Goal: Task Accomplishment & Management: Manage account settings

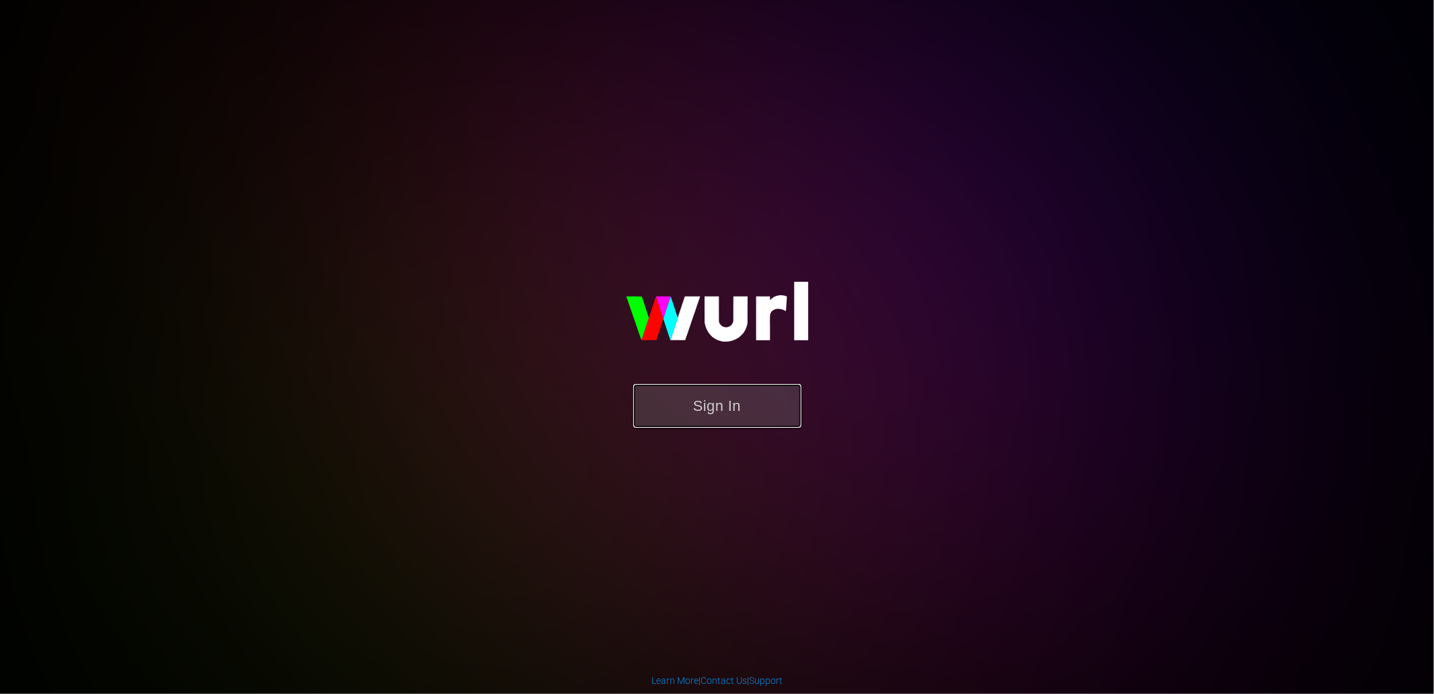
click at [713, 410] on button "Sign In" at bounding box center [717, 406] width 168 height 44
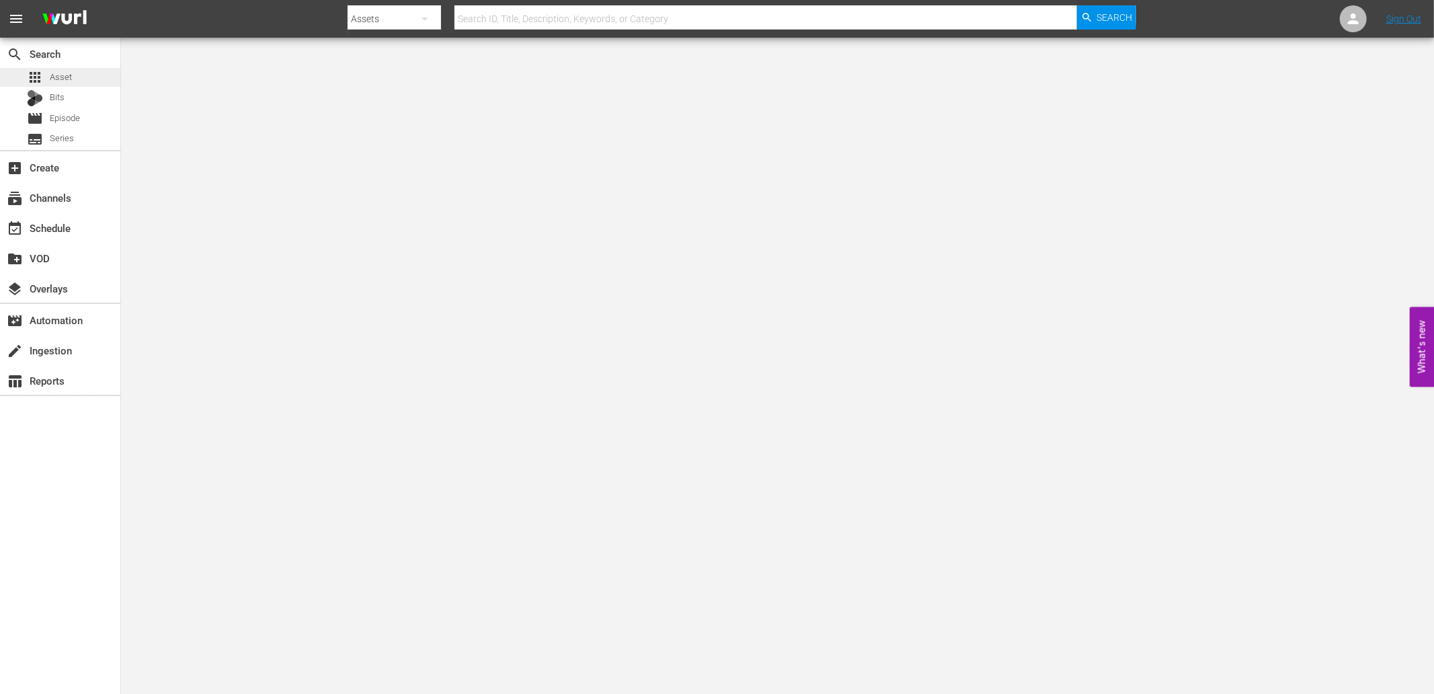
click at [48, 70] on div "apps Asset" at bounding box center [49, 77] width 45 height 19
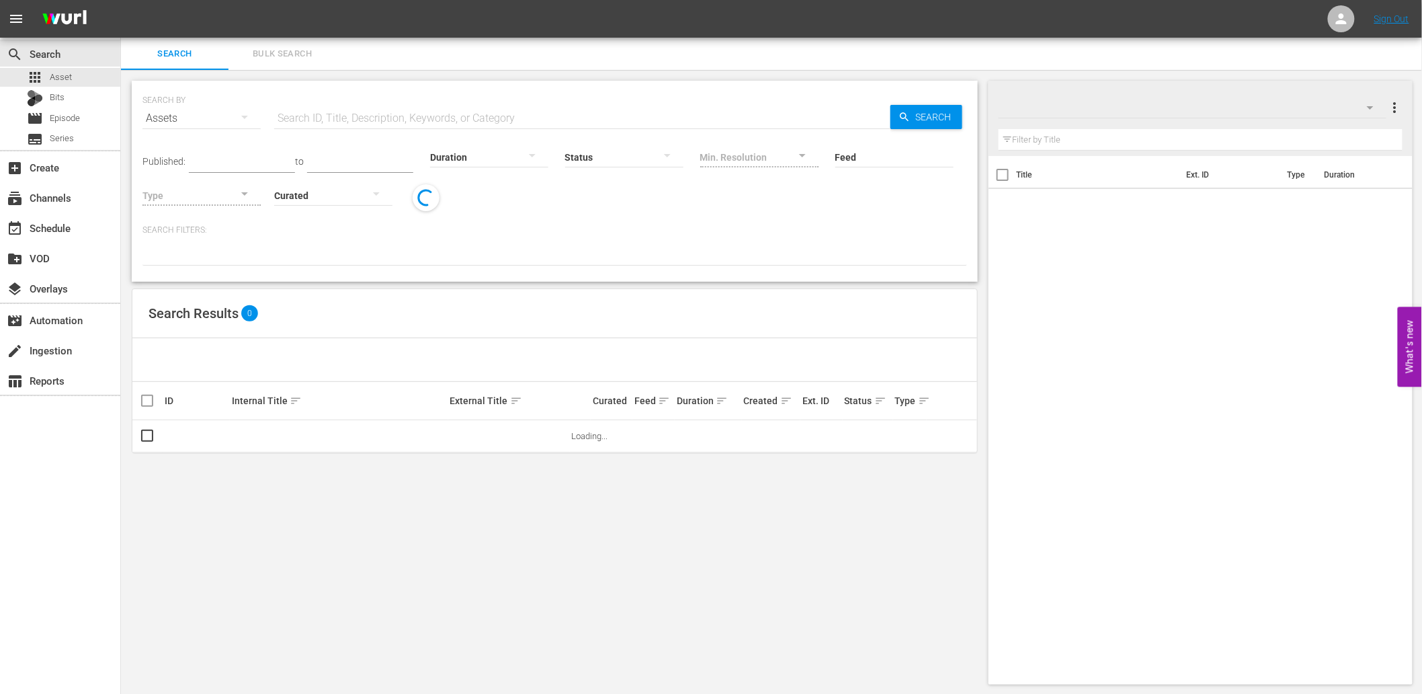
click at [272, 54] on span "Bulk Search" at bounding box center [282, 53] width 91 height 15
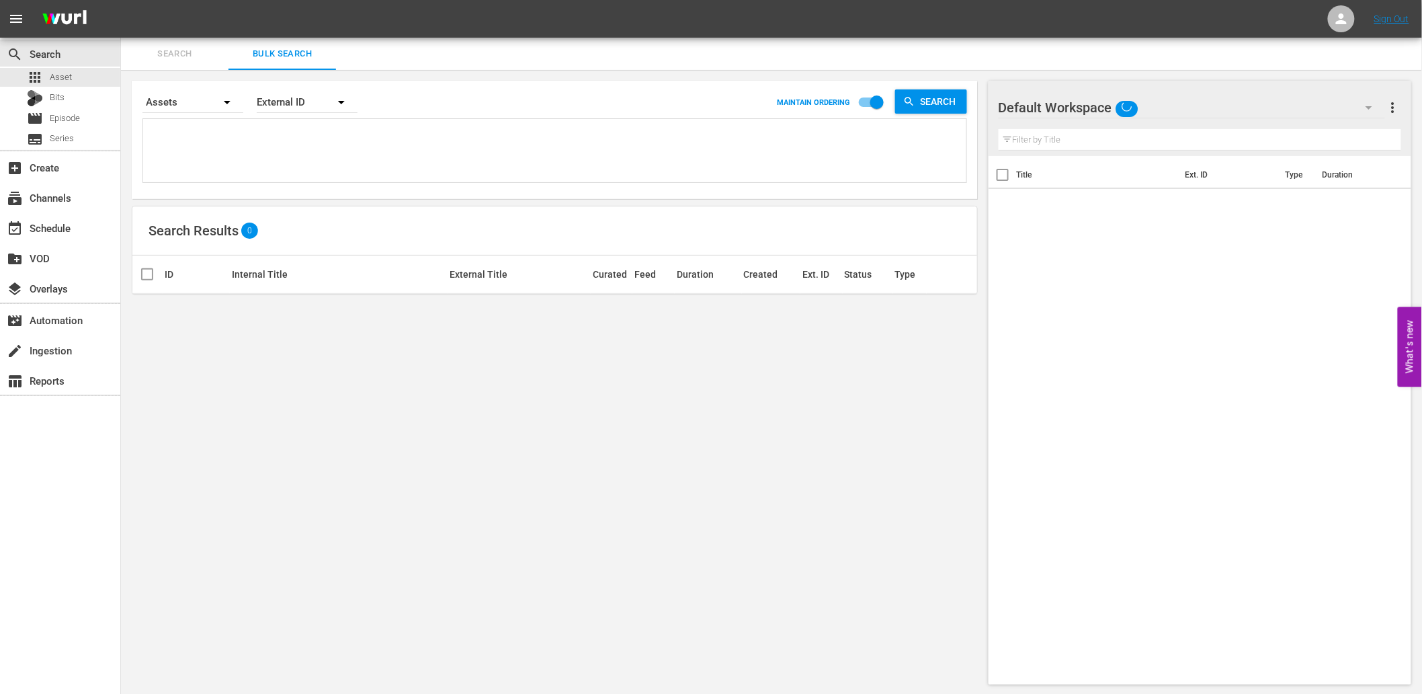
click at [246, 149] on textarea at bounding box center [557, 152] width 820 height 61
paste textarea "S5Q5D8 L7L2X9 K1J4N8 N0B3Y2 N0B7C7 N6F4E9 L1X1Y8 V7D5C7 V9Y7M6 W1G1C7 Y1C1E1 A0…"
type textarea "S5Q5D8 L7L2X9 K1J4N8 N0B3Y2 N0B7C7 N6F4E9 L1X1Y8 V7D5C7 V9Y7M6 W1G1C7 Y1C1E1 A0…"
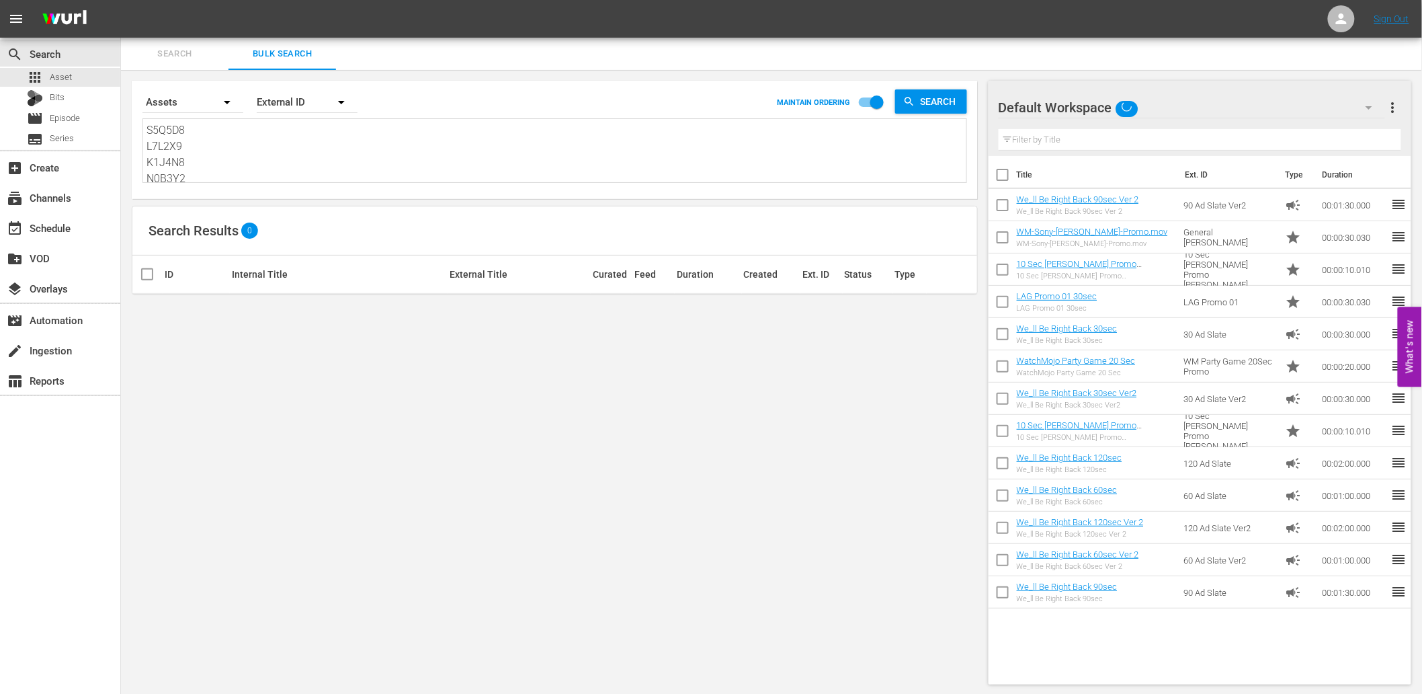
type textarea "S5Q5D8 L7L2X9 K1J4N8 N0B3Y2 N0B7C7 N6F4E9 L1X1Y8 V7D5C7 V9Y7M6 W1G1C7 Y1C1E1 A0…"
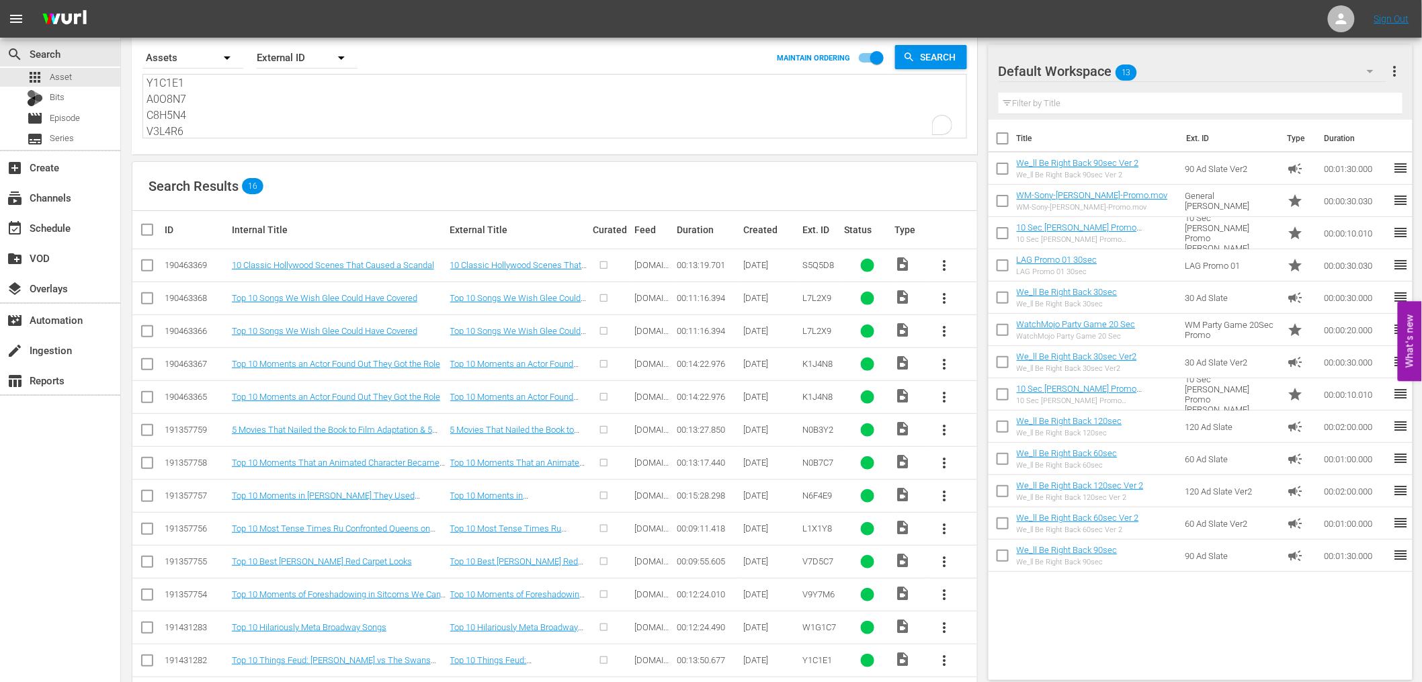
scroll to position [50, 0]
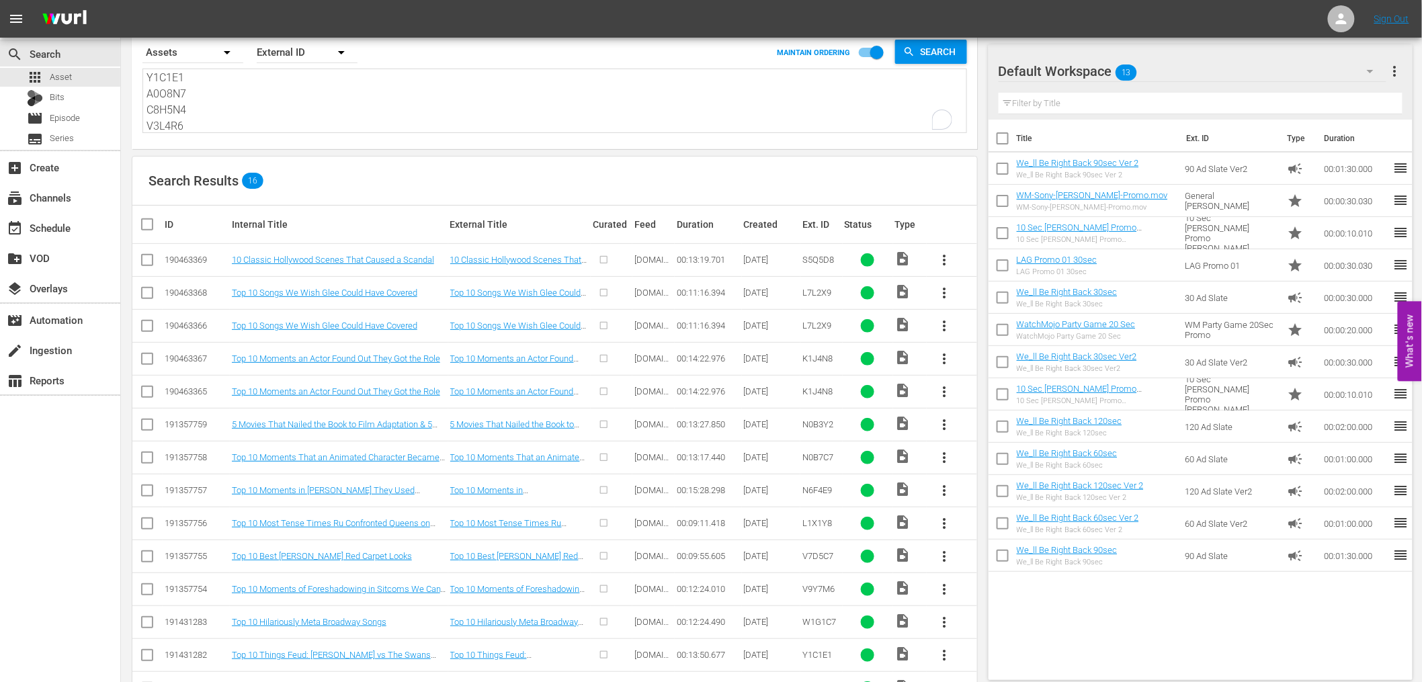
type textarea "S5Q5D8 L7L2X9 K1J4N8 N0B3Y2 N0B7C7 N6F4E9 L1X1Y8 V7D5C7 V9Y7M6 W1G1C7 Y1C1E1 A0…"
click at [149, 325] on input "checkbox" at bounding box center [147, 329] width 16 height 16
checkbox input "true"
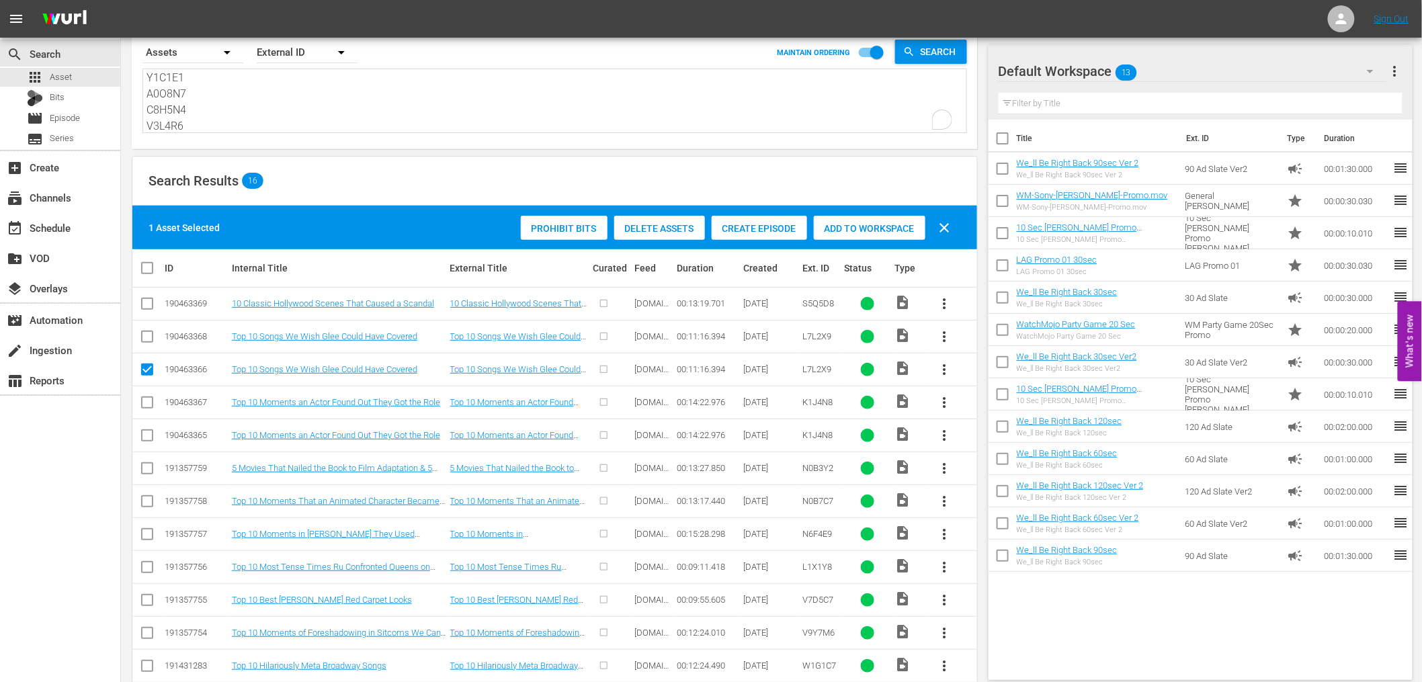
scroll to position [207, 0]
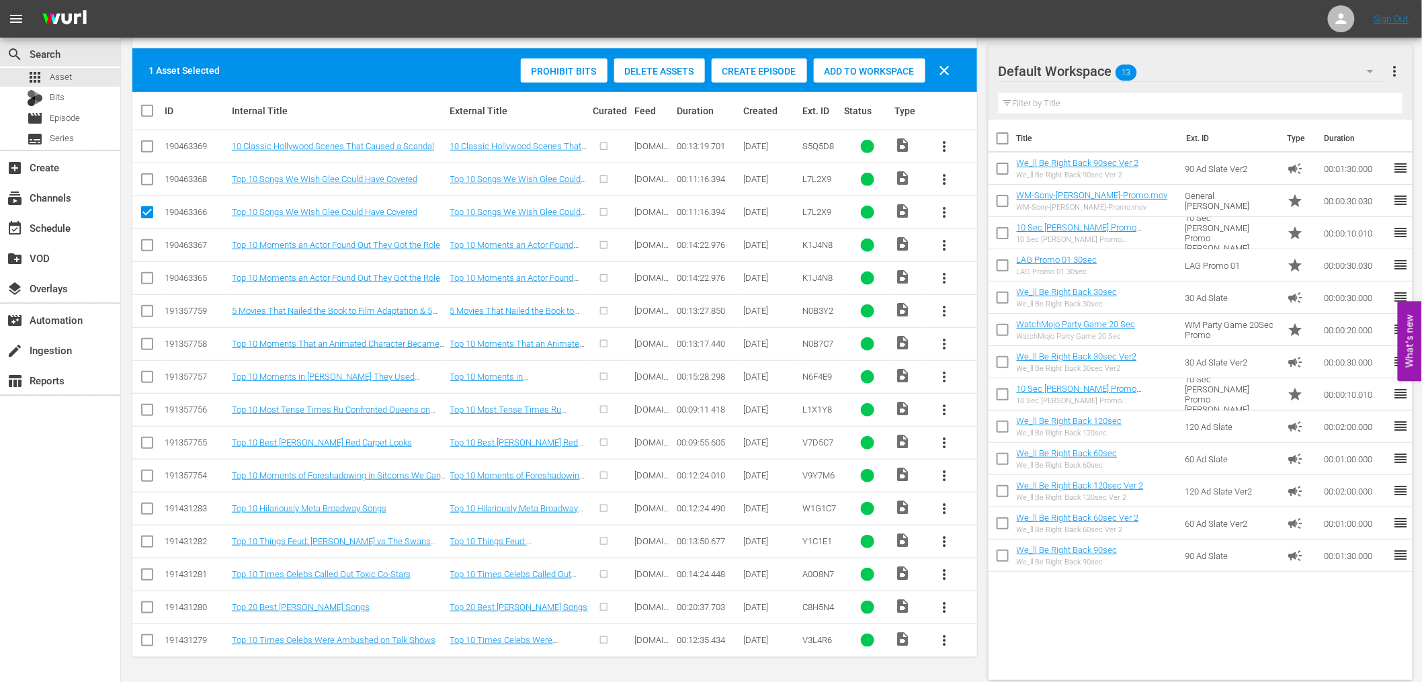
click at [150, 279] on input "checkbox" at bounding box center [147, 281] width 16 height 16
checkbox input "true"
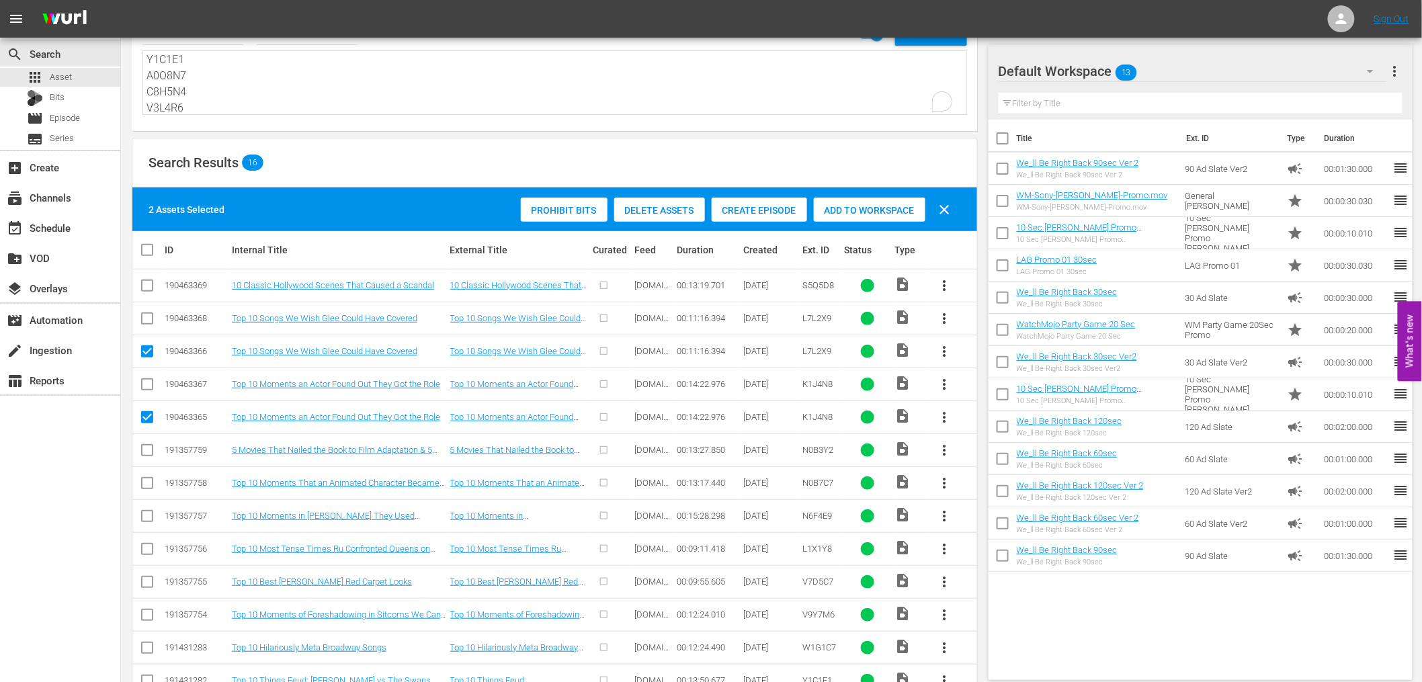
scroll to position [58, 0]
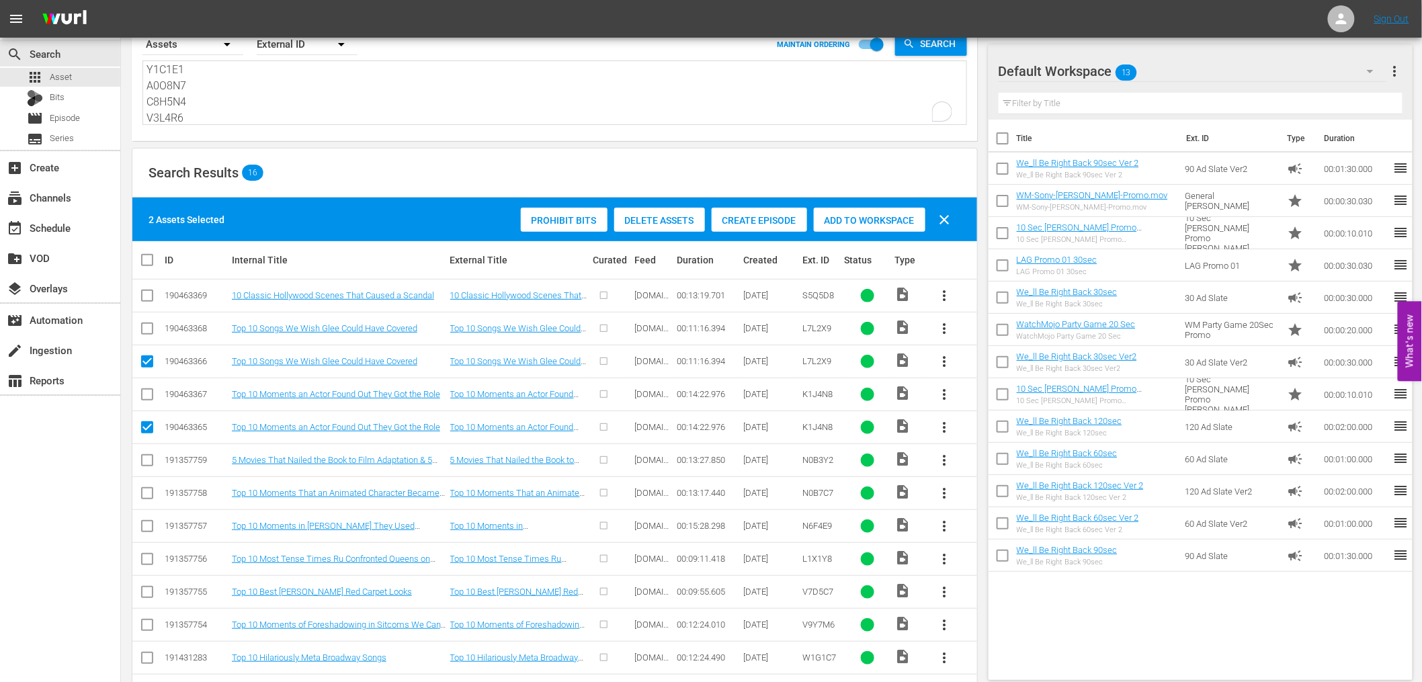
click at [639, 220] on span "Delete Assets" at bounding box center [659, 220] width 91 height 11
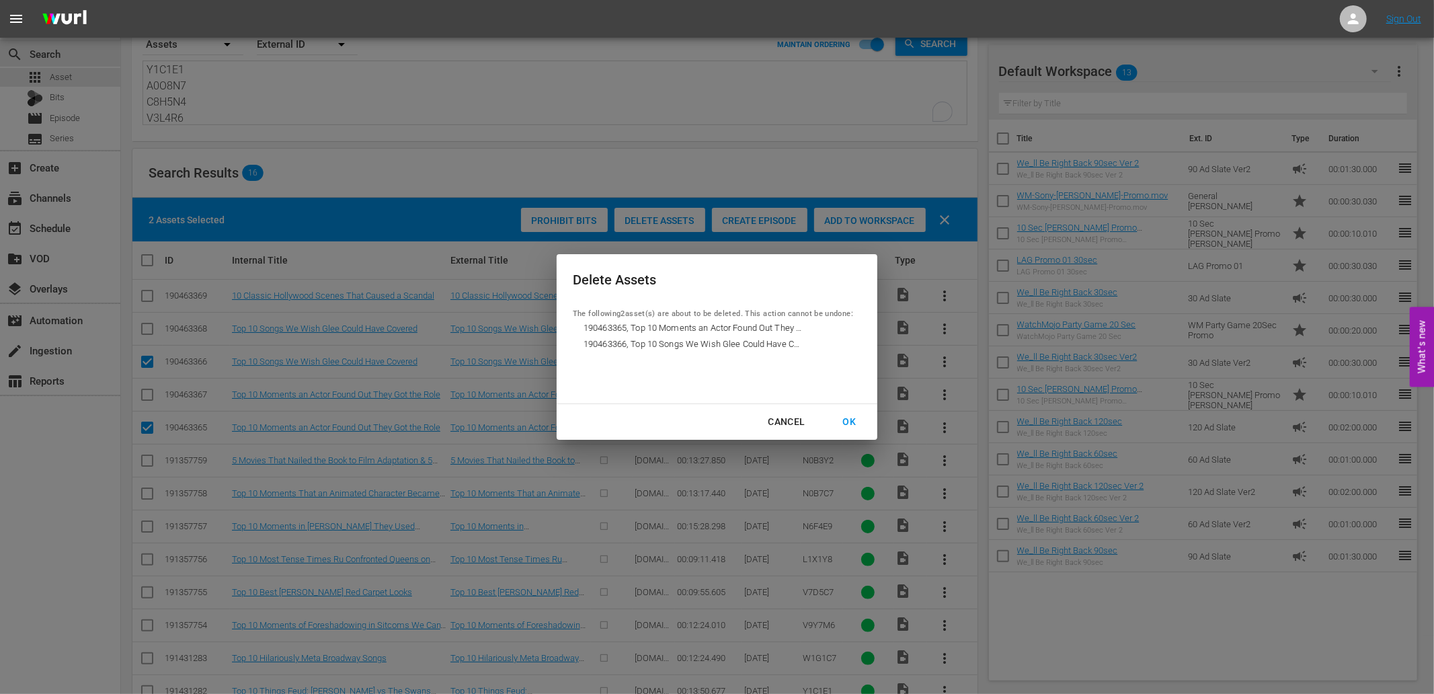
click at [842, 433] on button "OK" at bounding box center [849, 421] width 46 height 25
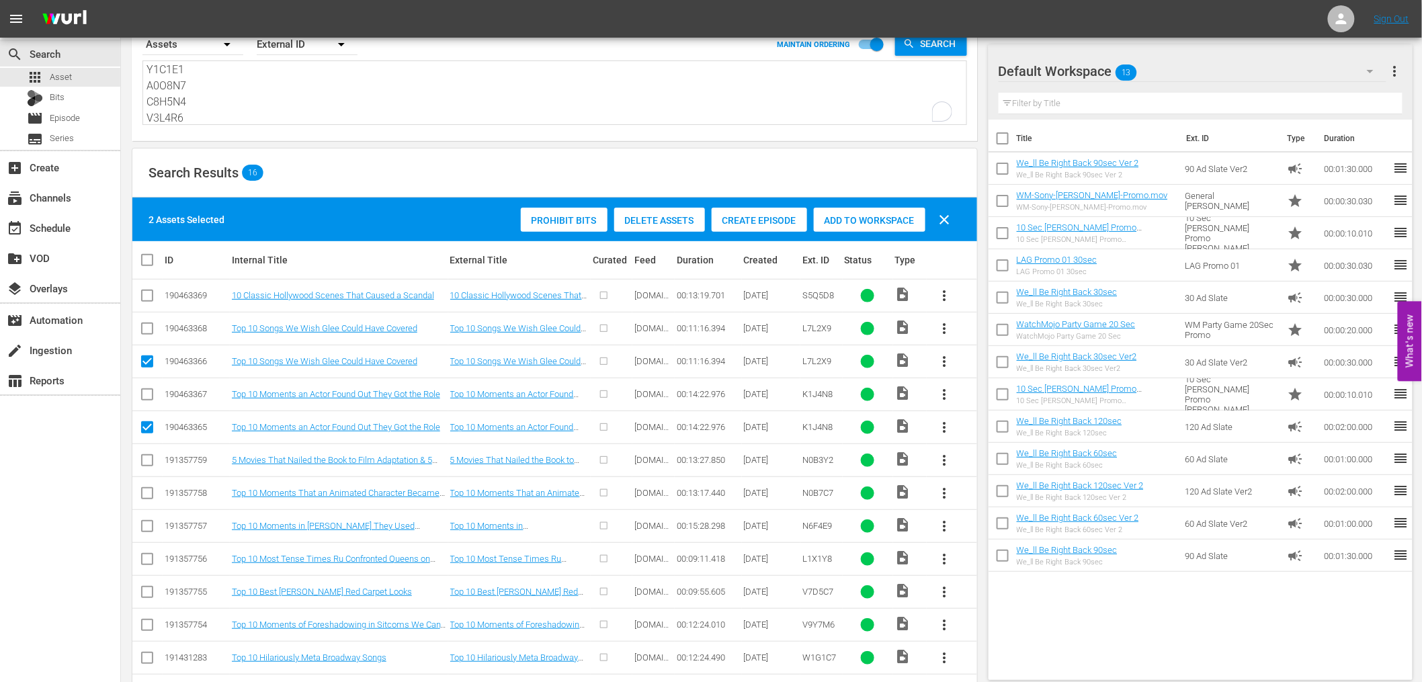
click at [287, 96] on textarea "S5Q5D8 L7L2X9 K1J4N8 N0B3Y2 N0B7C7 N6F4E9 L1X1Y8 V7D5C7 V9Y7M6 W1G1C7 Y1C1E1 A0…" at bounding box center [557, 93] width 820 height 61
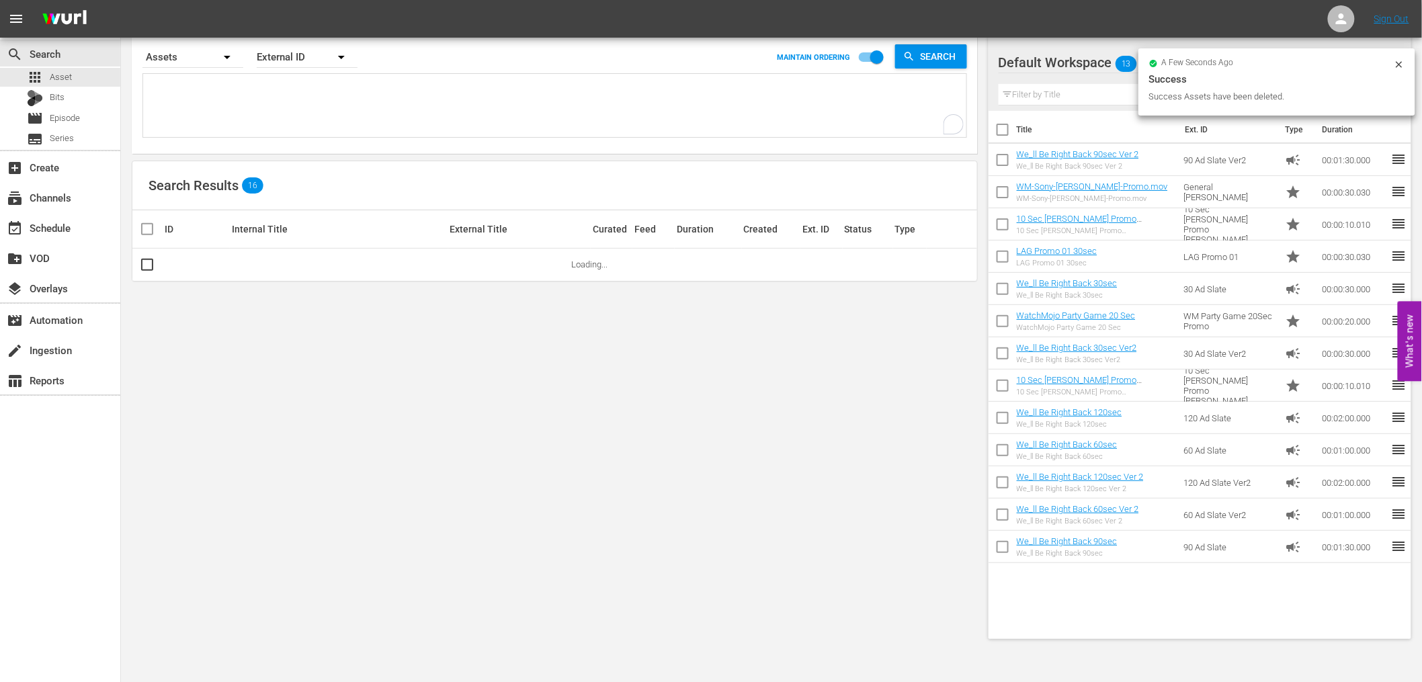
scroll to position [0, 0]
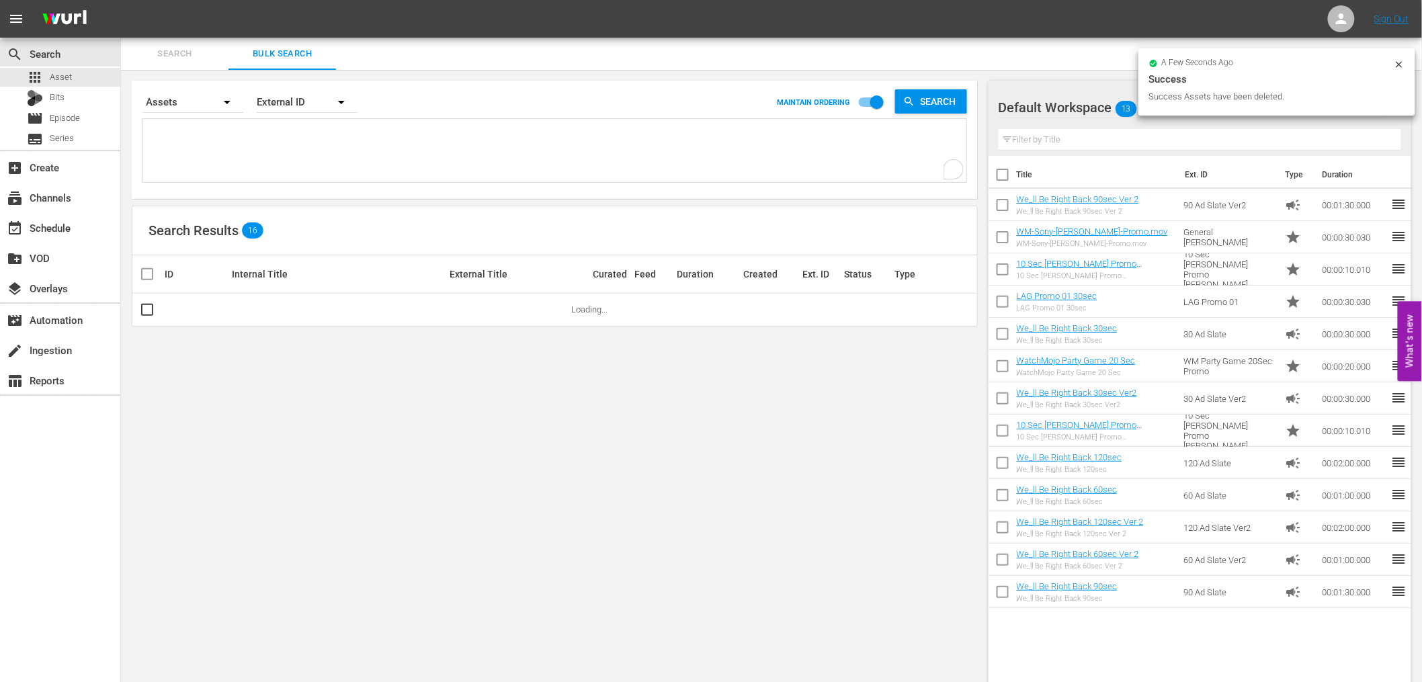
paste textarea "S5Q5D8 L7L2X9 K1J4N8 N0B3Y2 N0B7C7 N6F4E9 L1X1Y8 V7D5C7 V9Y7M6 W1G1C7 Y1C1E1 A0…"
type textarea "S5Q5D8 L7L2X9 K1J4N8 N0B3Y2 N0B7C7 N6F4E9 L1X1Y8 V7D5C7 V9Y7M6 W1G1C7 Y1C1E1 A0…"
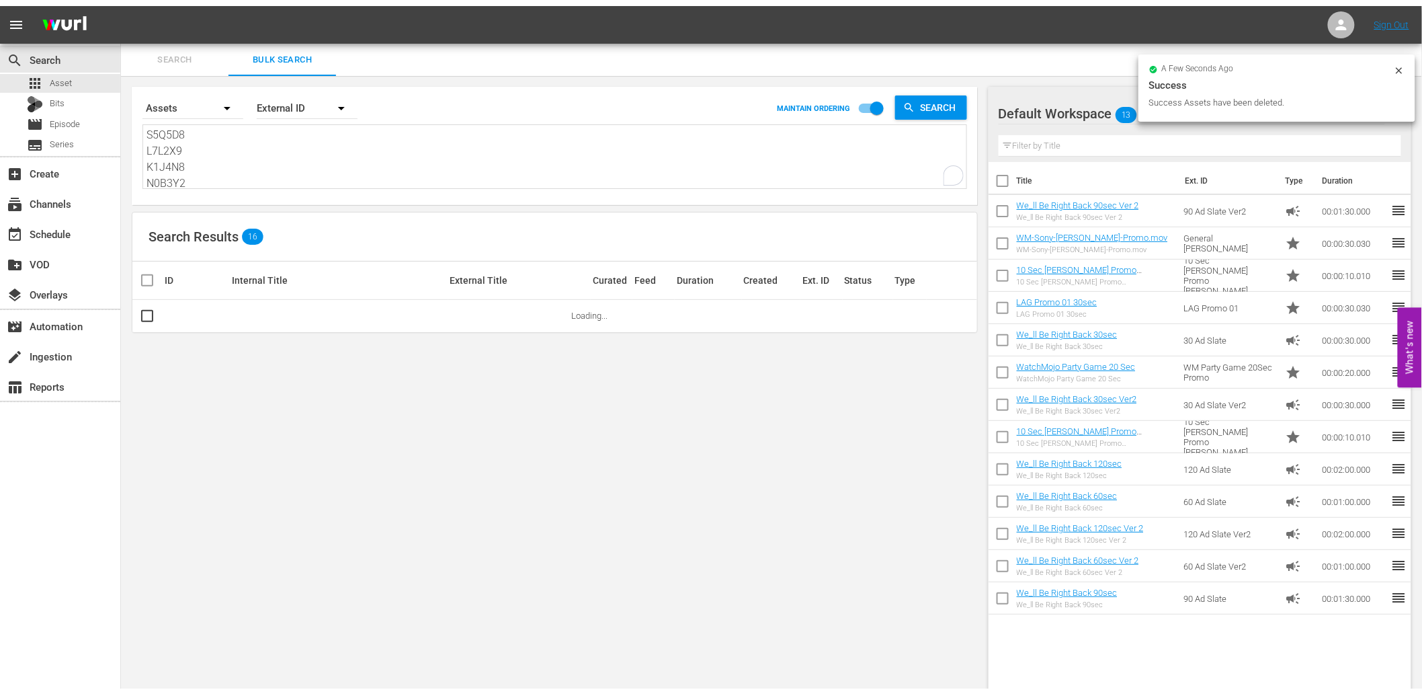
scroll to position [163, 0]
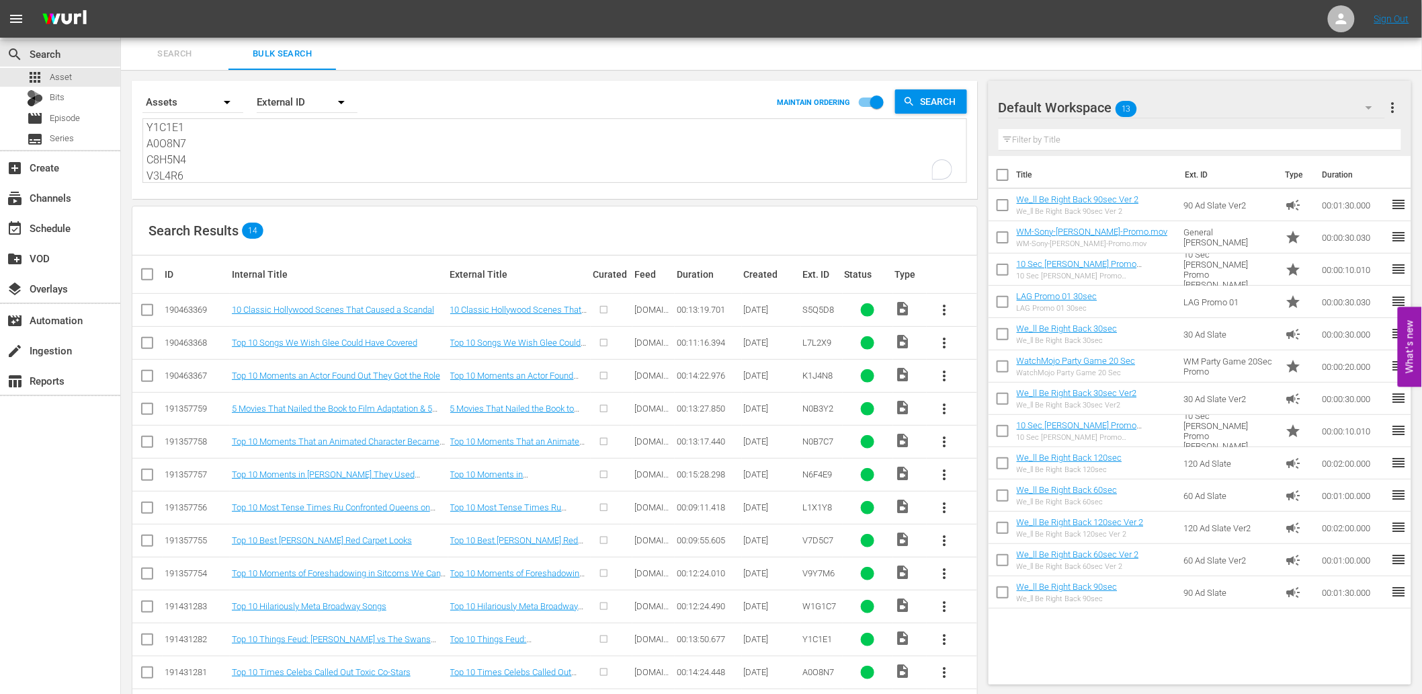
click at [216, 144] on textarea "S5Q5D8 L7L2X9 K1J4N8 N0B3Y2 N0B7C7 N6F4E9 L1X1Y8 V7D5C7 V9Y7M6 W1G1C7 Y1C1E1 A0…" at bounding box center [557, 151] width 820 height 61
paste textarea "WM-Film-Top-20-Movie-Hero-Weapons_C6Q9N0 WM-Celeb-Most-Shocking-Reveals-from-th…"
type textarea "WM-Film-Top-20-Movie-Hero-Weapons_C6Q9N0 WM-Celeb-Most-Shocking-Reveals-from-th…"
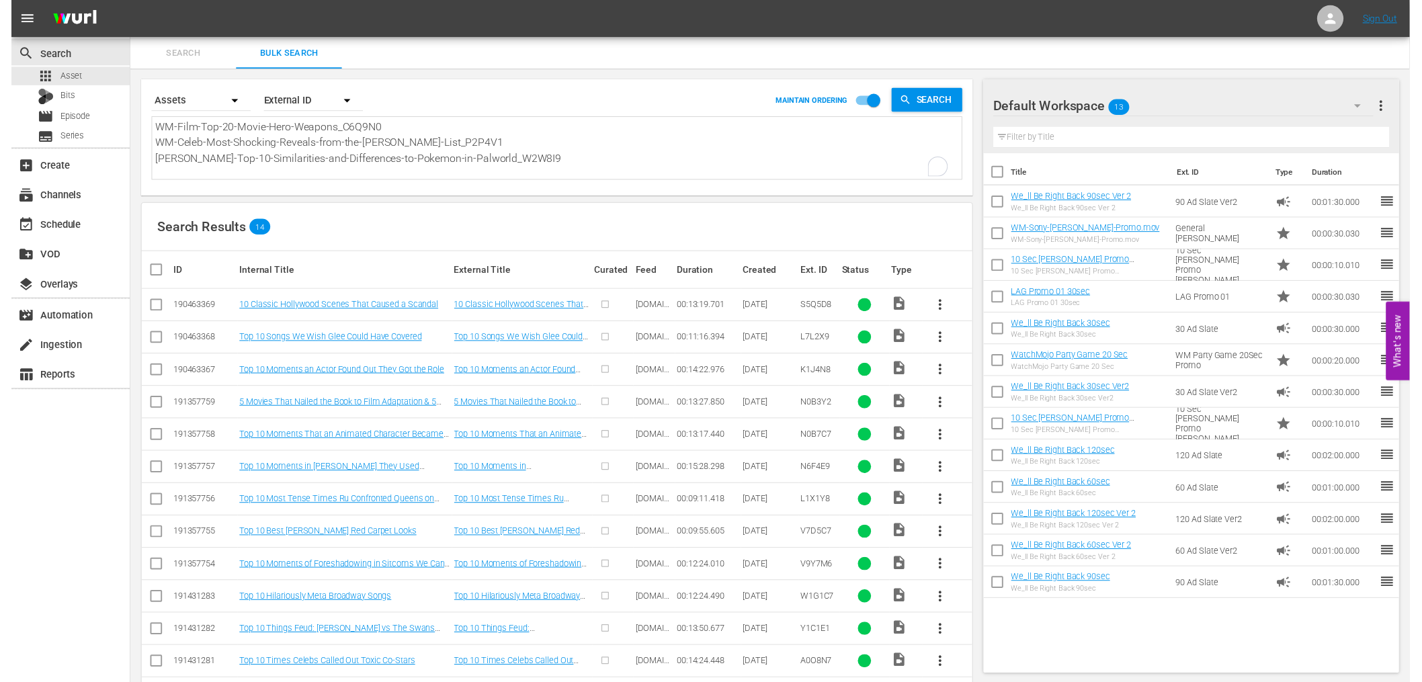
scroll to position [0, 0]
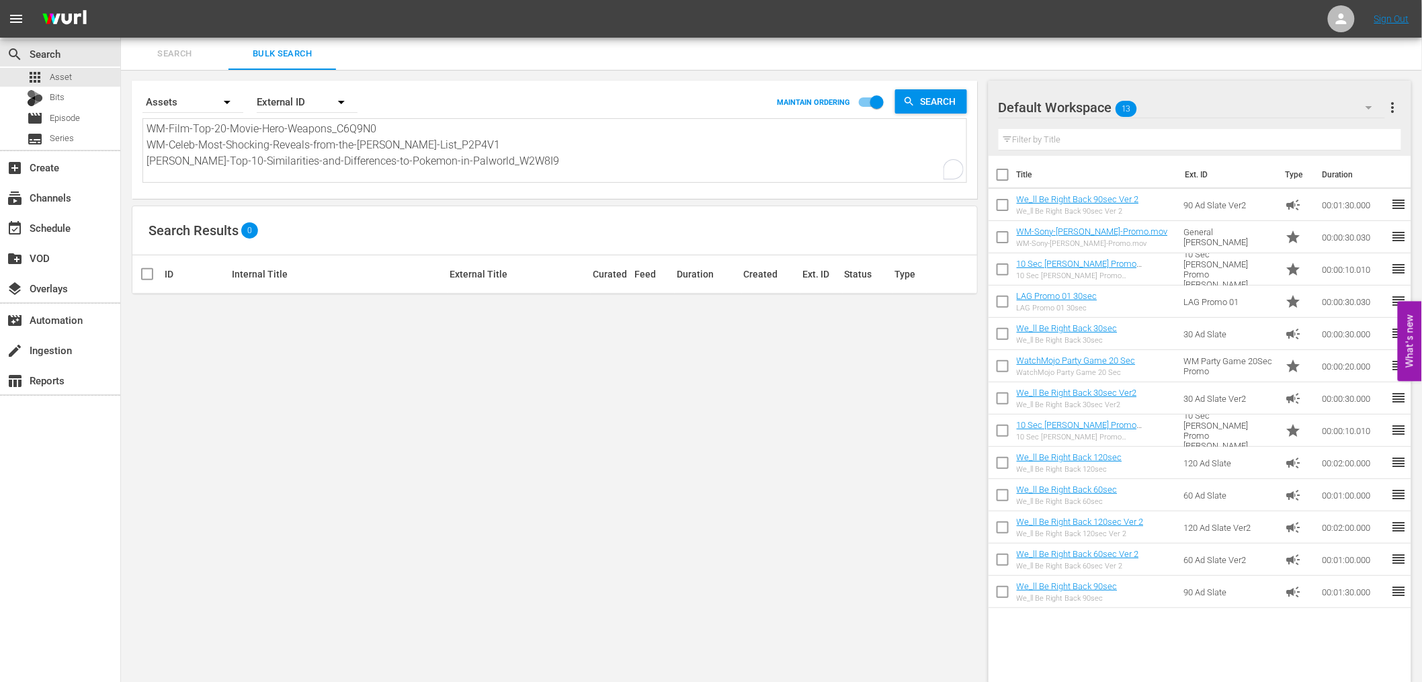
type textarea "WM-Film-Top-20-Movie-Hero-Weapons_C6Q9N0 WM-Celeb-Most-Shocking-Reveals-from-th…"
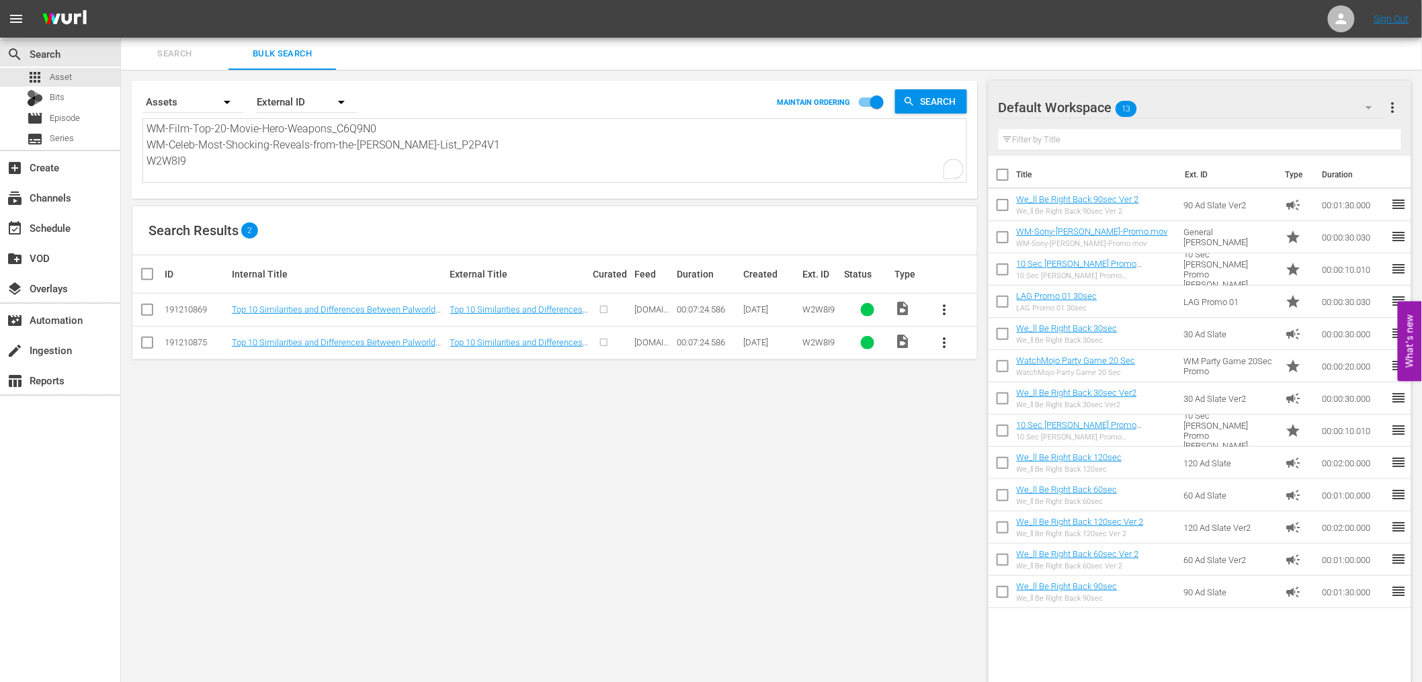
type textarea "WM-Film-Top-20-Movie-Hero-Weapons_C6Q9N0 P2P4V1 W2W8I9"
type textarea "C6Q9N0 P2P4V1 W2W8I9"
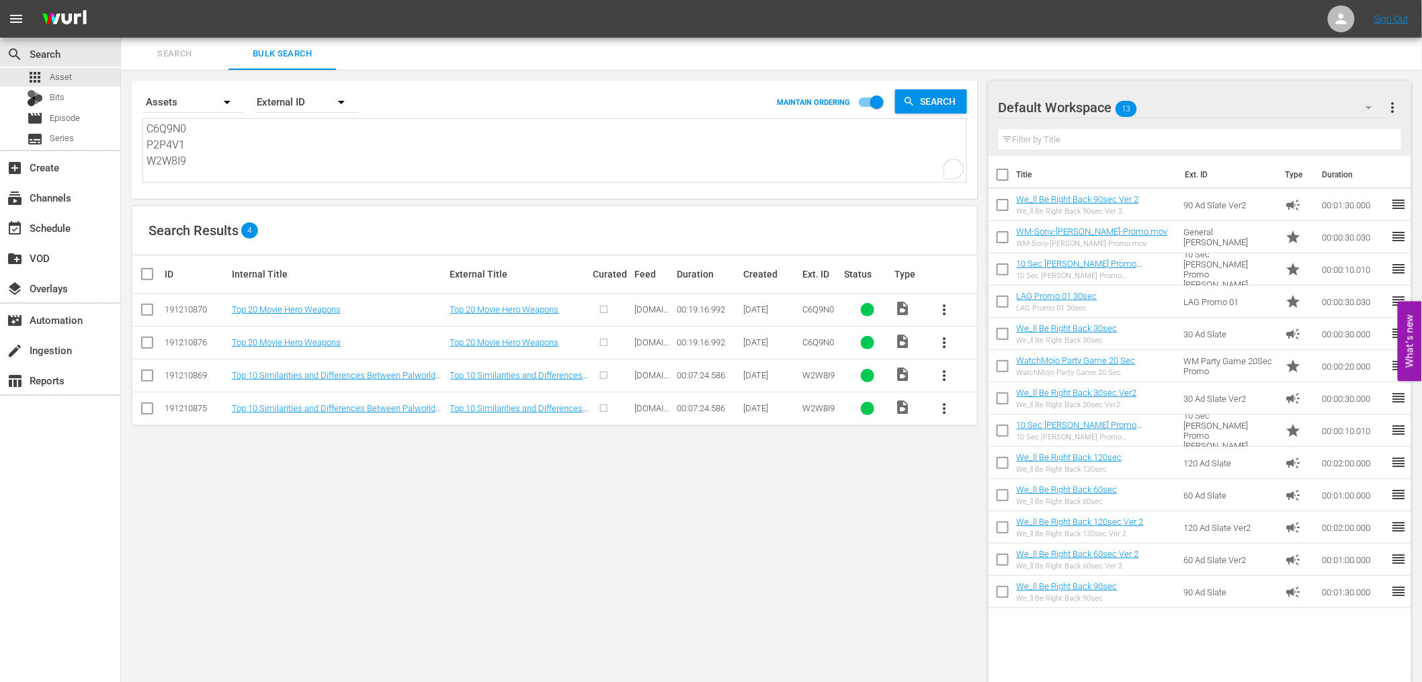
type textarea "C6Q9N0 P2P4V1 W2W8I9"
click at [148, 340] on input "checkbox" at bounding box center [147, 345] width 16 height 16
checkbox input "true"
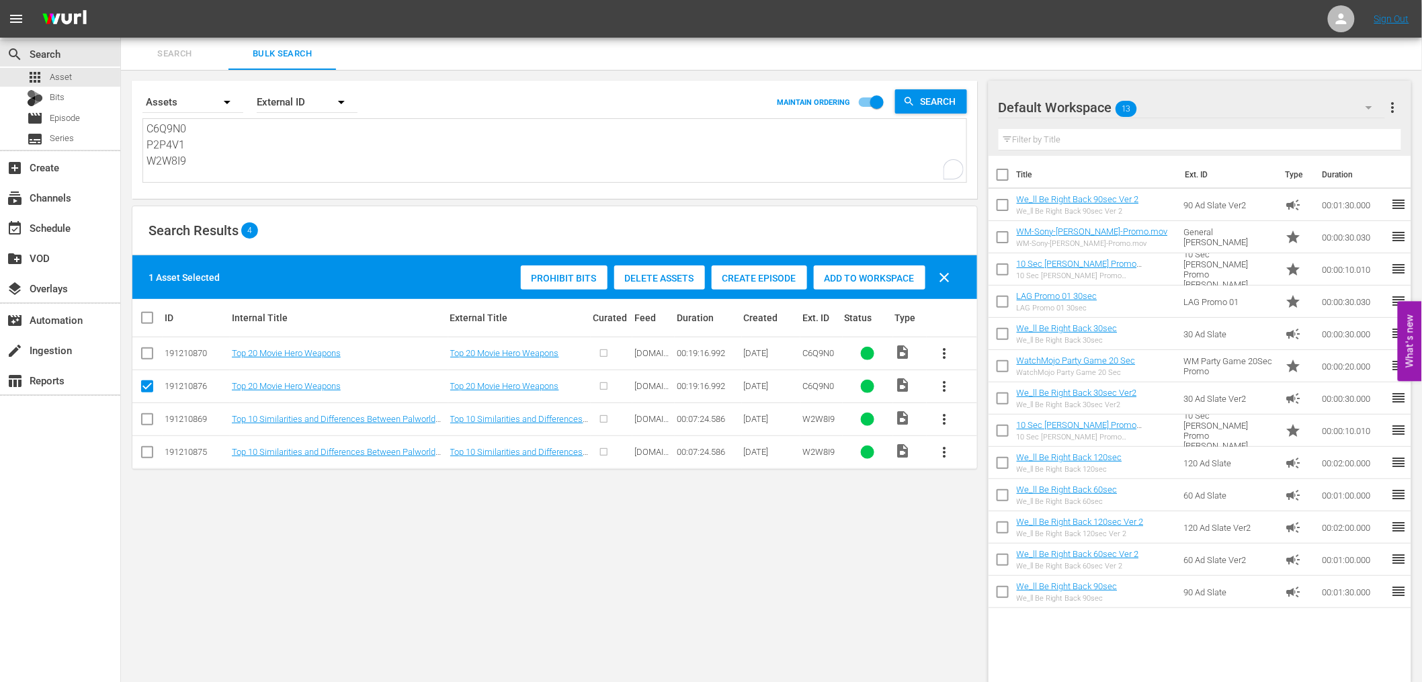
click at [149, 452] on input "checkbox" at bounding box center [147, 455] width 16 height 16
checkbox input "true"
click at [648, 274] on span "Delete Assets" at bounding box center [659, 278] width 91 height 11
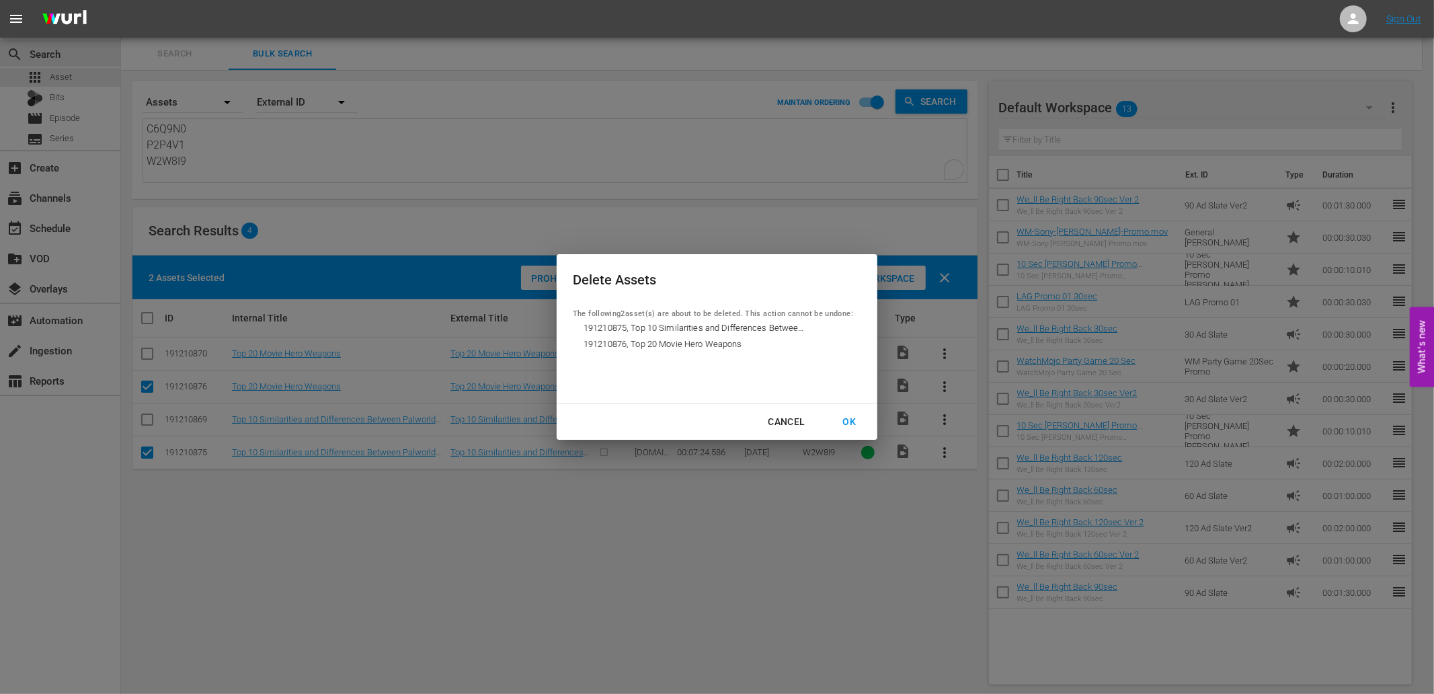
click at [848, 418] on div "OK" at bounding box center [848, 421] width 35 height 17
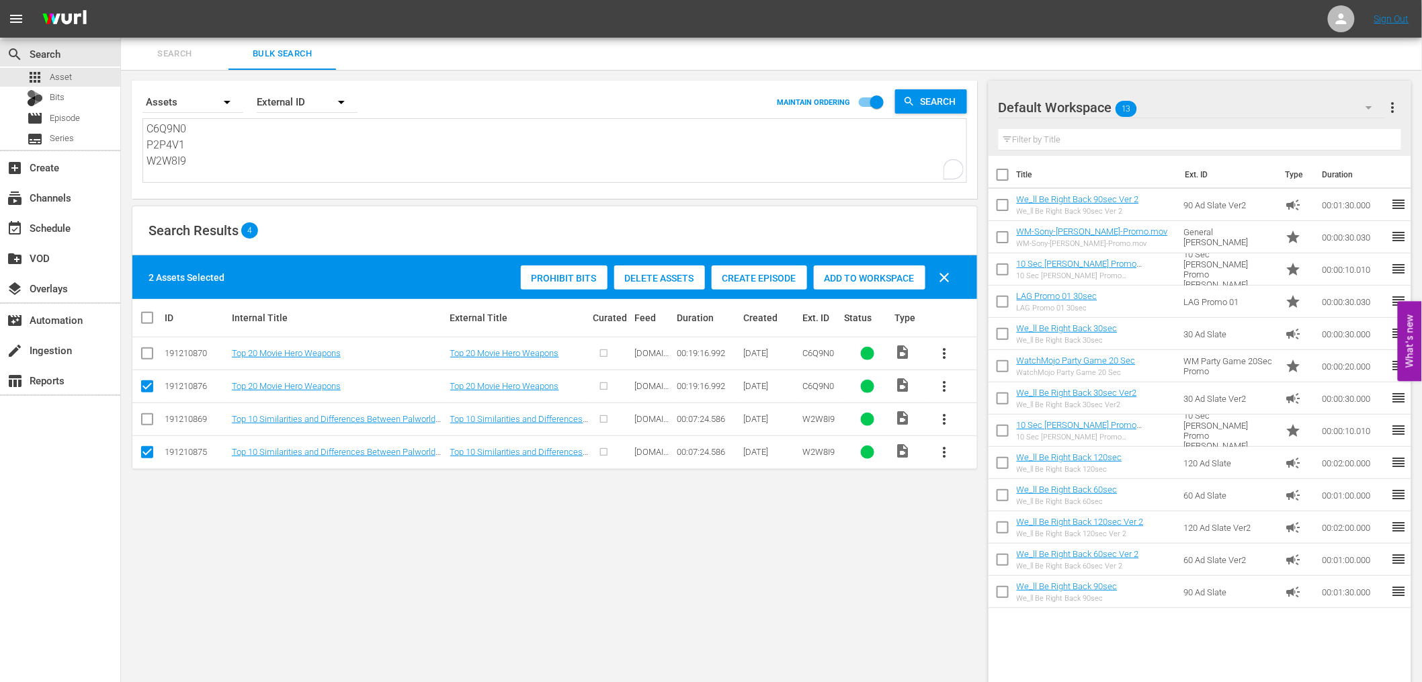
click at [205, 159] on textarea "C6Q9N0 P2P4V1 W2W8I9" at bounding box center [557, 151] width 820 height 61
paste textarea "WM-Film-Top-10-Cult-Fantasy-Movies_Z1B5N2"
type textarea "WM-Film-Top-10-Cult-Fantasy-Movies_Z1B5N2"
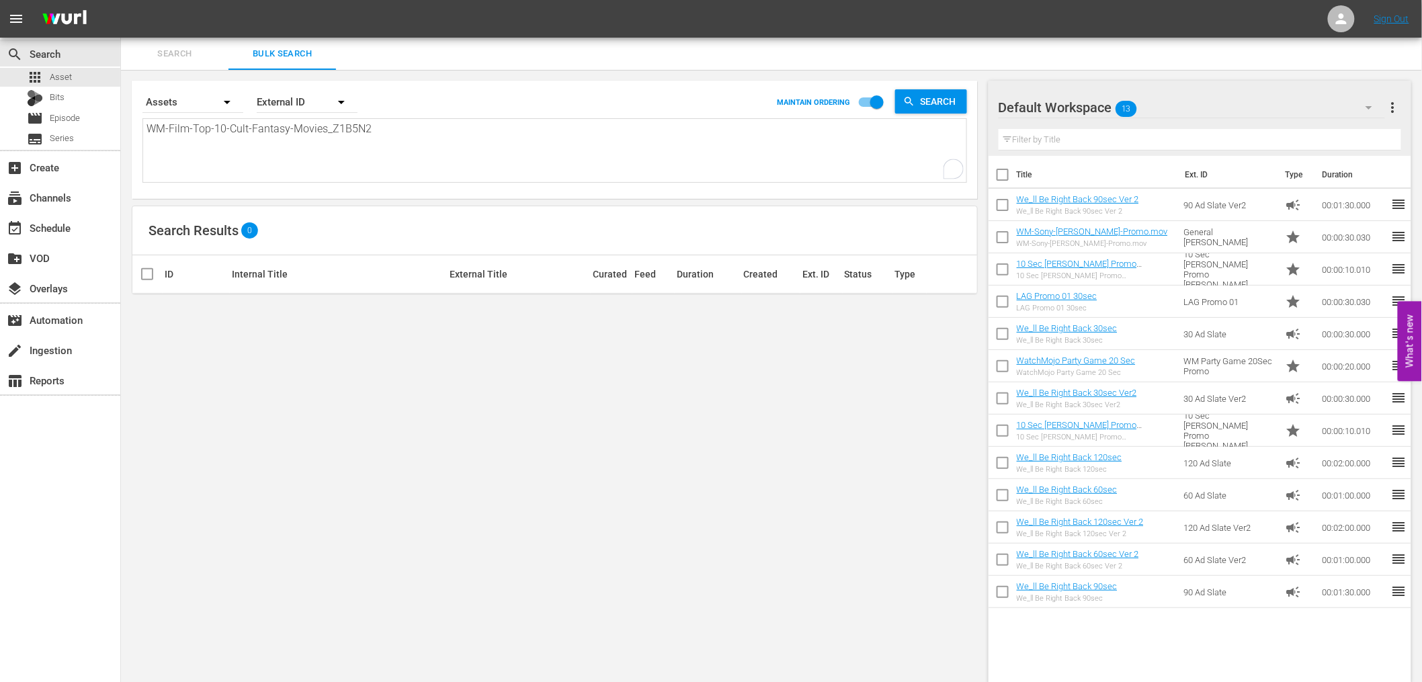
type textarea "Z1B5N2"
drag, startPoint x: 270, startPoint y: 149, endPoint x: 65, endPoint y: 124, distance: 206.5
click at [121, 0] on div "search Search apps Asset Bits movie Episode subtitles Series add_box Create sub…" at bounding box center [771, 0] width 1301 height 0
paste textarea "WM-Pop-Top-20-Everyday-Items-Banned-Around-the-World_Q2T4V5"
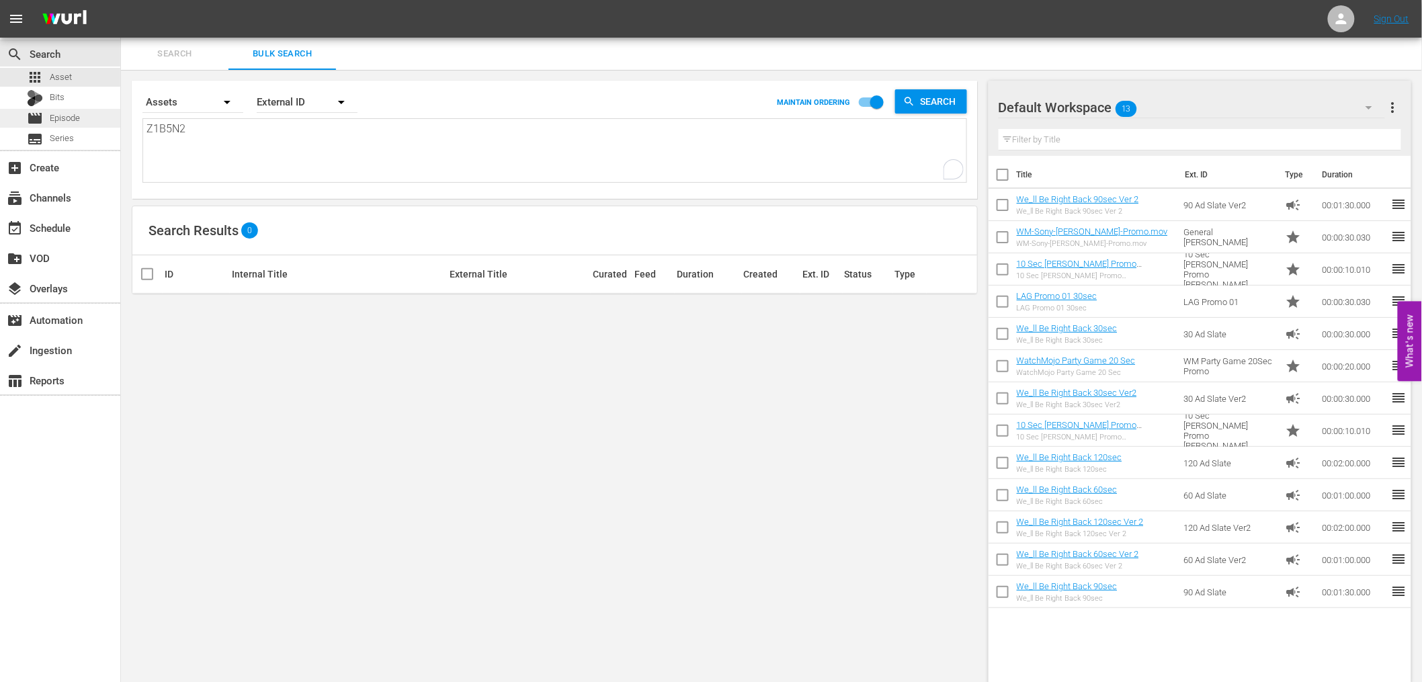
type textarea "WM-Pop-Top-20-Everyday-Items-Banned-Around-the-World_Q2T4V5"
type textarea "Q2T4V5"
click at [48, 71] on div "apps Asset" at bounding box center [49, 77] width 45 height 19
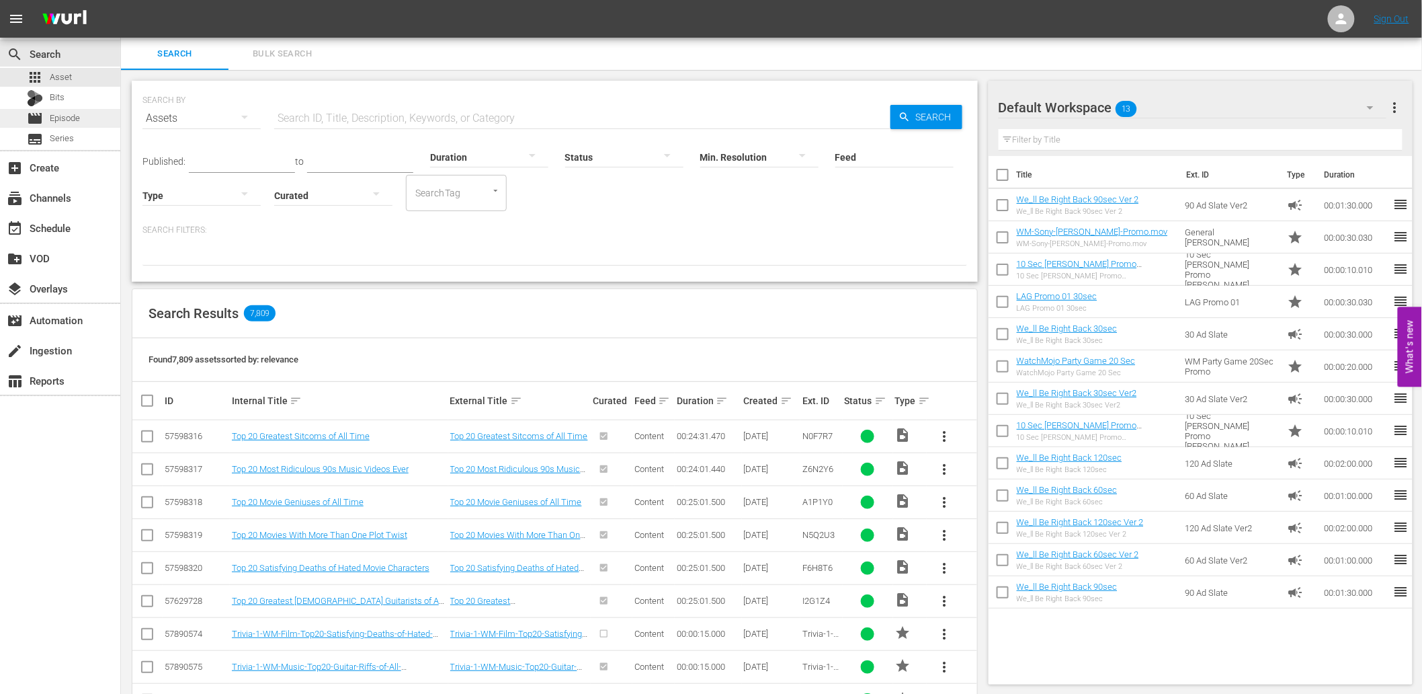
click at [74, 110] on div "movie Episode" at bounding box center [53, 118] width 53 height 19
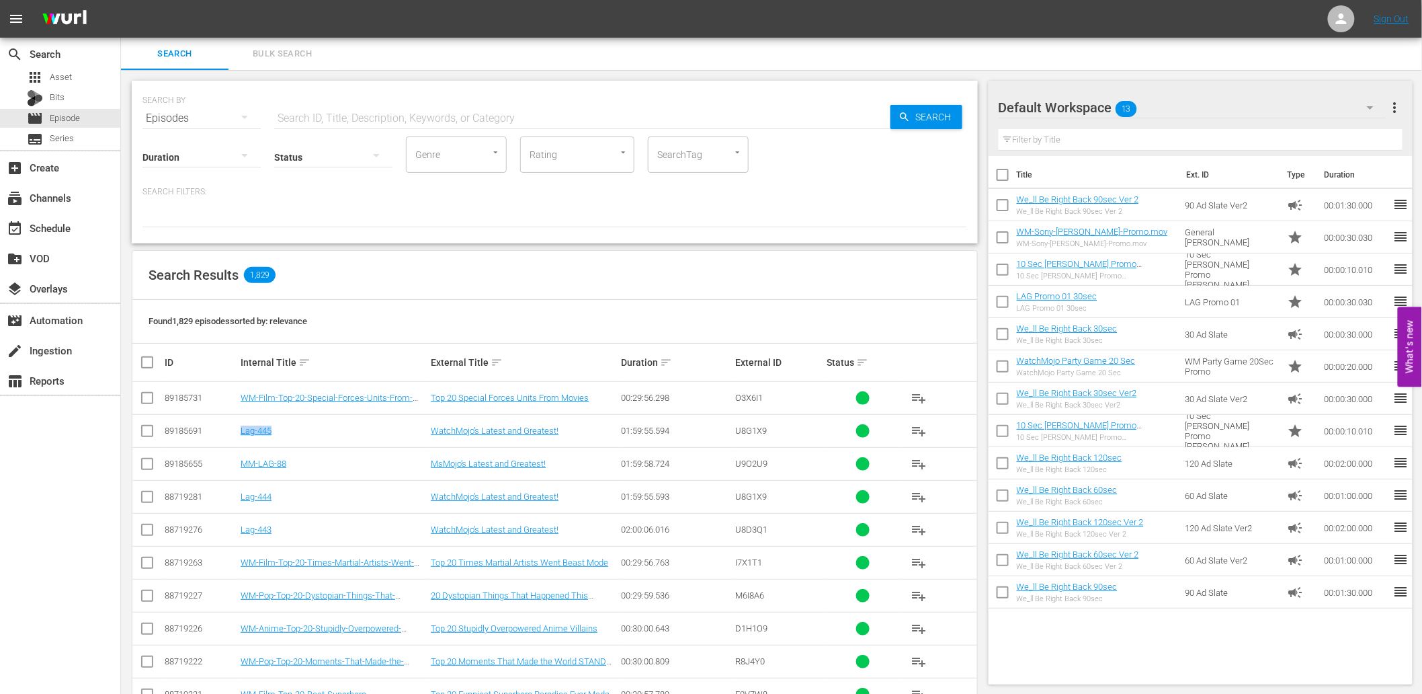
drag, startPoint x: 286, startPoint y: 432, endPoint x: 243, endPoint y: 437, distance: 43.4
click at [243, 437] on td "Lag-445" at bounding box center [334, 430] width 190 height 33
copy link "Lag-445"
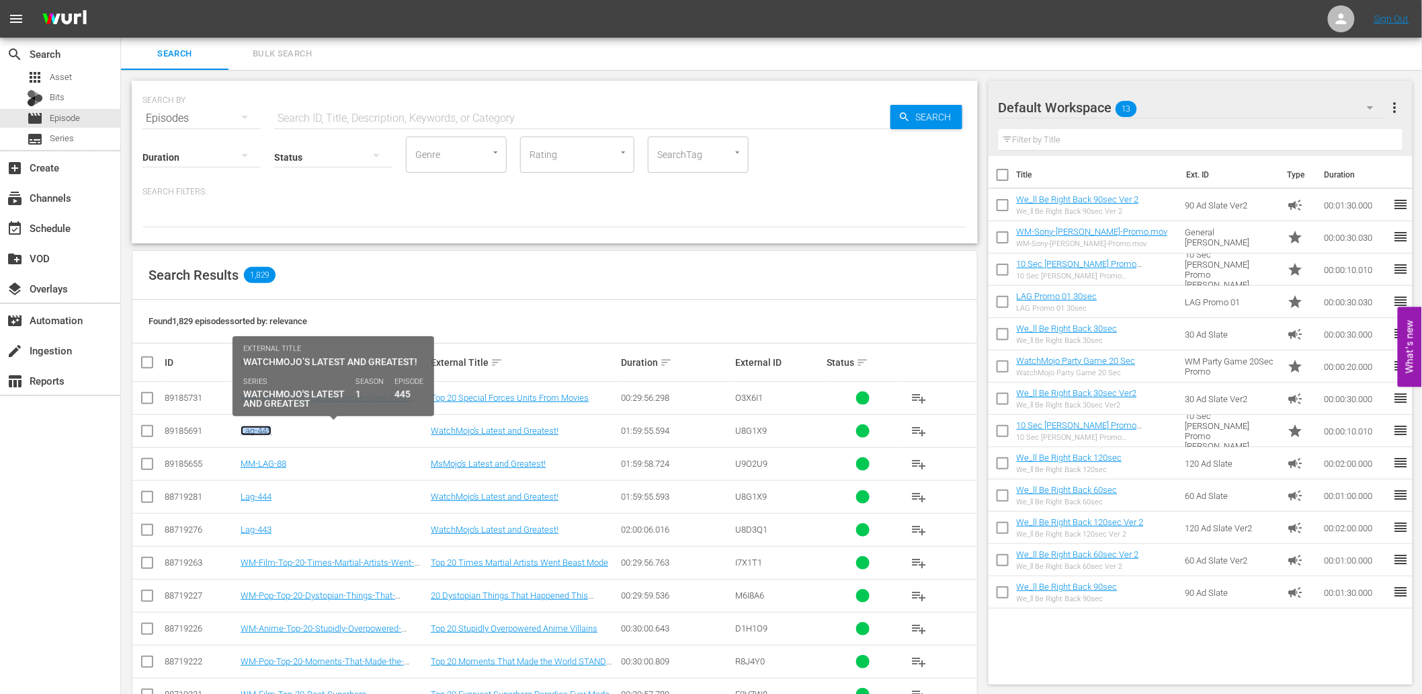
click at [252, 427] on link "Lag-445" at bounding box center [256, 430] width 31 height 10
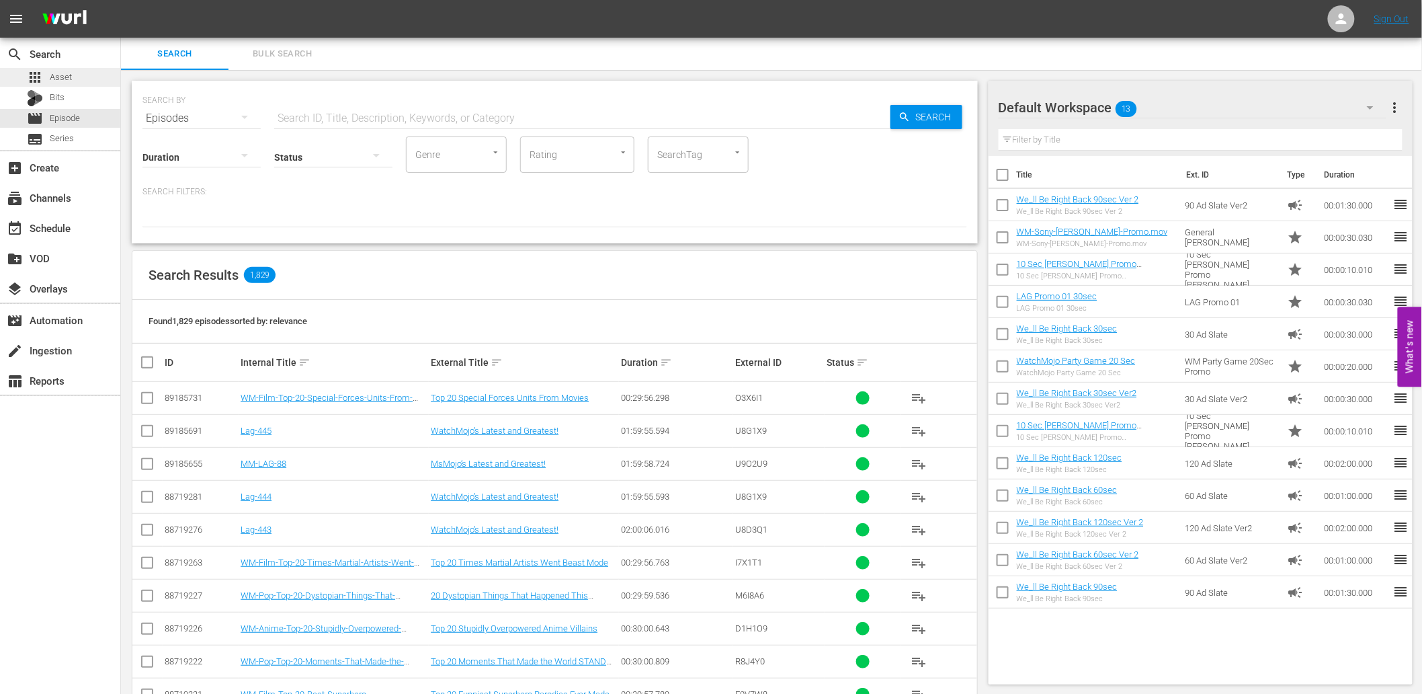
click at [54, 71] on span "Asset" at bounding box center [61, 77] width 22 height 13
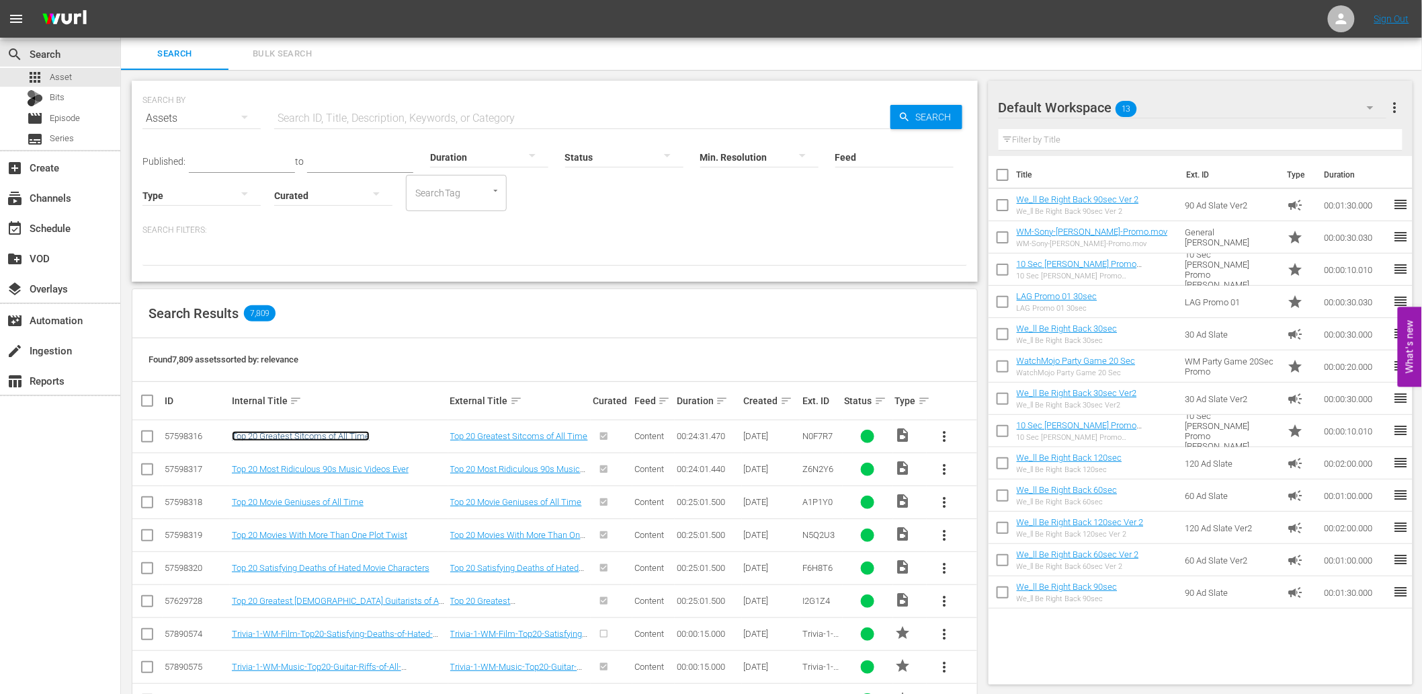
click at [294, 440] on link "Top 20 Greatest Sitcoms of All Time" at bounding box center [301, 436] width 138 height 10
click at [265, 52] on span "Bulk Search" at bounding box center [282, 53] width 91 height 15
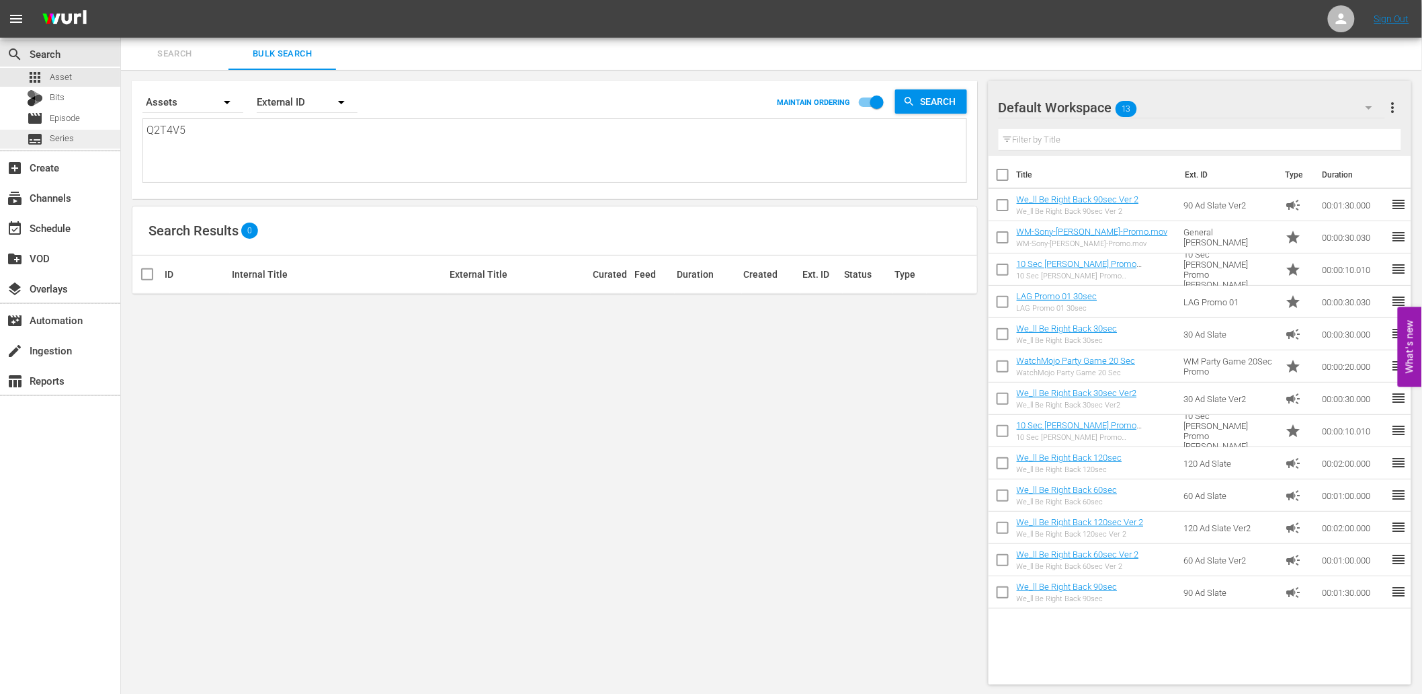
drag, startPoint x: 30, startPoint y: 122, endPoint x: 5, endPoint y: 129, distance: 25.3
click at [121, 0] on div "search Search apps Asset Bits movie Episode subtitles Series add_box Create sub…" at bounding box center [771, 0] width 1301 height 0
paste textarea "WM-VG-Top-10-Worst-Tekken-Characters_A7I1K7"
type textarea "WM-VG-Top-10-Worst-Tekken-Characters_A7I1K7"
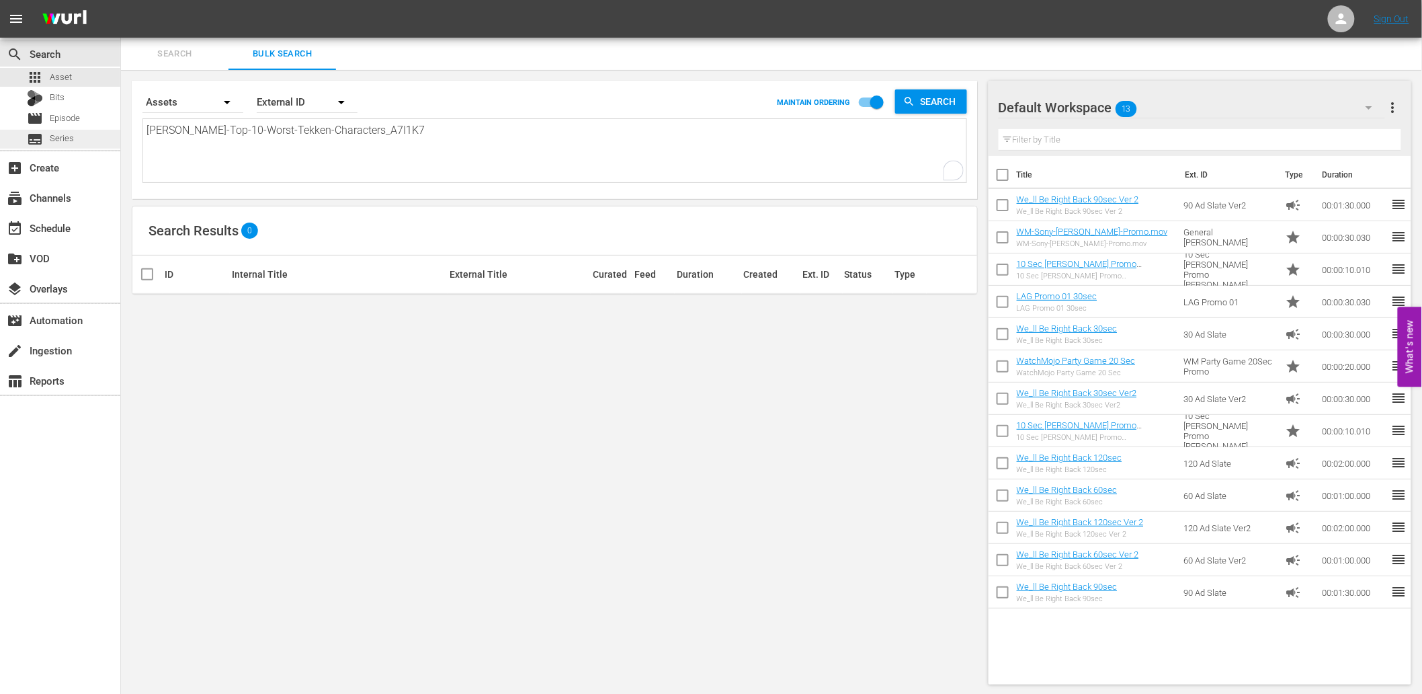
type textarea "A7I1K7"
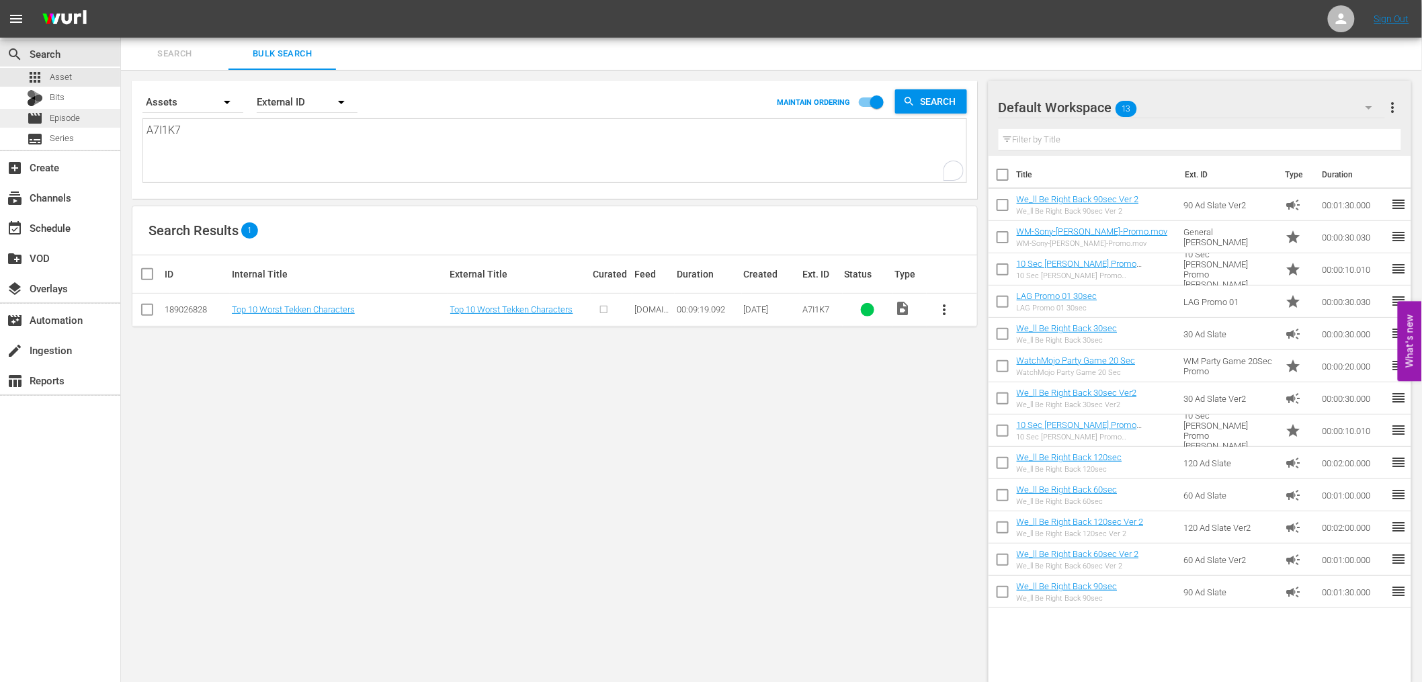
type textarea "A7I1K7"
drag, startPoint x: 75, startPoint y: 116, endPoint x: 62, endPoint y: 119, distance: 13.1
click at [121, 0] on div "search Search apps Asset Bits movie Episode subtitles Series add_box Create sub…" at bounding box center [771, 0] width 1301 height 0
paste textarea "N9Q7M4 O2U2L5 U7R5E8 V9C4Q8 X2O1C7 A5B7H7 A7I1K7 Y7U1C1 S1M8H4 K3N5N6 G9S1Q9 C6…"
type textarea "N9Q7M4 O2U2L5 U7R5E8 V9C4Q8 X2O1C7 A5B7H7 A7I1K7 Y7U1C1 S1M8H4 K3N5N6 G9S1Q9 C6…"
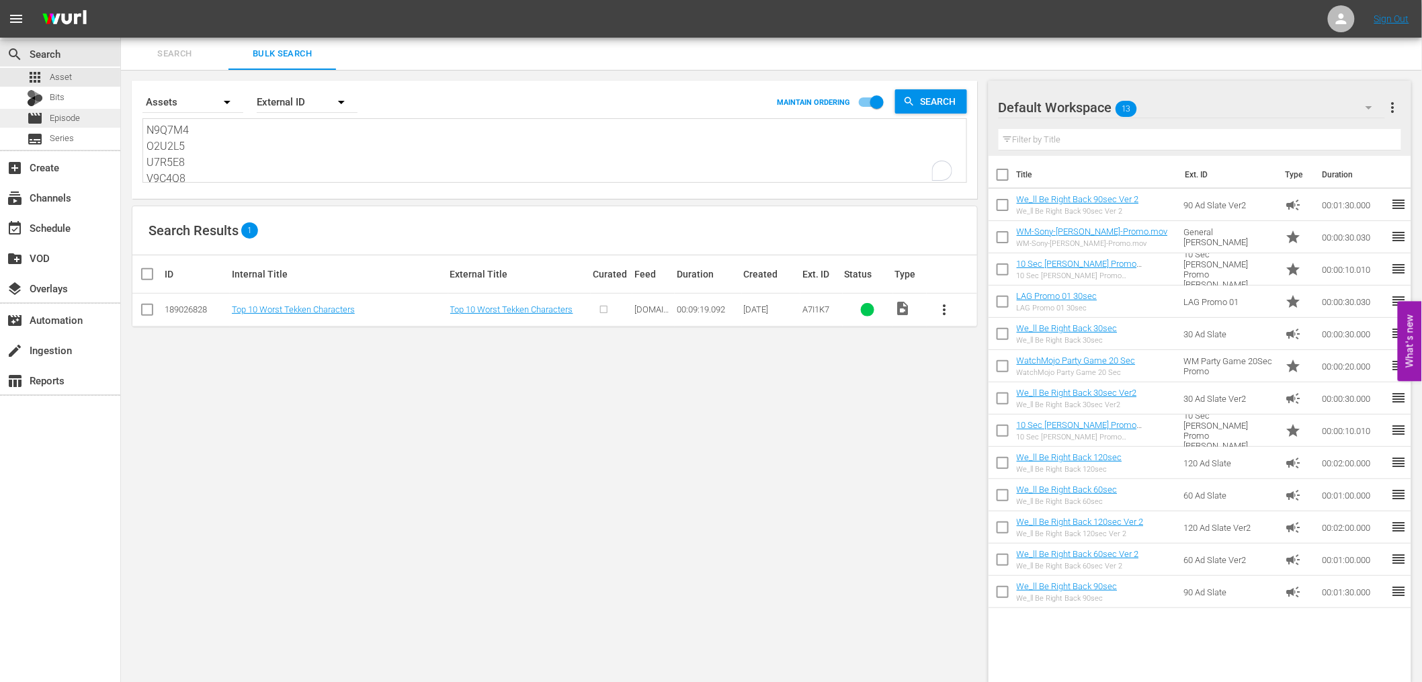
scroll to position [130, 0]
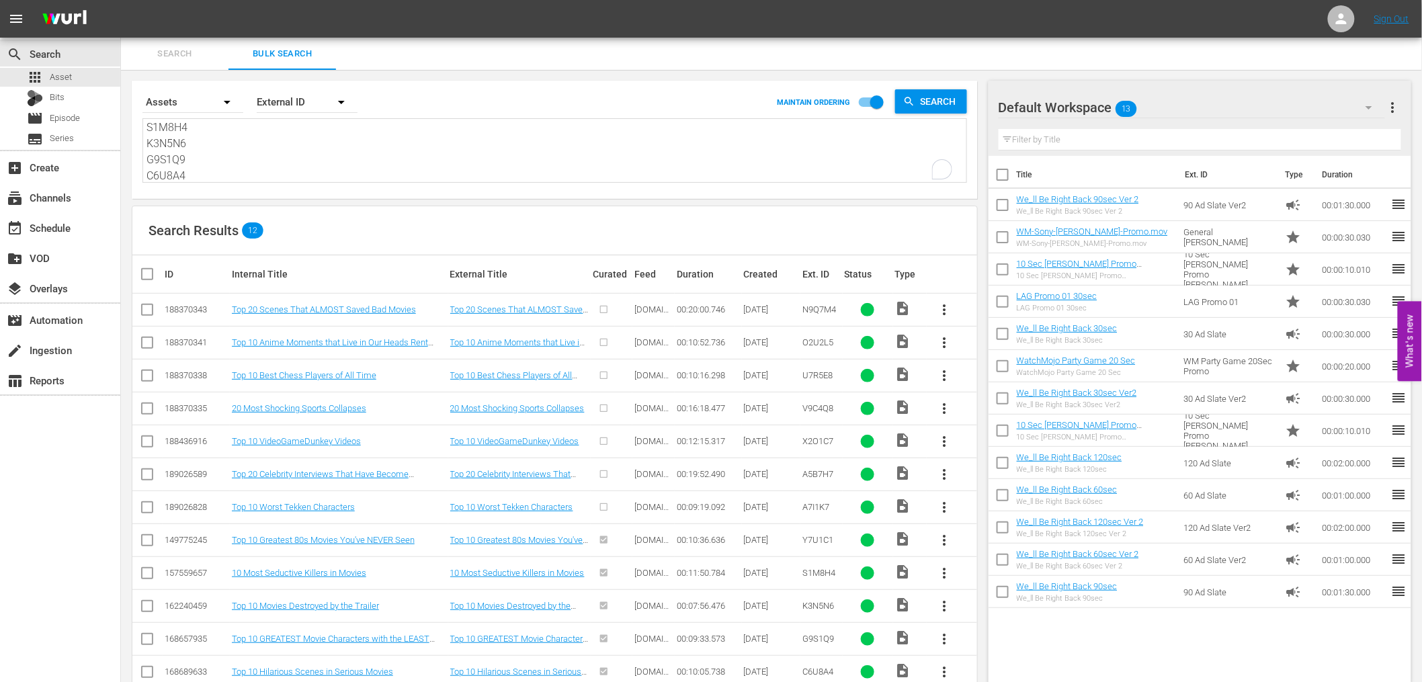
type textarea "N9Q7M4 O2U2L5 U7R5E8 V9C4Q8 X2O1C7 A5B7H7 A7I1K7 Y7U1C1 S1M8H4 K3N5N6 G9S1Q9 C6…"
click at [1288, 94] on div "Default Workspace 13" at bounding box center [1192, 108] width 386 height 38
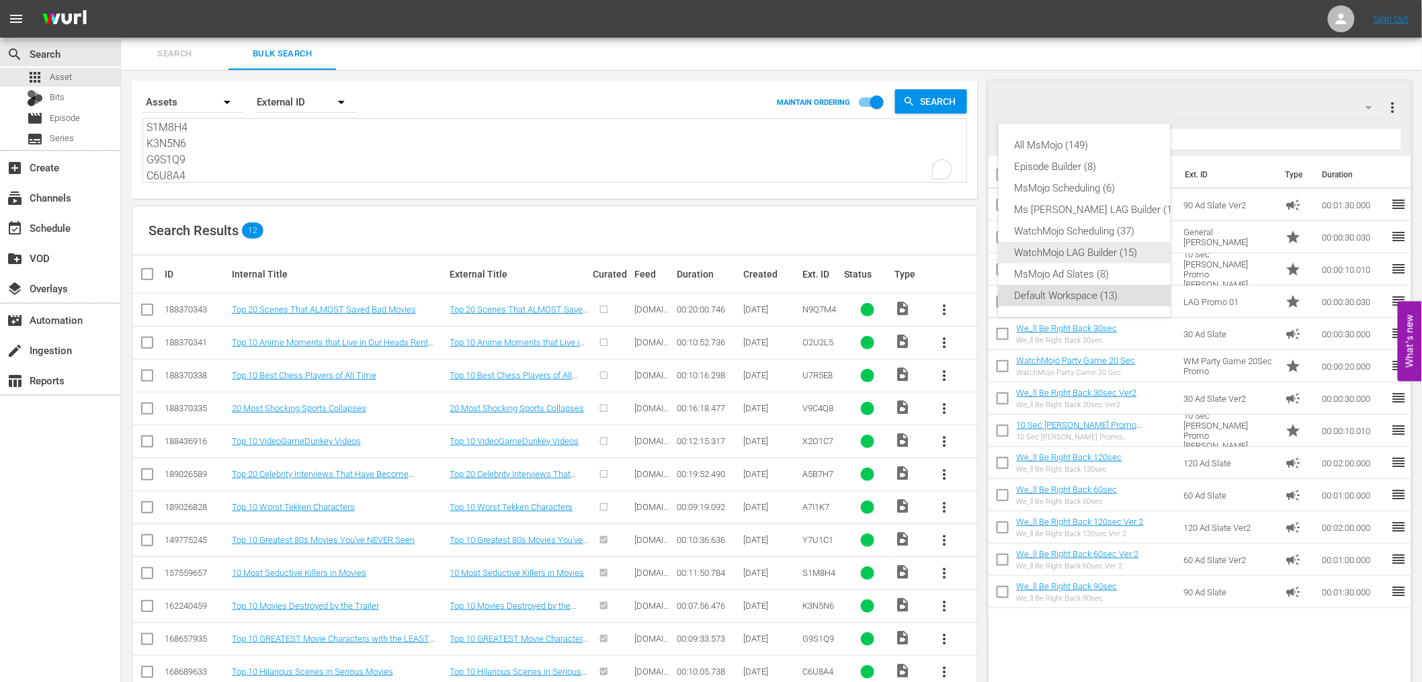
click at [1051, 256] on div "WatchMojo LAG Builder (15)" at bounding box center [1098, 253] width 167 height 22
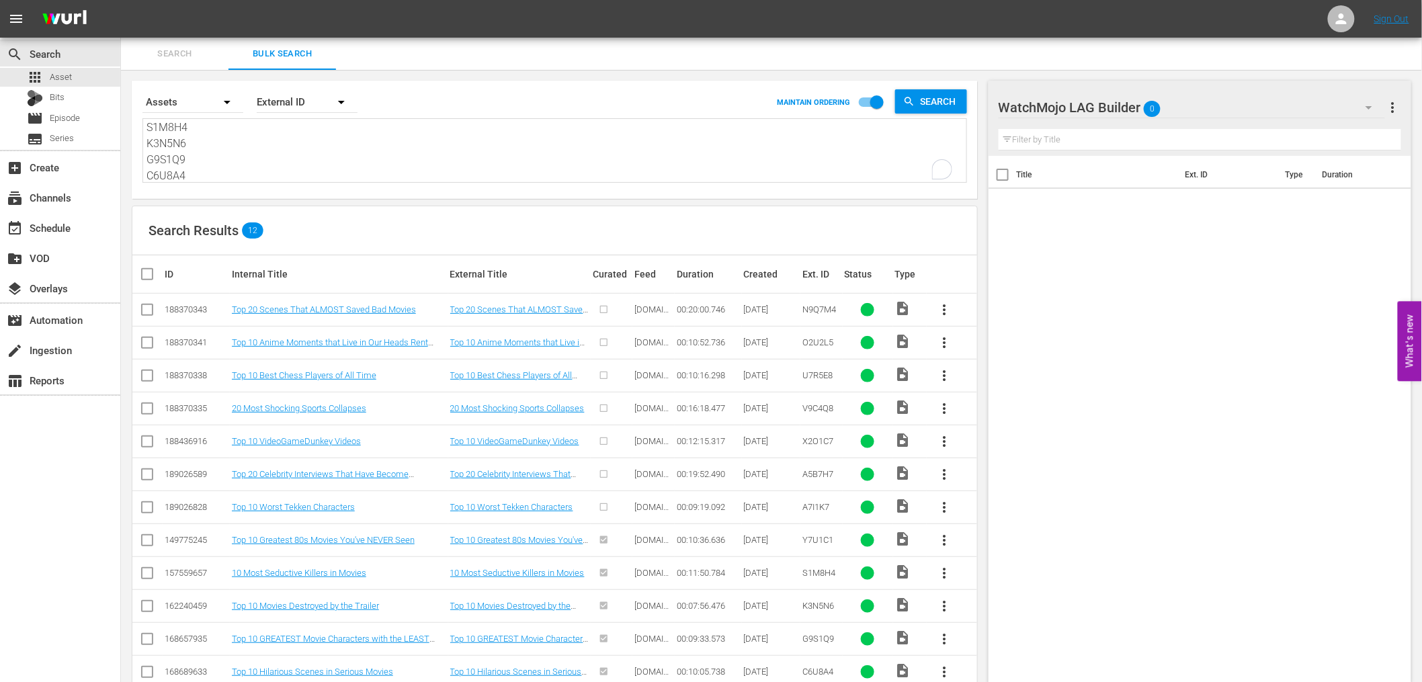
click at [149, 280] on input "checkbox" at bounding box center [152, 274] width 27 height 16
checkbox input "true"
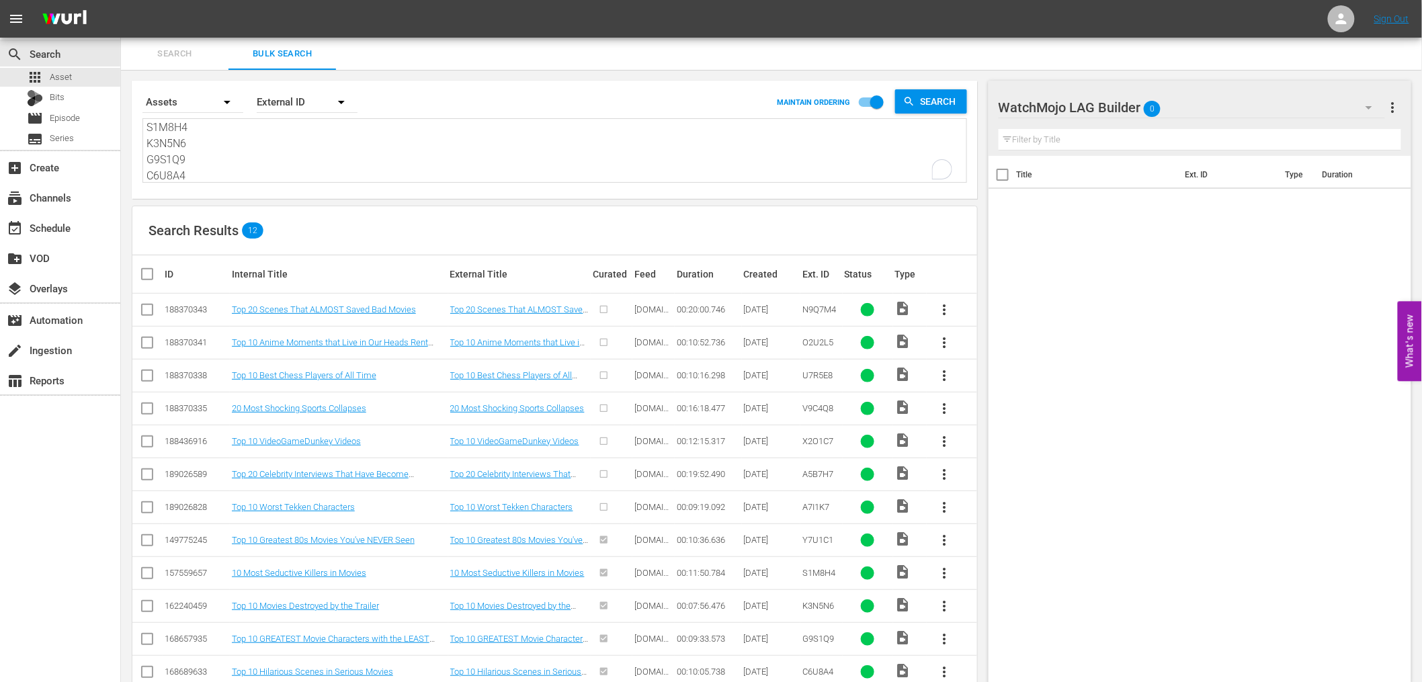
checkbox input "true"
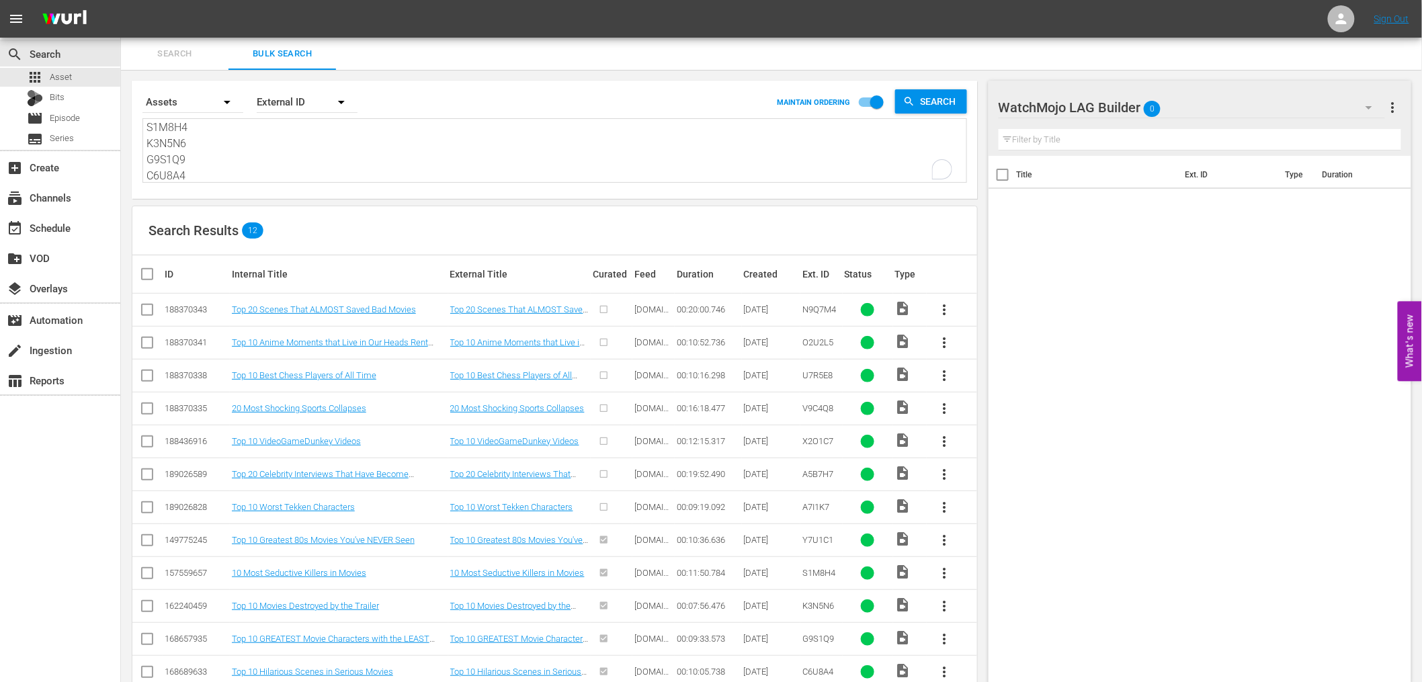
checkbox input "true"
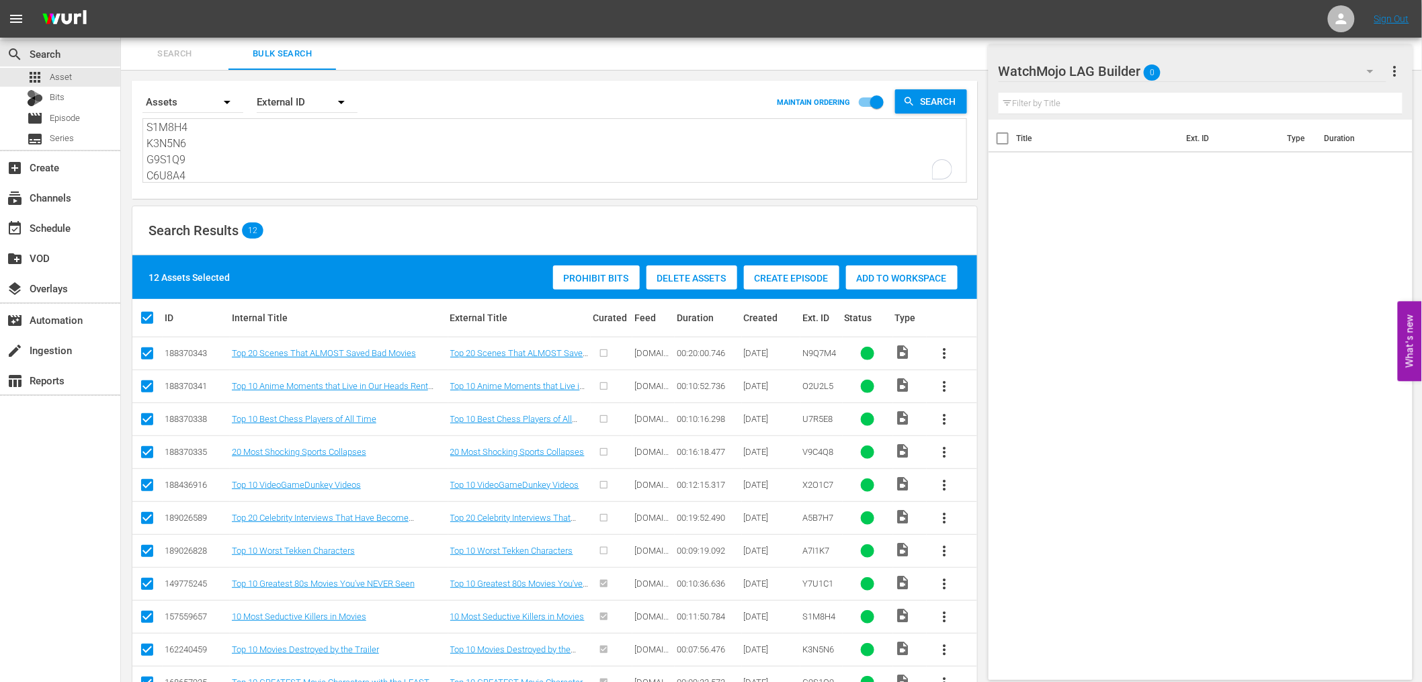
scroll to position [75, 0]
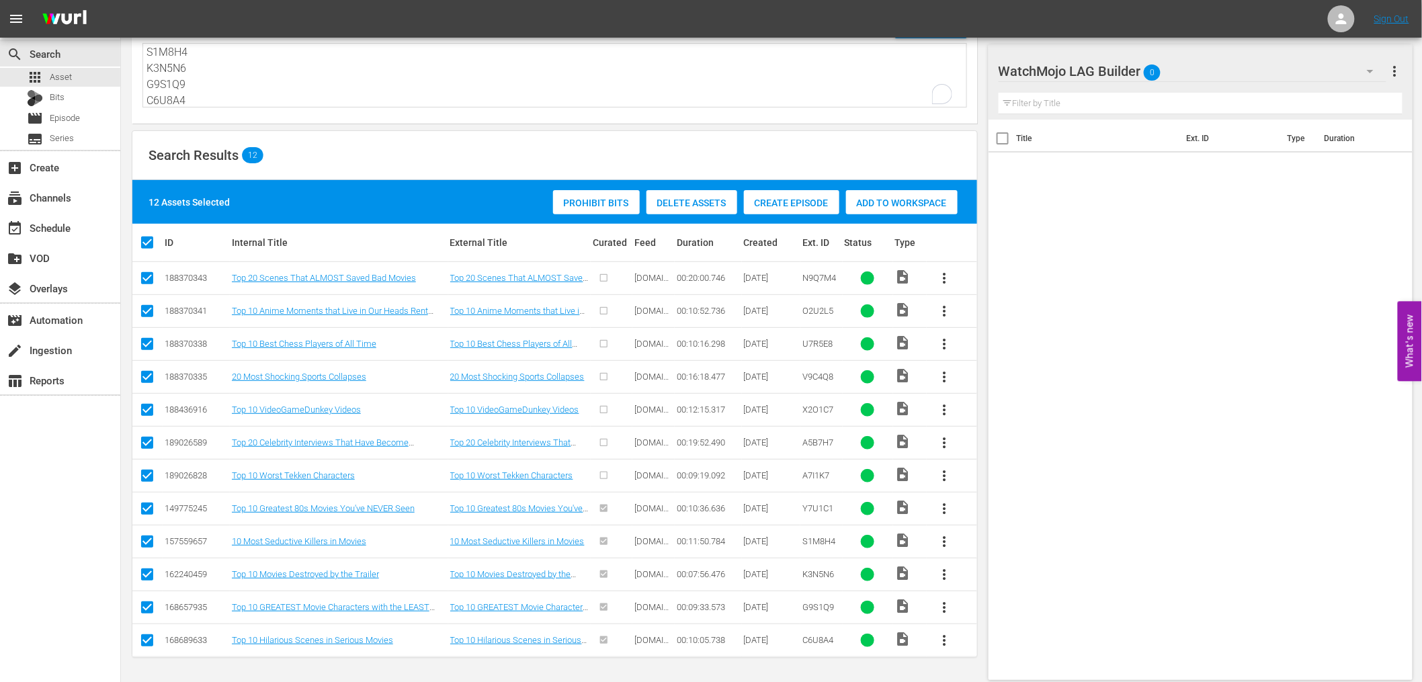
click at [881, 200] on span "Add to Workspace" at bounding box center [902, 203] width 112 height 11
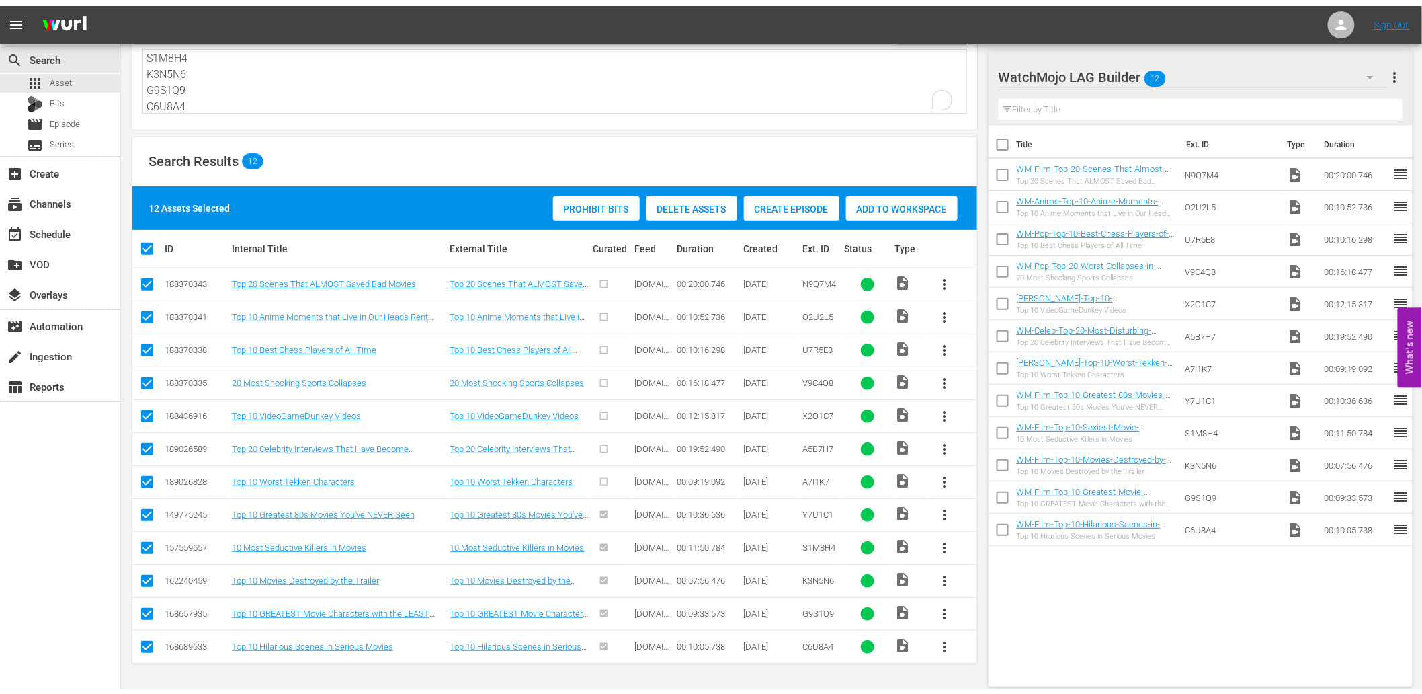
scroll to position [64, 0]
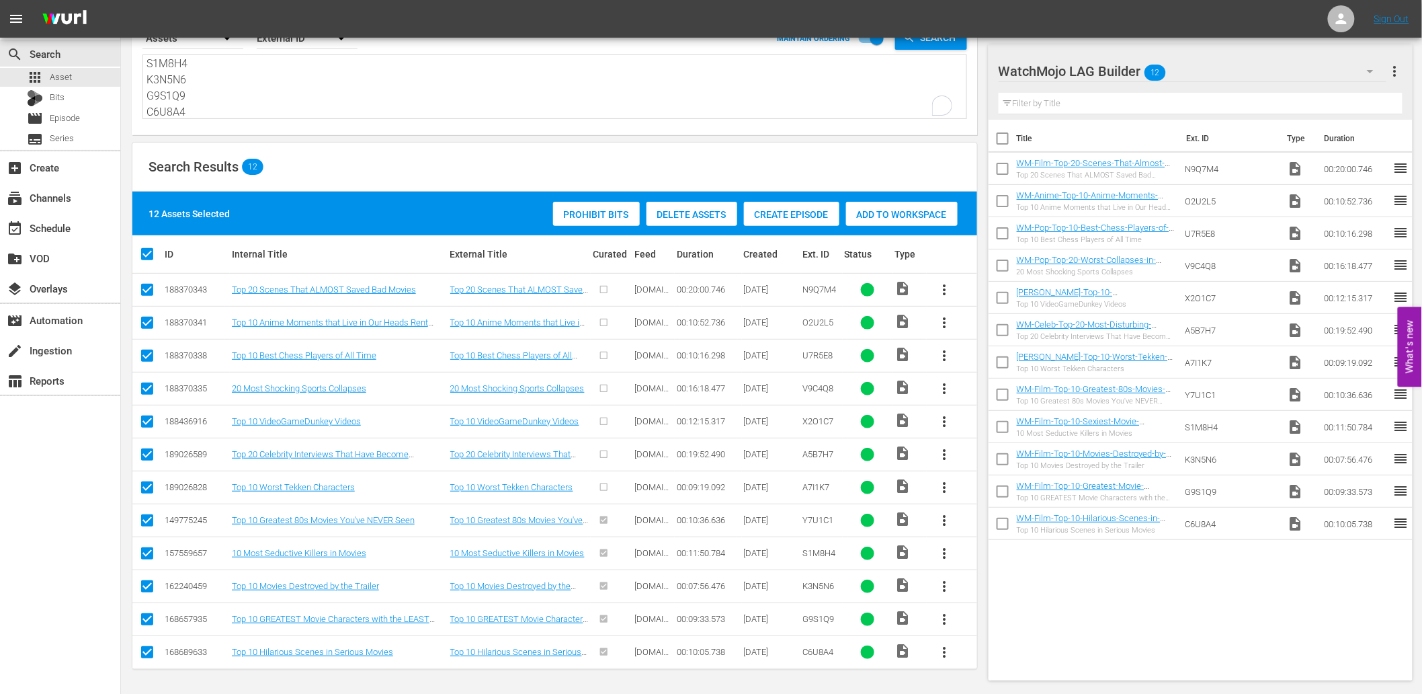
click at [261, 104] on textarea "N9Q7M4 O2U2L5 U7R5E8 V9C4Q8 X2O1C7 A5B7H7 A7I1K7 Y7U1C1 S1M8H4 K3N5N6 G9S1Q9 C6…" at bounding box center [557, 87] width 820 height 61
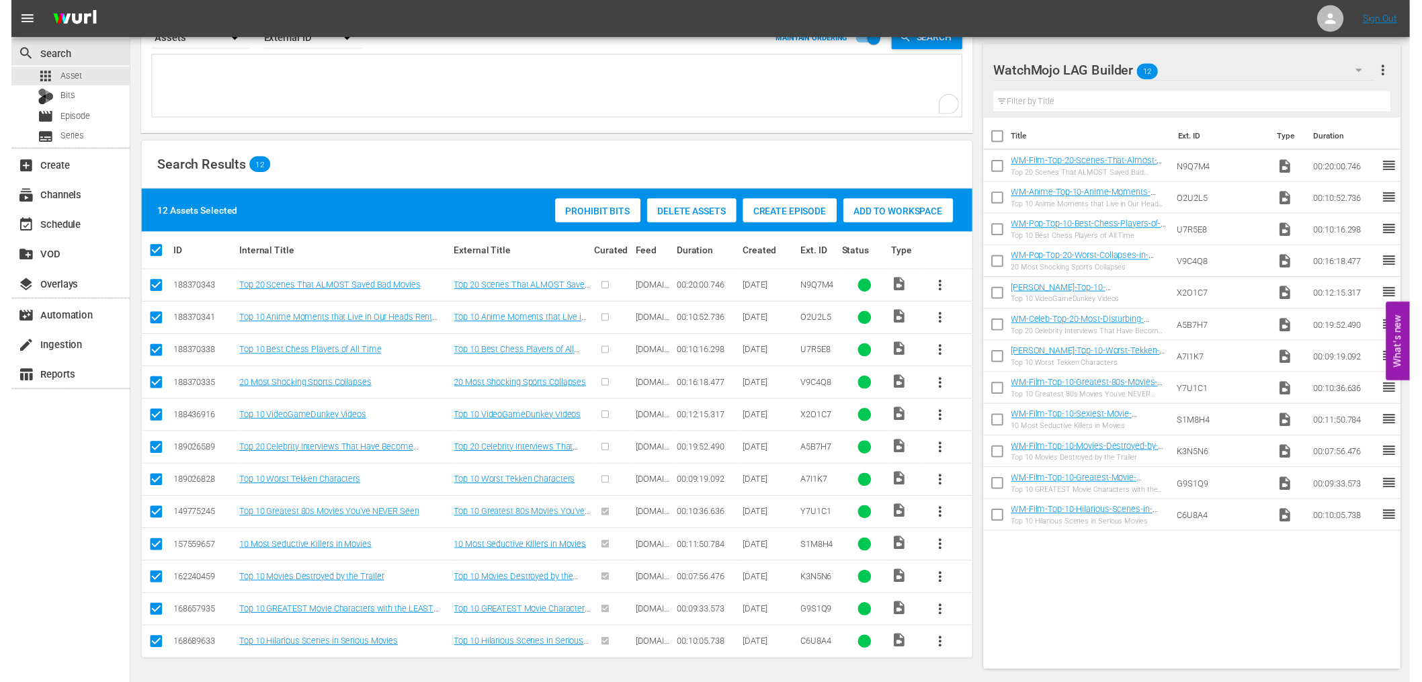
scroll to position [0, 0]
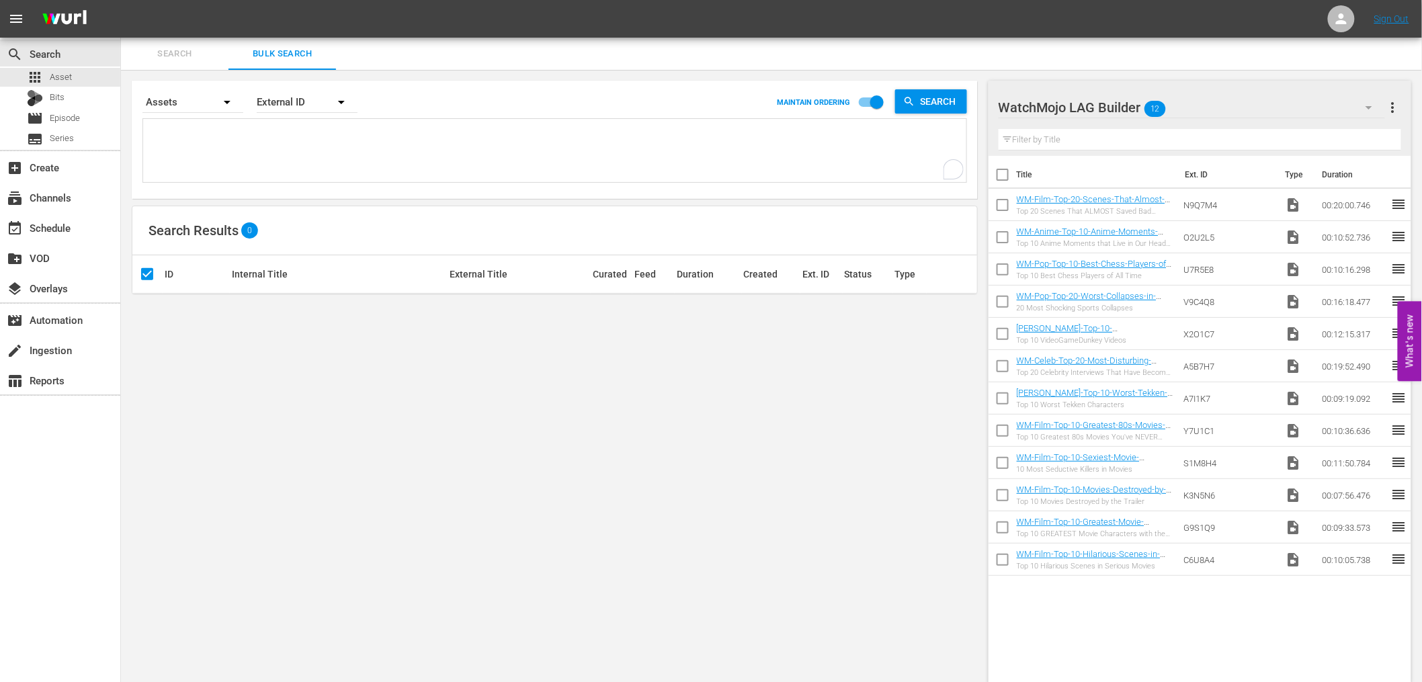
paste textarea "U7R5E8 A7I1K7 A8S1Y8 B5O3L2 B7U4K3 C7G1F9 C2M9Y9 G9S8O9 H8T7T6 S6Z1N1 N5U3F4"
type textarea "U7R5E8 A7I1K7 A8S1Y8 B5O3L2 B7U4K3 C7G1F9 C2M9Y9 G9S8O9 H8T7T6 S6Z1N1 N5U3F4"
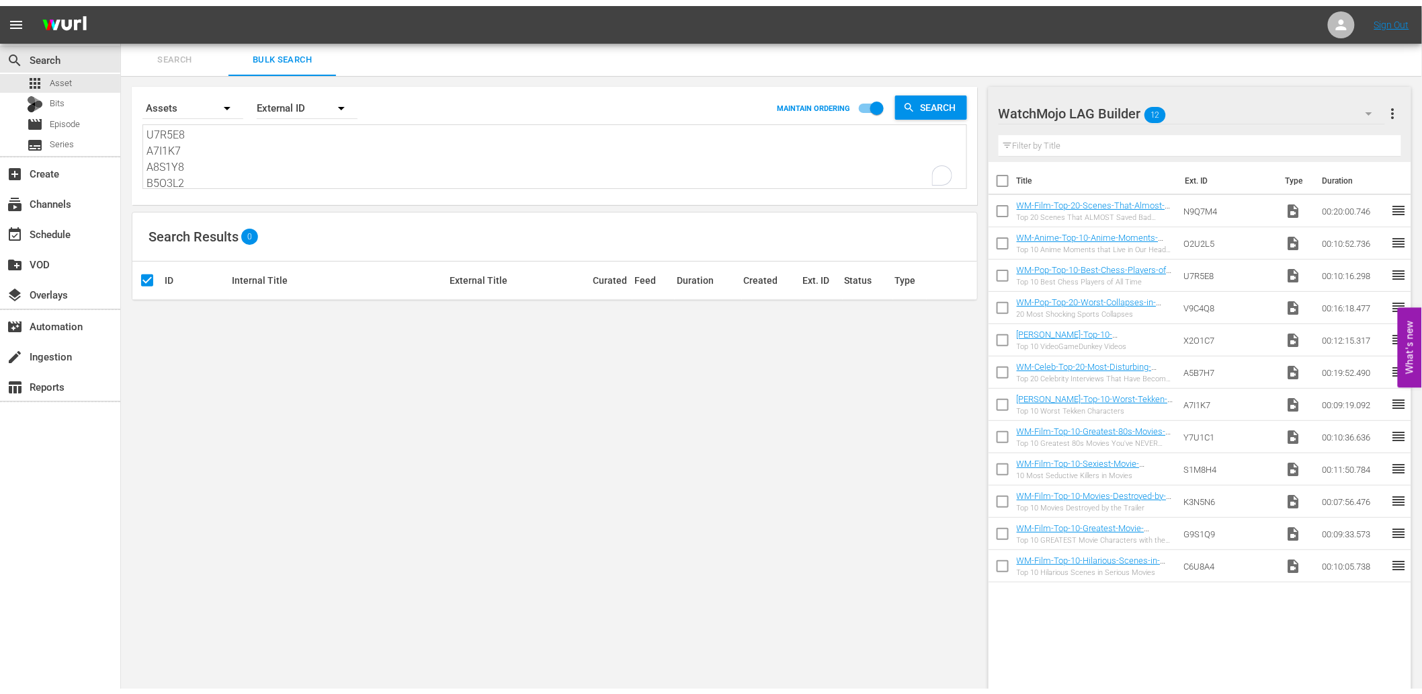
scroll to position [114, 0]
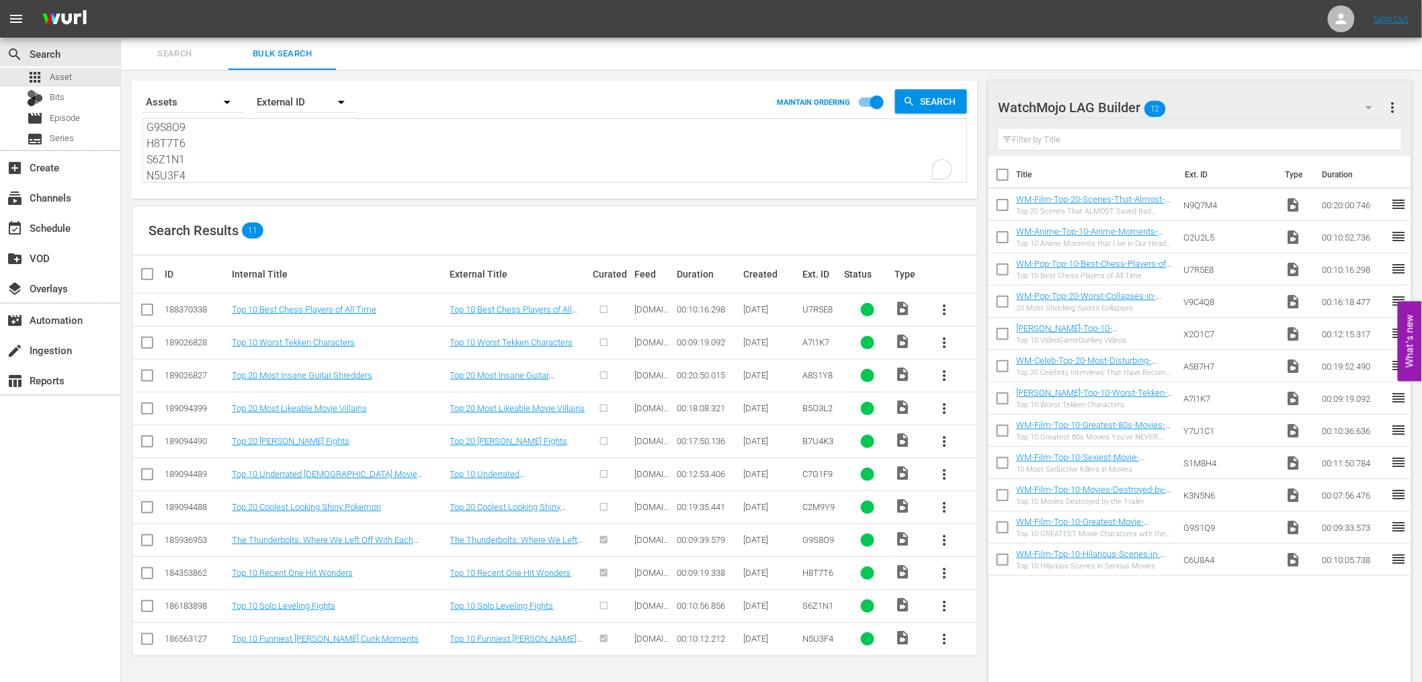
type textarea "U7R5E8 A7I1K7 A8S1Y8 B5O3L2 B7U4K3 C7G1F9 C2M9Y9 G9S8O9 H8T7T6 S6Z1N1 N5U3F4"
click at [1004, 179] on input "checkbox" at bounding box center [1003, 177] width 28 height 28
checkbox input "true"
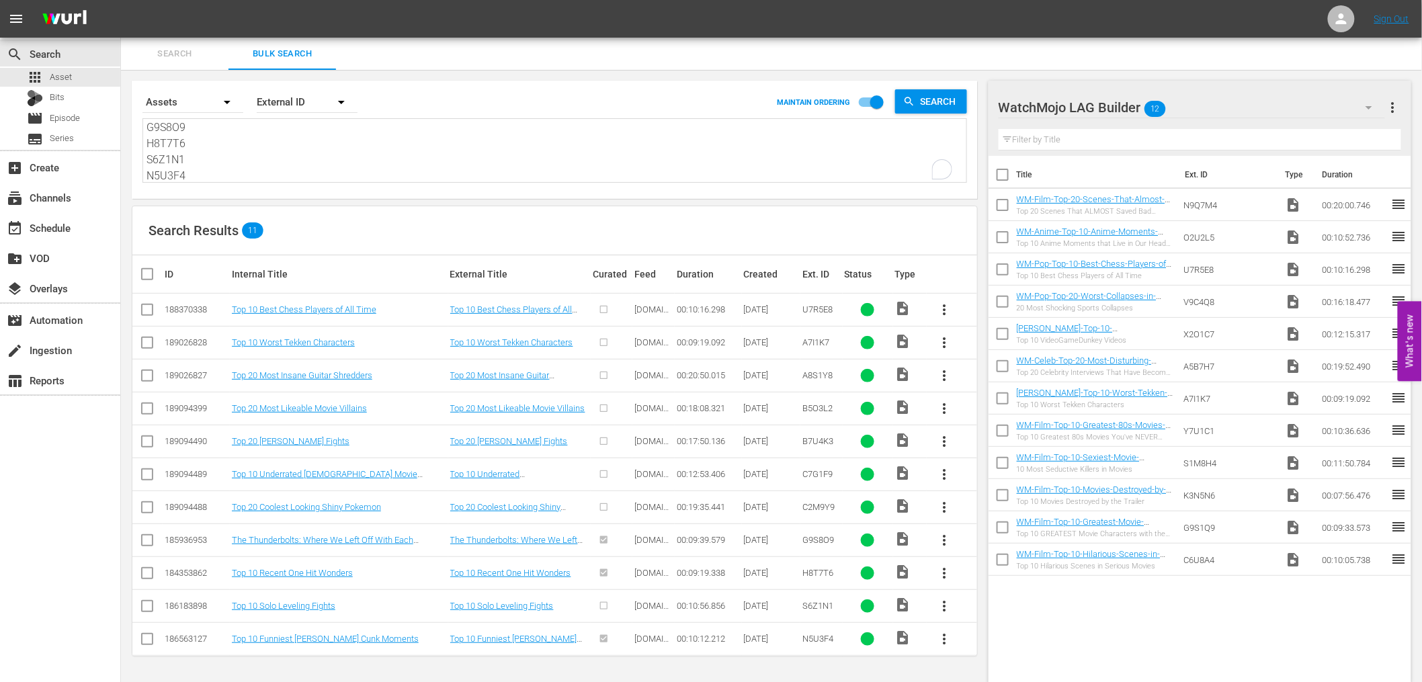
checkbox input "true"
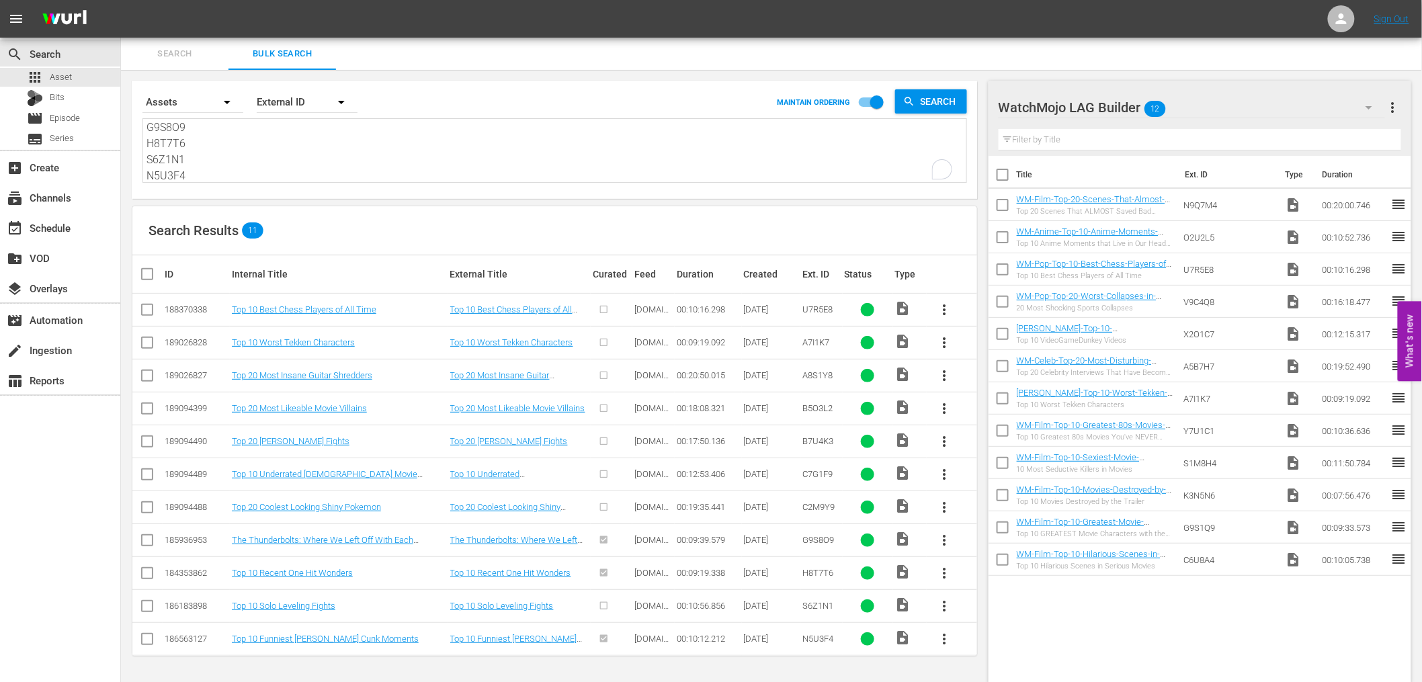
checkbox input "true"
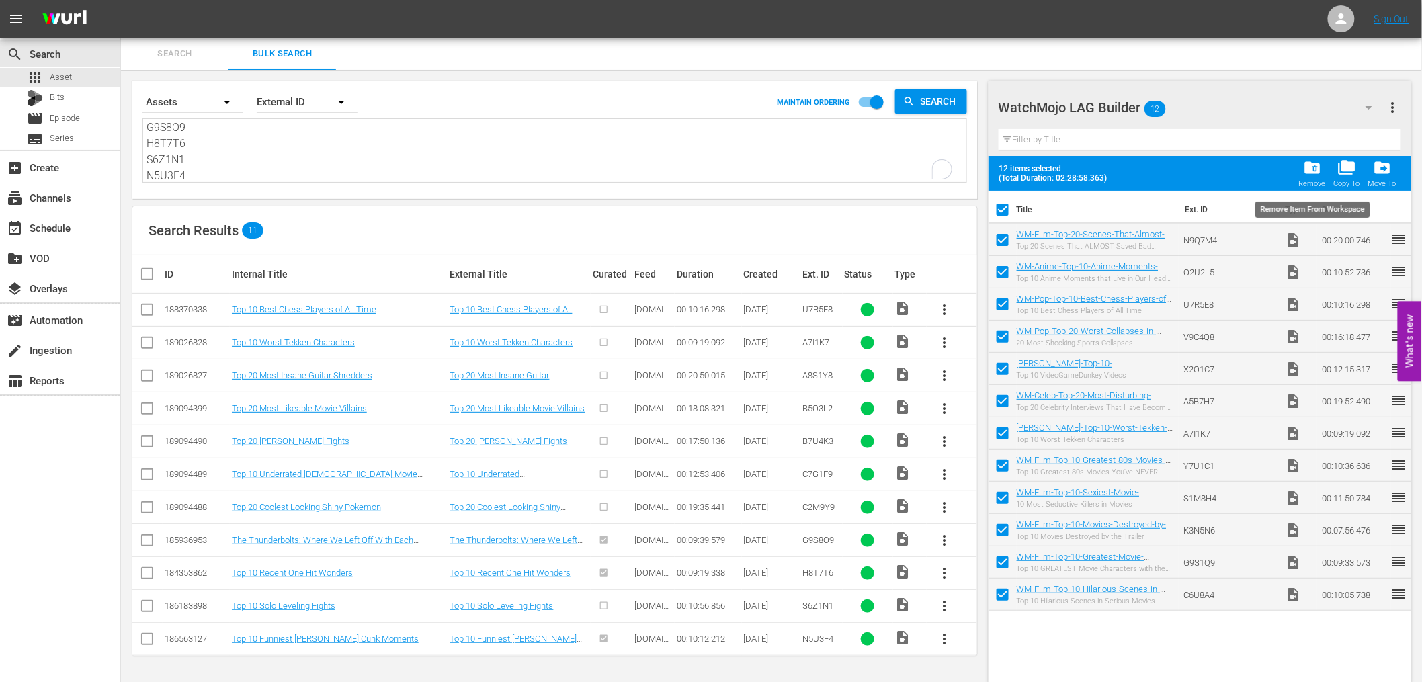
click at [1314, 173] on span "folder_delete" at bounding box center [1312, 168] width 18 height 18
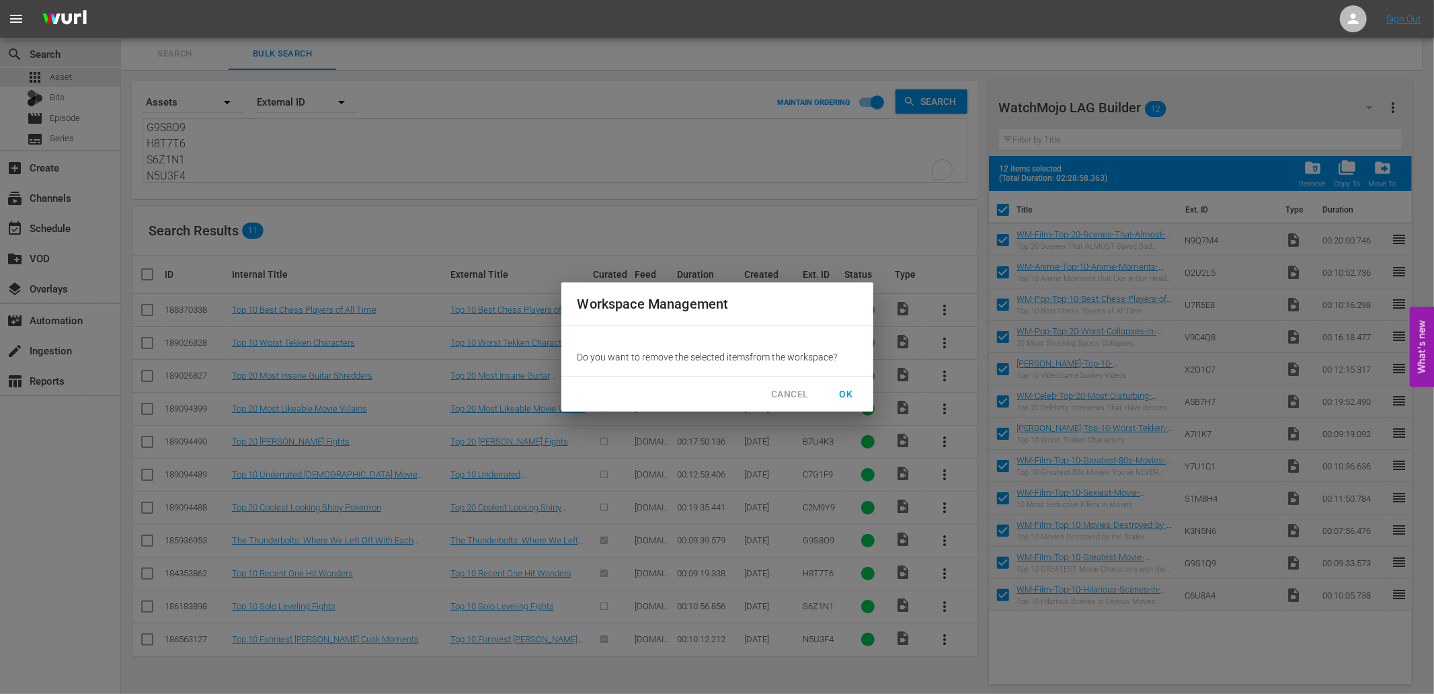
click at [839, 392] on span "OK" at bounding box center [847, 394] width 22 height 17
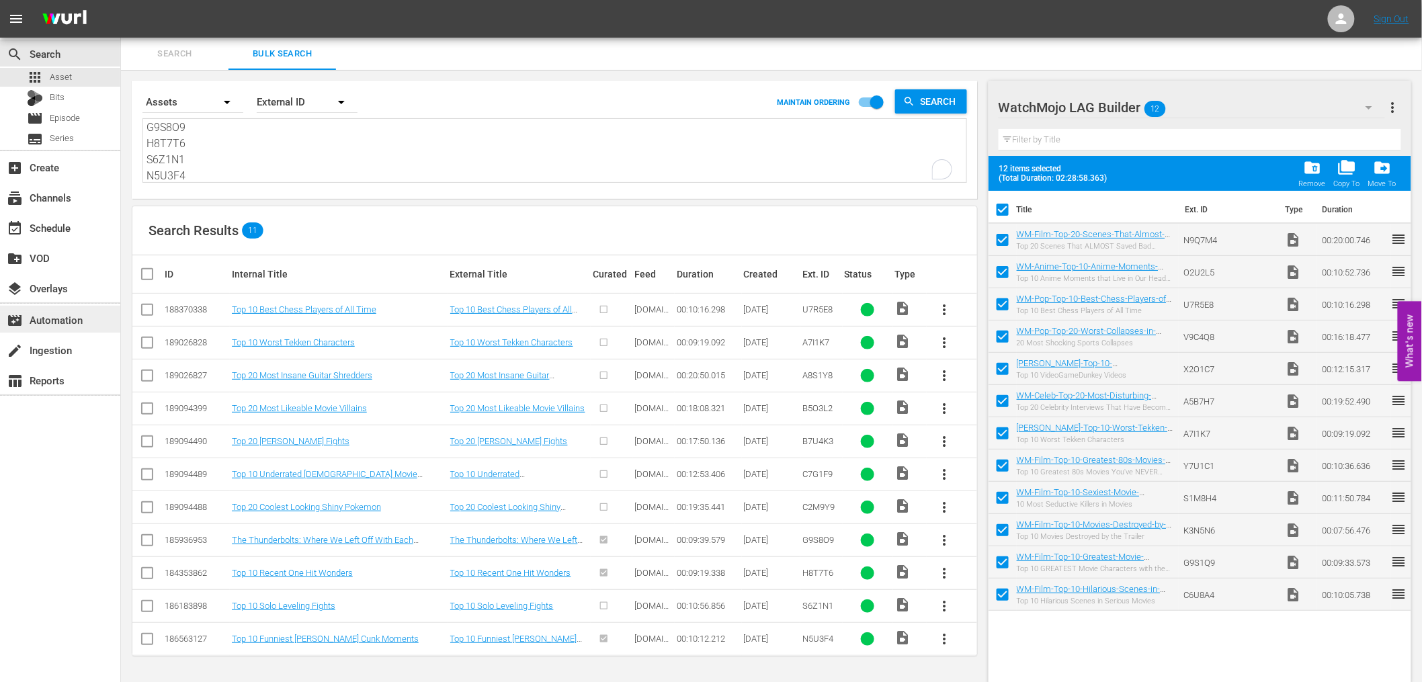
checkbox input "false"
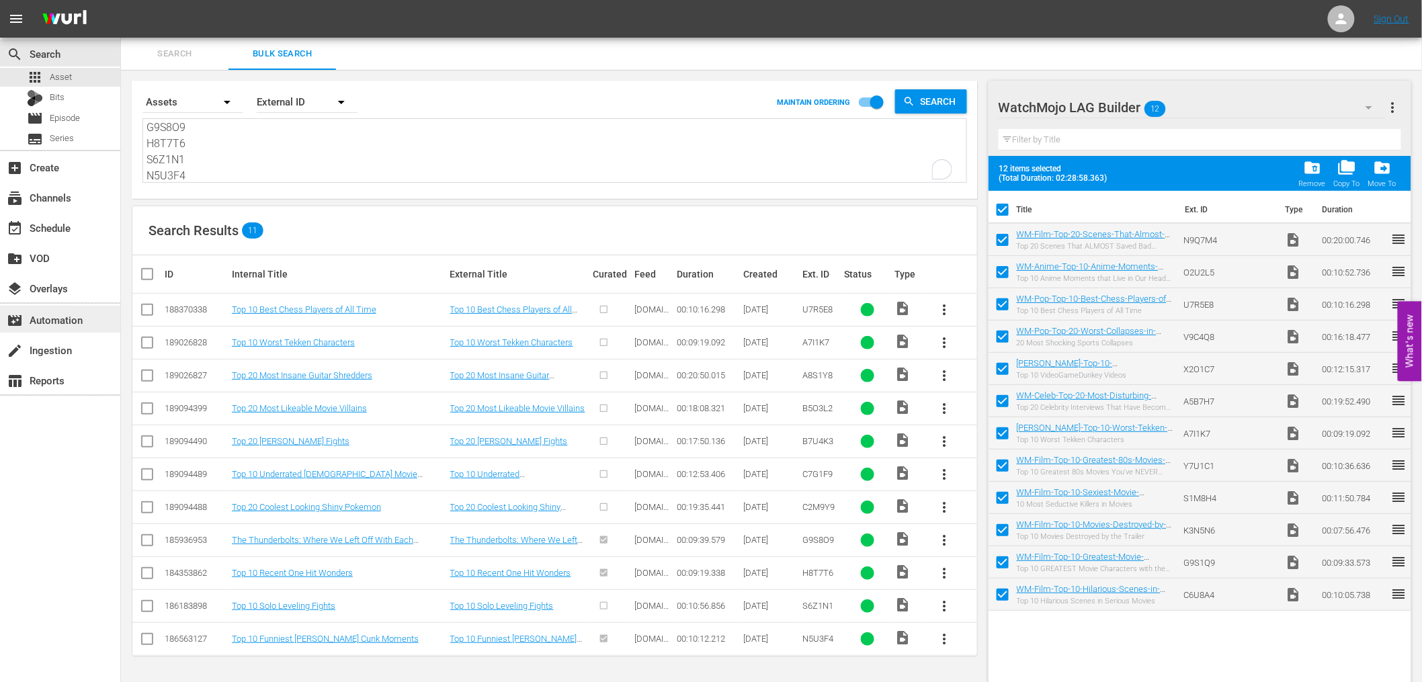
checkbox input "false"
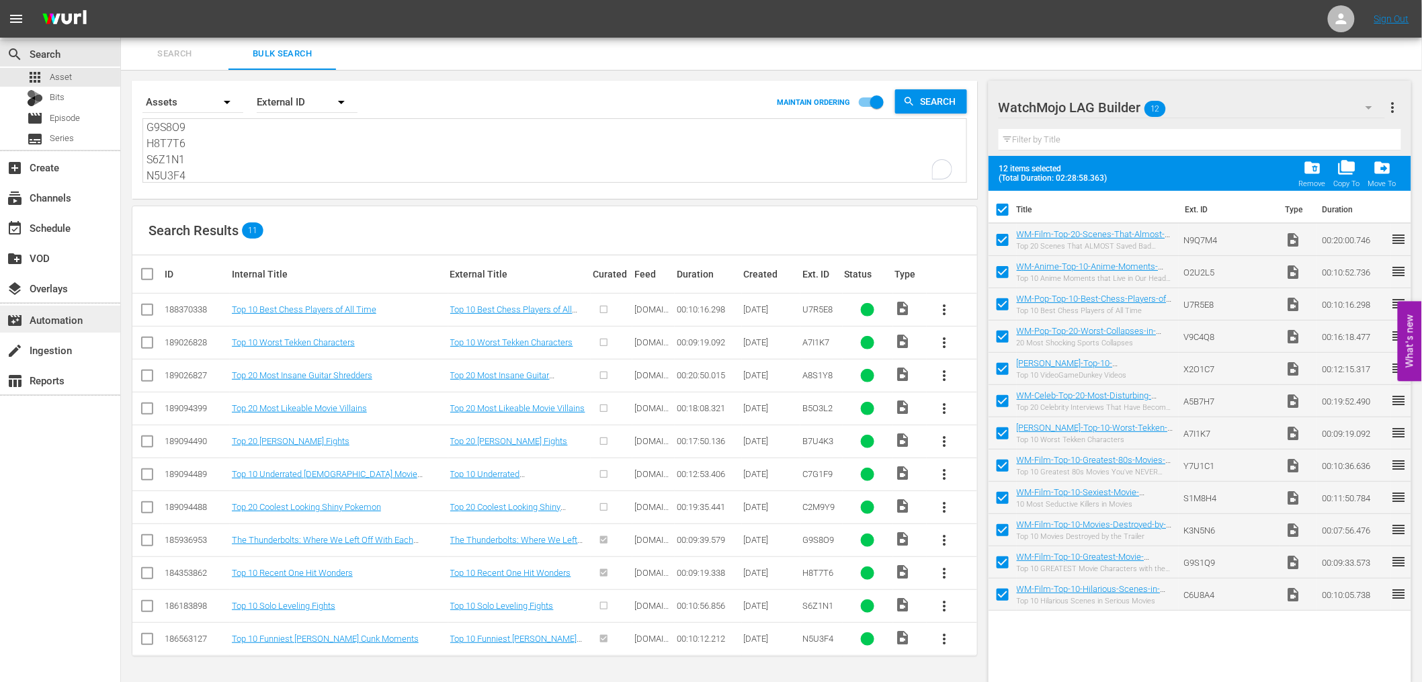
checkbox input "false"
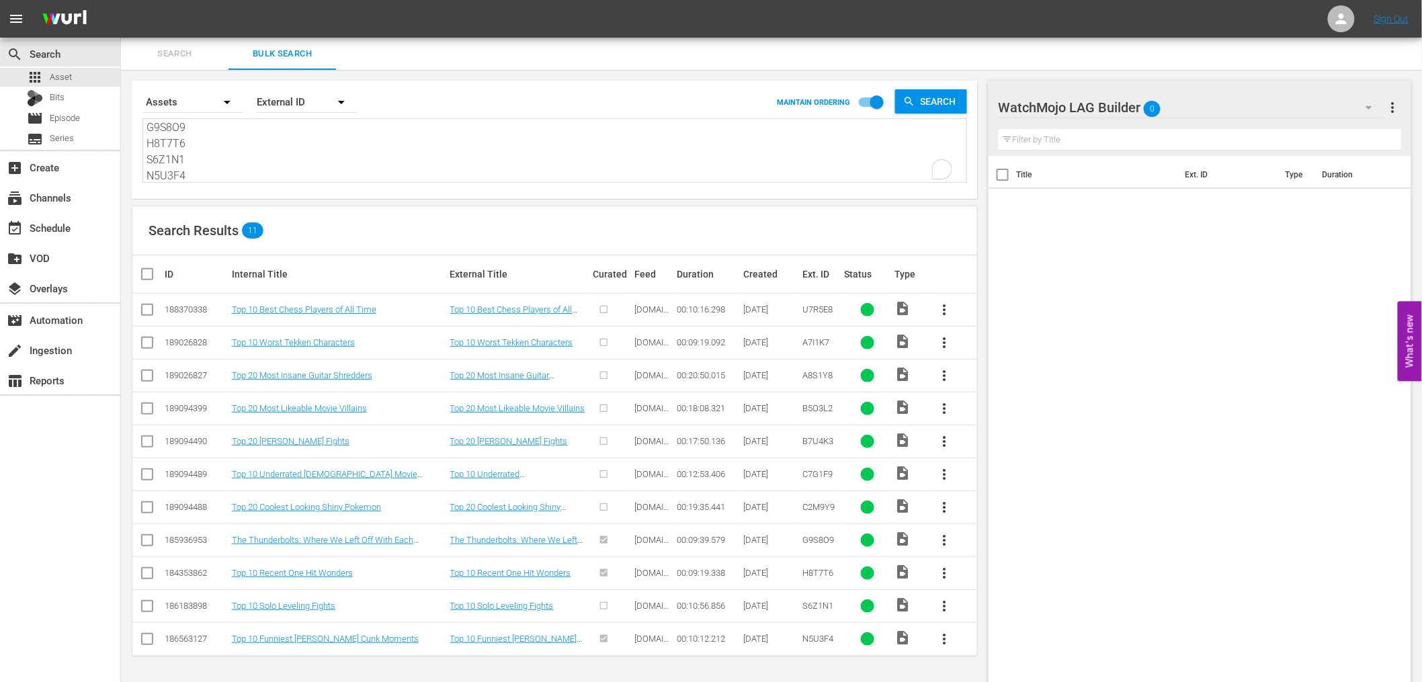
click at [142, 280] on input "checkbox" at bounding box center [152, 274] width 27 height 16
checkbox input "true"
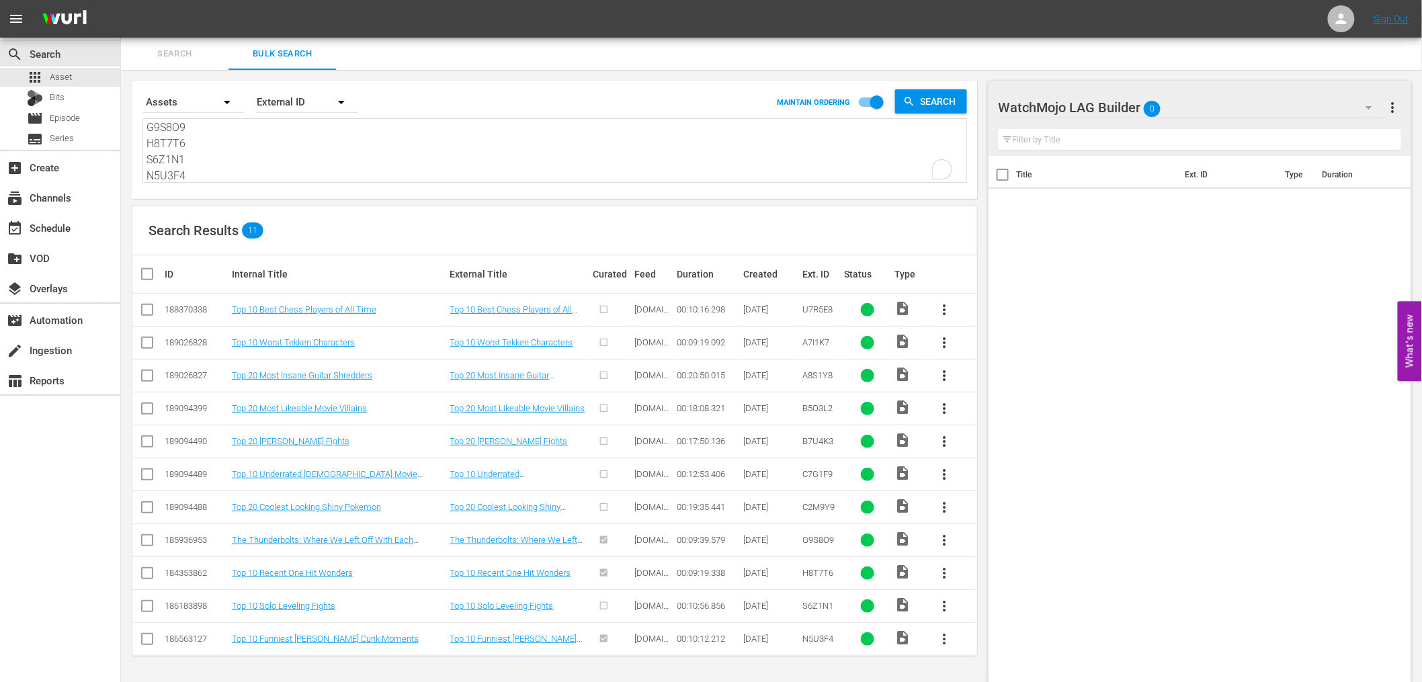
checkbox input "true"
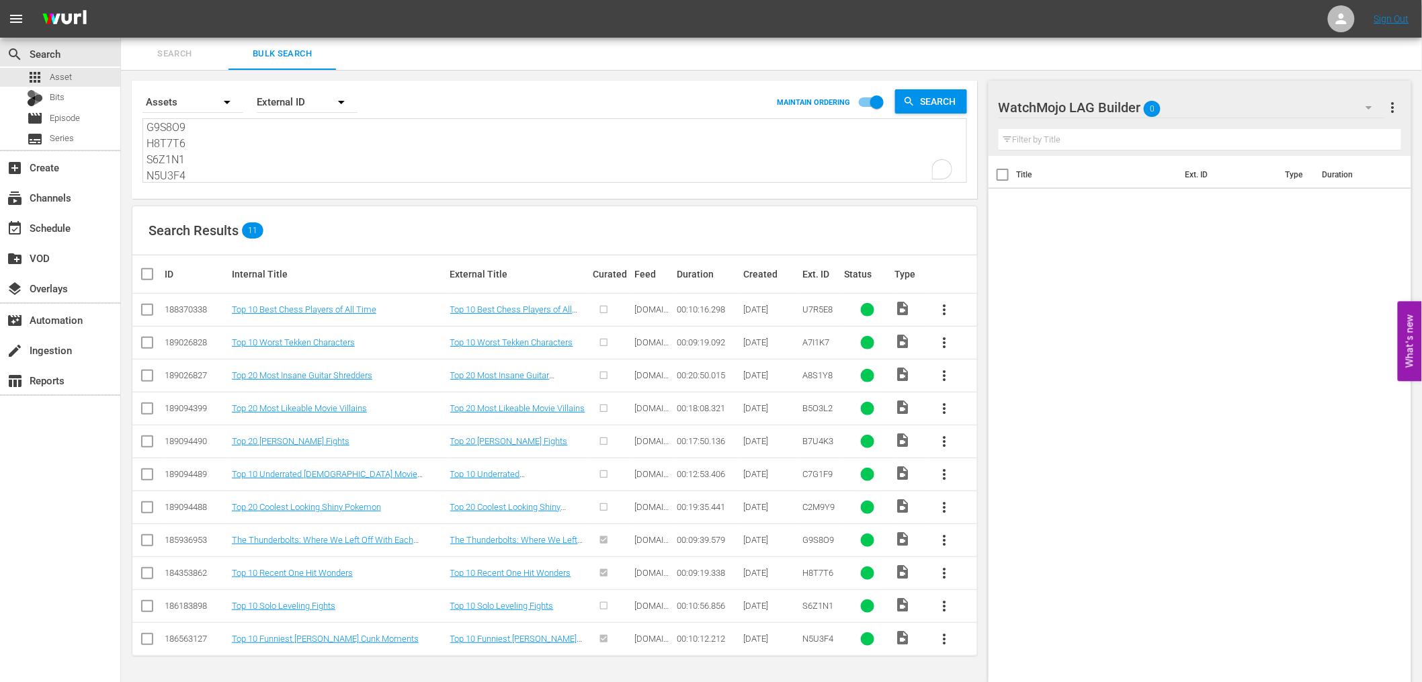
checkbox input "true"
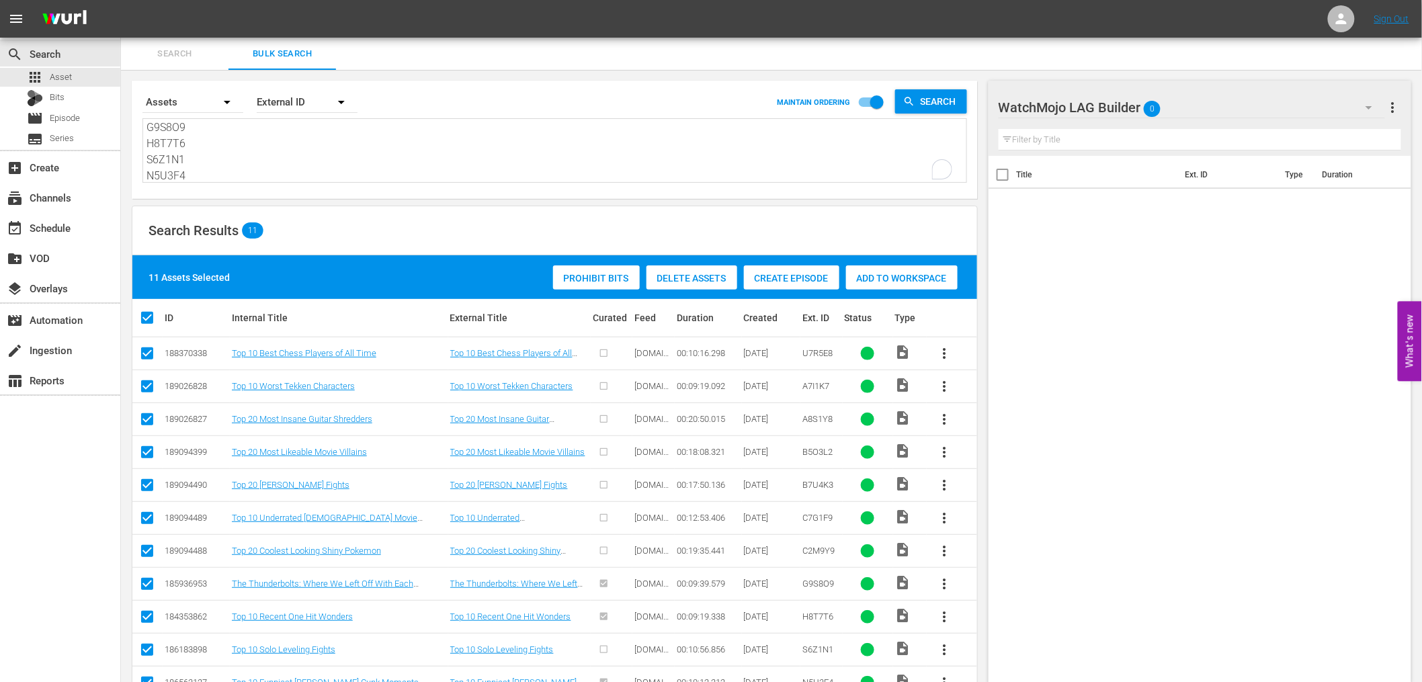
click at [897, 276] on span "Add to Workspace" at bounding box center [902, 278] width 112 height 11
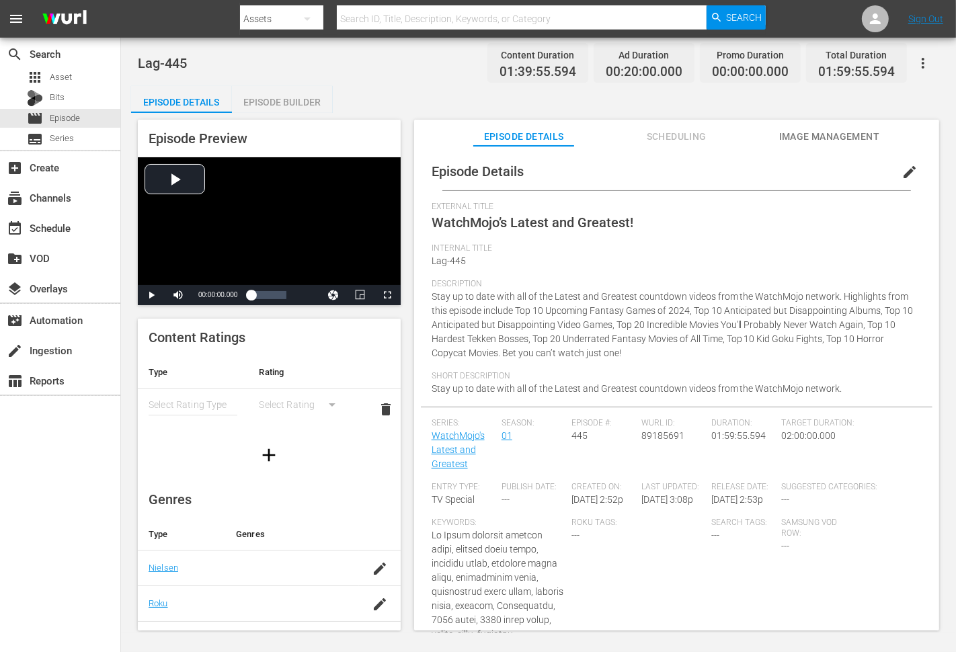
click at [438, 291] on span "Stay up to date with all of the Latest and Greatest countdown videos from the W…" at bounding box center [673, 324] width 482 height 67
click at [506, 312] on span "Stay up to date with all of the Latest and Greatest countdown videos from the W…" at bounding box center [673, 324] width 482 height 67
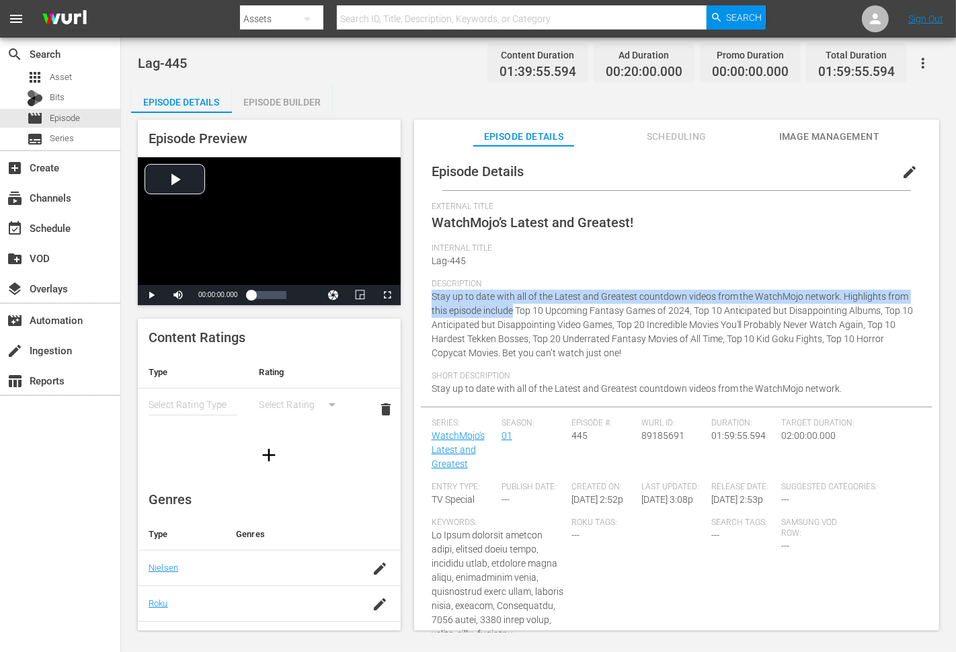
copy span "Stay up to date with all of the Latest and Greatest countdown videos from the W…"
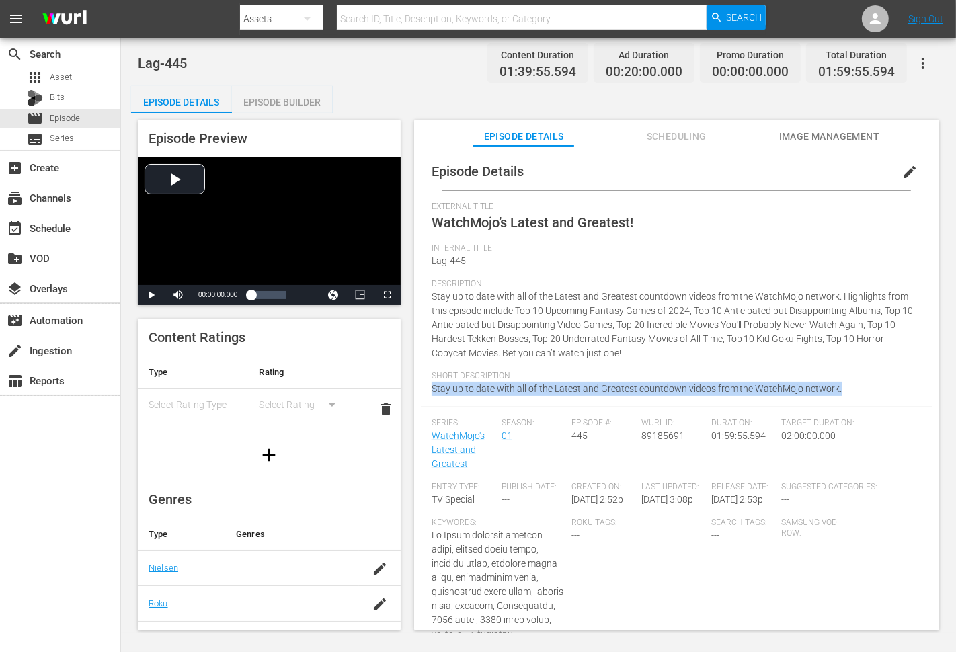
drag, startPoint x: 846, startPoint y: 391, endPoint x: 425, endPoint y: 392, distance: 420.1
copy span "Stay up to date with all of the Latest and Greatest countdown videos from the W…"
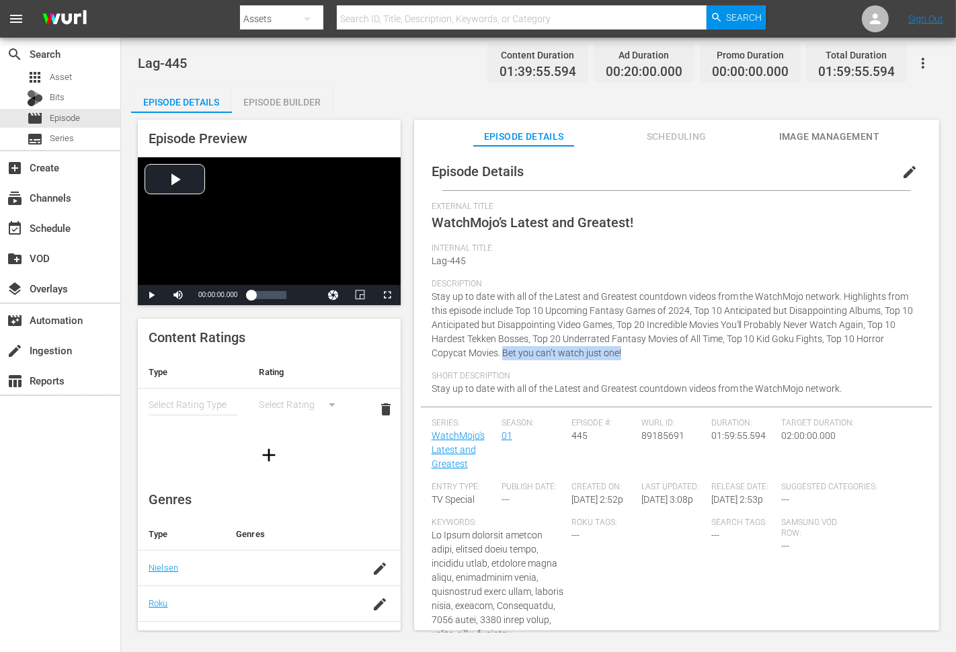
drag, startPoint x: 595, startPoint y: 354, endPoint x: 501, endPoint y: 358, distance: 93.5
click at [501, 358] on div "Description Stay up to date with all of the Latest and Greatest countdown video…" at bounding box center [677, 325] width 490 height 92
copy span "Bet you can’t watch just one!"
click at [904, 175] on span "edit" at bounding box center [909, 172] width 16 height 16
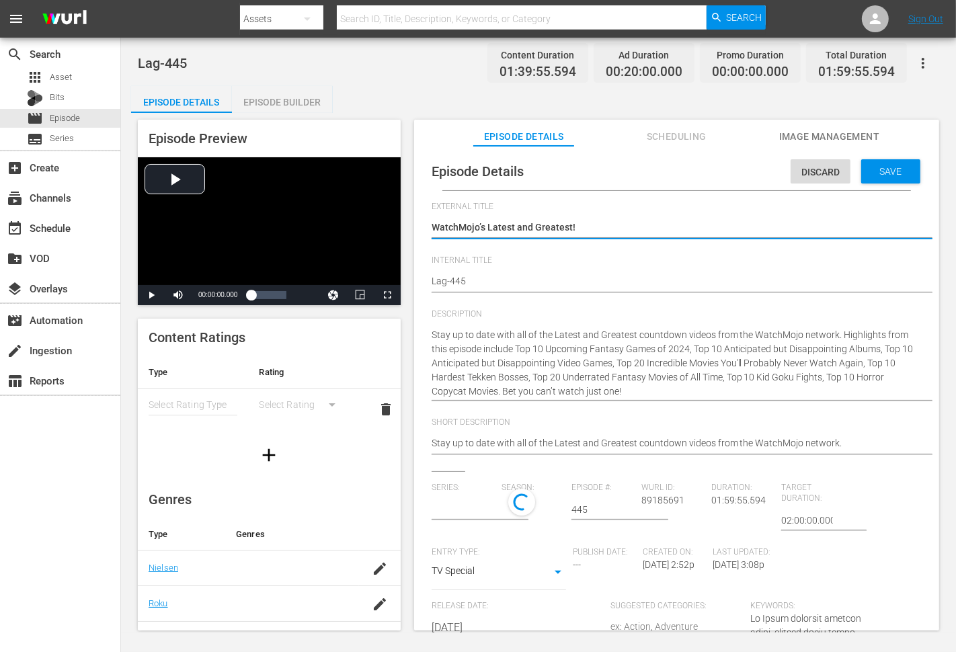
type input "WatchMojo's Latest and Greatest"
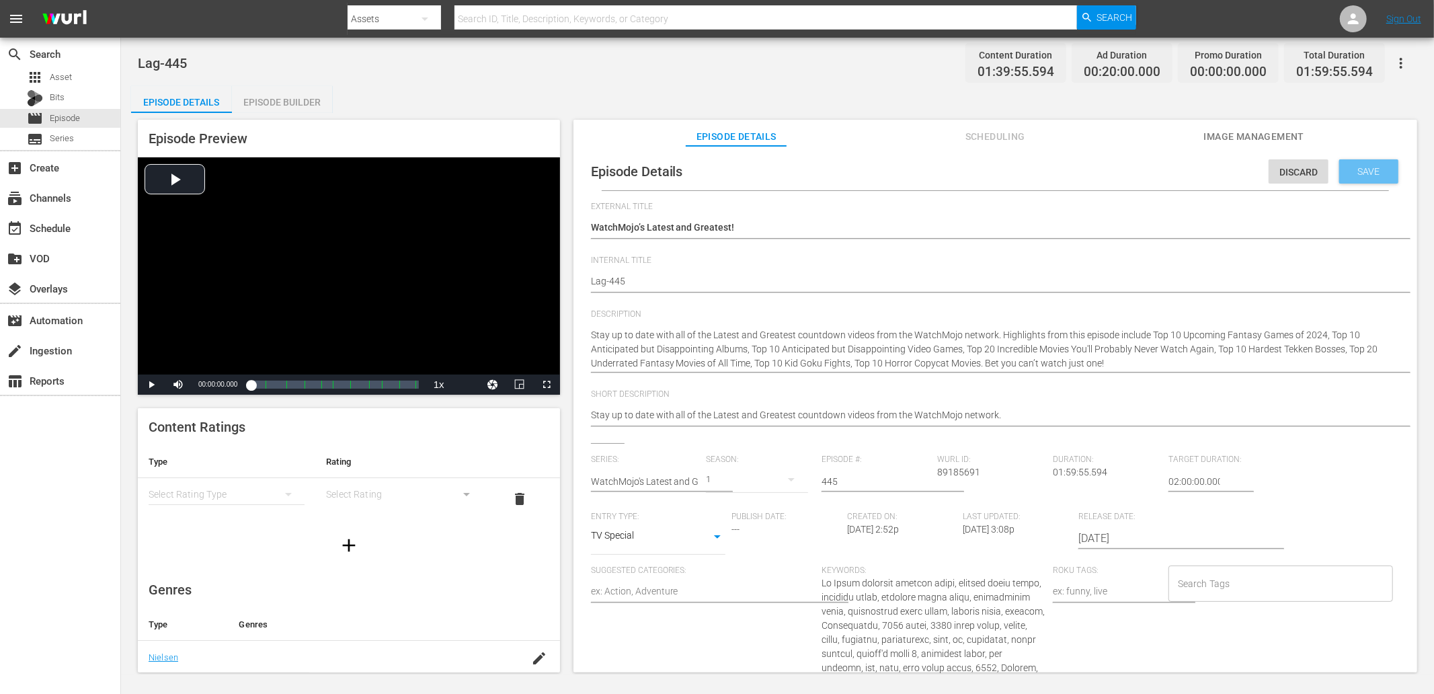
click at [955, 163] on div "Save" at bounding box center [1368, 171] width 59 height 24
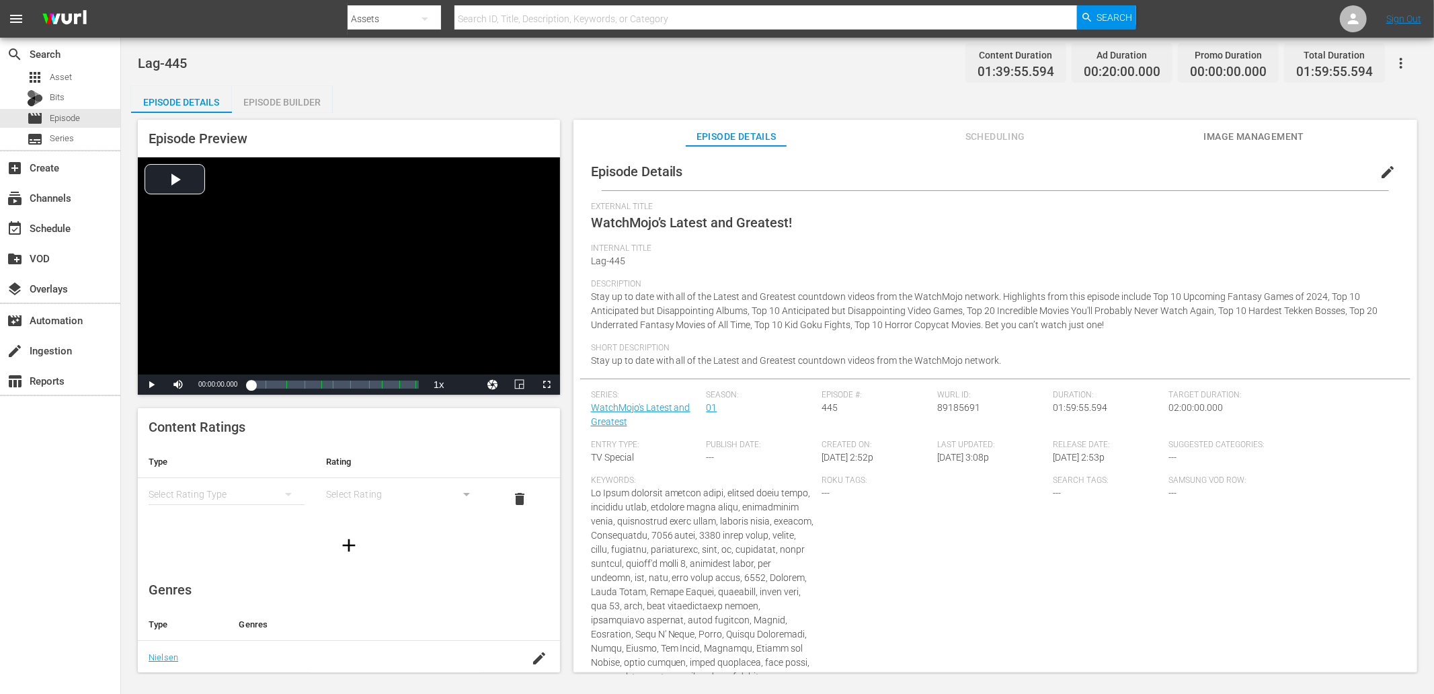
click at [955, 126] on button "Image Management" at bounding box center [1253, 133] width 101 height 27
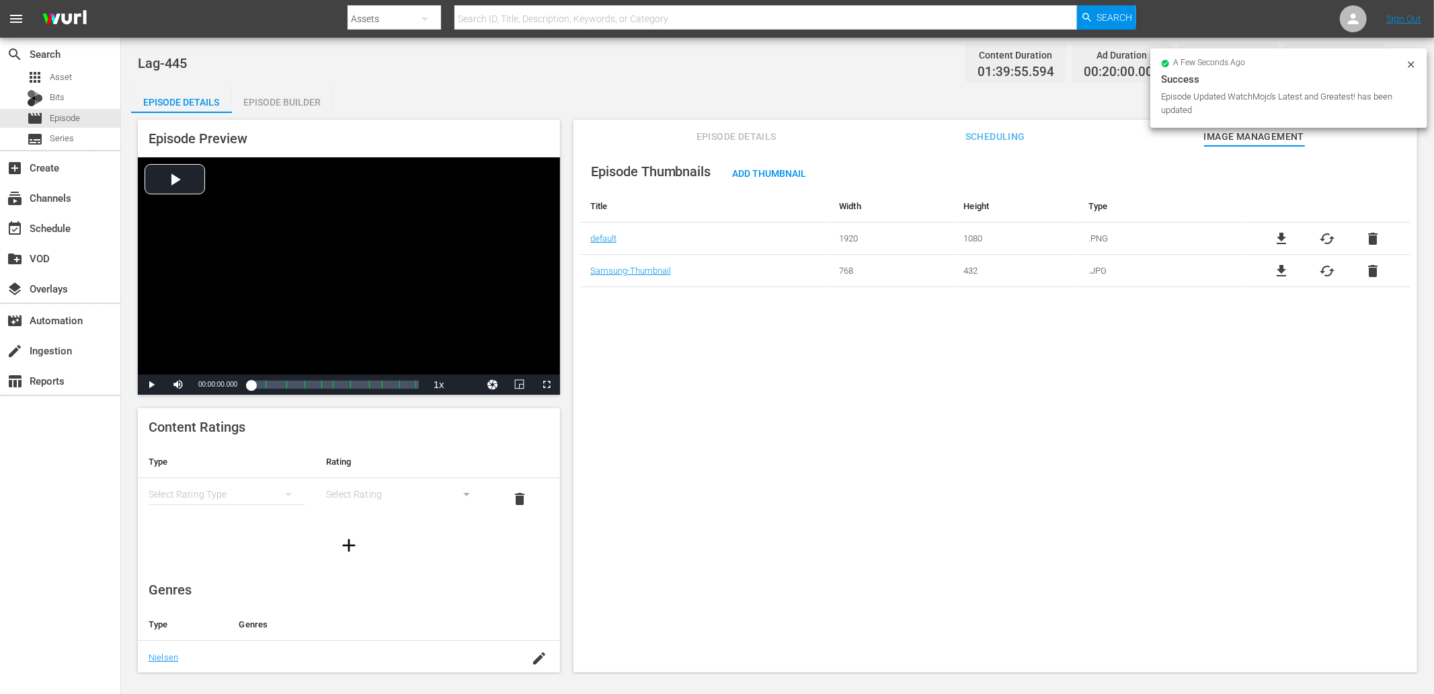
click at [758, 138] on span "Episode Details" at bounding box center [736, 136] width 101 height 17
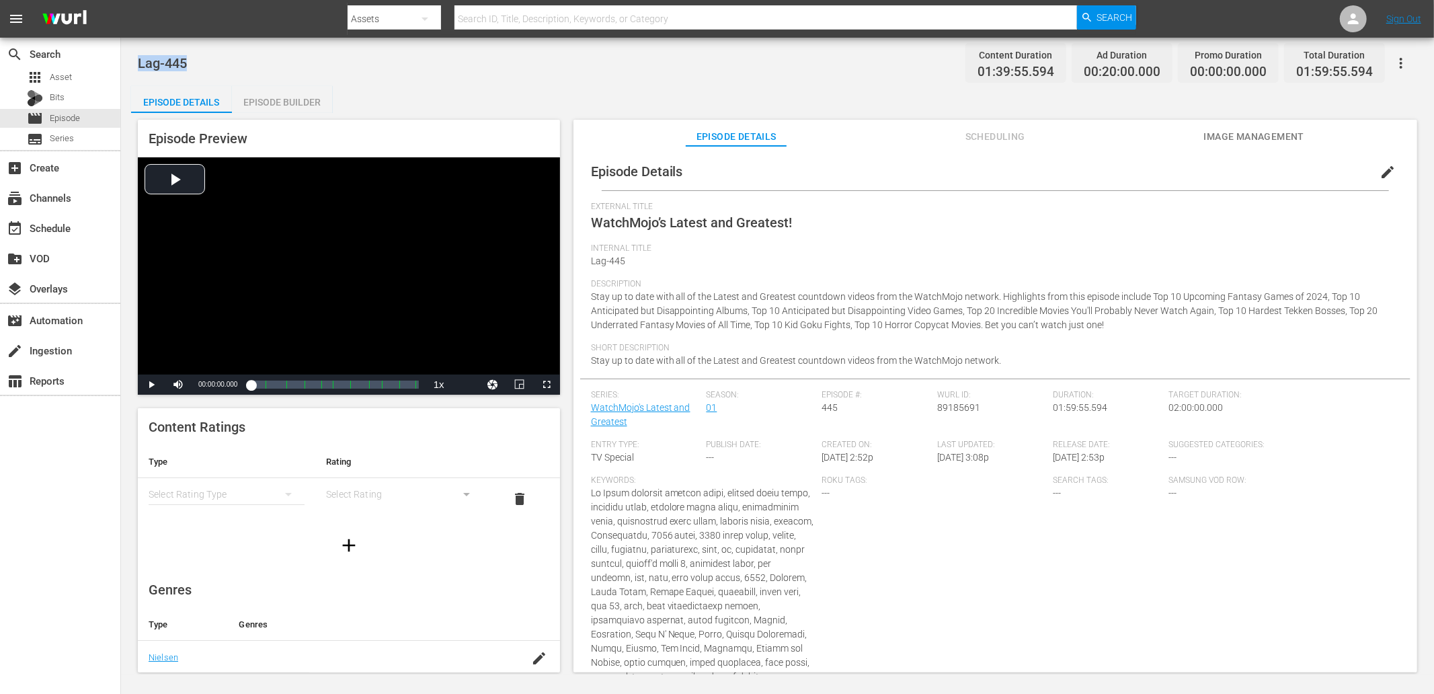
drag, startPoint x: 192, startPoint y: 63, endPoint x: 137, endPoint y: 65, distance: 54.5
click at [138, 65] on div "Lag-445 Content Duration 01:39:55.594 Ad Duration 00:20:00.000 Promo Duration 0…" at bounding box center [777, 63] width 1279 height 30
copy span "Lag-445"
click at [554, 106] on div "Episode Details Episode Builder Episode Preview Video Player is loading. Play V…" at bounding box center [777, 384] width 1293 height 597
click at [694, 55] on div "Lag-445 Content Duration 01:39:55.594 Ad Duration 00:20:00.000 Promo Duration 0…" at bounding box center [777, 63] width 1279 height 30
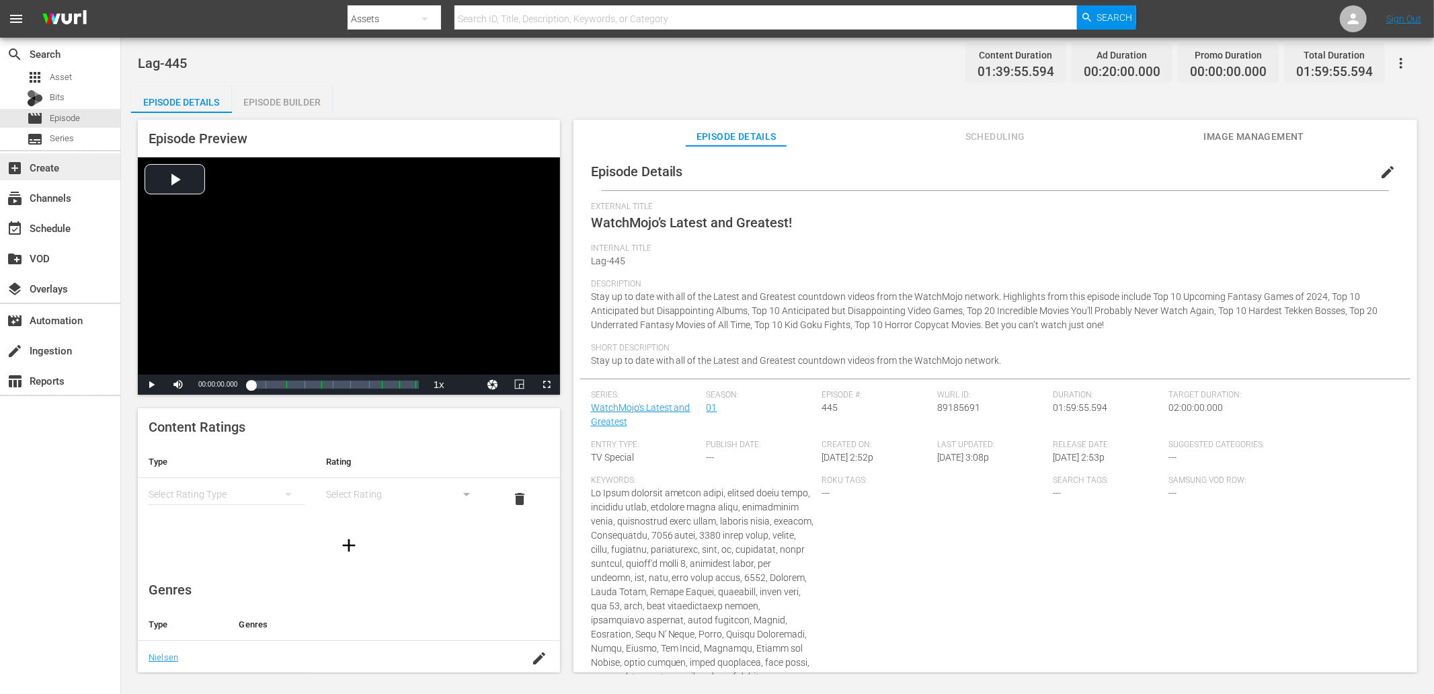
click at [52, 171] on div "add_box Create" at bounding box center [37, 165] width 75 height 12
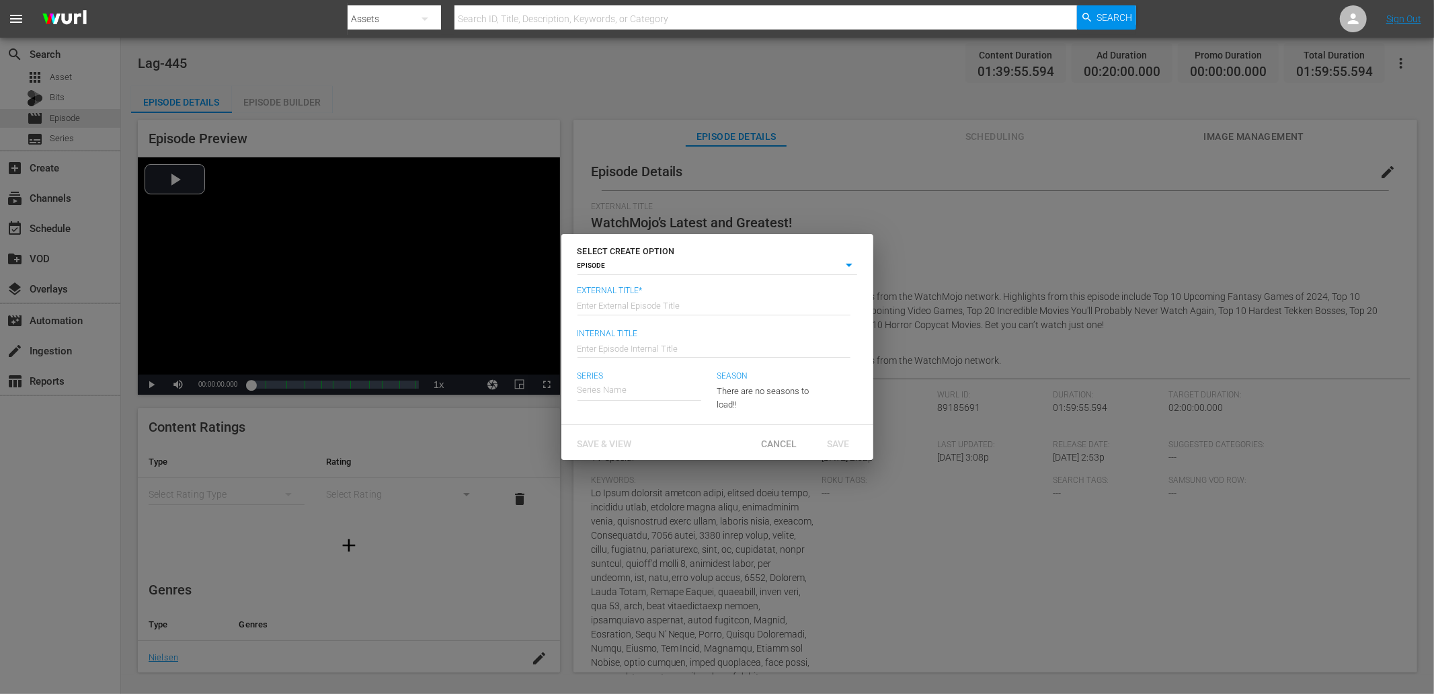
click at [652, 302] on input "text" at bounding box center [713, 304] width 273 height 32
type input "WatchMojo’s Latest and Greatest!"
click at [644, 343] on input "text" at bounding box center [713, 347] width 273 height 32
type input "Lag-447"
click at [635, 425] on div "WatchMojo's Latest and Greatest" at bounding box center [651, 428] width 126 height 32
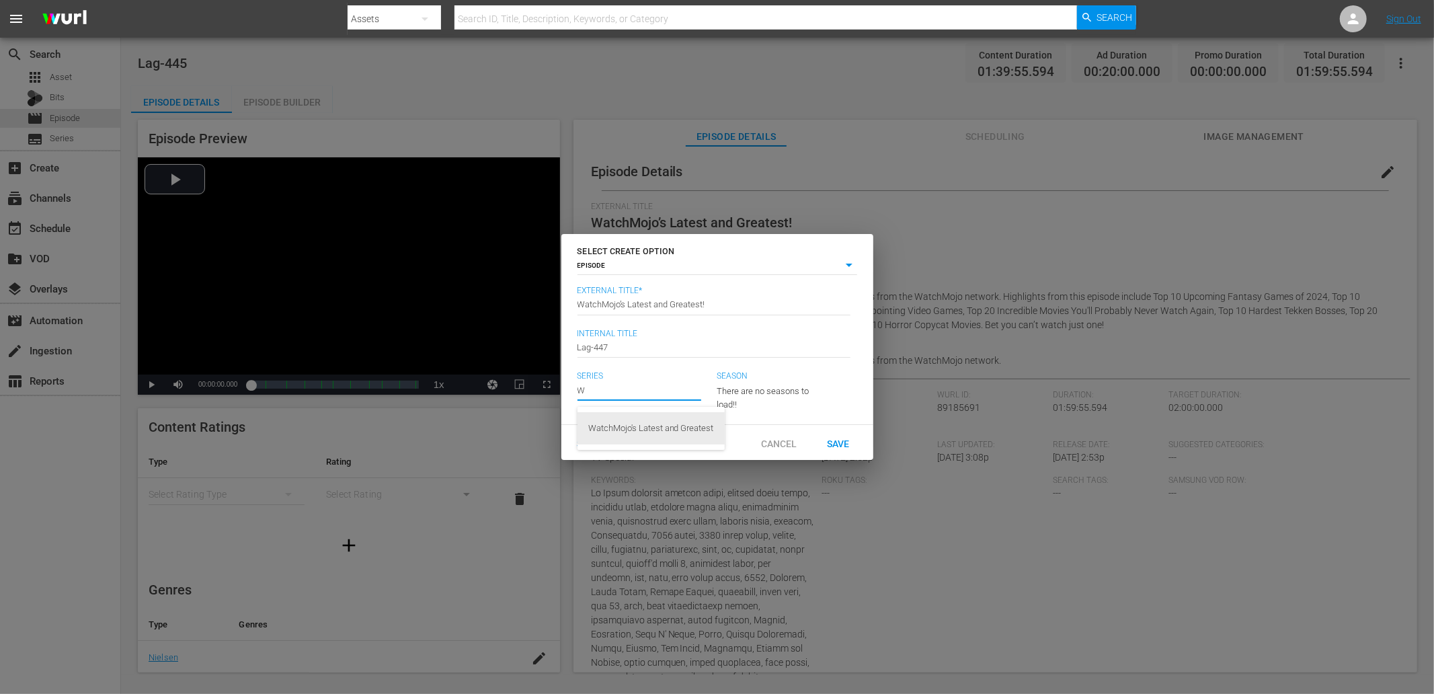
type input "WatchMojo's Latest and Greatest"
click at [600, 447] on span "Save & View" at bounding box center [605, 443] width 76 height 11
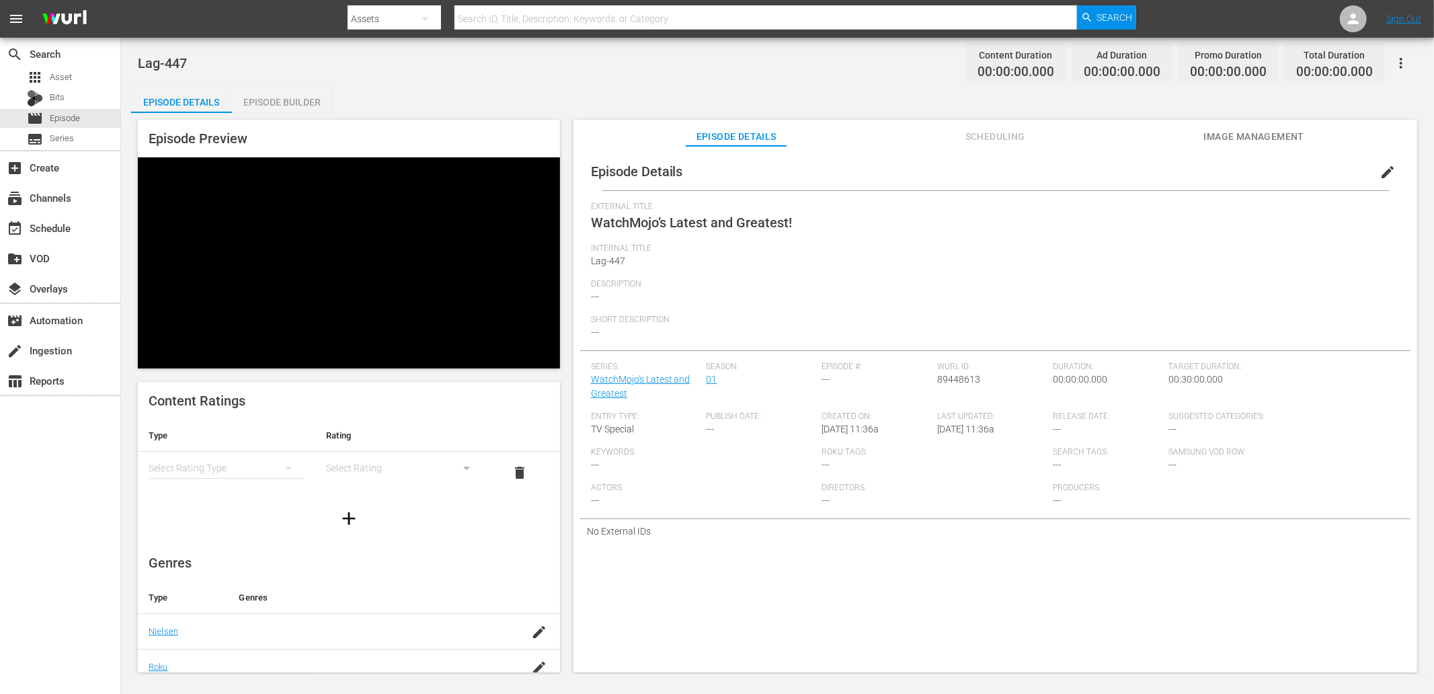
click at [955, 176] on span "edit" at bounding box center [1387, 172] width 16 height 16
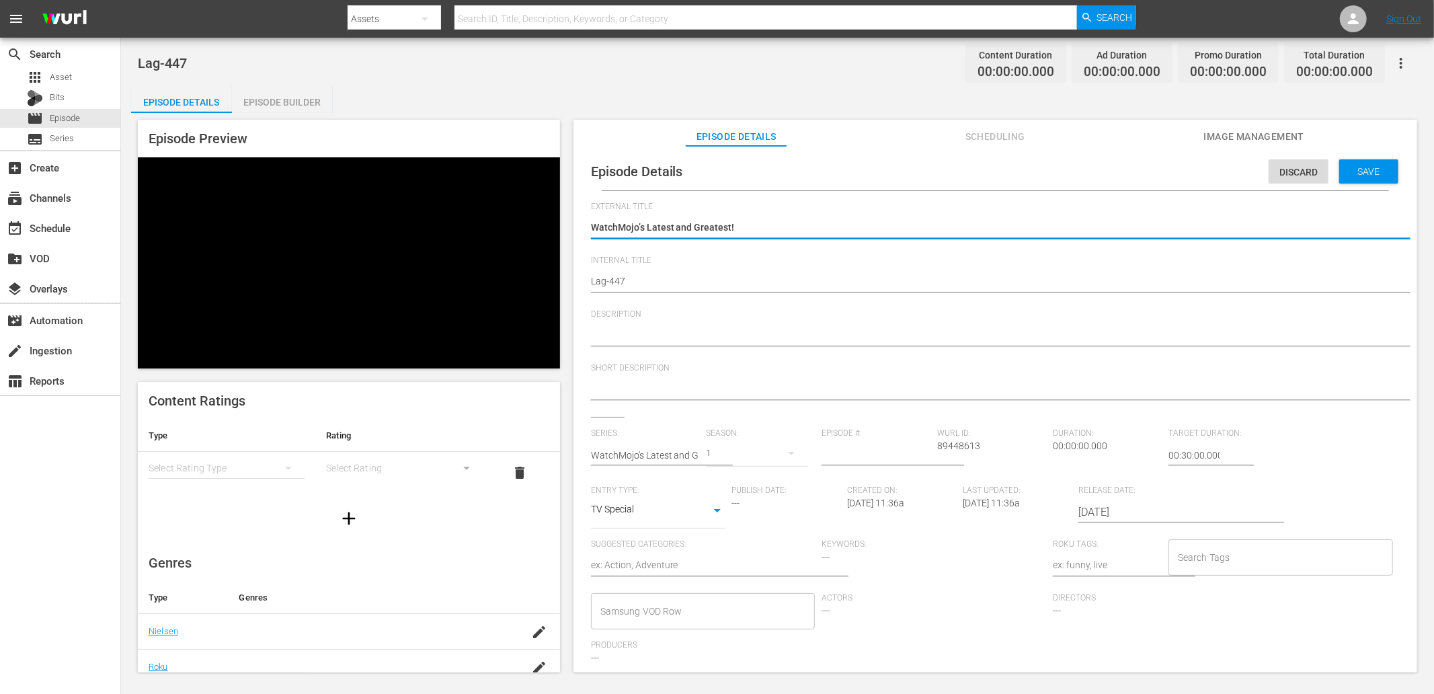
click at [687, 328] on textarea at bounding box center [992, 336] width 802 height 16
paste textarea "Stay up to date with all of the Latest and Greatest countdown videos from the W…"
type textarea "Stay up to date with all of the Latest and Greatest countdown videos from the W…"
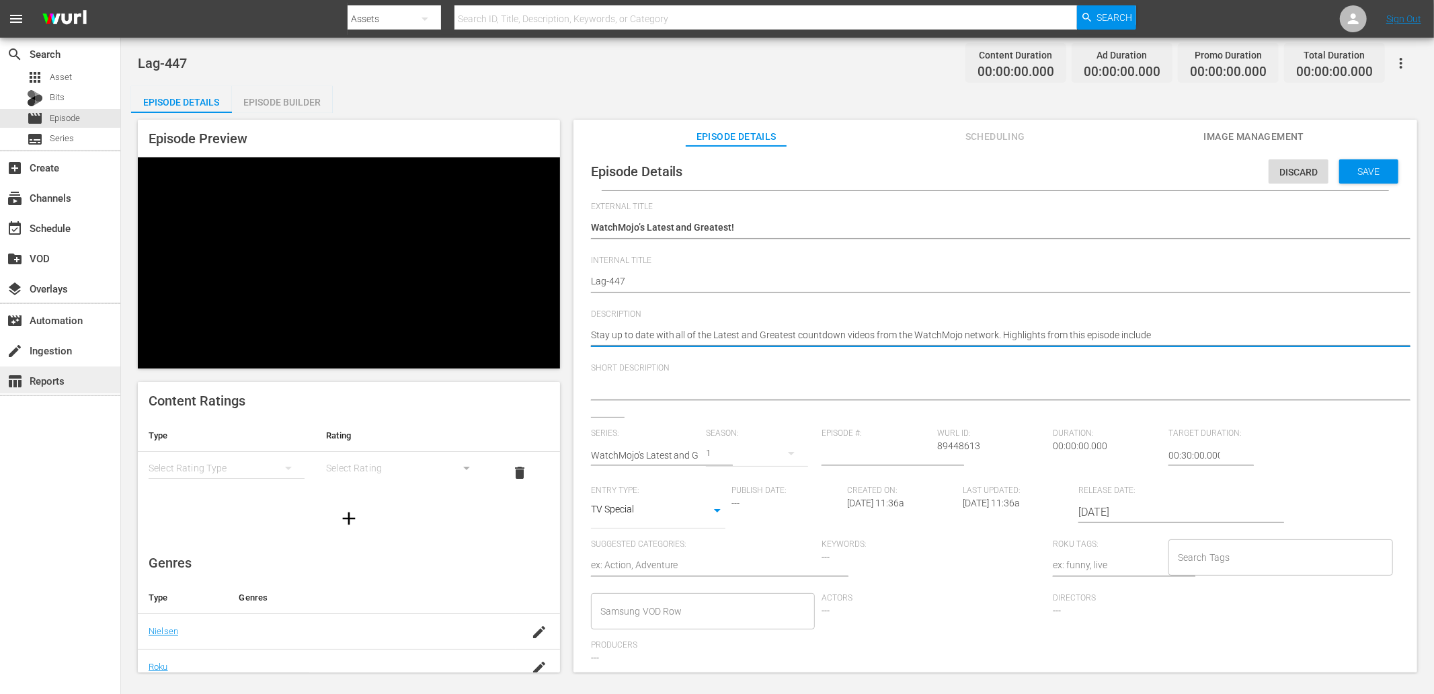
type textarea "Stay up to date with all of the Latest and Greatest countdown videos from the W…"
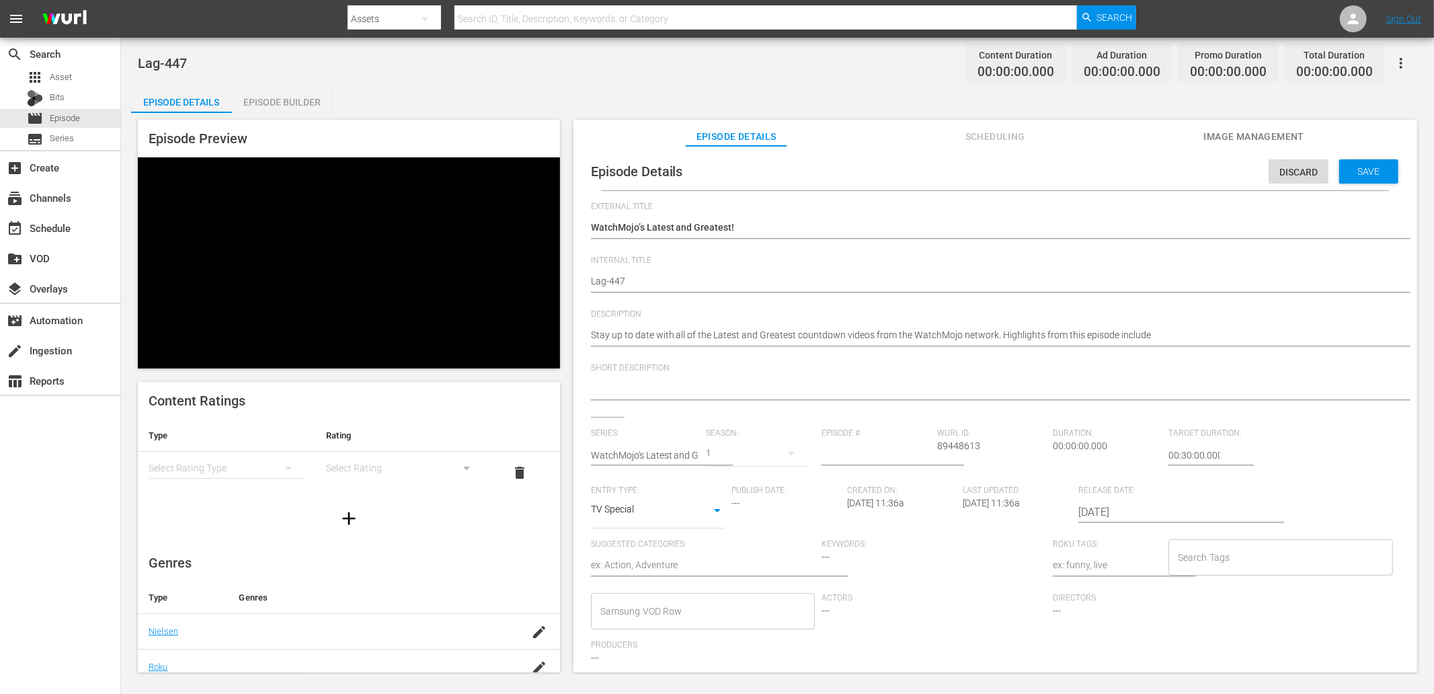
click at [698, 382] on textarea at bounding box center [992, 390] width 802 height 16
paste textarea "Stay up to date with all of the Latest and Greatest countdown videos from the W…"
type textarea "Stay up to date with all of the Latest and Greatest countdown videos from the W…"
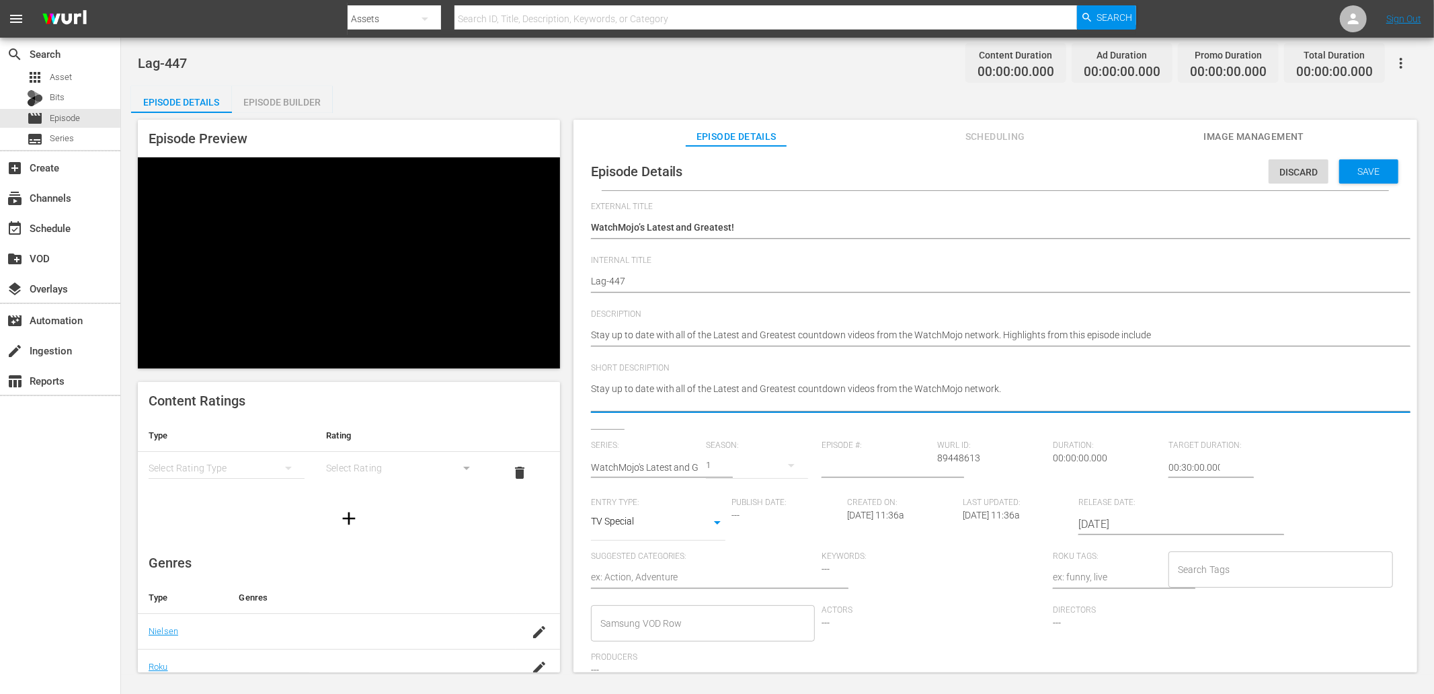
type textarea "Stay up to date with all of the Latest and Greatest countdown videos from the W…"
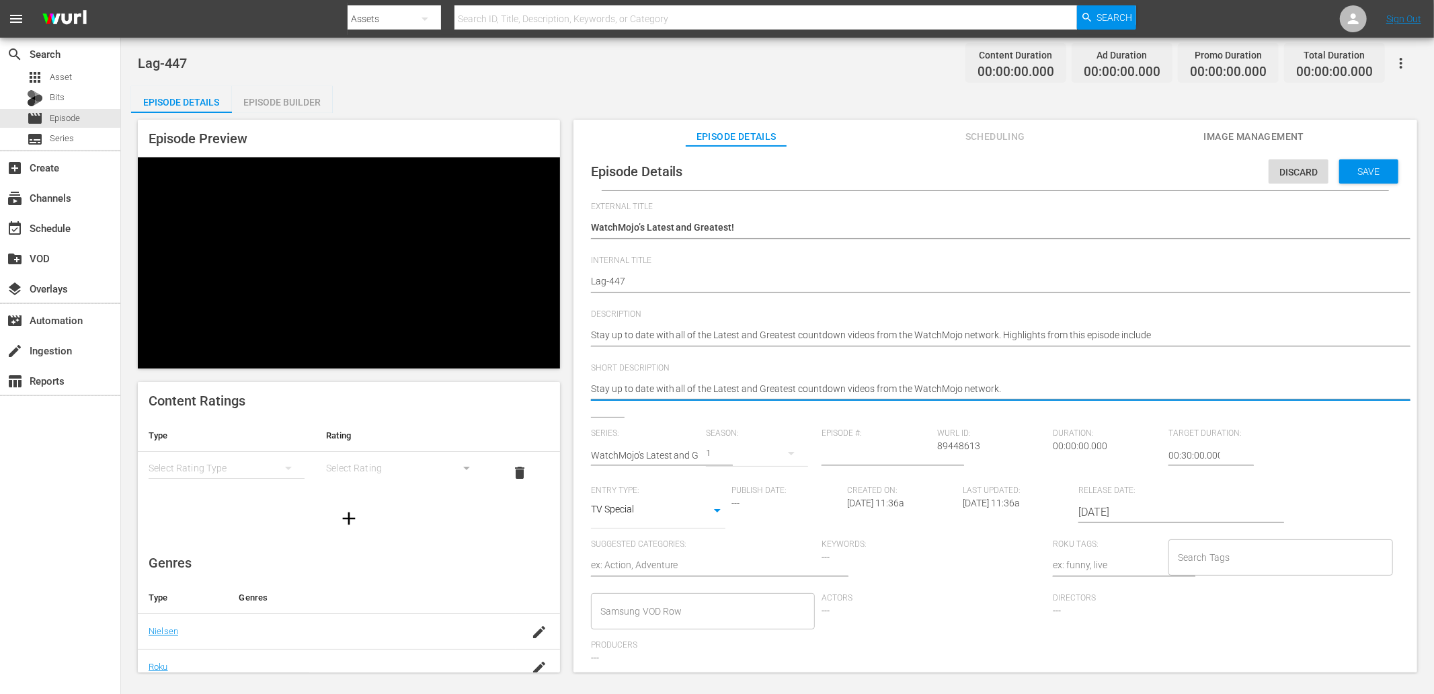
type textarea "Stay up to date with all of the Latest and Greatest countdown videos from the W…"
click at [868, 449] on input "number" at bounding box center [875, 455] width 109 height 32
type input "447"
type input "02:00:00.000"
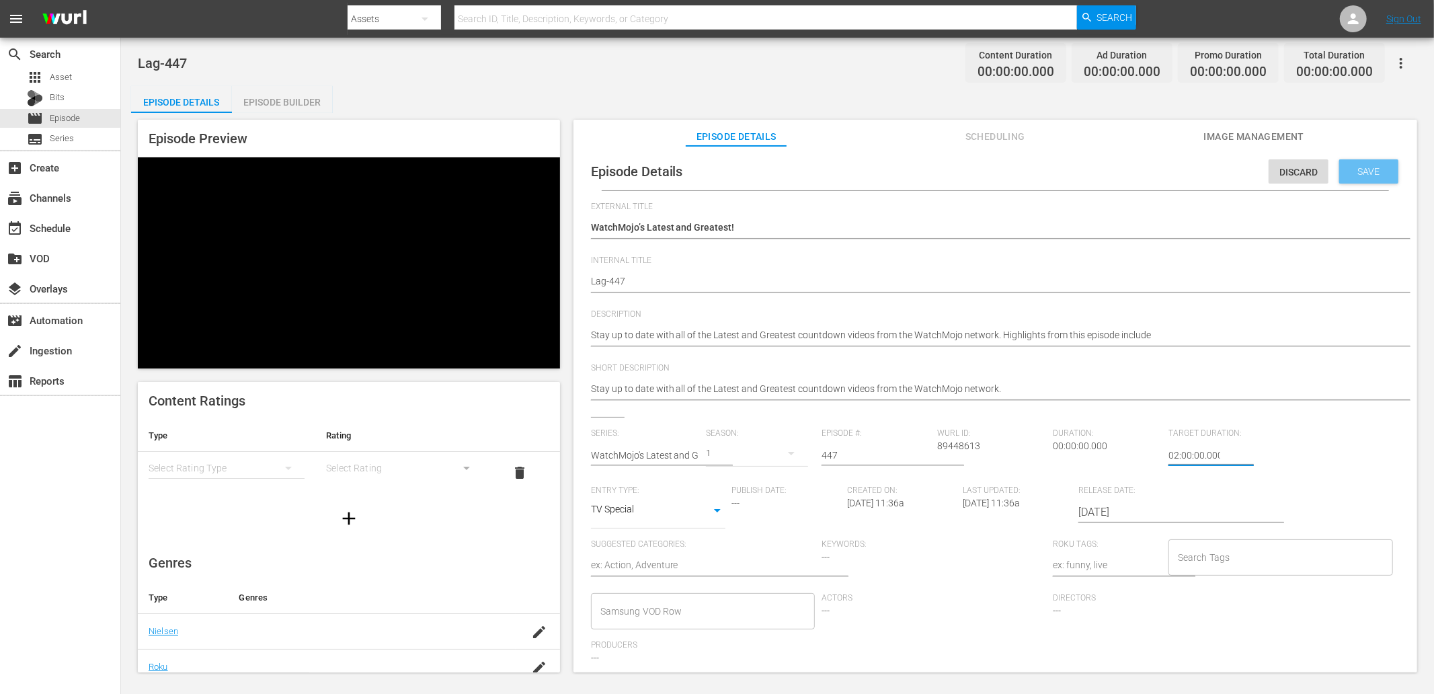
click at [955, 168] on span "Save" at bounding box center [1369, 171] width 44 height 11
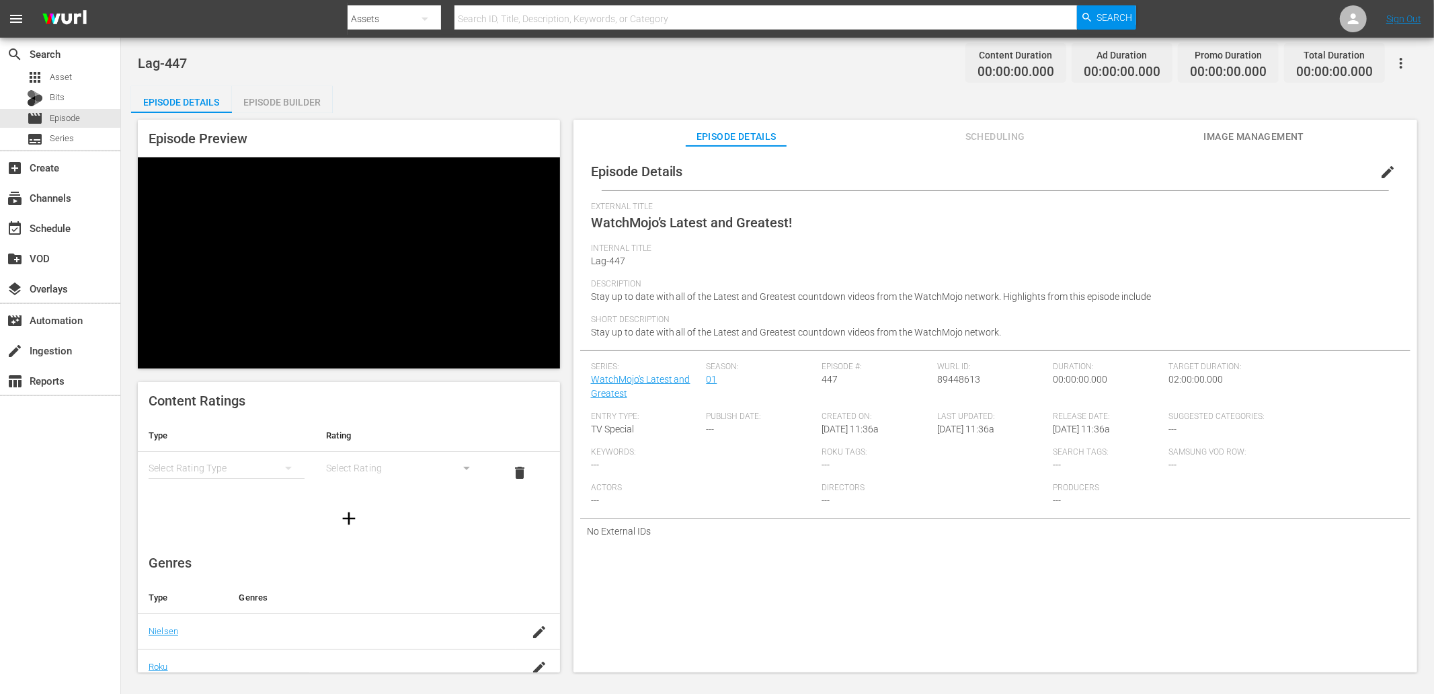
click at [955, 138] on span "Image Management" at bounding box center [1253, 136] width 101 height 17
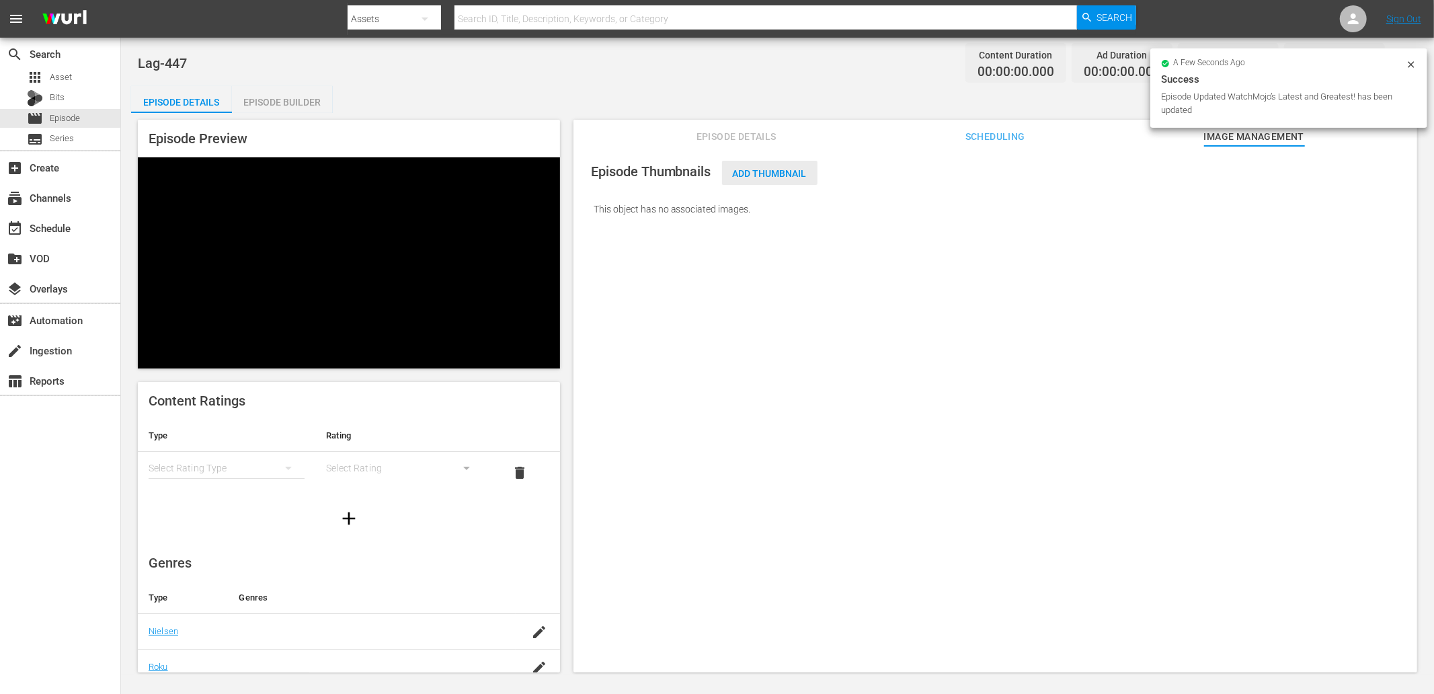
click at [753, 169] on span "Add Thumbnail" at bounding box center [769, 173] width 95 height 11
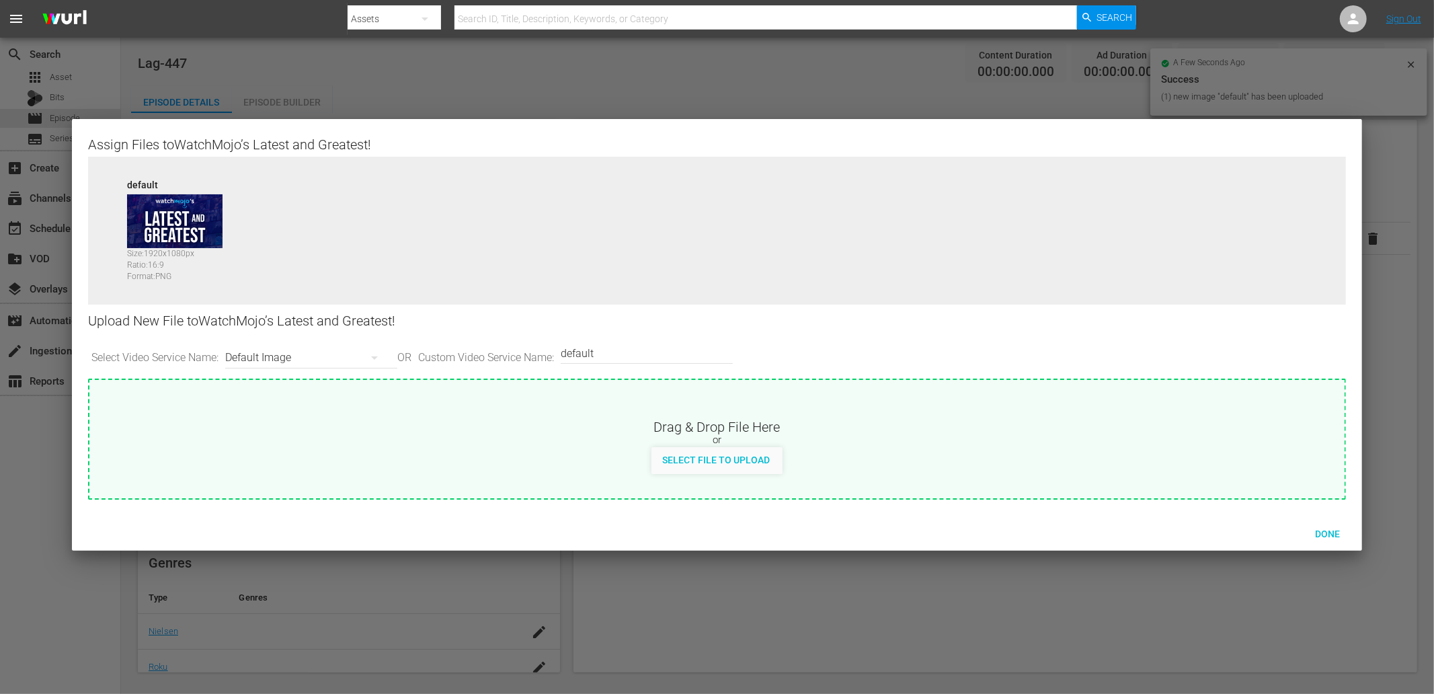
click at [252, 358] on div "Default Image" at bounding box center [307, 358] width 165 height 38
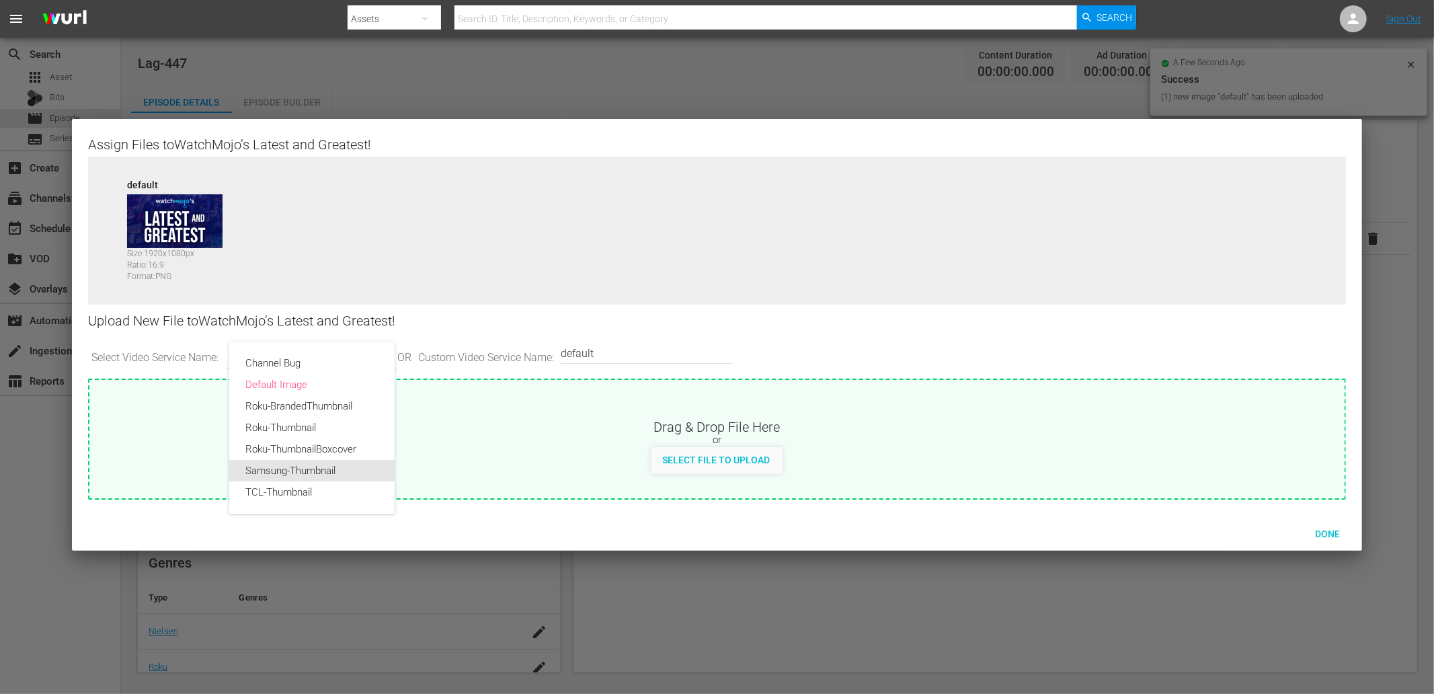
click at [278, 471] on div "Samsung-Thumbnail" at bounding box center [311, 471] width 133 height 22
type input "Samsung-Thumbnail"
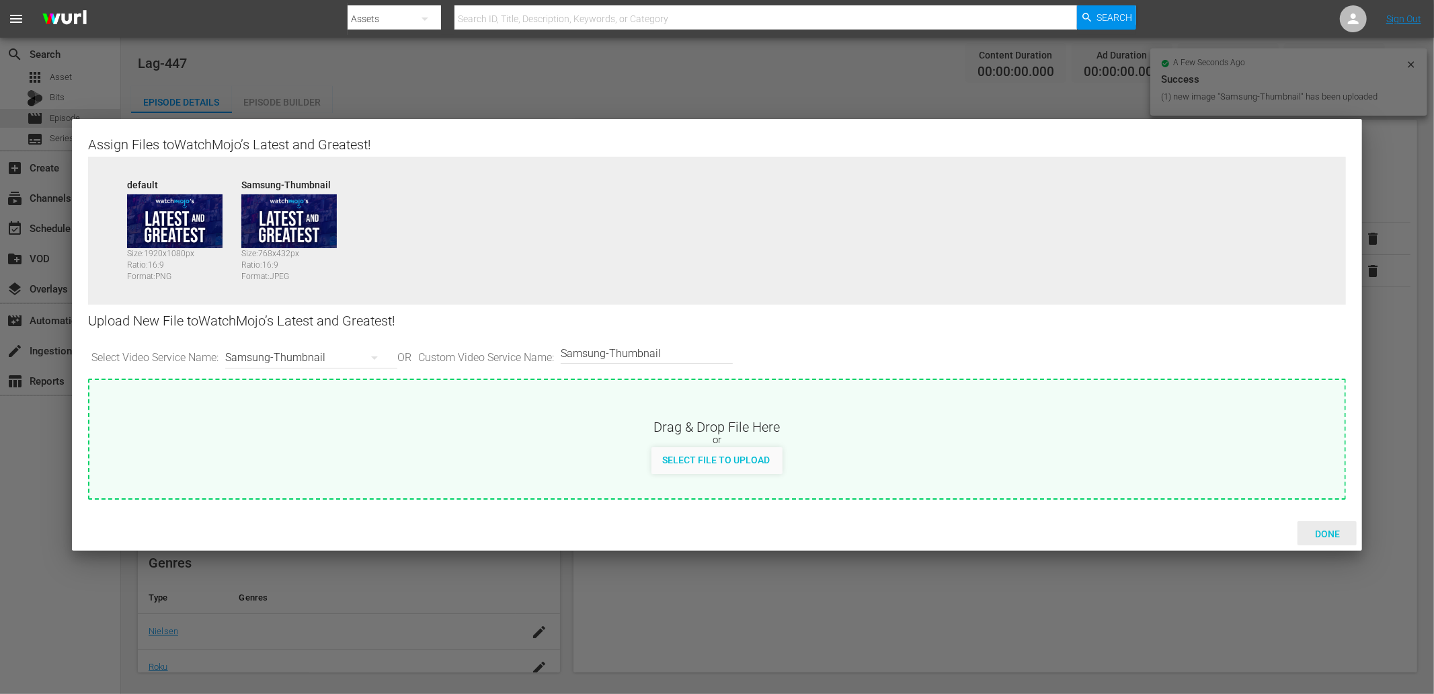
click at [955, 535] on span "Done" at bounding box center [1327, 533] width 46 height 11
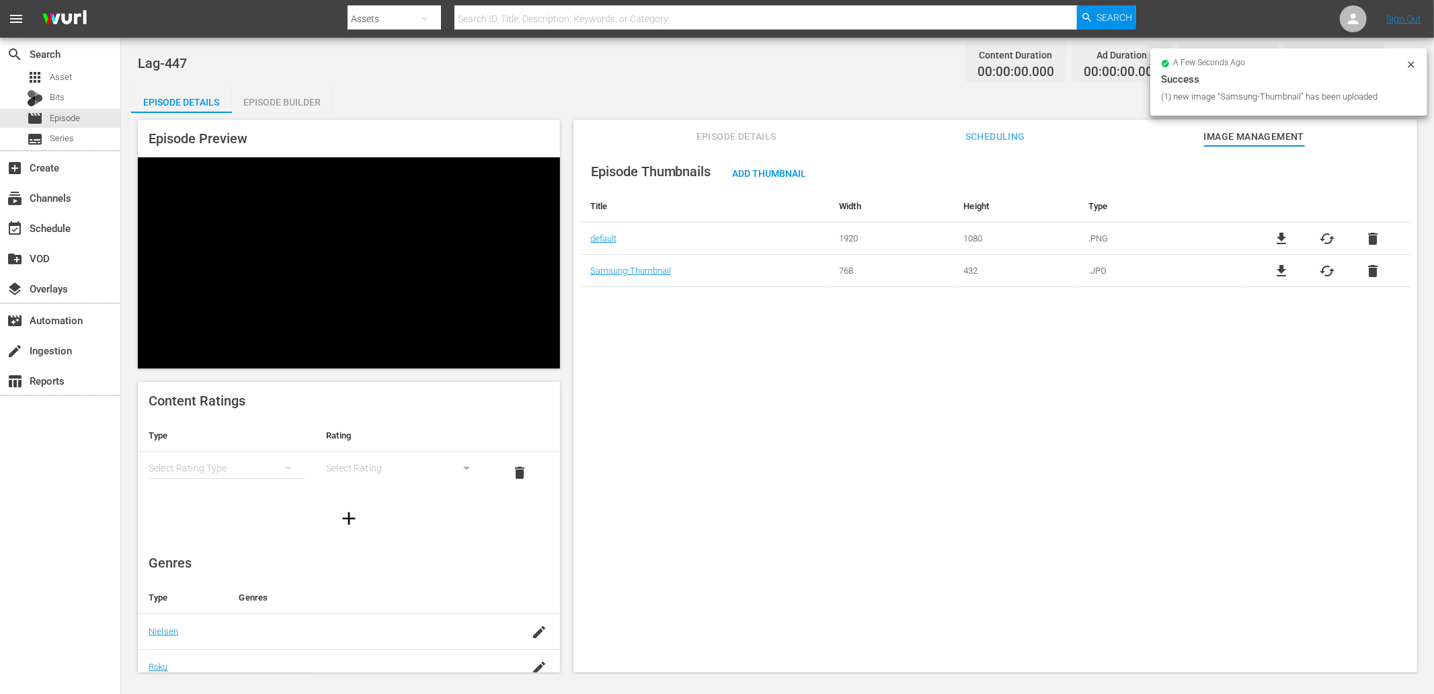
click at [270, 112] on div "Episode Builder" at bounding box center [282, 102] width 101 height 32
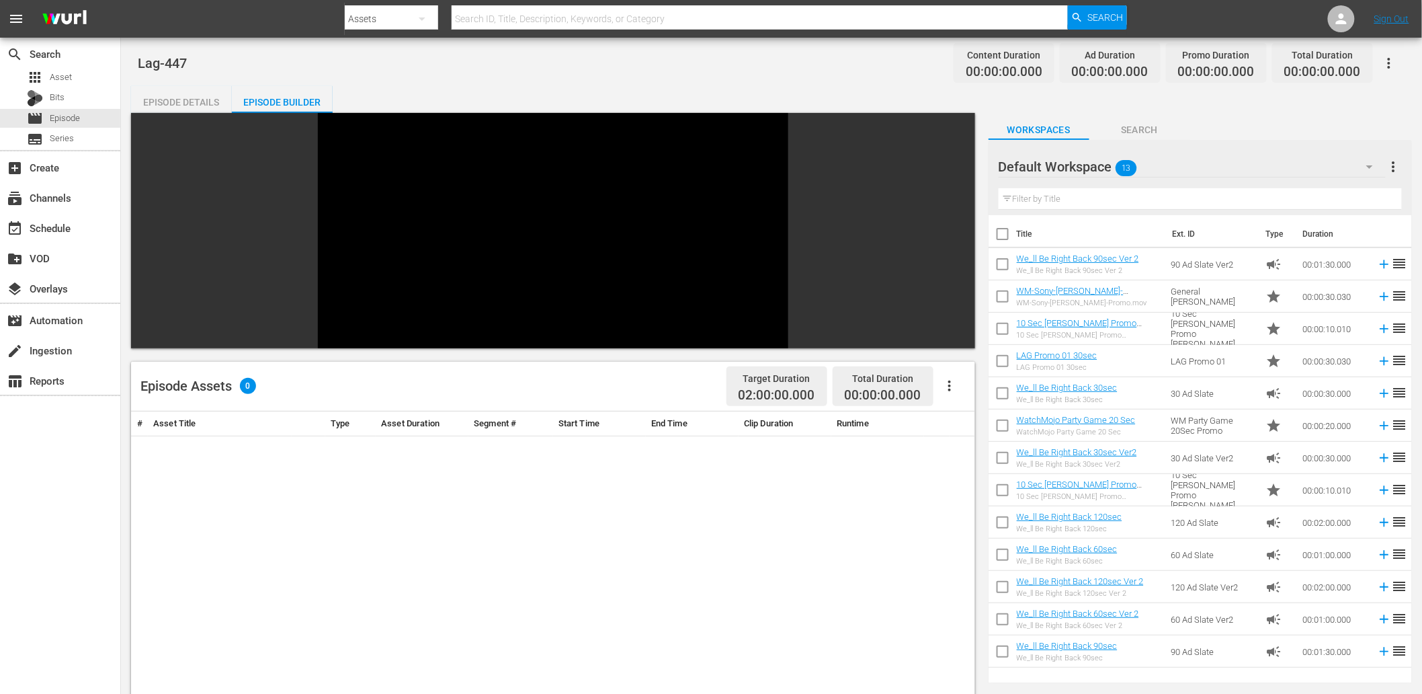
click at [955, 165] on div "Default Workspace 13" at bounding box center [1192, 167] width 387 height 38
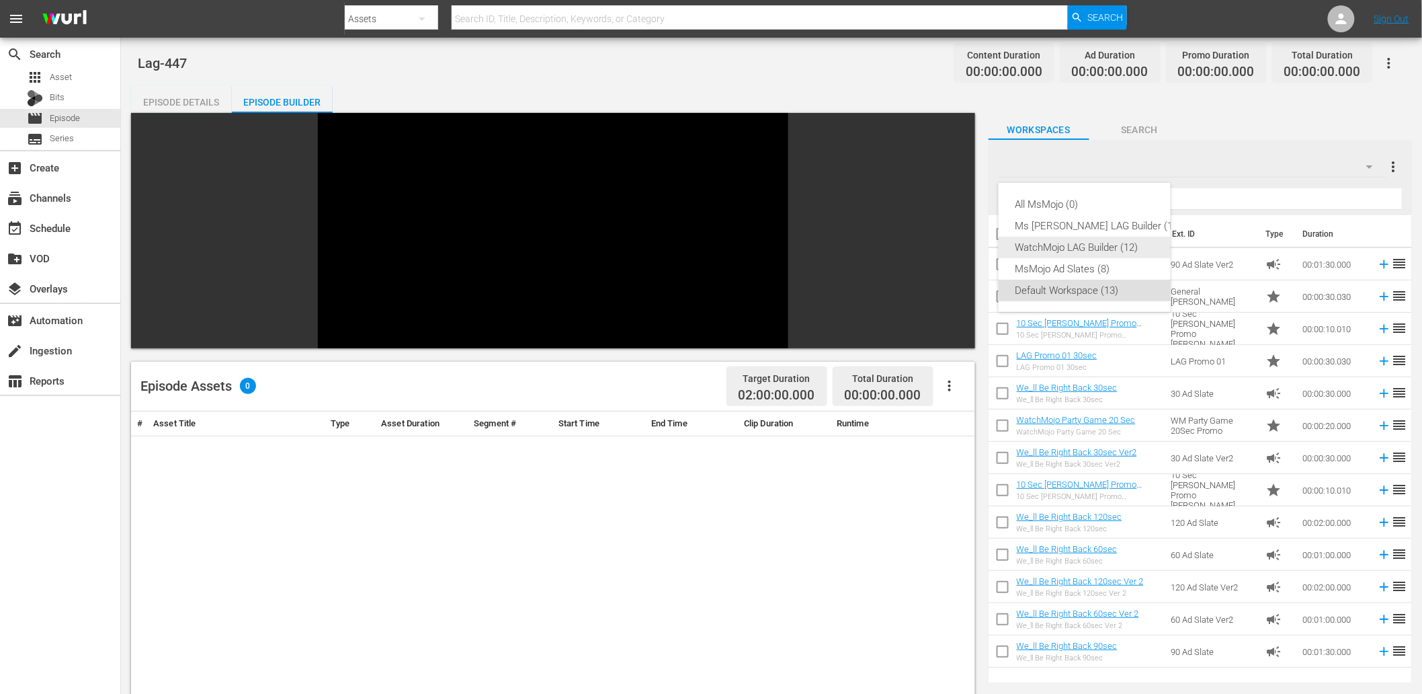
click at [955, 249] on div "WatchMojo LAG Builder (12)" at bounding box center [1098, 248] width 167 height 22
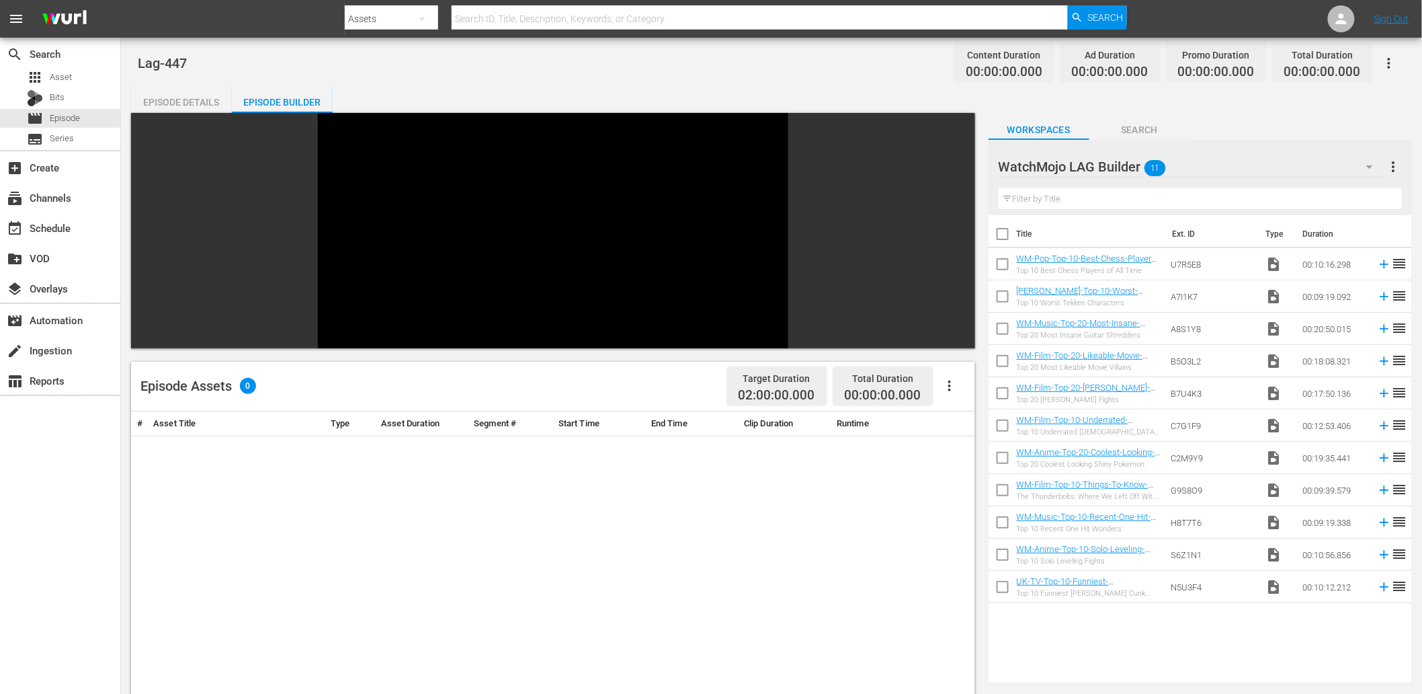
click at [198, 108] on div "Episode Details" at bounding box center [181, 102] width 101 height 32
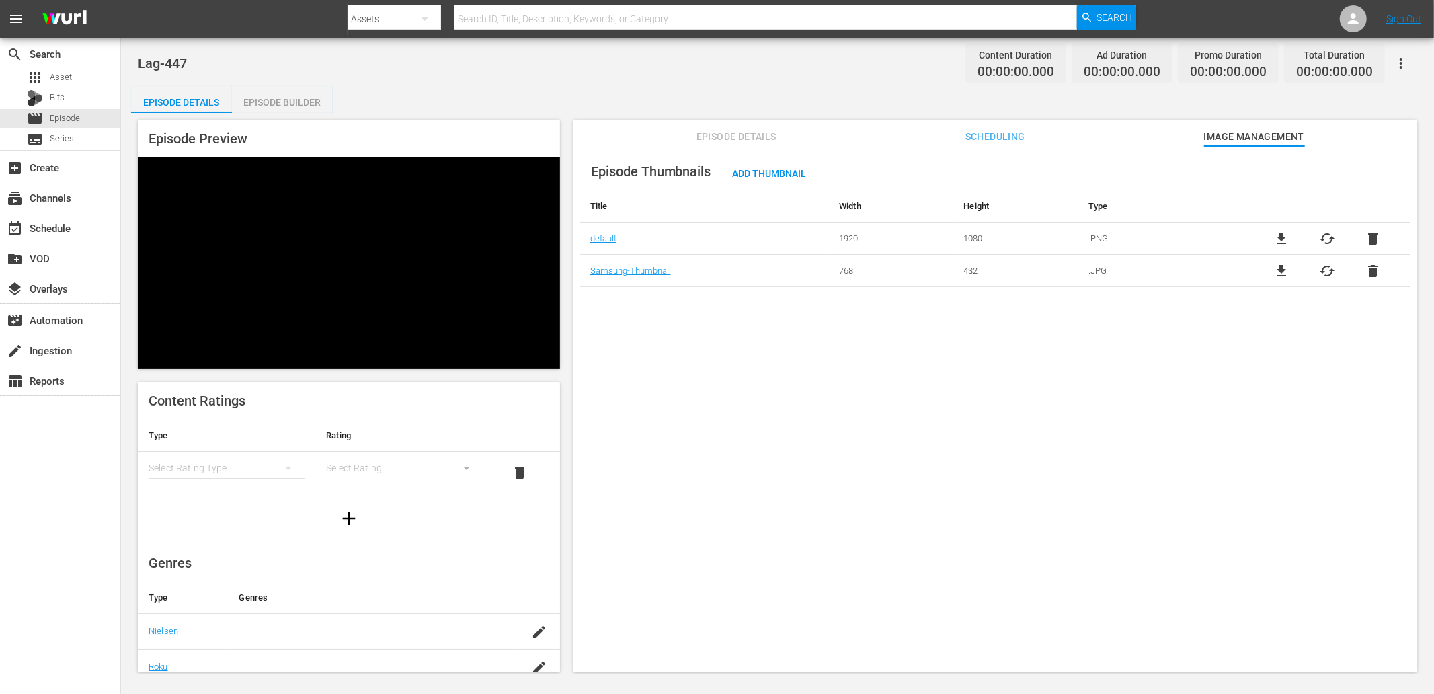
click at [736, 132] on span "Episode Details" at bounding box center [736, 136] width 101 height 17
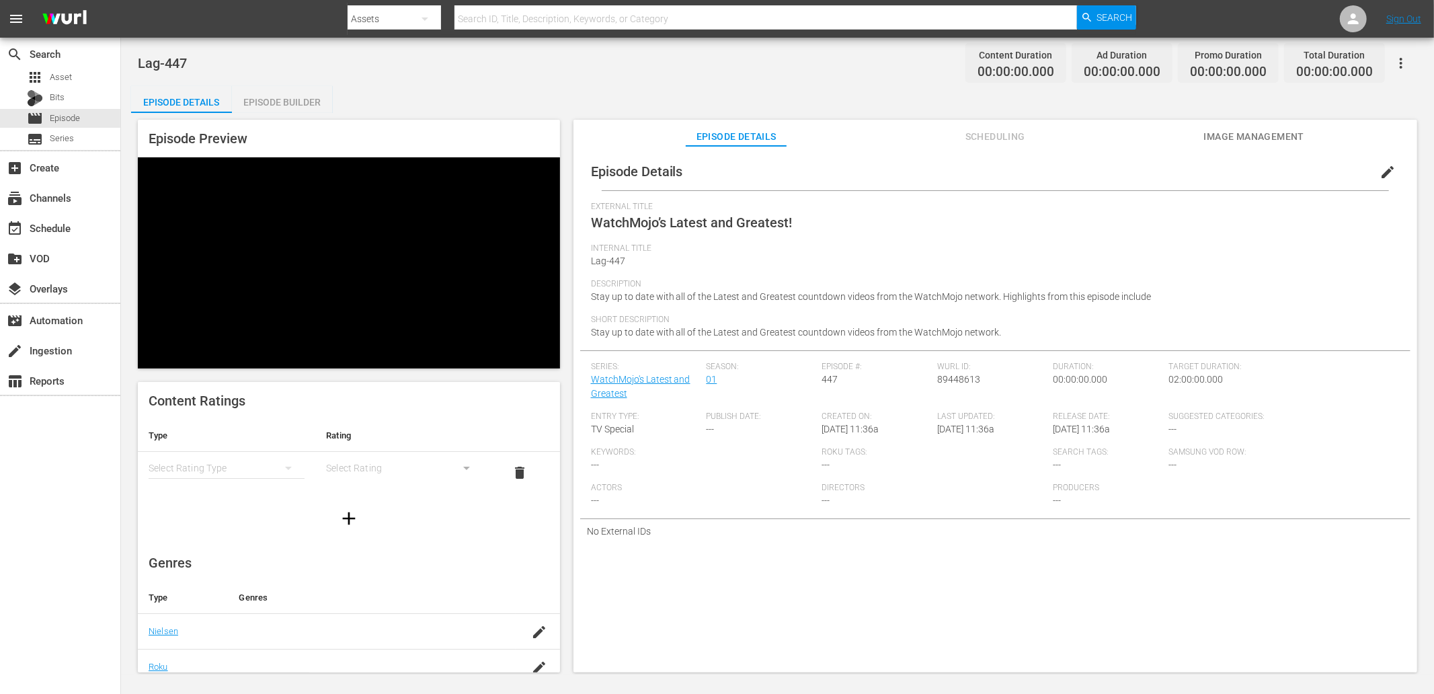
click at [281, 95] on div "Episode Builder" at bounding box center [282, 102] width 101 height 32
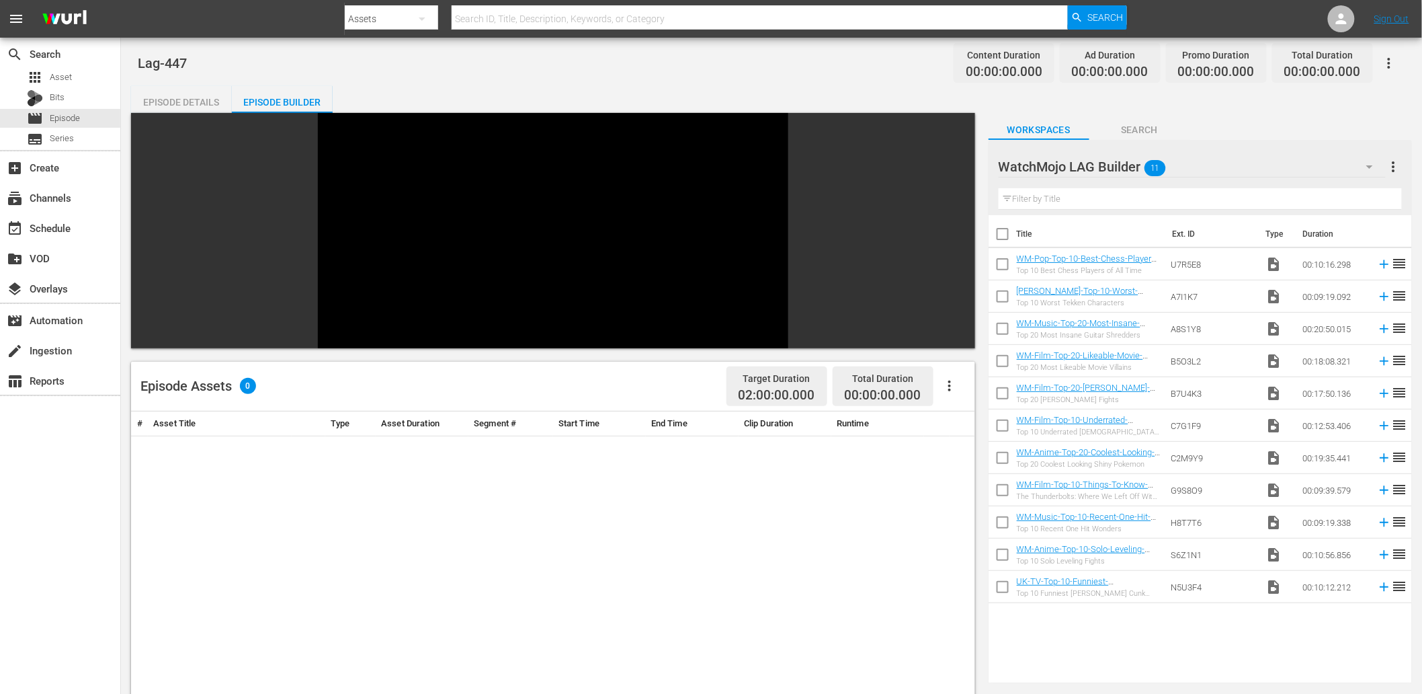
click at [955, 238] on input "checkbox" at bounding box center [1003, 236] width 28 height 28
checkbox input "true"
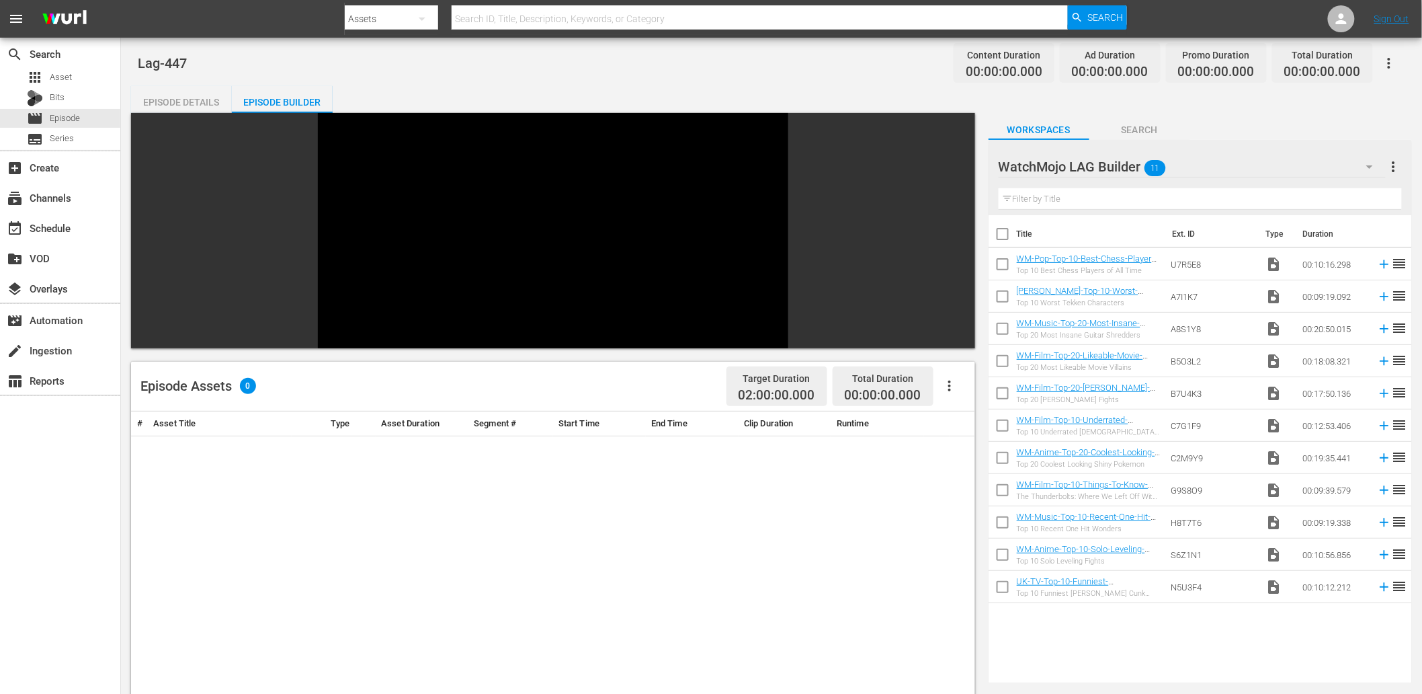
checkbox input "true"
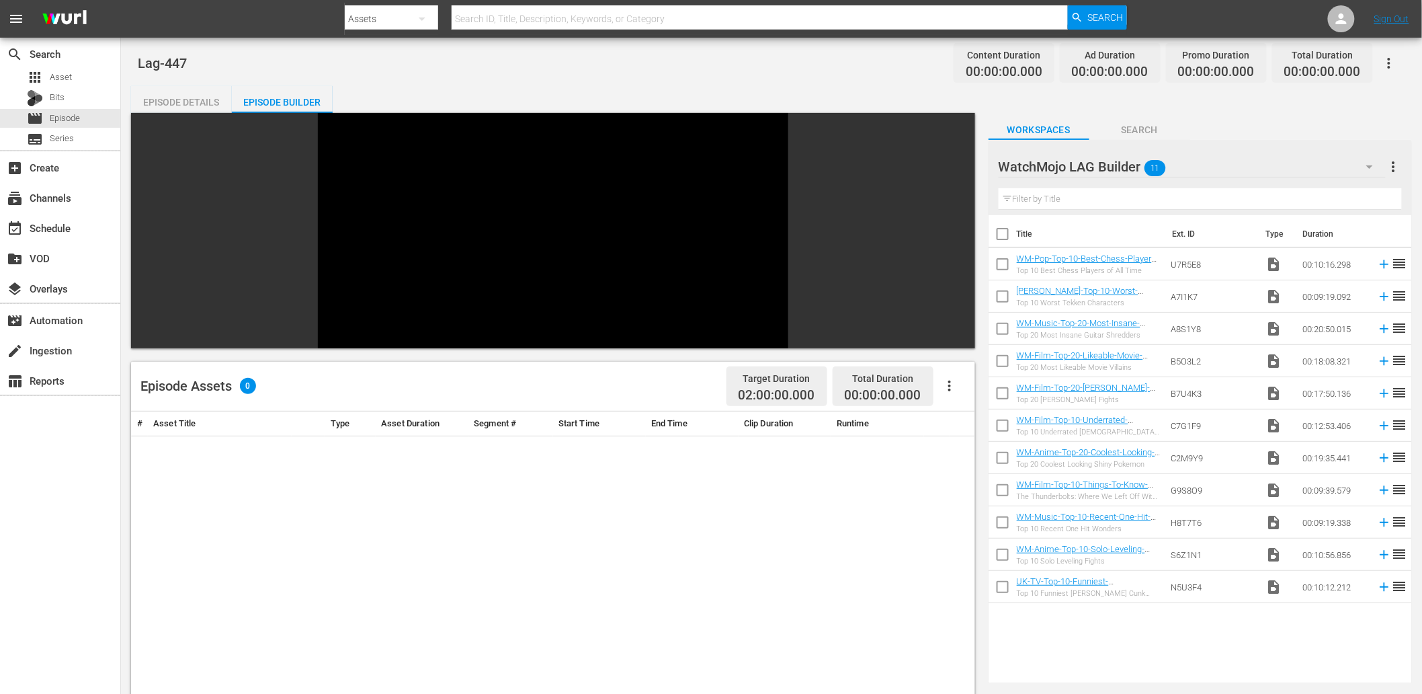
checkbox input "true"
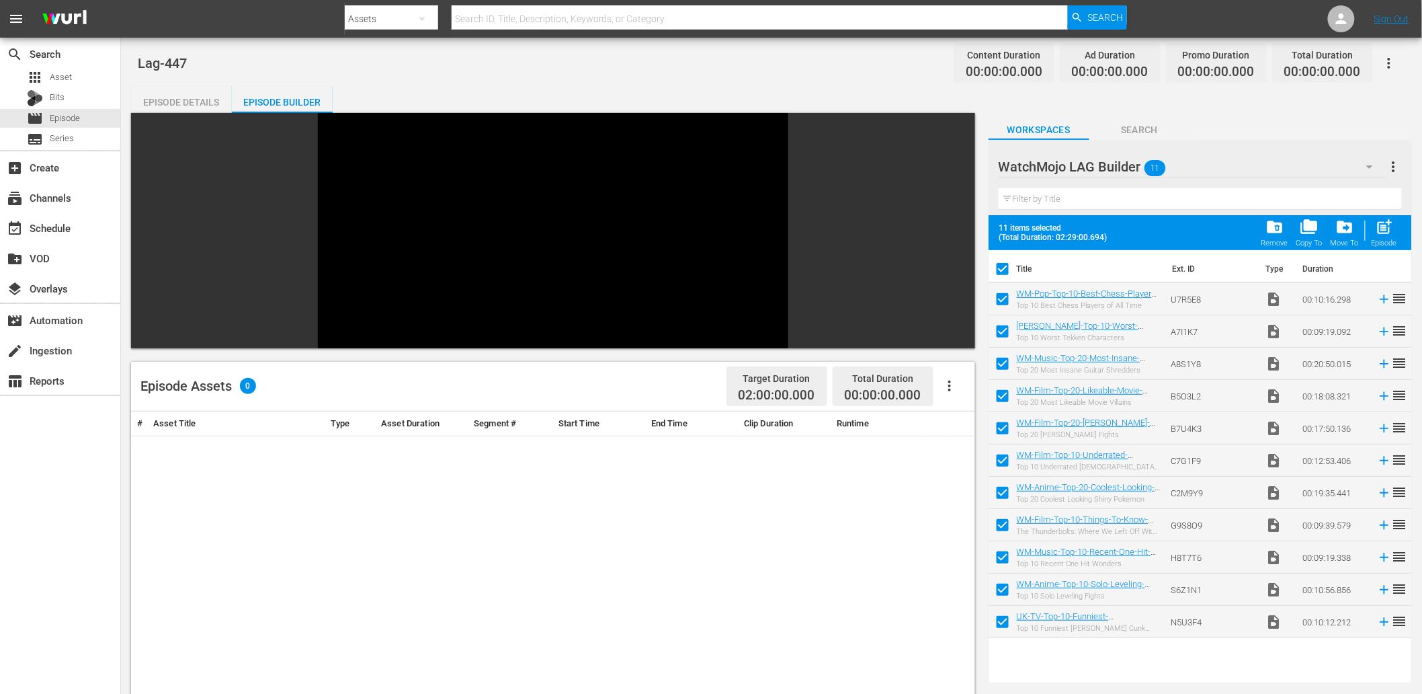
click at [955, 621] on input "checkbox" at bounding box center [1003, 624] width 28 height 28
checkbox input "false"
click at [955, 580] on input "checkbox" at bounding box center [1003, 592] width 28 height 28
checkbox input "false"
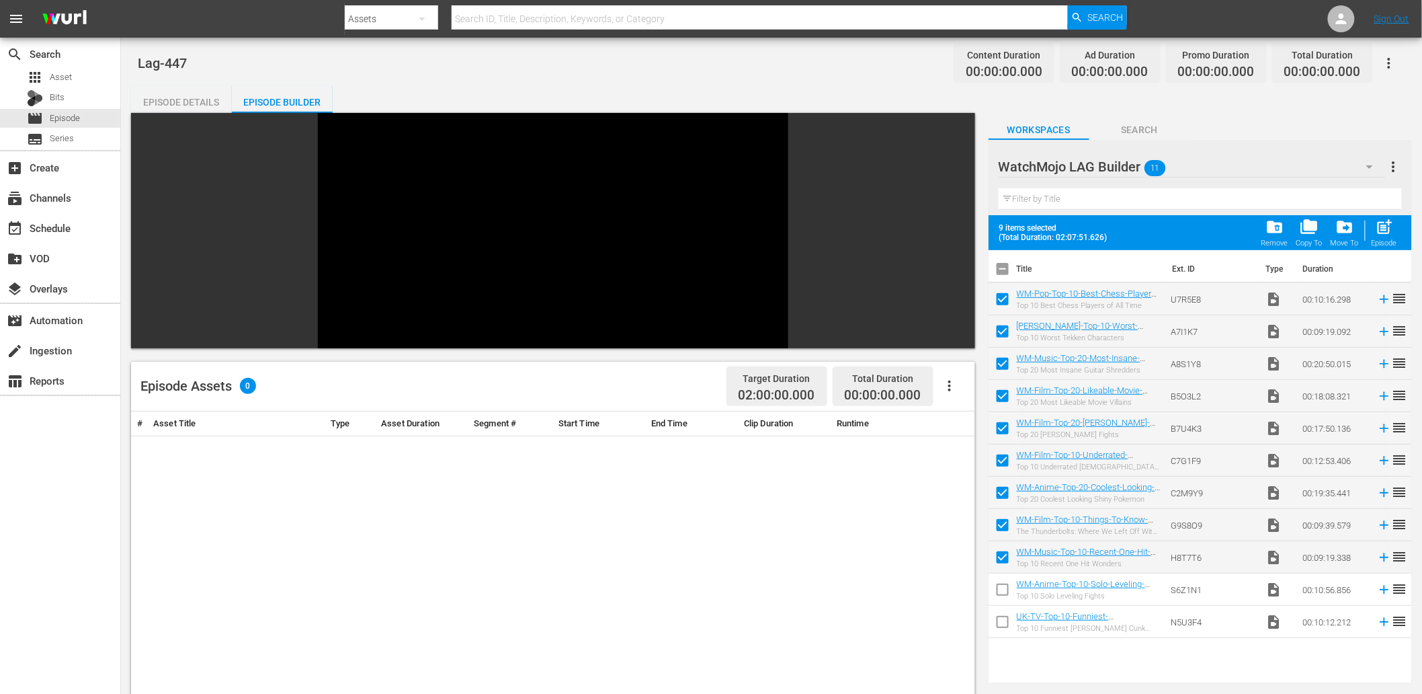
click at [955, 553] on input "checkbox" at bounding box center [1003, 560] width 28 height 28
checkbox input "false"
click at [955, 522] on input "checkbox" at bounding box center [1003, 528] width 28 height 28
checkbox input "false"
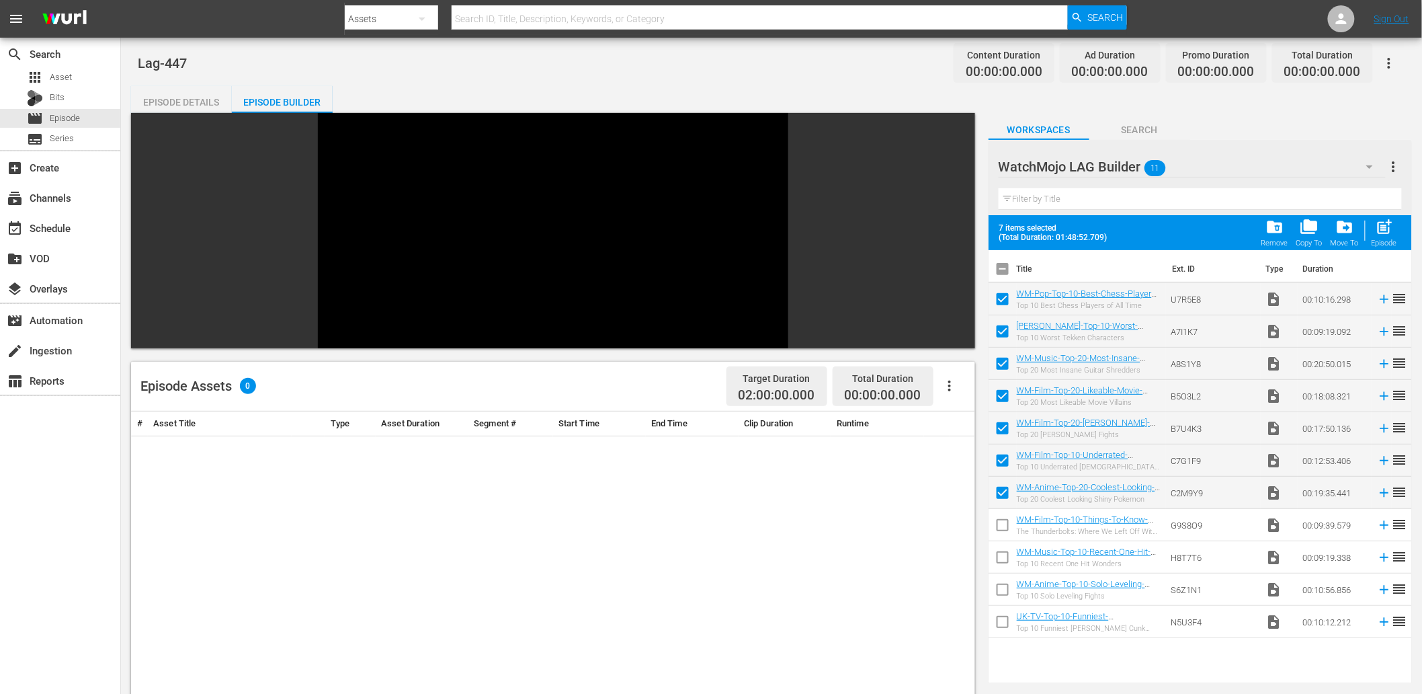
click at [955, 494] on input "checkbox" at bounding box center [1003, 495] width 28 height 28
checkbox input "false"
click at [955, 624] on input "checkbox" at bounding box center [1003, 624] width 28 height 28
checkbox input "false"
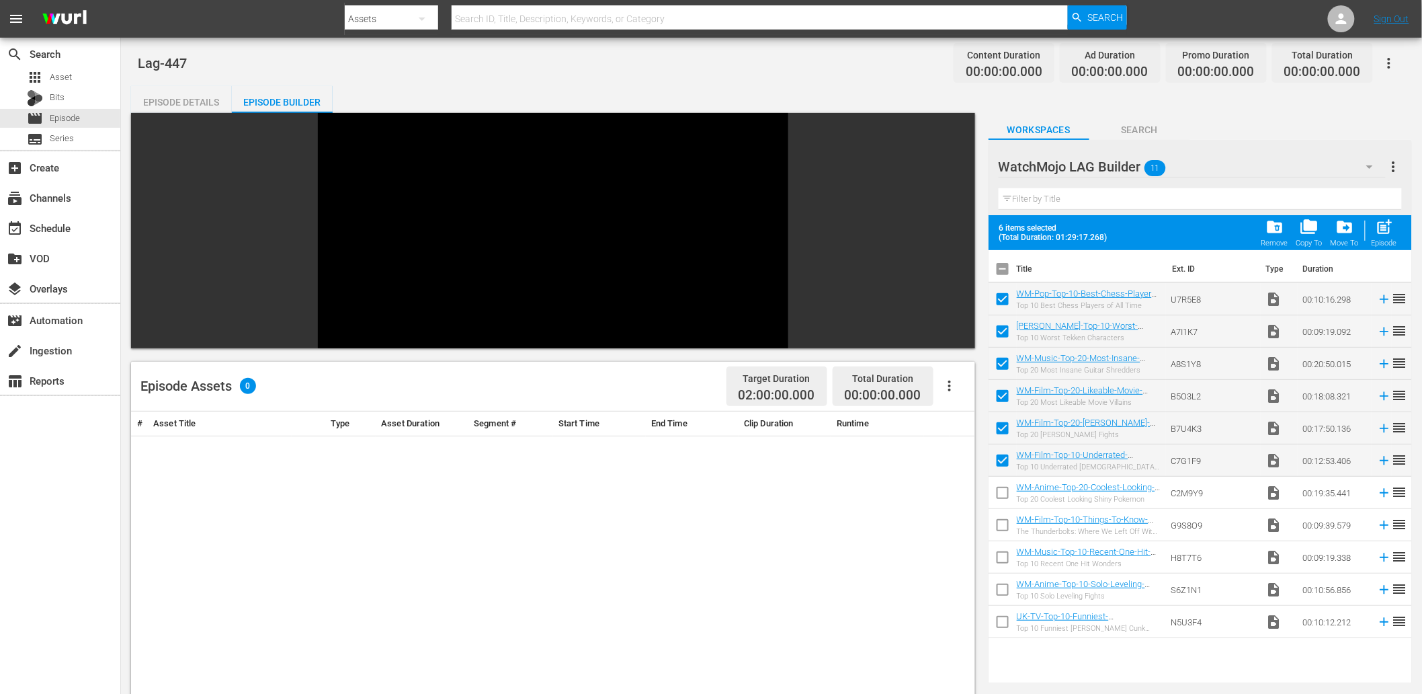
click at [955, 422] on input "checkbox" at bounding box center [1003, 431] width 28 height 28
checkbox input "false"
click at [955, 495] on input "checkbox" at bounding box center [1003, 495] width 28 height 28
checkbox input "true"
click at [955, 516] on input "checkbox" at bounding box center [1003, 528] width 28 height 28
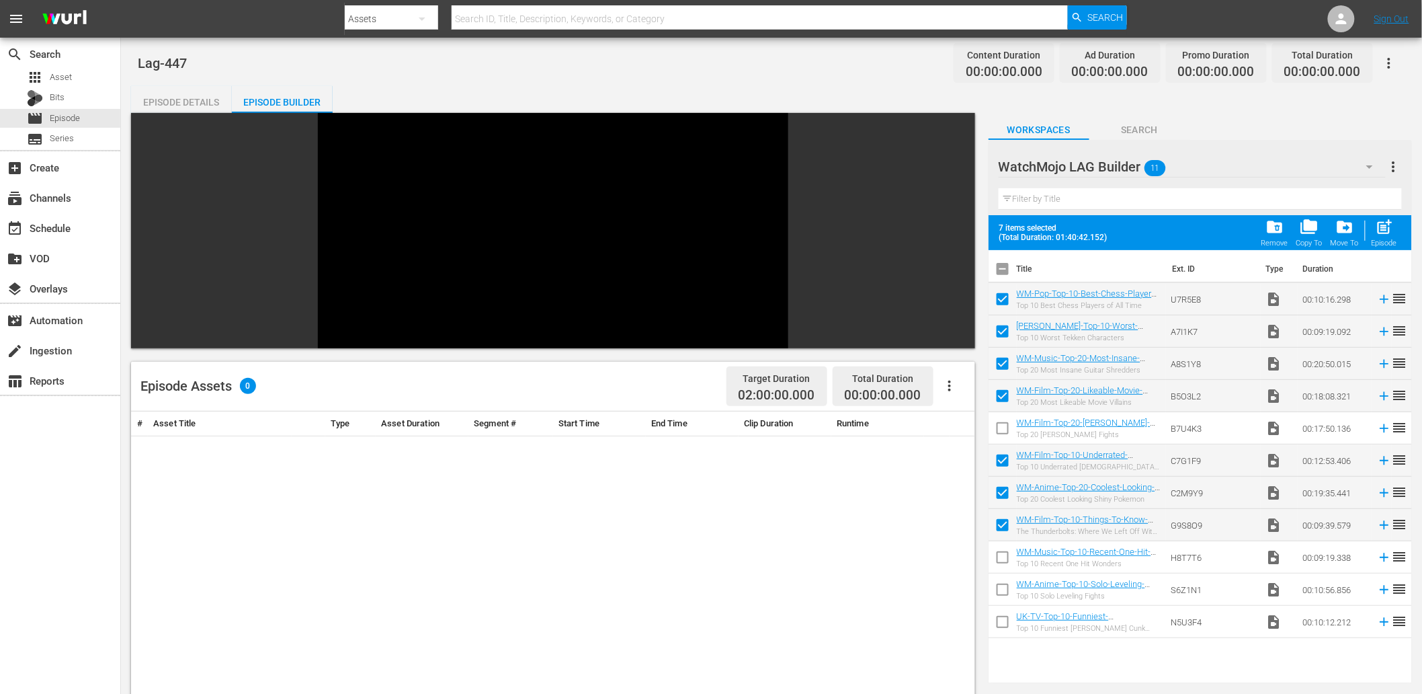
click at [955, 516] on input "checkbox" at bounding box center [1003, 528] width 28 height 28
checkbox input "false"
click at [955, 550] on input "checkbox" at bounding box center [1003, 560] width 28 height 28
click at [955, 558] on input "checkbox" at bounding box center [1003, 560] width 28 height 28
checkbox input "false"
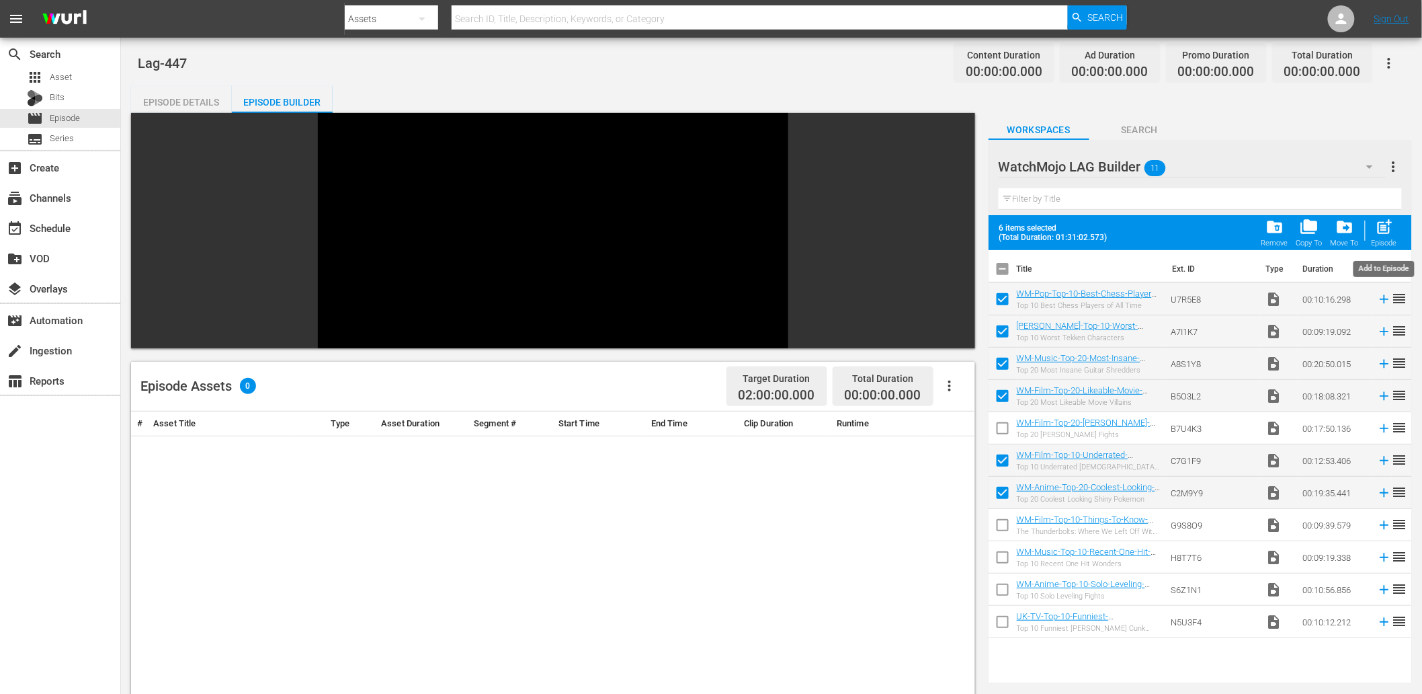
click at [955, 229] on span "post_add" at bounding box center [1385, 227] width 18 height 18
checkbox input "false"
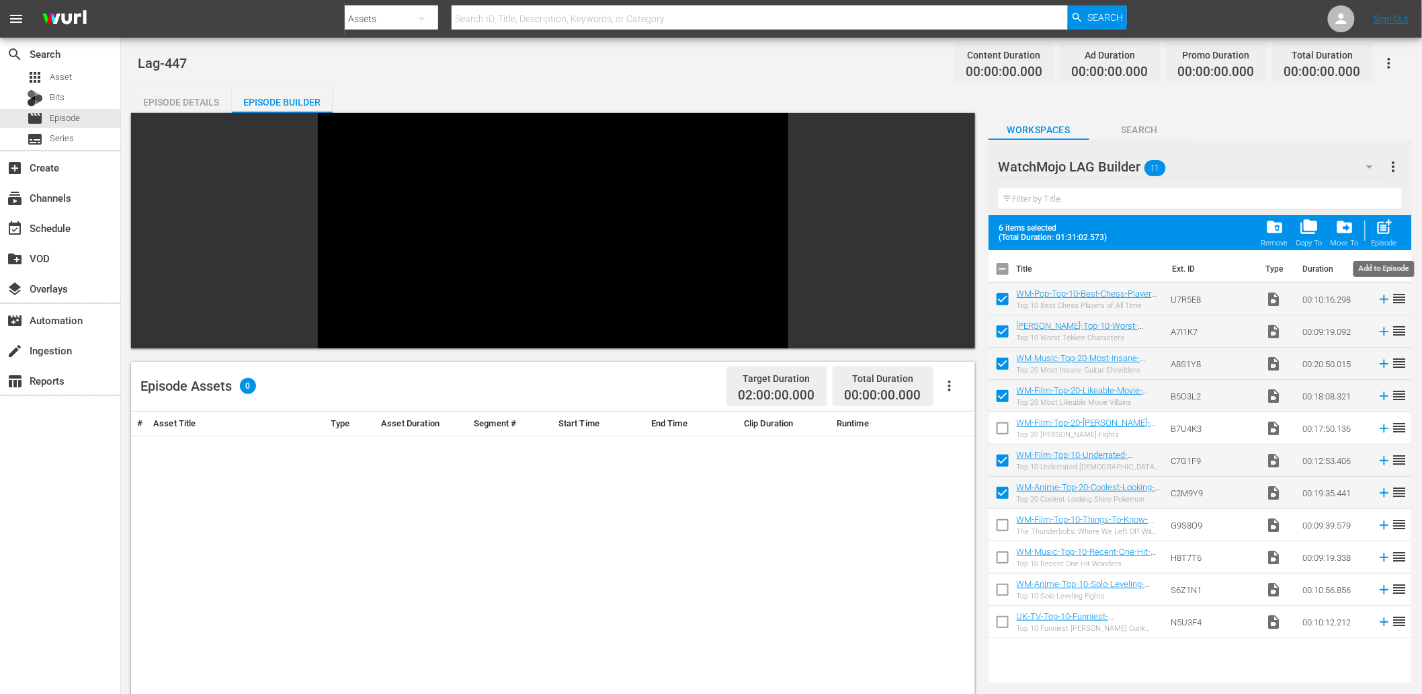
checkbox input "false"
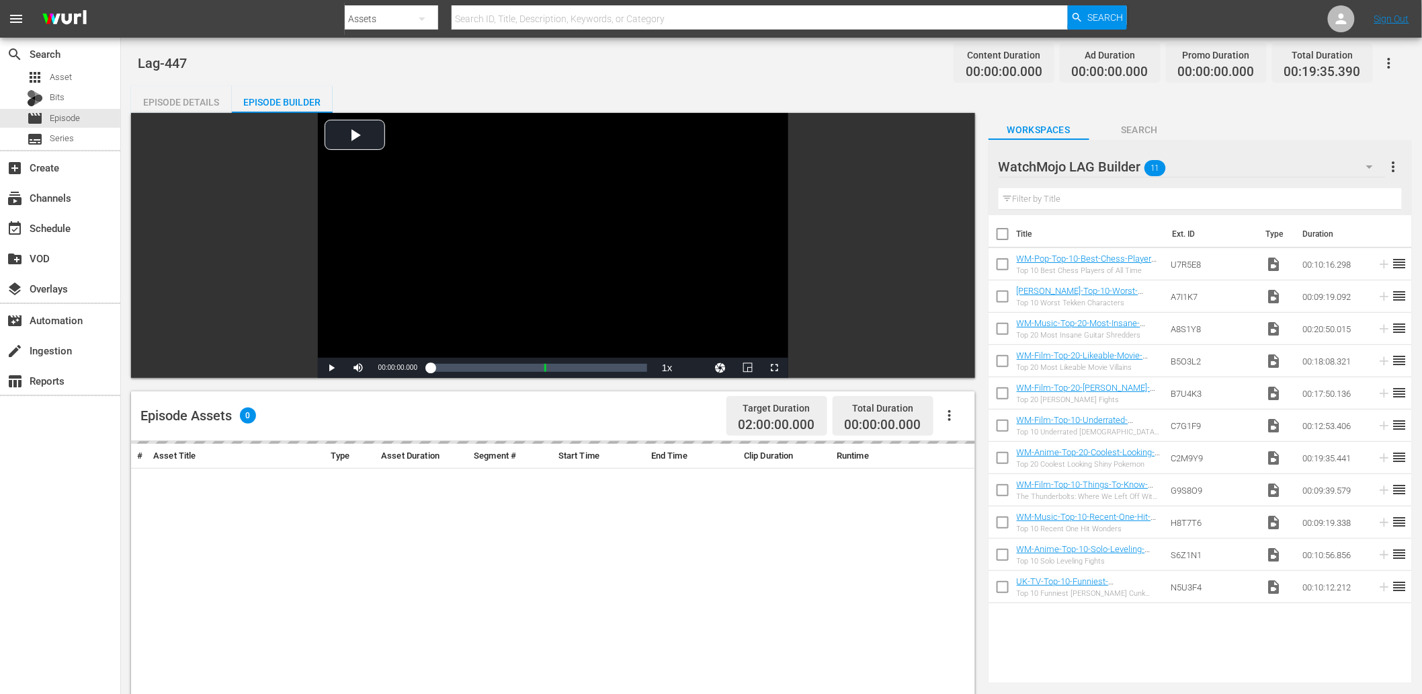
click at [955, 133] on span "Search" at bounding box center [1140, 130] width 101 height 17
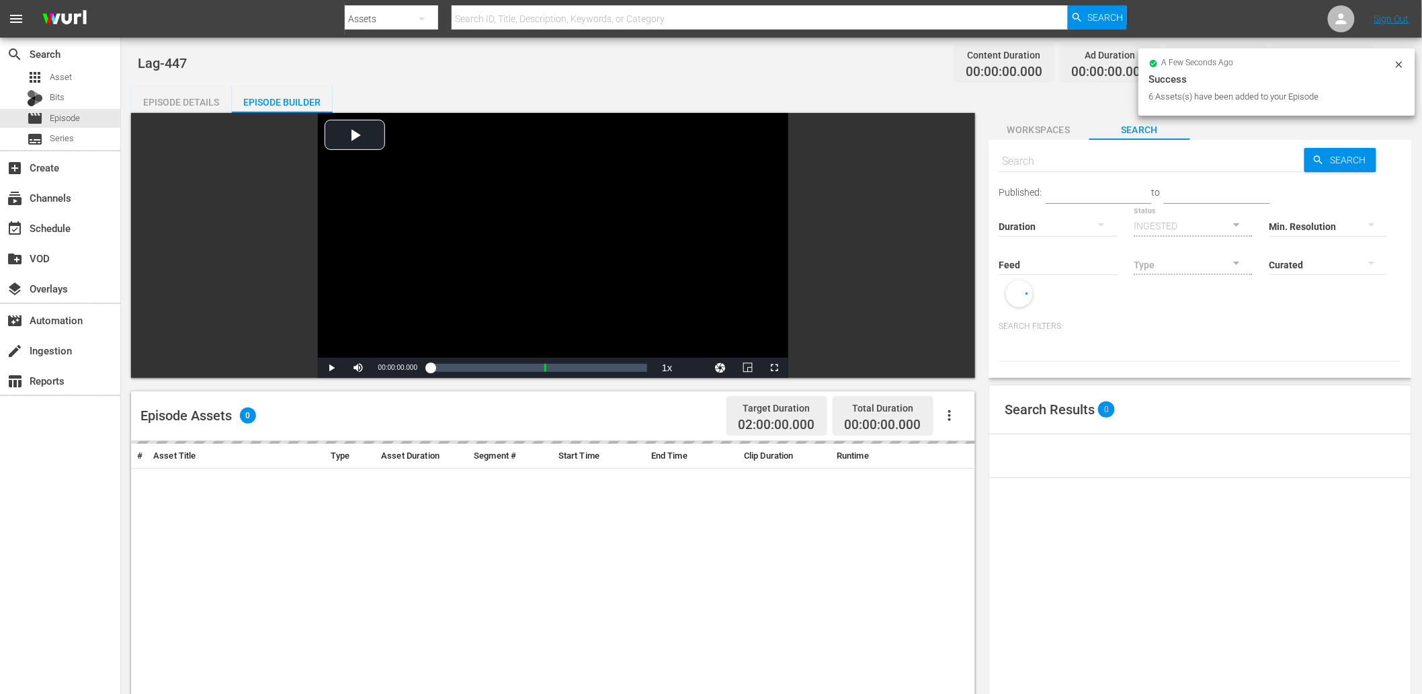
click at [955, 156] on input "text" at bounding box center [1153, 161] width 306 height 32
paste input "P1N7I2"
type input "P1N7I2"
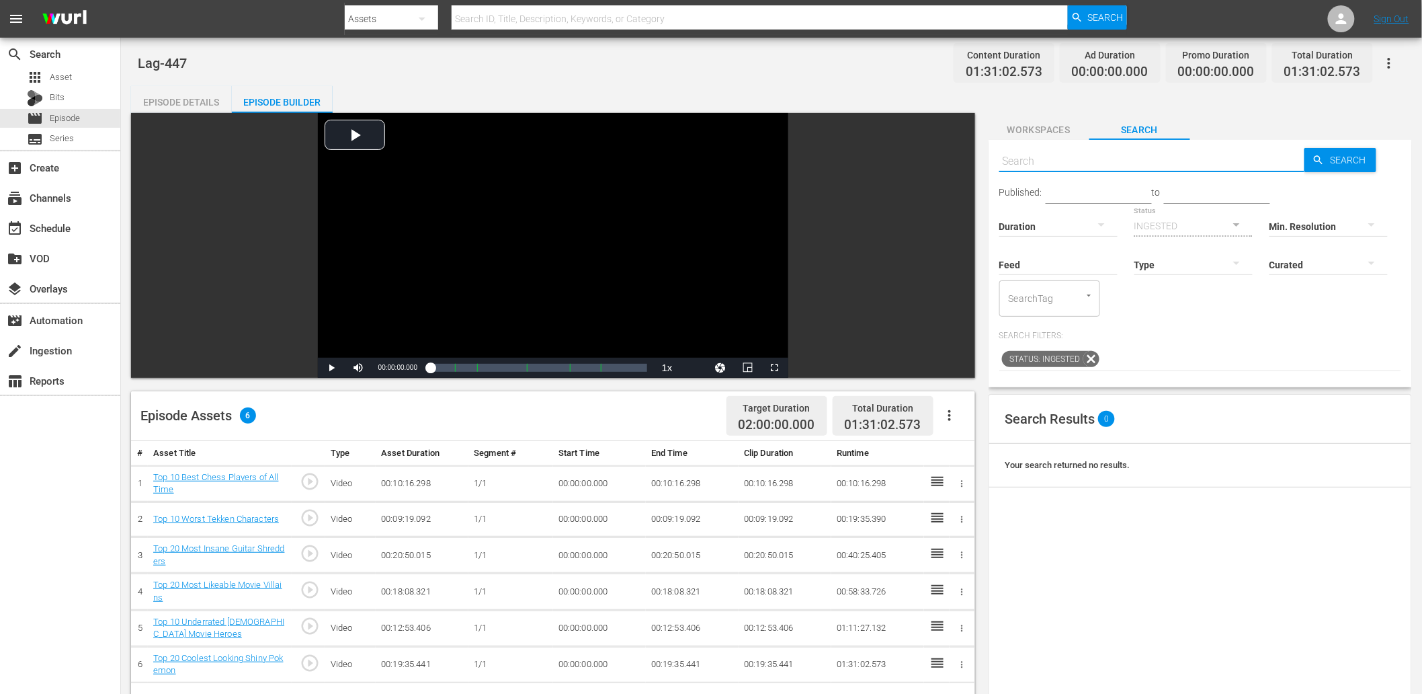
click at [955, 155] on input "text" at bounding box center [1153, 161] width 306 height 32
paste input "P1N7I2"
type input "P1N7I2"
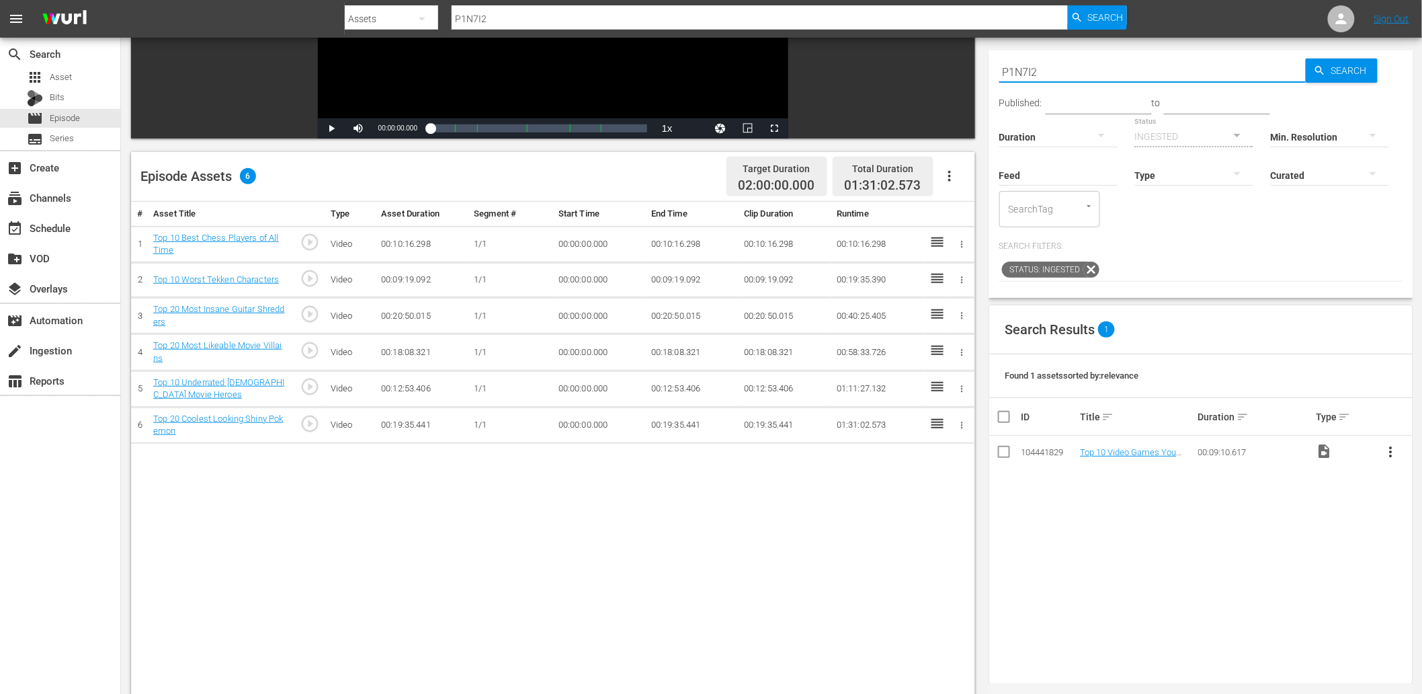
scroll to position [249, 0]
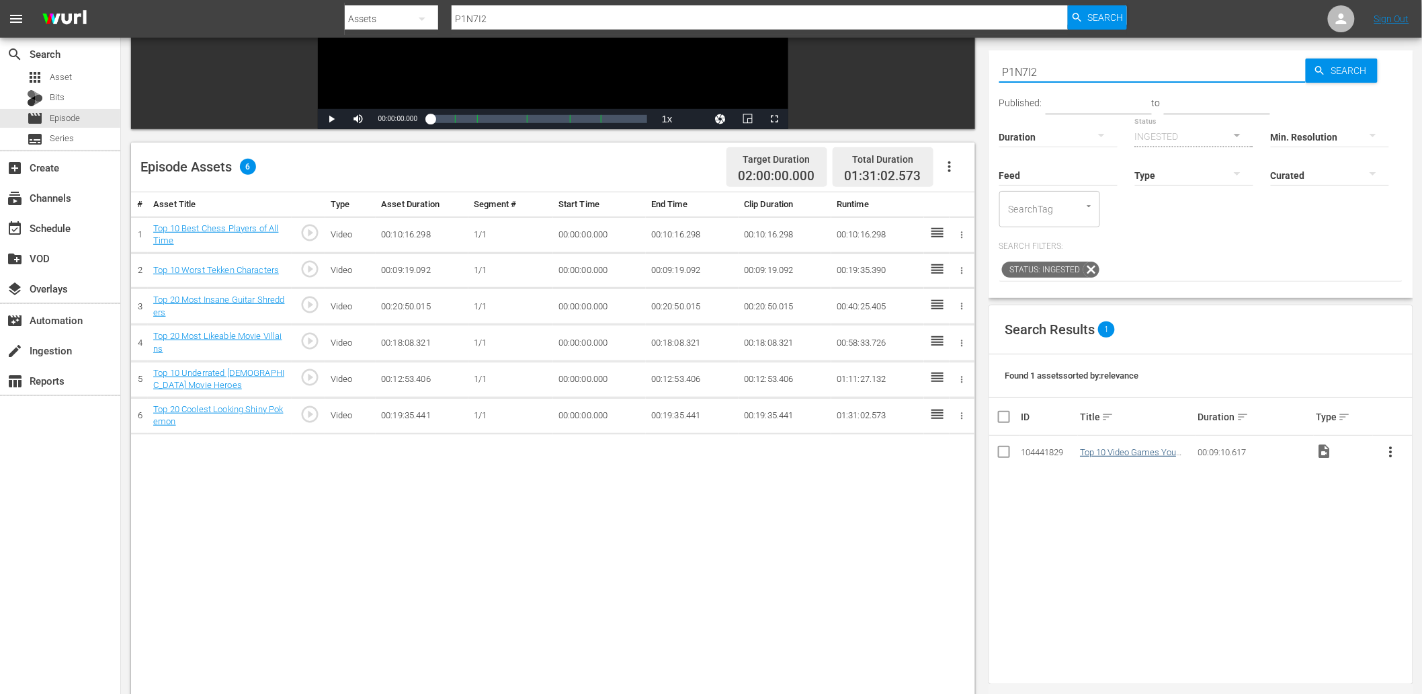
type input "P1N7I2"
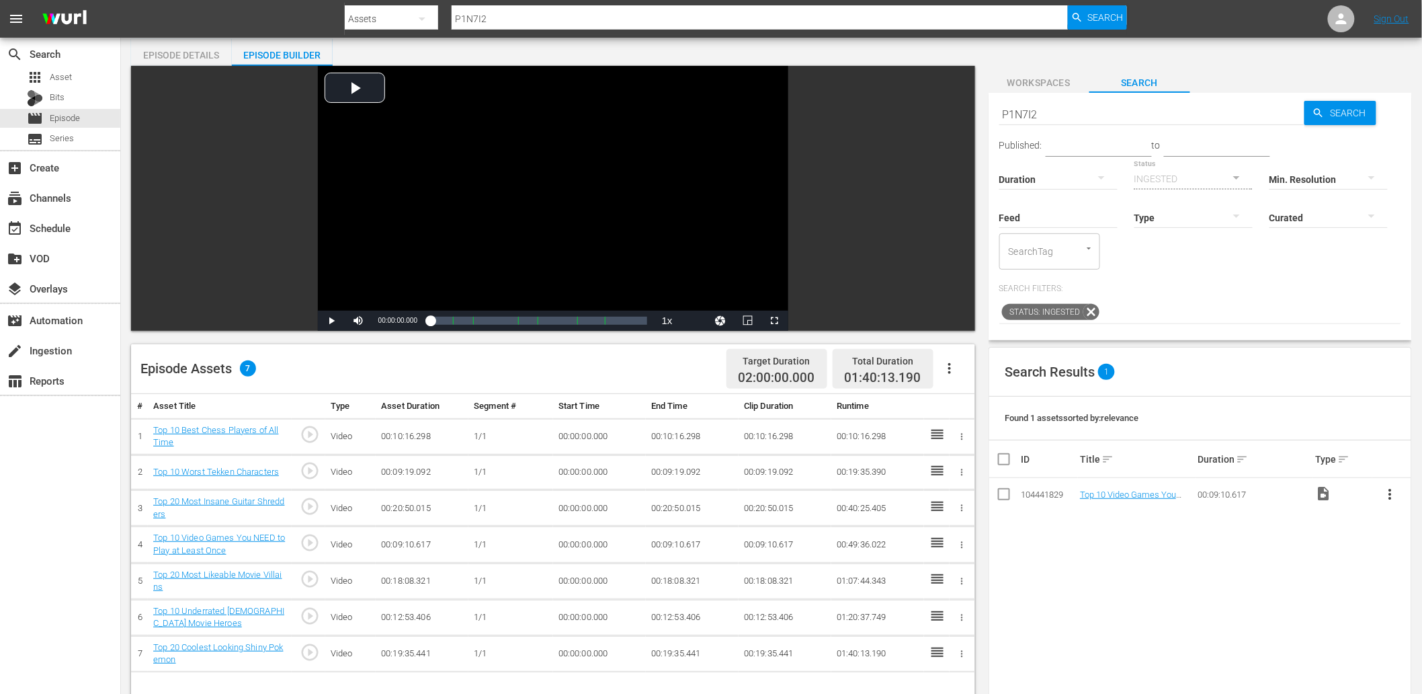
scroll to position [0, 0]
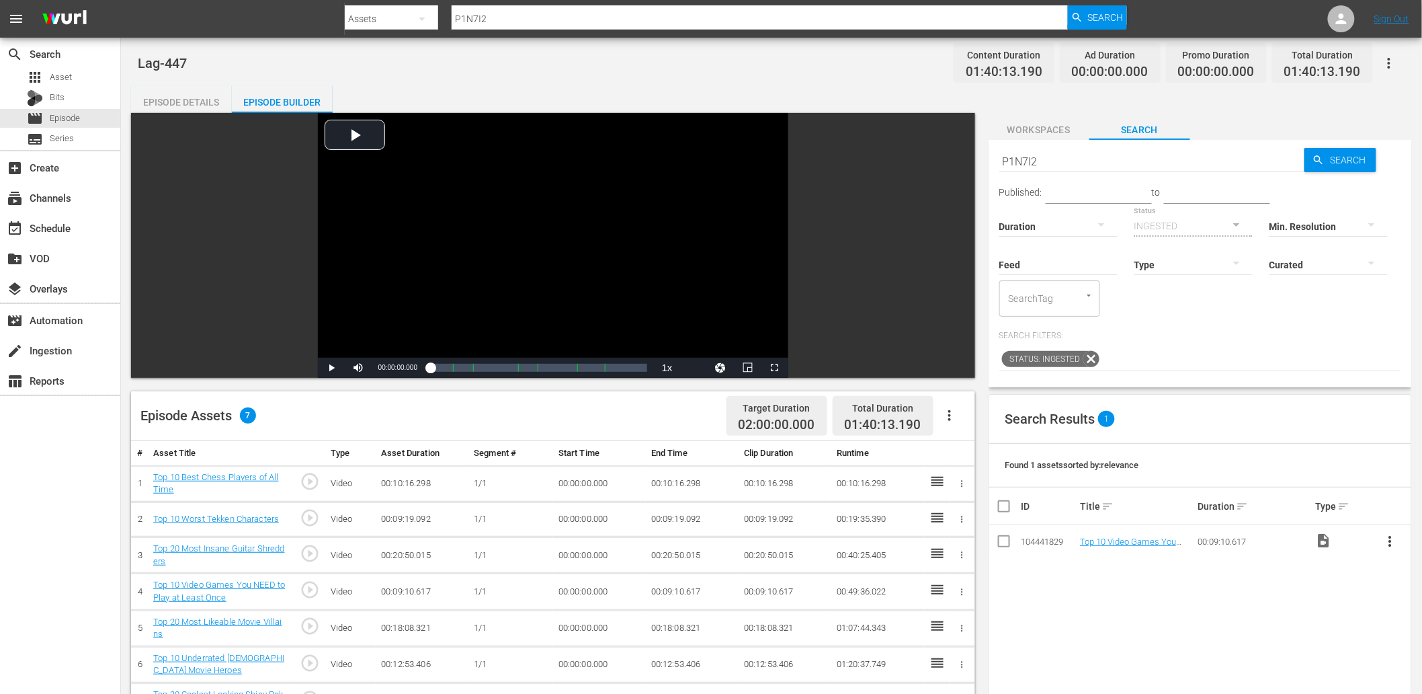
click at [955, 132] on span "Workspaces" at bounding box center [1039, 130] width 101 height 17
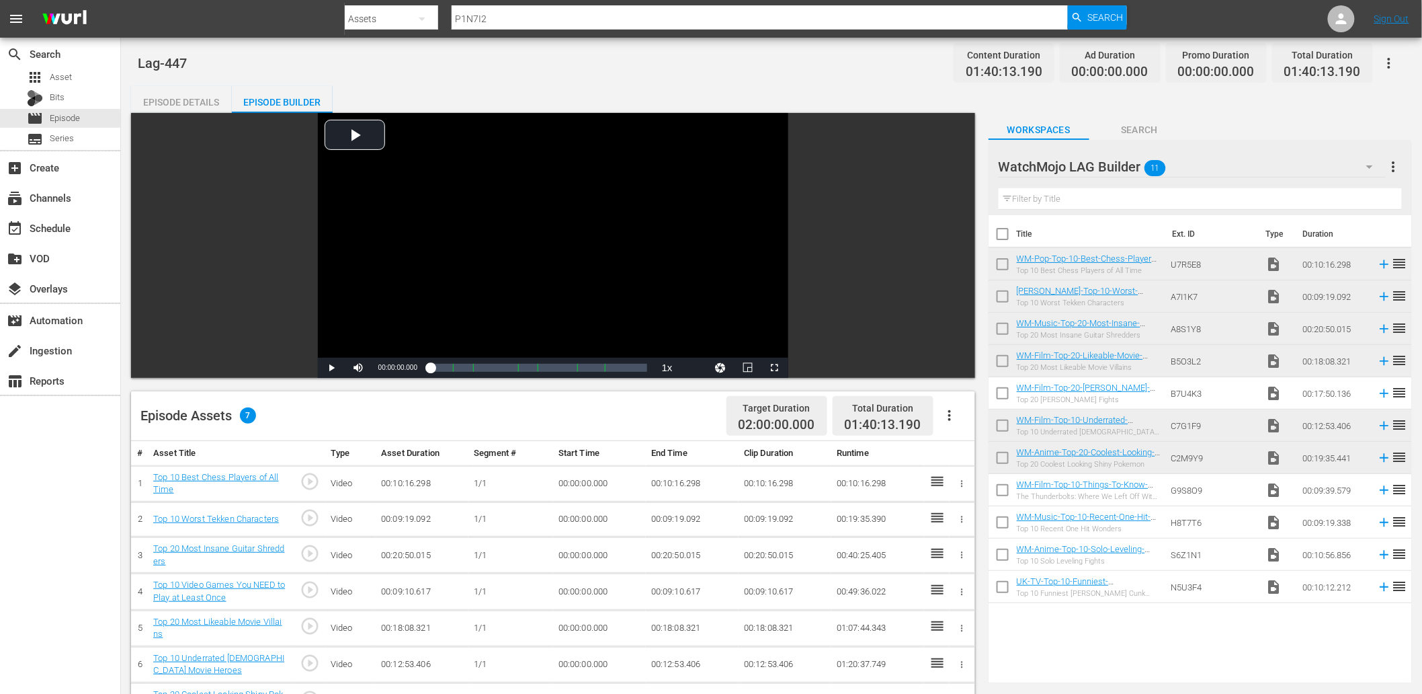
click at [955, 163] on div "WatchMojo LAG Builder 11" at bounding box center [1192, 167] width 387 height 38
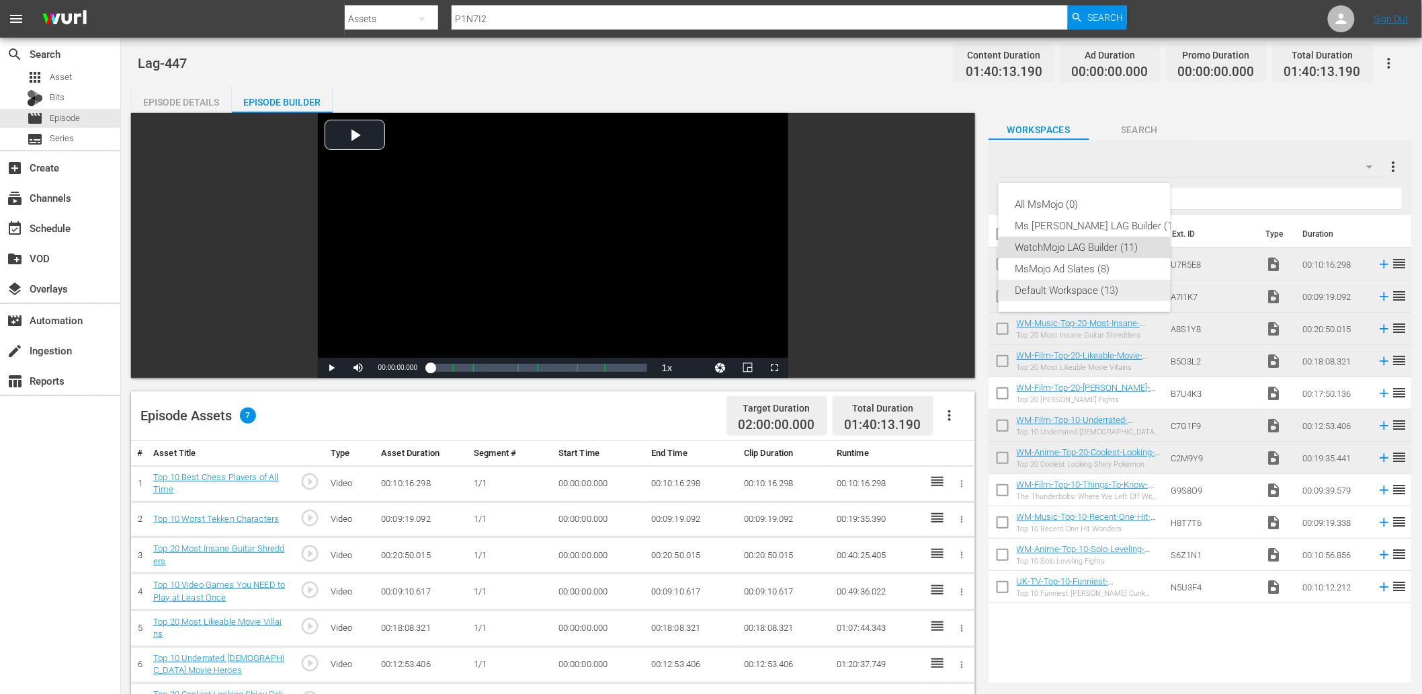
click at [955, 290] on div "Default Workspace (13)" at bounding box center [1098, 291] width 167 height 22
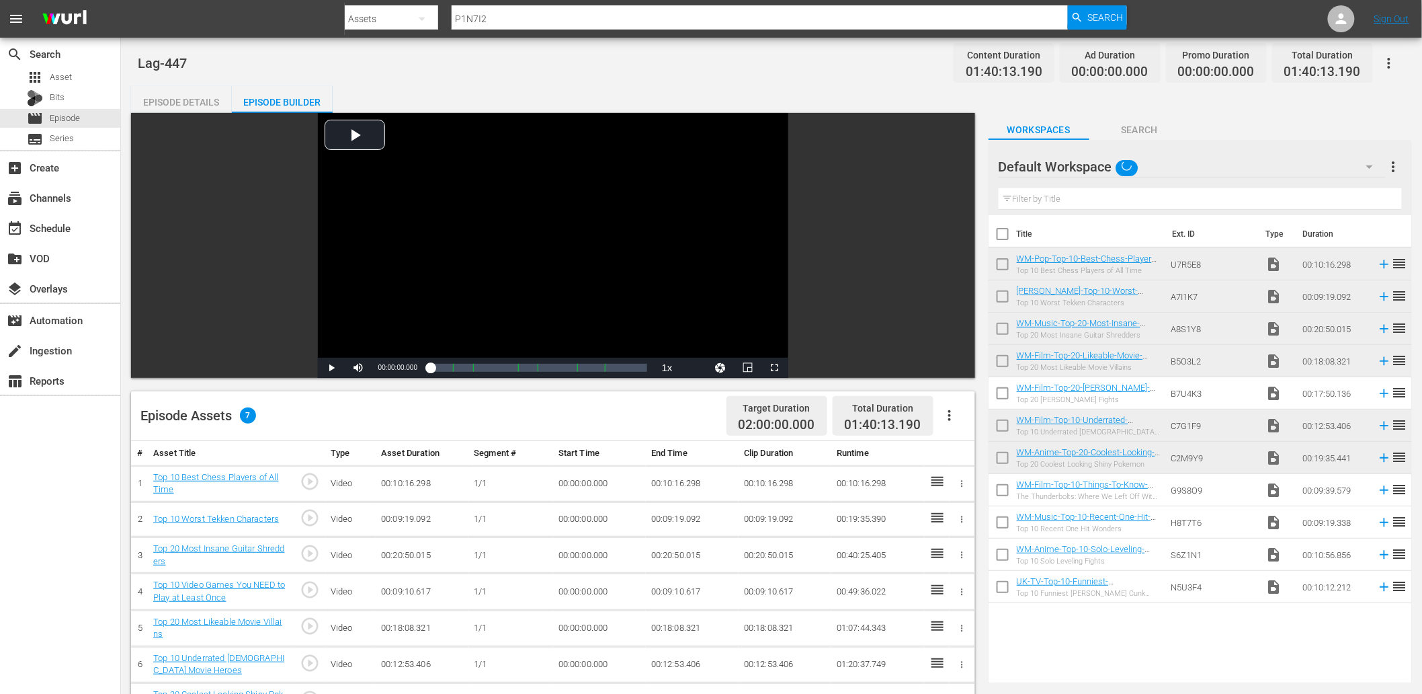
click at [955, 192] on input "text" at bounding box center [1200, 199] width 403 height 22
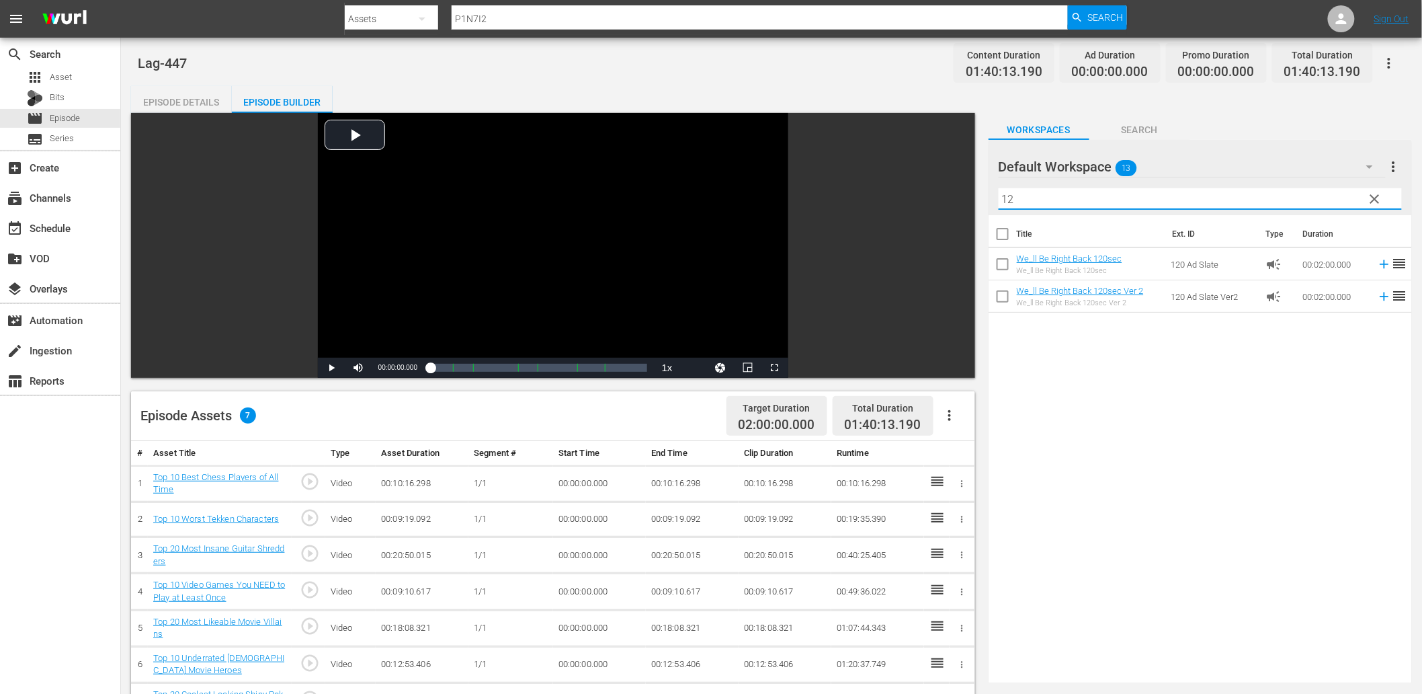
type input "12"
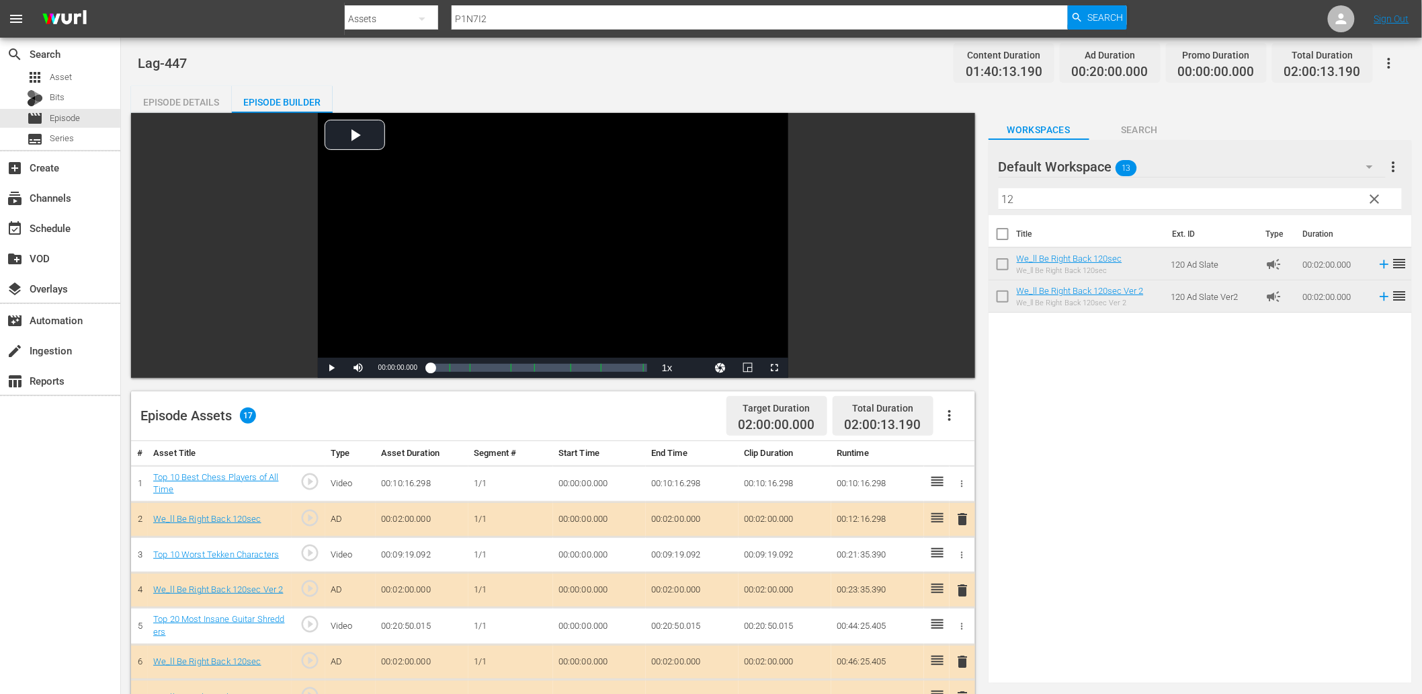
click at [955, 177] on hr at bounding box center [1192, 177] width 387 height 1
click at [955, 198] on span "clear" at bounding box center [1375, 199] width 16 height 16
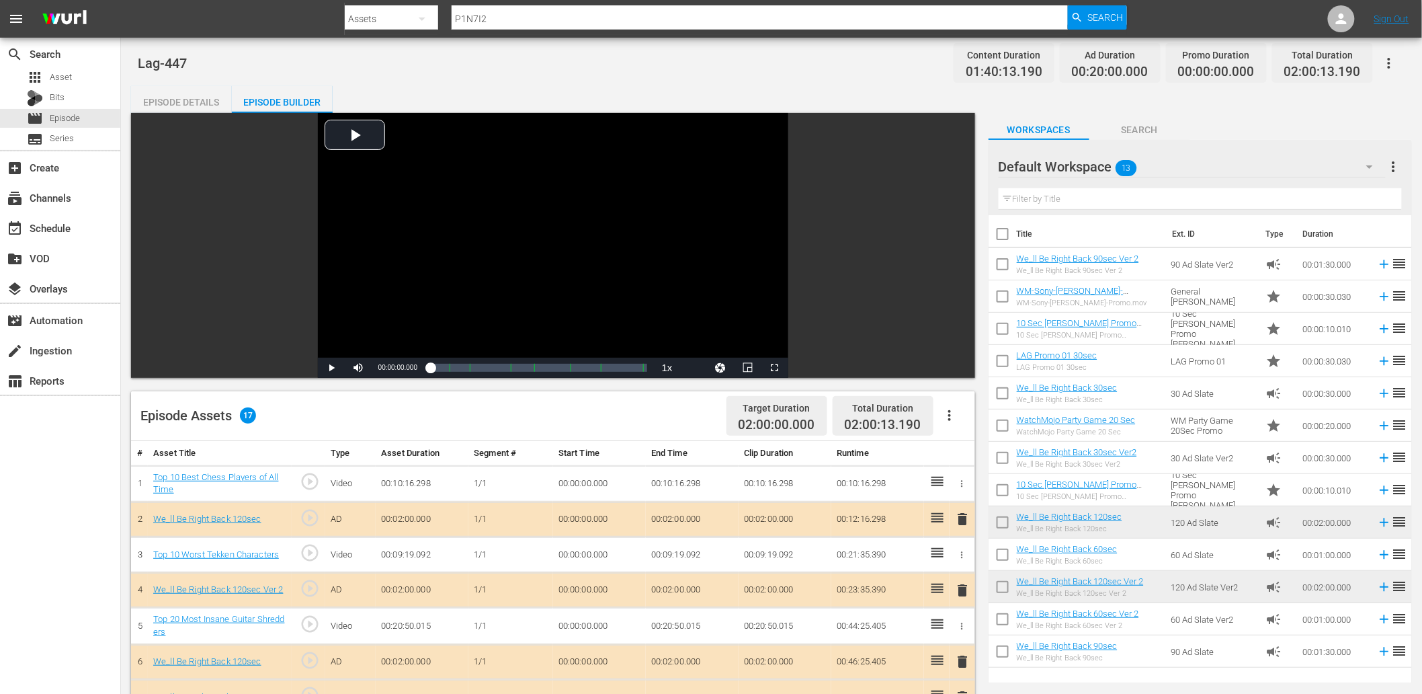
click at [955, 167] on icon "button" at bounding box center [1370, 167] width 16 height 16
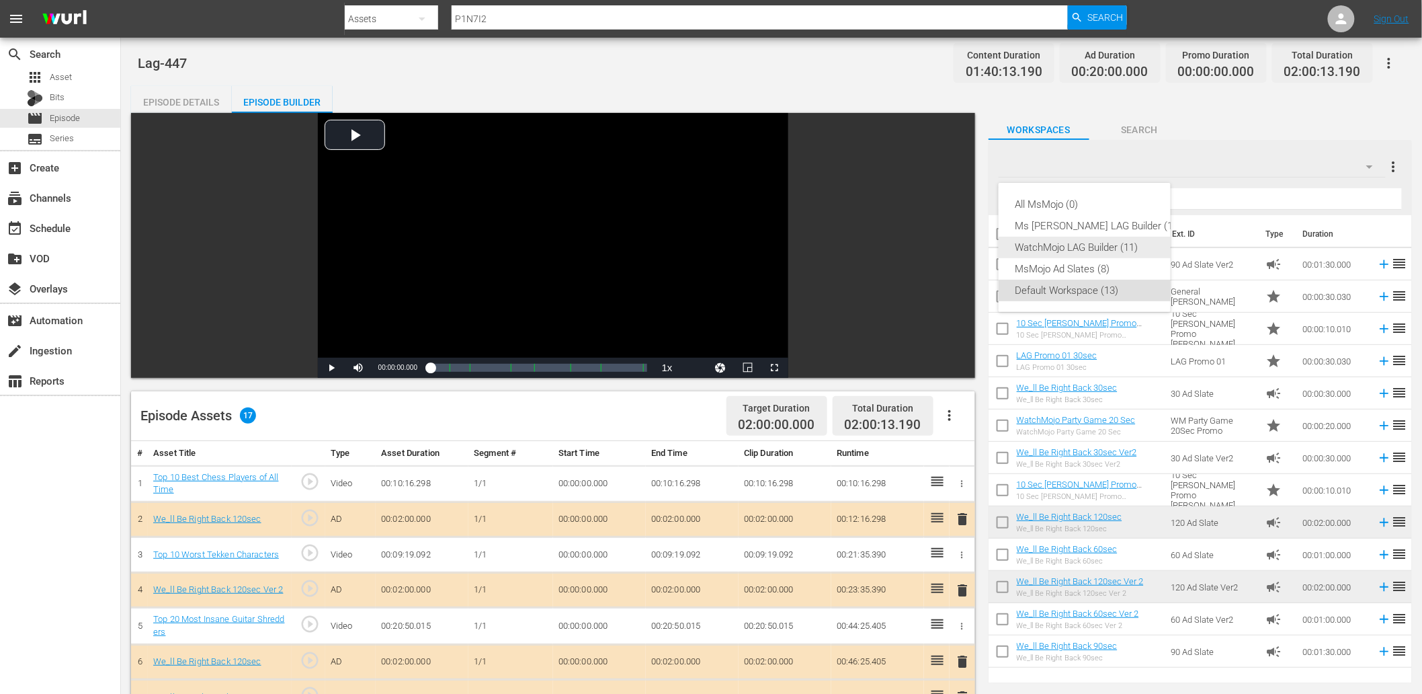
click at [955, 246] on div "WatchMojo LAG Builder (11)" at bounding box center [1098, 248] width 167 height 22
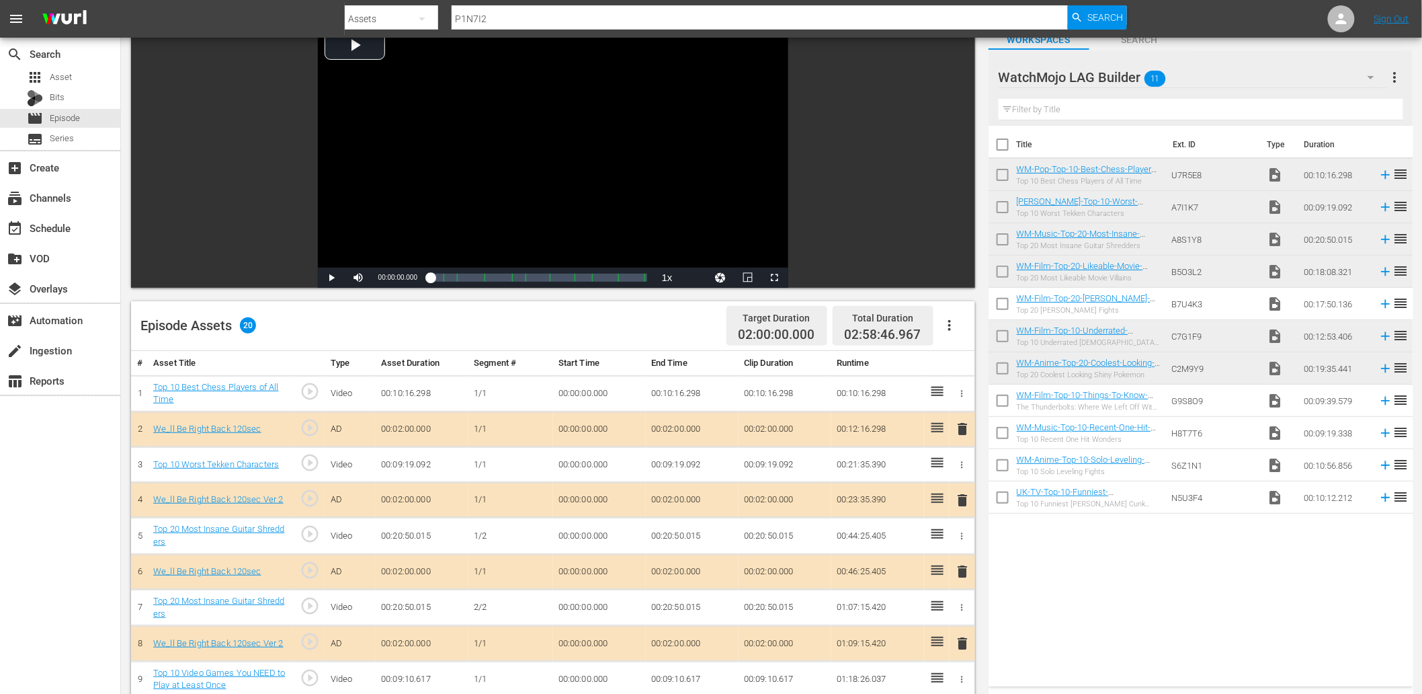
scroll to position [78, 0]
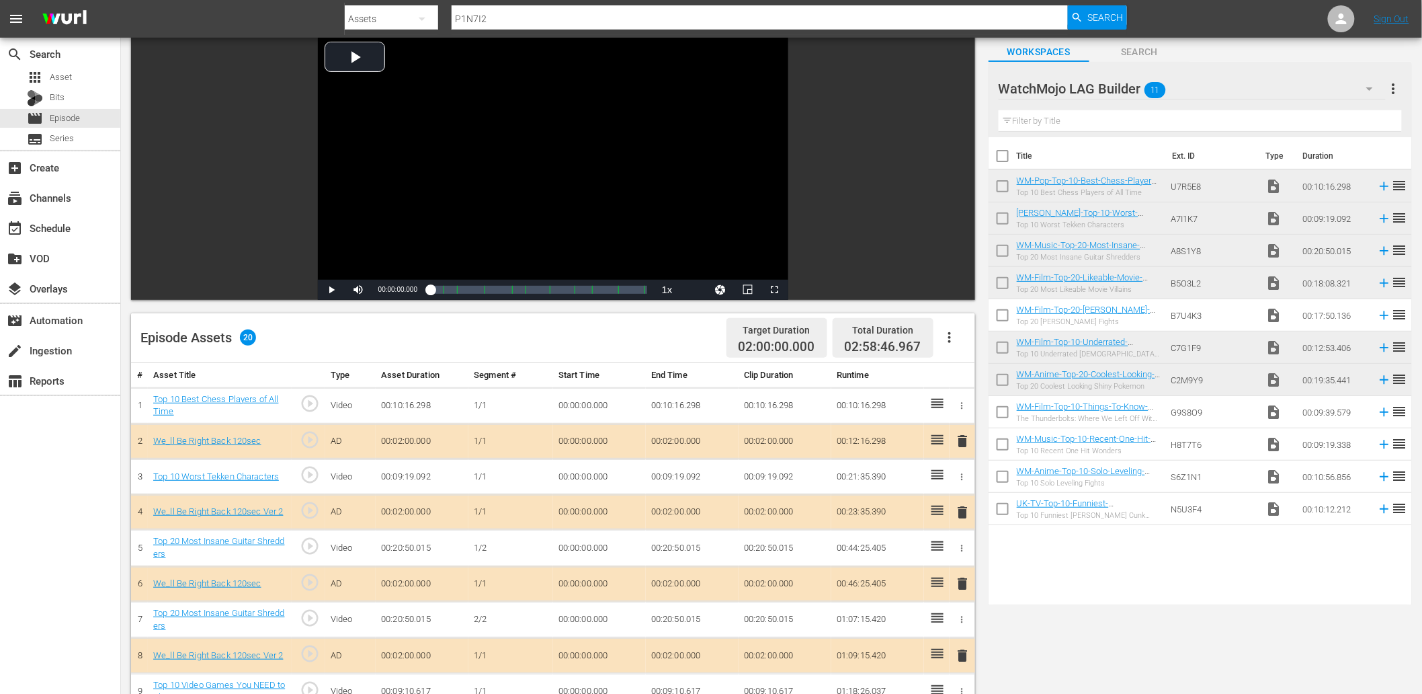
click at [592, 622] on td "00:00:00.000" at bounding box center [599, 620] width 93 height 36
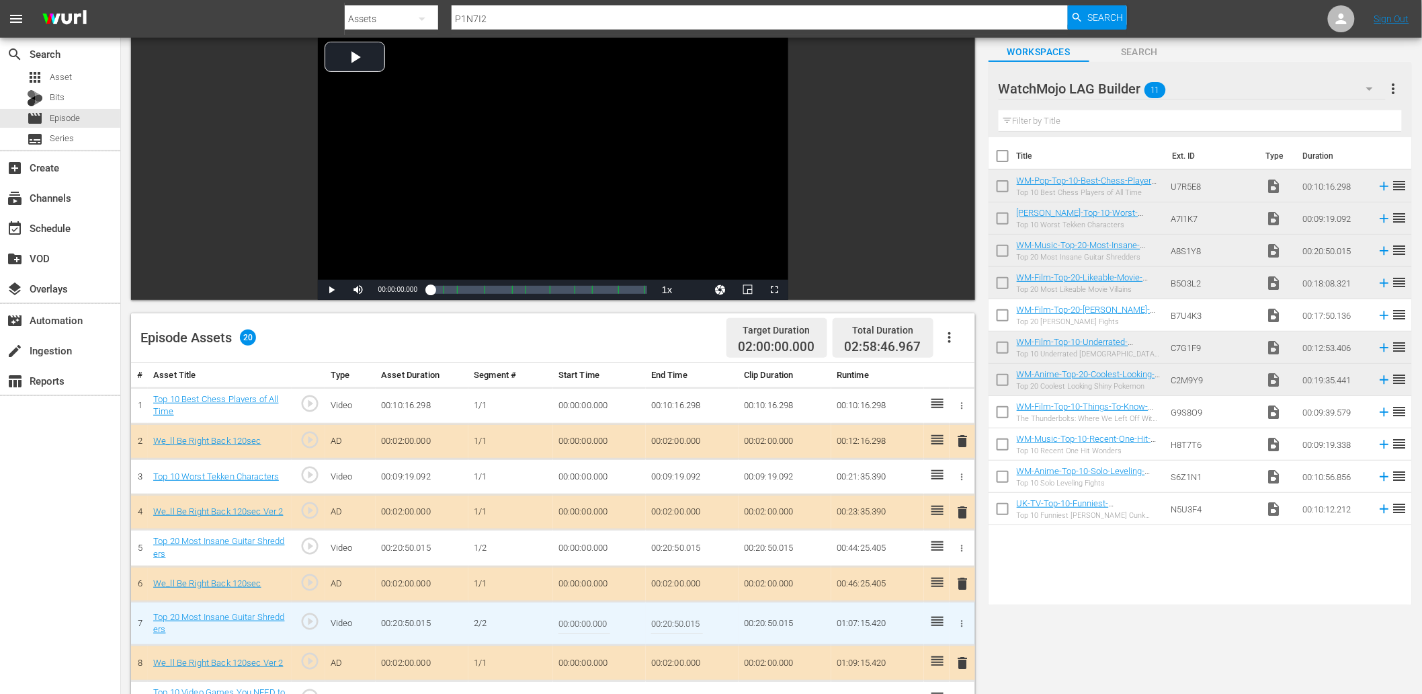
click at [592, 622] on input "00:00:00.000" at bounding box center [585, 623] width 52 height 32
paste input "12:35"
type input "00:12:35.000"
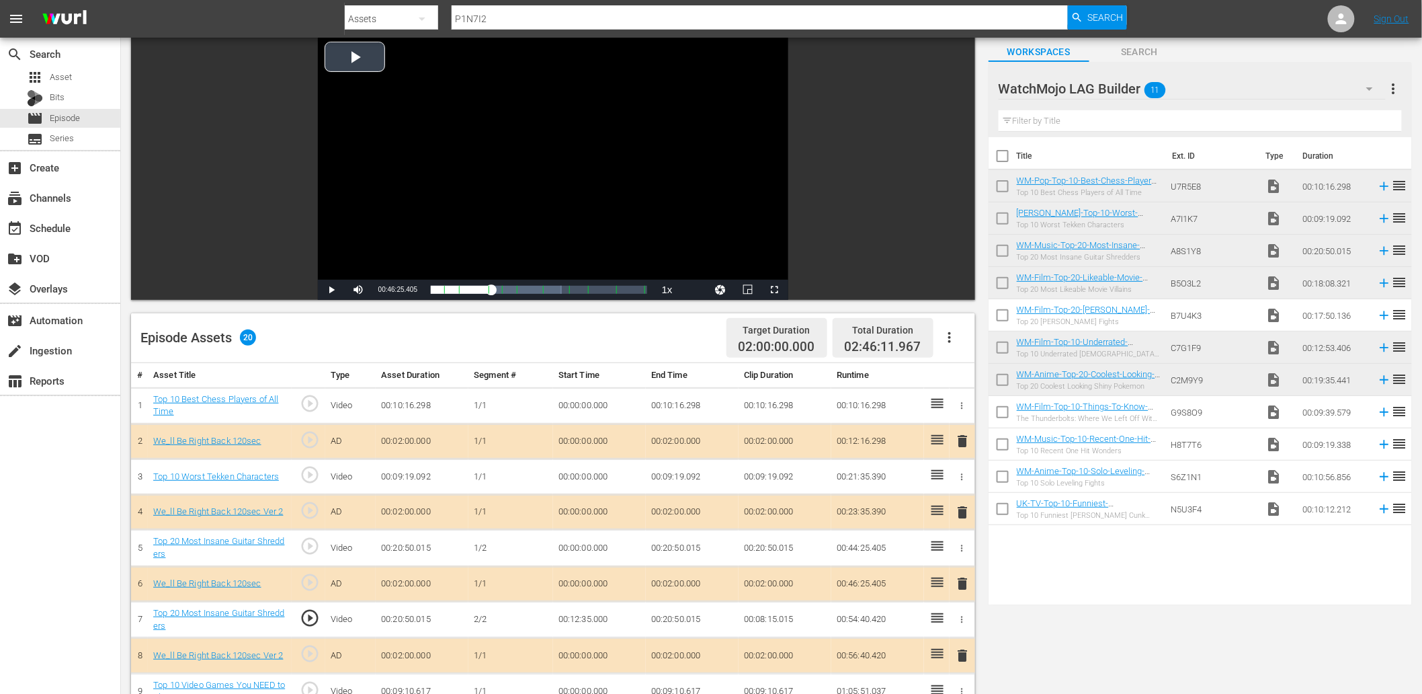
click at [532, 137] on div "Video Player" at bounding box center [553, 157] width 471 height 245
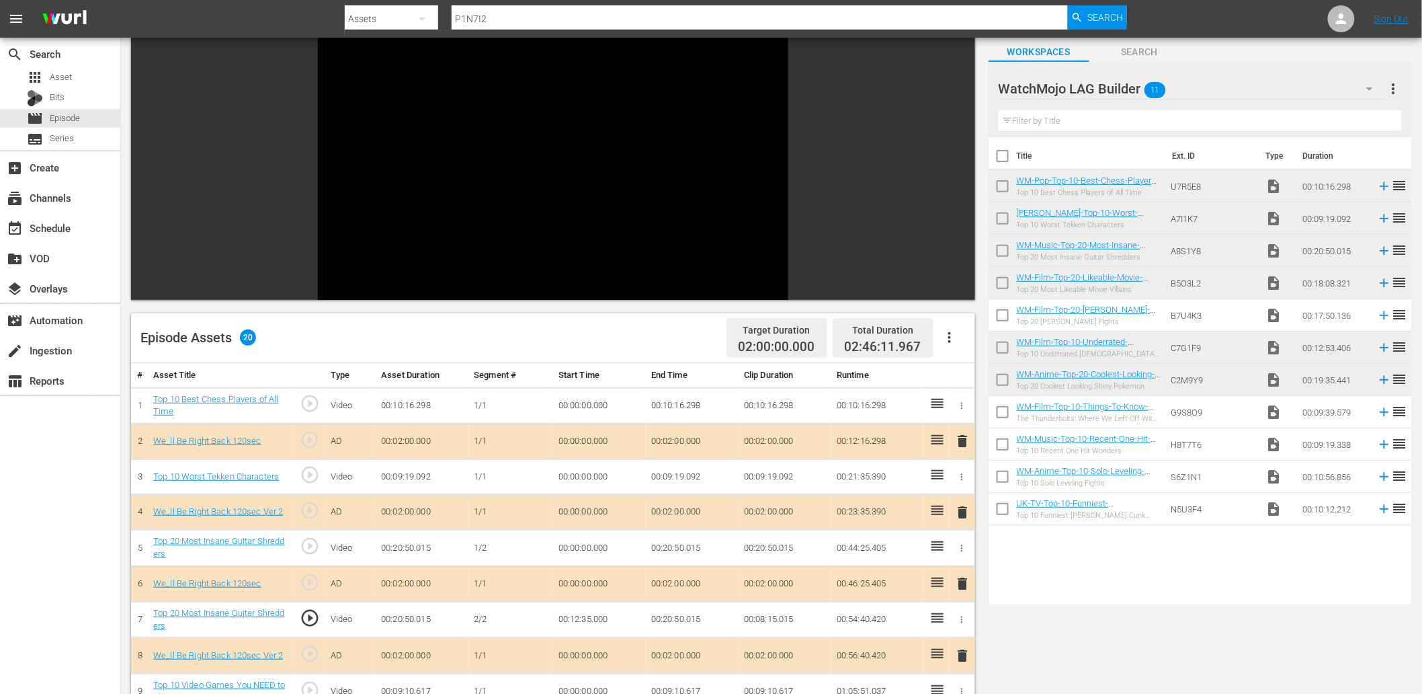
click at [575, 618] on td "00:12:35.000" at bounding box center [599, 620] width 93 height 36
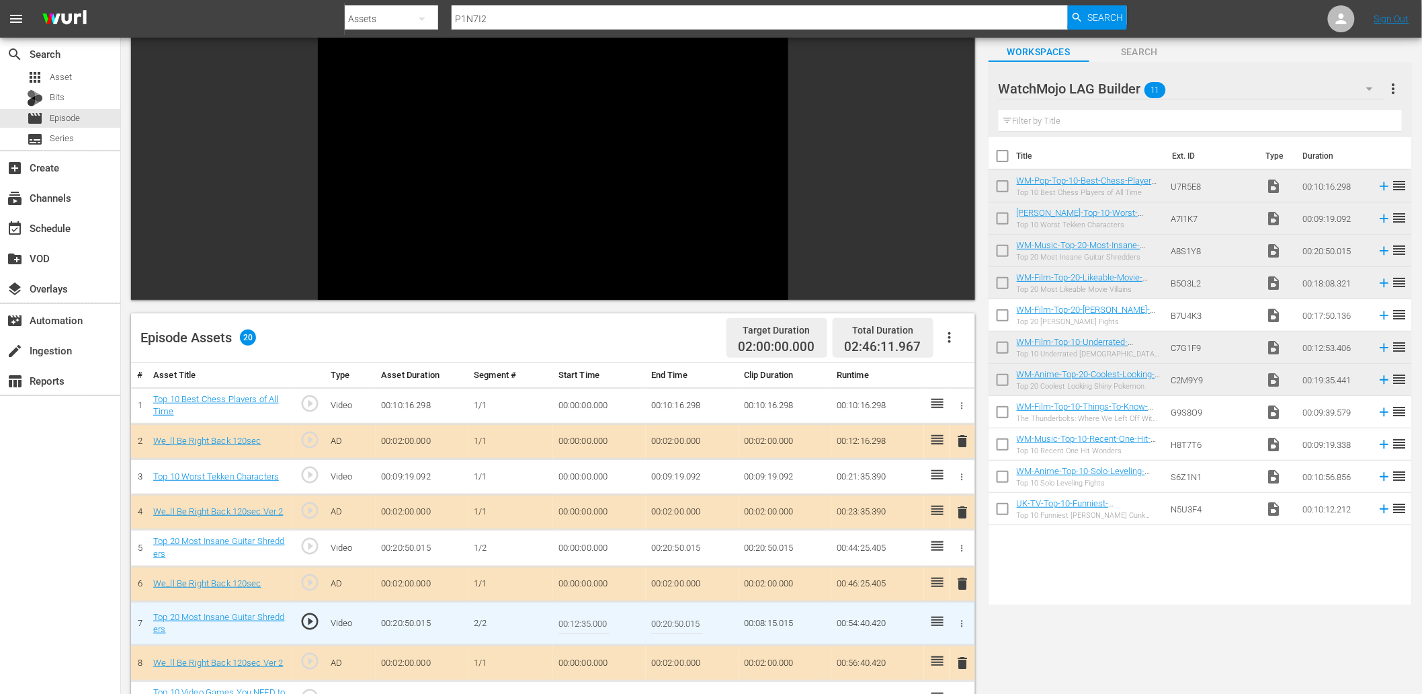
click at [587, 637] on input "00:12:35.000" at bounding box center [585, 623] width 52 height 32
paste input "0:12:35.000"
type input "00:12:35.199"
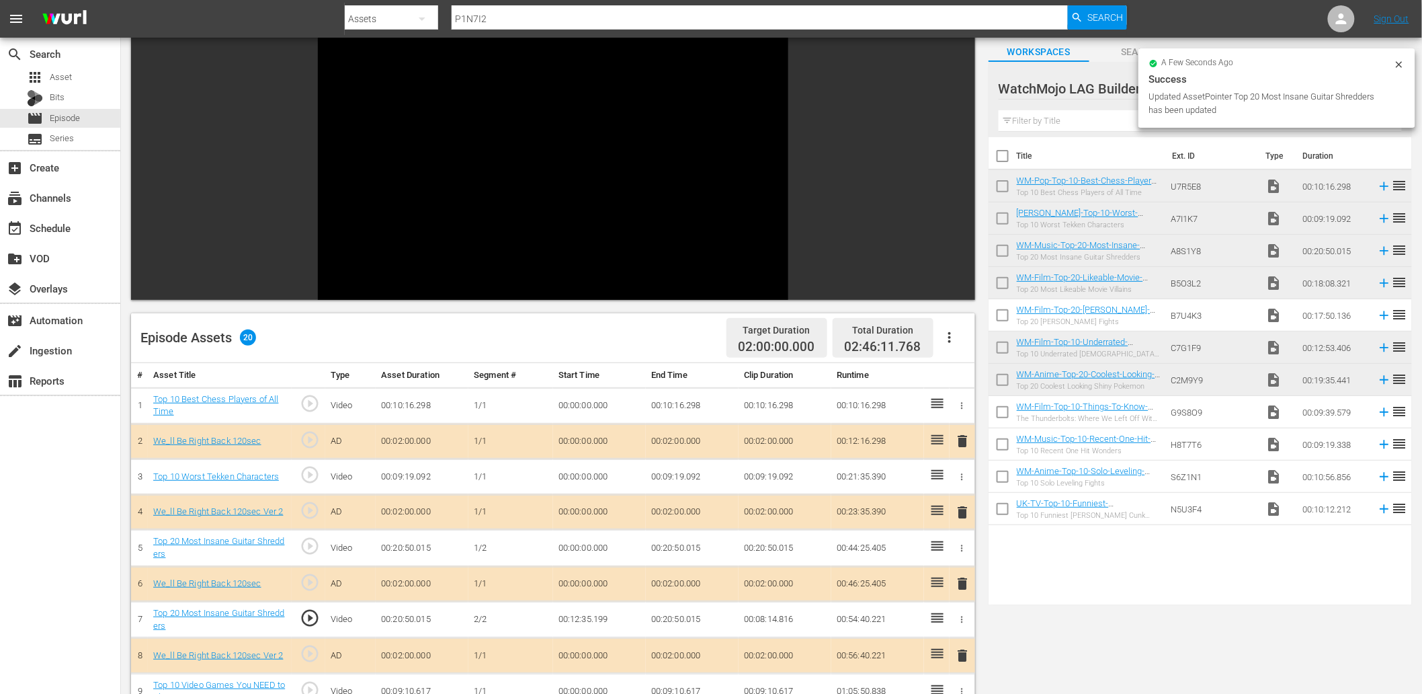
click at [595, 615] on td "00:12:35.199" at bounding box center [599, 620] width 93 height 36
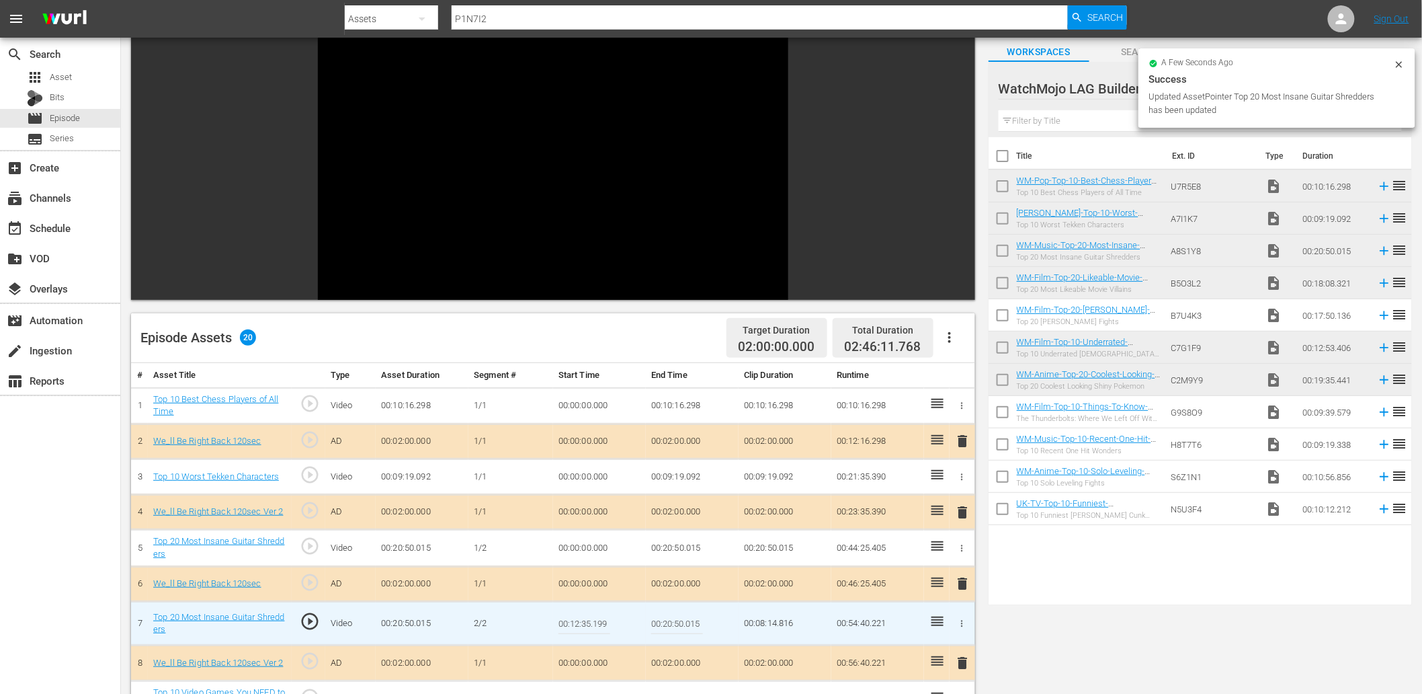
click at [595, 615] on input "00:12:35.199" at bounding box center [585, 623] width 52 height 32
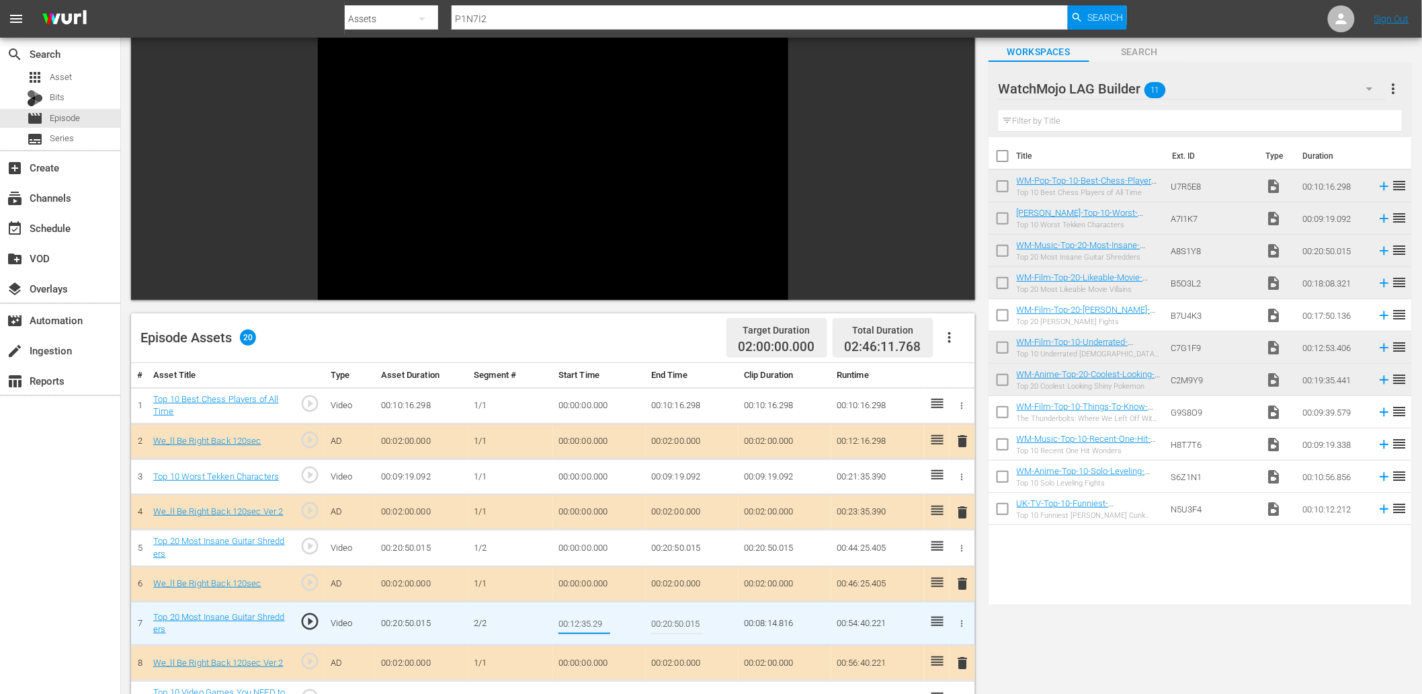
type input "00:12:35.299"
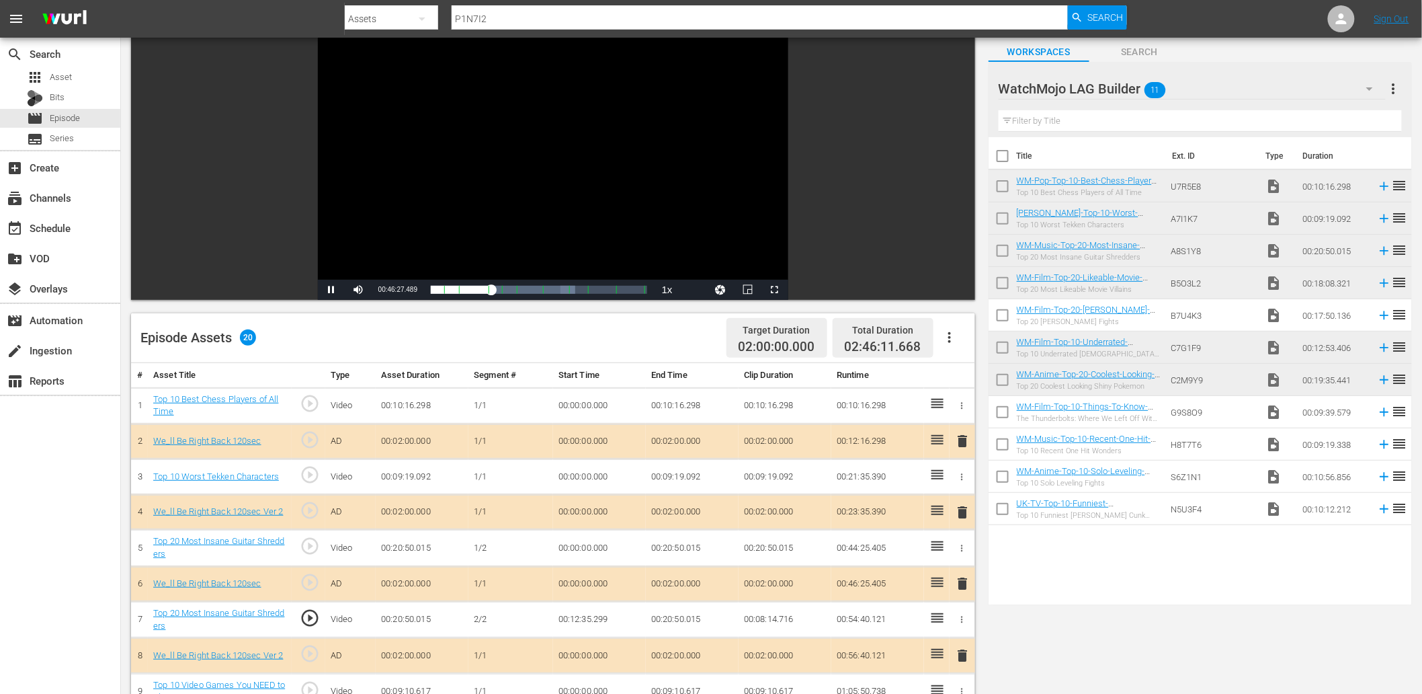
click at [601, 622] on td "00:12:35.299" at bounding box center [599, 620] width 93 height 36
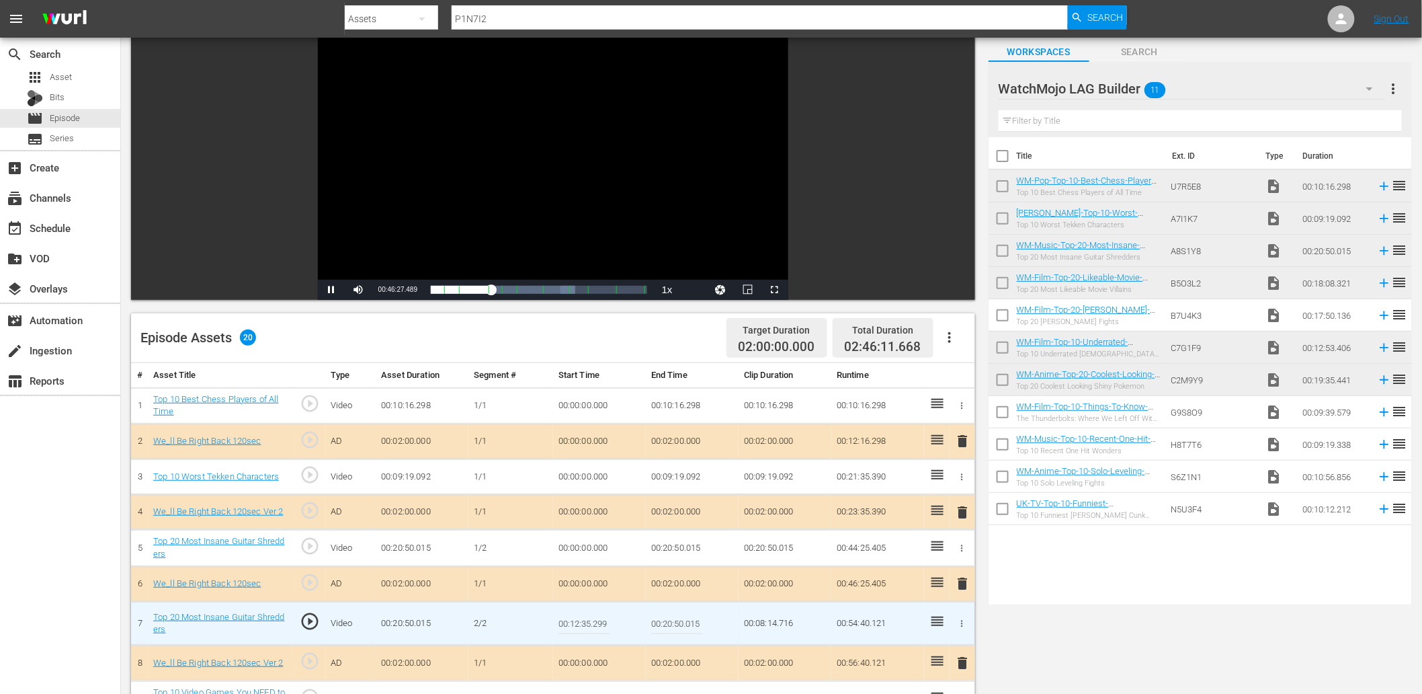
click at [601, 622] on input "00:12:35.299" at bounding box center [585, 623] width 52 height 32
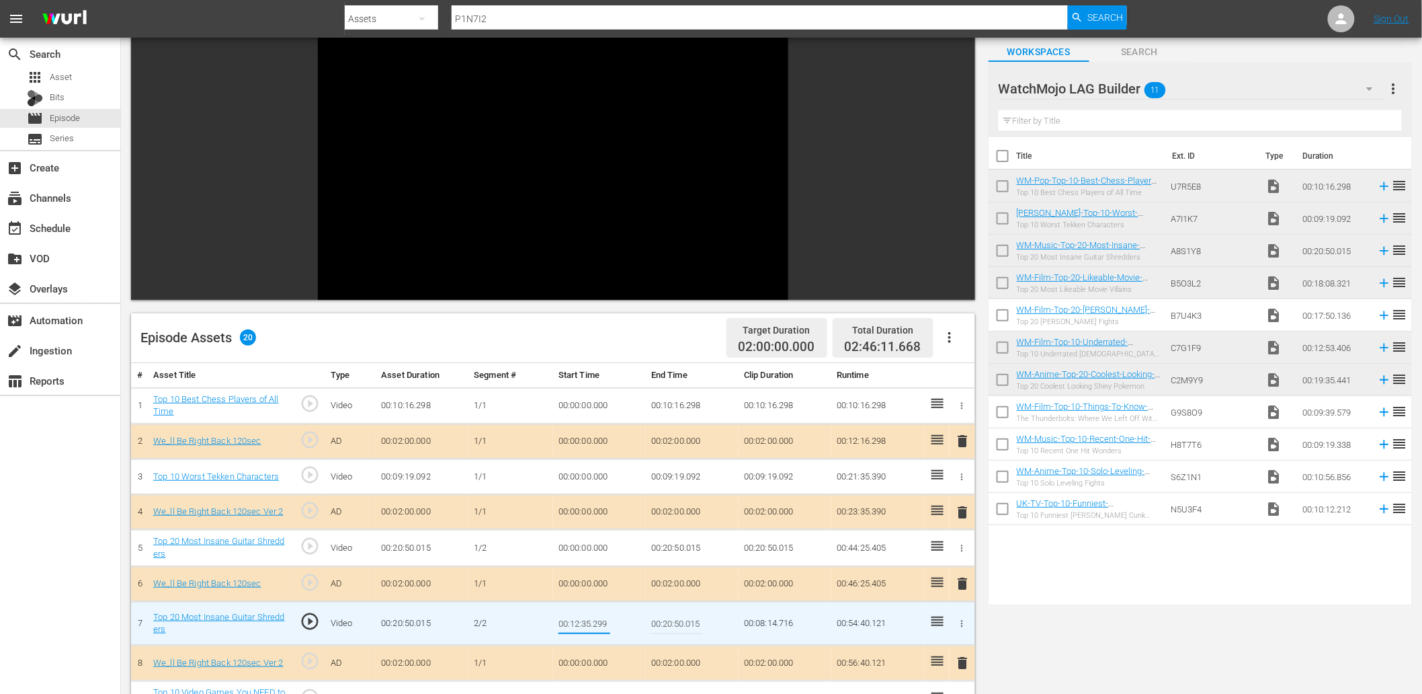
click at [690, 552] on td "00:20:50.015" at bounding box center [692, 548] width 93 height 36
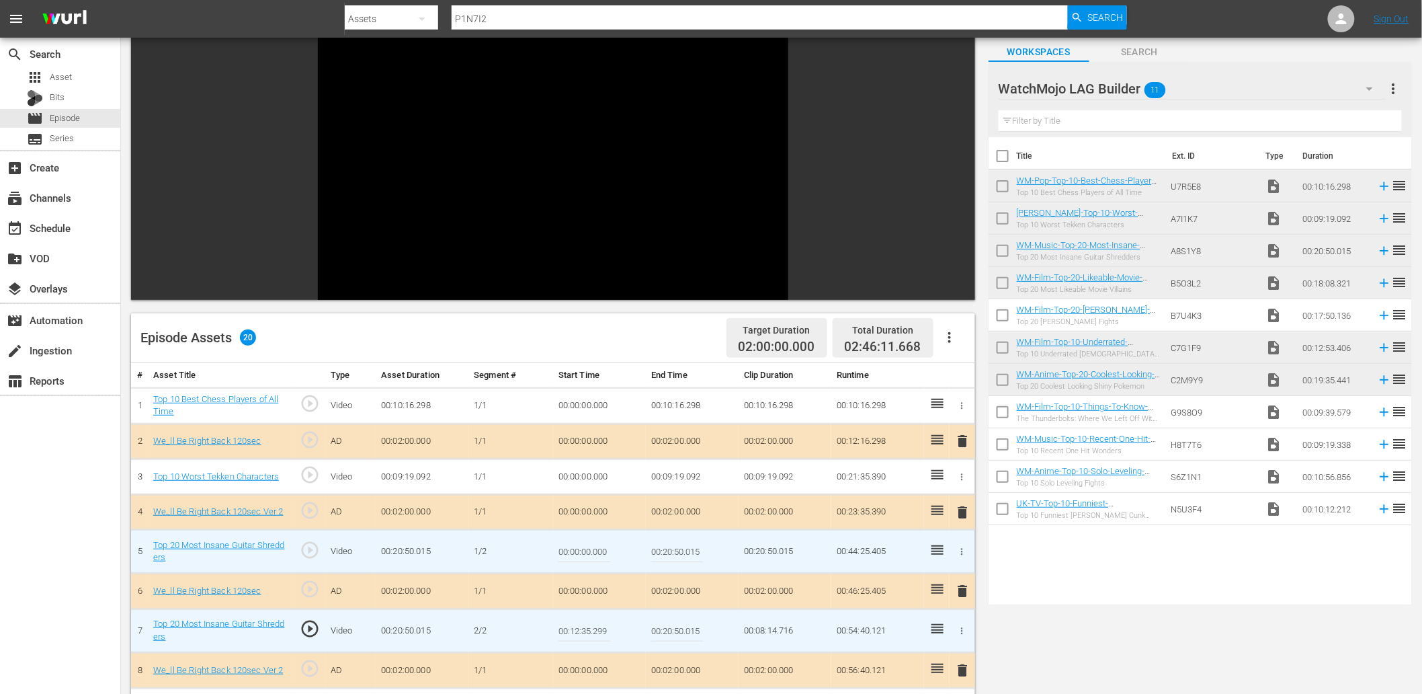
click at [690, 552] on input "00:20:50.015" at bounding box center [677, 551] width 52 height 32
paste input "12:35.299"
type input "00:12:35.299"
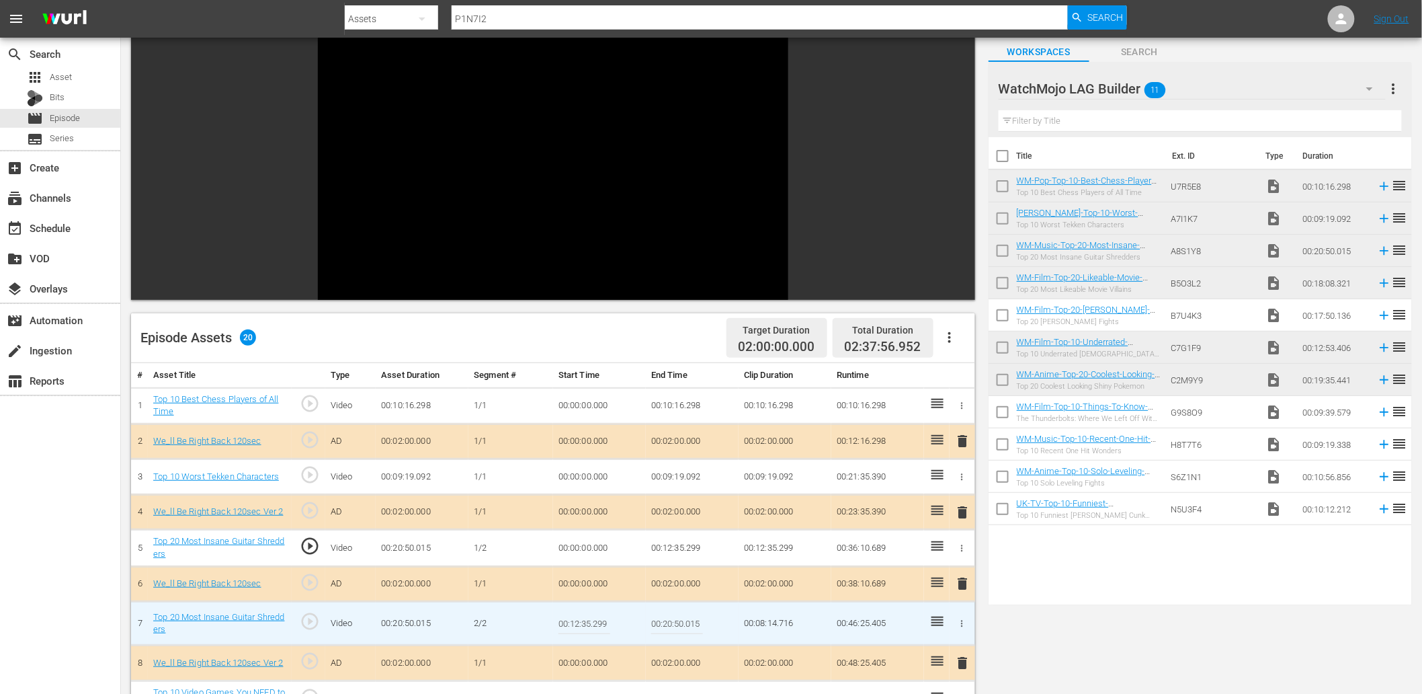
click at [595, 623] on input "00:12:35.299" at bounding box center [585, 623] width 52 height 32
click at [596, 623] on input "00:12:35.299" at bounding box center [585, 623] width 52 height 32
type input "00:12:35.399"
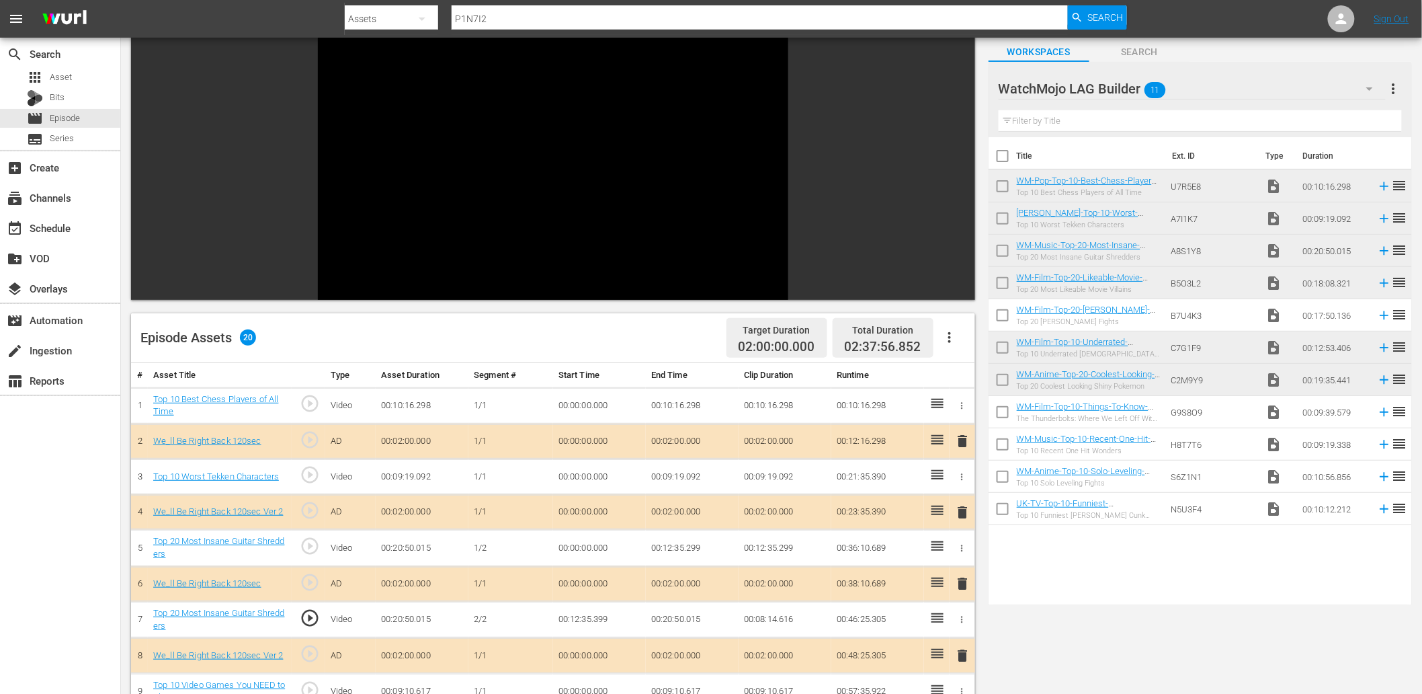
click at [543, 143] on div "Video Player" at bounding box center [553, 157] width 471 height 245
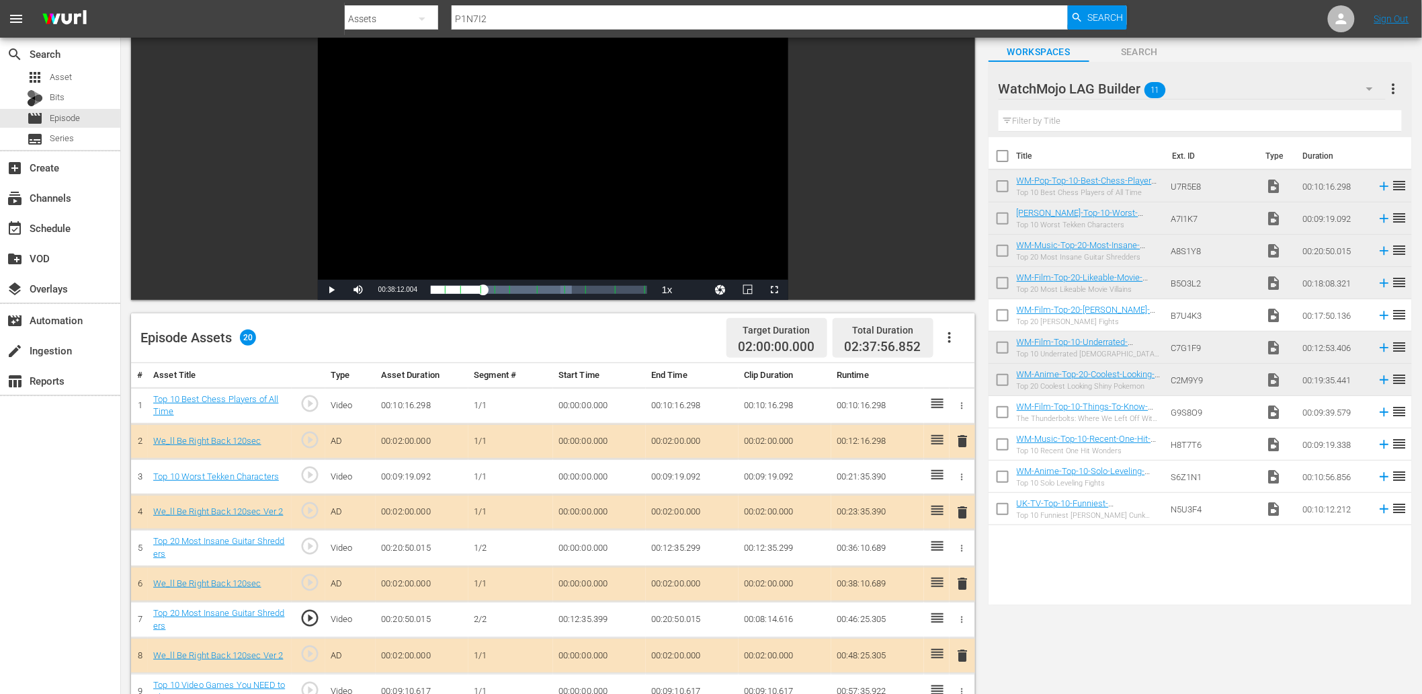
click at [594, 622] on td "00:12:35.399" at bounding box center [599, 620] width 93 height 36
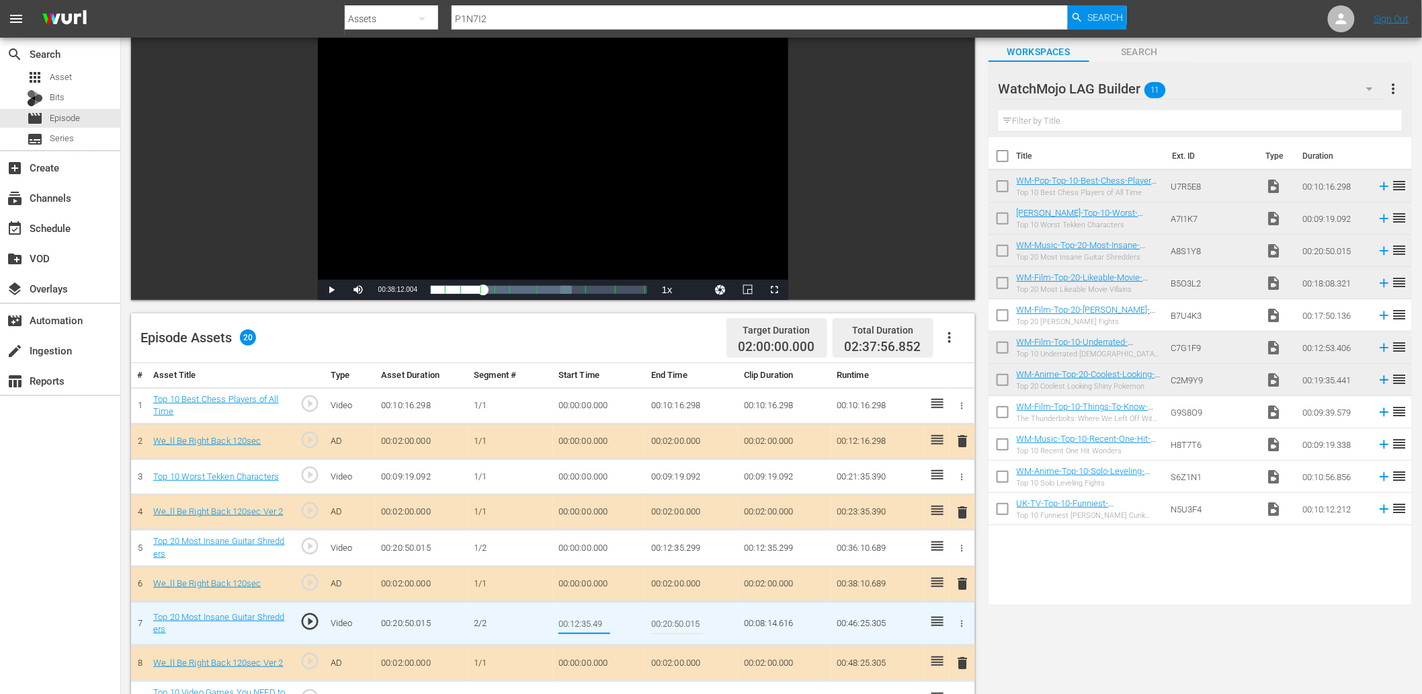
type input "00:12:35.499"
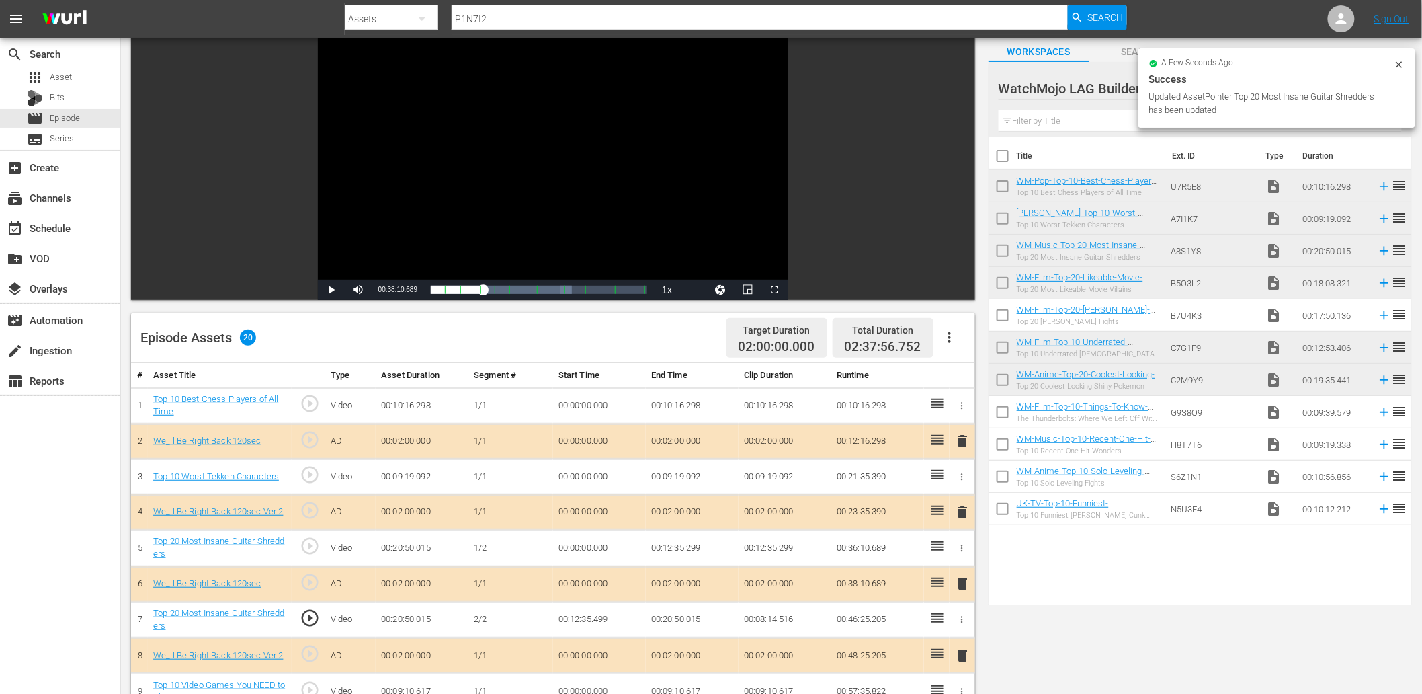
click at [592, 628] on td "00:12:35.499" at bounding box center [599, 620] width 93 height 36
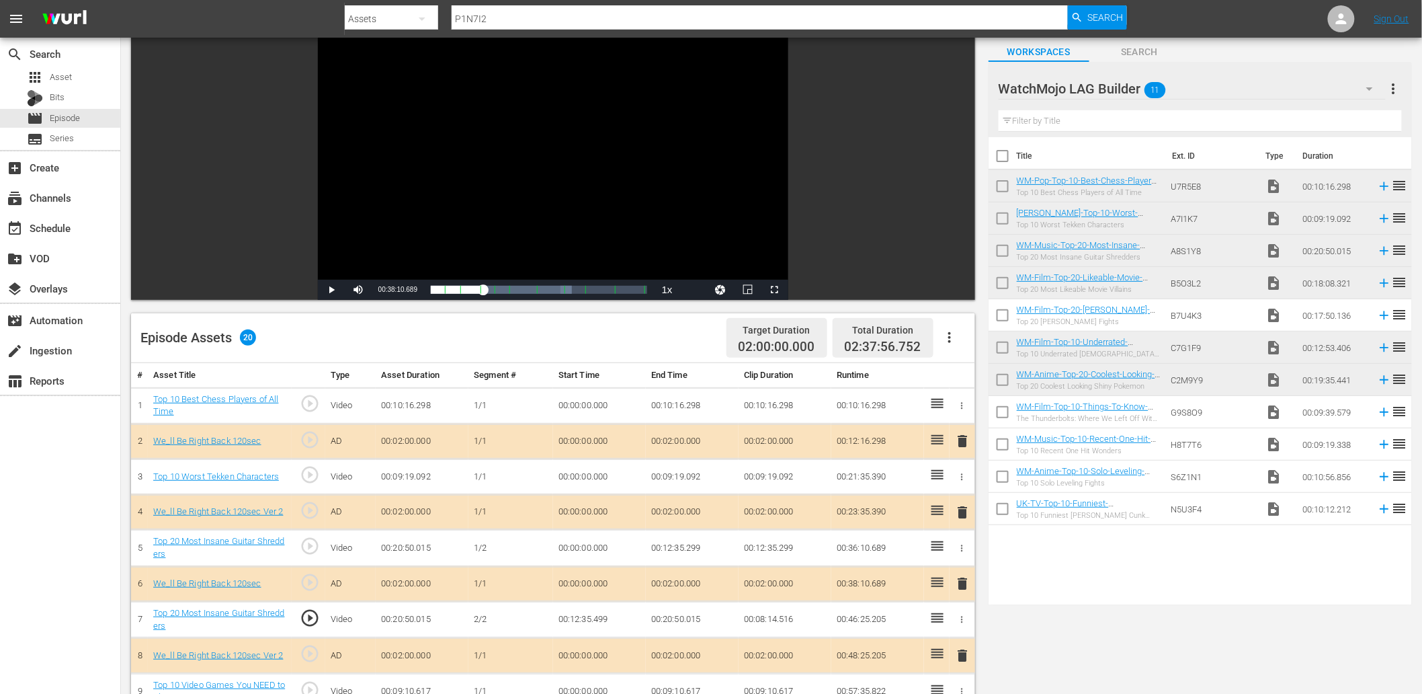
click at [588, 625] on td "00:12:35.499" at bounding box center [599, 620] width 93 height 36
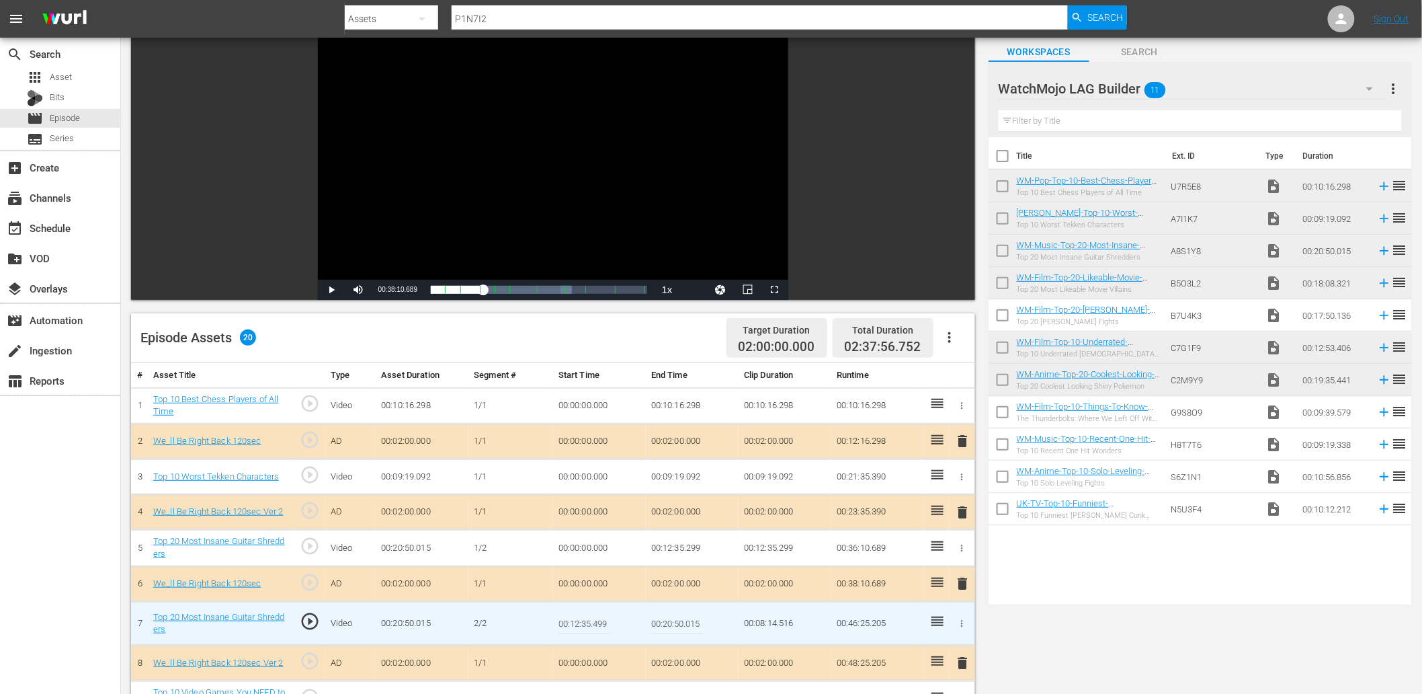
click at [588, 625] on input "00:12:35.499" at bounding box center [585, 623] width 52 height 32
click at [672, 548] on td "00:12:35.299" at bounding box center [692, 548] width 93 height 36
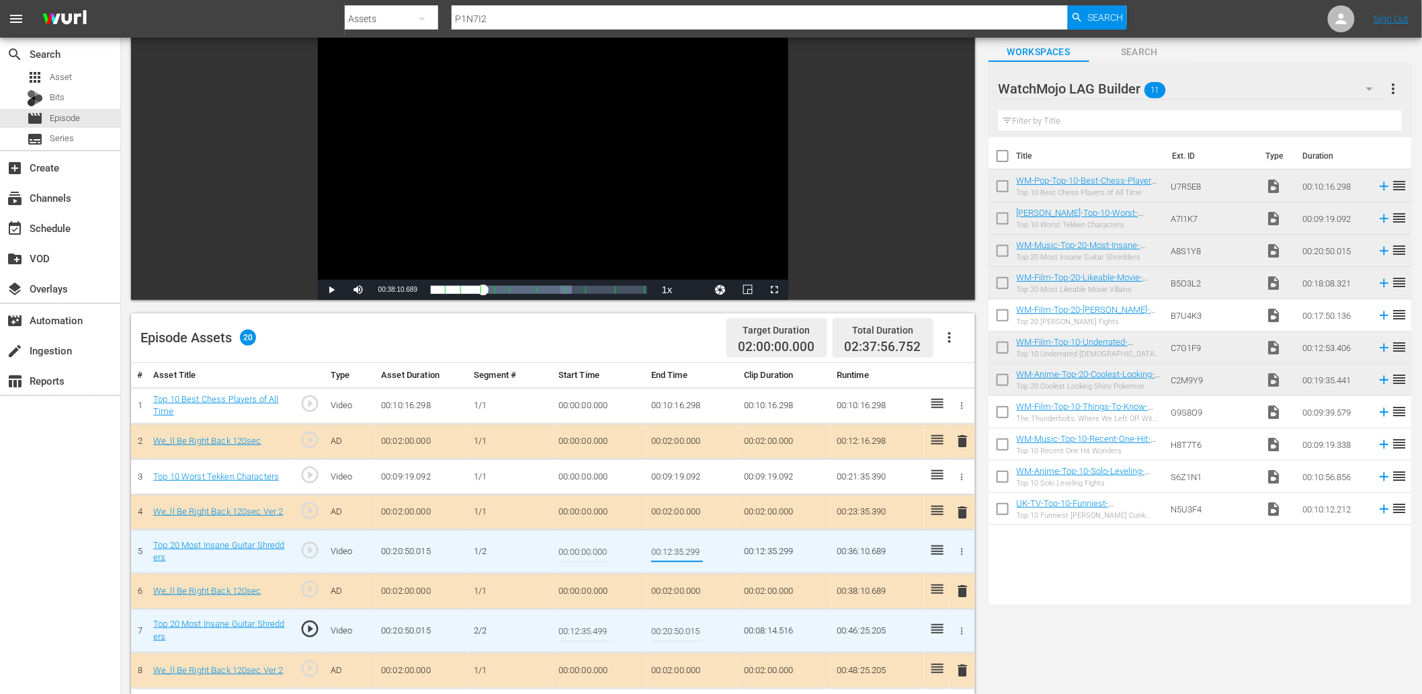
type input "00:12:35.499"
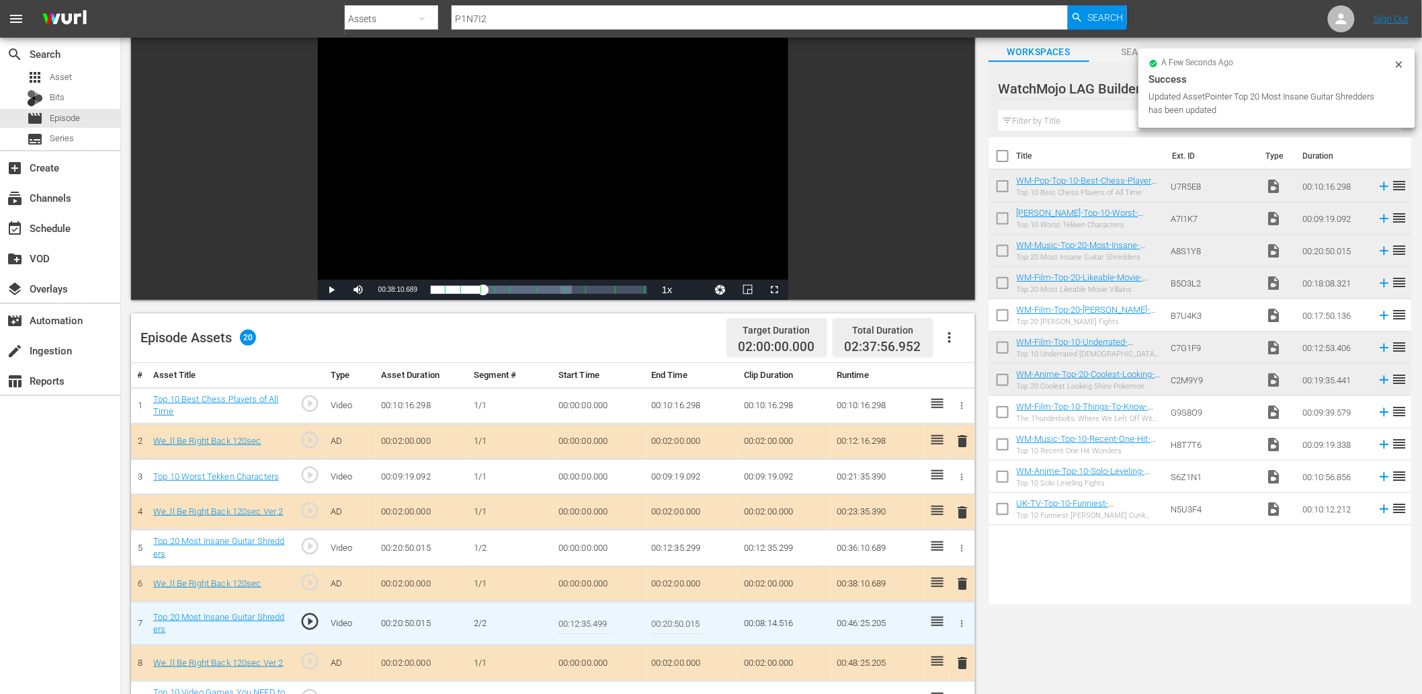
click at [577, 622] on input "00:12:35.499" at bounding box center [585, 623] width 52 height 32
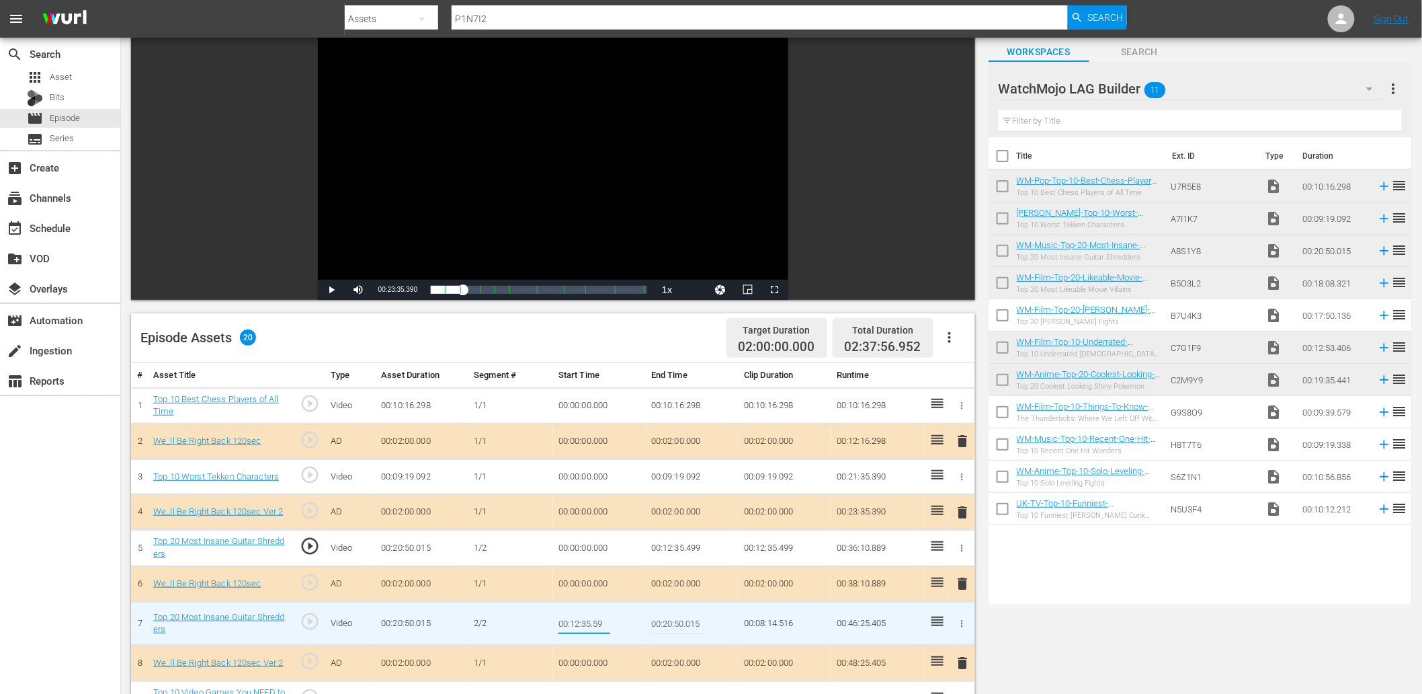
type input "00:12:35.599"
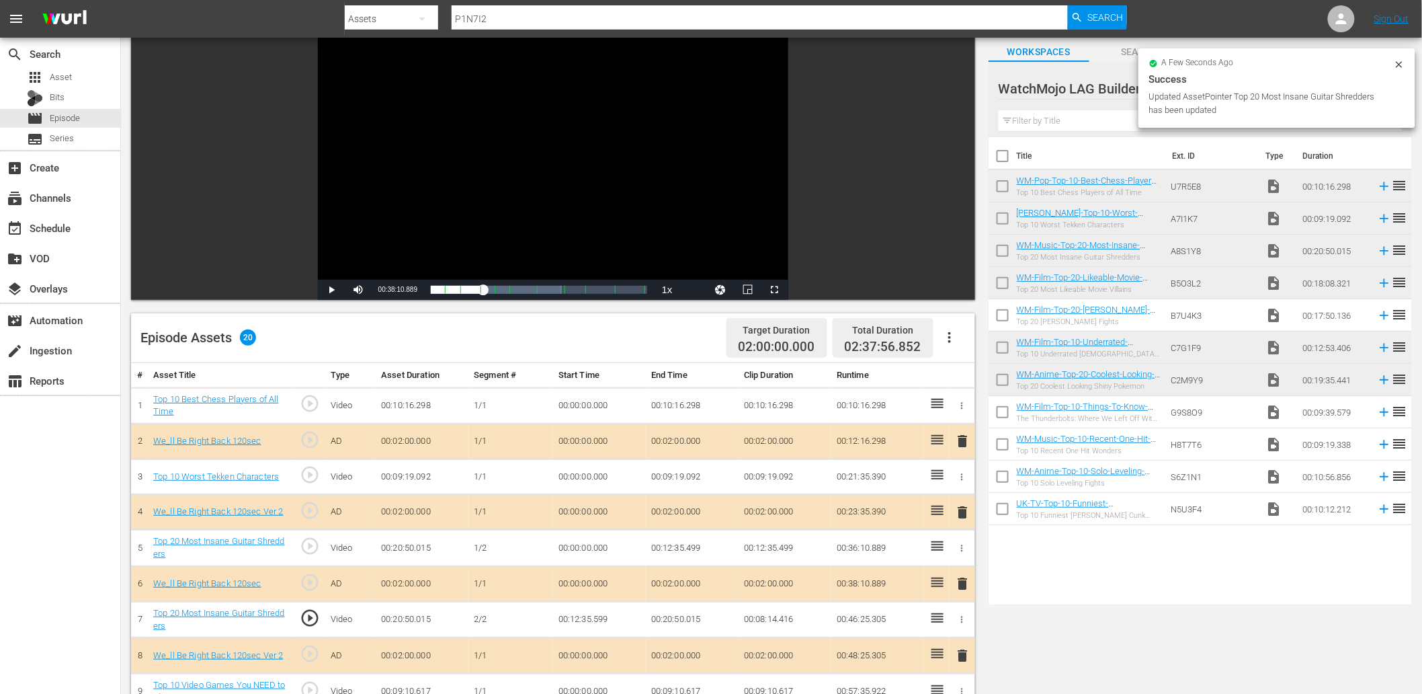
click at [596, 630] on td "00:12:35.599" at bounding box center [599, 620] width 93 height 36
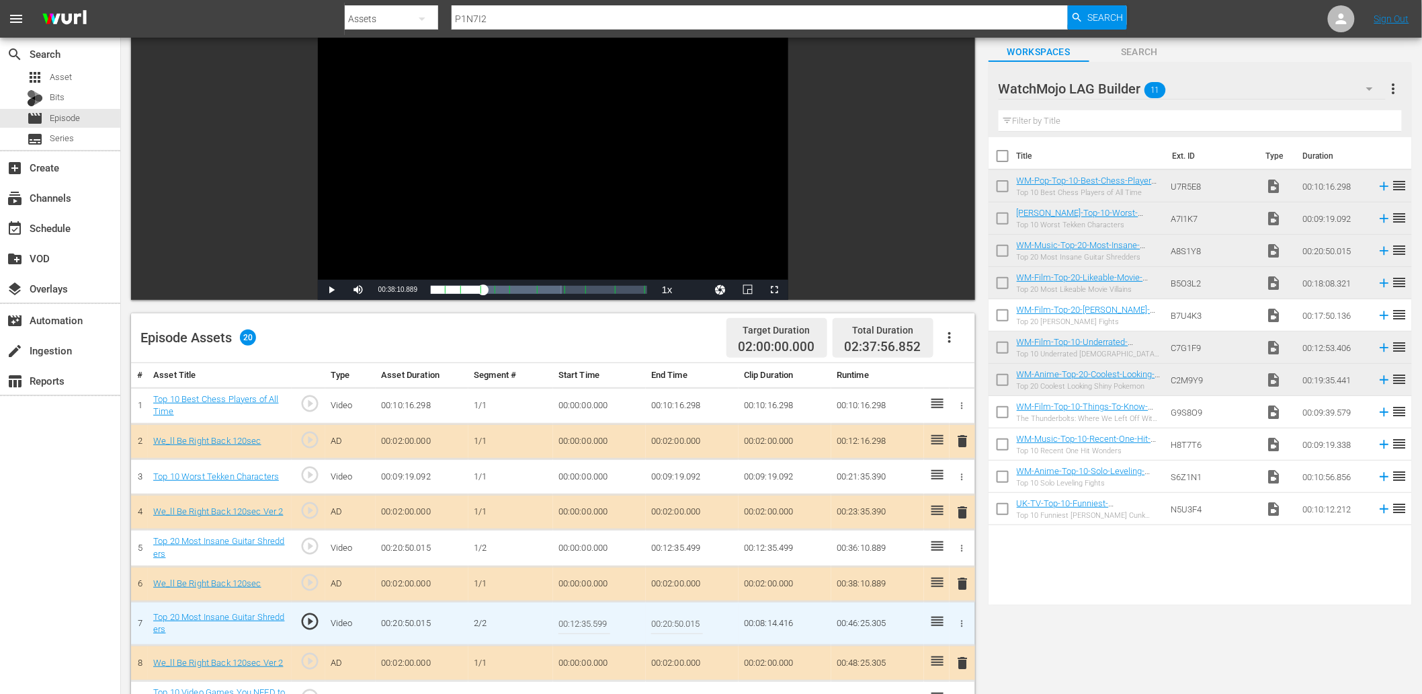
click at [596, 630] on input "00:12:35.599" at bounding box center [585, 623] width 52 height 32
type input "00:12:35.699"
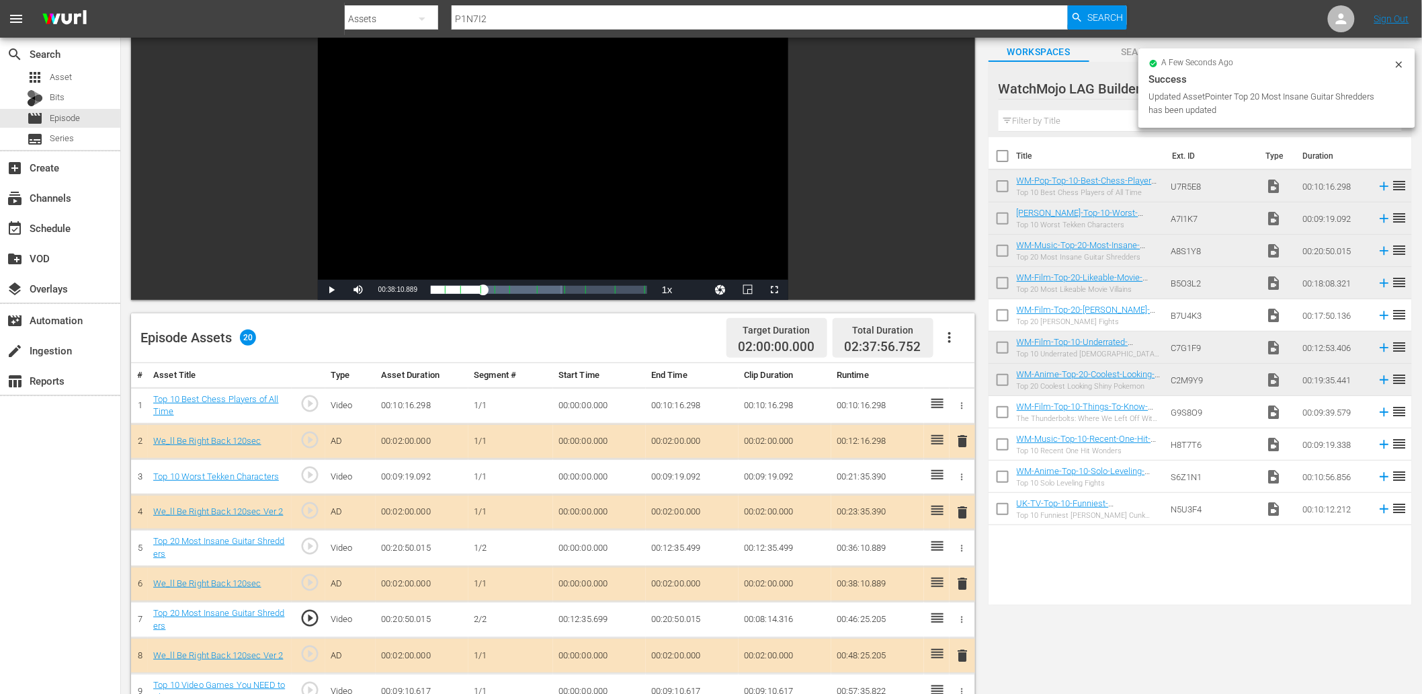
click at [570, 157] on div "Video Player" at bounding box center [553, 157] width 471 height 245
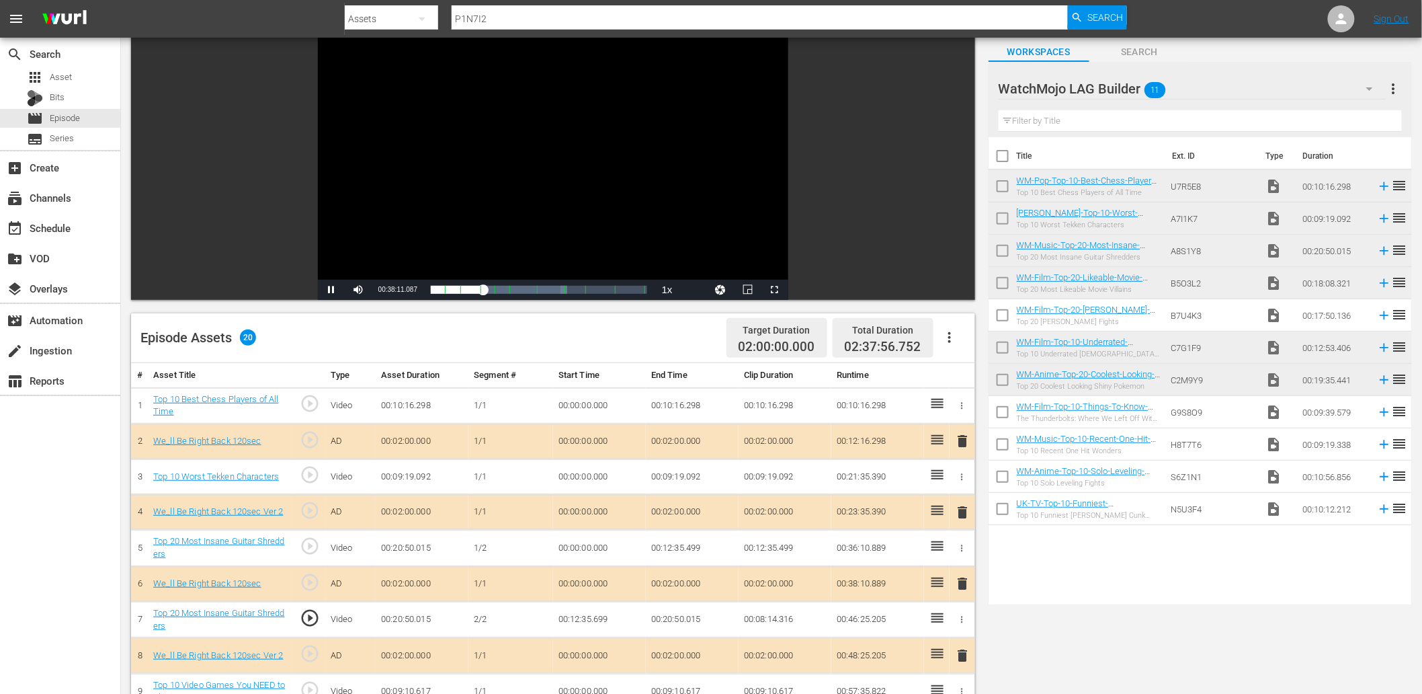
click at [570, 157] on div "Video Player" at bounding box center [553, 157] width 471 height 245
click at [687, 540] on td "00:12:35.499" at bounding box center [692, 548] width 93 height 36
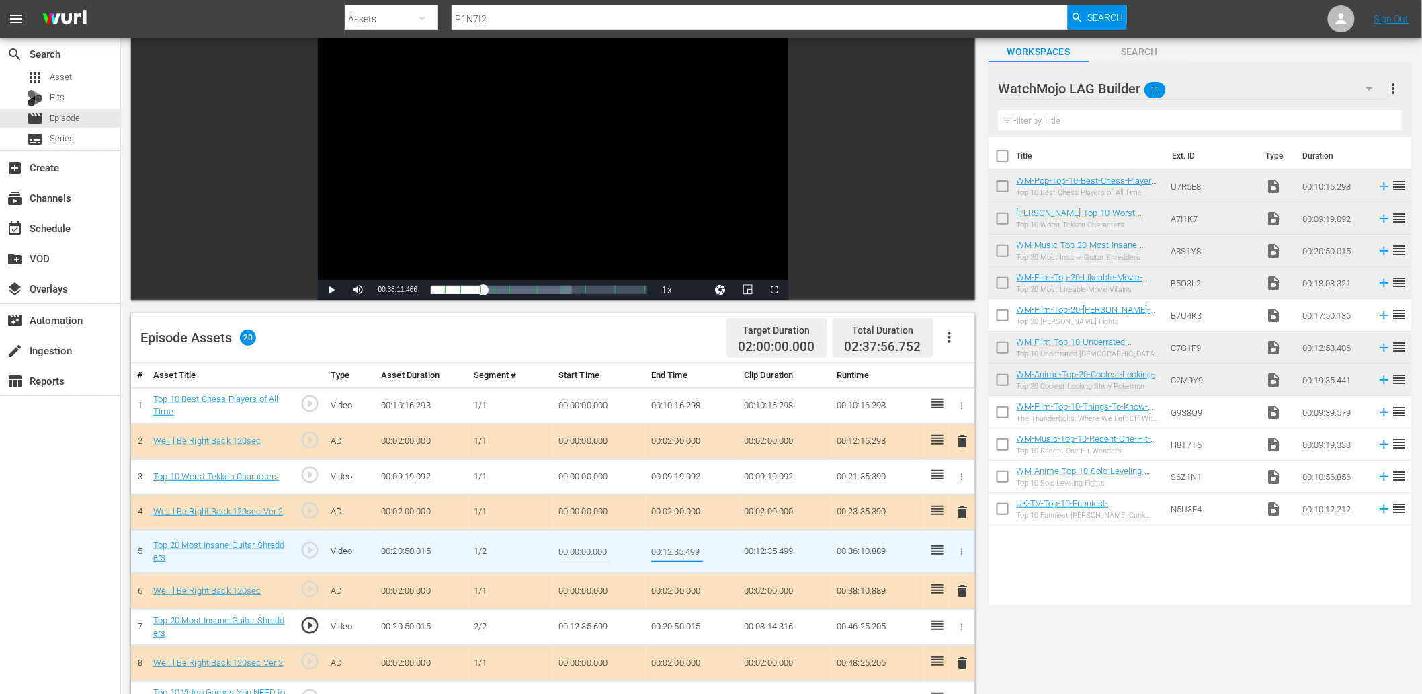
click at [697, 540] on input "00:12:35.499" at bounding box center [677, 551] width 52 height 32
type input "00:12:35.599"
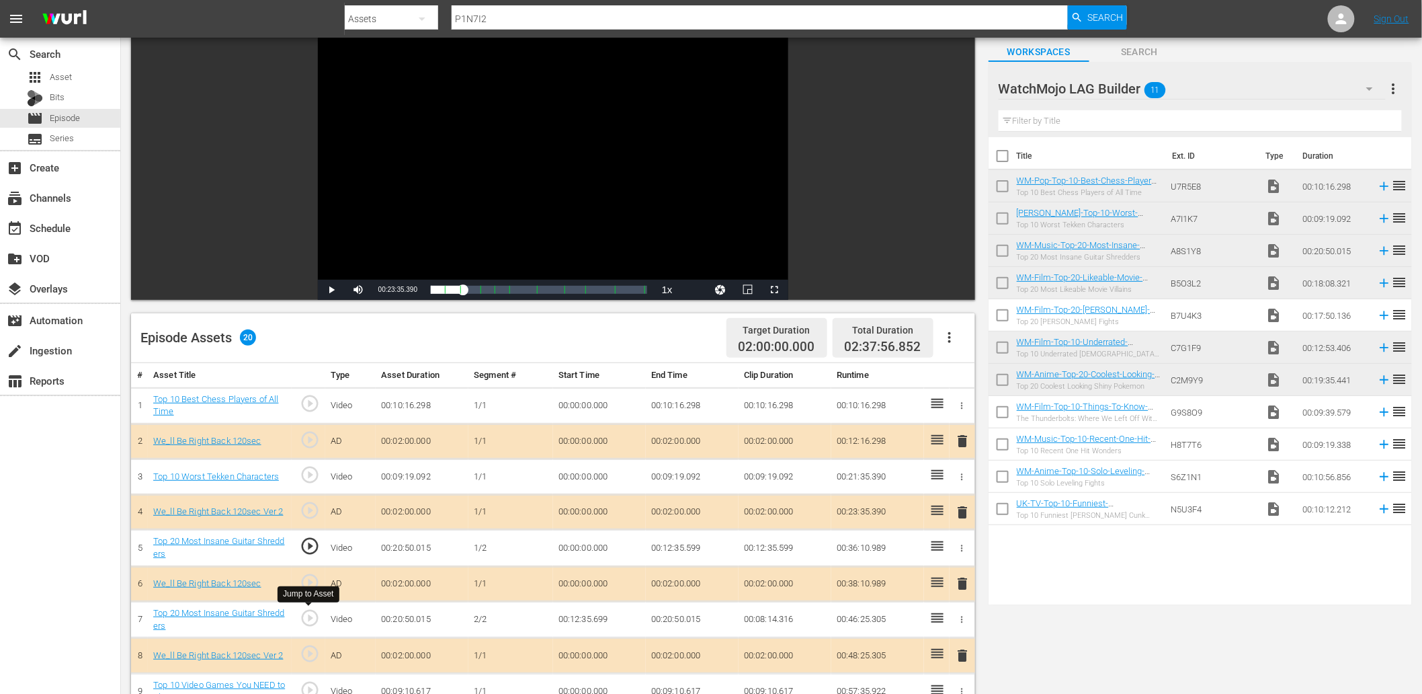
click at [304, 614] on span "play_circle_outline" at bounding box center [310, 618] width 20 height 20
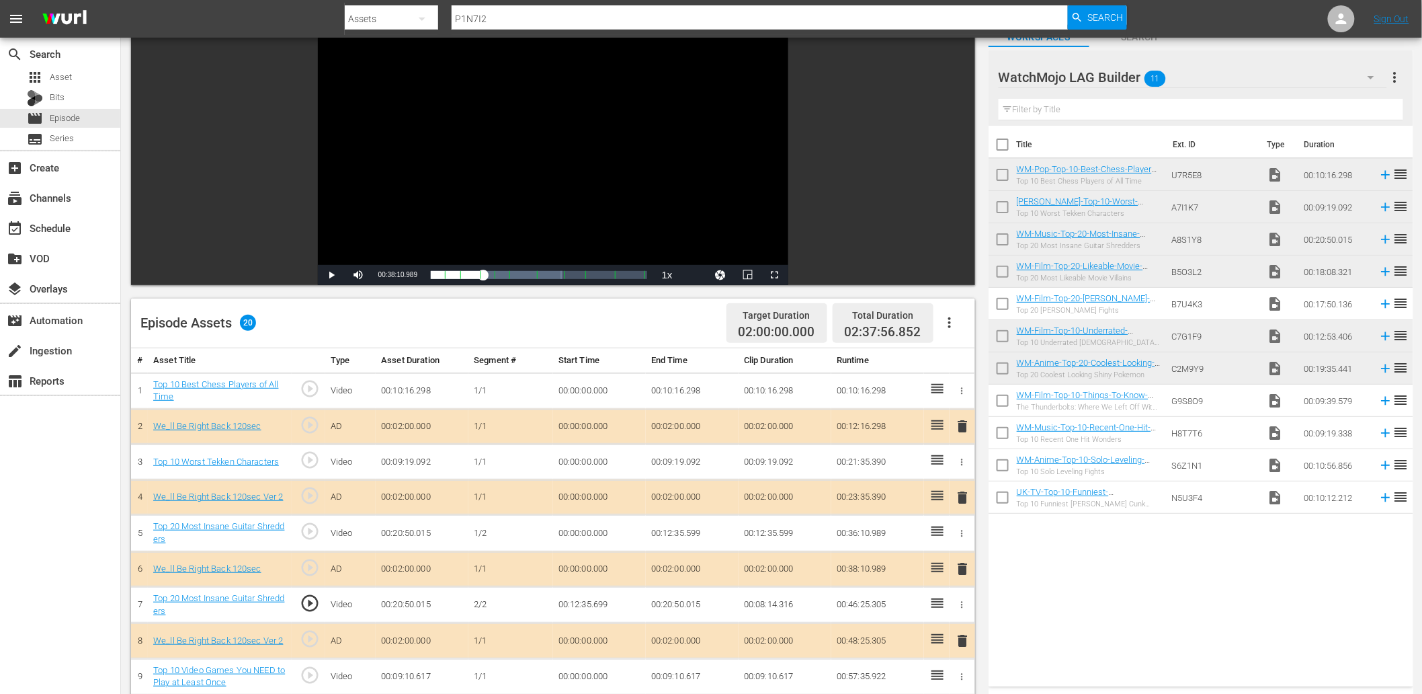
scroll to position [29, 0]
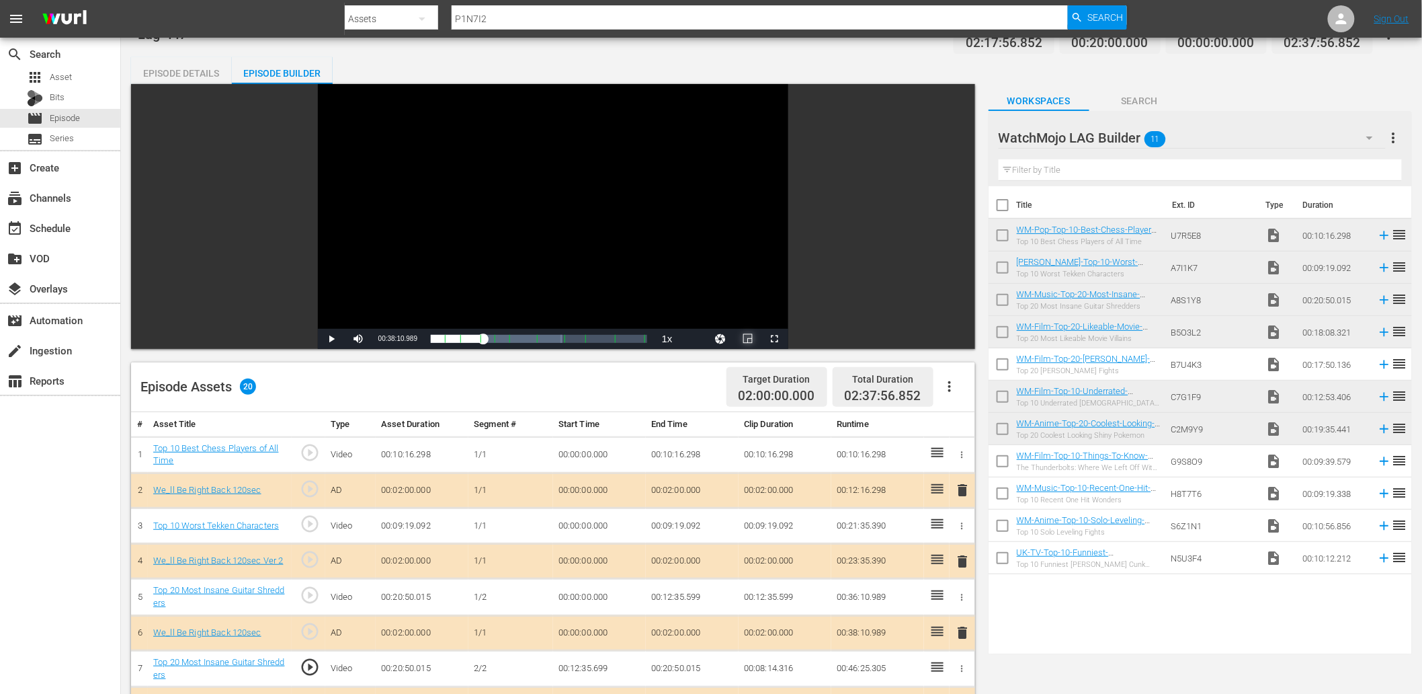
click at [748, 339] on span "Video Player" at bounding box center [748, 339] width 0 height 0
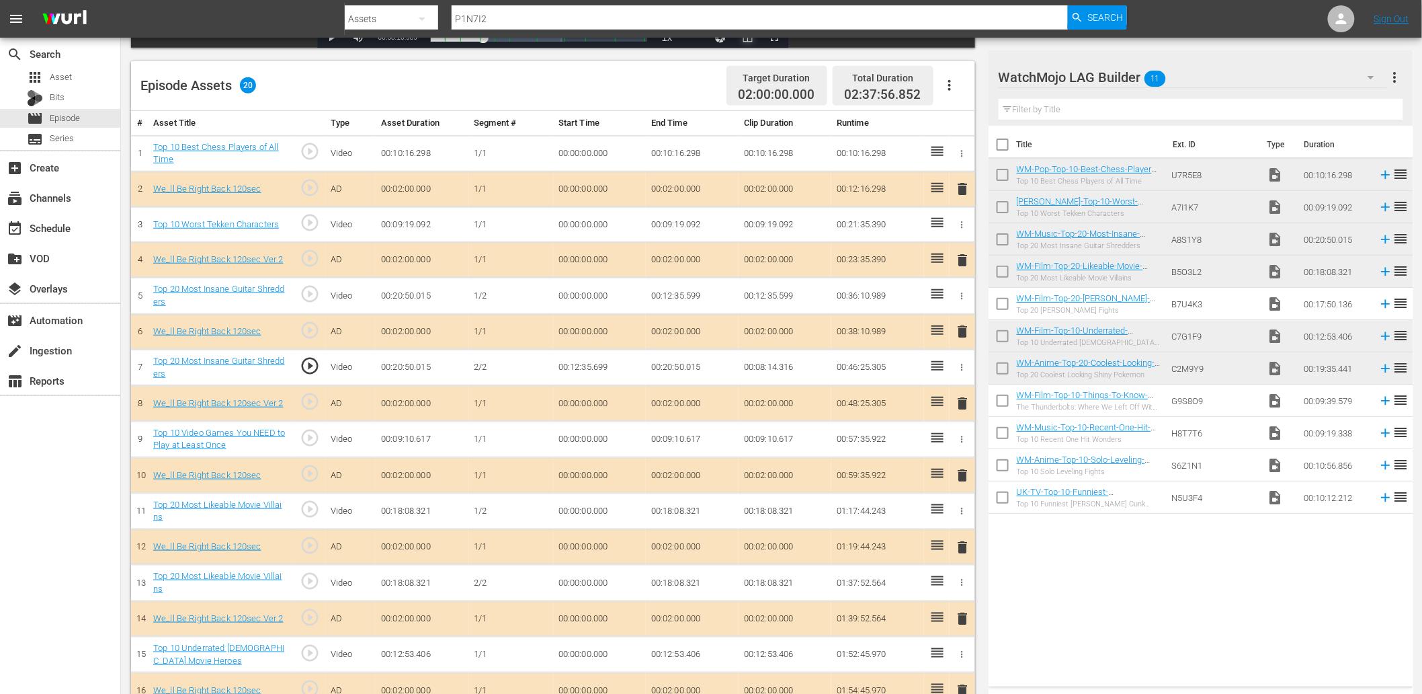
scroll to position [377, 0]
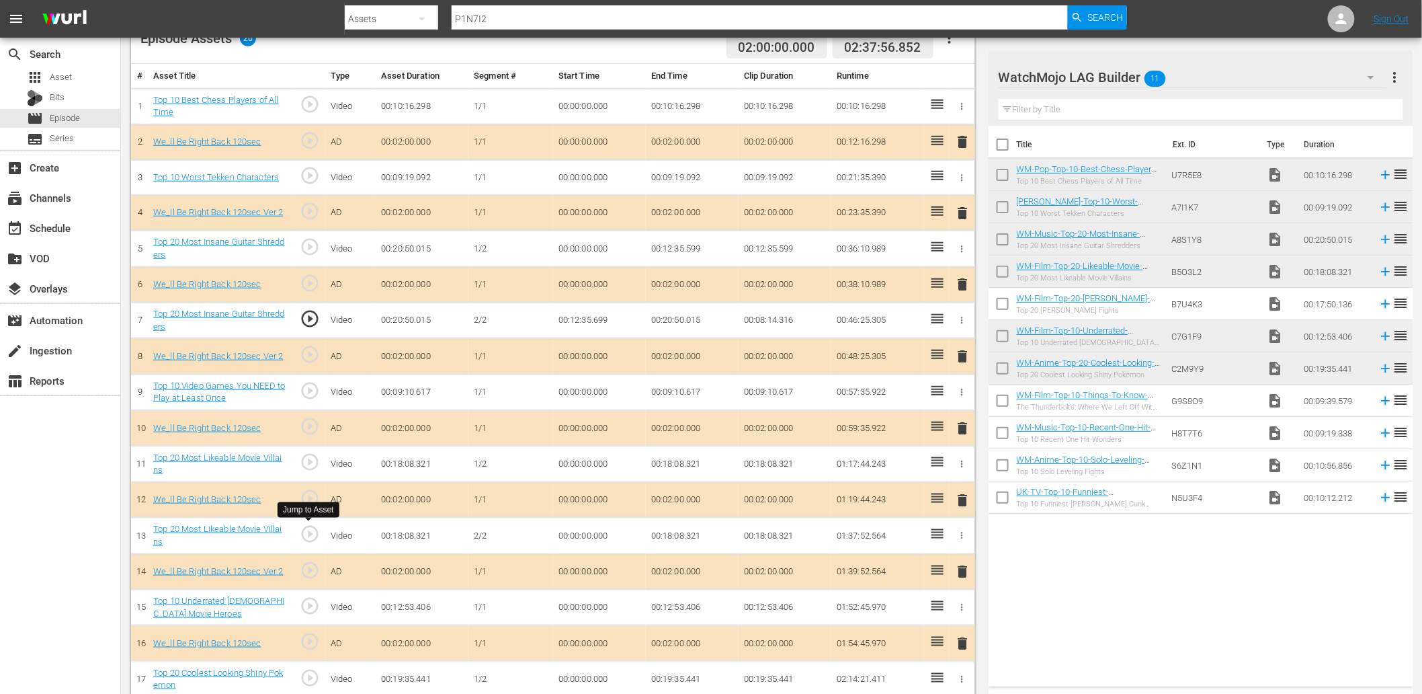
click at [308, 534] on span "play_circle_outline" at bounding box center [310, 534] width 20 height 20
click at [586, 540] on td "00:00:00.000" at bounding box center [599, 536] width 93 height 36
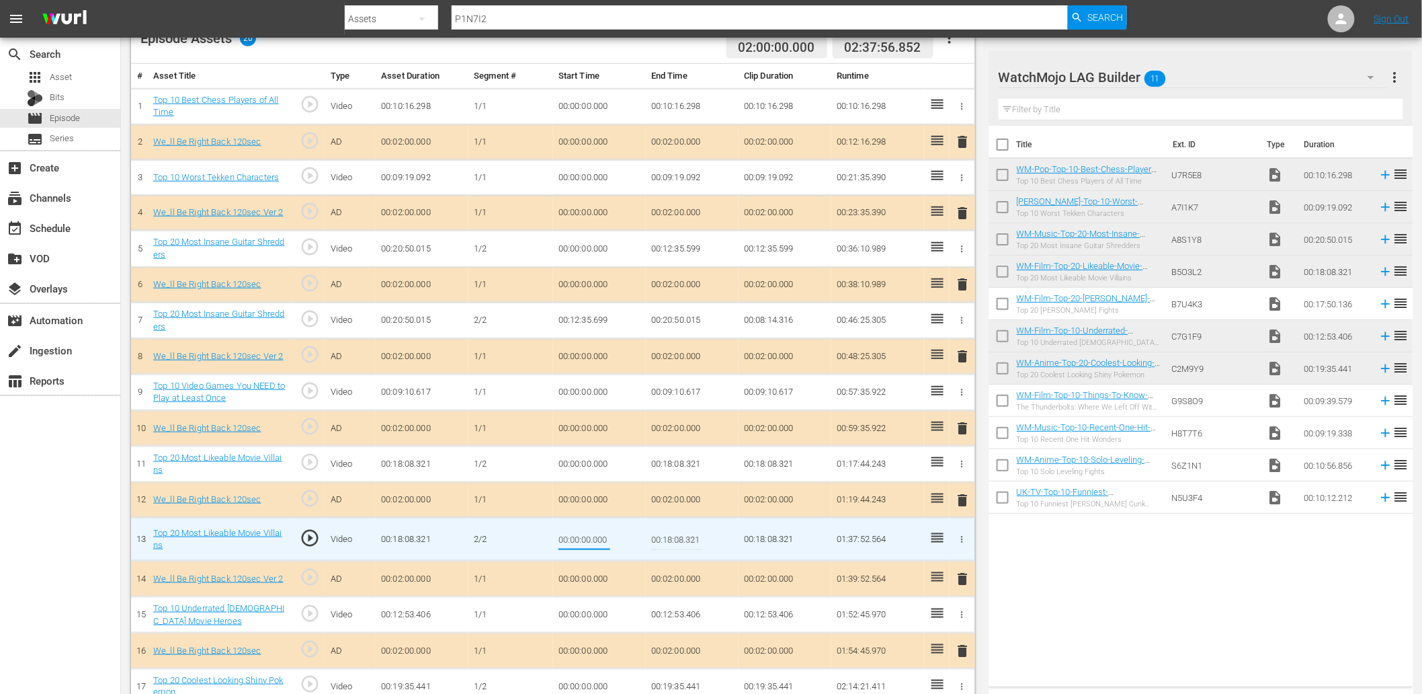
type input "00:11:03.000"
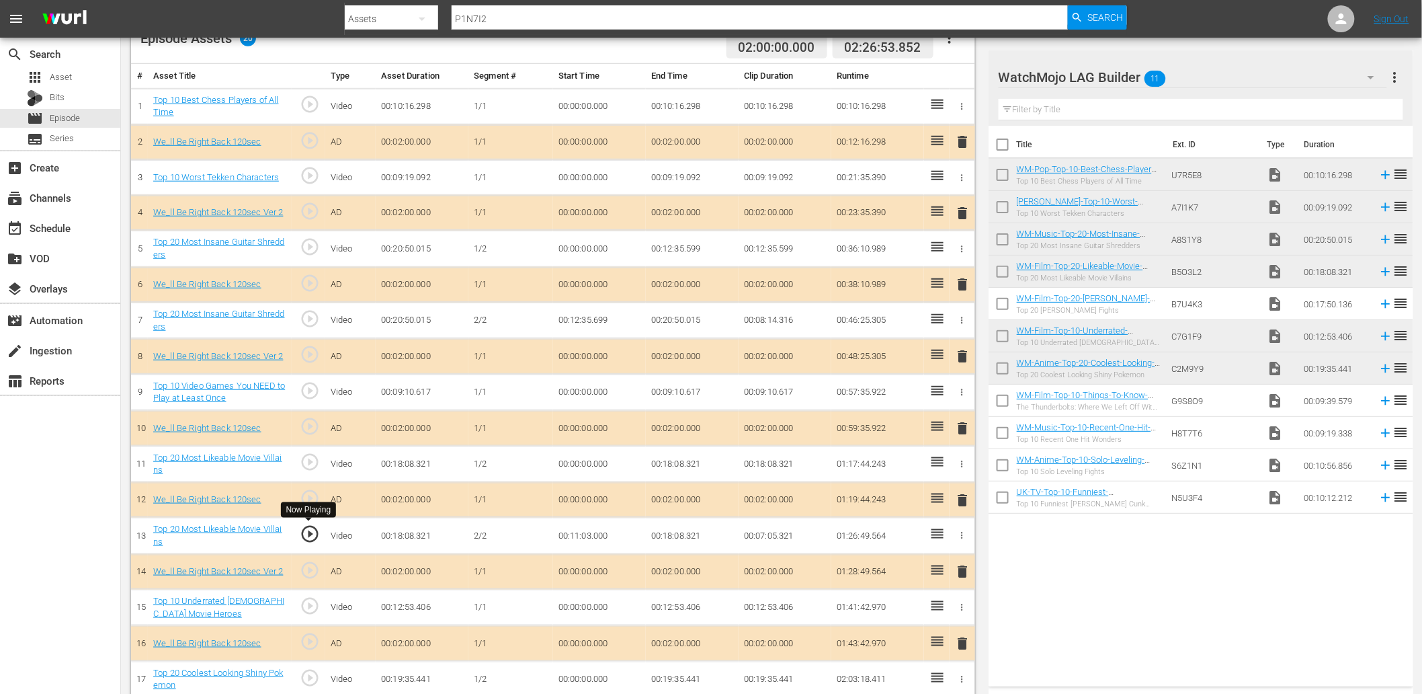
click at [304, 536] on span "play_circle_outline" at bounding box center [310, 534] width 20 height 20
click at [593, 535] on td "00:11:03.000" at bounding box center [599, 536] width 93 height 36
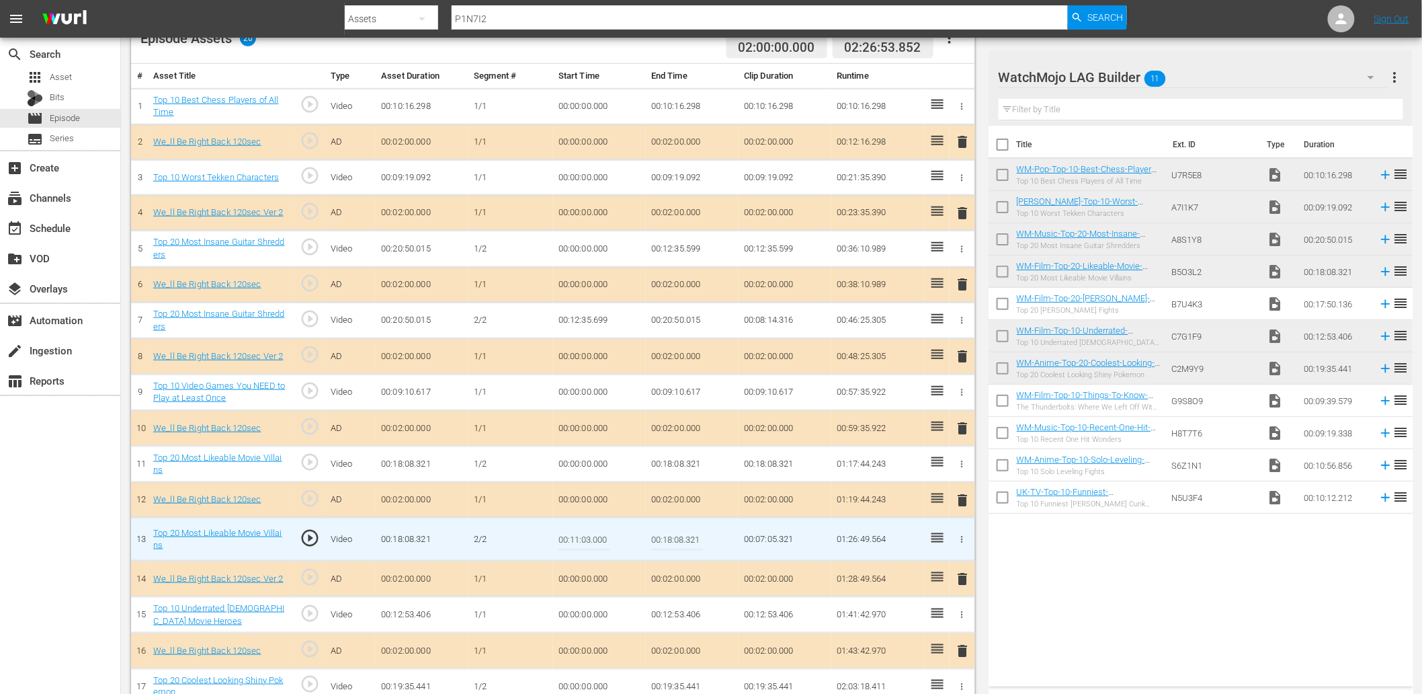
click at [593, 535] on input "00:11:03.000" at bounding box center [585, 539] width 52 height 32
type input "00:11:03.299"
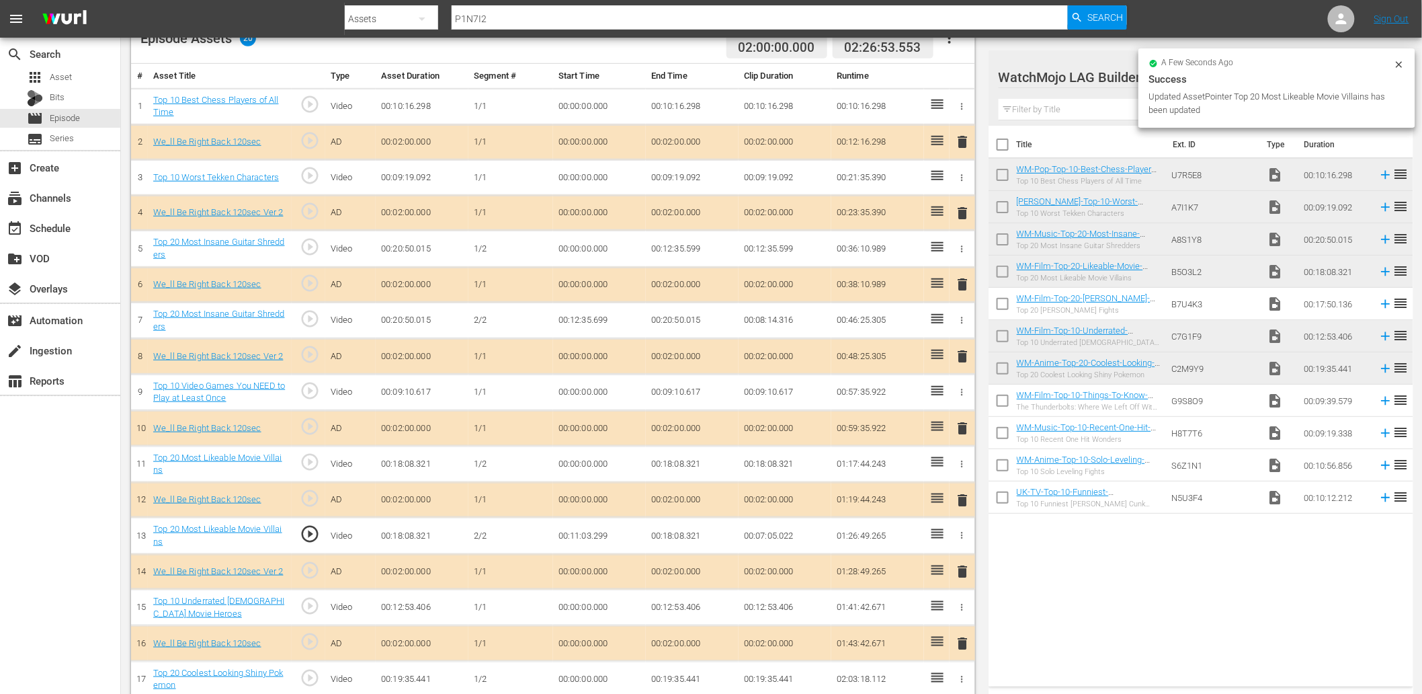
click at [588, 532] on td "00:11:03.299" at bounding box center [599, 536] width 93 height 36
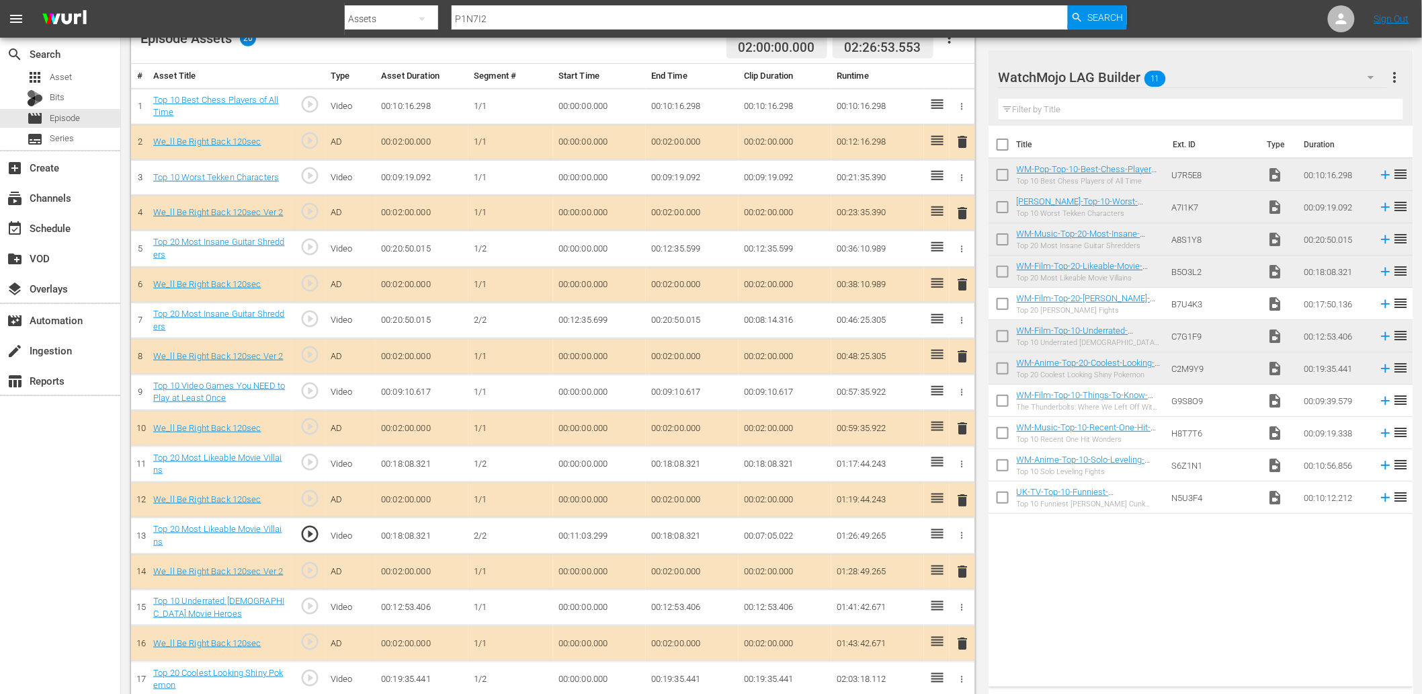
click at [588, 532] on td "00:11:03.299" at bounding box center [599, 536] width 93 height 36
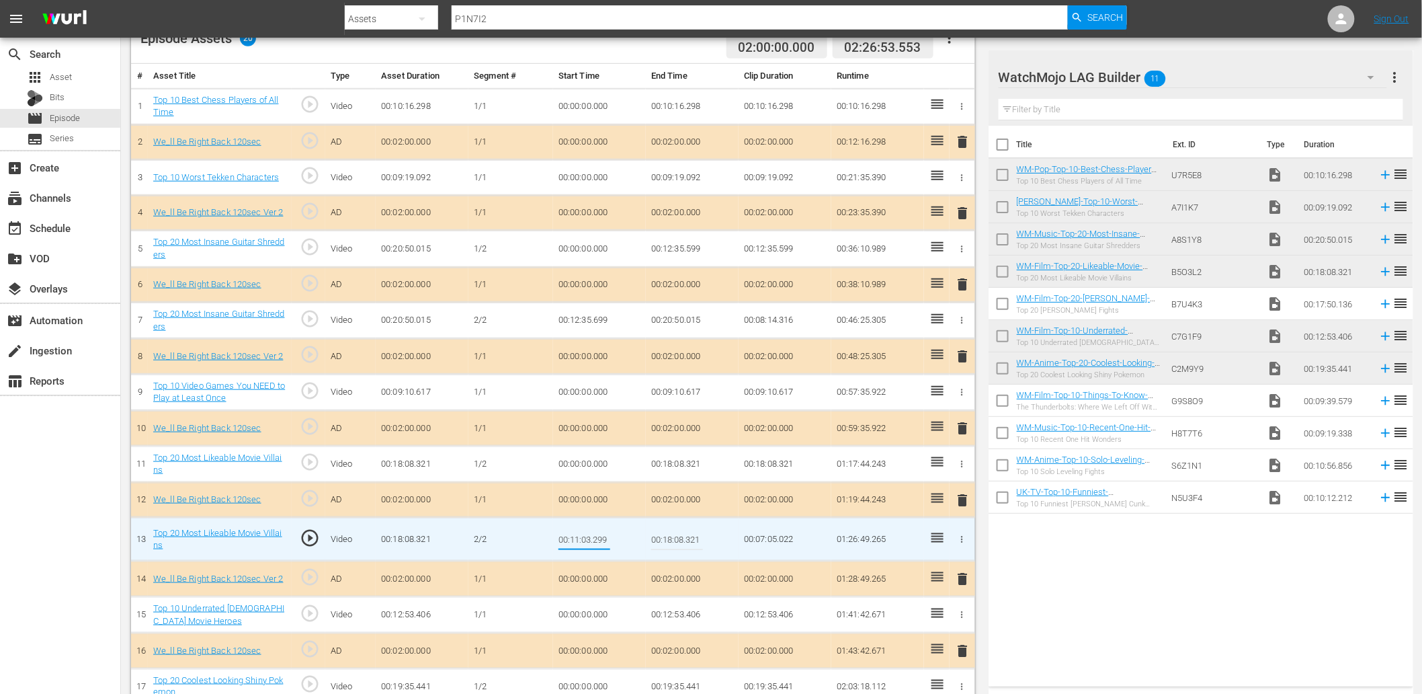
click at [680, 457] on td "00:18:08.321" at bounding box center [692, 464] width 93 height 36
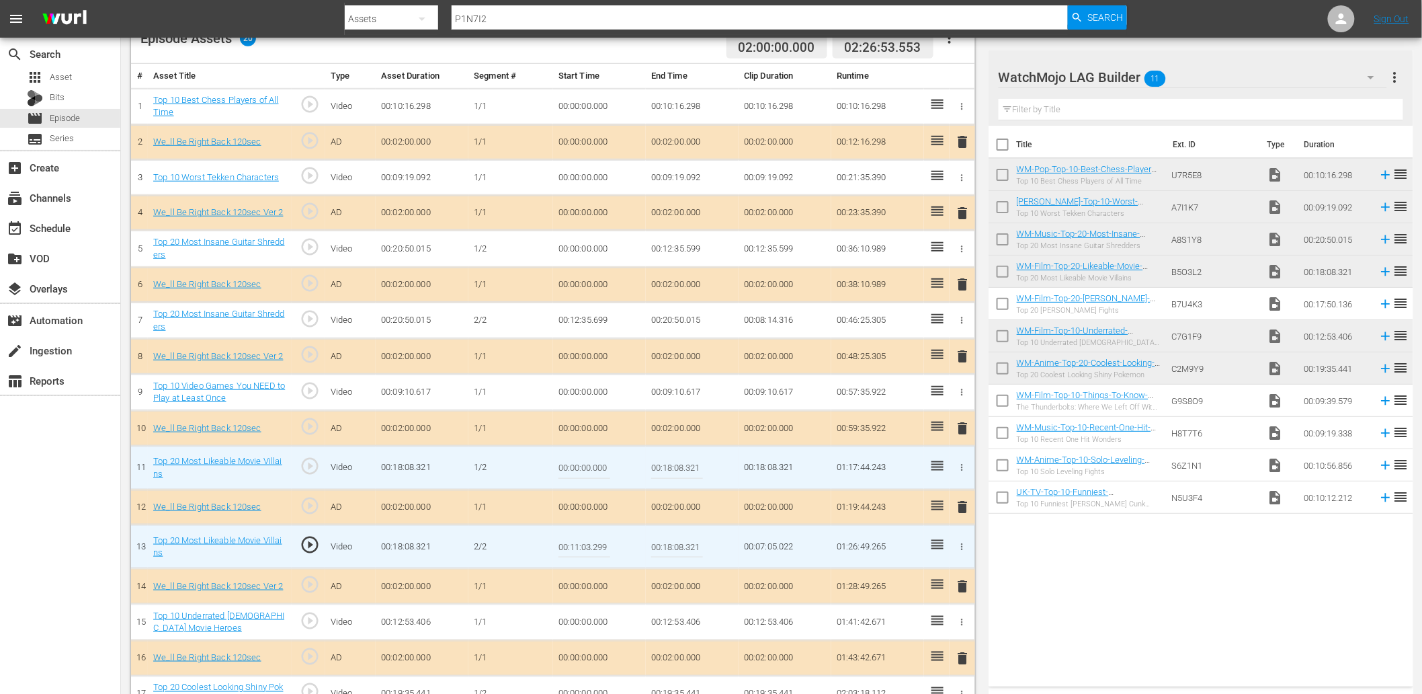
click at [680, 457] on input "00:18:08.321" at bounding box center [677, 468] width 52 height 32
paste input "1:03.299"
type input "00:11:03.299"
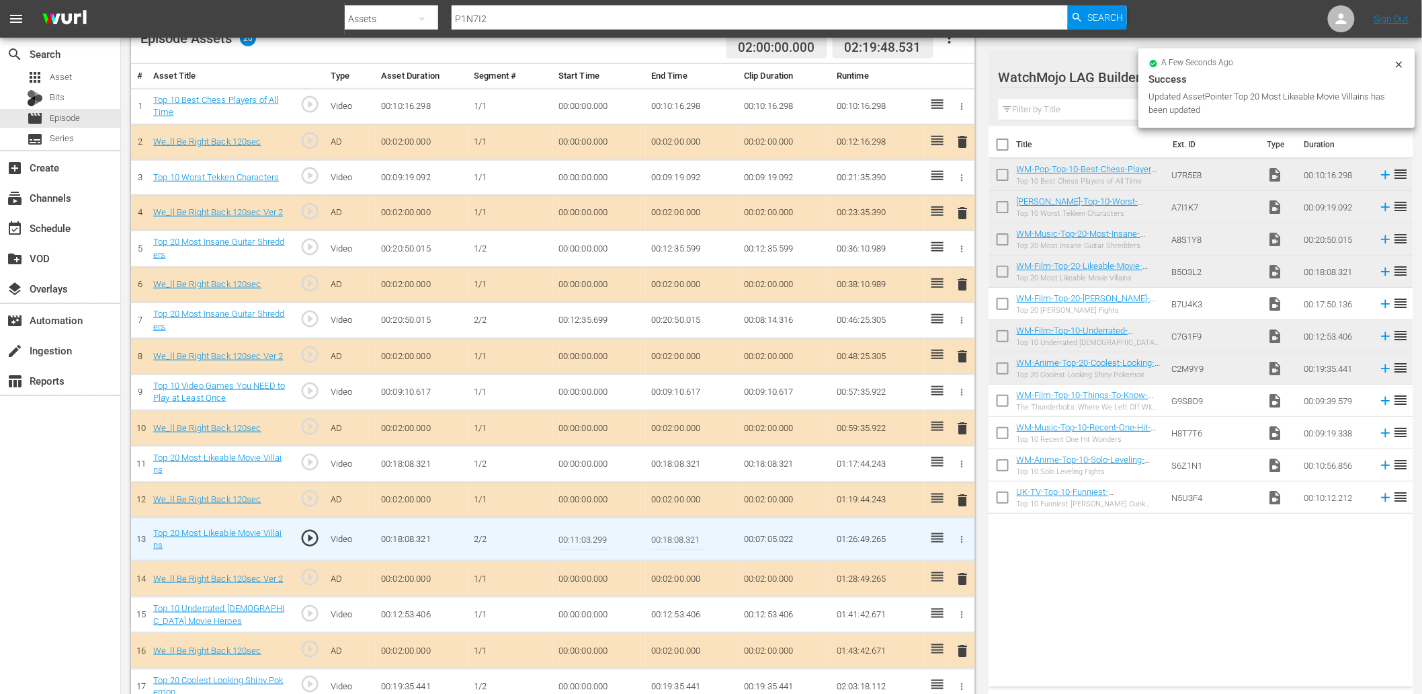
click at [586, 542] on input "00:11:03.299" at bounding box center [585, 539] width 52 height 32
type input "00:11:03.388"
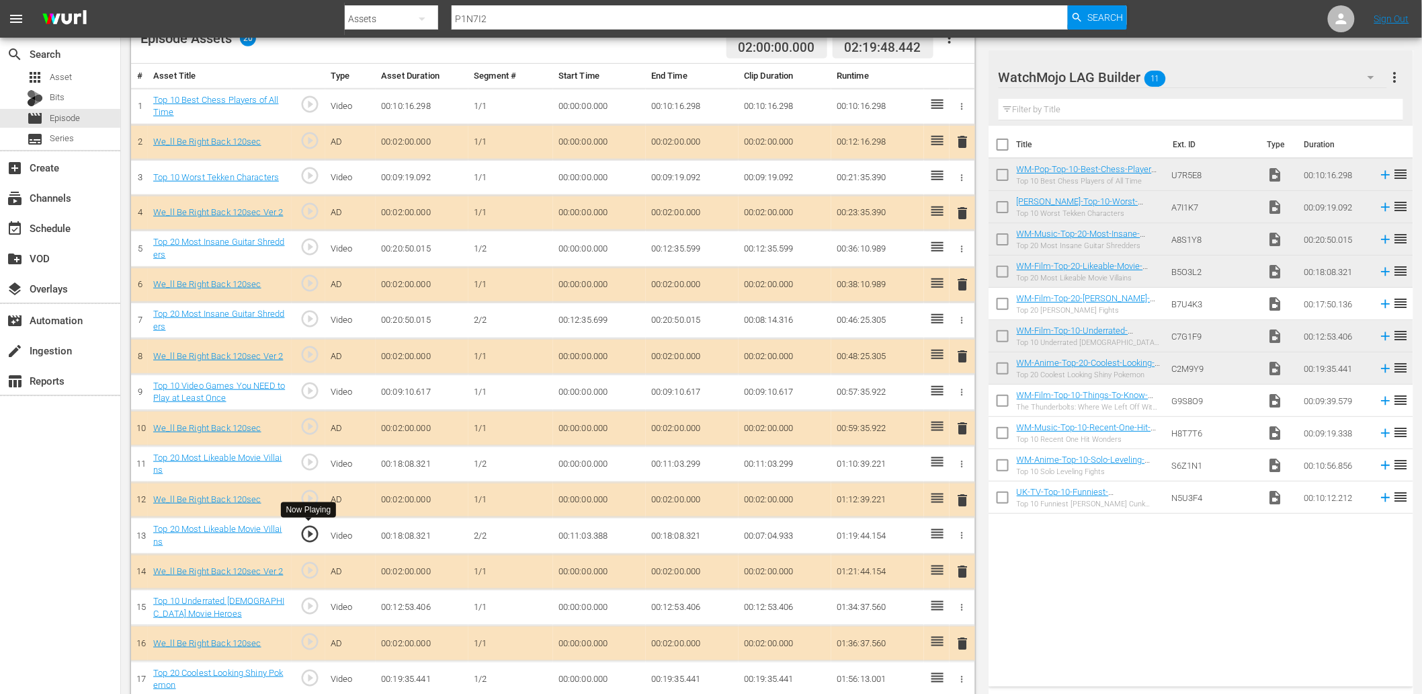
click at [308, 535] on span "play_circle_outline" at bounding box center [310, 534] width 20 height 20
click at [586, 540] on td "00:11:03.388" at bounding box center [599, 536] width 93 height 36
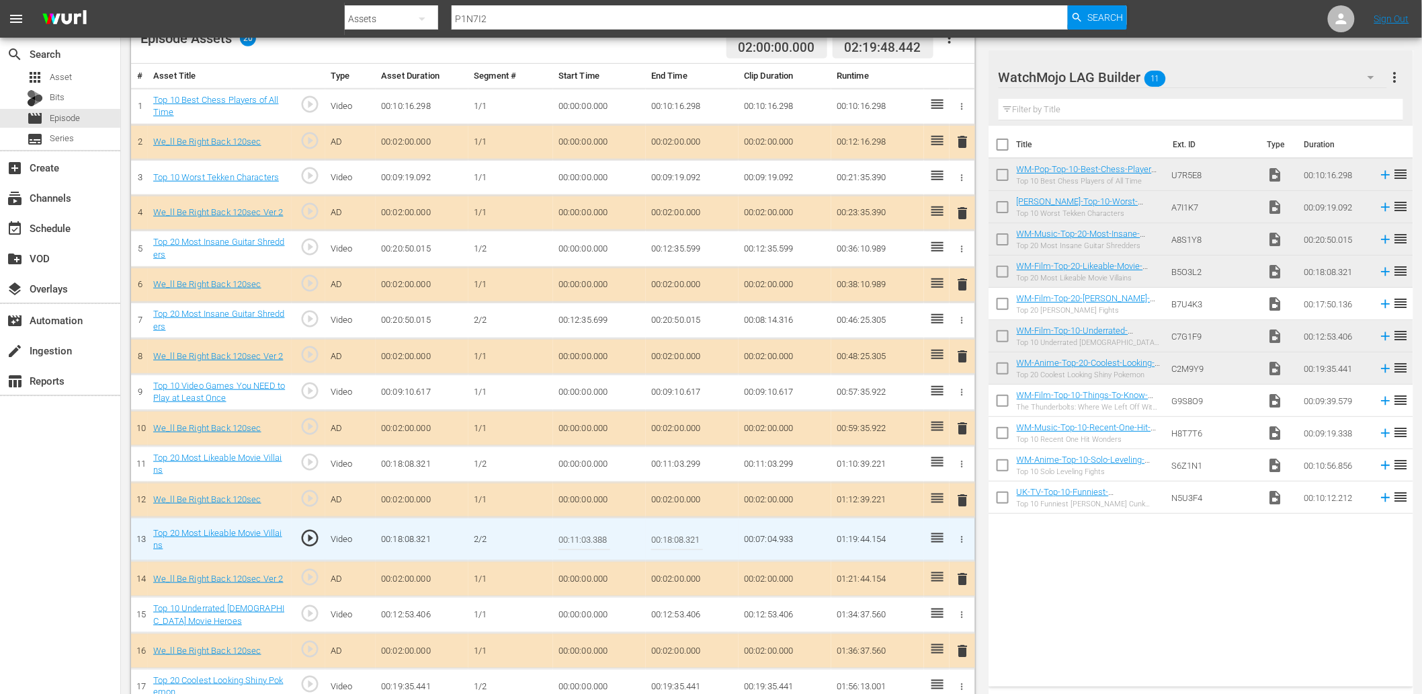
click at [586, 540] on input "00:11:03.388" at bounding box center [585, 539] width 52 height 32
type input "00:11:03.444"
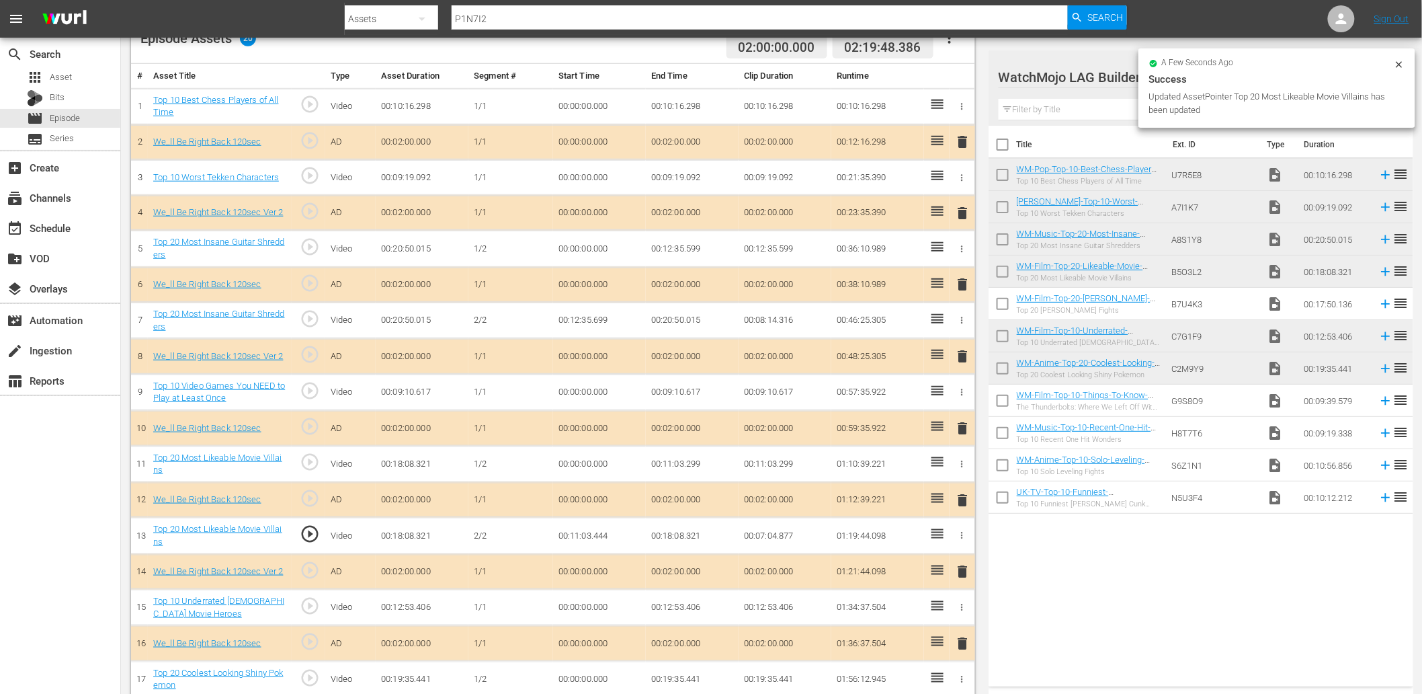
click at [581, 542] on td "00:11:03.444" at bounding box center [599, 536] width 93 height 36
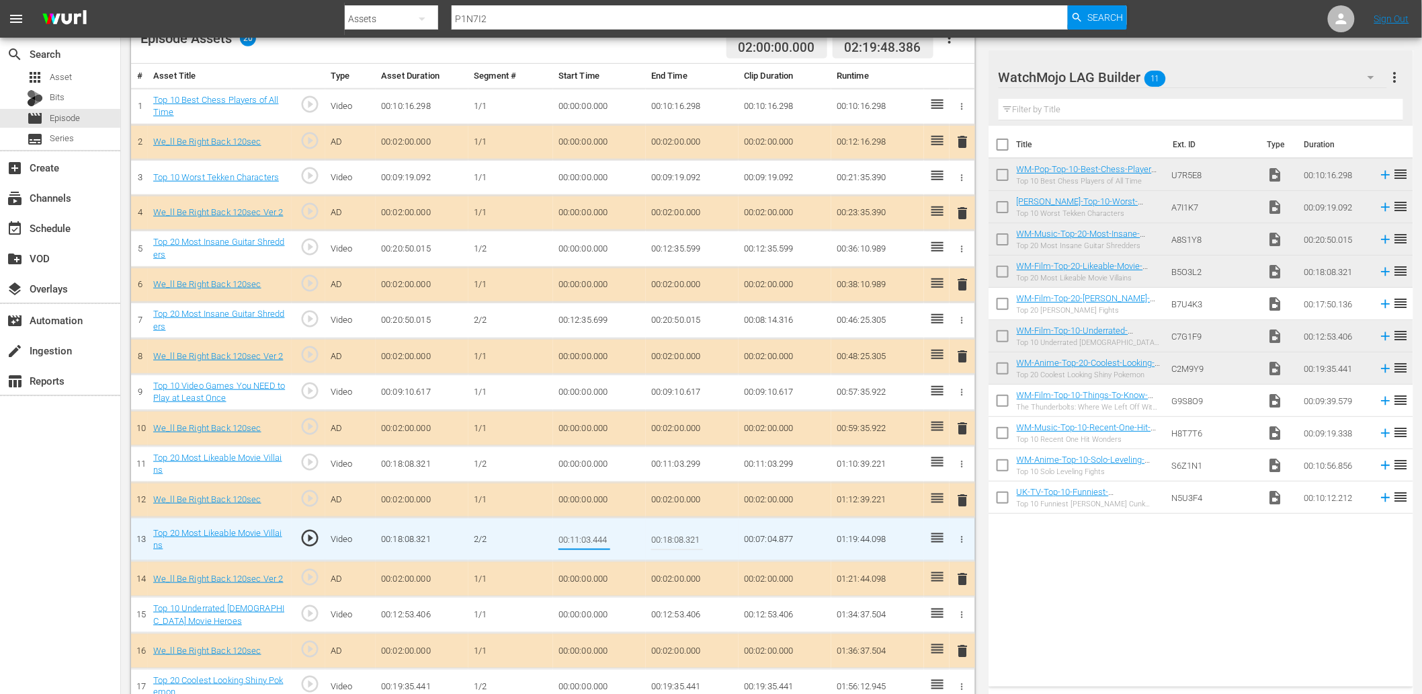
click at [678, 465] on td "00:11:03.299" at bounding box center [692, 464] width 93 height 36
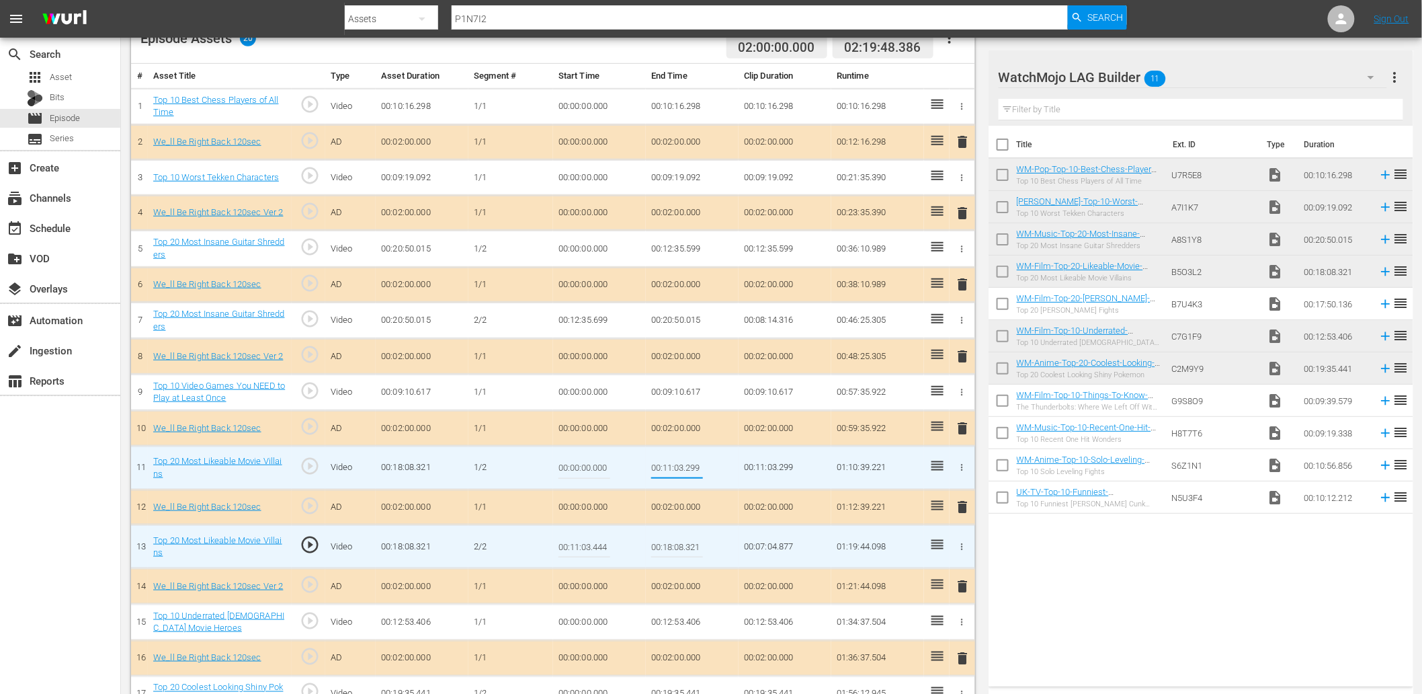
type input "00:11:03.444"
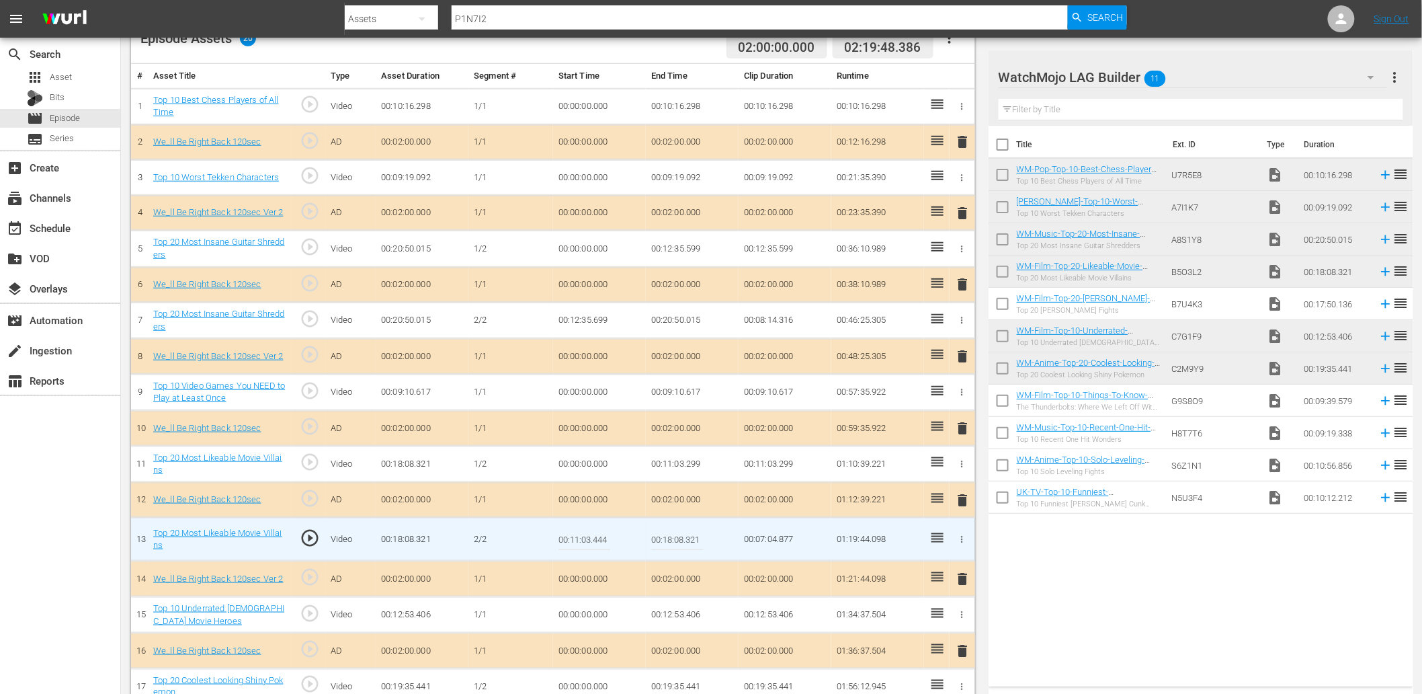
click at [581, 531] on input "00:11:03.444" at bounding box center [585, 539] width 52 height 32
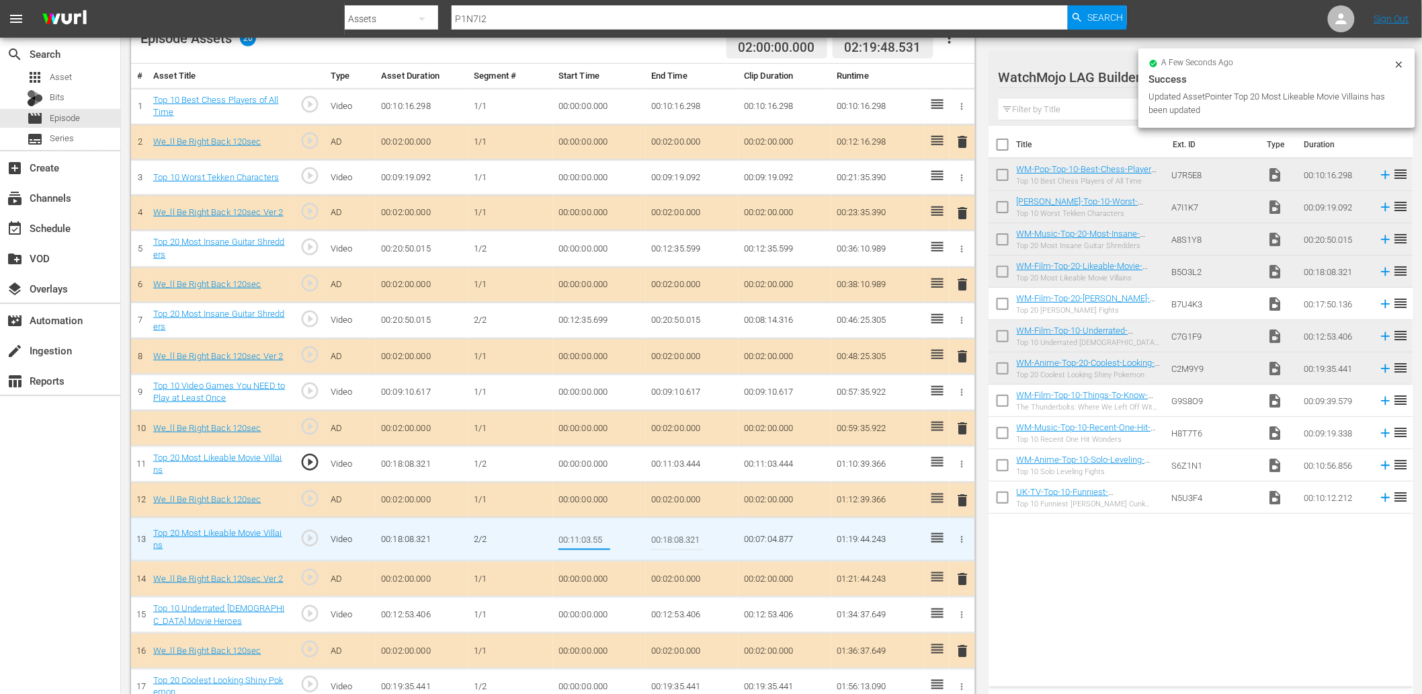
type input "00:11:03.555"
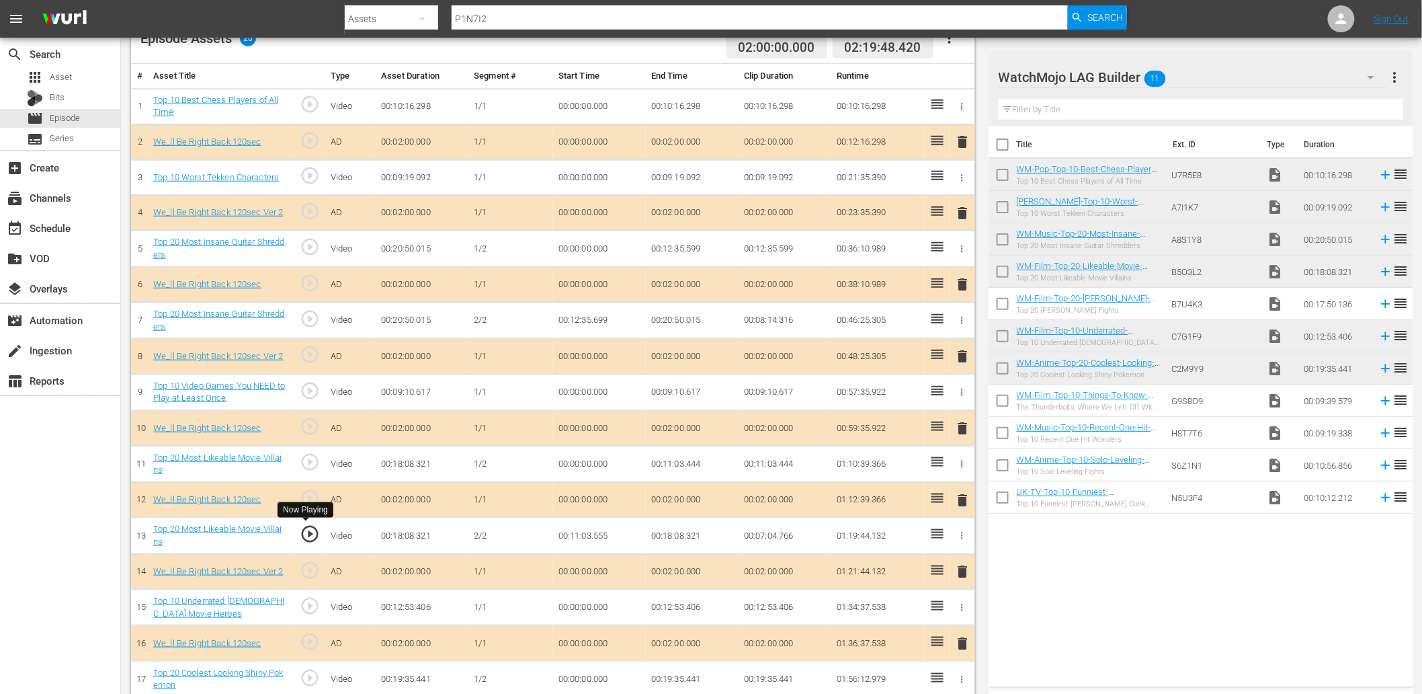
click at [307, 535] on span "play_circle_outline" at bounding box center [310, 534] width 20 height 20
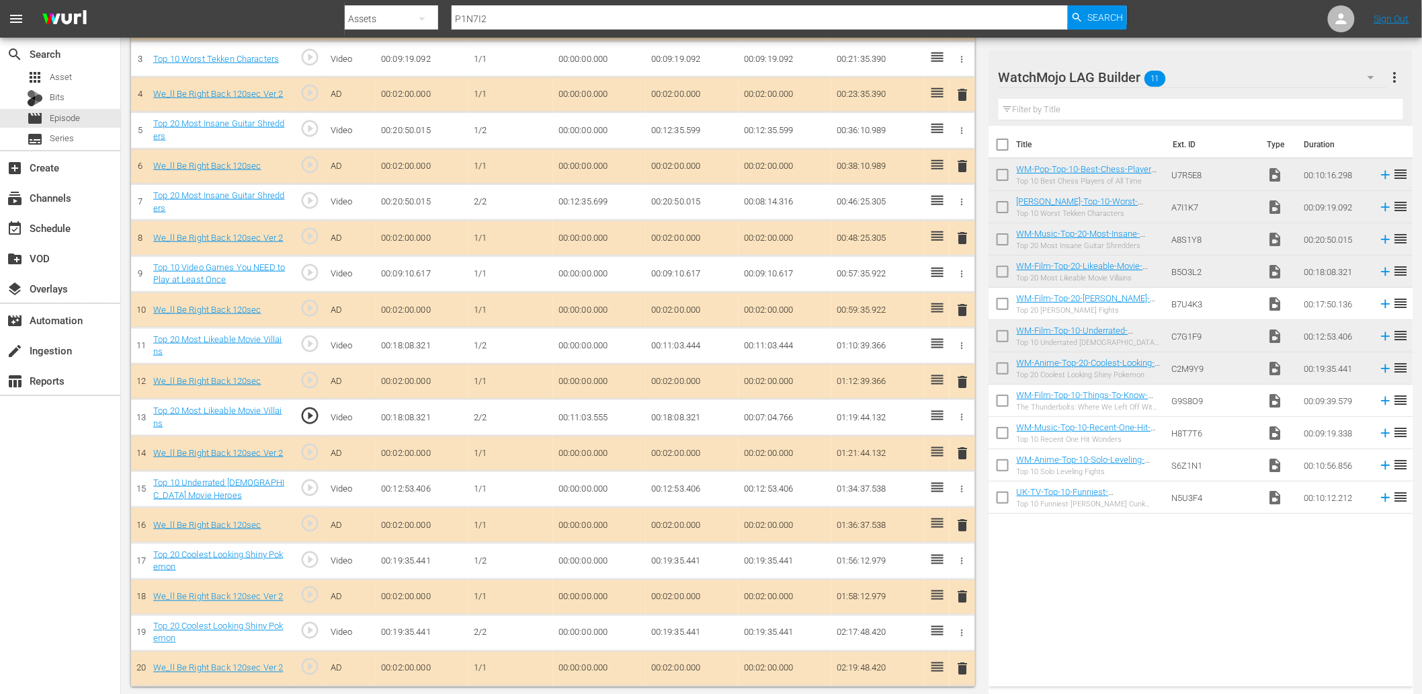
scroll to position [497, 0]
click at [582, 628] on td "00:00:00.000" at bounding box center [599, 630] width 93 height 36
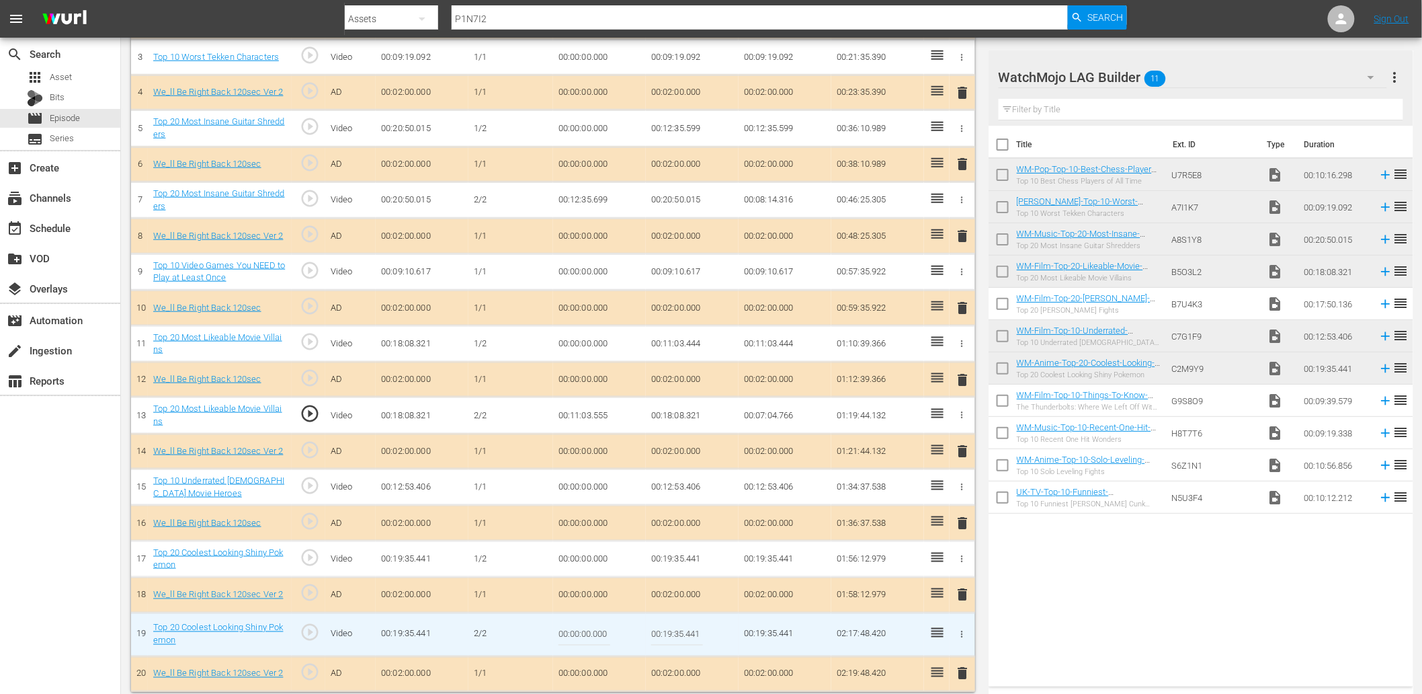
click at [582, 628] on input "00:00:00.000" at bounding box center [585, 634] width 52 height 32
paste input "13:02"
type input "00:13:02.000"
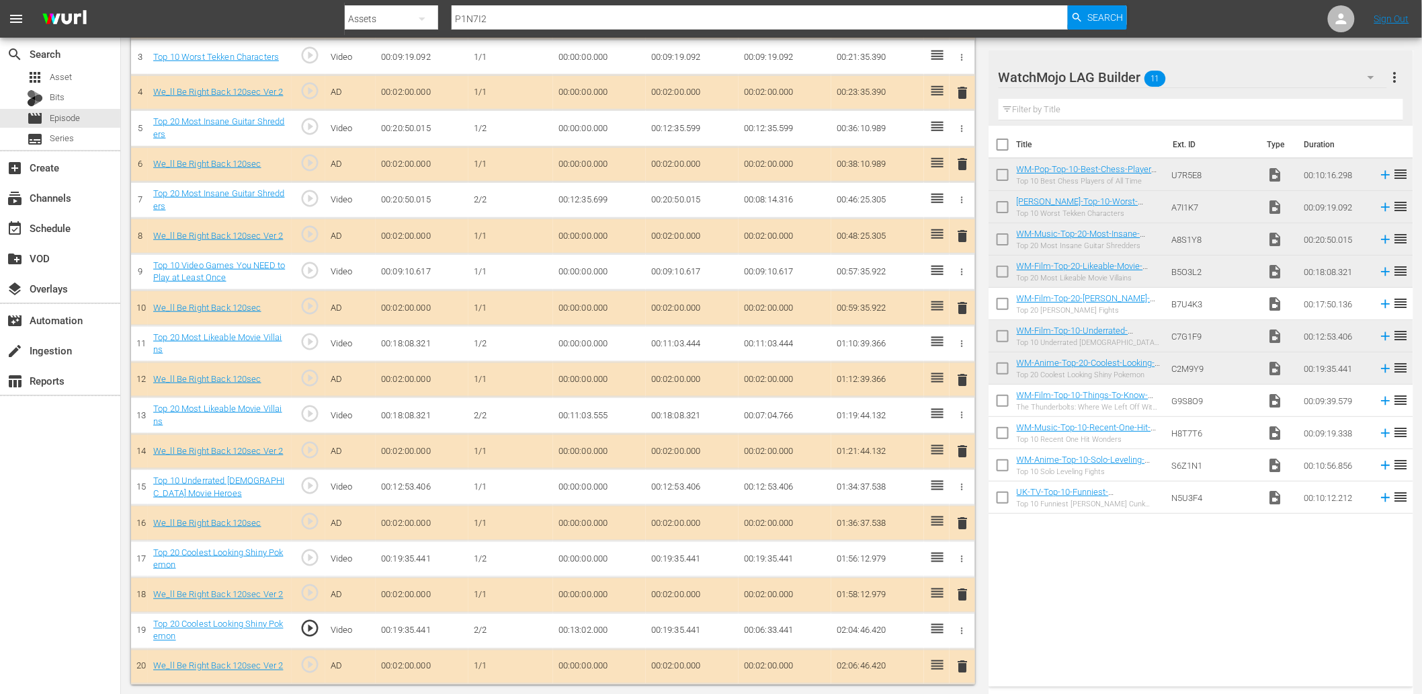
click at [663, 555] on td "00:19:35.441" at bounding box center [692, 558] width 93 height 36
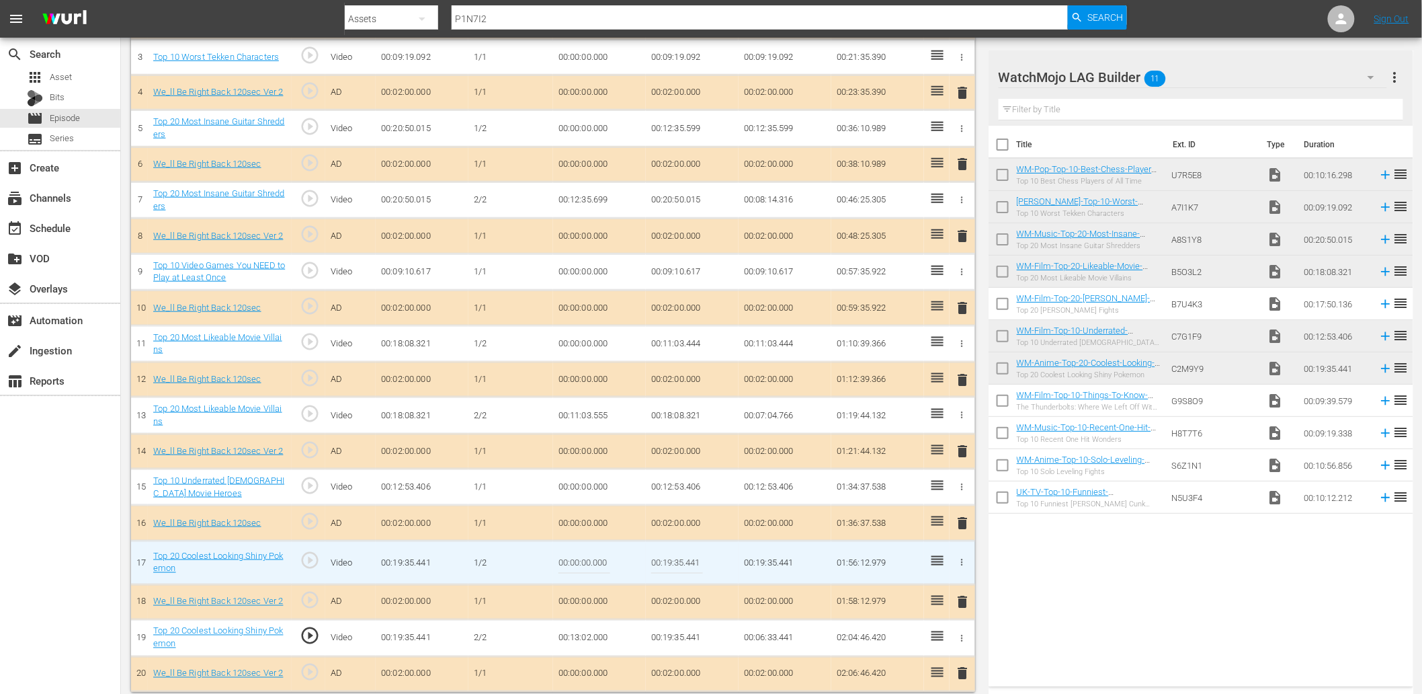
click at [663, 555] on input "00:19:35.441" at bounding box center [677, 562] width 52 height 32
paste input "3:02.000"
type input "00:13:02.000"
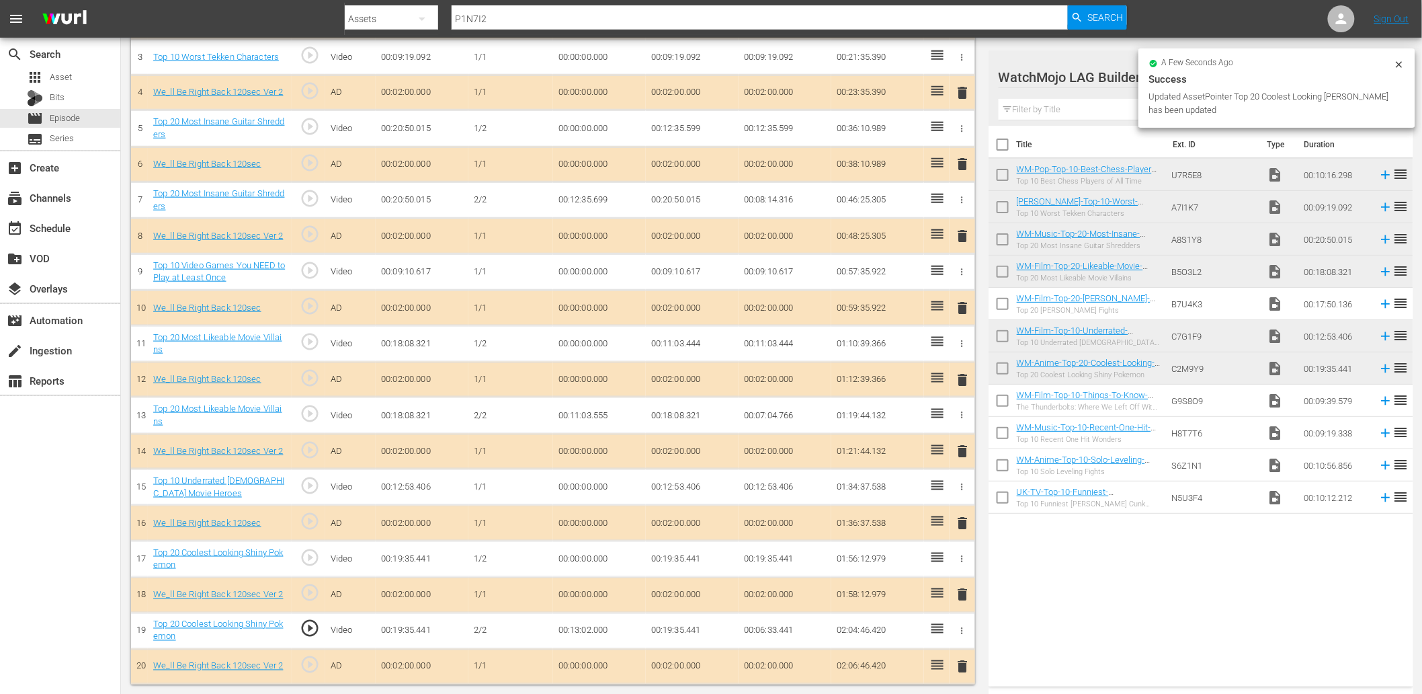
click at [573, 637] on td "00:13:02.000" at bounding box center [599, 630] width 93 height 36
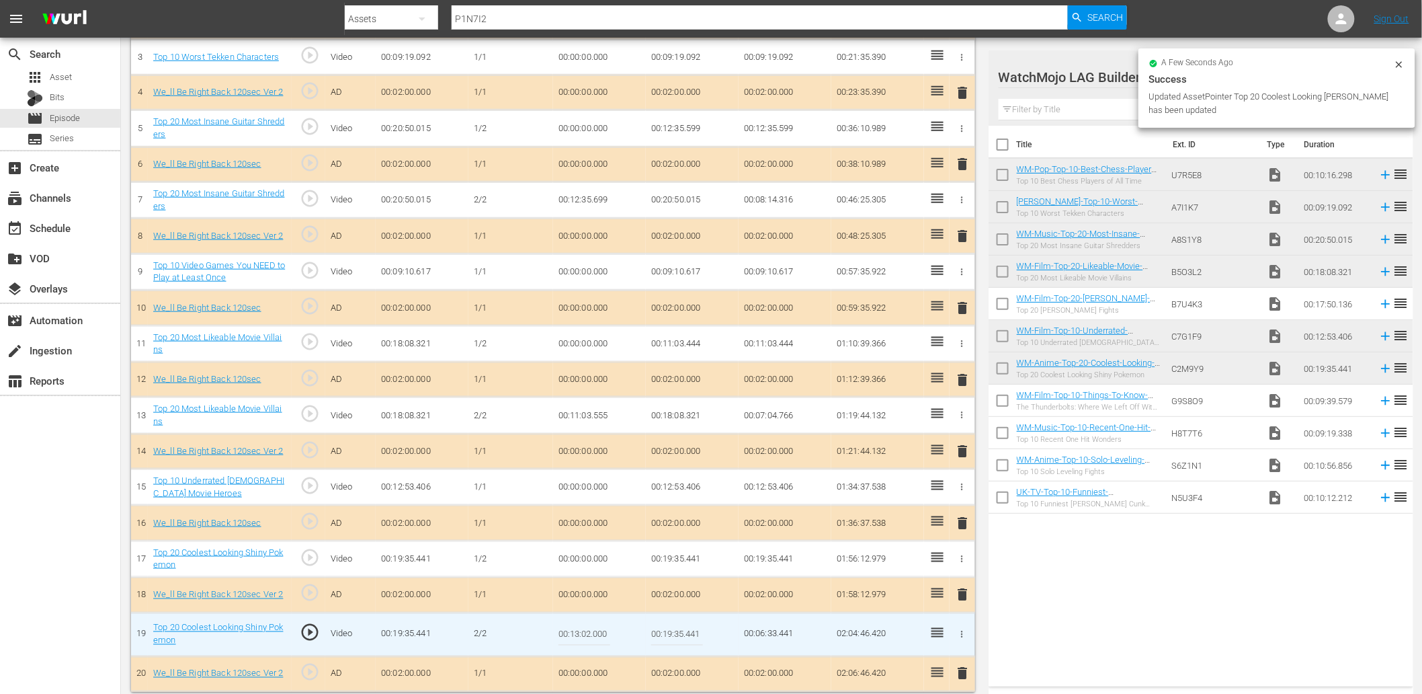
click at [573, 637] on input "00:13:02.000" at bounding box center [585, 634] width 52 height 32
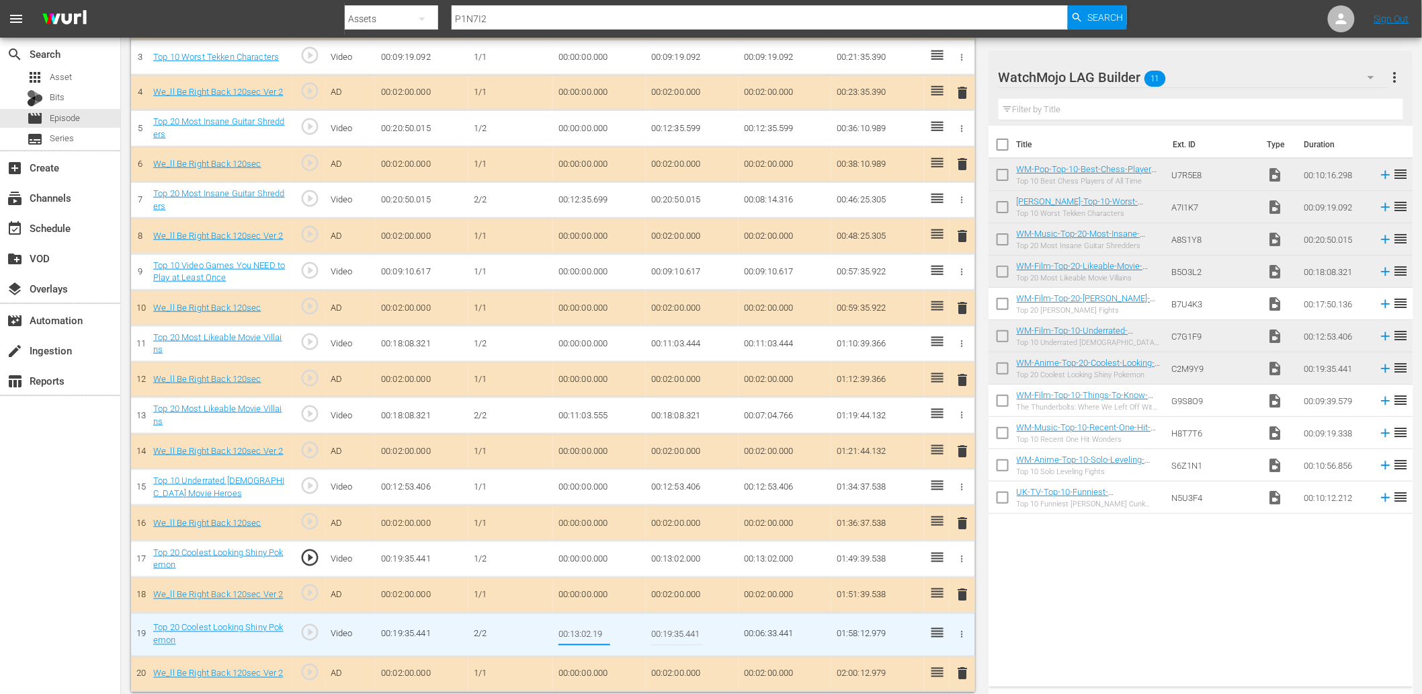
type input "00:13:02.199"
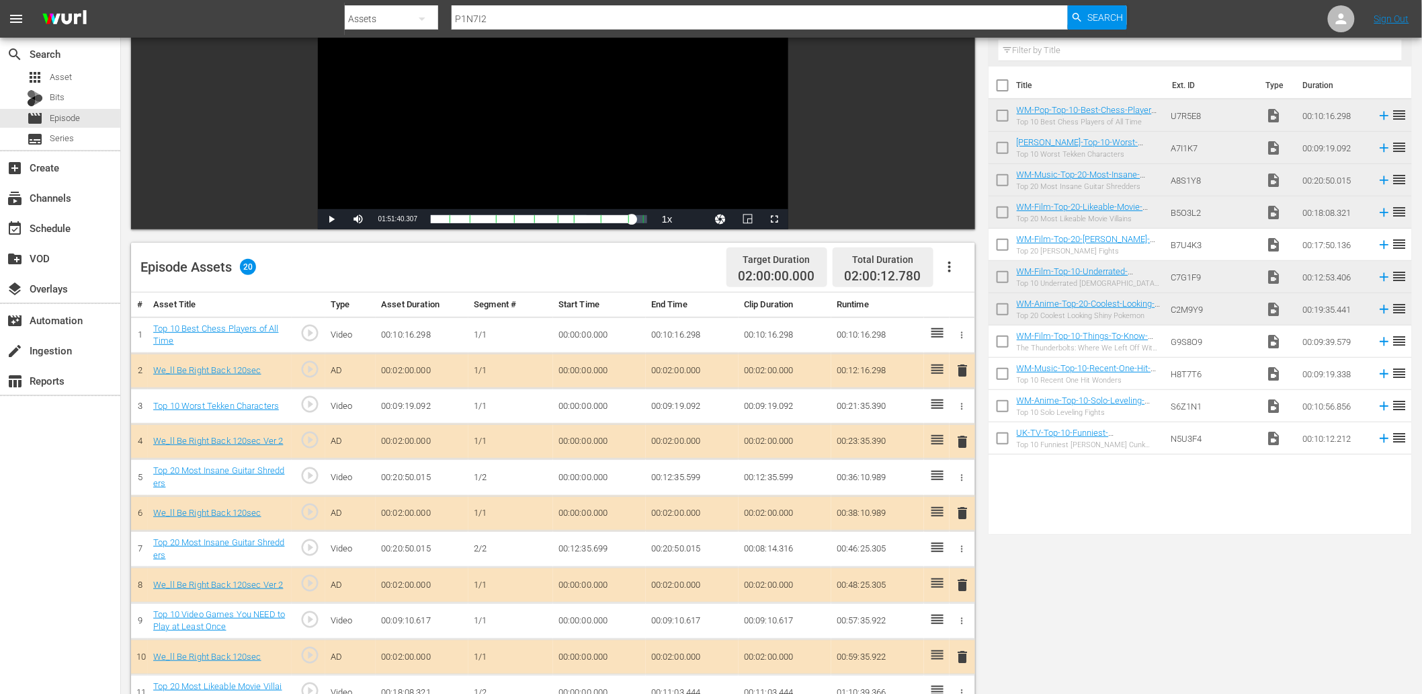
scroll to position [149, 0]
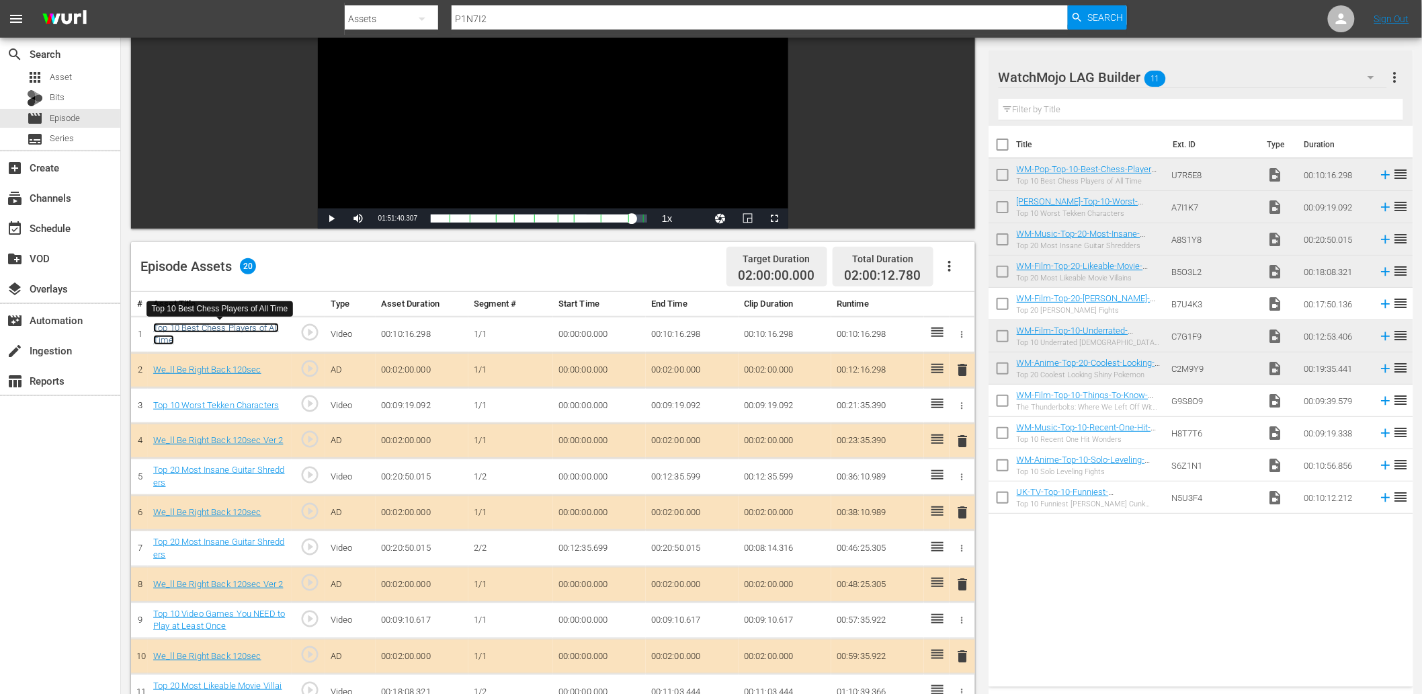
click at [246, 330] on link "Top 10 Best Chess Players of All Time" at bounding box center [215, 334] width 125 height 23
click at [252, 402] on link "Top 10 Worst Tekken Characters" at bounding box center [216, 405] width 126 height 10
click at [250, 538] on link "Top 20 Most Insane Guitar Shredders" at bounding box center [218, 547] width 131 height 23
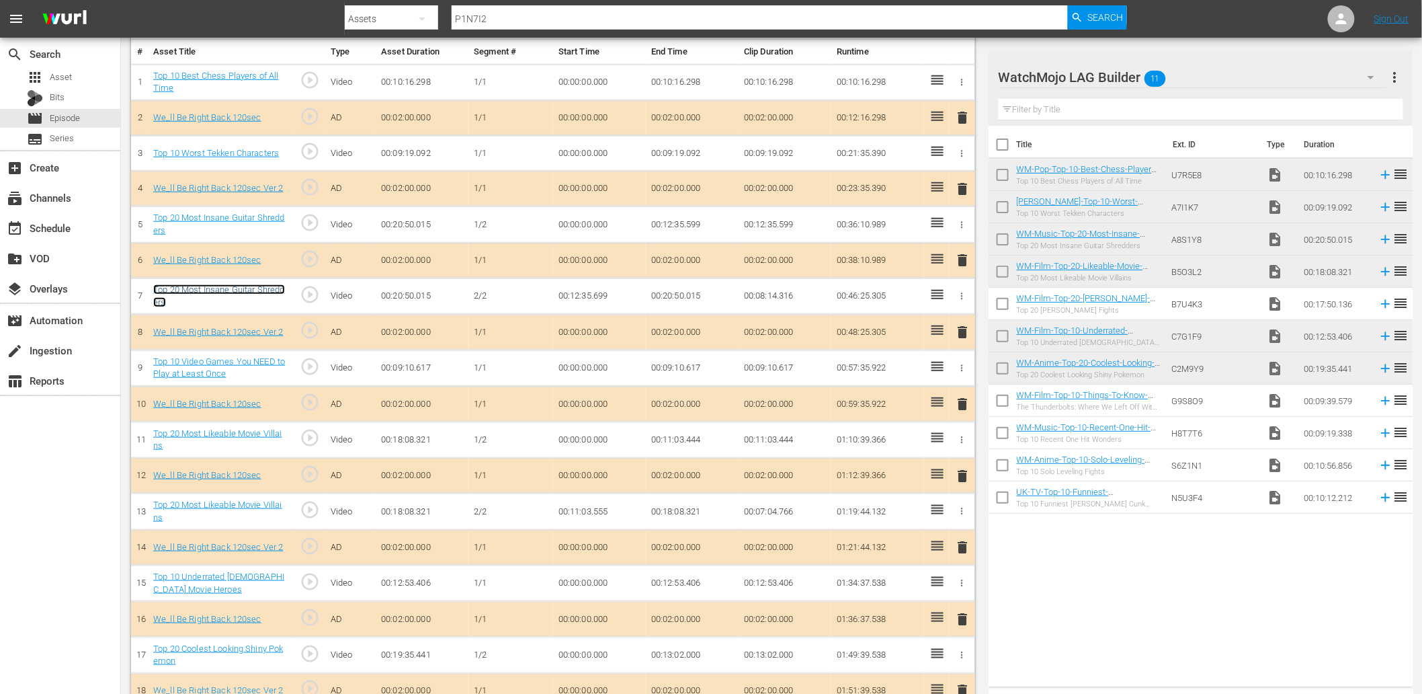
scroll to position [448, 0]
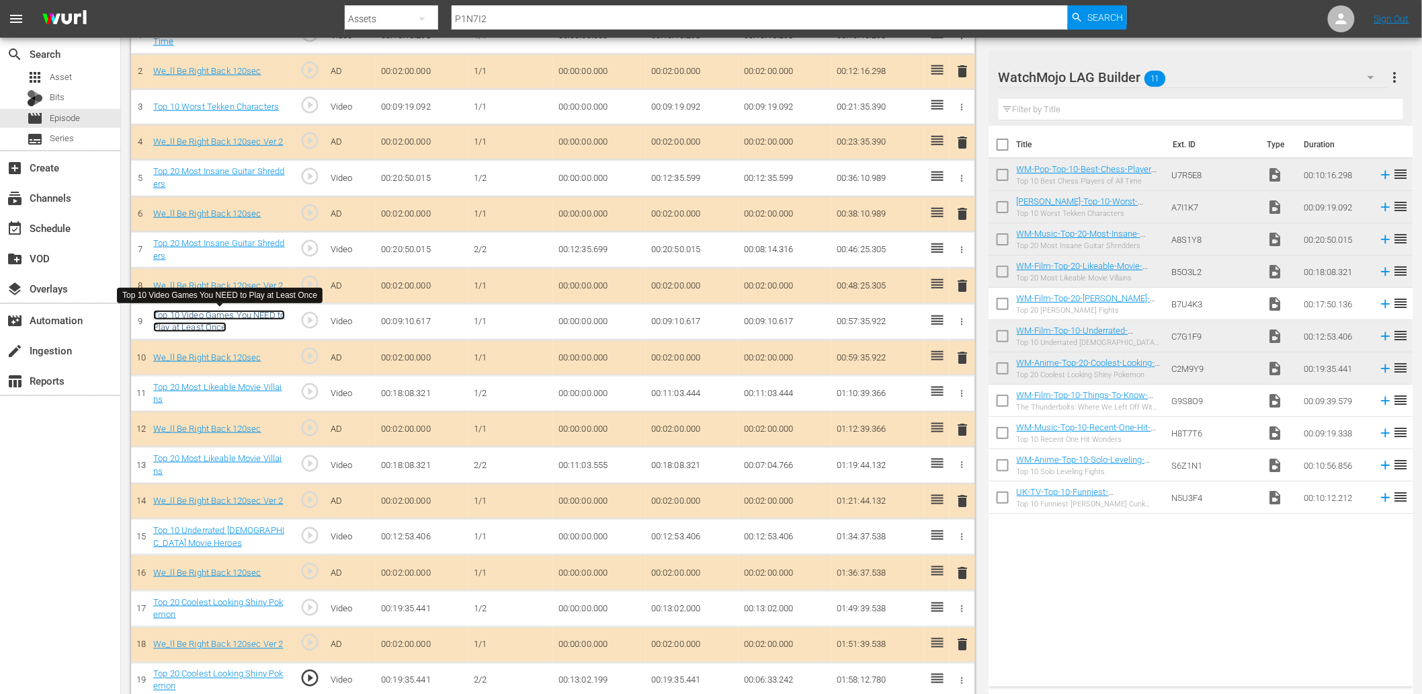
click at [259, 315] on link "Top 10 Video Games You NEED to Play at Least Once" at bounding box center [219, 321] width 132 height 23
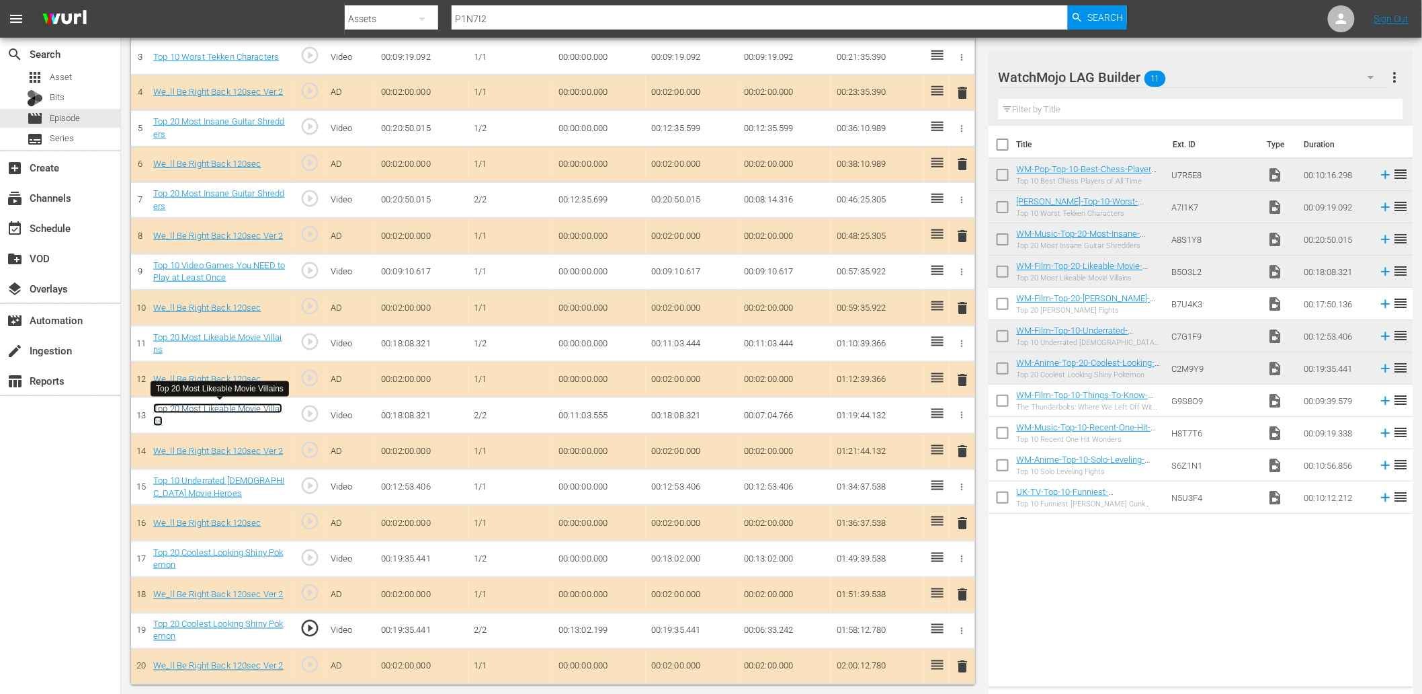
click at [224, 413] on link "Top 20 Most Likeable Movie Villains" at bounding box center [217, 414] width 129 height 23
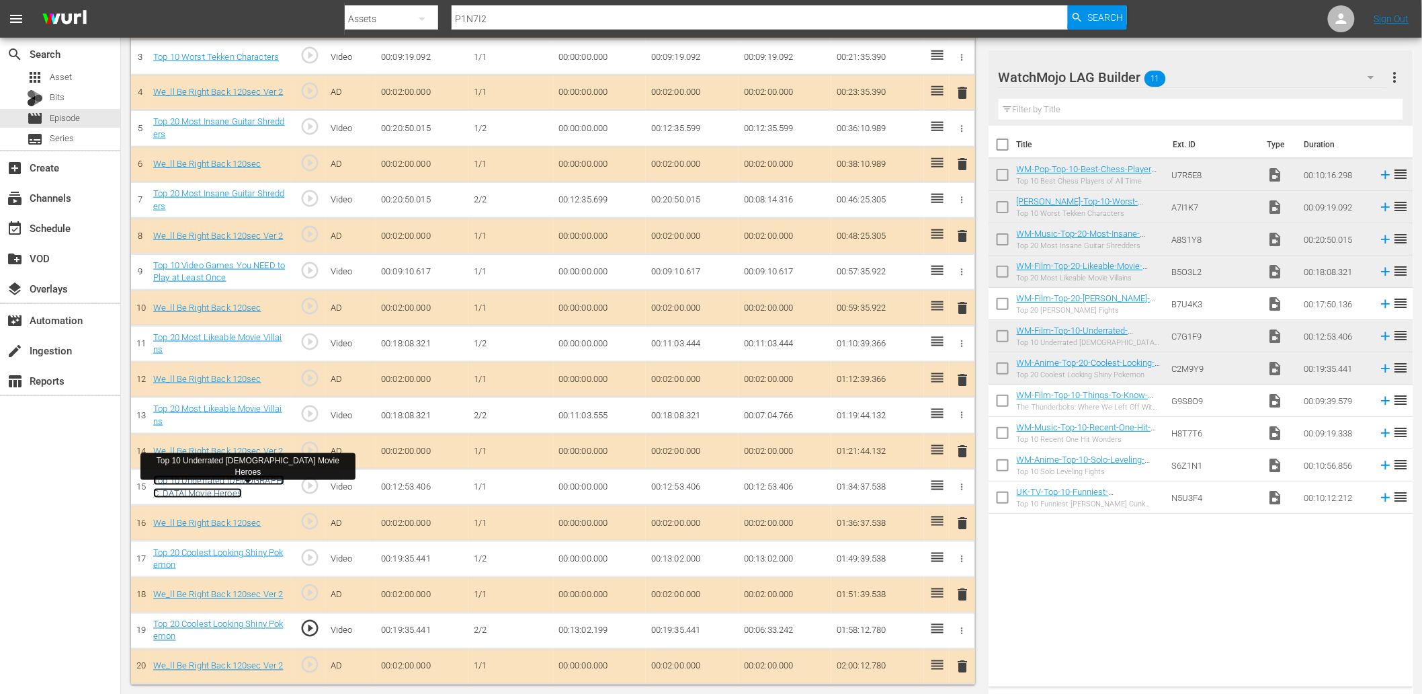
click at [253, 485] on link "Top 10 Underrated Female Movie Heroes" at bounding box center [218, 486] width 131 height 23
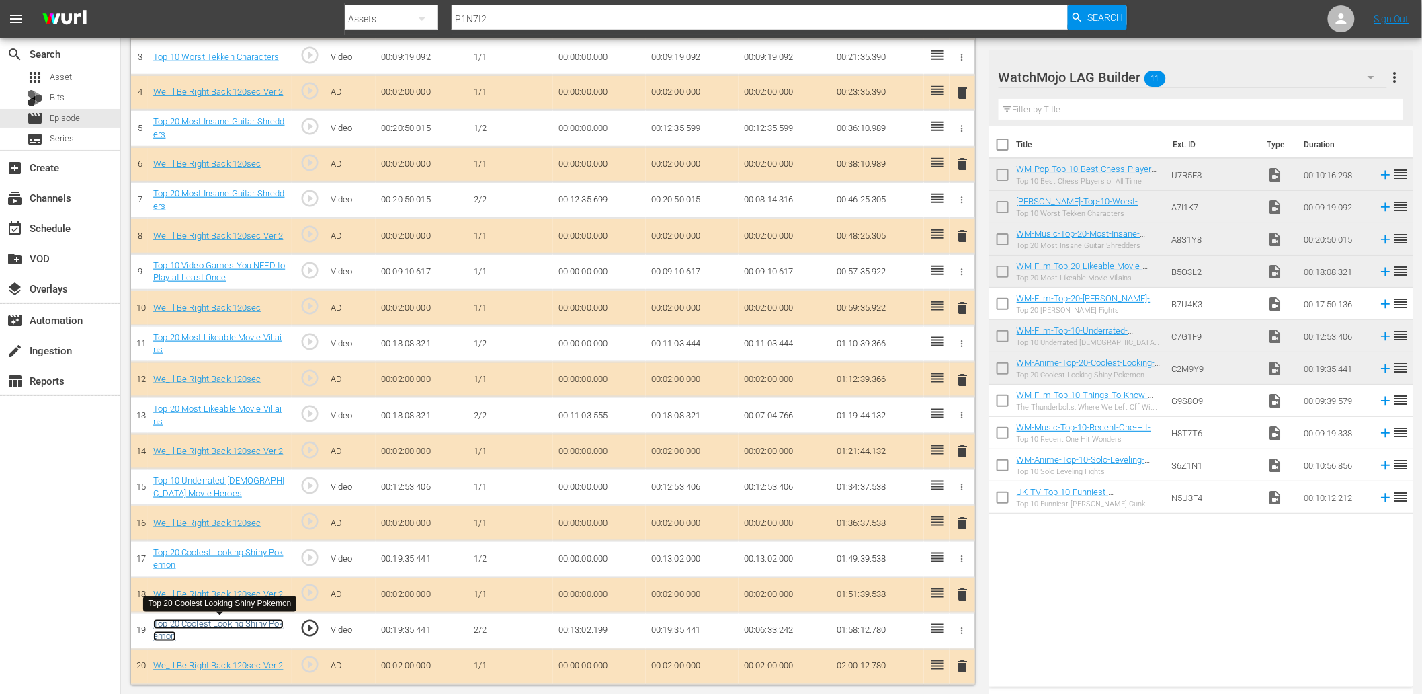
click at [230, 619] on link "Top 20 Coolest Looking Shiny Pokemon" at bounding box center [218, 630] width 130 height 23
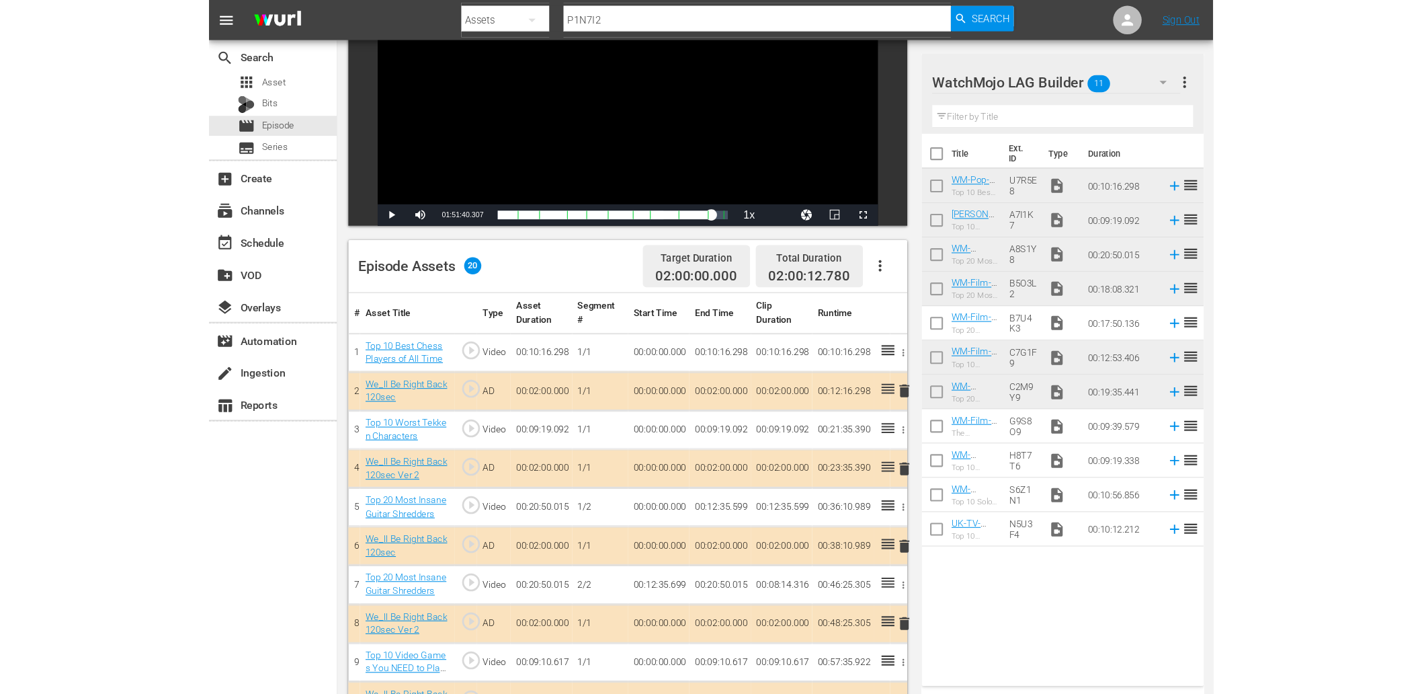
scroll to position [0, 0]
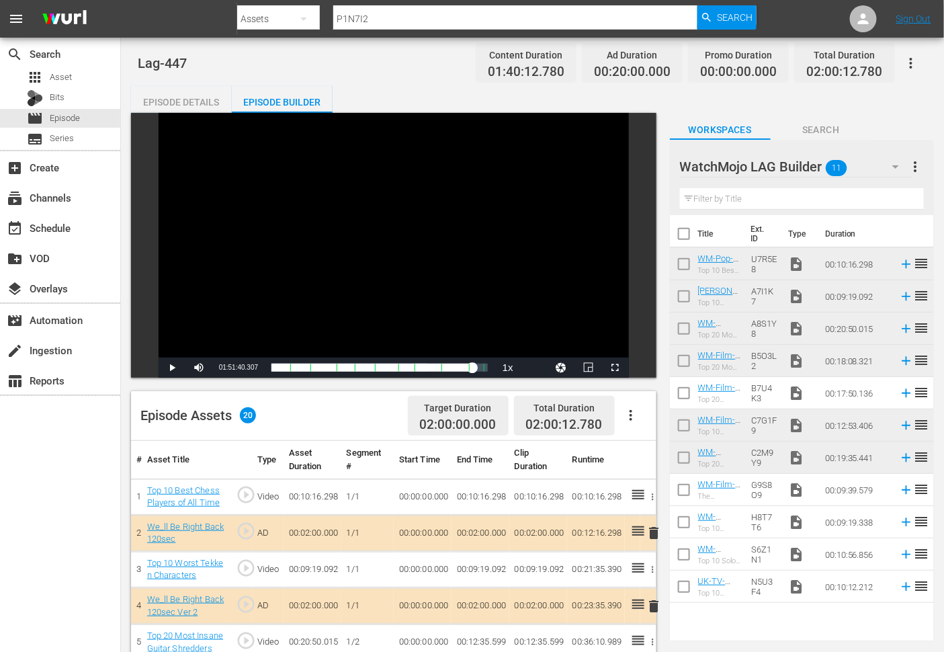
click at [185, 96] on div "Episode Details" at bounding box center [181, 102] width 101 height 32
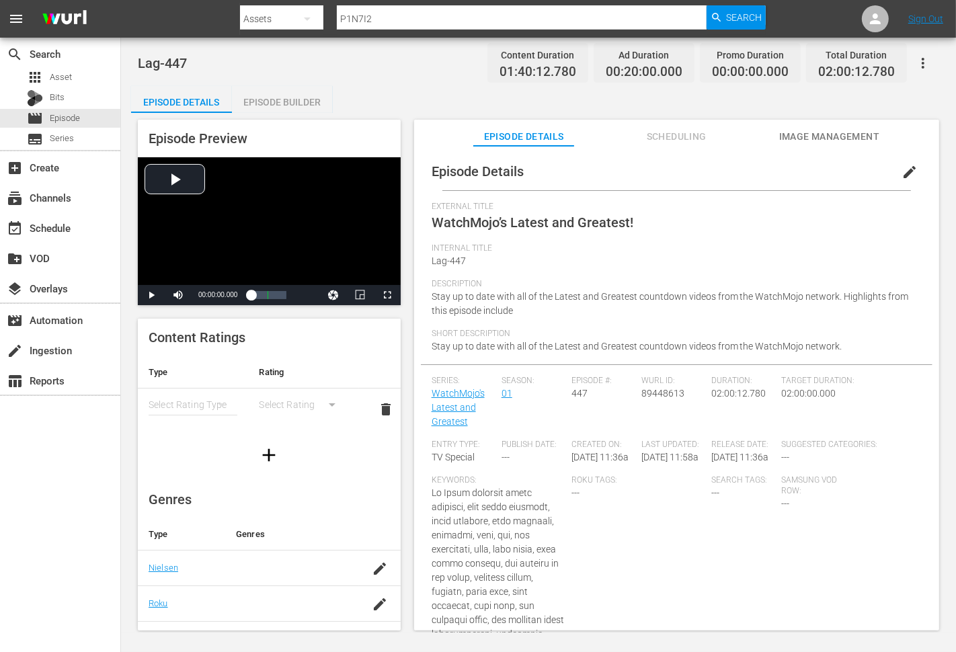
click at [893, 163] on button "edit" at bounding box center [909, 172] width 32 height 32
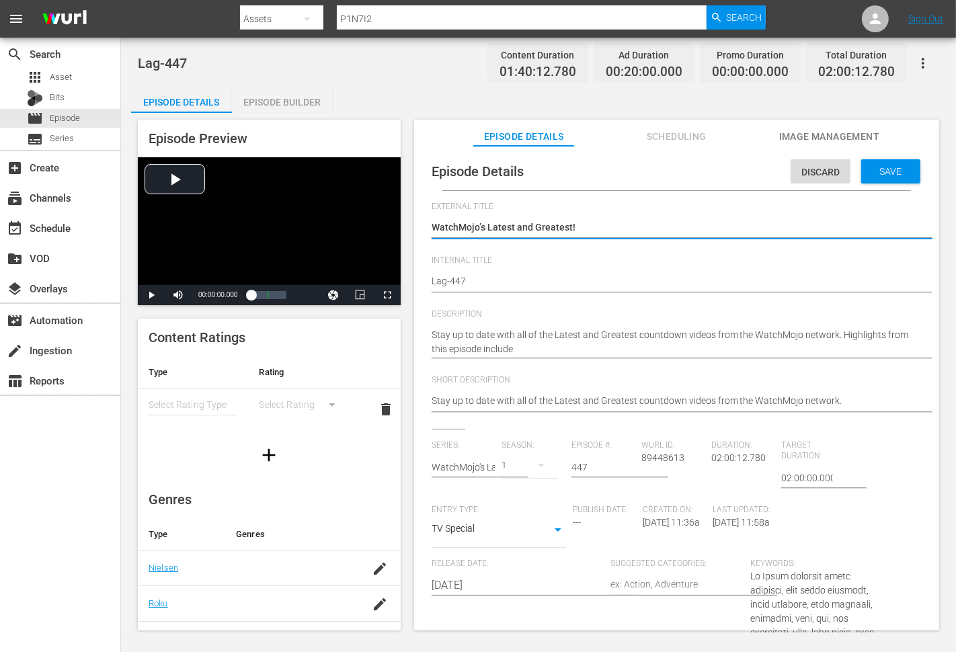
click at [532, 358] on hr at bounding box center [690, 358] width 517 height 1
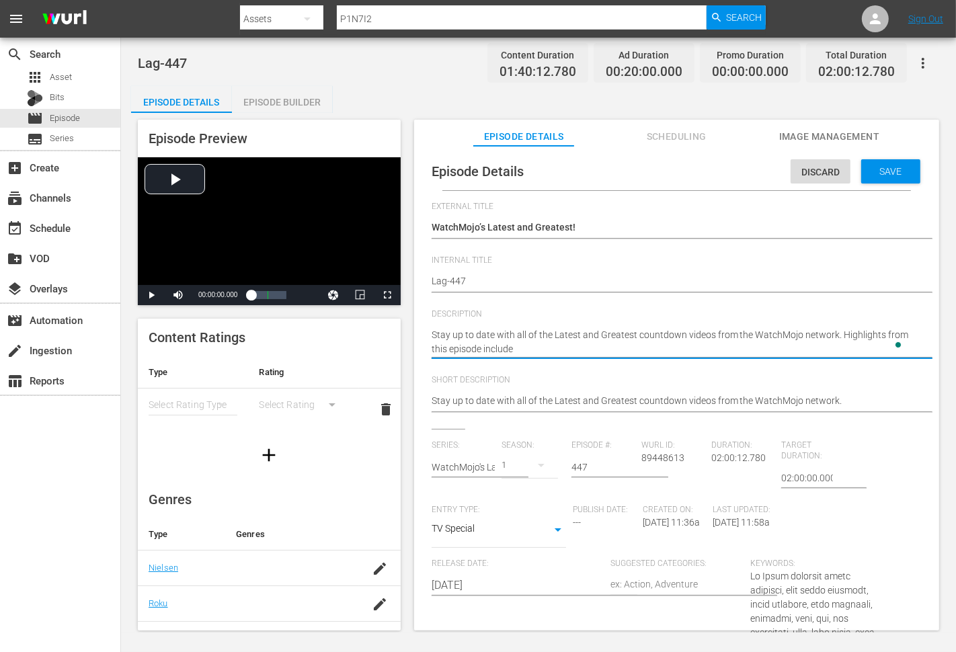
type textarea "Stay up to date with all of the Latest and Greatest countdown videos from the W…"
paste textarea "Top 10 Best Chess Players of All Time"
type textarea "Stay up to date with all of the Latest and Greatest countdown videos from the W…"
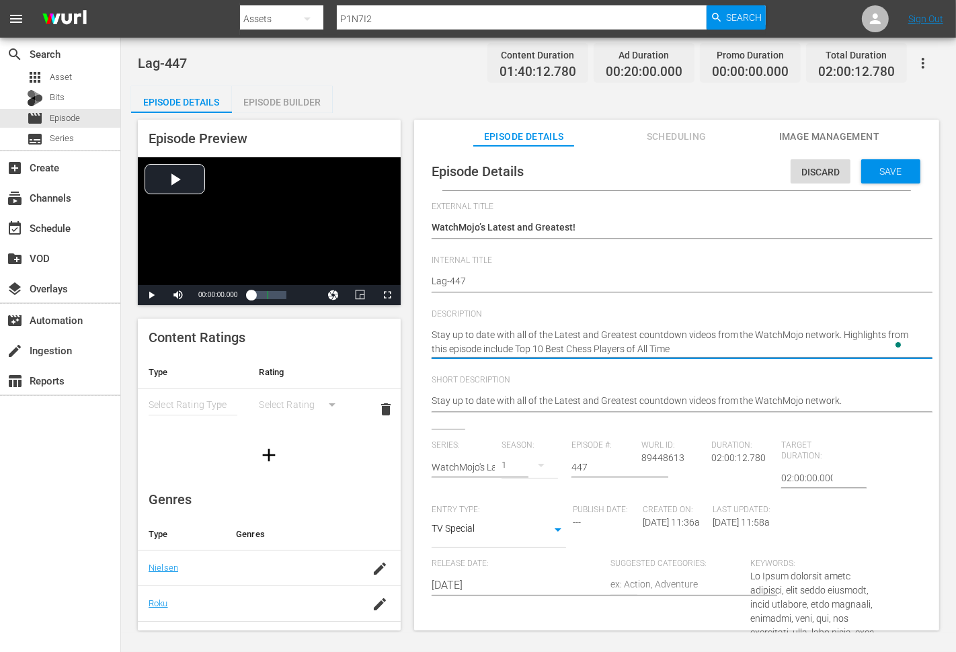
type textarea "Stay up to date with all of the Latest and Greatest countdown videos from the W…"
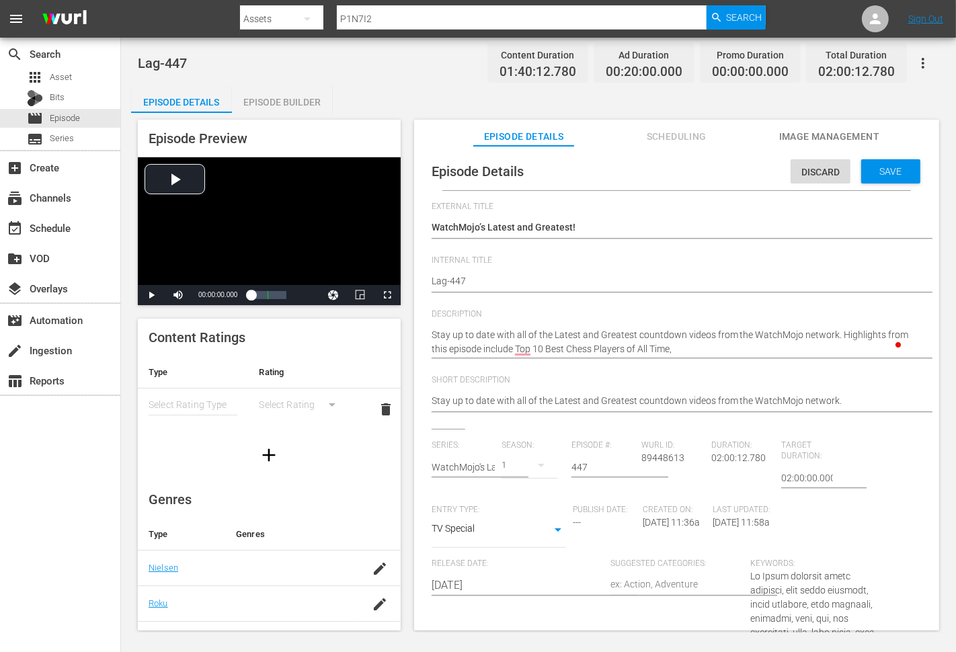
click at [683, 346] on textarea "Stay up to date with all of the Latest and Greatest countdown videos from the W…" at bounding box center [673, 342] width 483 height 28
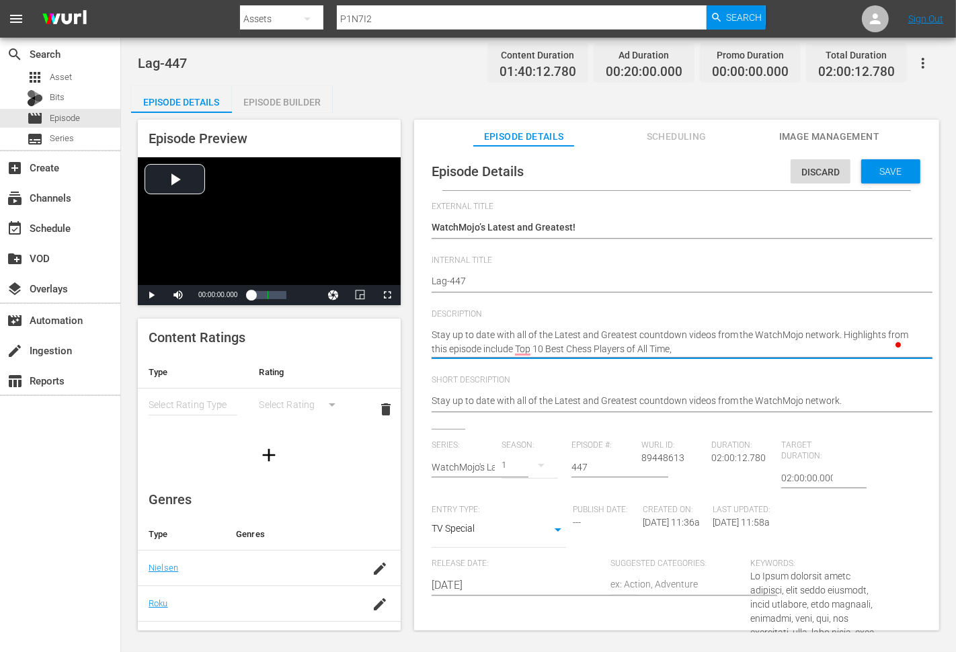
paste textarea "Top 10 Worst Tekken Characters"
type textarea "Stay up to date with all of the Latest and Greatest countdown videos from the W…"
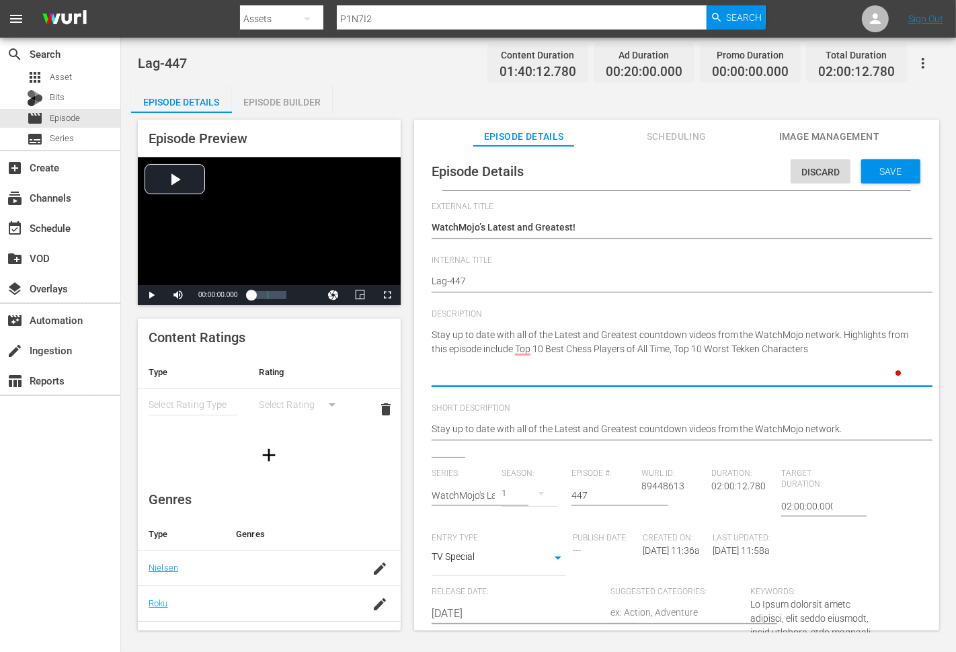
type textarea "Stay up to date with all of the Latest and Greatest countdown videos from the W…"
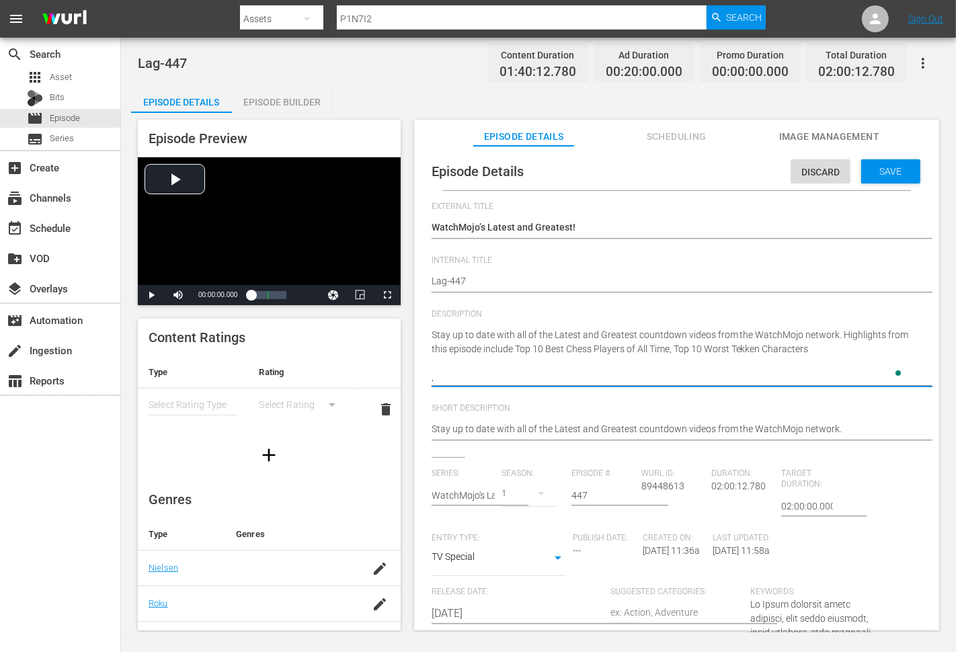
type textarea "Stay up to date with all of the Latest and Greatest countdown videos from the W…"
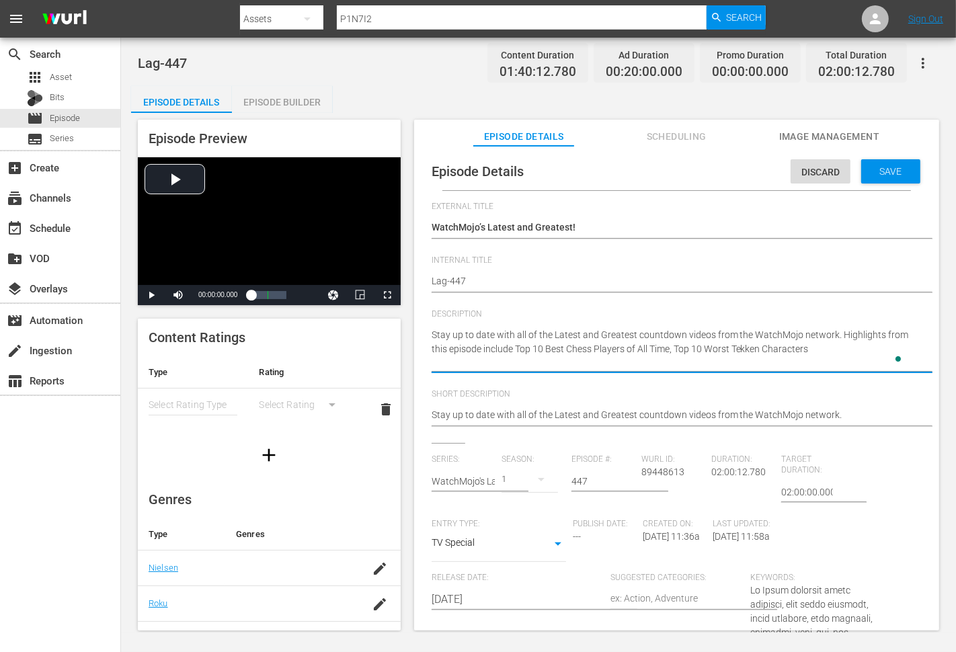
type textarea "Stay up to date with all of the Latest and Greatest countdown videos from the W…"
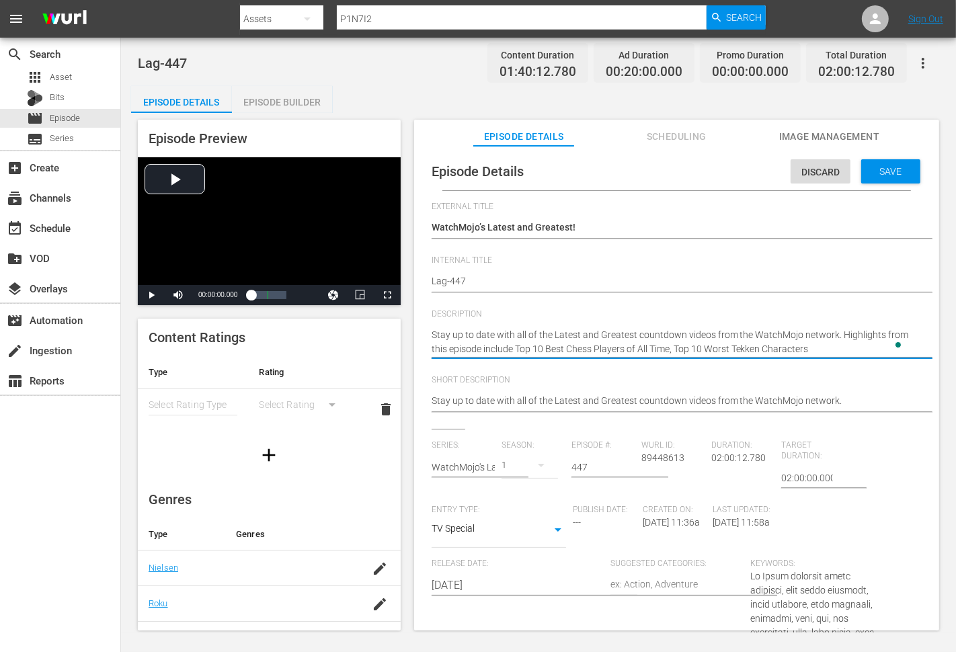
type textarea "Stay up to date with all of the Latest and Greatest countdown videos from the W…"
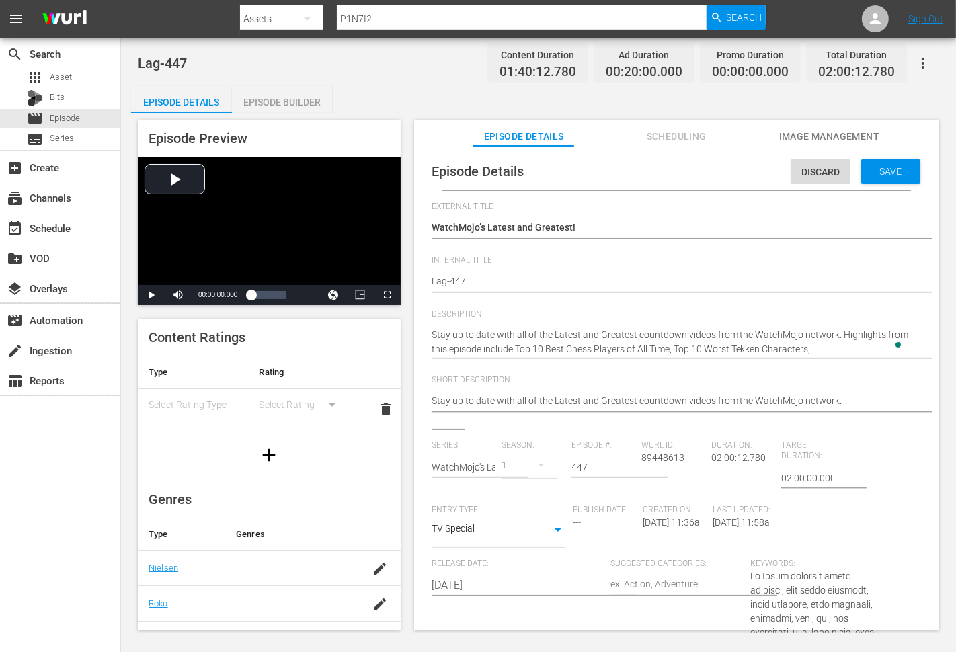
click at [829, 352] on textarea "Stay up to date with all of the Latest and Greatest countdown videos from the W…" at bounding box center [673, 342] width 483 height 28
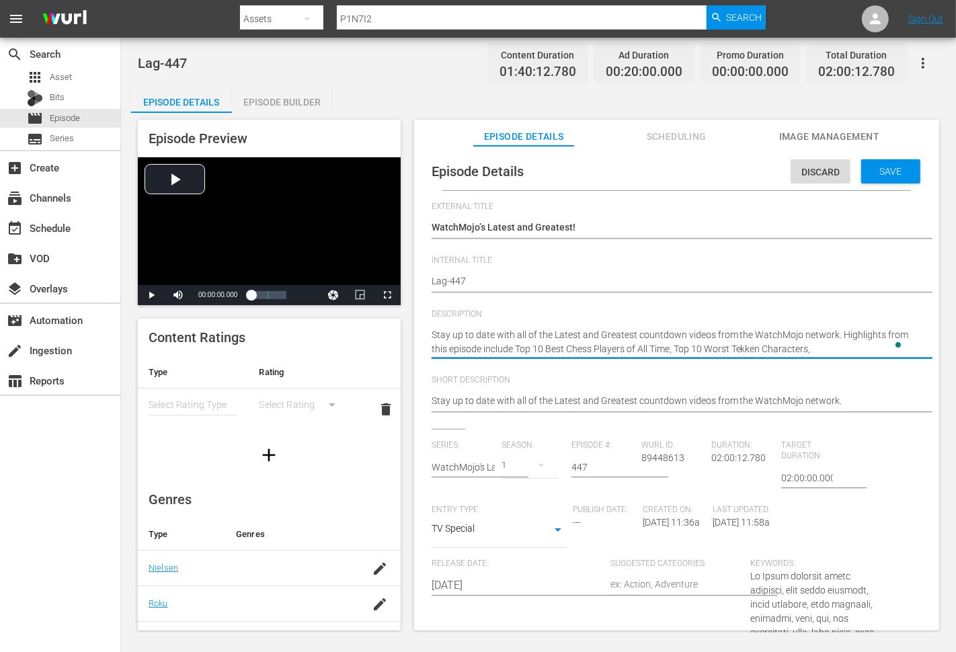
paste textarea "Top 20 Most Insane Guitar Shredders"
type textarea "Stay up to date with all of the Latest and Greatest countdown videos from the W…"
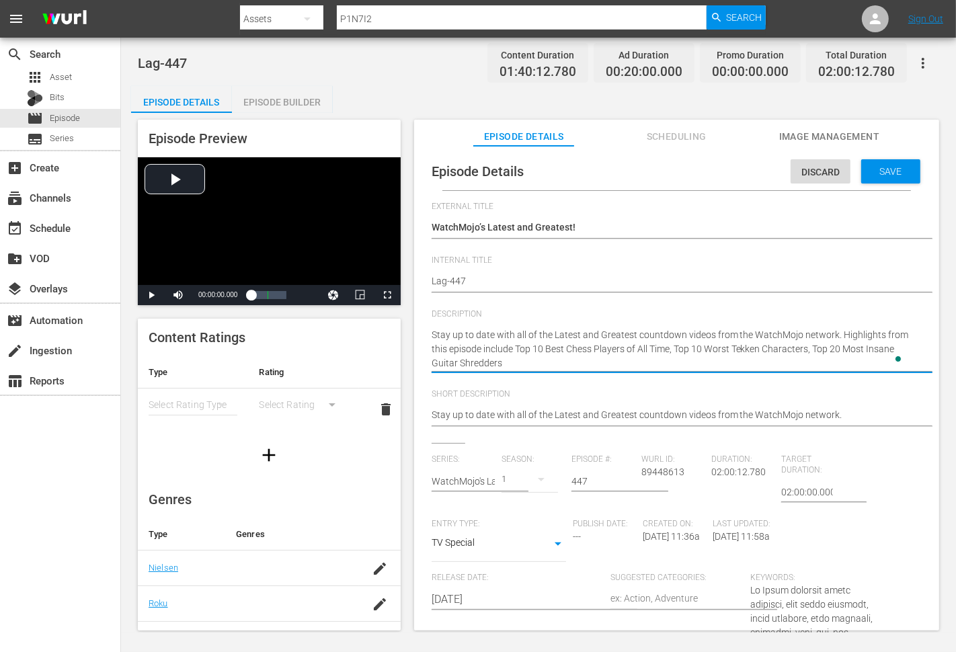
type textarea "Stay up to date with all of the Latest and Greatest countdown videos from the W…"
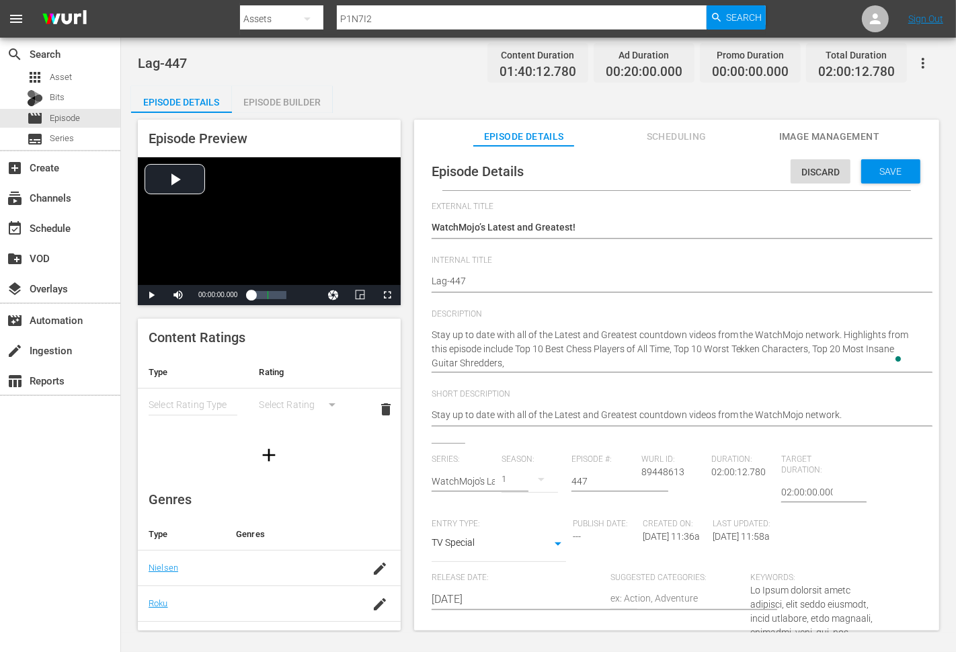
click at [528, 368] on textarea "Stay up to date with all of the Latest and Greatest countdown videos from the W…" at bounding box center [673, 349] width 483 height 42
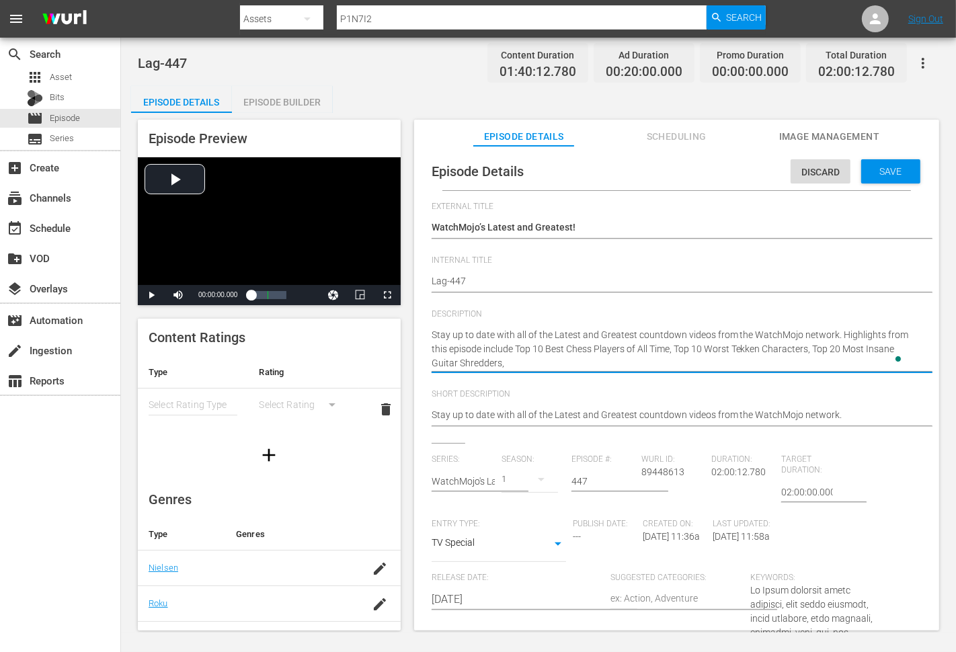
paste textarea "Top 10 Video Games You NEED to Play at Least Once"
type textarea "Stay up to date with all of the Latest and Greatest countdown videos from the W…"
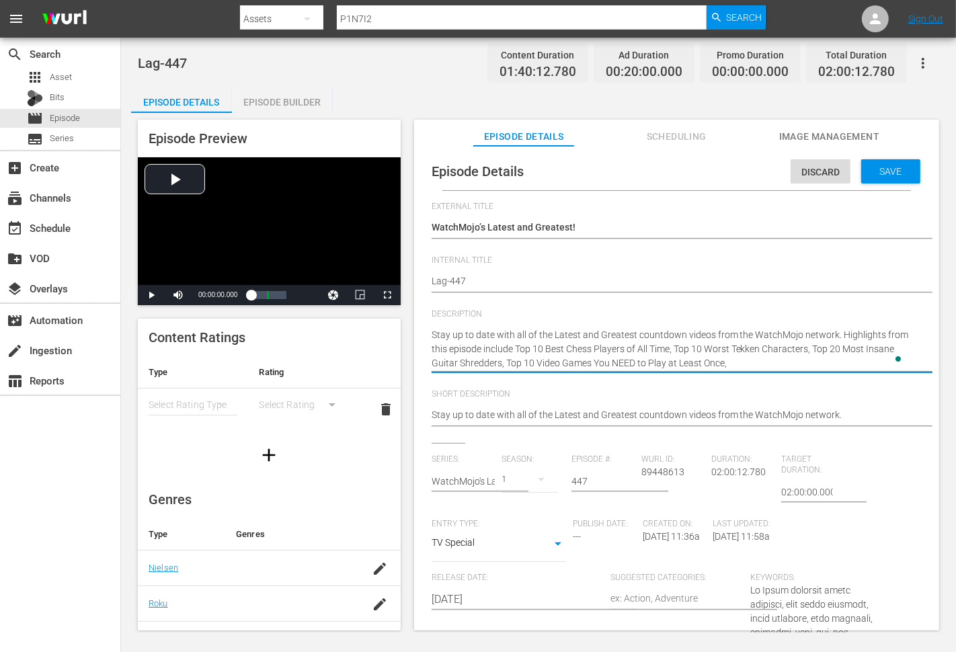
type textarea "Stay up to date with all of the Latest and Greatest countdown videos from the W…"
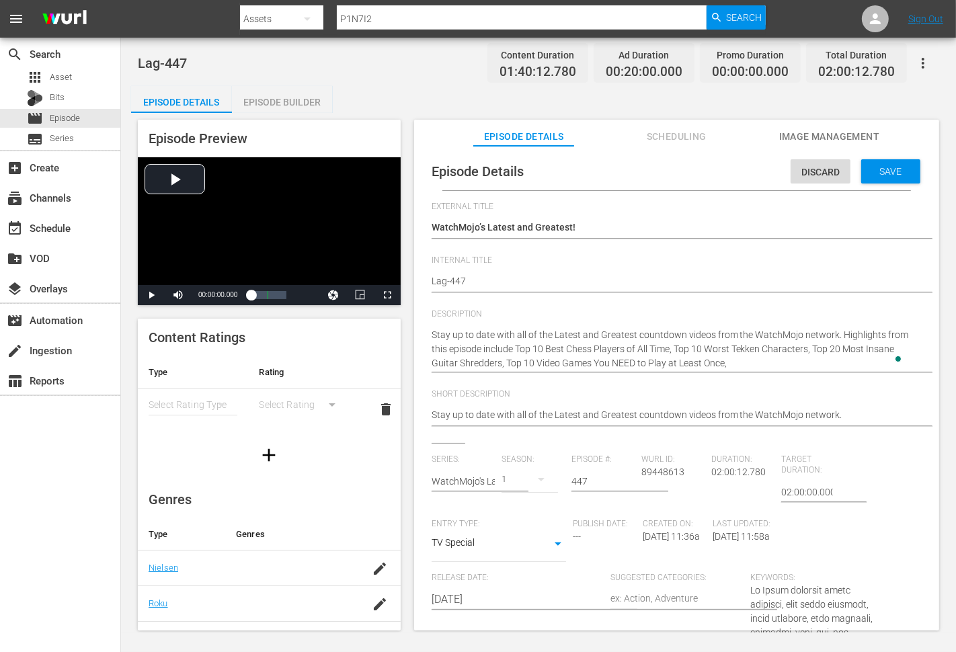
click at [741, 365] on textarea "Stay up to date with all of the Latest and Greatest countdown videos from the W…" at bounding box center [673, 349] width 483 height 42
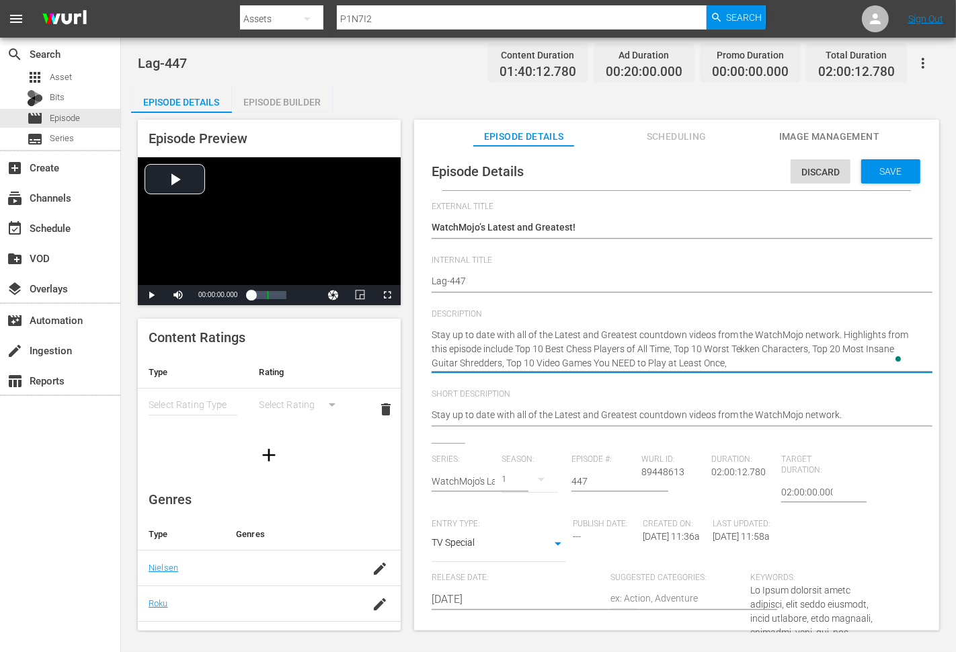
paste textarea "Top 20 Most Likeable Movie Villains"
type textarea "Stay up to date with all of the Latest and Greatest countdown videos from the W…"
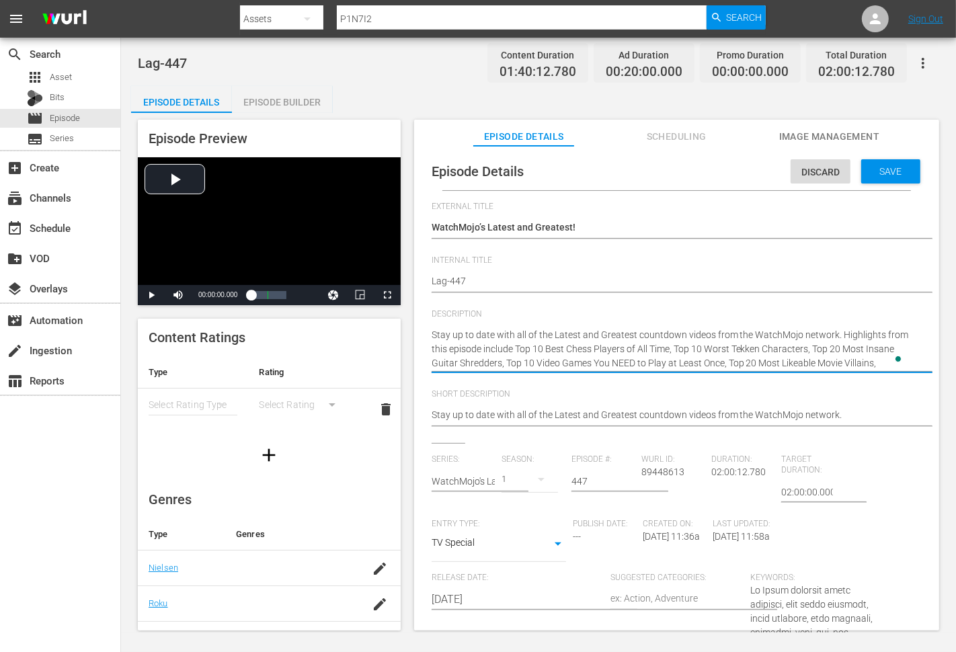
type textarea "Stay up to date with all of the Latest and Greatest countdown videos from the W…"
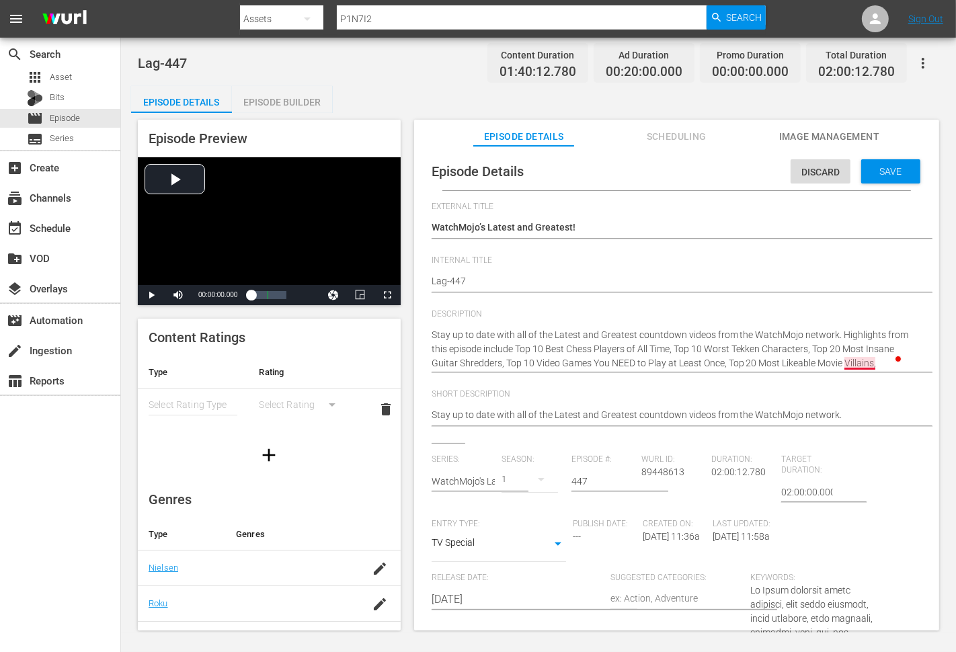
drag, startPoint x: 855, startPoint y: 360, endPoint x: 955, endPoint y: 398, distance: 107.0
click at [855, 360] on textarea "Stay up to date with all of the Latest and Greatest countdown videos from the W…" at bounding box center [673, 349] width 483 height 42
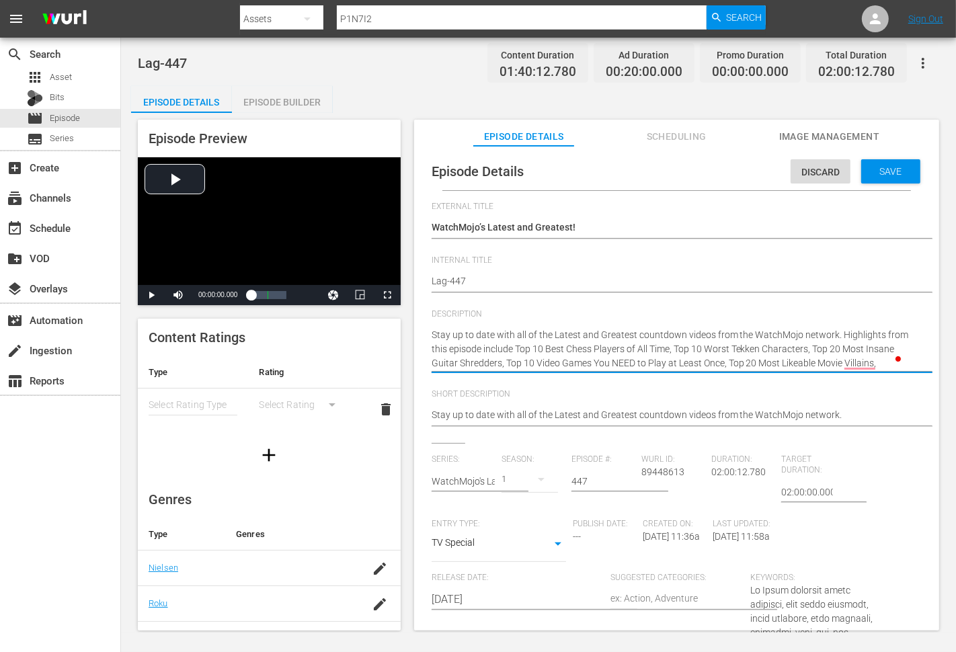
paste textarea "Top 10 Underrated Female Movie Heroes"
type textarea "Stay up to date with all of the Latest and Greatest countdown videos from the W…"
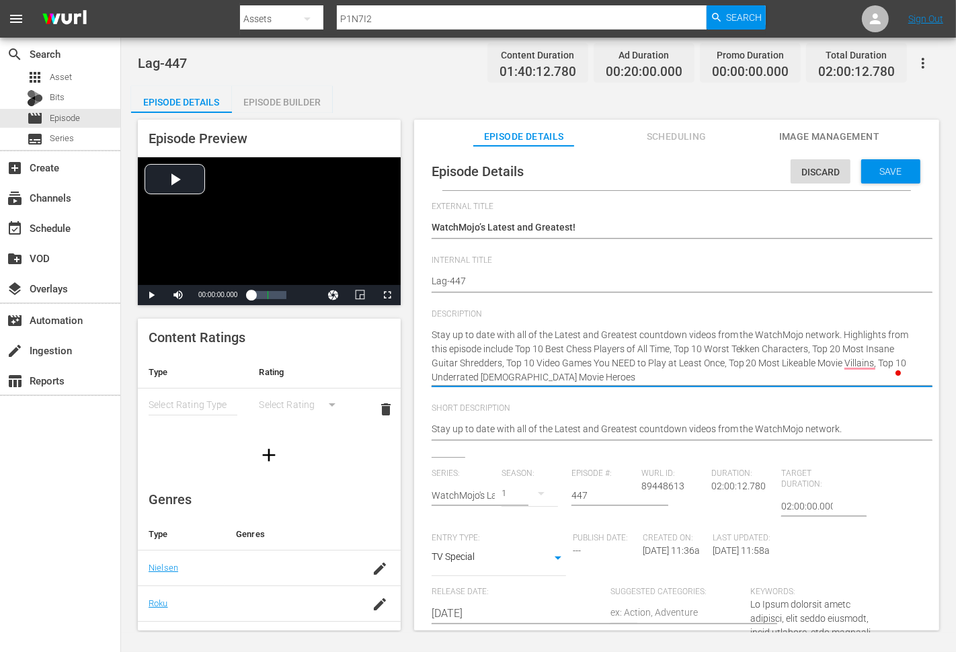
type textarea "Stay up to date with all of the Latest and Greatest countdown videos from the W…"
drag, startPoint x: 592, startPoint y: 378, endPoint x: 643, endPoint y: 401, distance: 56.6
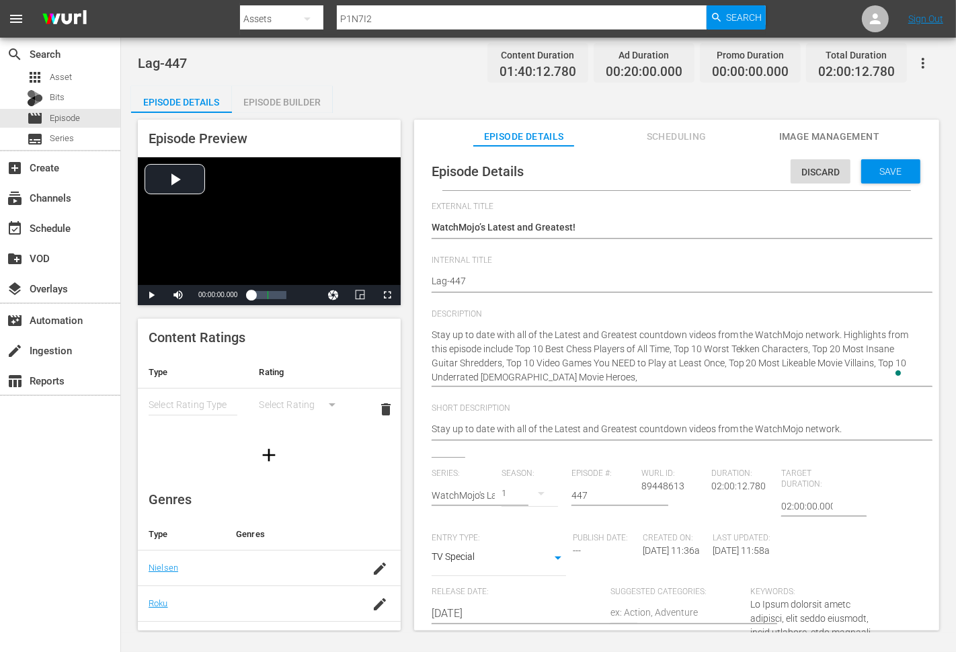
click at [592, 378] on textarea "Stay up to date with all of the Latest and Greatest countdown videos from the W…" at bounding box center [673, 356] width 483 height 56
paste textarea "Top 20 Coolest Looking Shiny Pokemon"
type textarea "Stay up to date with all of the Latest and Greatest countdown videos from the W…"
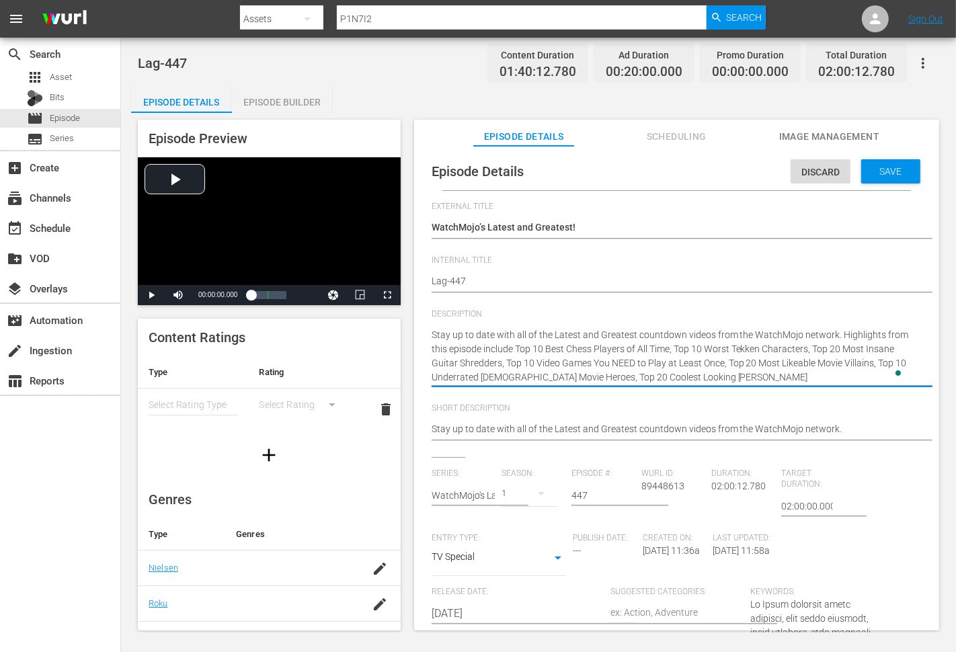
type textarea "Stay up to date with all of the Latest and Greatest countdown videos from the W…"
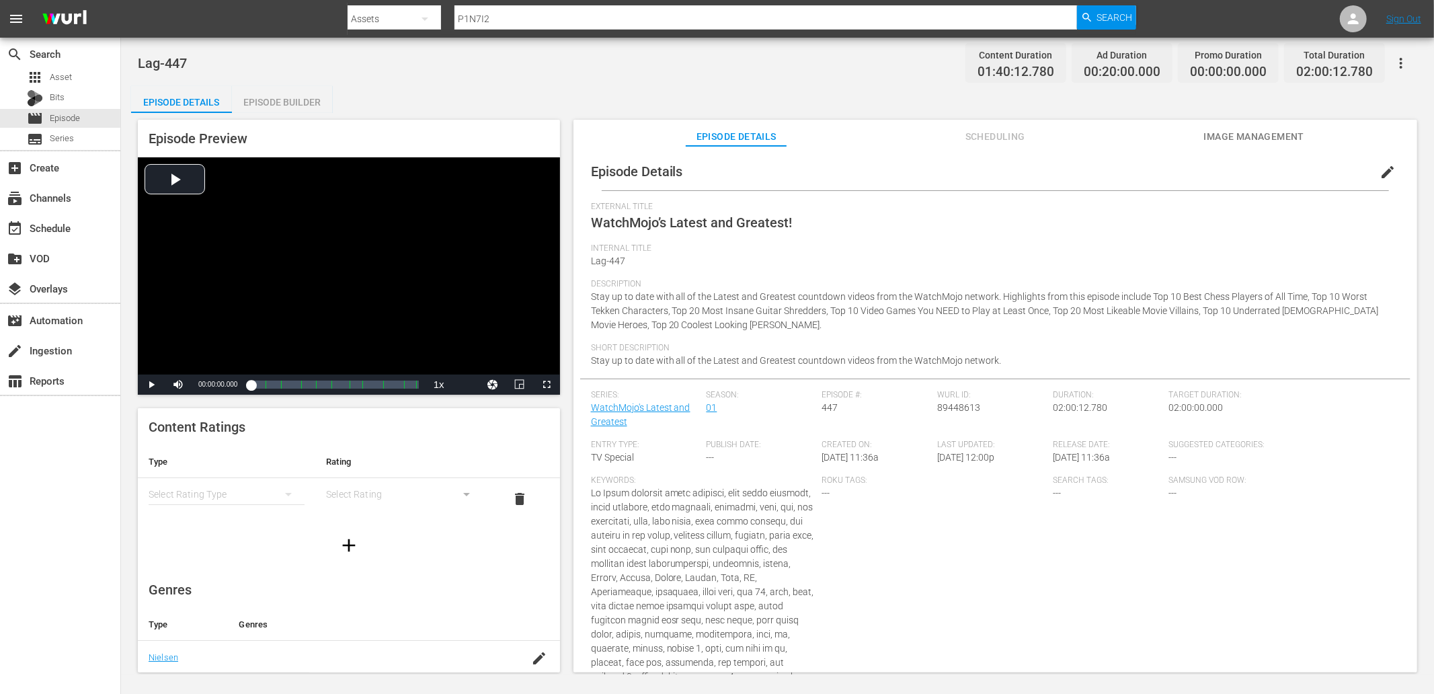
click at [955, 175] on span "edit" at bounding box center [1387, 172] width 16 height 16
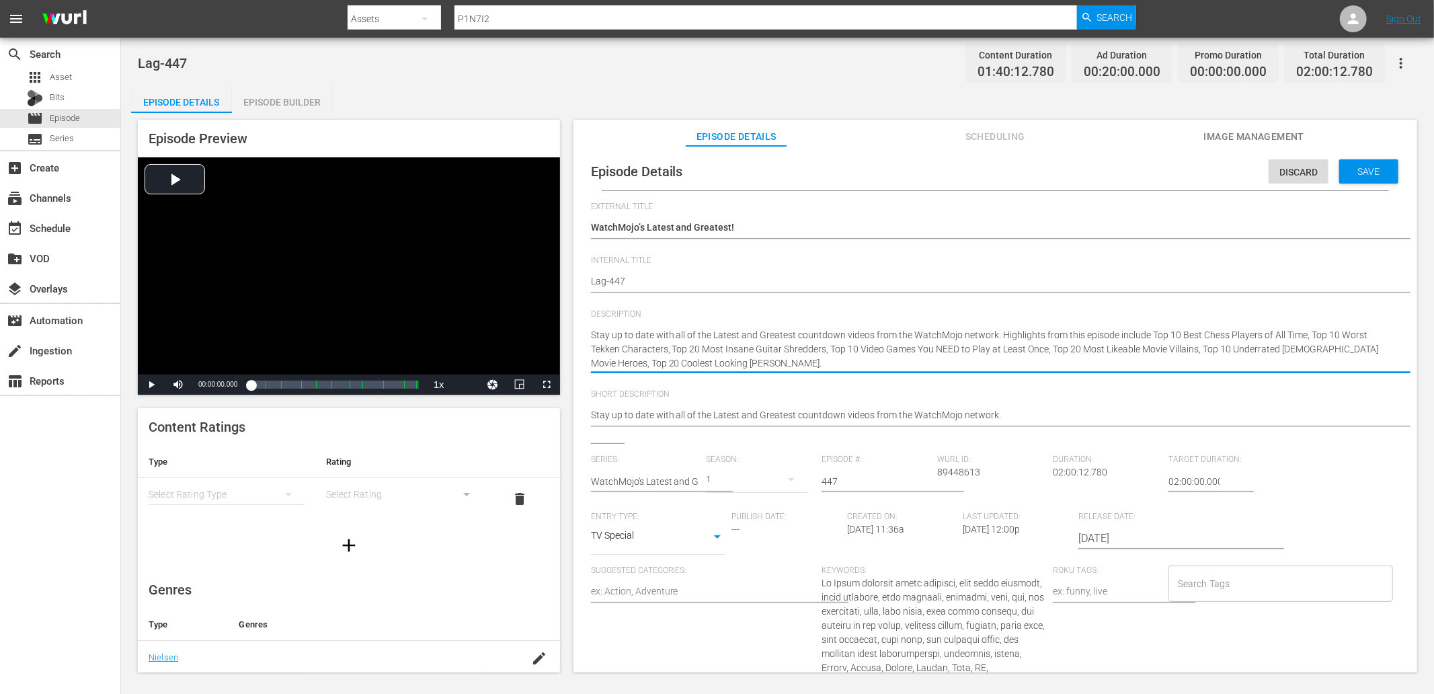
type textarea "Stay up to date with all of the Latest and Greatest countdown videos from the W…"
paste textarea "Bet you can’t watch just one!"
type textarea "Stay up to date with all of the Latest and Greatest countdown videos from the W…"
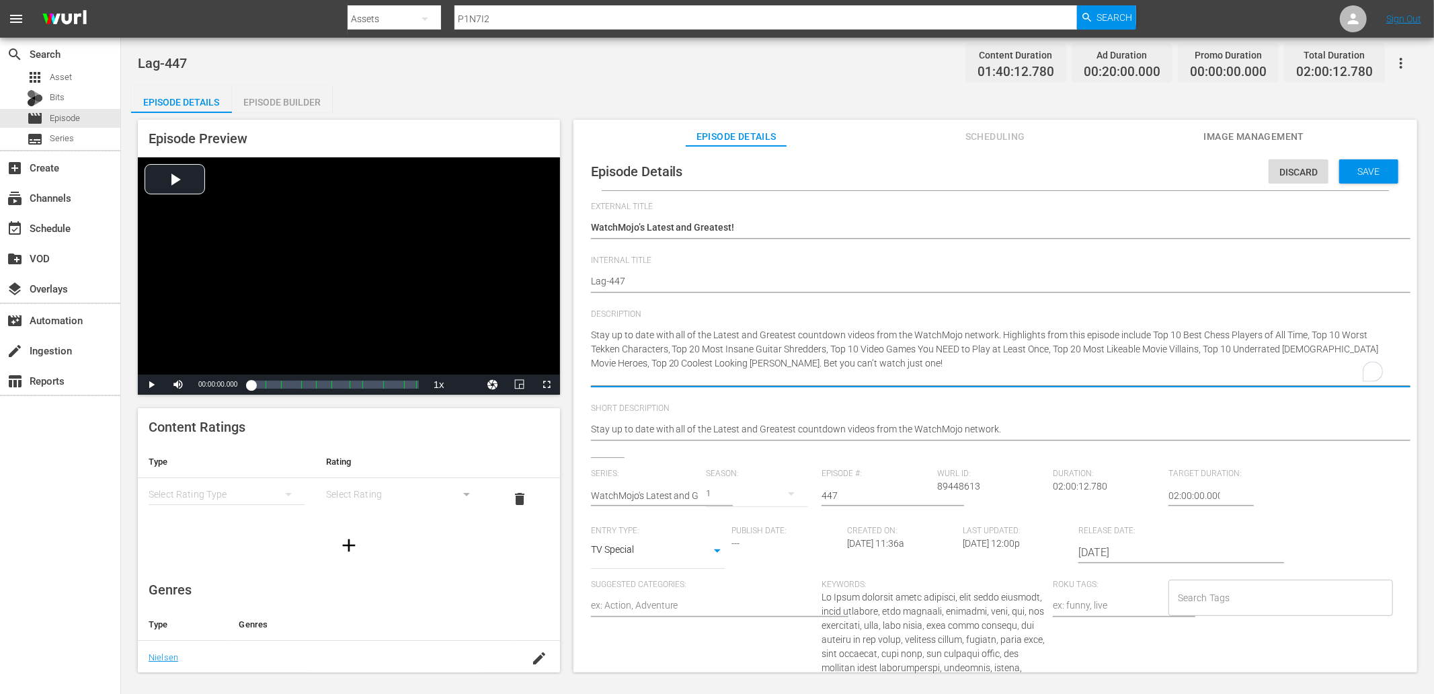
type textarea "Stay up to date with all of the Latest and Greatest countdown videos from the W…"
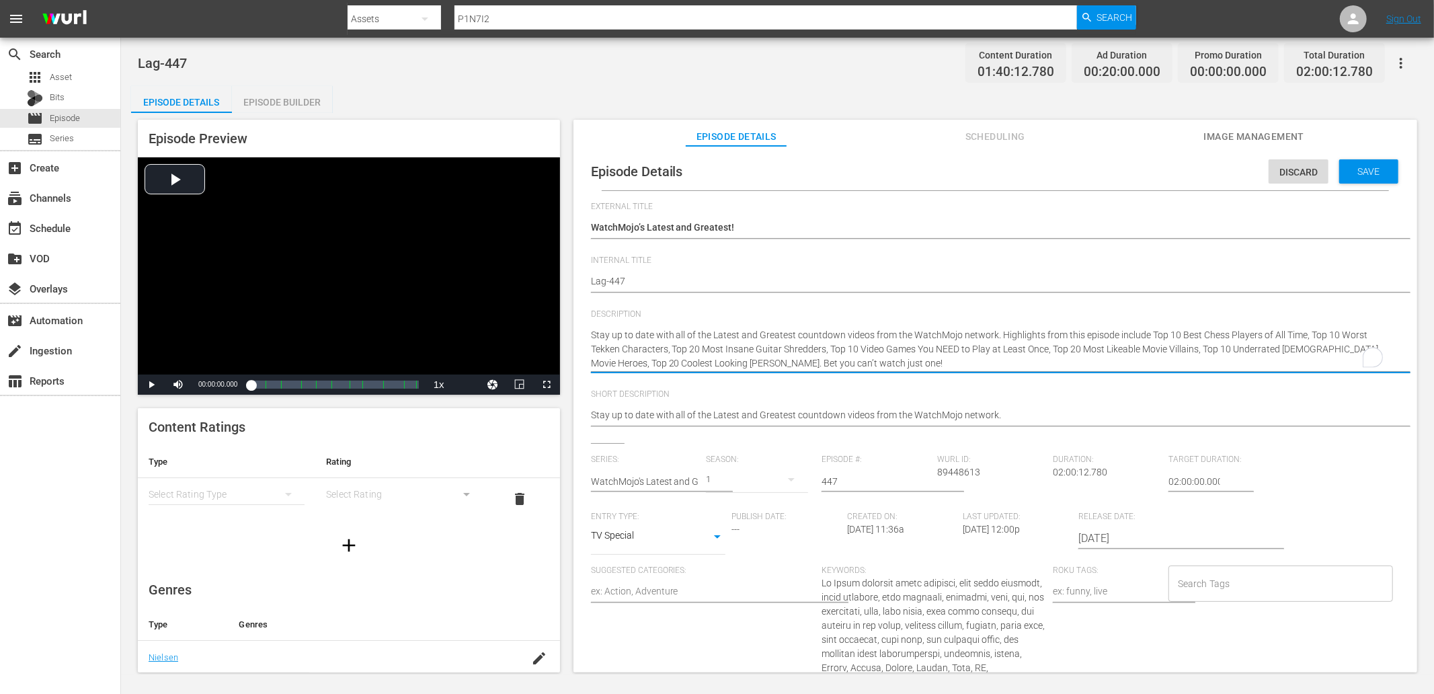
type textarea "Stay up to date with all of the Latest and Greatest countdown videos from the W…"
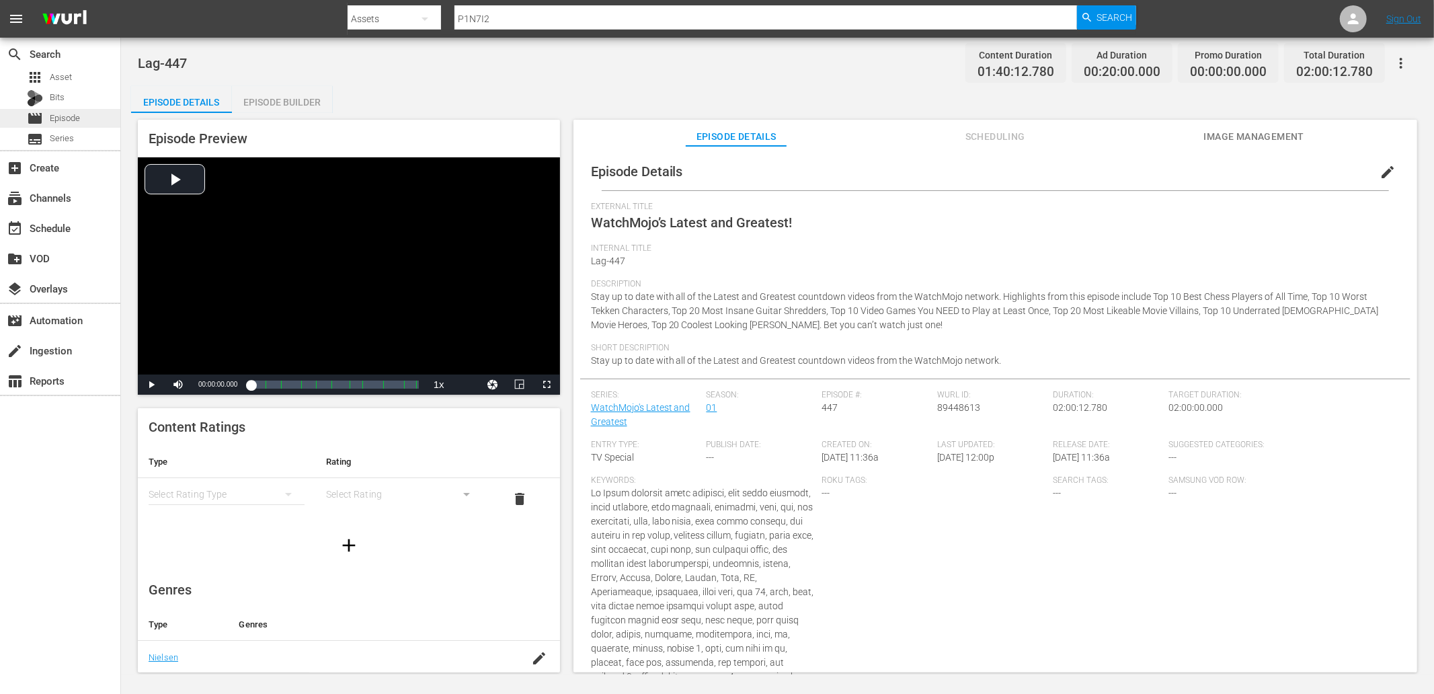
click at [75, 115] on span "Episode" at bounding box center [65, 118] width 30 height 13
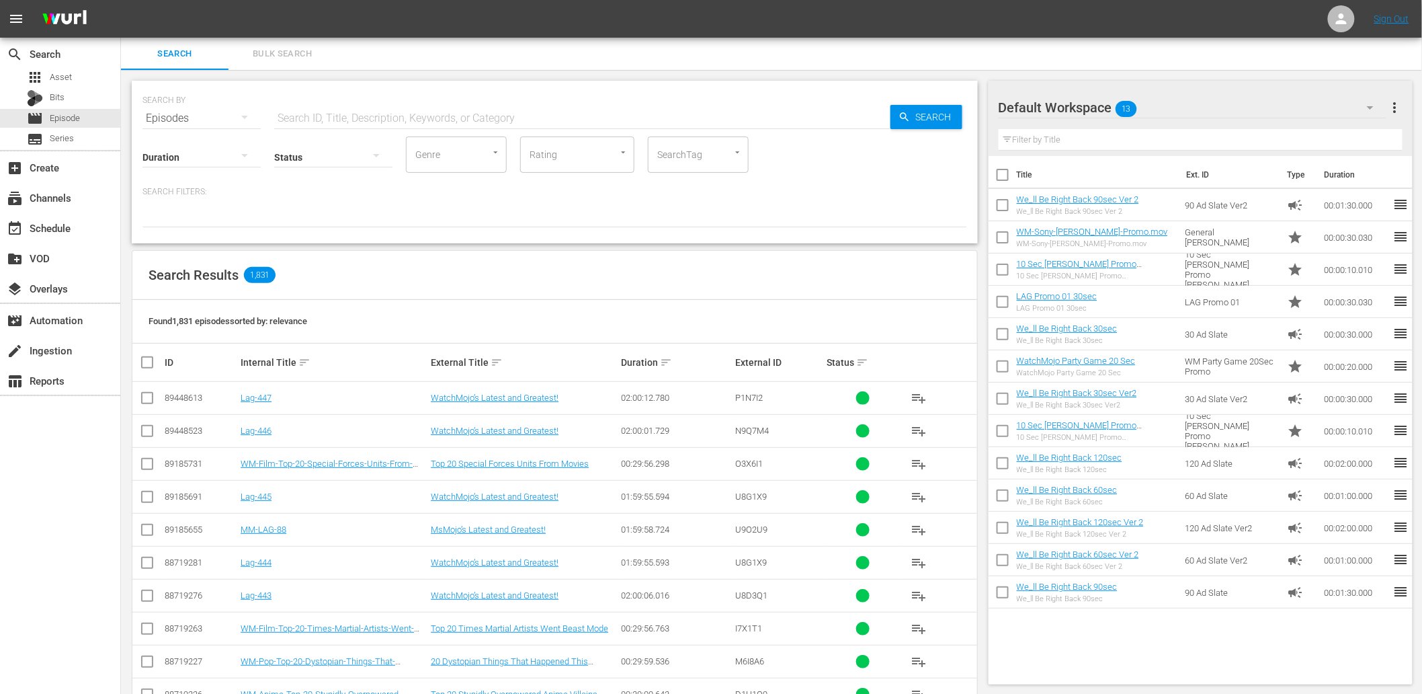
click at [417, 219] on div at bounding box center [554, 215] width 825 height 23
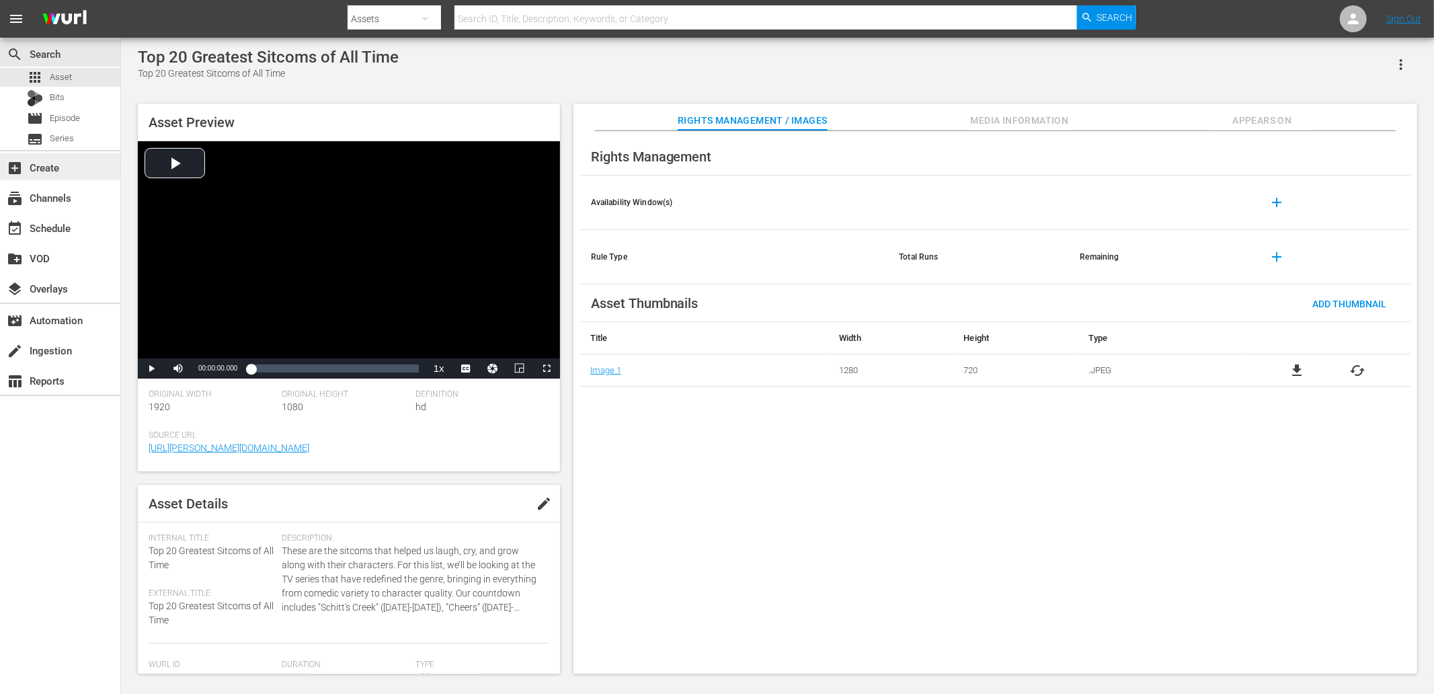
click at [58, 171] on div "add_box Create" at bounding box center [37, 165] width 75 height 12
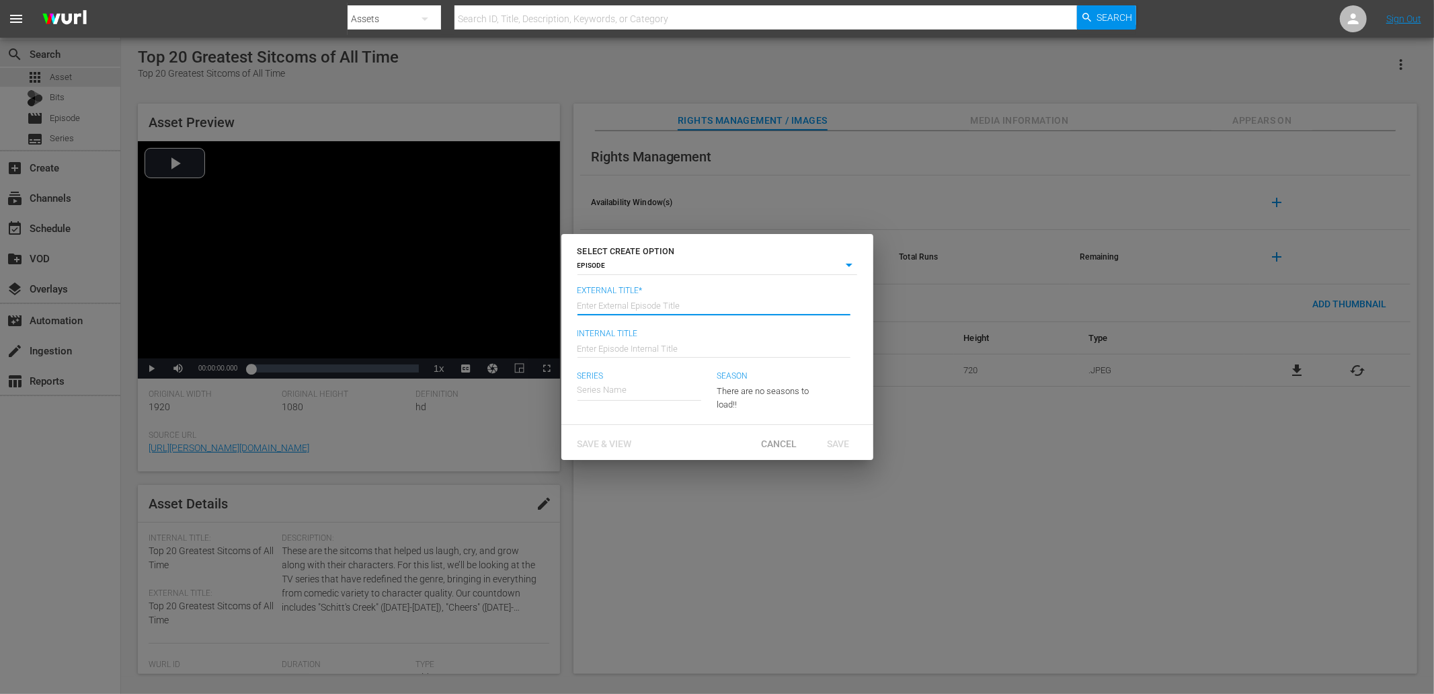
click at [612, 297] on input "text" at bounding box center [713, 304] width 273 height 32
type input "WatchMojo’s Latest and Greatest!"
click at [633, 358] on input "text" at bounding box center [713, 347] width 273 height 32
type input "Lag-446"
click at [608, 387] on input "text" at bounding box center [639, 390] width 124 height 32
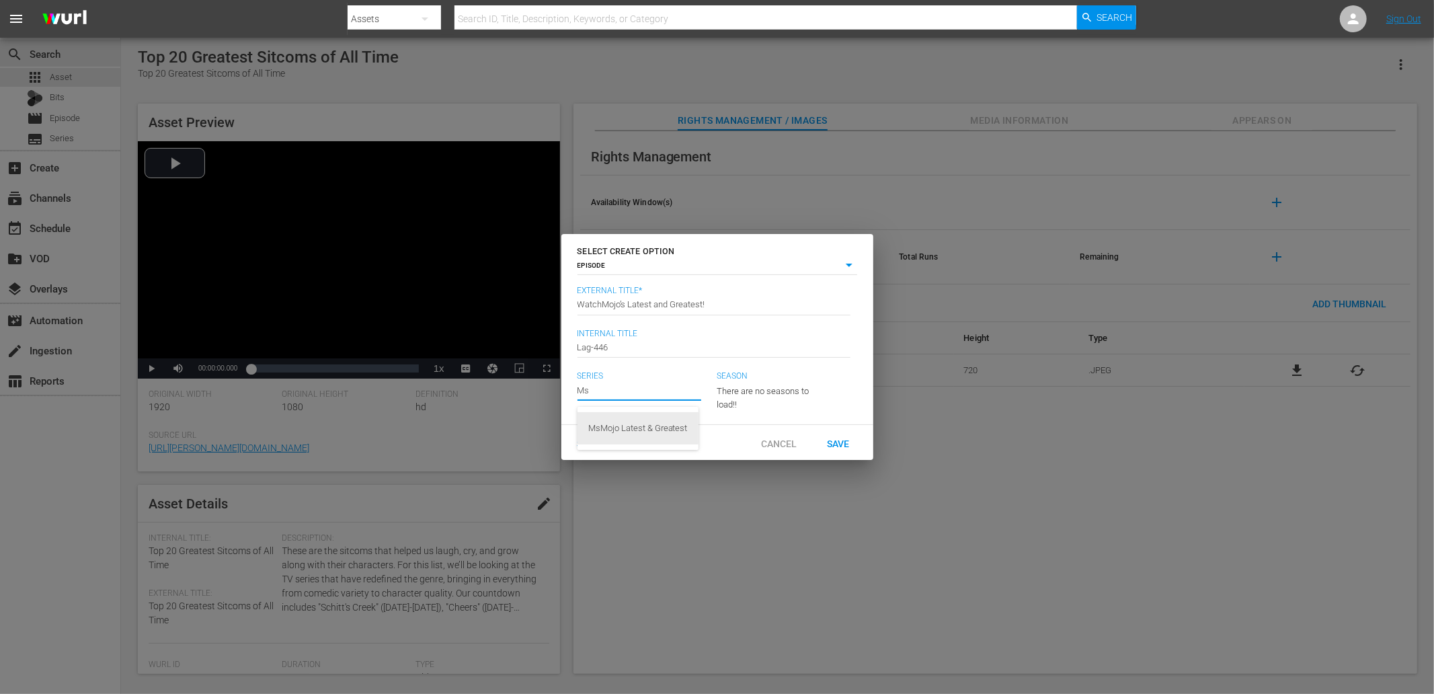
click at [648, 417] on div "MsMojo Latest & Greatest" at bounding box center [637, 428] width 99 height 32
type input "MsMojo Latest & Greatest"
drag, startPoint x: 686, startPoint y: 391, endPoint x: 493, endPoint y: 380, distance: 193.8
click at [493, 380] on div "SELECT CREATE OPTION EPISODE episode External Title* Enter External Episode Tit…" at bounding box center [717, 347] width 1434 height 694
click at [634, 434] on div "WatchMojo's Latest and Greatest" at bounding box center [651, 428] width 126 height 32
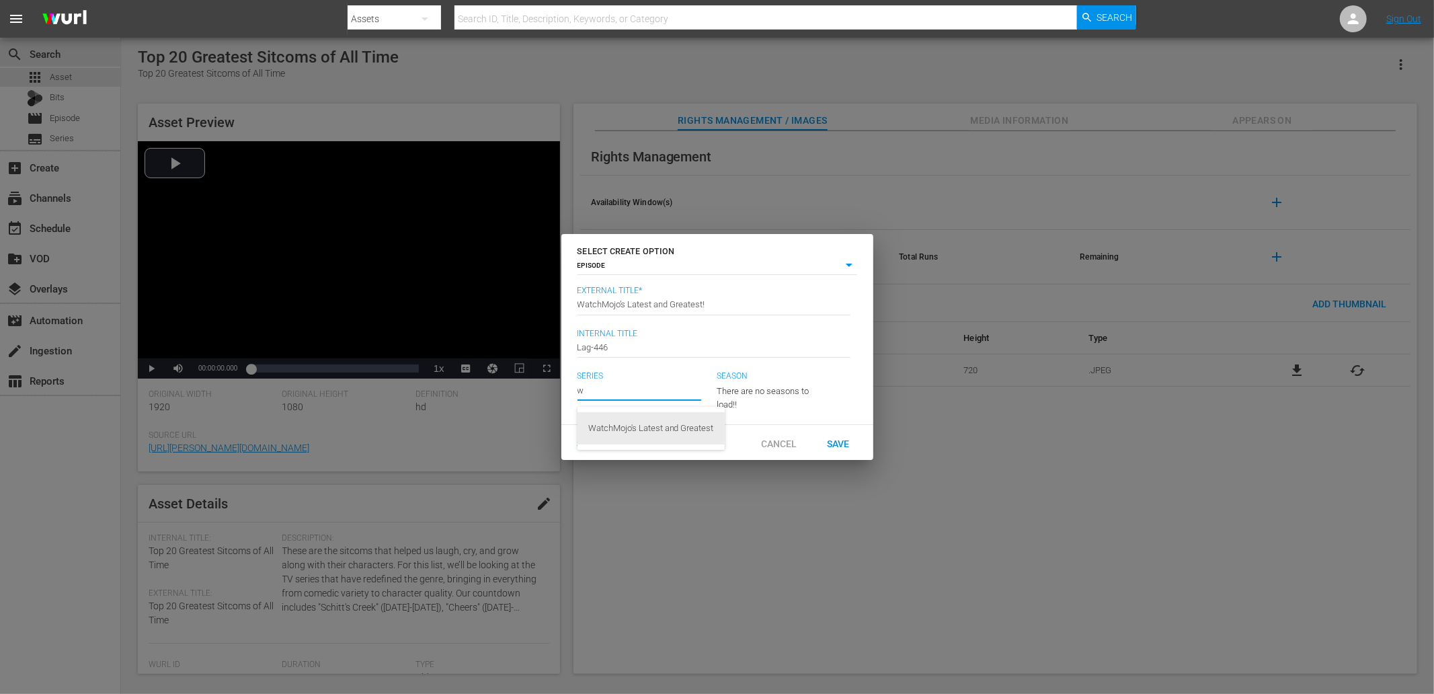
type input "WatchMojo's Latest and Greatest"
click at [607, 448] on span "Save & View" at bounding box center [605, 443] width 76 height 11
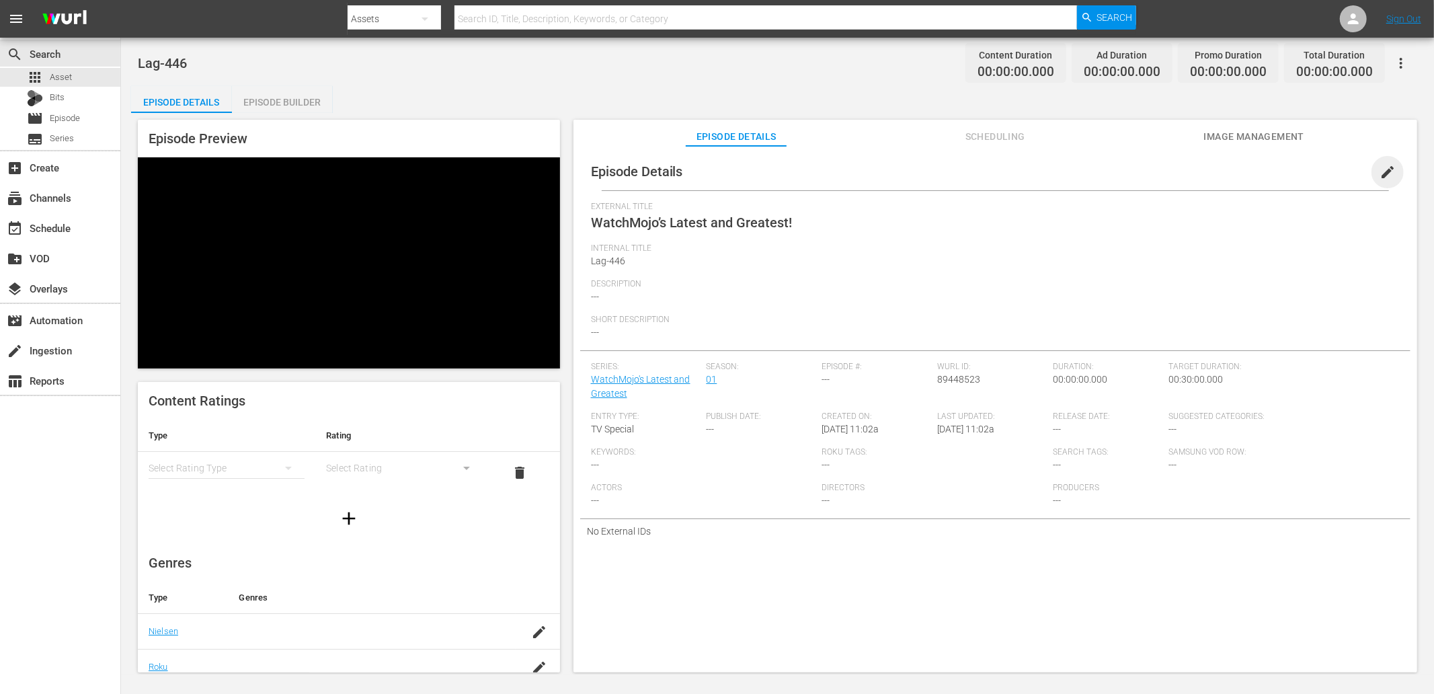
click at [1290, 167] on span "edit" at bounding box center [1387, 172] width 16 height 16
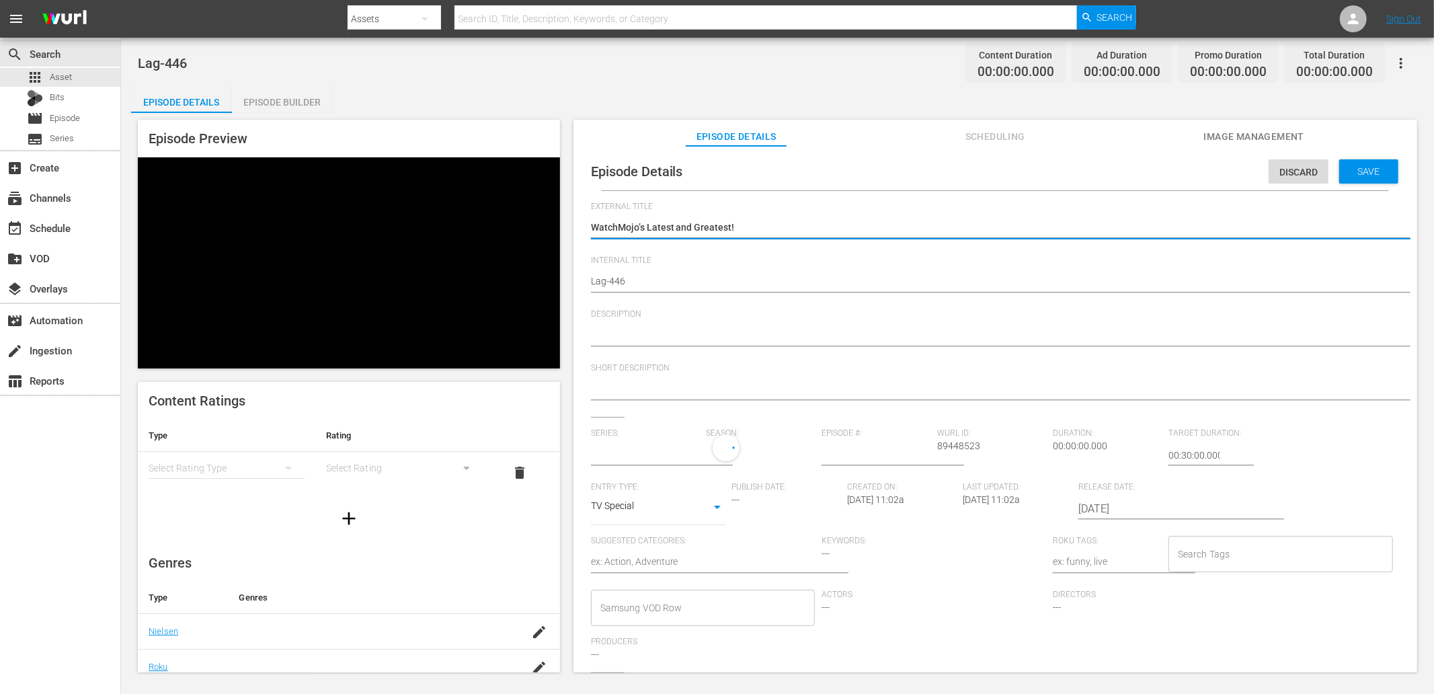
click at [639, 338] on textarea at bounding box center [992, 336] width 802 height 16
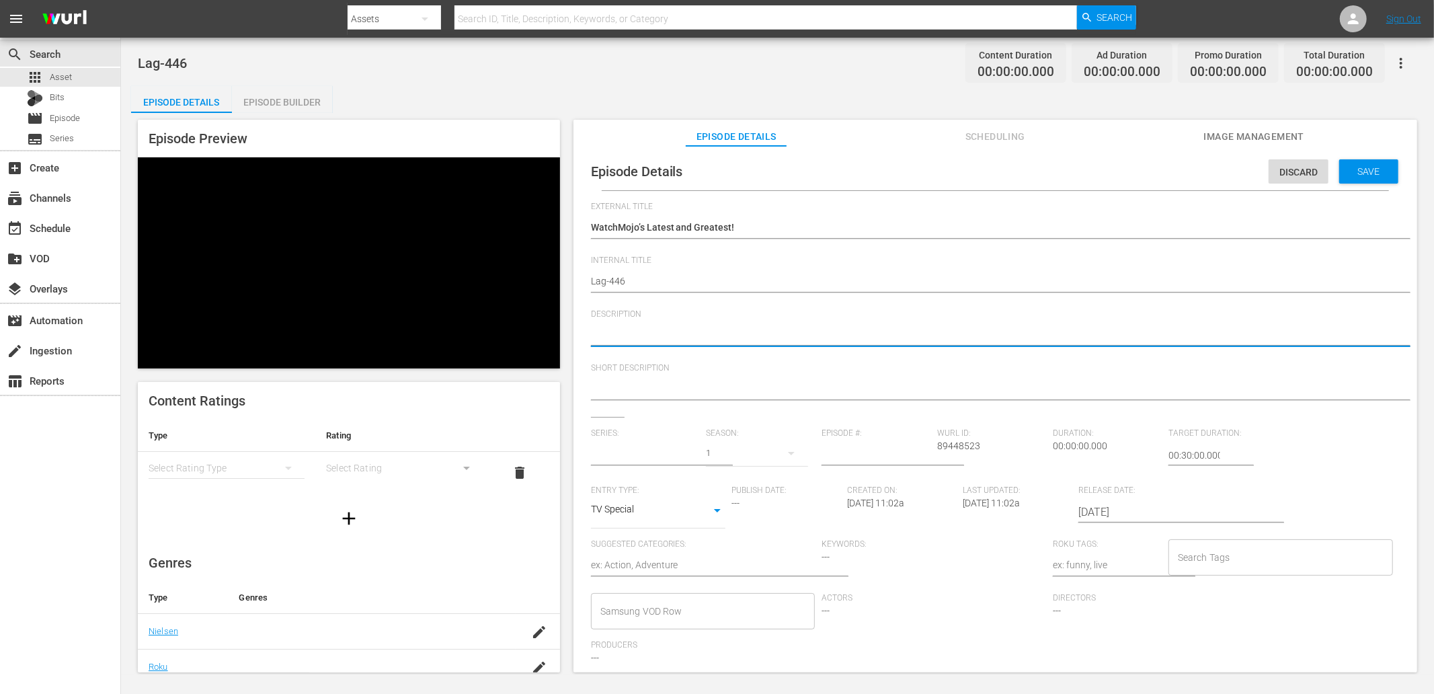
type input "WatchMojo's Latest and Greatest"
paste textarea "Stay up to date with all of the Latest and Greatest countdown videos from the W…"
type textarea "Stay up to date with all of the Latest and Greatest countdown videos from the W…"
click at [646, 384] on textarea at bounding box center [992, 390] width 802 height 16
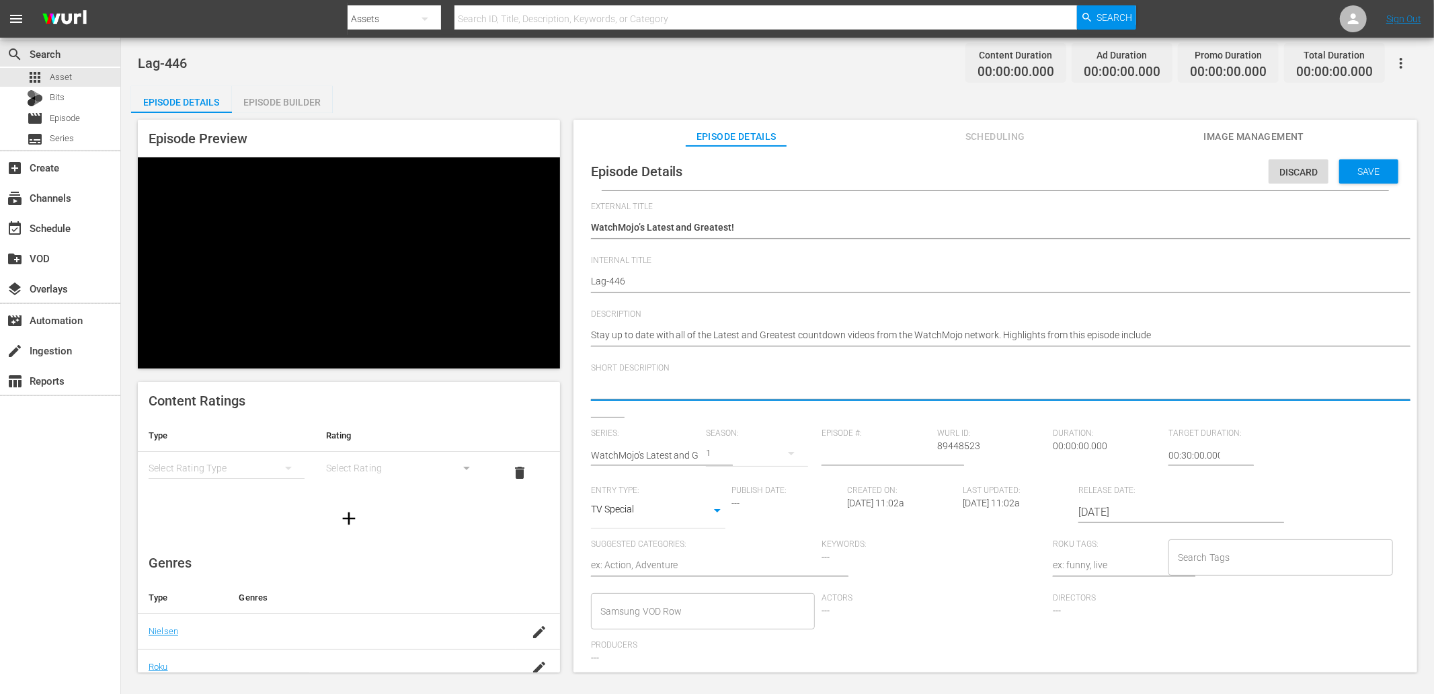
paste textarea "Stay up to date with all of the Latest and Greatest countdown videos from the W…"
type textarea "Stay up to date with all of the Latest and Greatest countdown videos from the W…"
click at [869, 447] on input "number" at bounding box center [875, 455] width 109 height 32
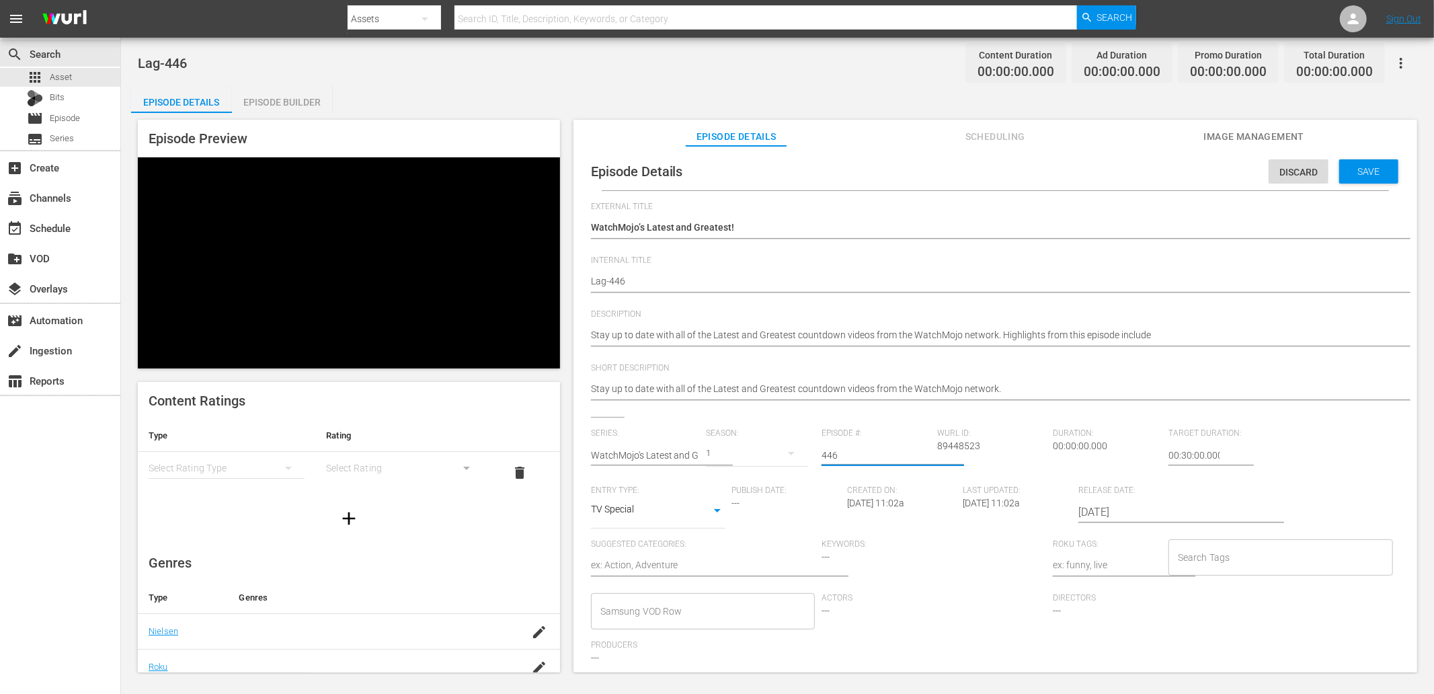
type input "446"
type input "02:00:00.000"
click at [1290, 169] on span "Save" at bounding box center [1369, 171] width 44 height 11
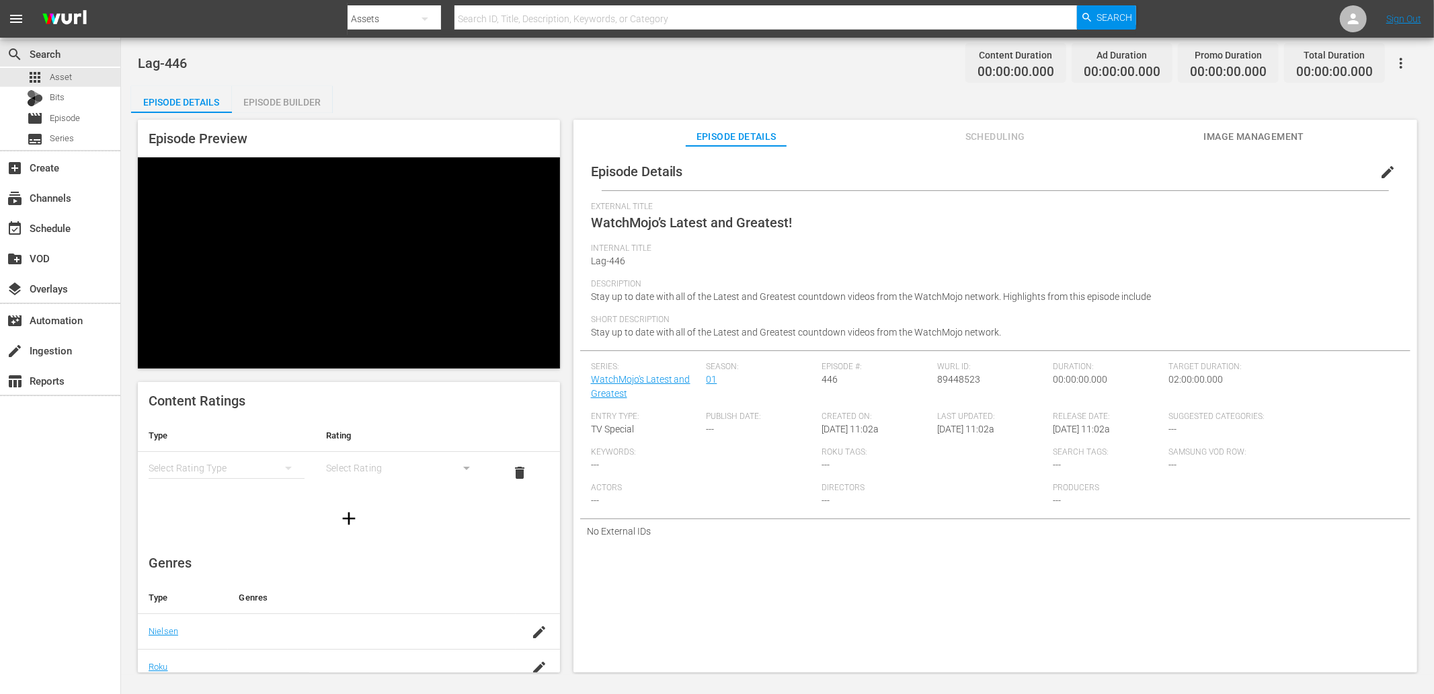
click at [1258, 134] on span "Image Management" at bounding box center [1253, 136] width 101 height 17
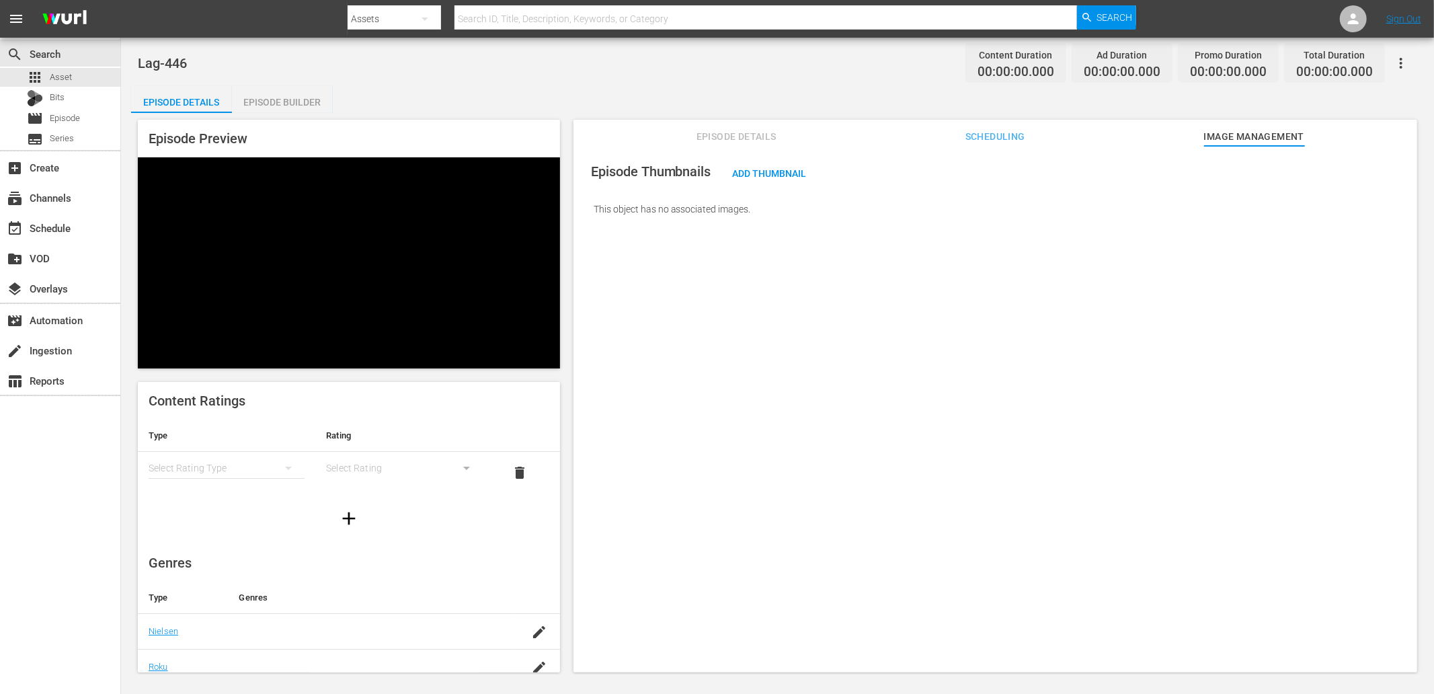
click at [1258, 134] on span "Image Management" at bounding box center [1253, 136] width 101 height 17
click at [769, 170] on span "Add Thumbnail" at bounding box center [769, 173] width 95 height 11
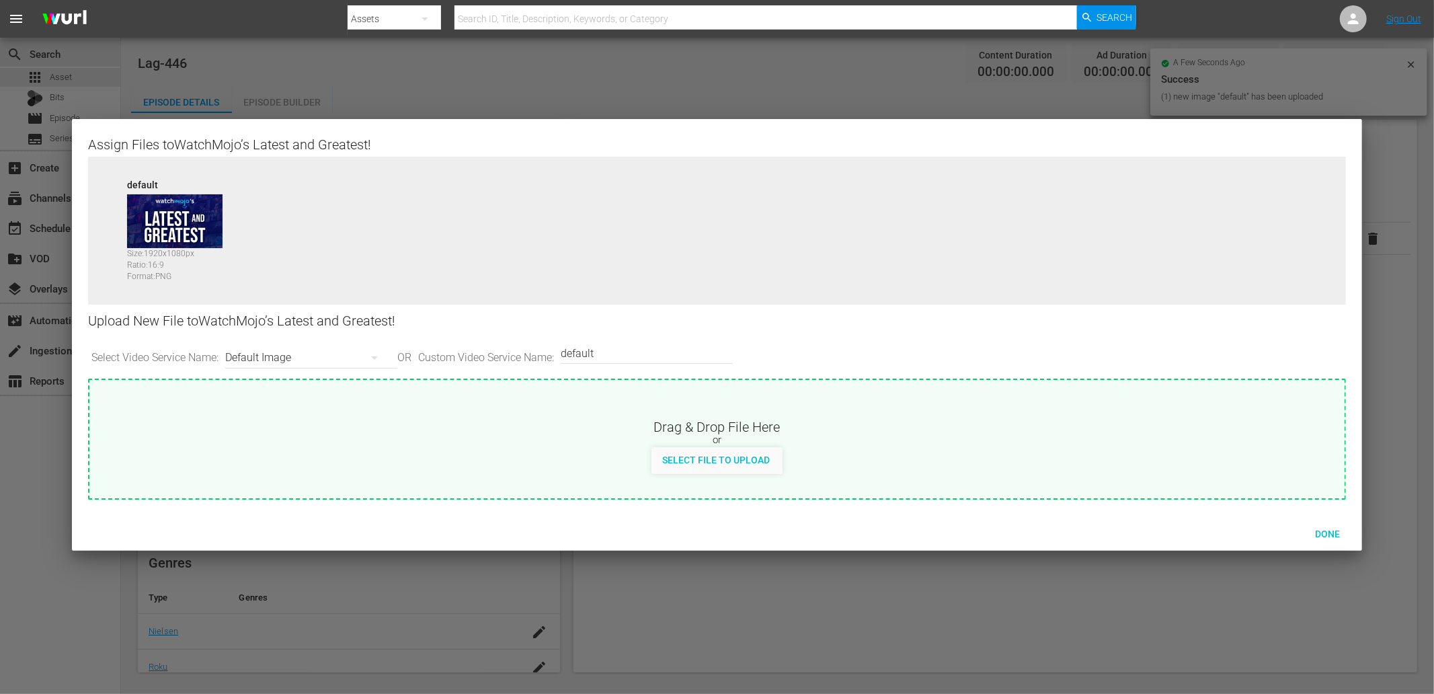
click at [294, 362] on div "Default Image" at bounding box center [307, 358] width 165 height 38
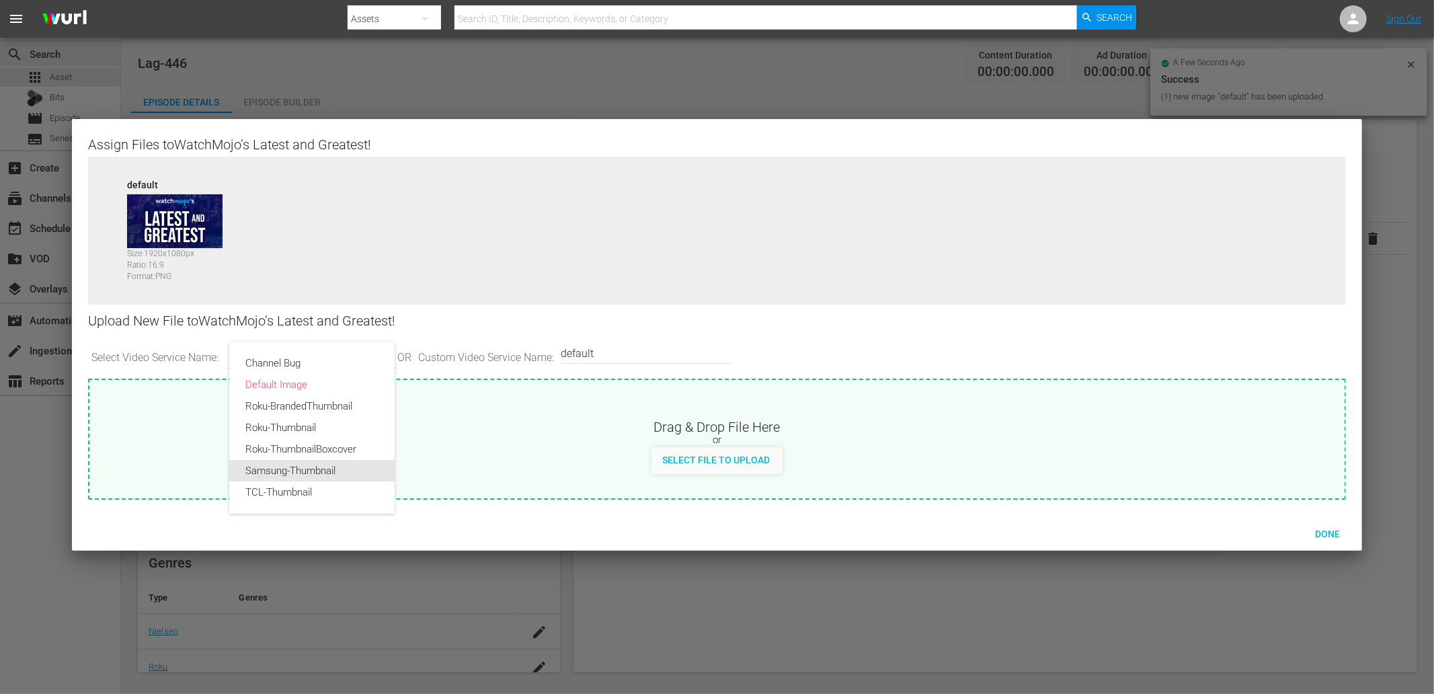
click at [274, 469] on div "Samsung-Thumbnail" at bounding box center [311, 471] width 133 height 22
type input "Samsung-Thumbnail"
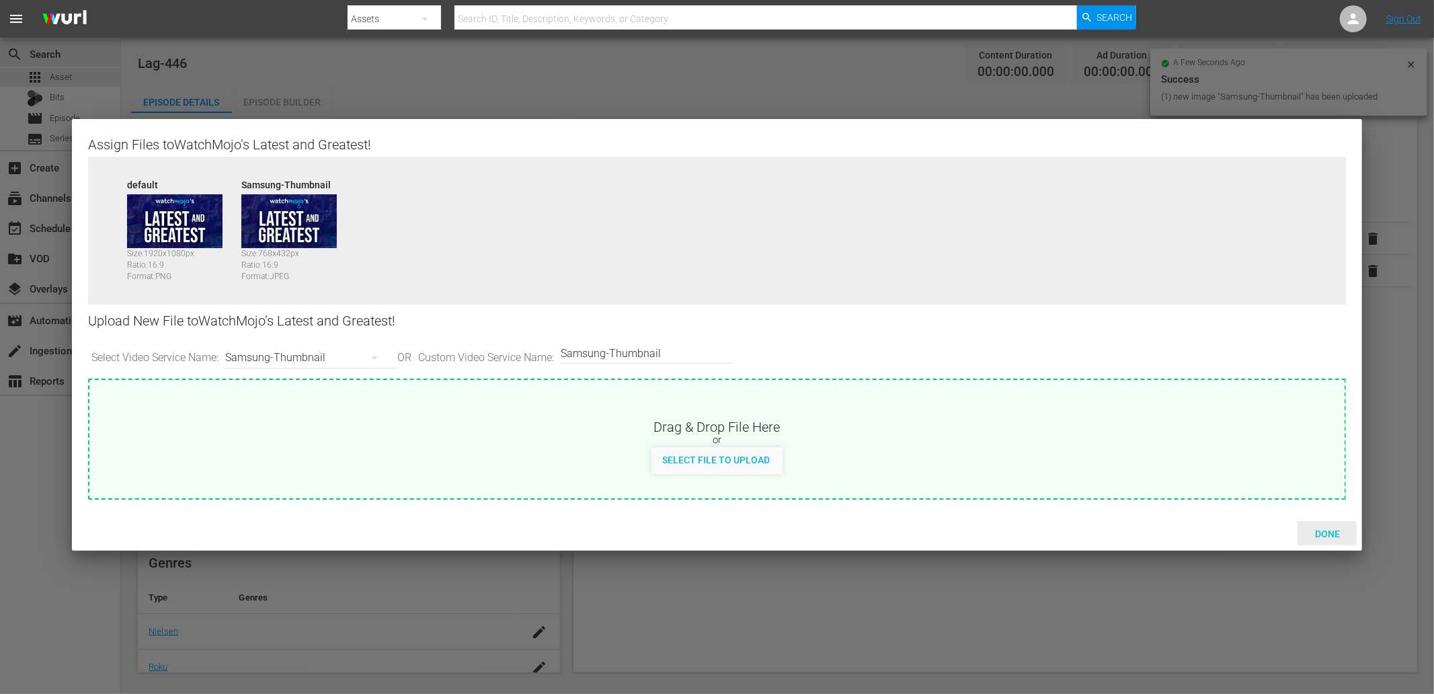
click at [1290, 533] on span "Done" at bounding box center [1327, 533] width 46 height 11
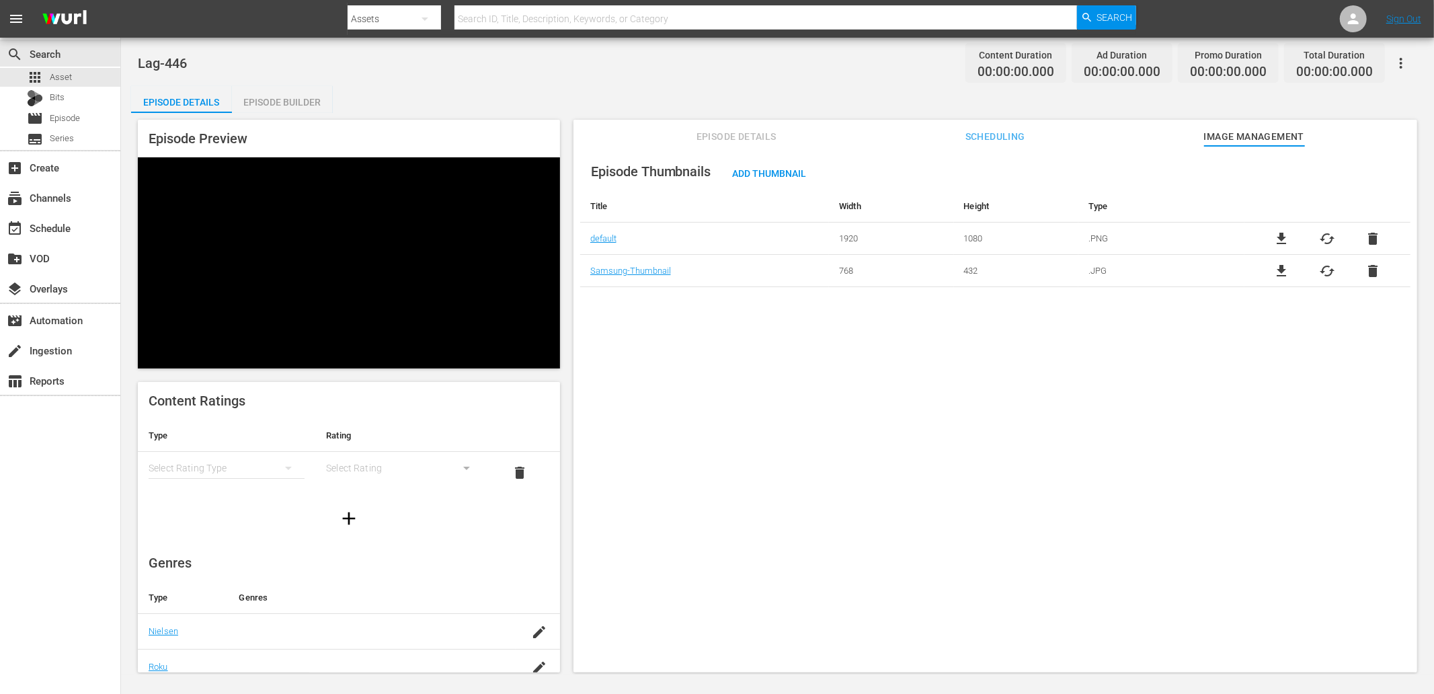
click at [276, 103] on div "Episode Builder" at bounding box center [282, 102] width 101 height 32
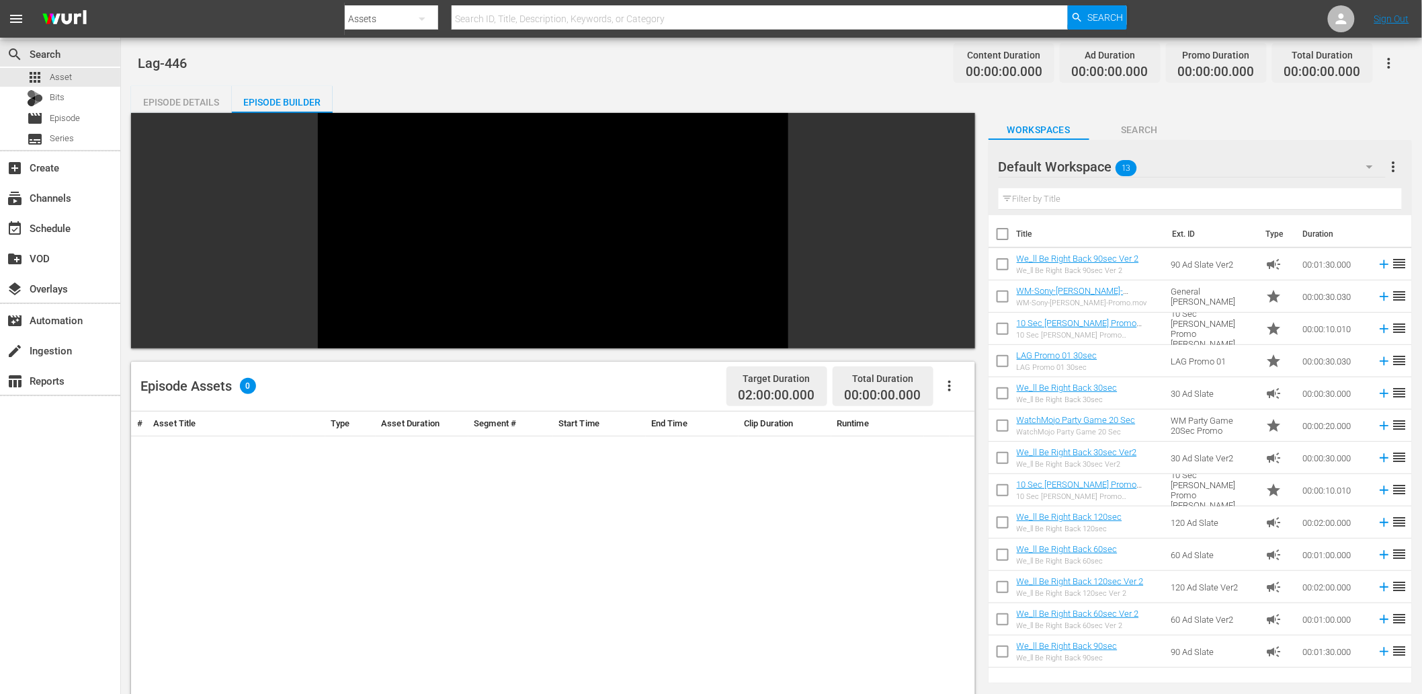
click at [1207, 162] on div "Default Workspace 13" at bounding box center [1192, 167] width 387 height 38
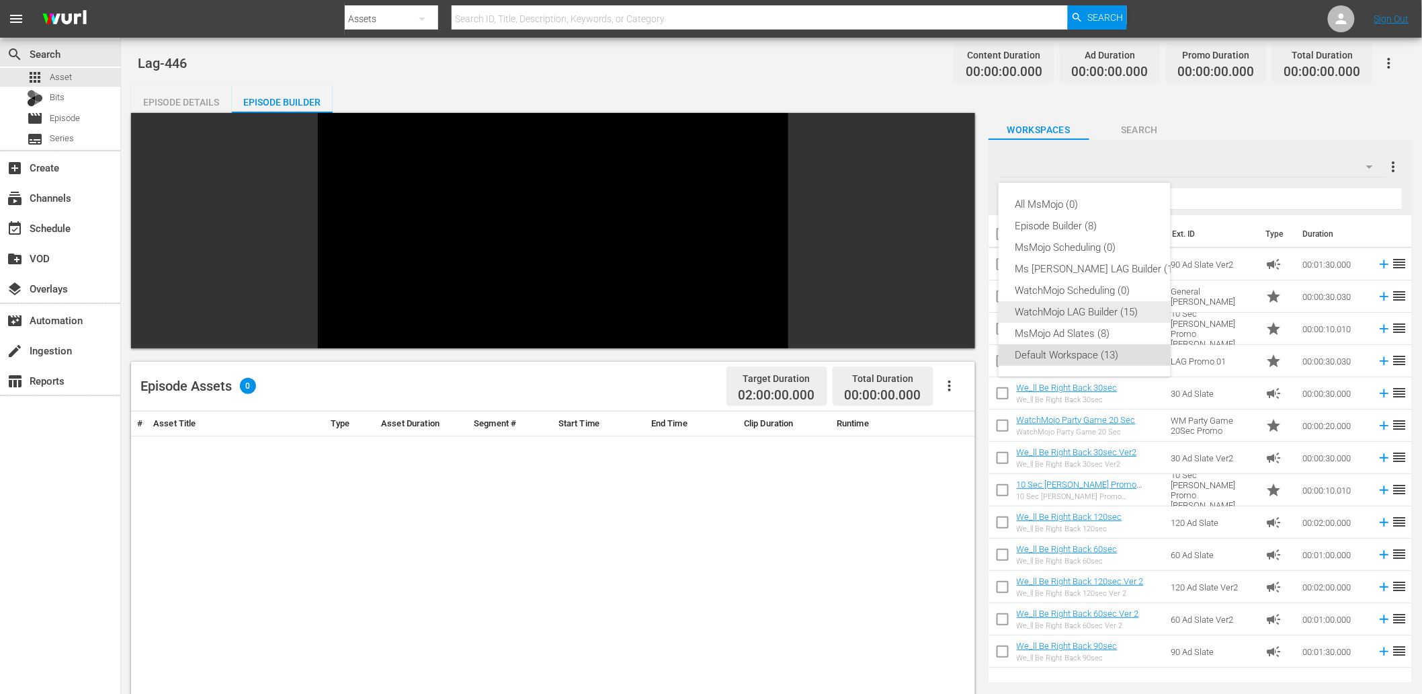
click at [1055, 313] on div "WatchMojo LAG Builder (15)" at bounding box center [1098, 312] width 167 height 22
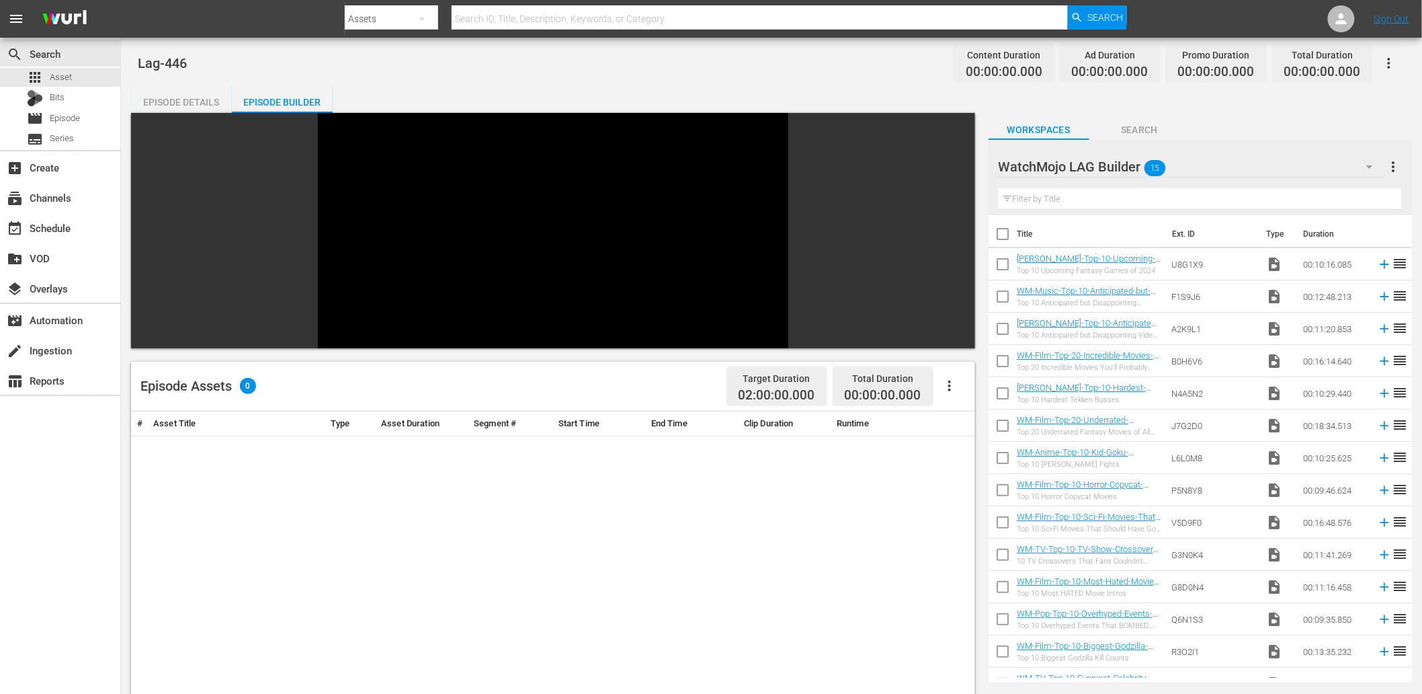
click at [1290, 165] on span "more_vert" at bounding box center [1394, 167] width 16 height 16
click at [1192, 166] on div "WatchMojo LAG Builder 15" at bounding box center [1192, 167] width 387 height 38
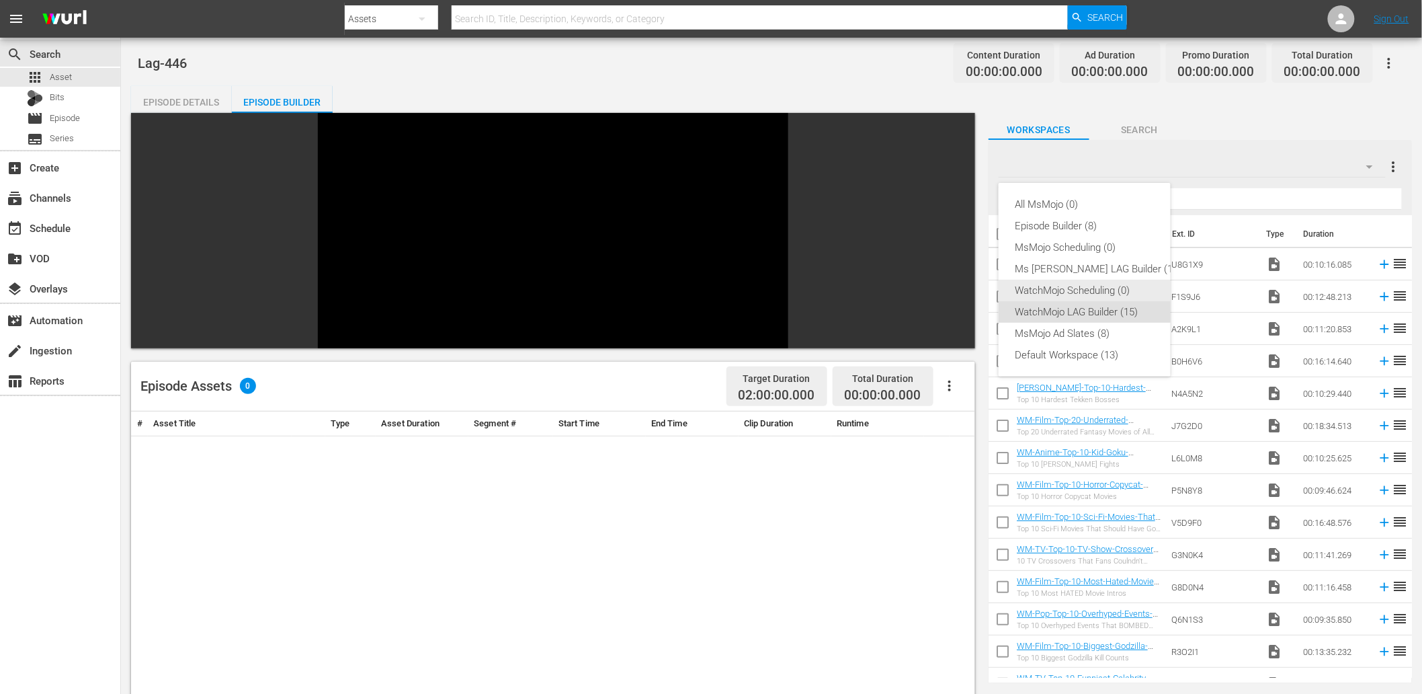
click at [1071, 289] on div "WatchMojo Scheduling (0)" at bounding box center [1098, 291] width 167 height 22
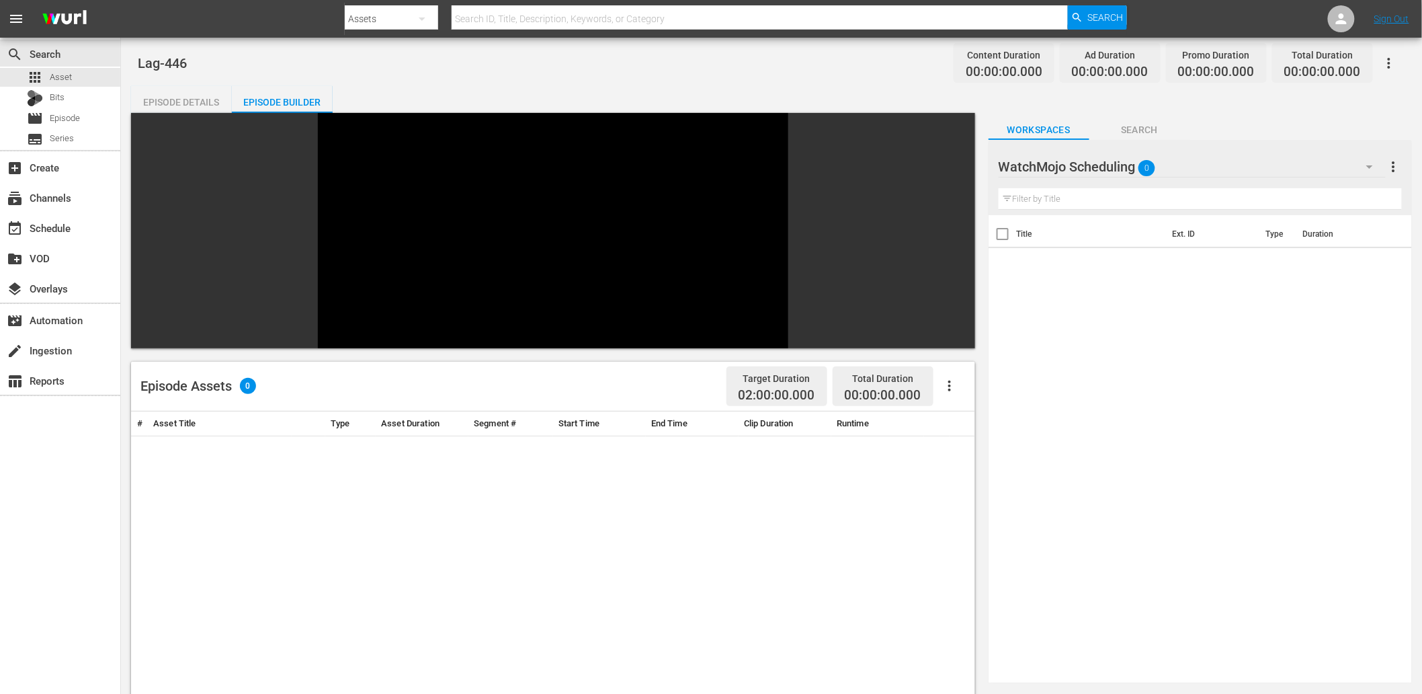
click at [1290, 163] on button "button" at bounding box center [1370, 167] width 32 height 32
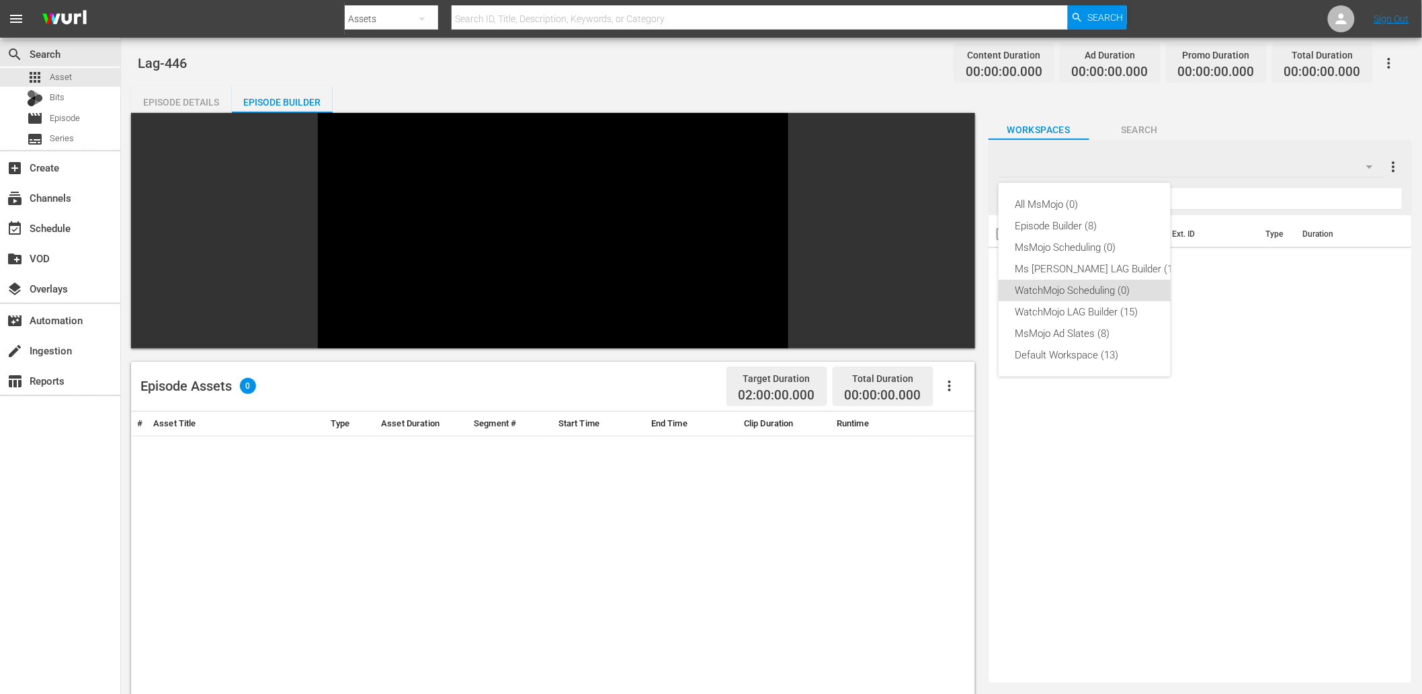
click at [1290, 149] on div "All MsMojo (0) Episode Builder (8) MsMojo Scheduling (0) Ms Mojo LAG Builder (1…" at bounding box center [711, 347] width 1422 height 694
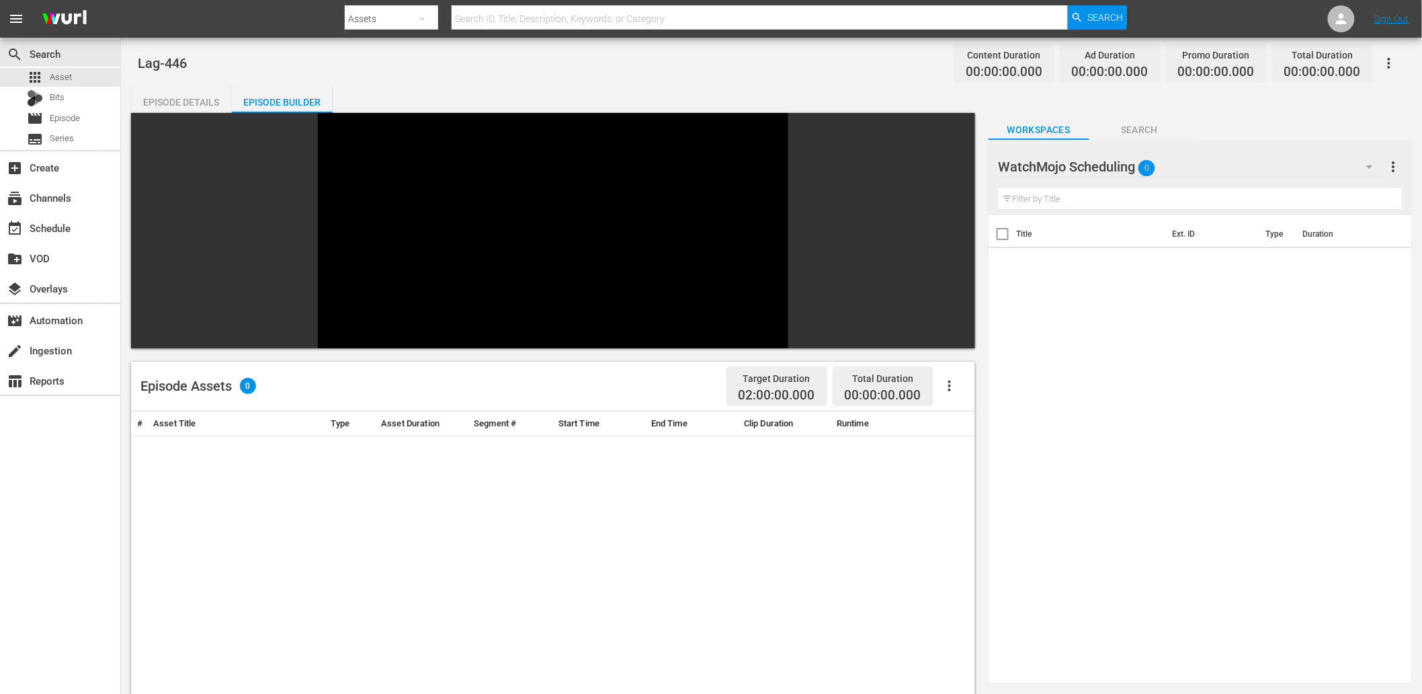
click at [1290, 166] on span "more_vert" at bounding box center [1394, 167] width 16 height 16
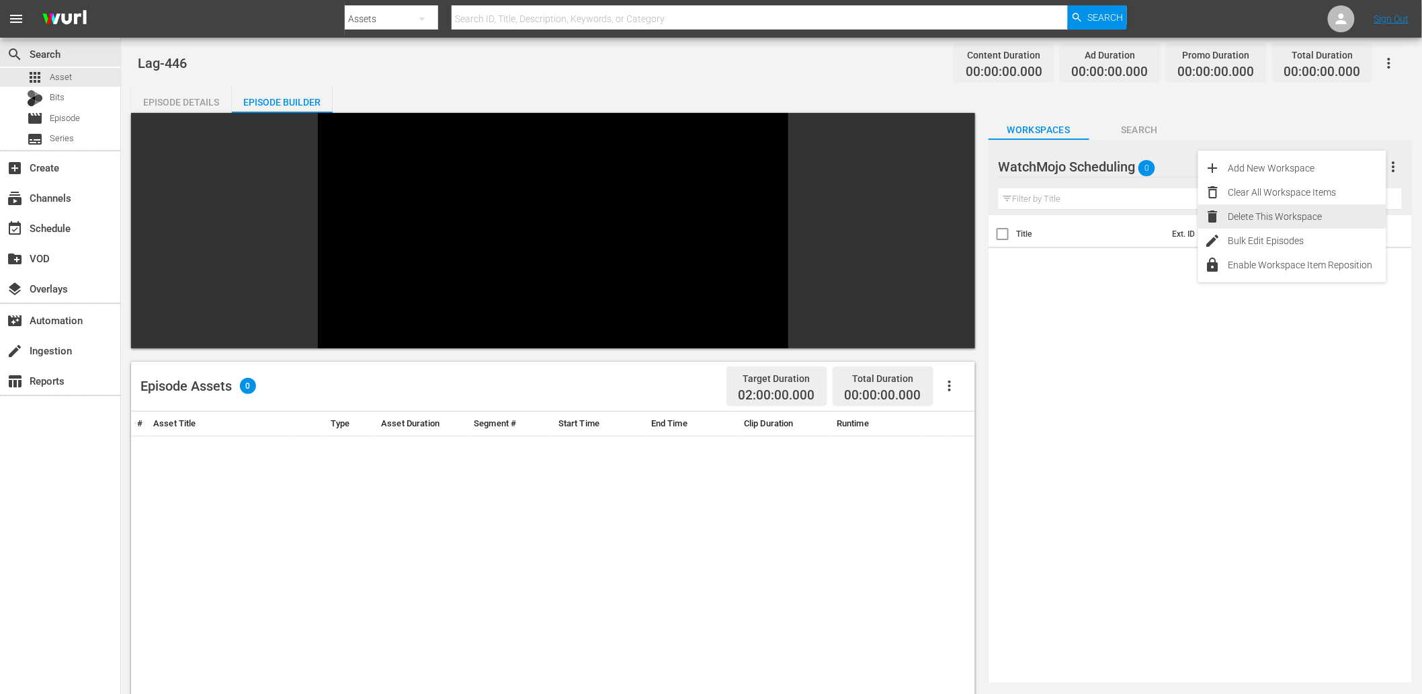
click at [1290, 214] on div "Delete This Workspace" at bounding box center [1308, 216] width 158 height 24
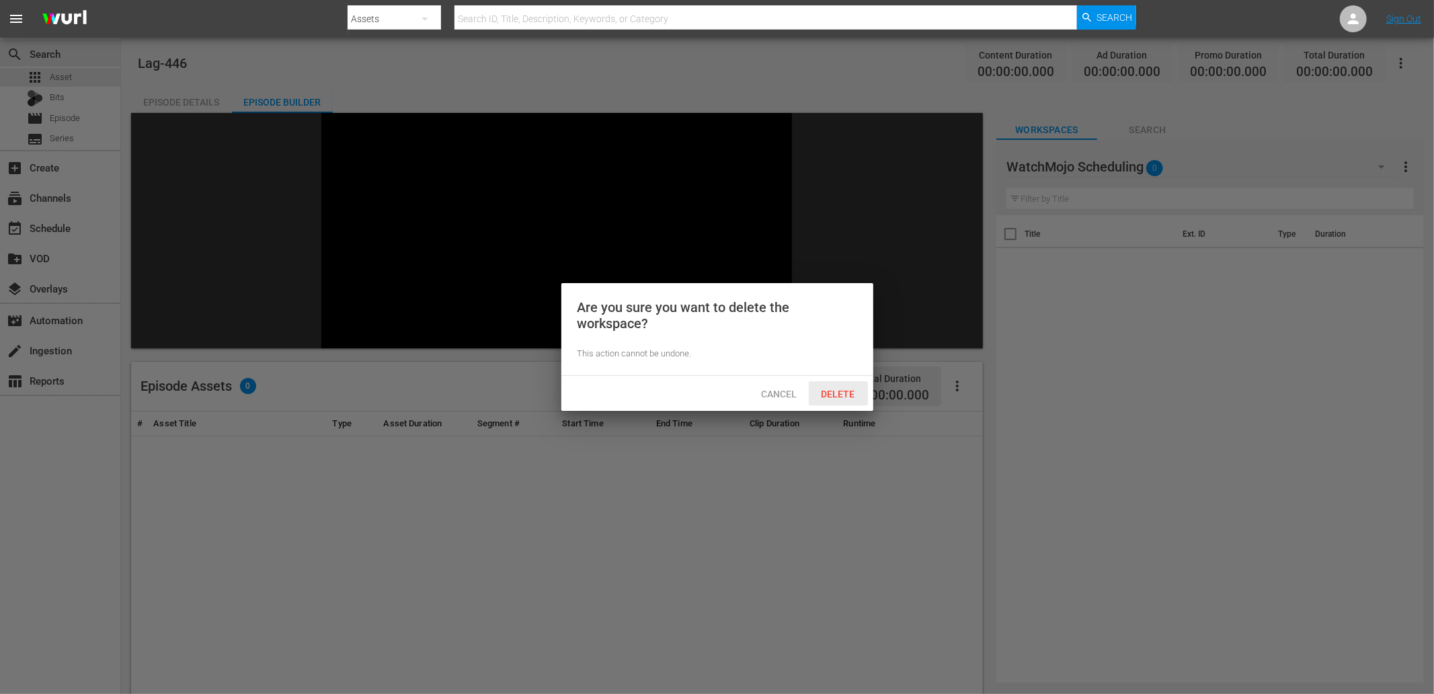
click at [829, 395] on span "Delete" at bounding box center [838, 394] width 55 height 11
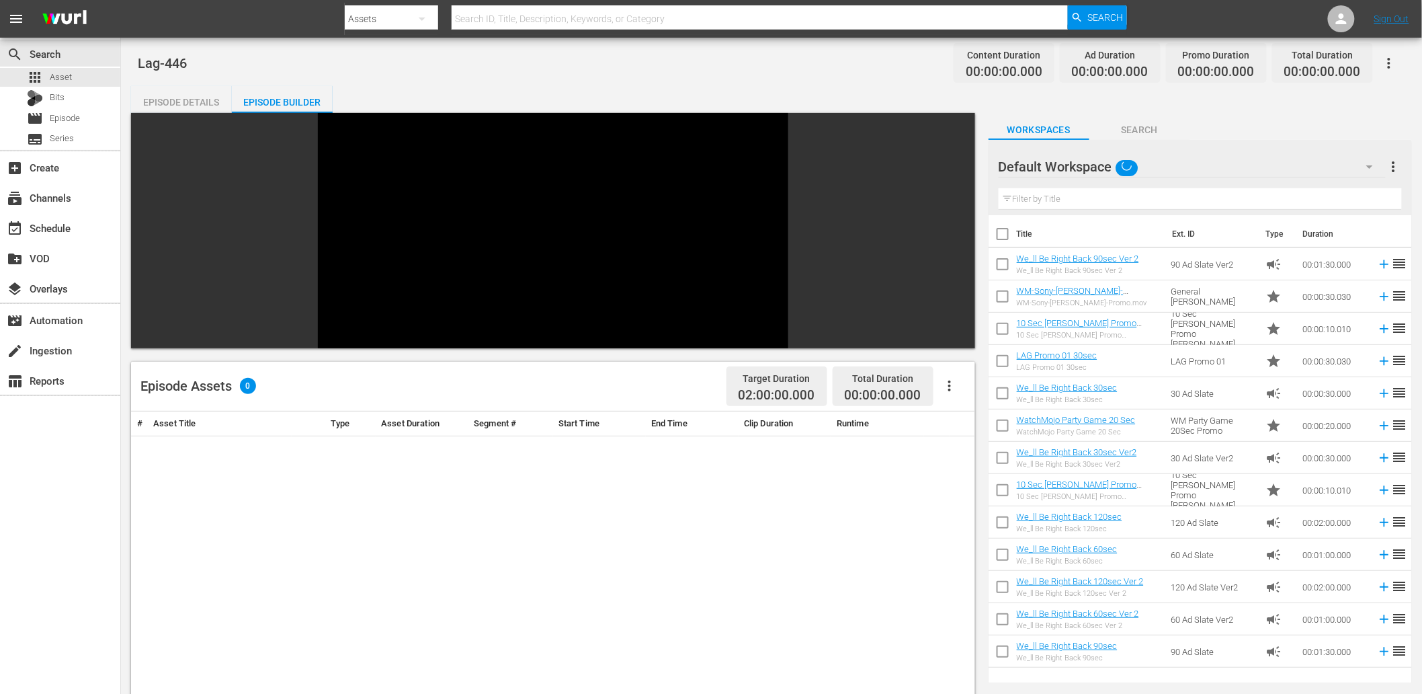
click at [1204, 159] on div "Default Workspace" at bounding box center [1192, 167] width 387 height 38
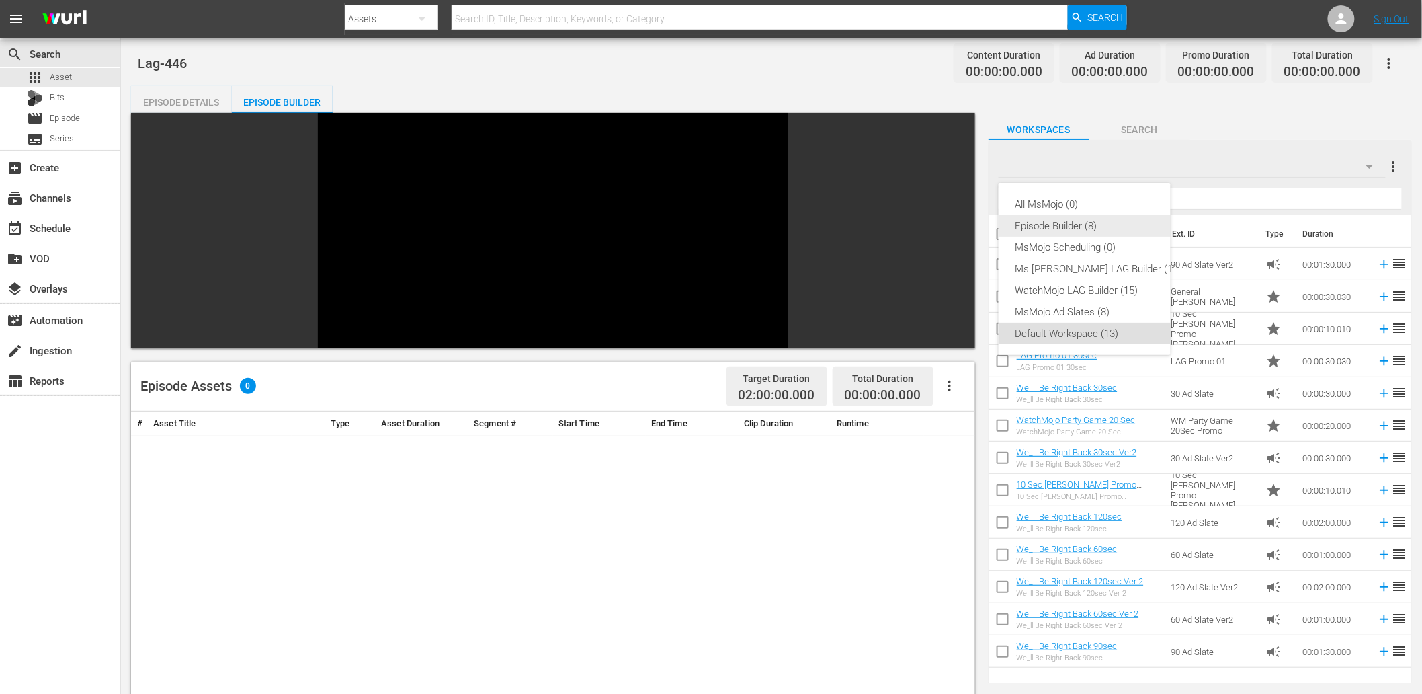
click at [1081, 227] on div "Episode Builder (8)" at bounding box center [1098, 226] width 167 height 22
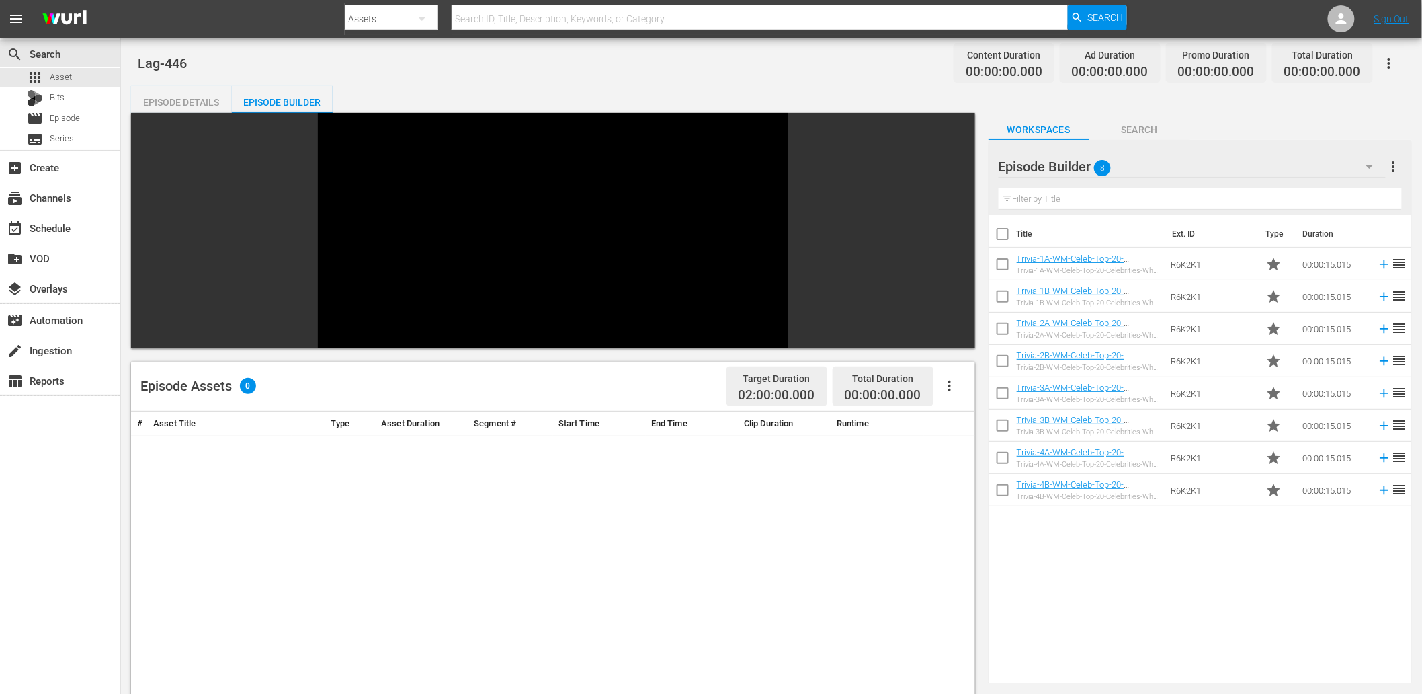
click at [1290, 170] on span "more_vert" at bounding box center [1394, 167] width 16 height 16
click at [1279, 216] on div "Delete This Workspace" at bounding box center [1308, 216] width 158 height 24
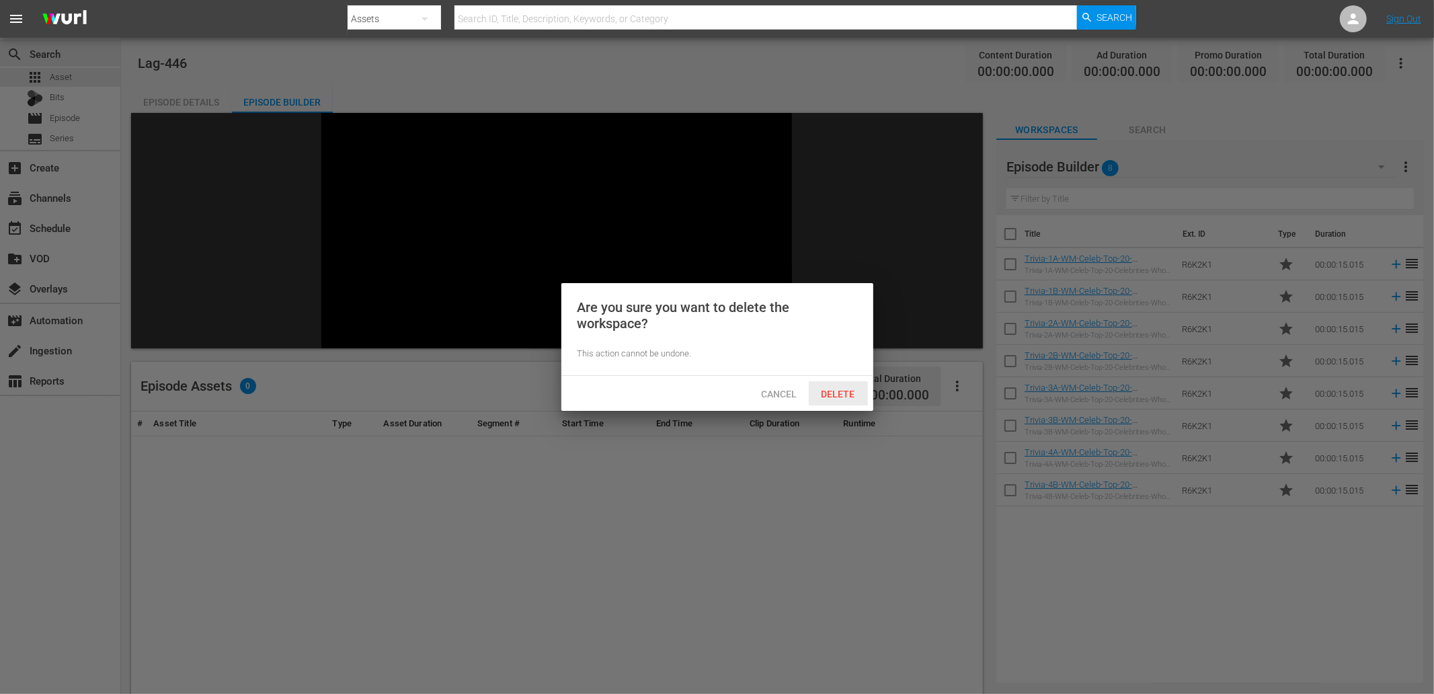
click at [835, 395] on span "Delete" at bounding box center [838, 394] width 55 height 11
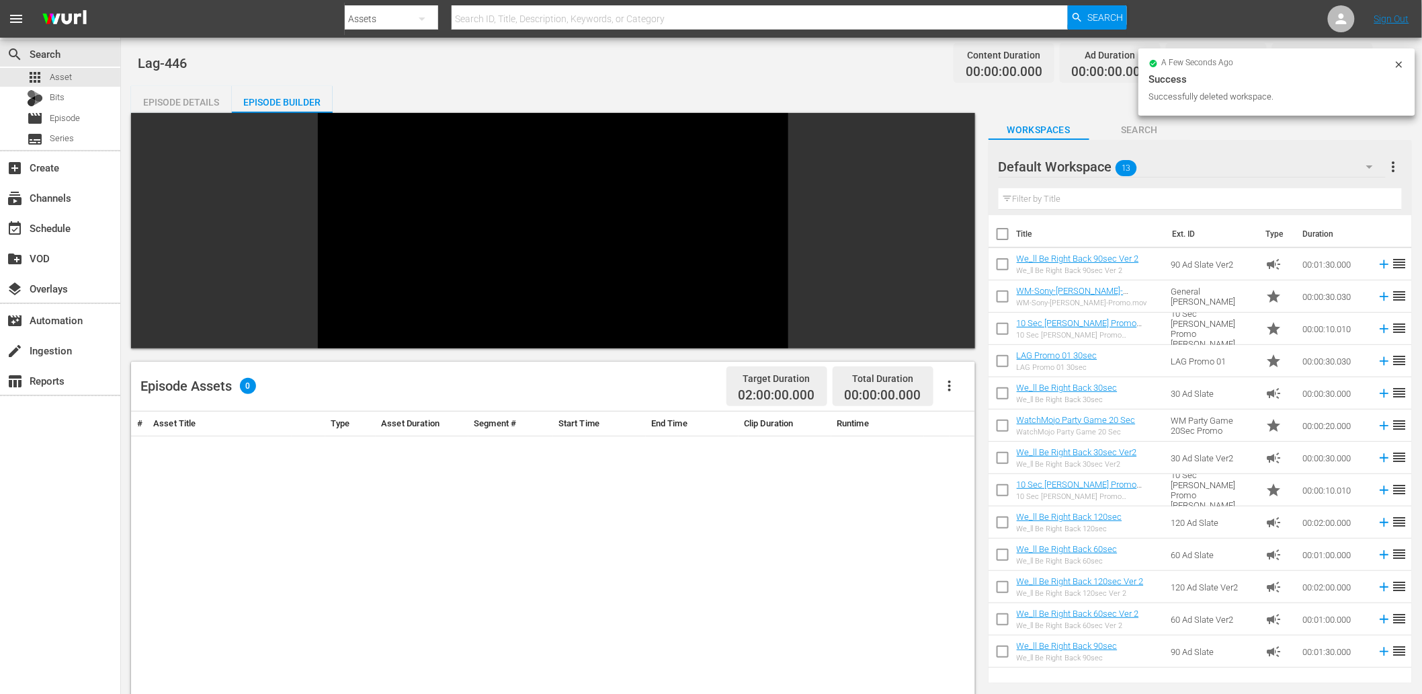
click at [1174, 166] on div "Default Workspace 13" at bounding box center [1192, 167] width 387 height 38
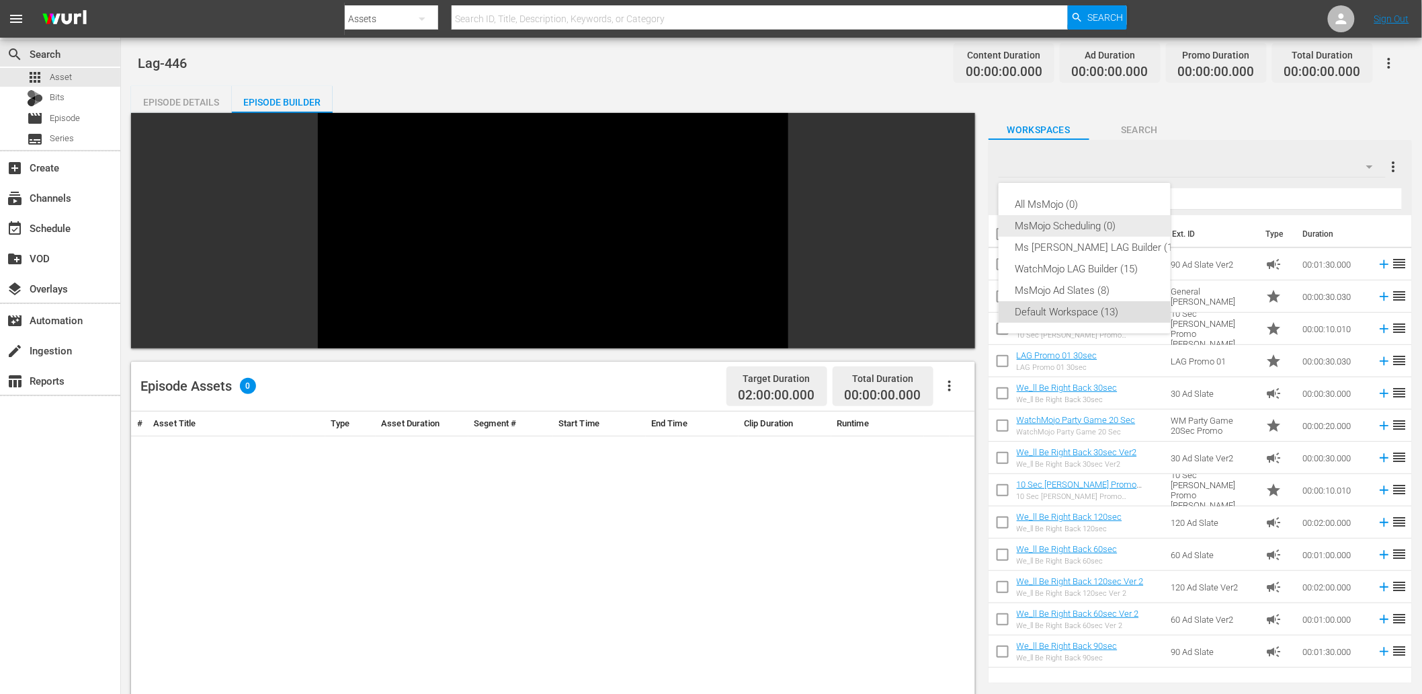
click at [1106, 225] on div "MsMojo Scheduling (0)" at bounding box center [1098, 226] width 167 height 22
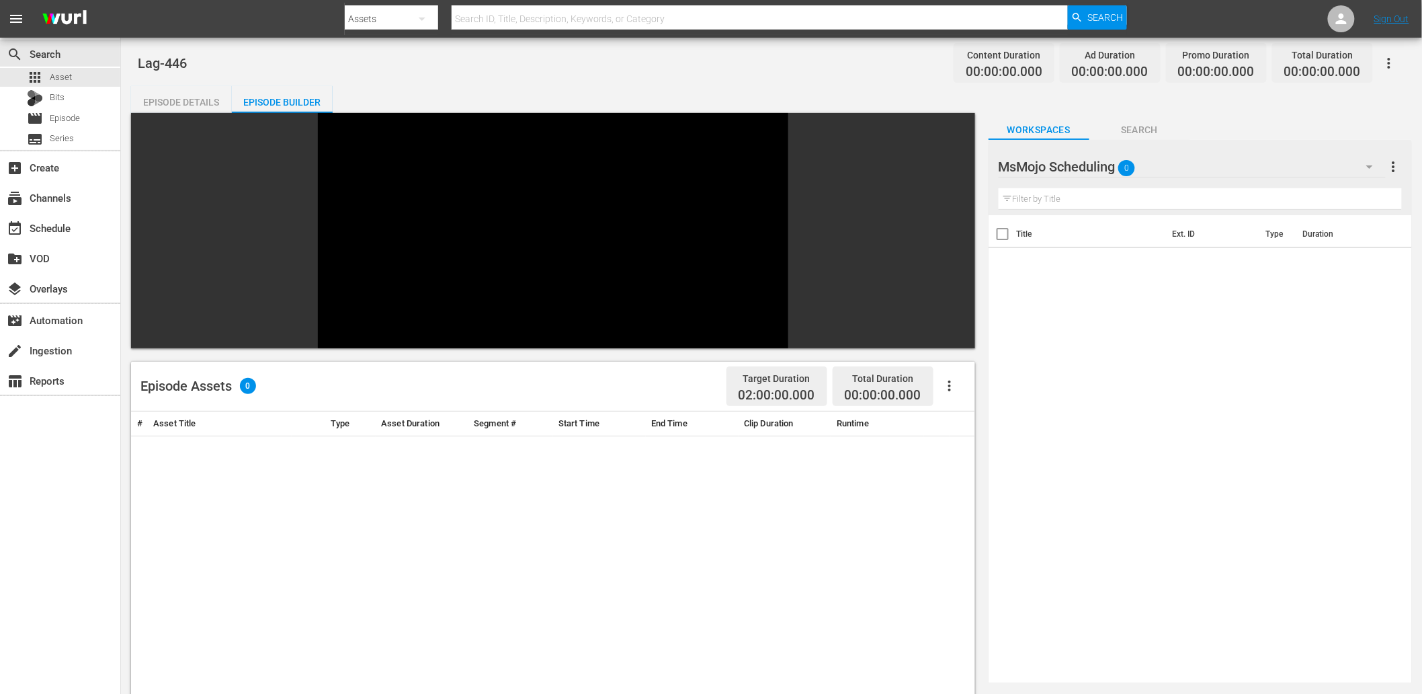
click at [1290, 159] on span "more_vert" at bounding box center [1394, 167] width 16 height 16
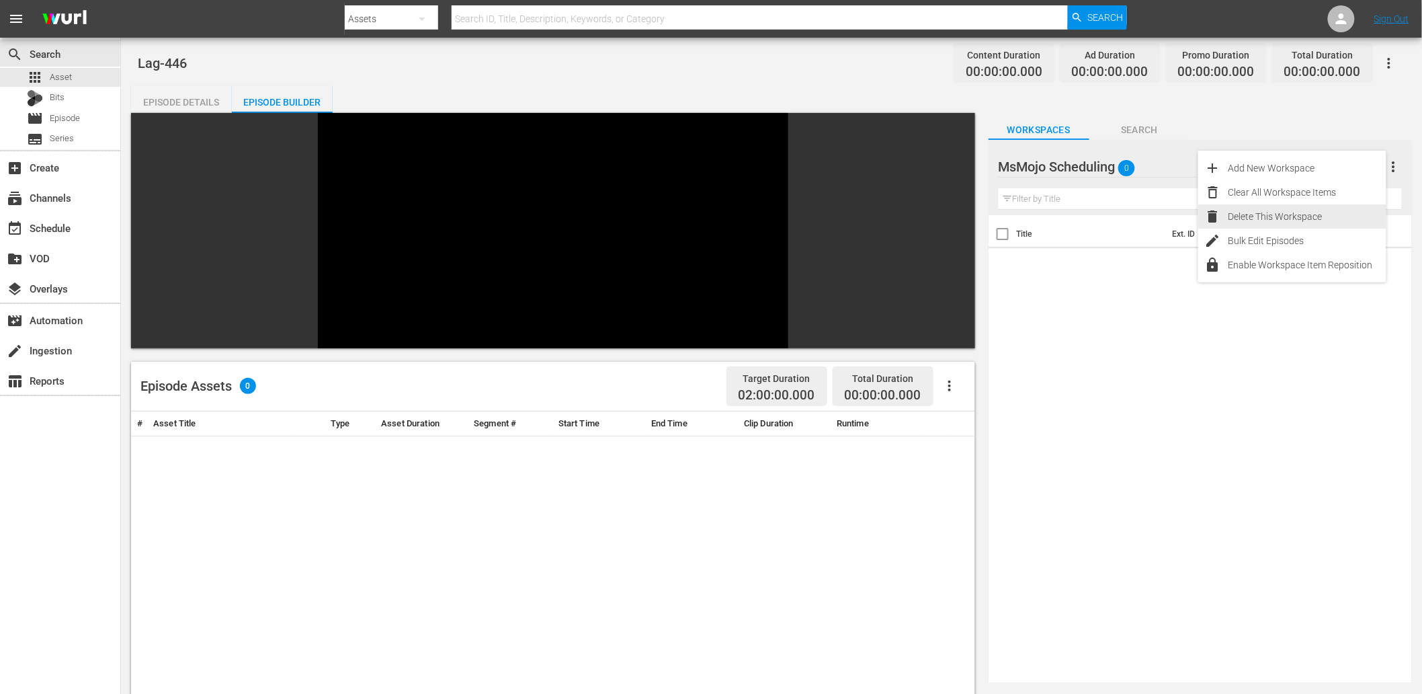
click at [1257, 212] on div "Delete This Workspace" at bounding box center [1308, 216] width 158 height 24
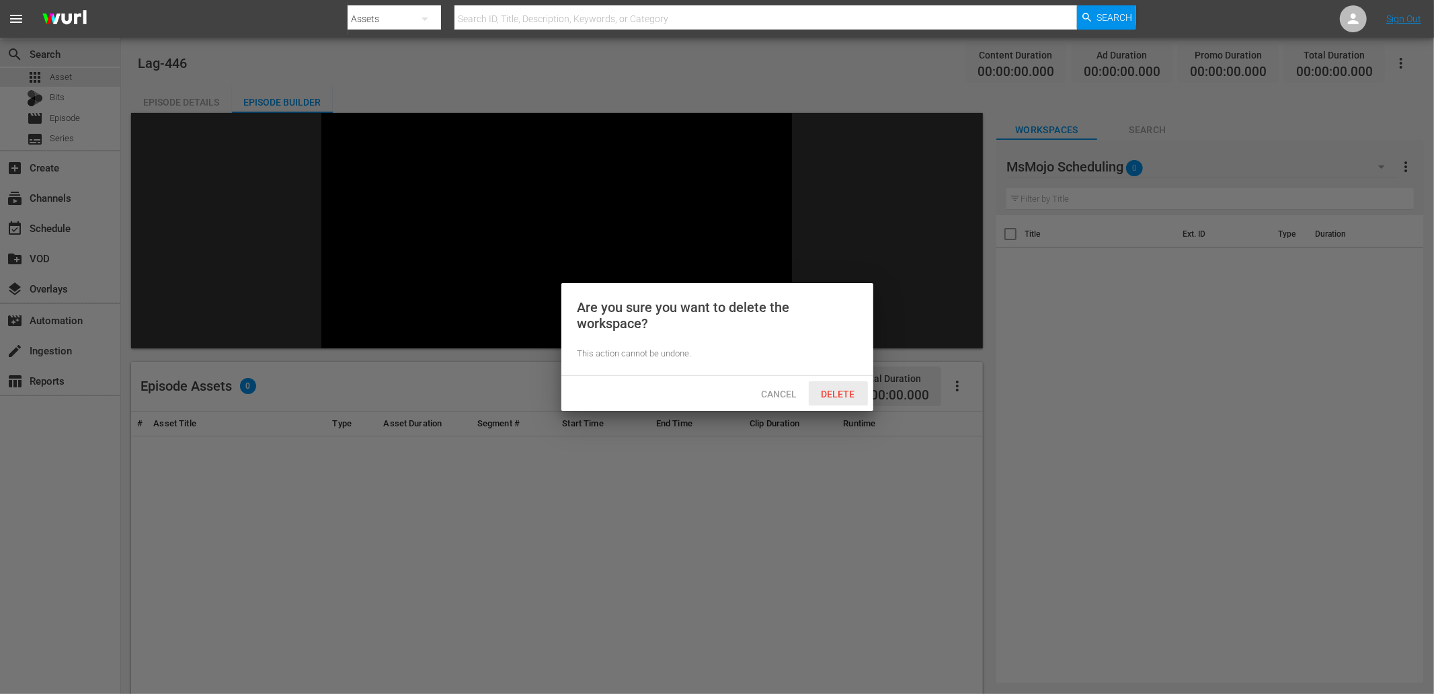
click at [835, 393] on span "Delete" at bounding box center [838, 394] width 55 height 11
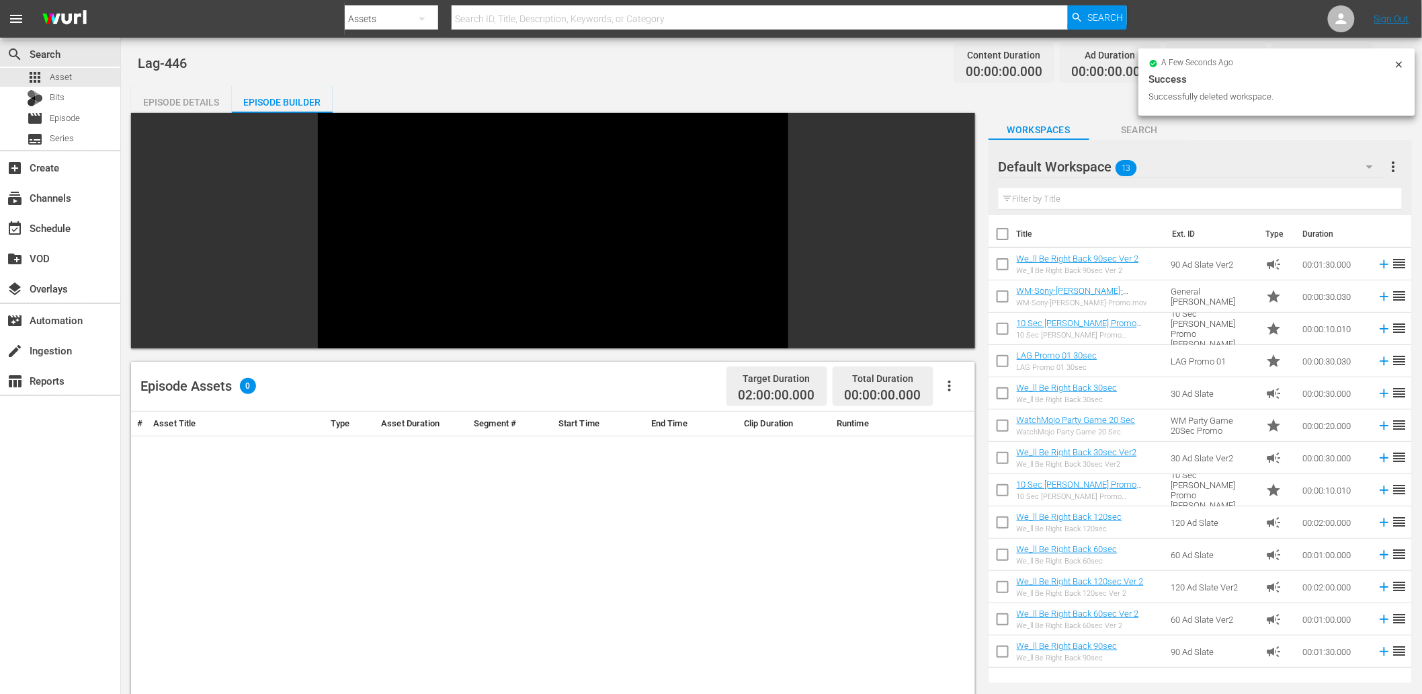
click at [1178, 168] on div "Default Workspace 13" at bounding box center [1192, 167] width 387 height 38
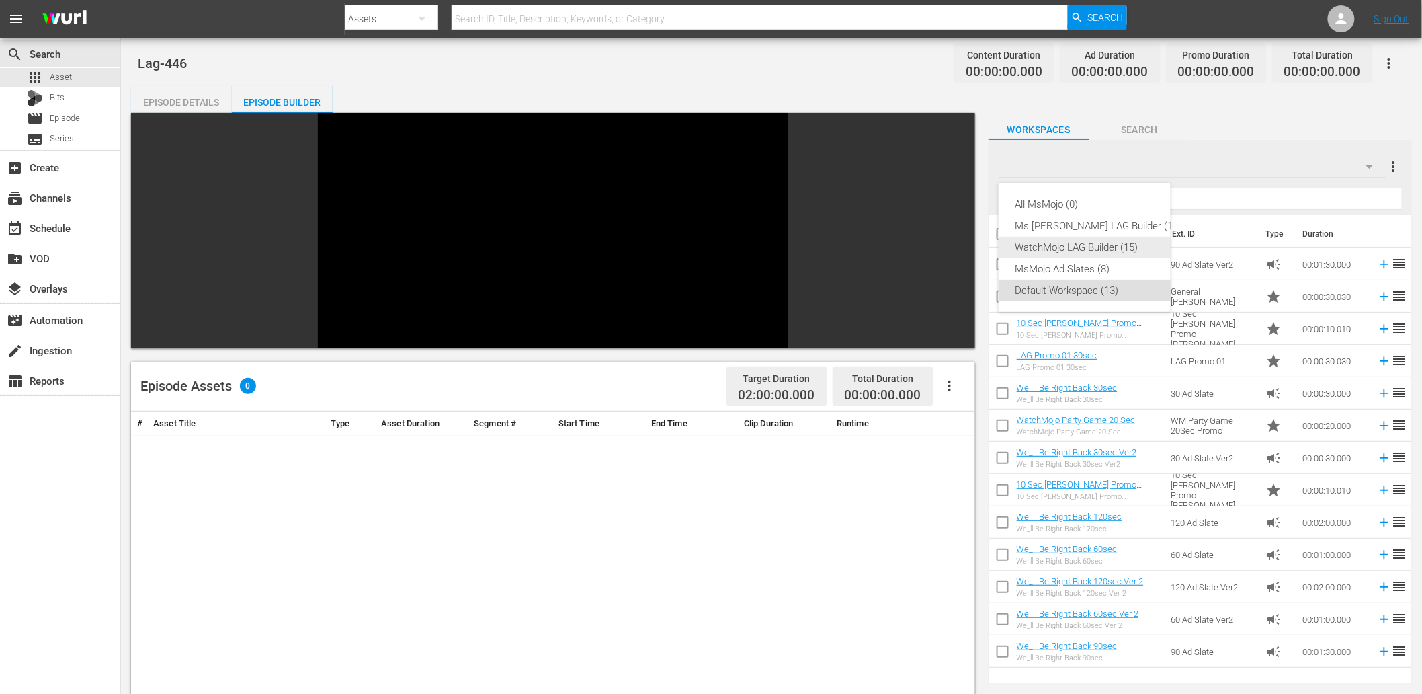
click at [1079, 245] on div "WatchMojo LAG Builder (15)" at bounding box center [1098, 248] width 167 height 22
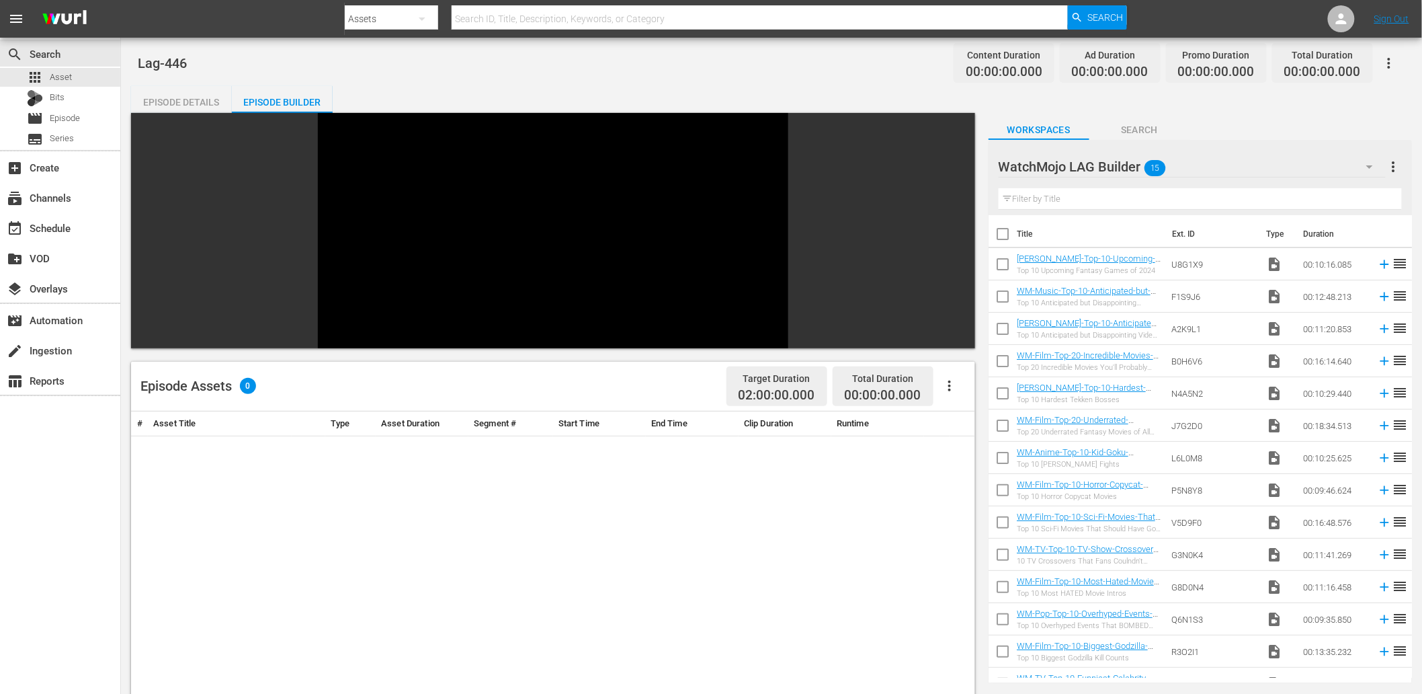
click at [996, 233] on input "checkbox" at bounding box center [1003, 236] width 28 height 28
checkbox input "true"
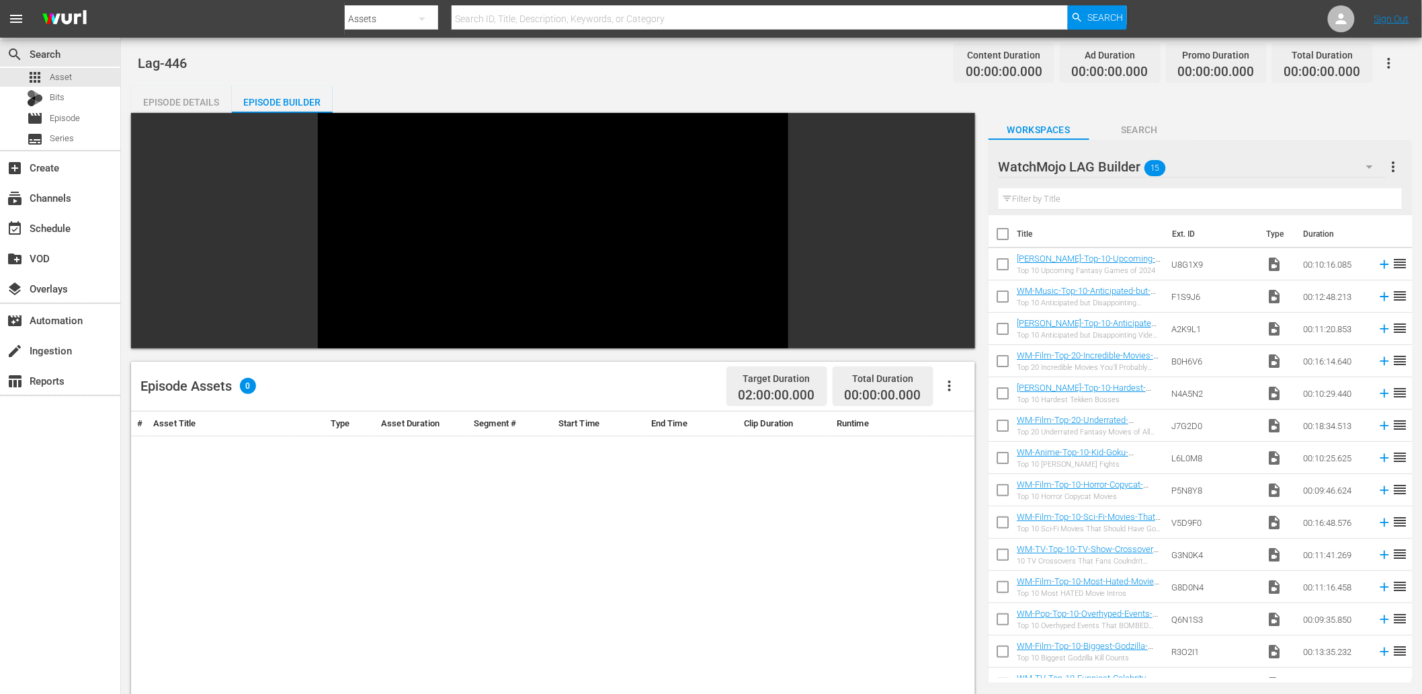
checkbox input "true"
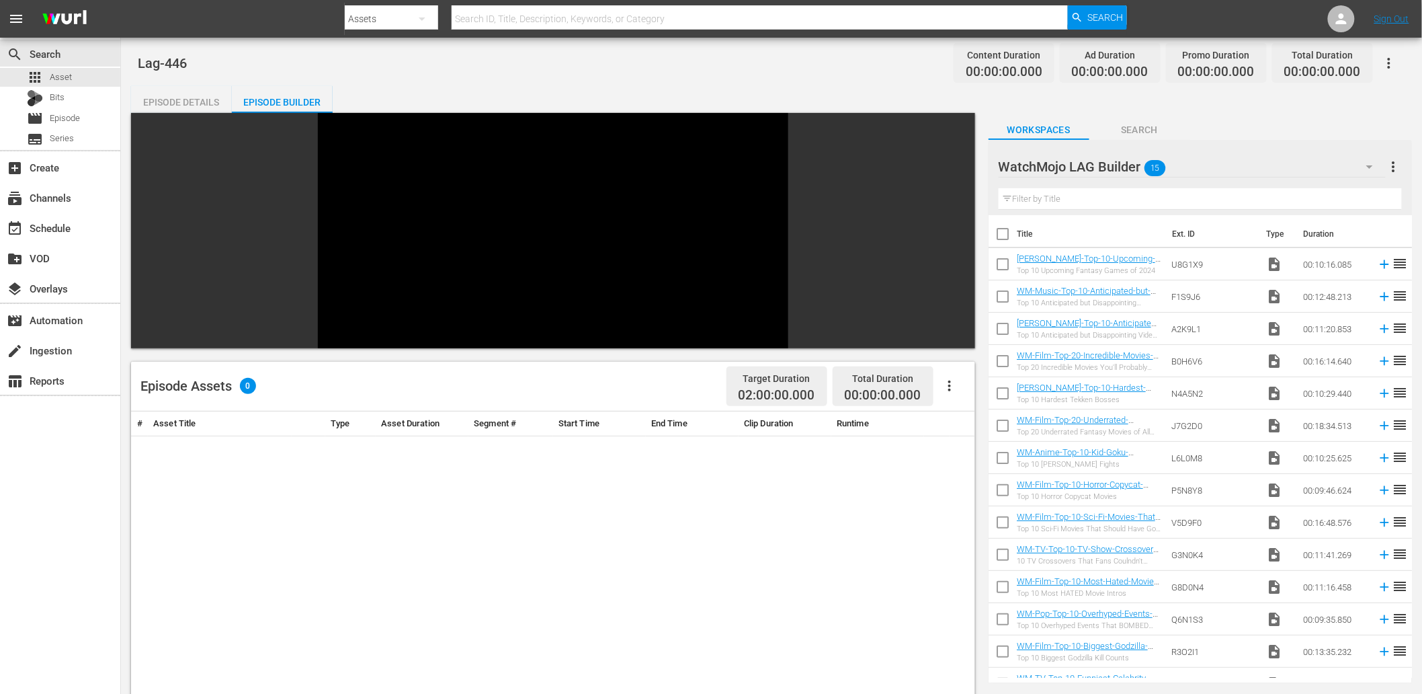
checkbox input "true"
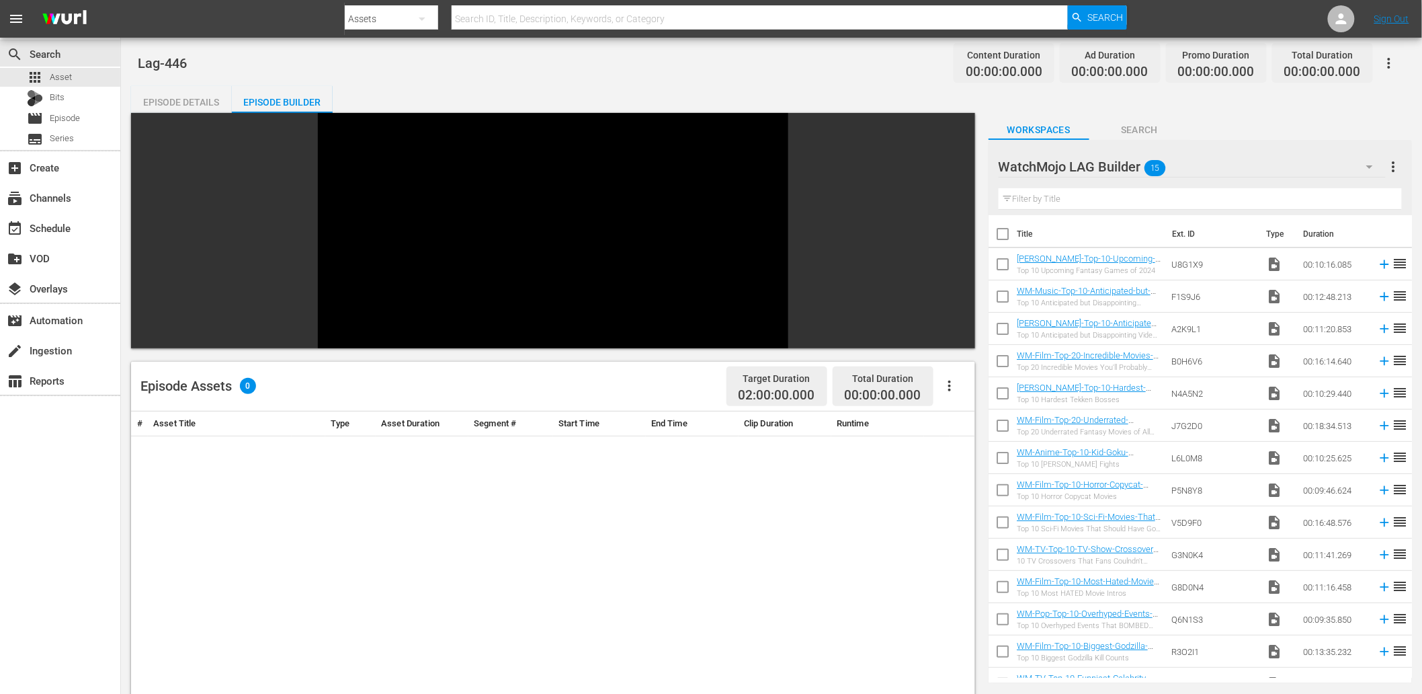
checkbox input "true"
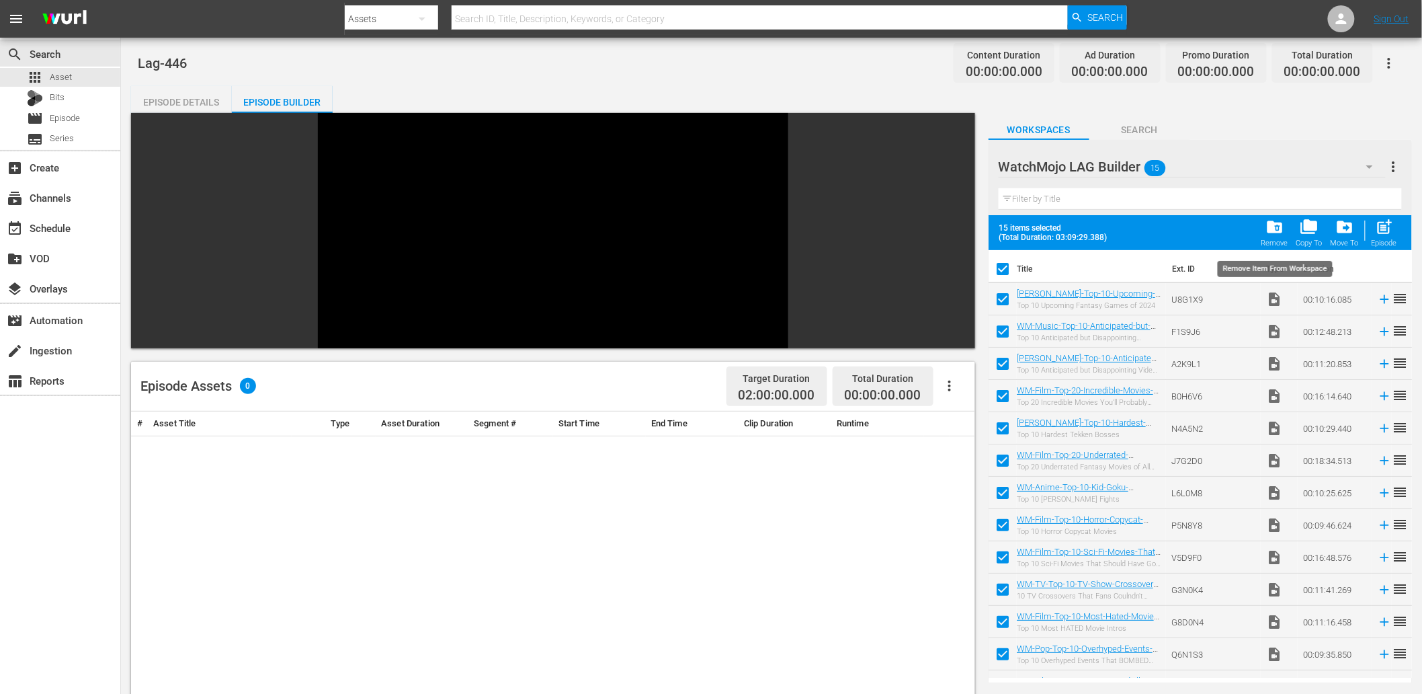
click at [1266, 230] on div "folder_delete Remove" at bounding box center [1275, 233] width 27 height 30
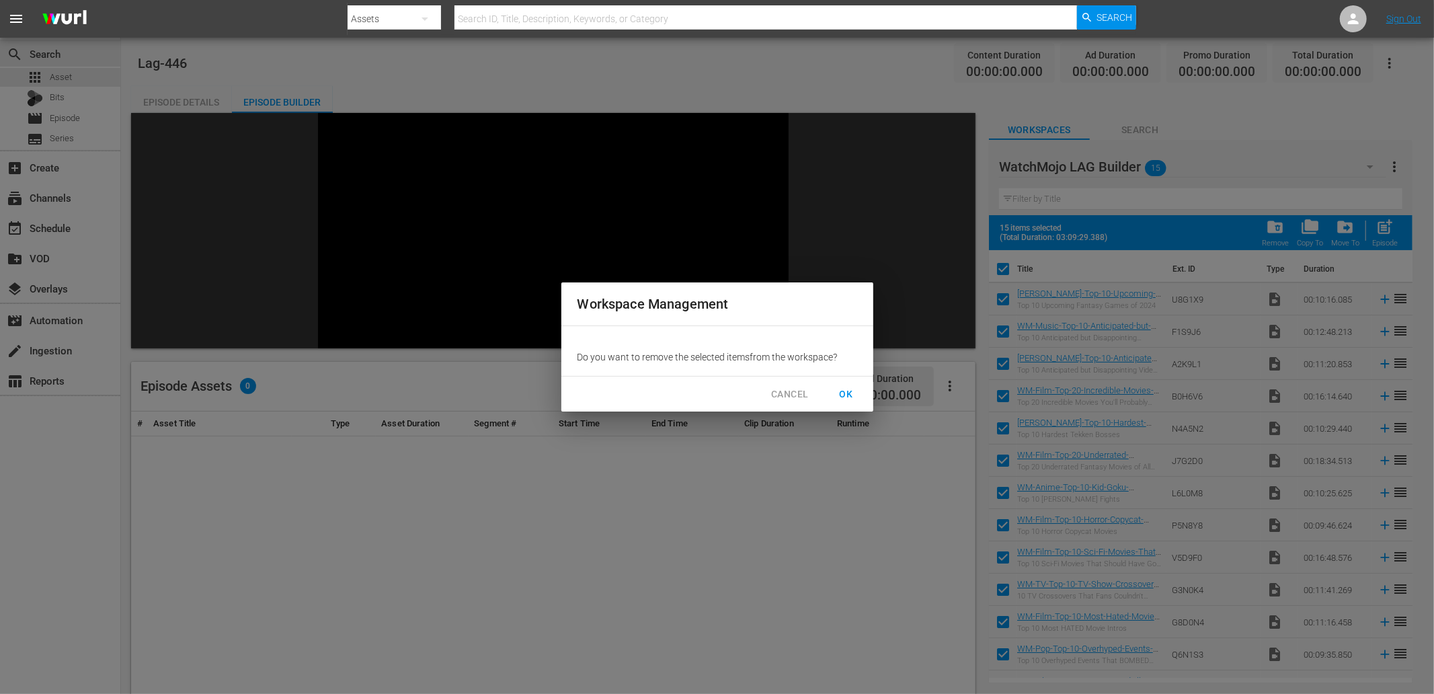
click at [844, 390] on span "OK" at bounding box center [847, 394] width 22 height 17
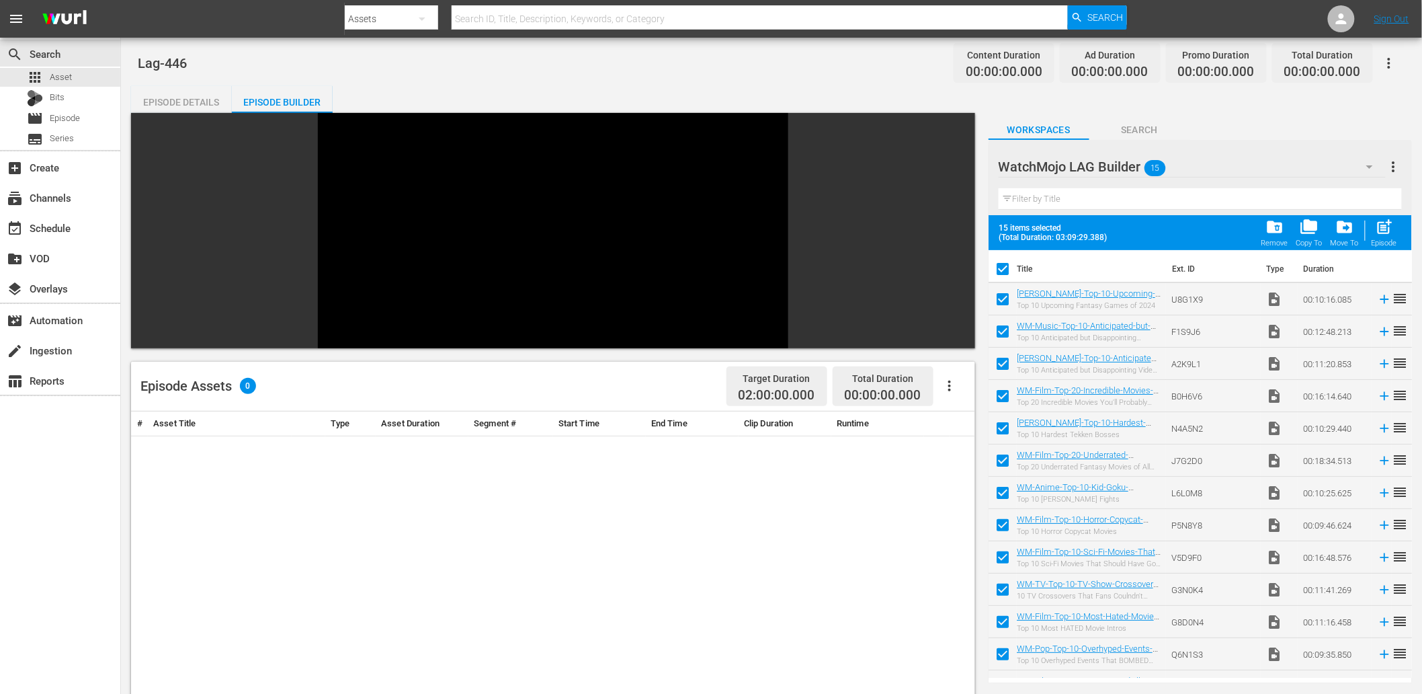
checkbox input "false"
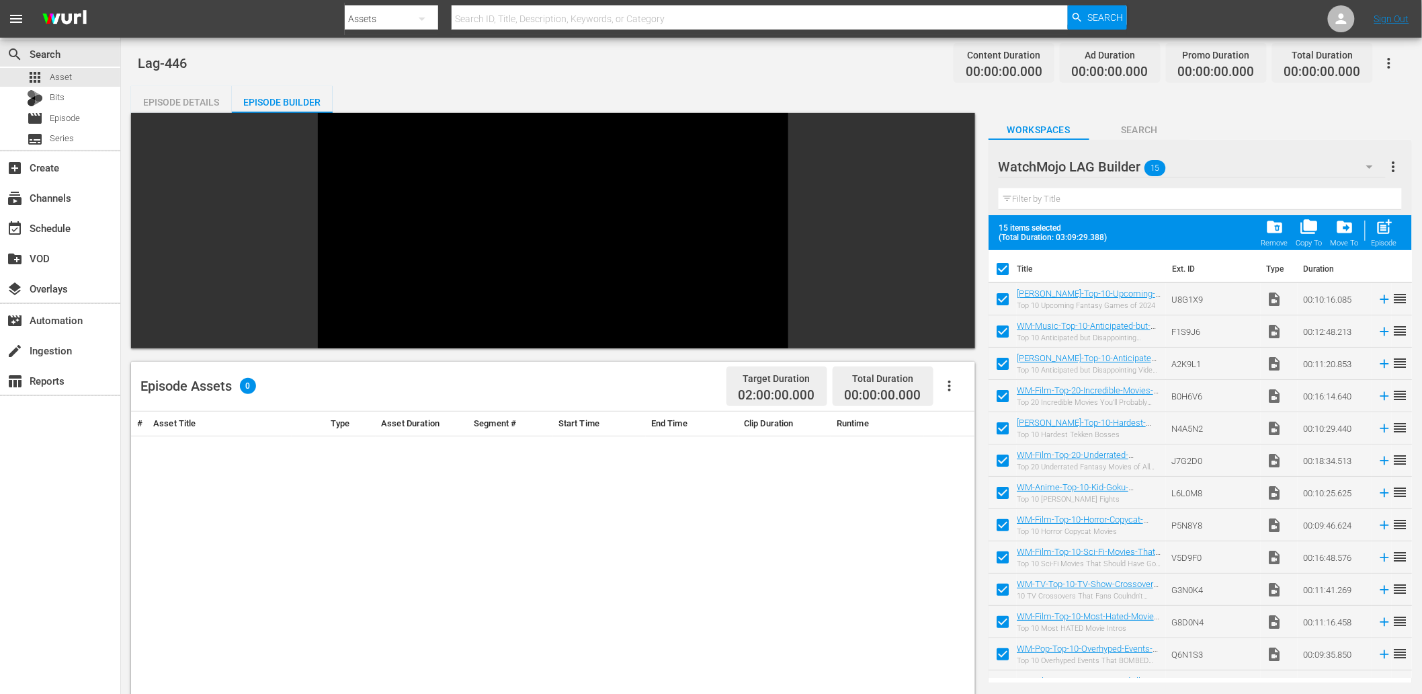
checkbox input "false"
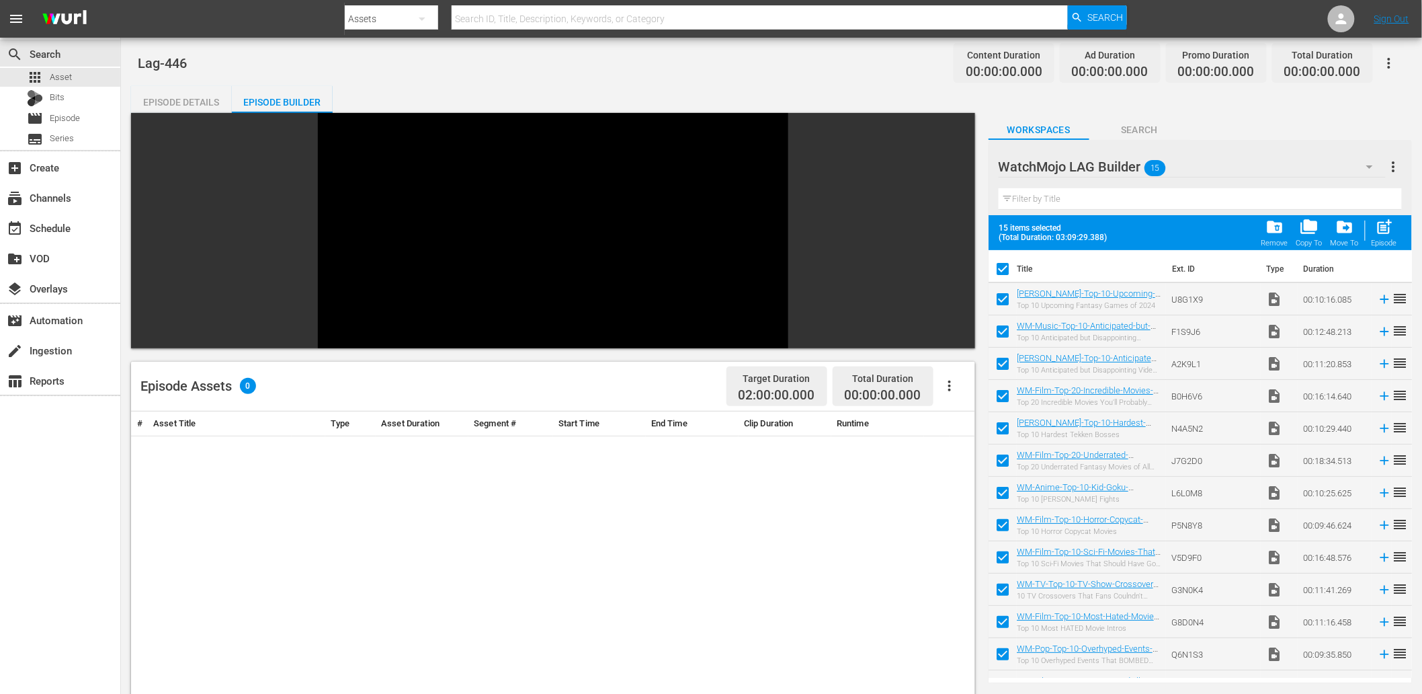
checkbox input "false"
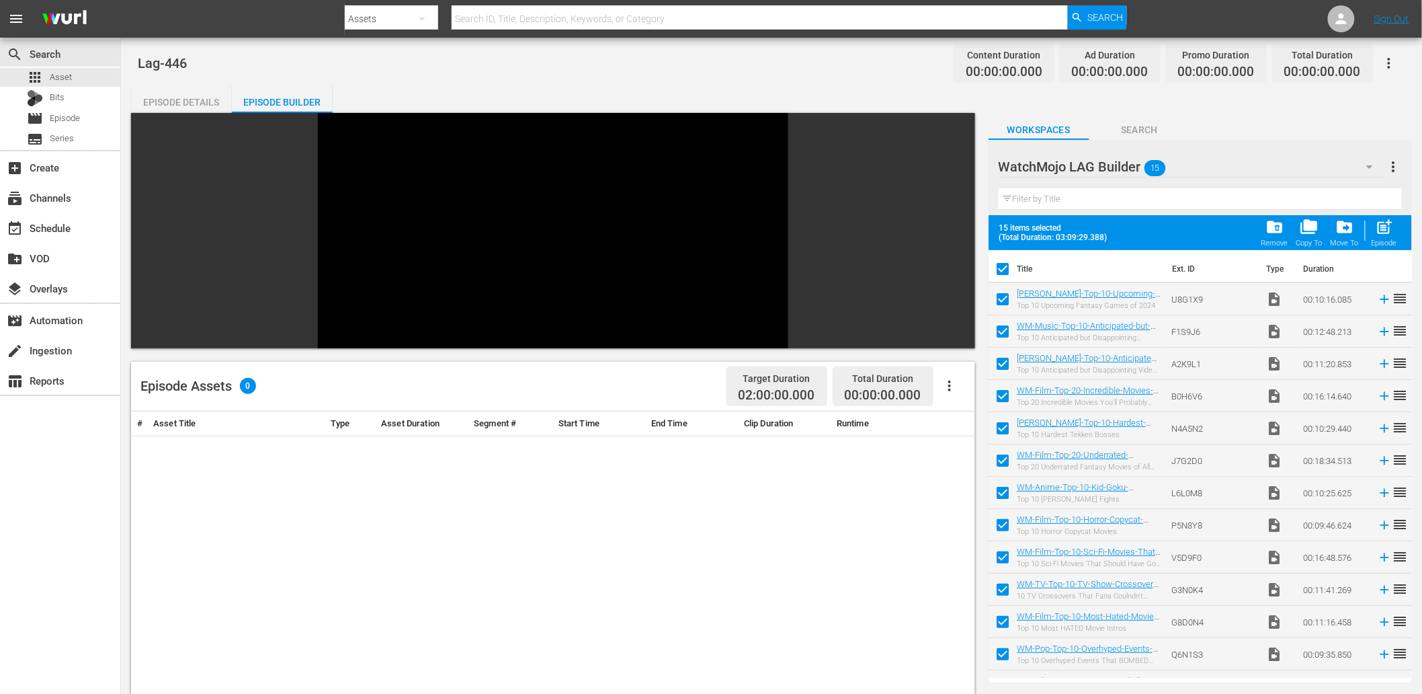
checkbox input "false"
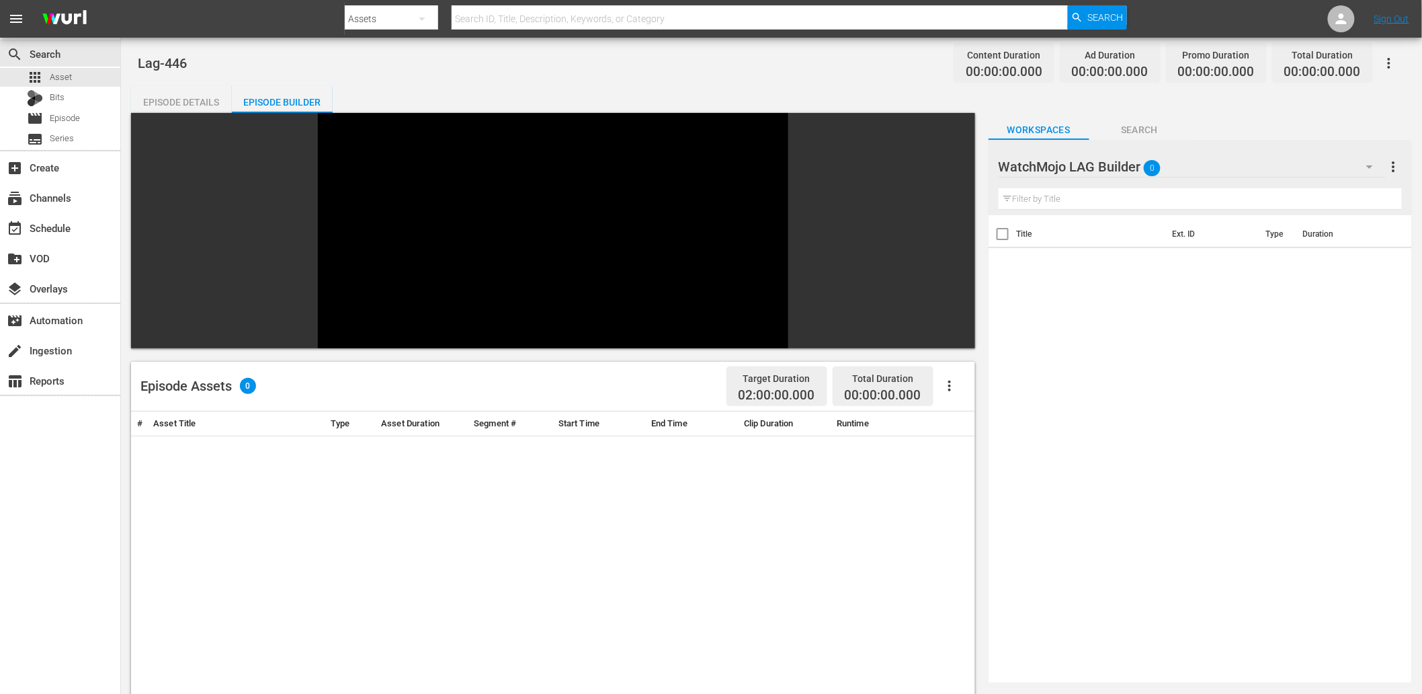
click at [1138, 122] on span "Search" at bounding box center [1140, 130] width 101 height 17
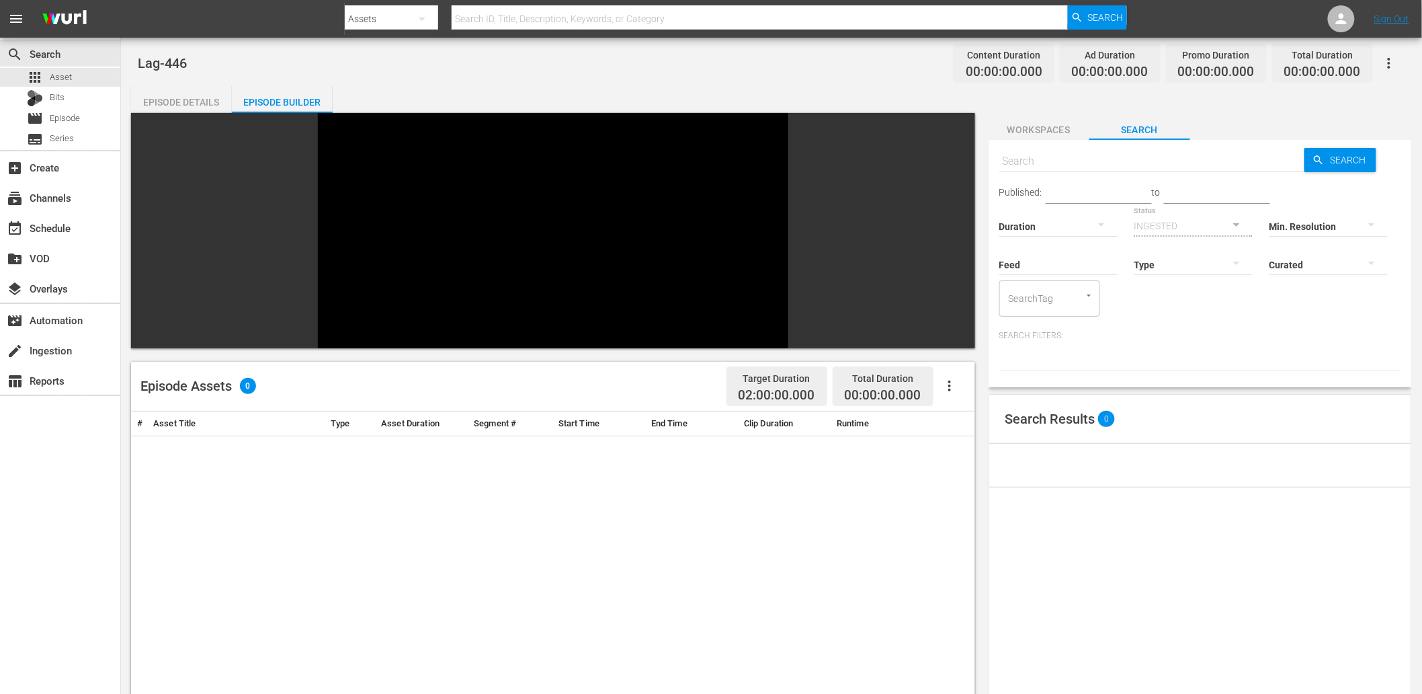
click at [1025, 129] on span "Workspaces" at bounding box center [1039, 130] width 101 height 17
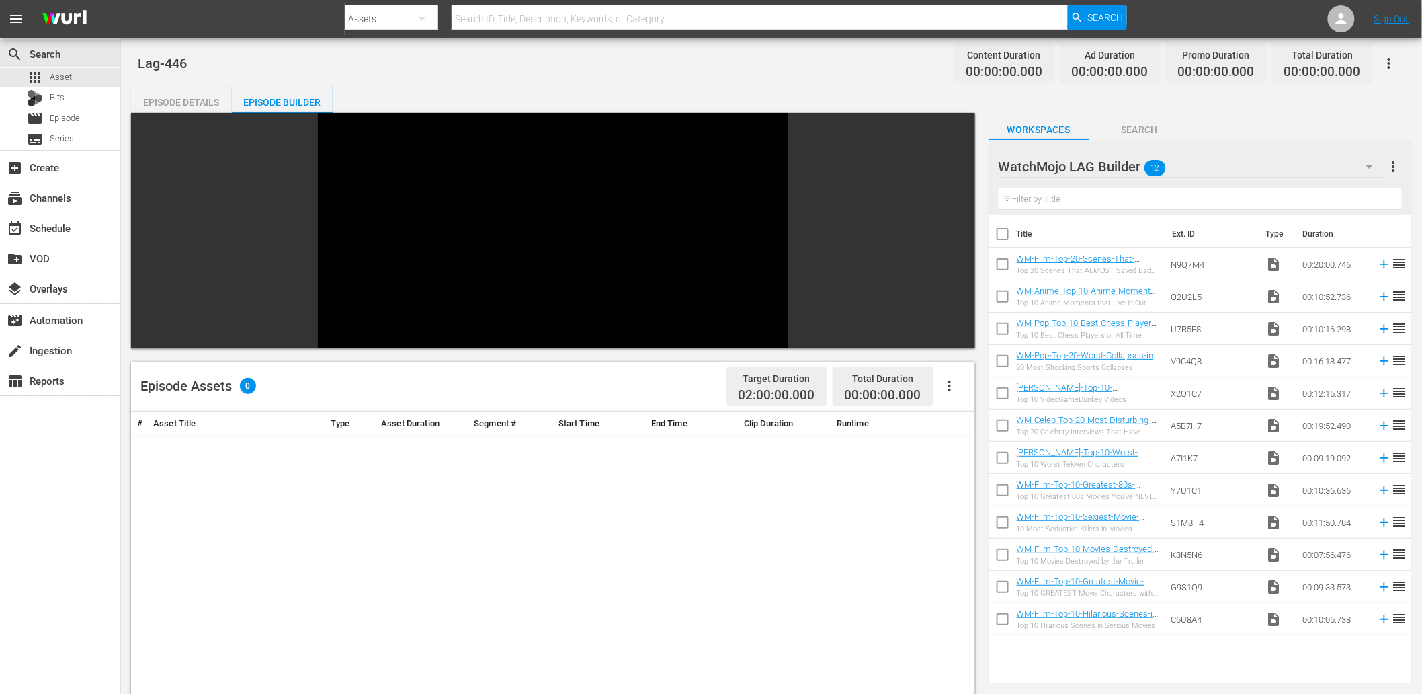
click at [1006, 234] on input "checkbox" at bounding box center [1003, 236] width 28 height 28
checkbox input "true"
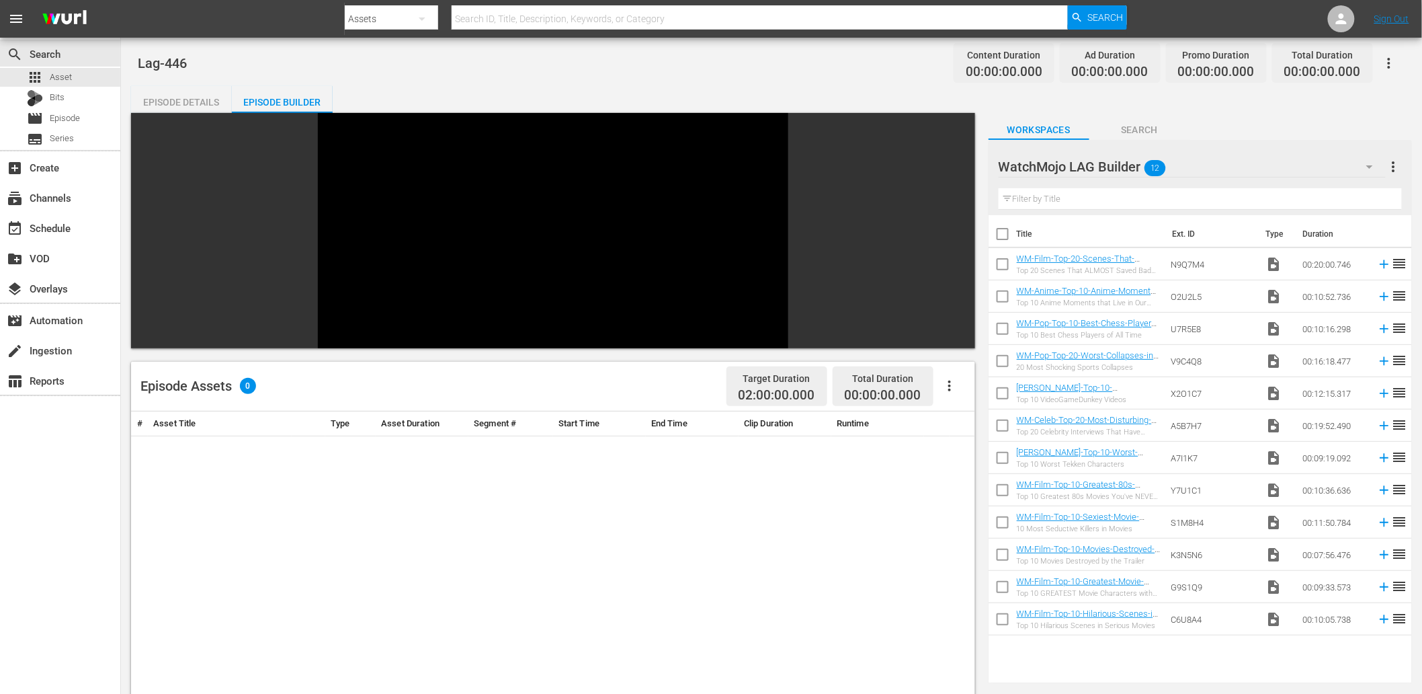
checkbox input "true"
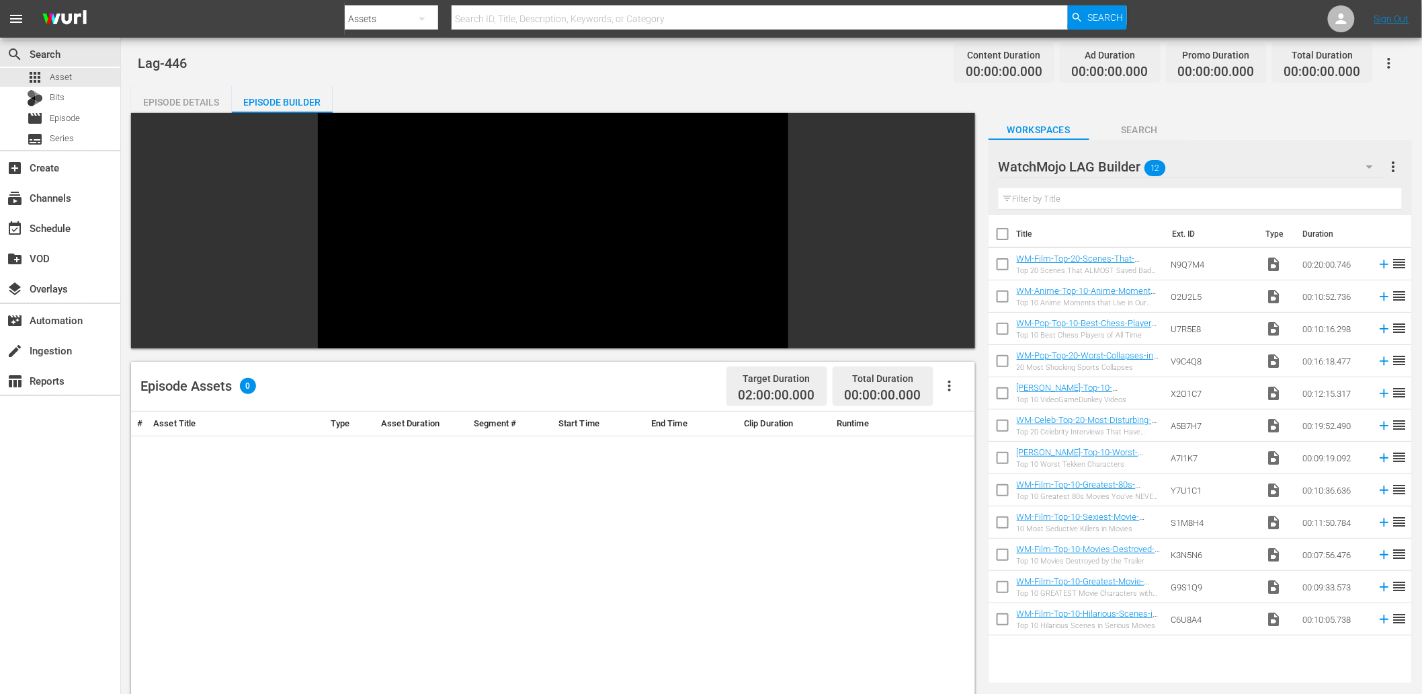
checkbox input "true"
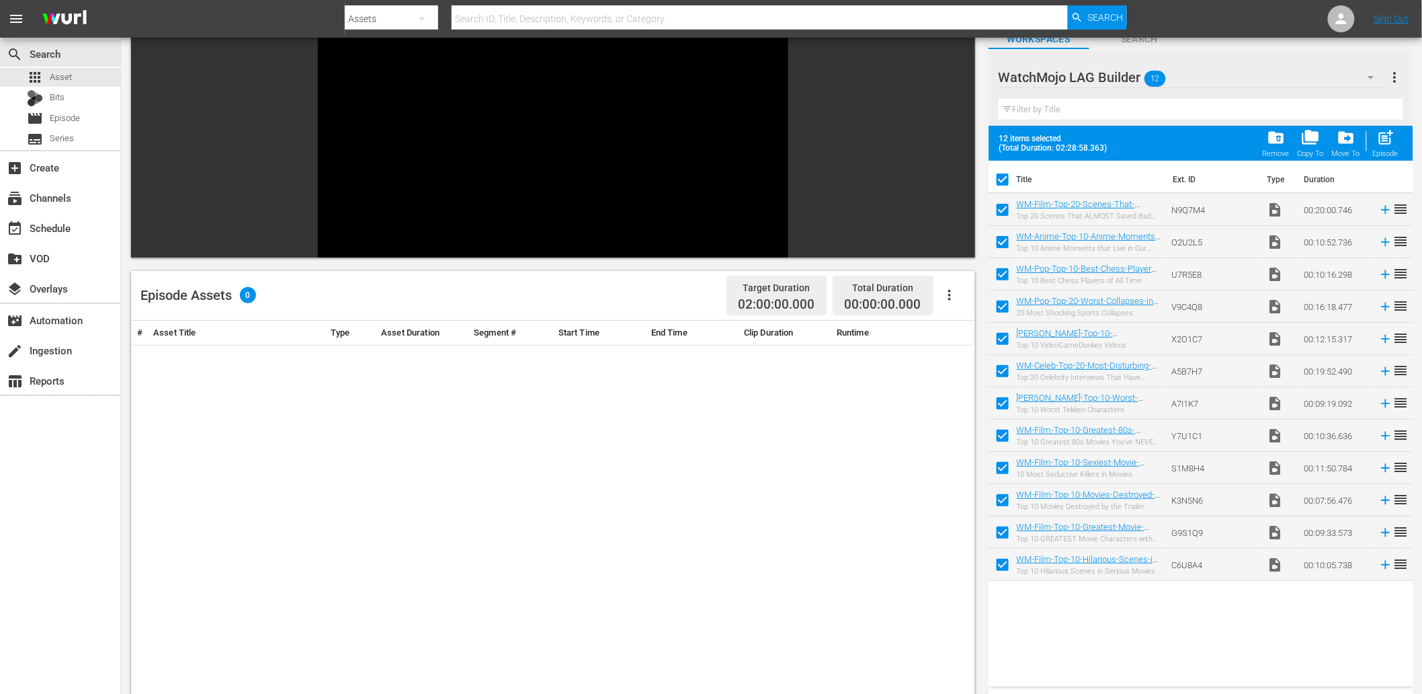
scroll to position [99, 0]
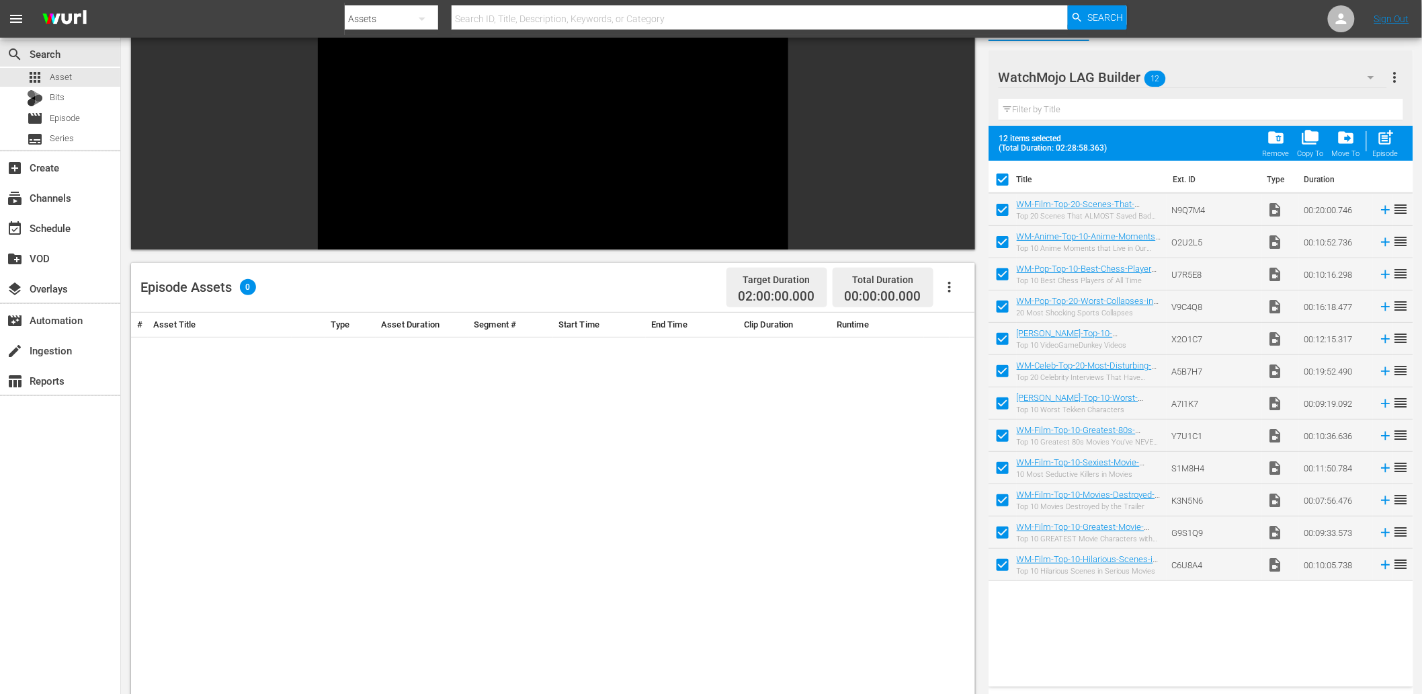
click at [1004, 568] on input "checkbox" at bounding box center [1003, 567] width 28 height 28
checkbox input "false"
click at [1003, 536] on input "checkbox" at bounding box center [1003, 535] width 28 height 28
checkbox input "false"
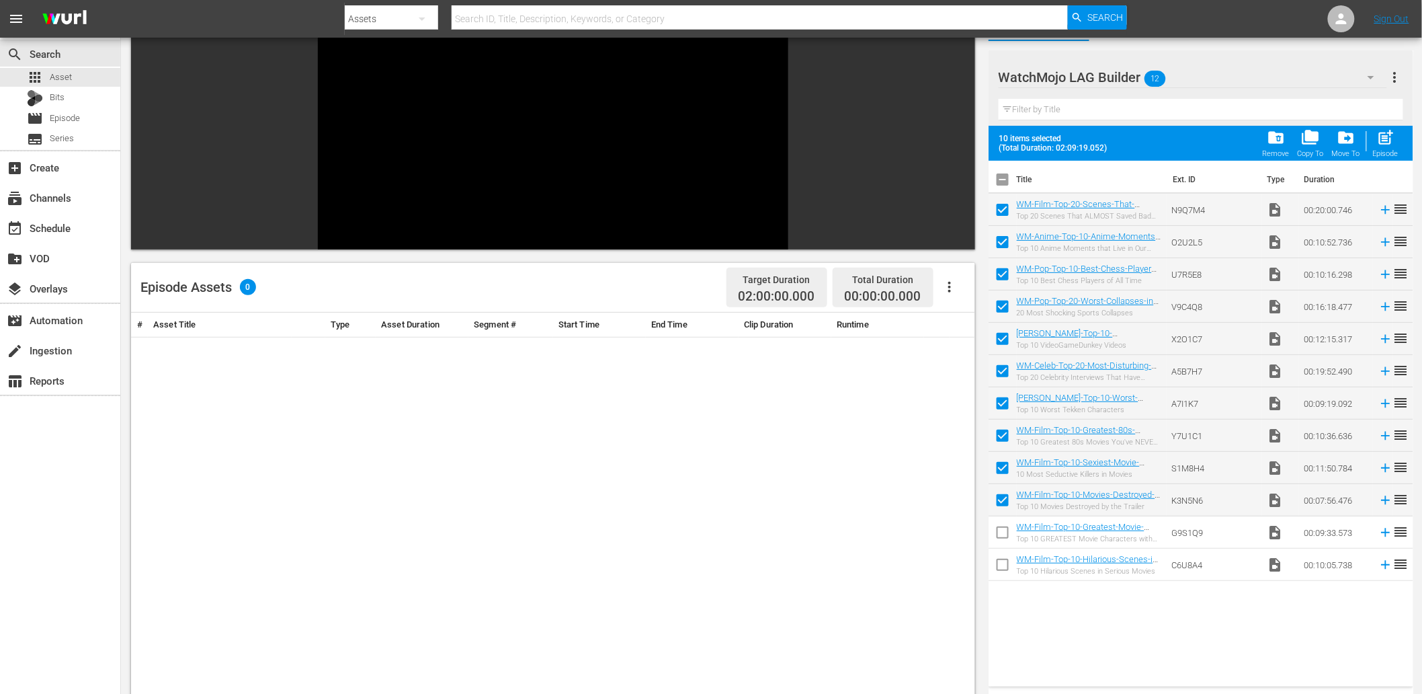
click at [1007, 499] on input "checkbox" at bounding box center [1003, 503] width 28 height 28
checkbox input "false"
click at [1003, 477] on input "checkbox" at bounding box center [1003, 470] width 28 height 28
checkbox input "false"
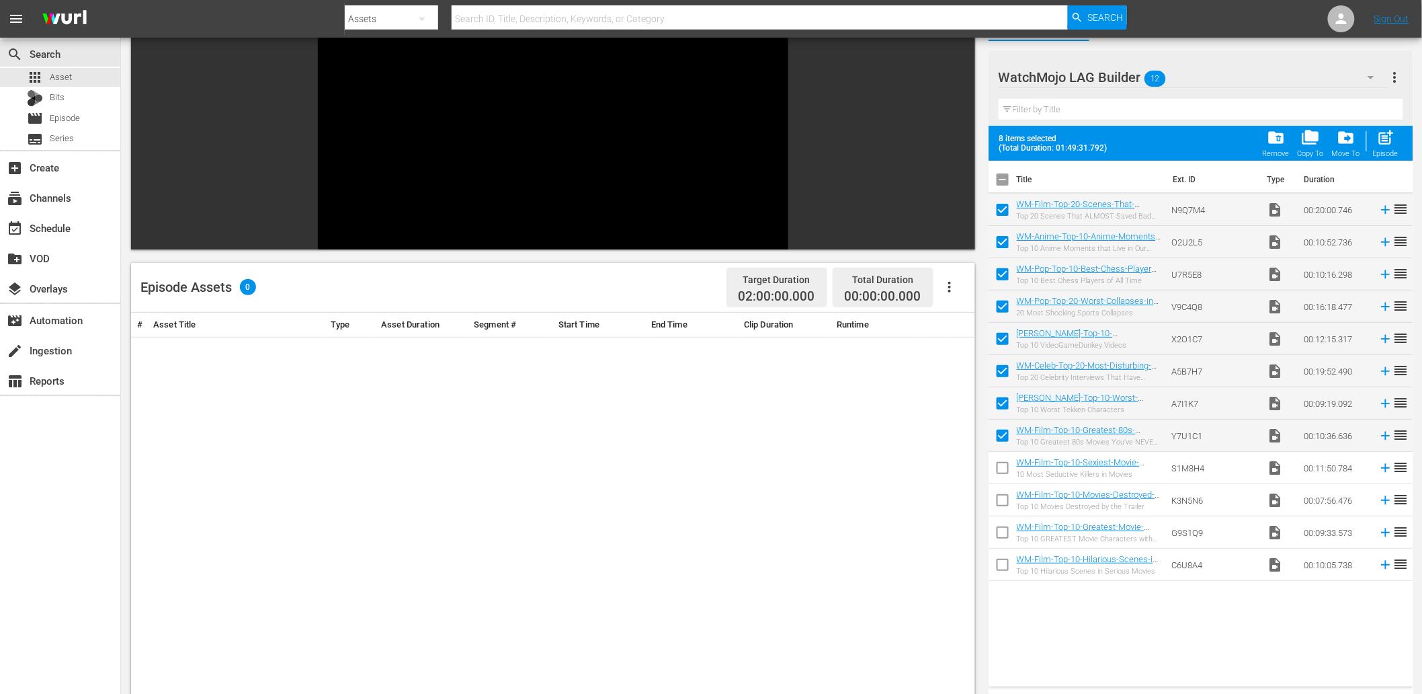
click at [1006, 434] on input "checkbox" at bounding box center [1003, 438] width 28 height 28
checkbox input "false"
click at [996, 406] on input "checkbox" at bounding box center [1003, 406] width 28 height 28
checkbox input "false"
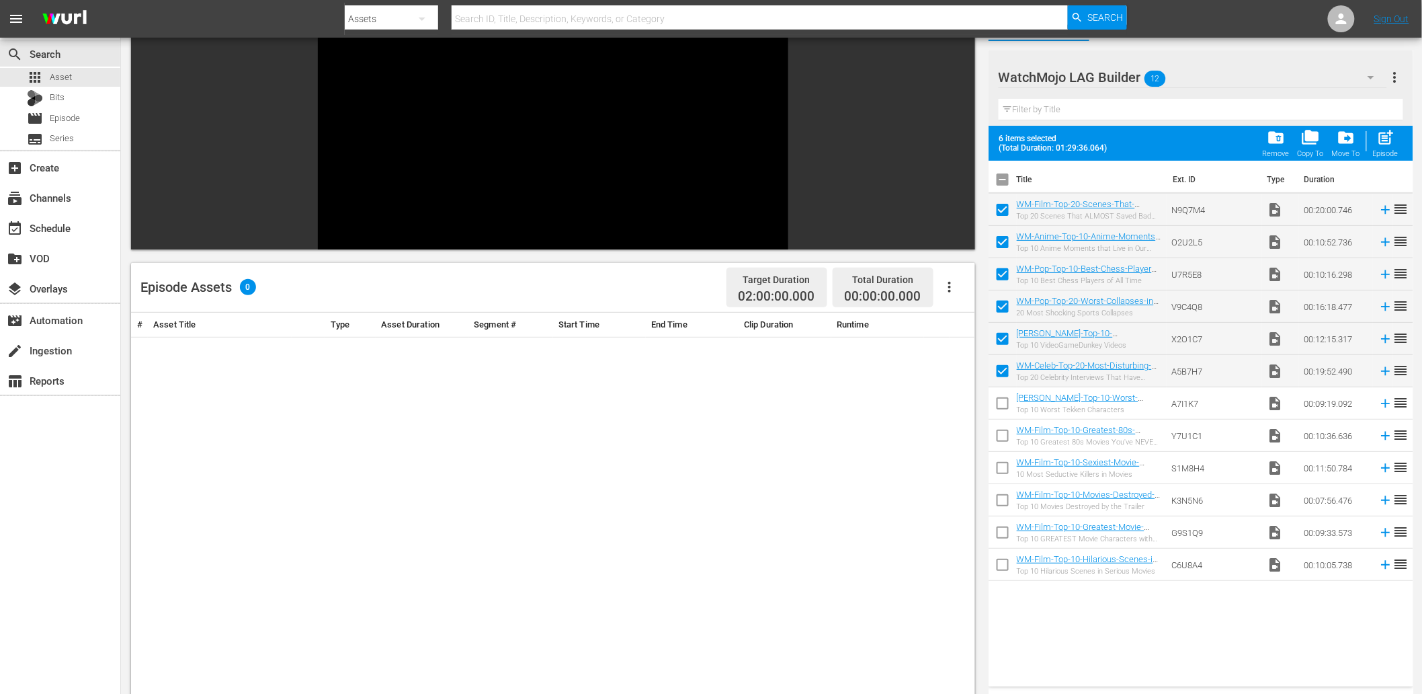
click at [1000, 561] on input "checkbox" at bounding box center [1003, 567] width 28 height 28
checkbox input "true"
click at [1006, 434] on input "checkbox" at bounding box center [1003, 438] width 28 height 28
checkbox input "true"
click at [1004, 268] on input "checkbox" at bounding box center [1003, 277] width 28 height 28
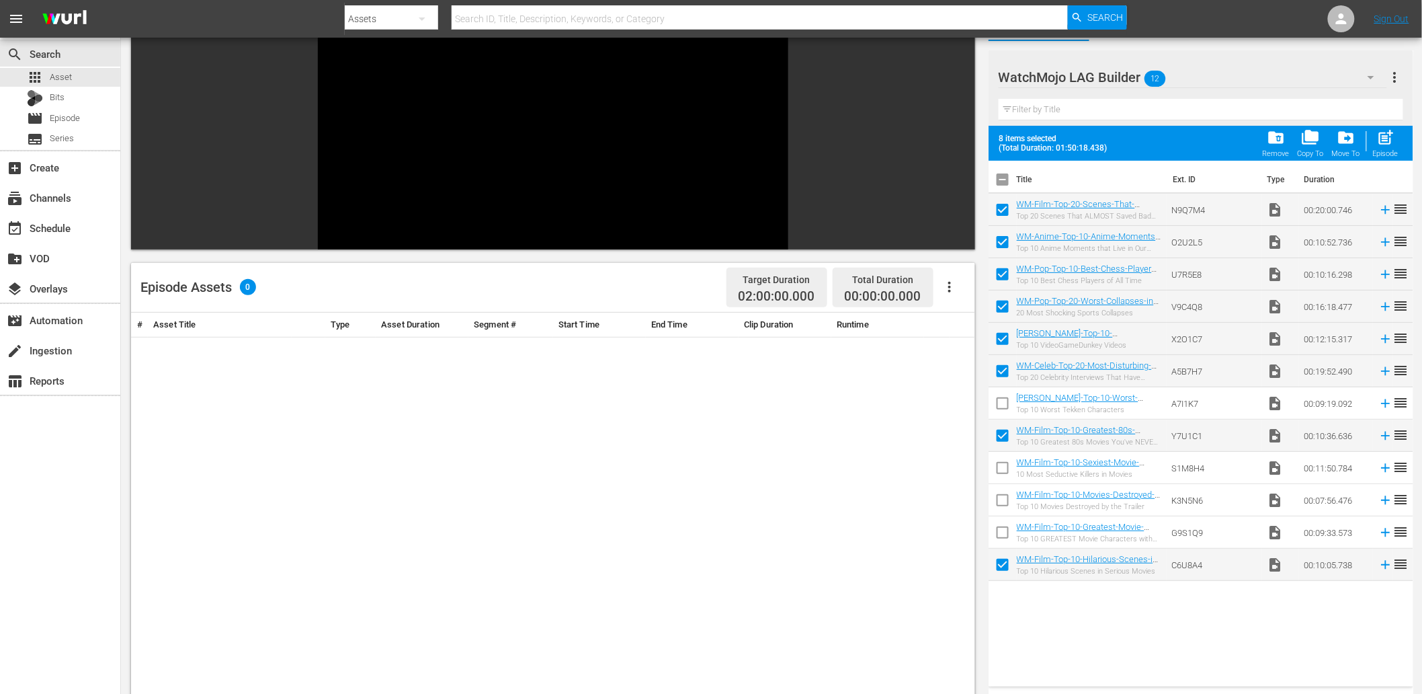
checkbox input "false"
click at [1290, 138] on span "post_add" at bounding box center [1386, 137] width 18 height 18
checkbox input "false"
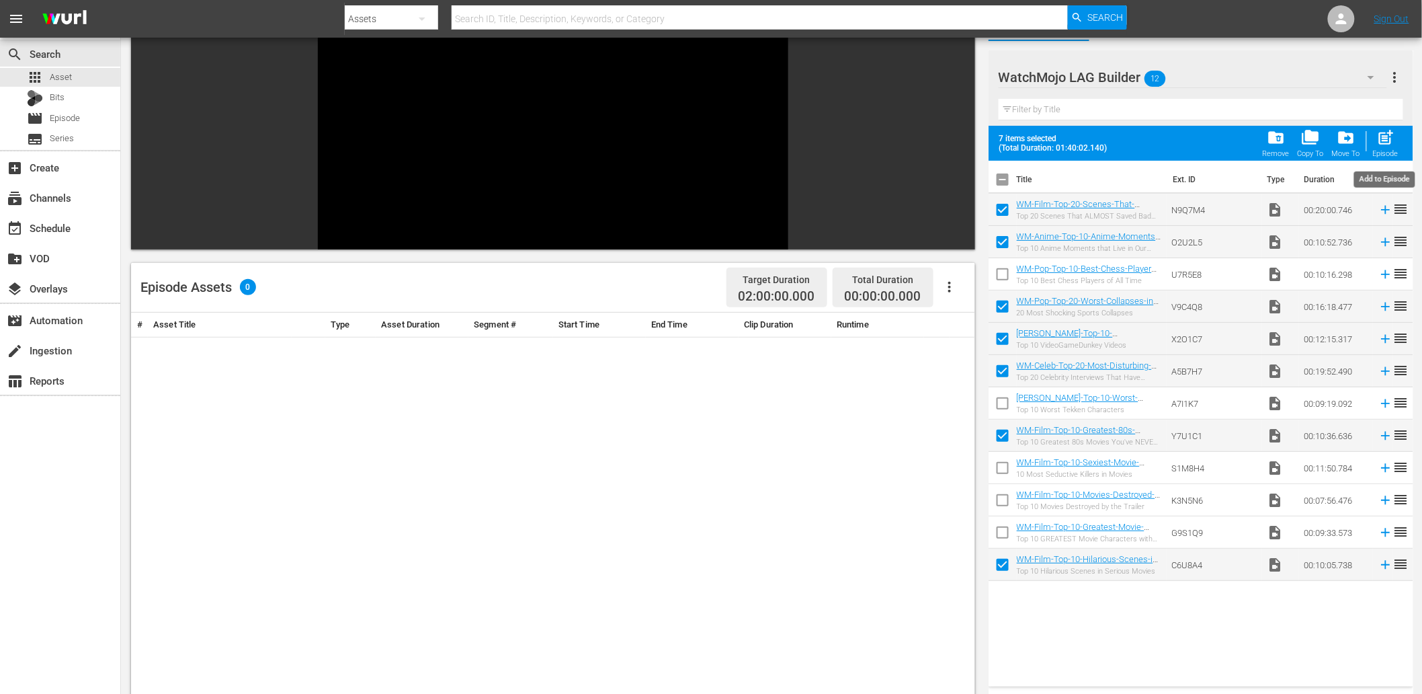
checkbox input "false"
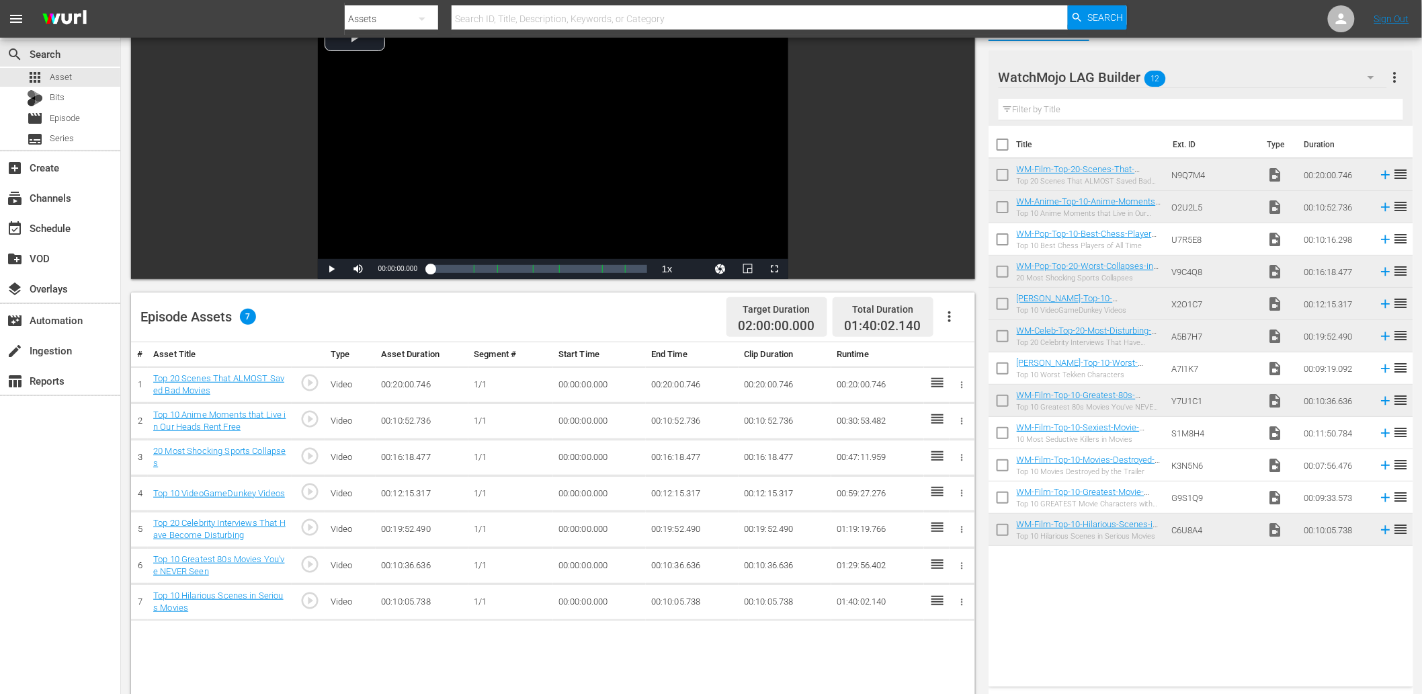
click at [1239, 81] on div "WatchMojo LAG Builder 12" at bounding box center [1193, 77] width 389 height 38
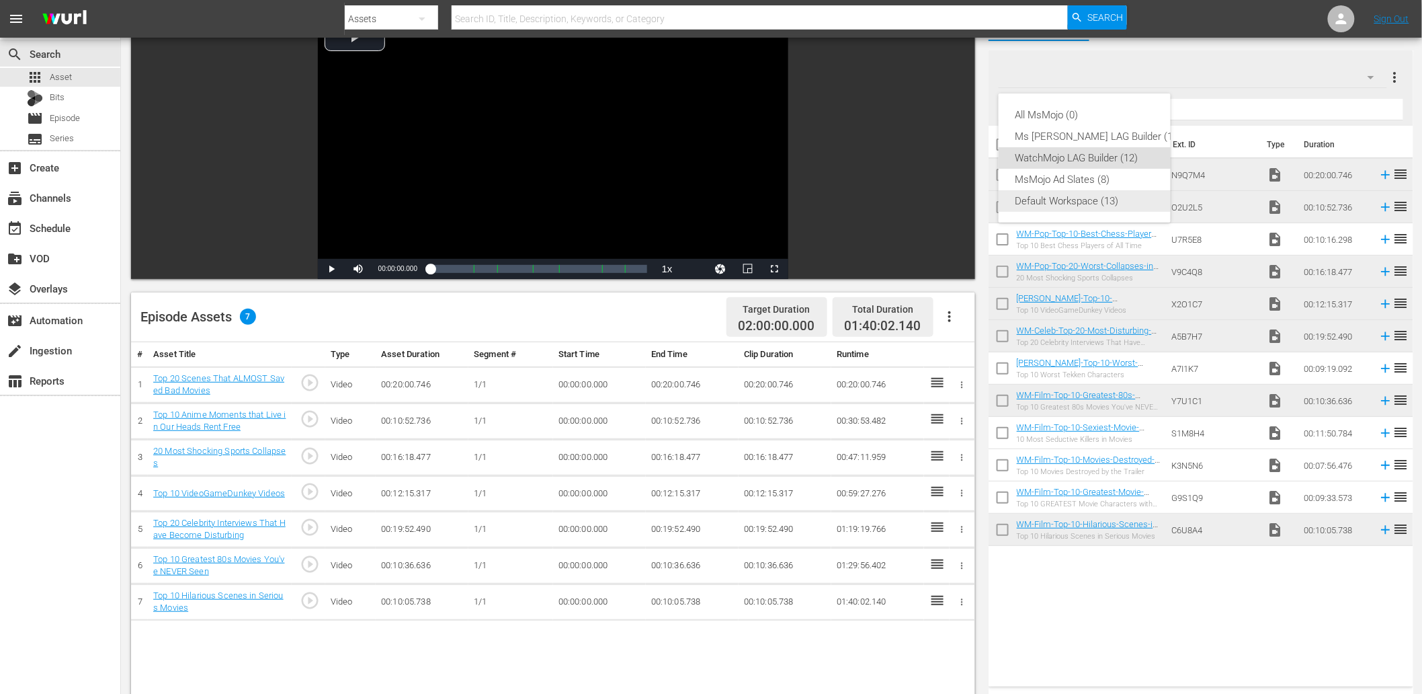
click at [1077, 197] on div "Default Workspace (13)" at bounding box center [1098, 201] width 167 height 22
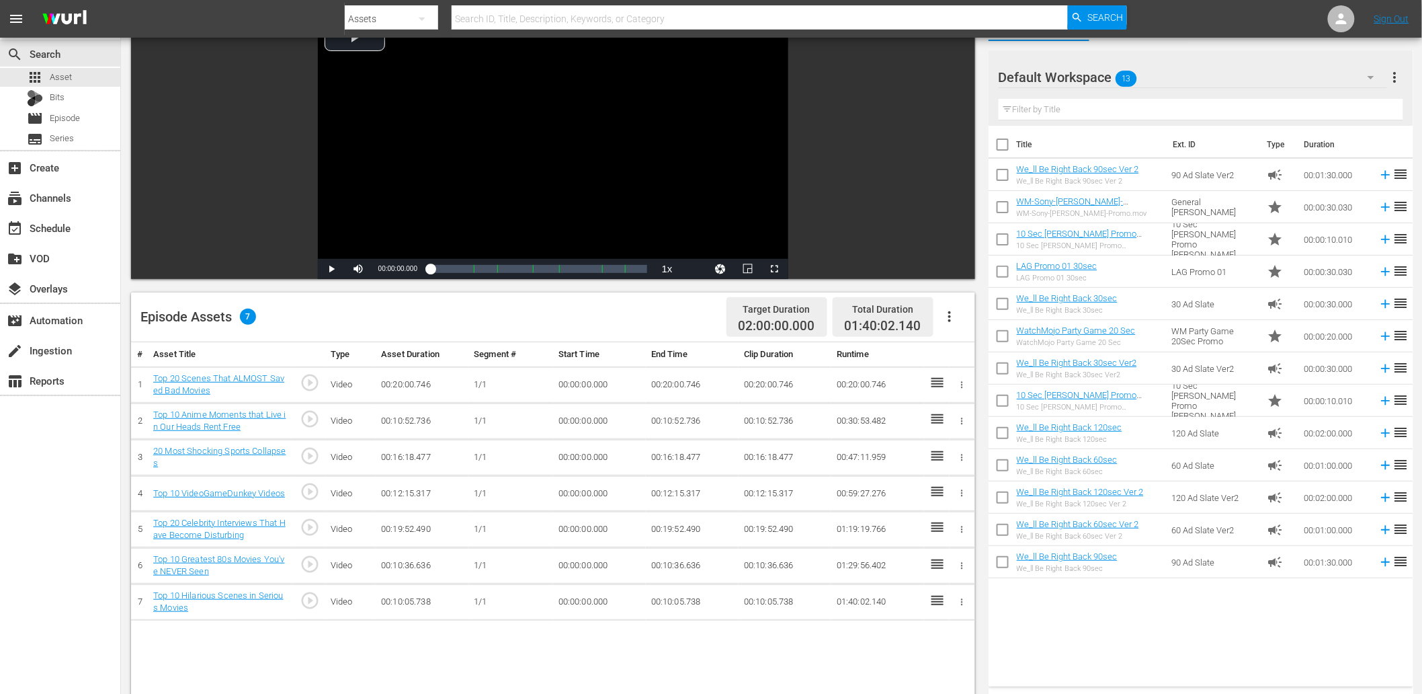
click at [1129, 110] on input "text" at bounding box center [1201, 110] width 405 height 22
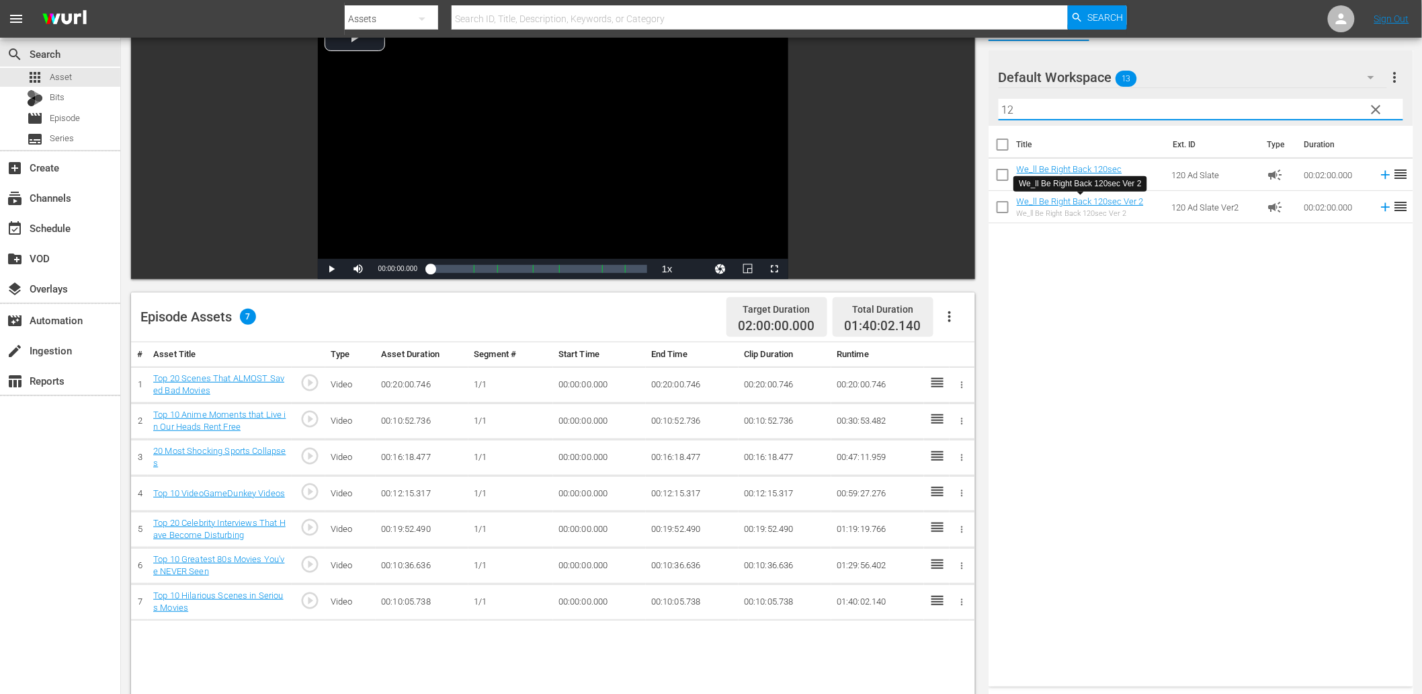
type input "12"
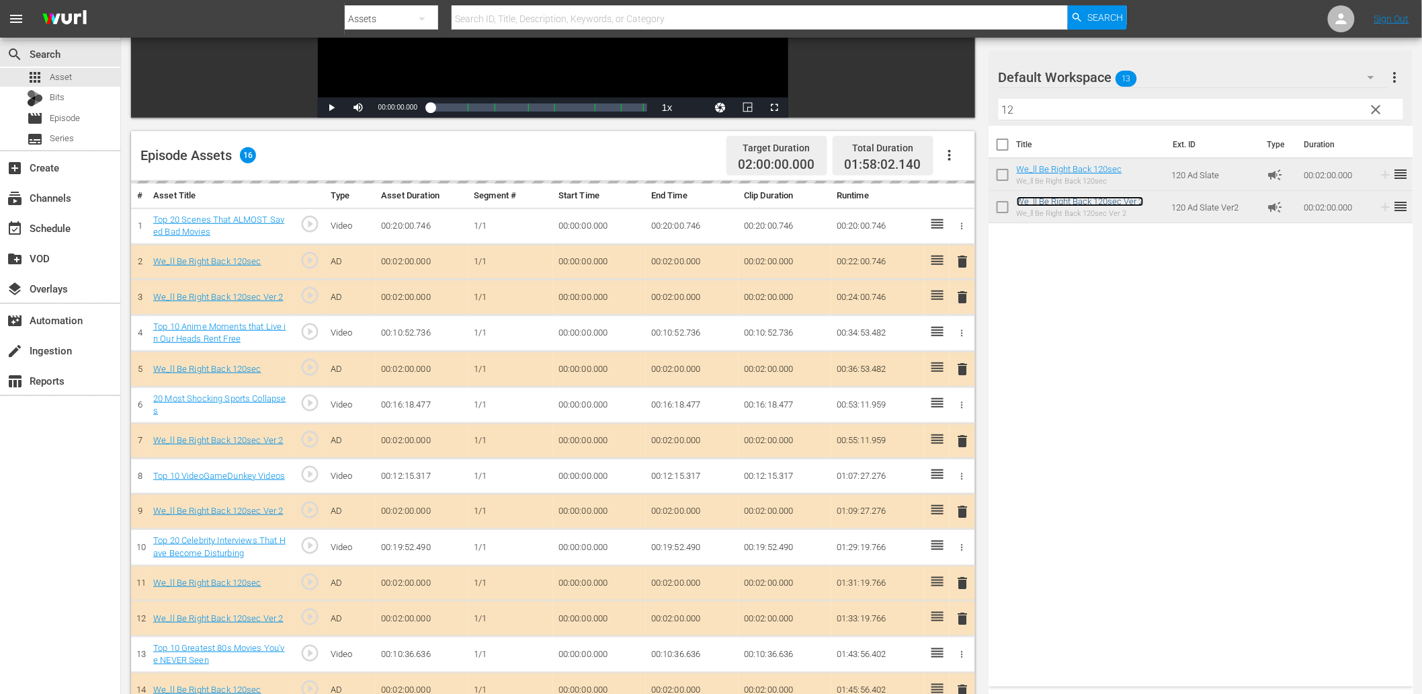
scroll to position [253, 0]
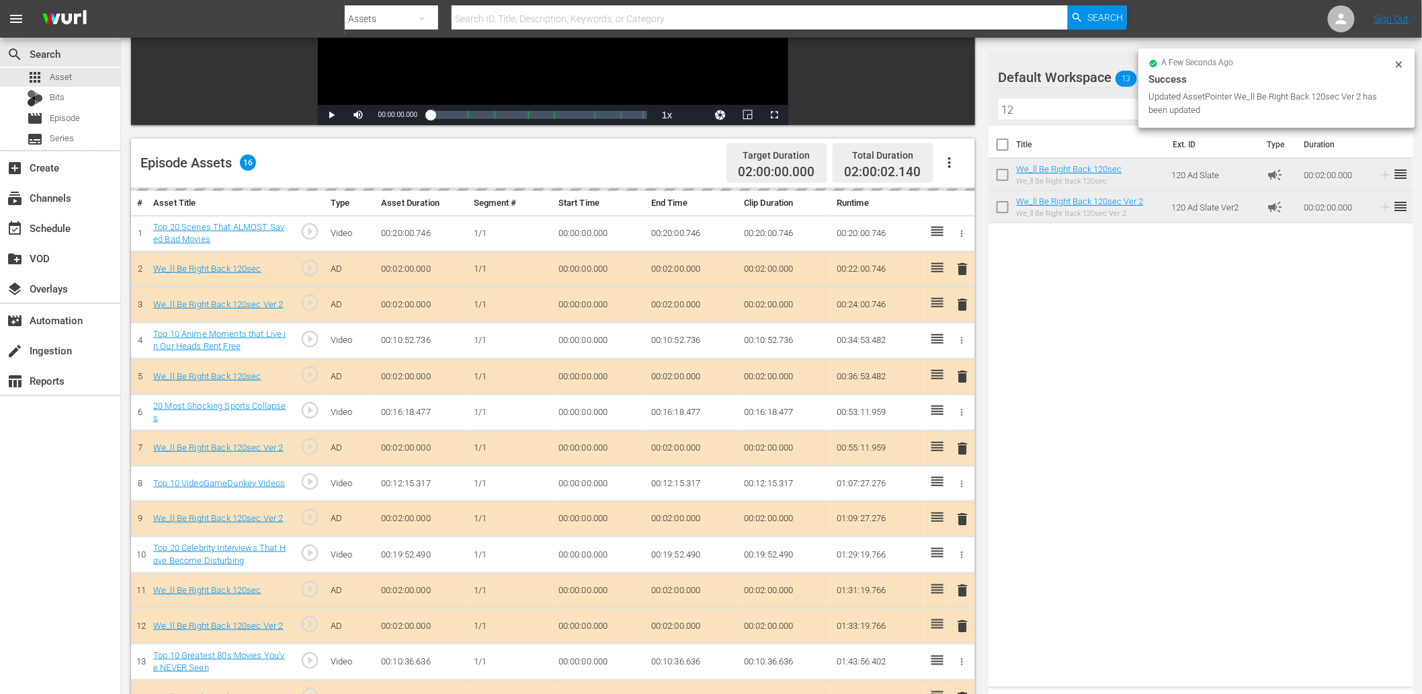
click at [1290, 103] on div "Updated AssetPointer We_ll Be Right Back 120sec Ver 2 has been updated" at bounding box center [1269, 103] width 241 height 27
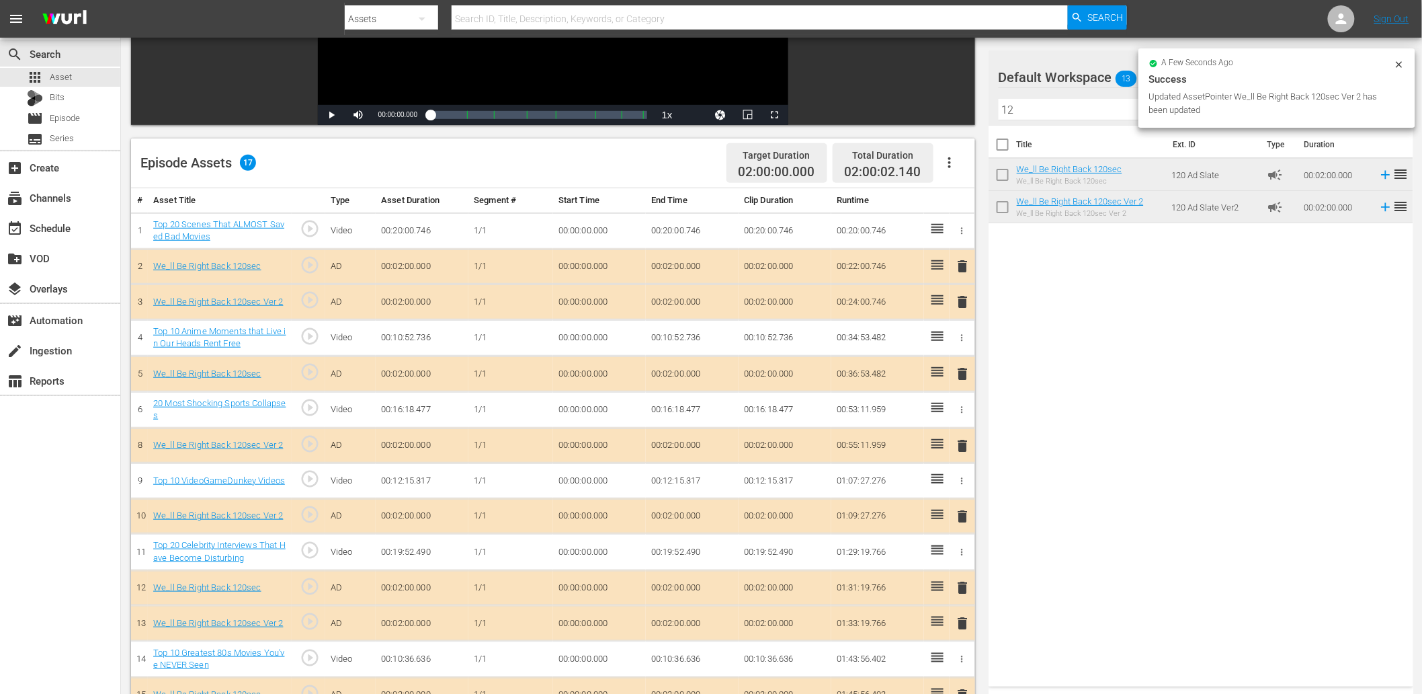
click at [1290, 65] on icon at bounding box center [1399, 64] width 11 height 11
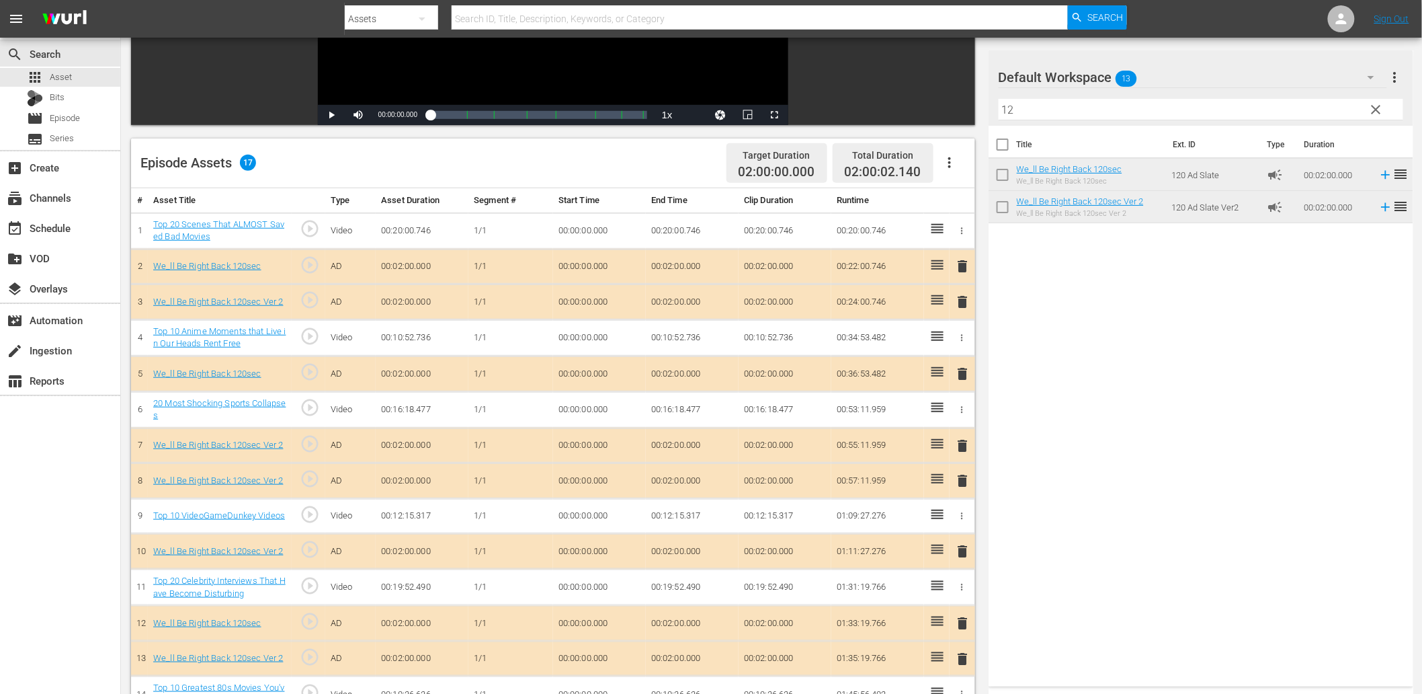
click at [1290, 108] on button "clear" at bounding box center [1376, 109] width 22 height 22
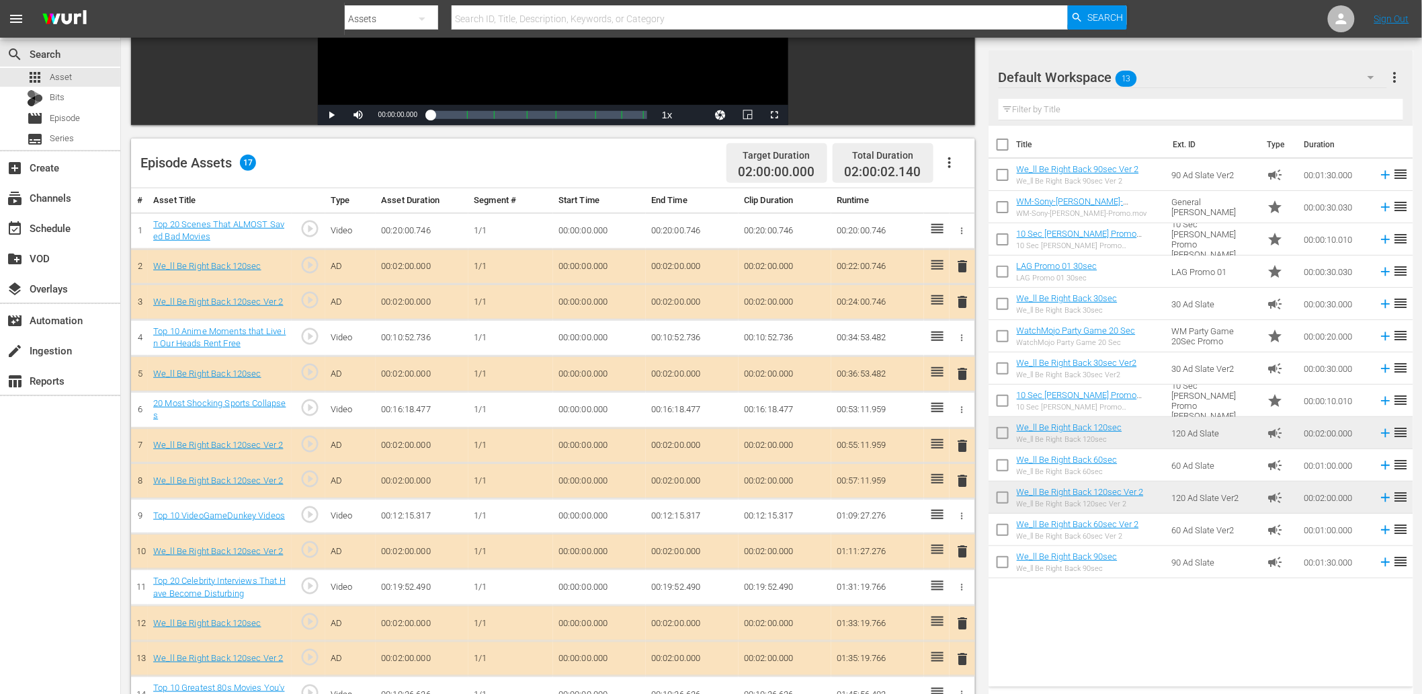
click at [1165, 89] on div "Default Workspace 13" at bounding box center [1193, 77] width 389 height 38
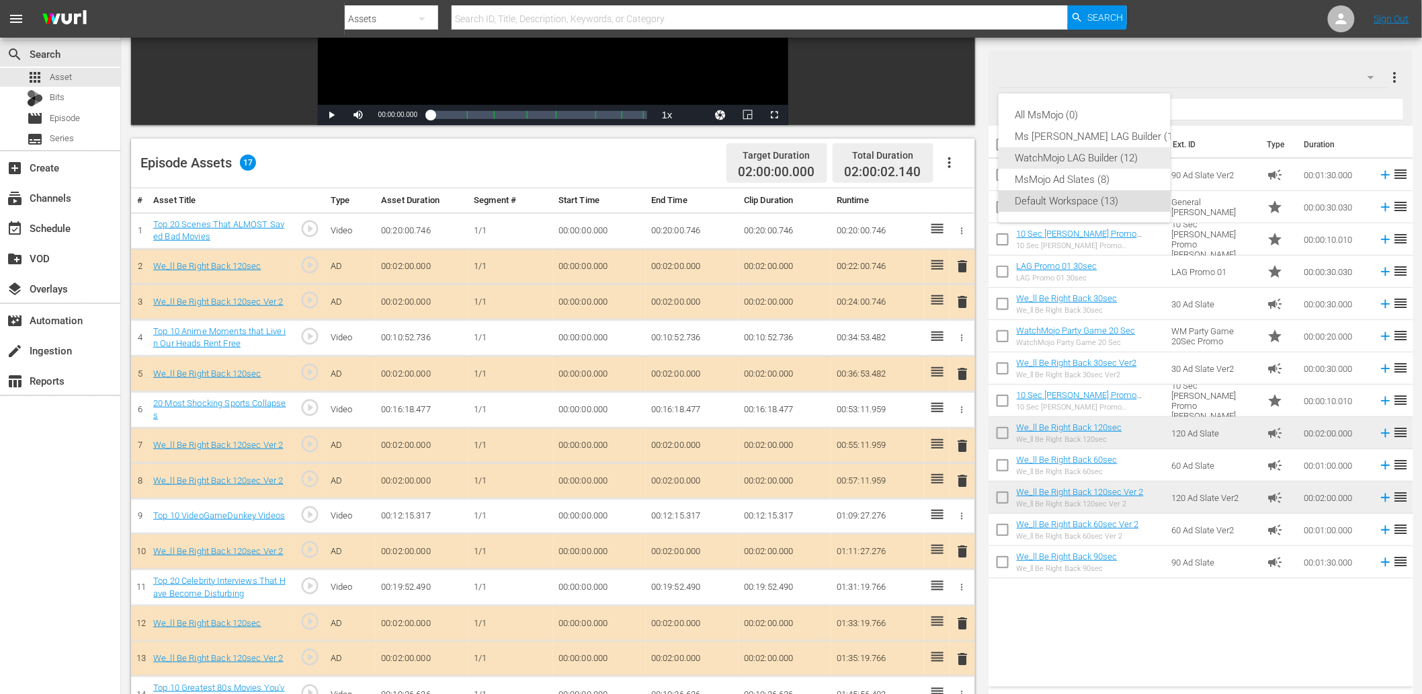
click at [1062, 165] on div "WatchMojo LAG Builder (12)" at bounding box center [1098, 158] width 167 height 22
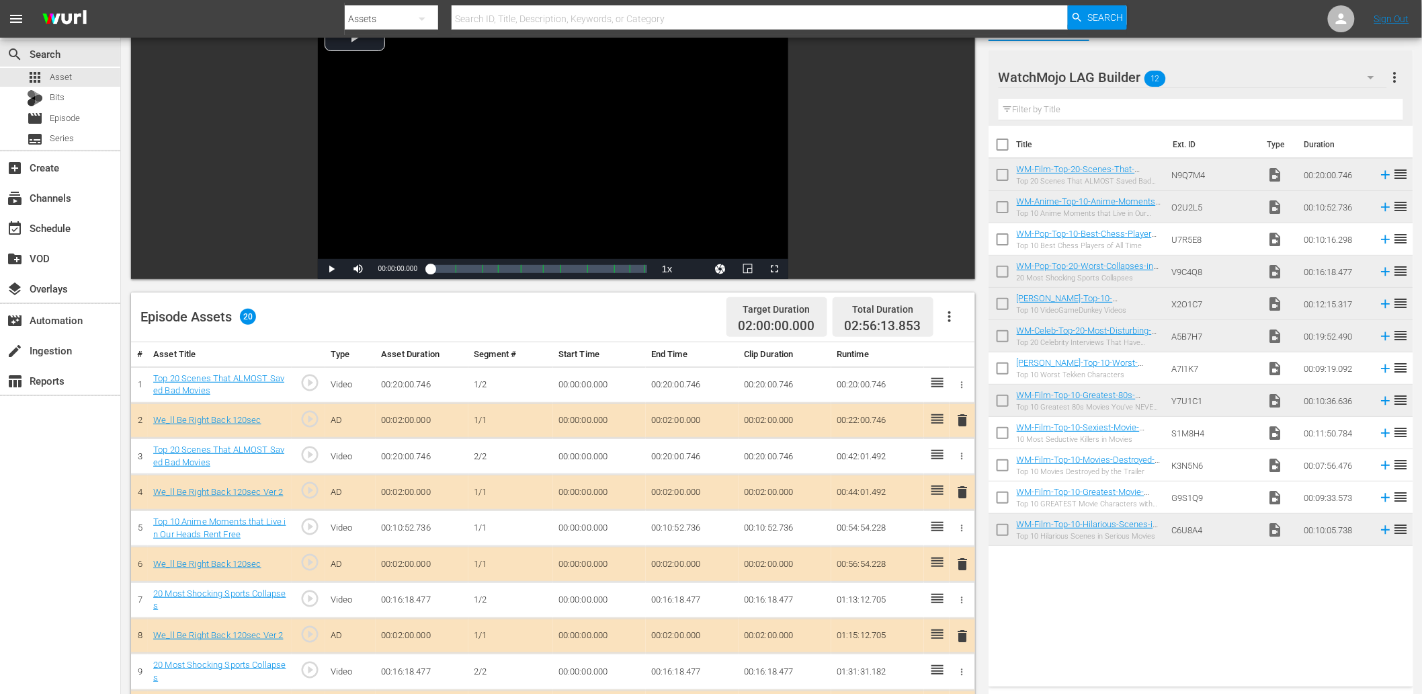
scroll to position [50, 0]
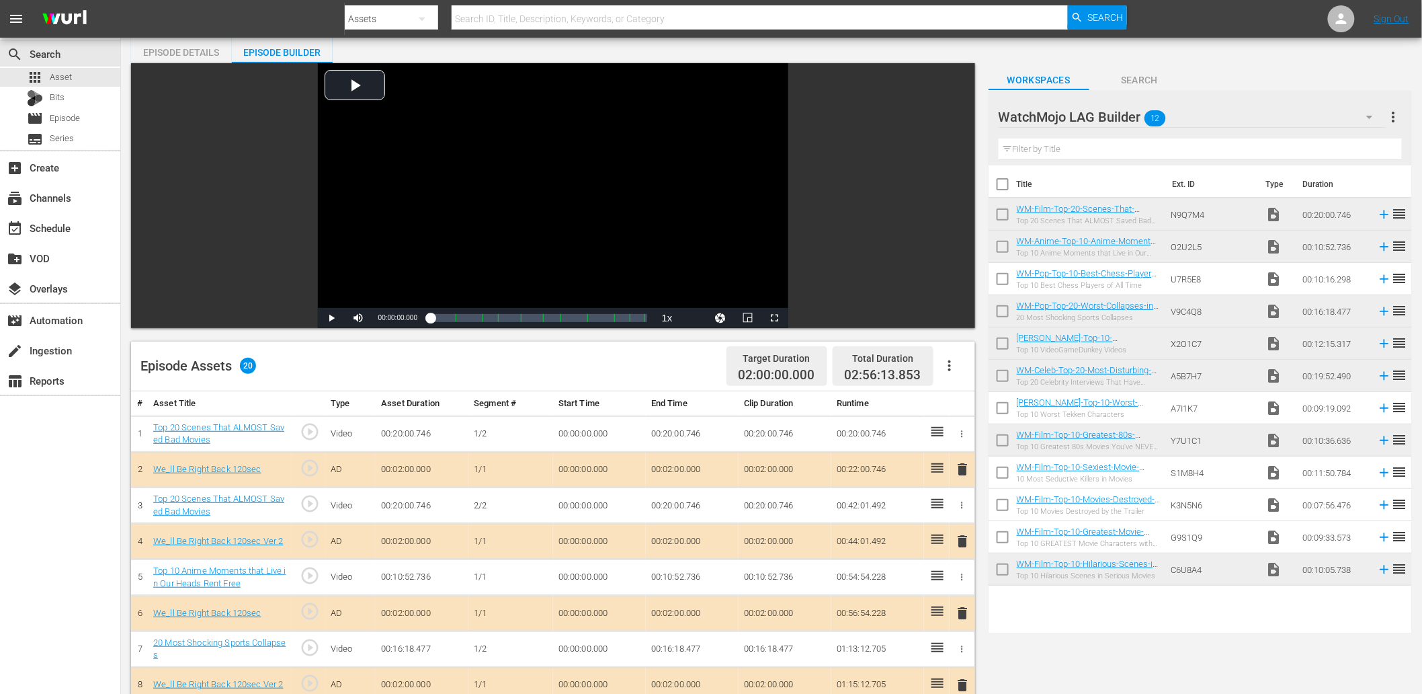
click at [580, 502] on td "00:00:00.000" at bounding box center [599, 505] width 93 height 36
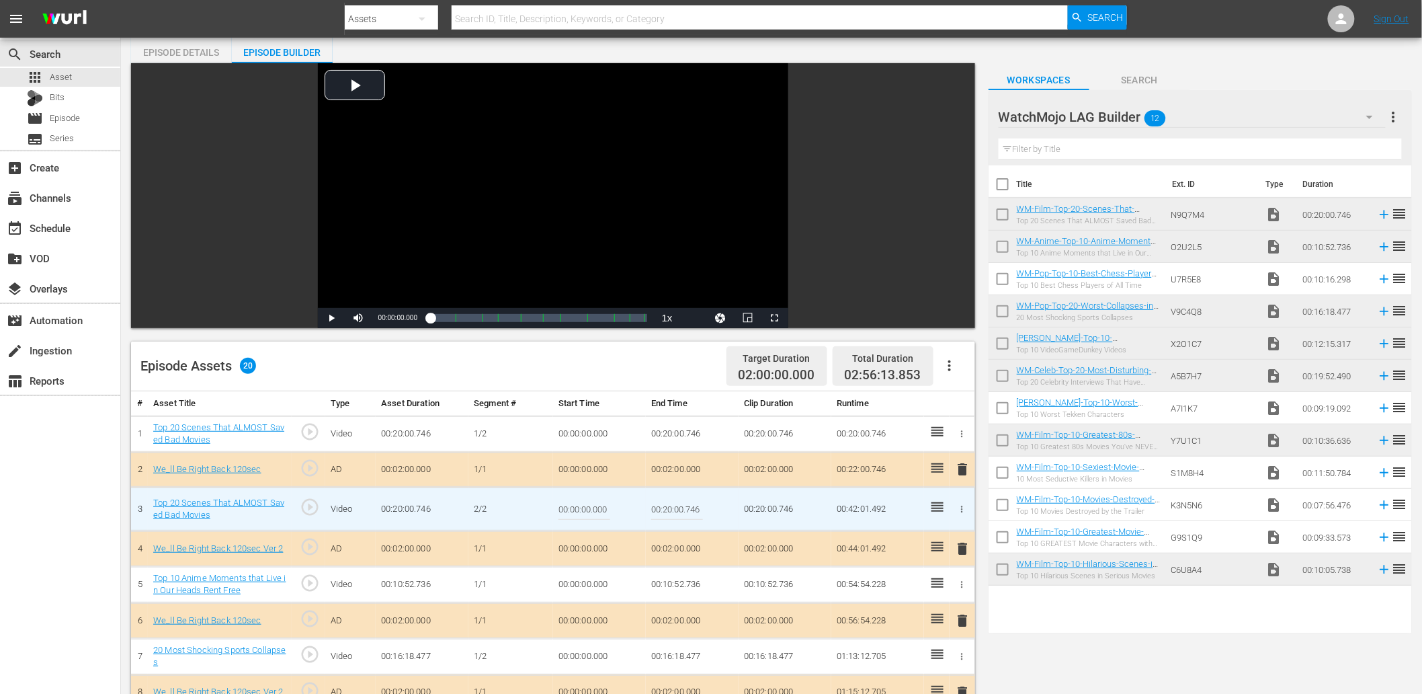
click at [580, 502] on input "00:00:00.000" at bounding box center [585, 509] width 52 height 32
paste input "12:35"
type input "00:12:35.000"
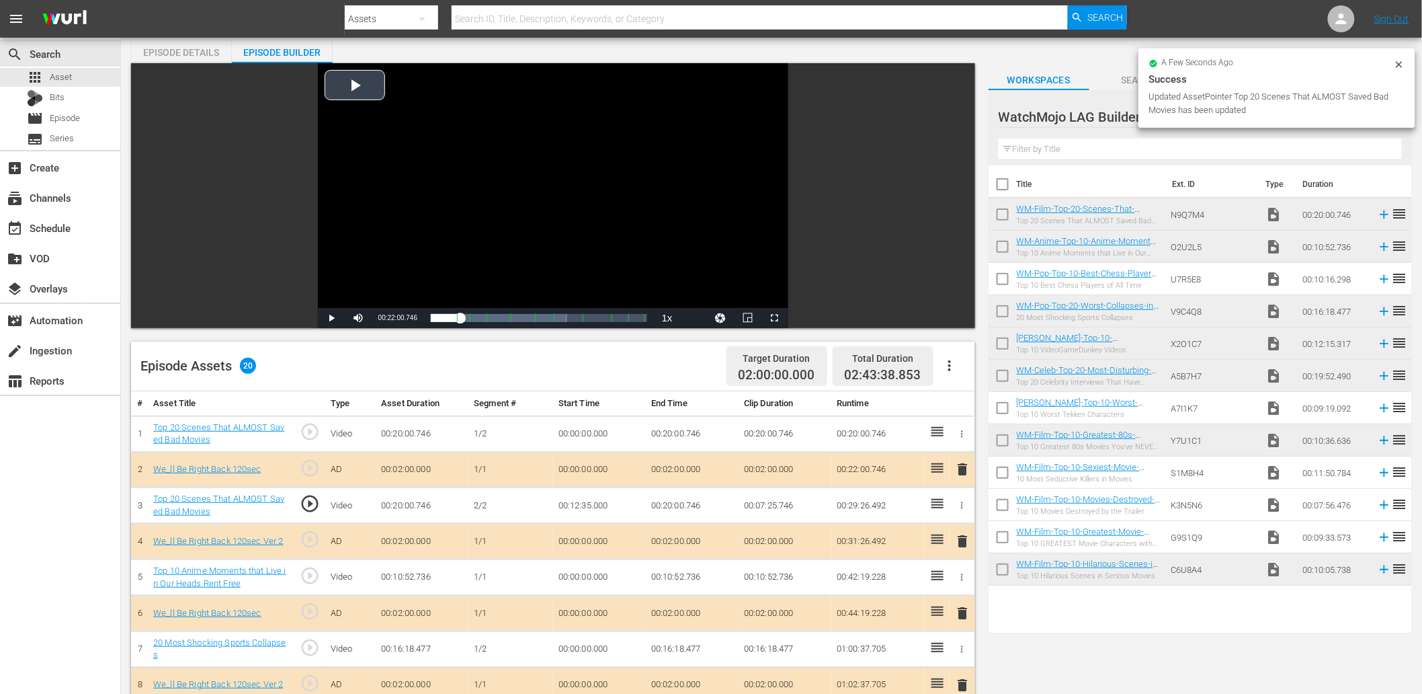
click at [546, 227] on div "Video Player" at bounding box center [553, 185] width 471 height 245
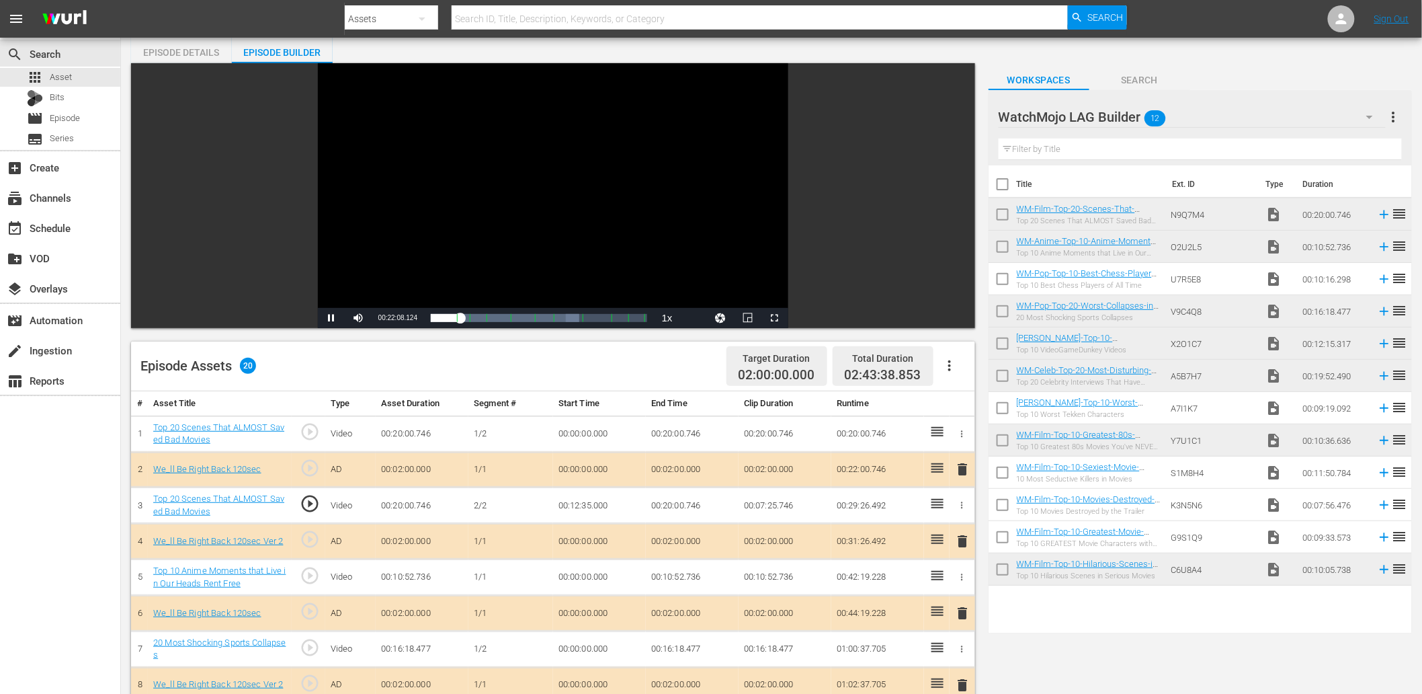
click at [419, 203] on div "Video Player" at bounding box center [553, 185] width 471 height 245
click at [253, 422] on link "Top 20 Scenes That ALMOST Saved Bad Movies" at bounding box center [218, 433] width 131 height 23
click at [586, 208] on div "Video Player" at bounding box center [553, 185] width 471 height 245
click at [604, 507] on td "00:12:35.000" at bounding box center [599, 505] width 93 height 36
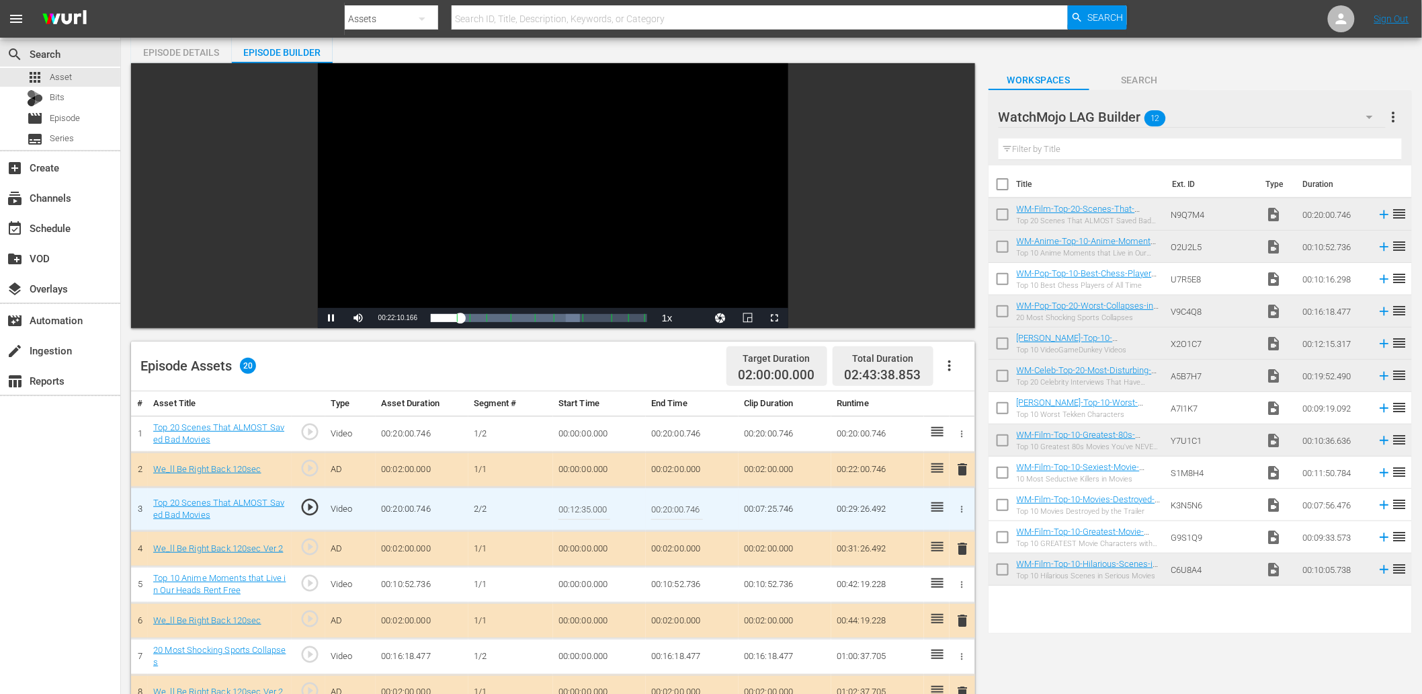
click at [604, 507] on input "00:12:35.000" at bounding box center [585, 509] width 52 height 32
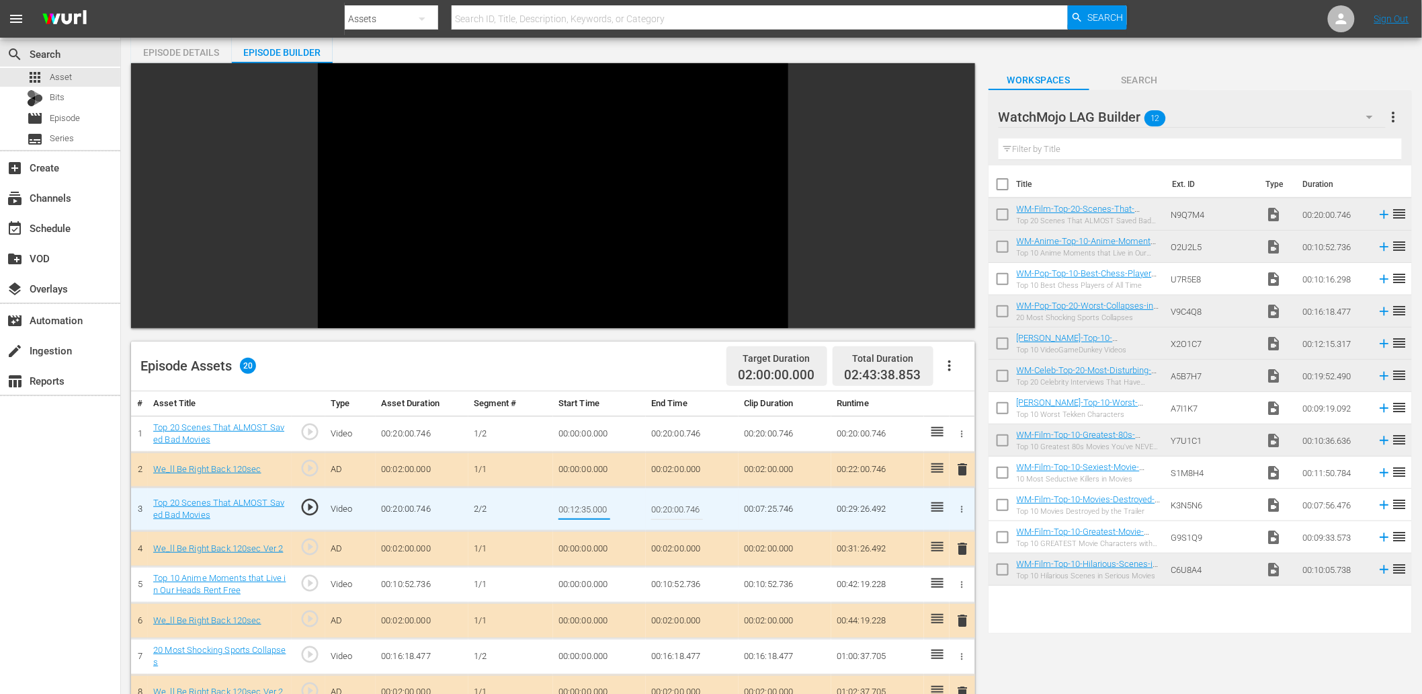
type input "00:12:34.000"
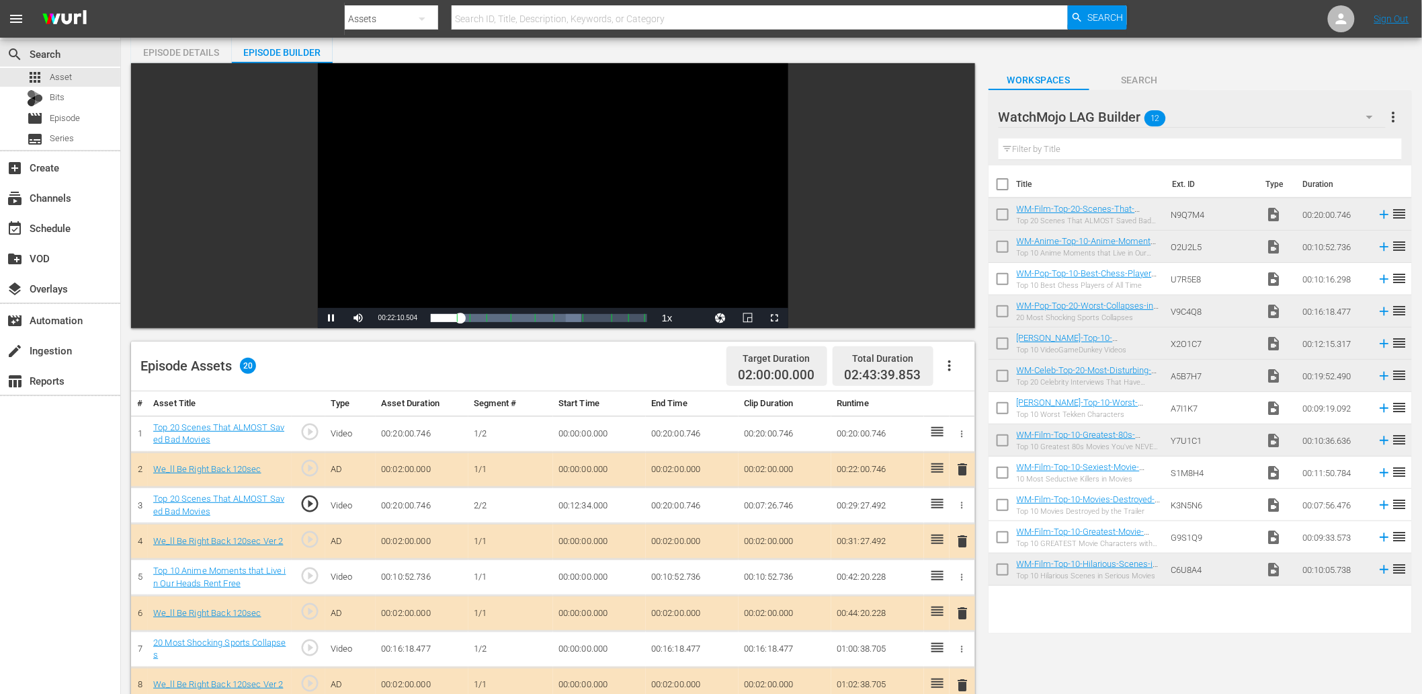
click at [583, 501] on td "00:12:34.000" at bounding box center [599, 505] width 93 height 36
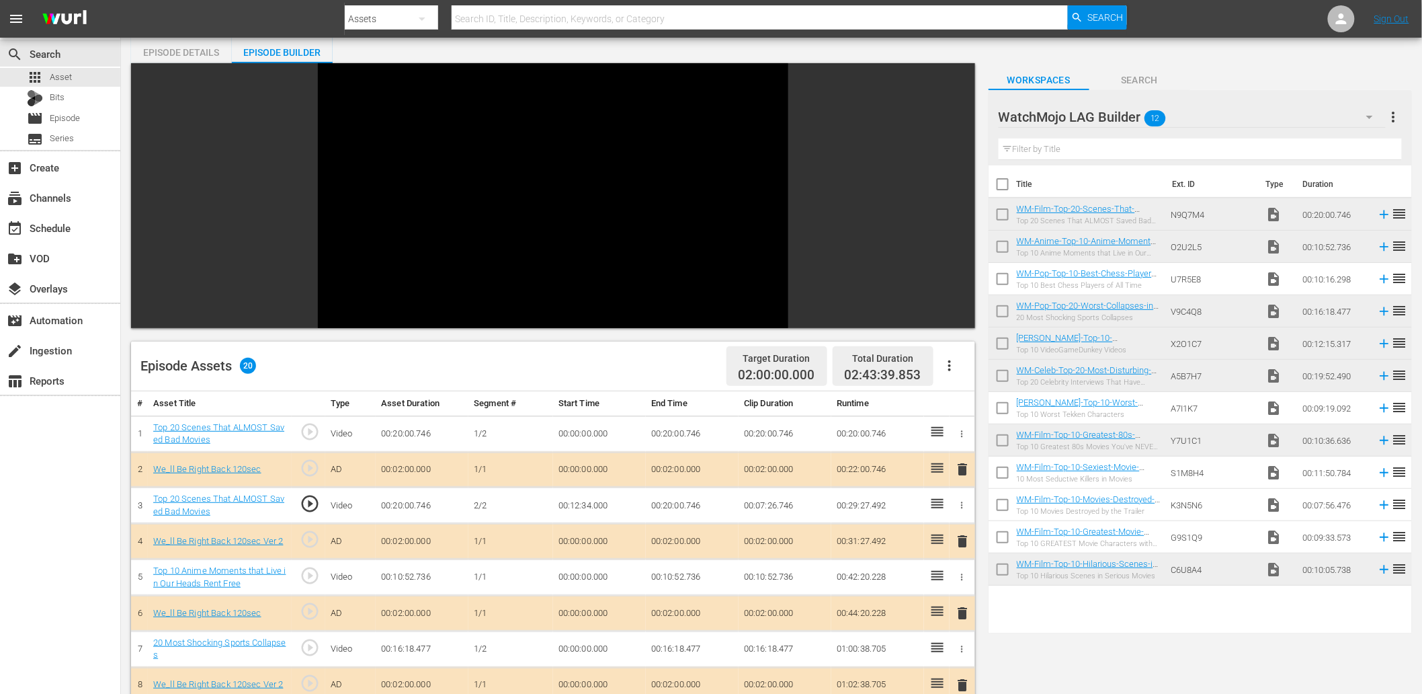
click at [586, 501] on td "00:12:34.000" at bounding box center [599, 505] width 93 height 36
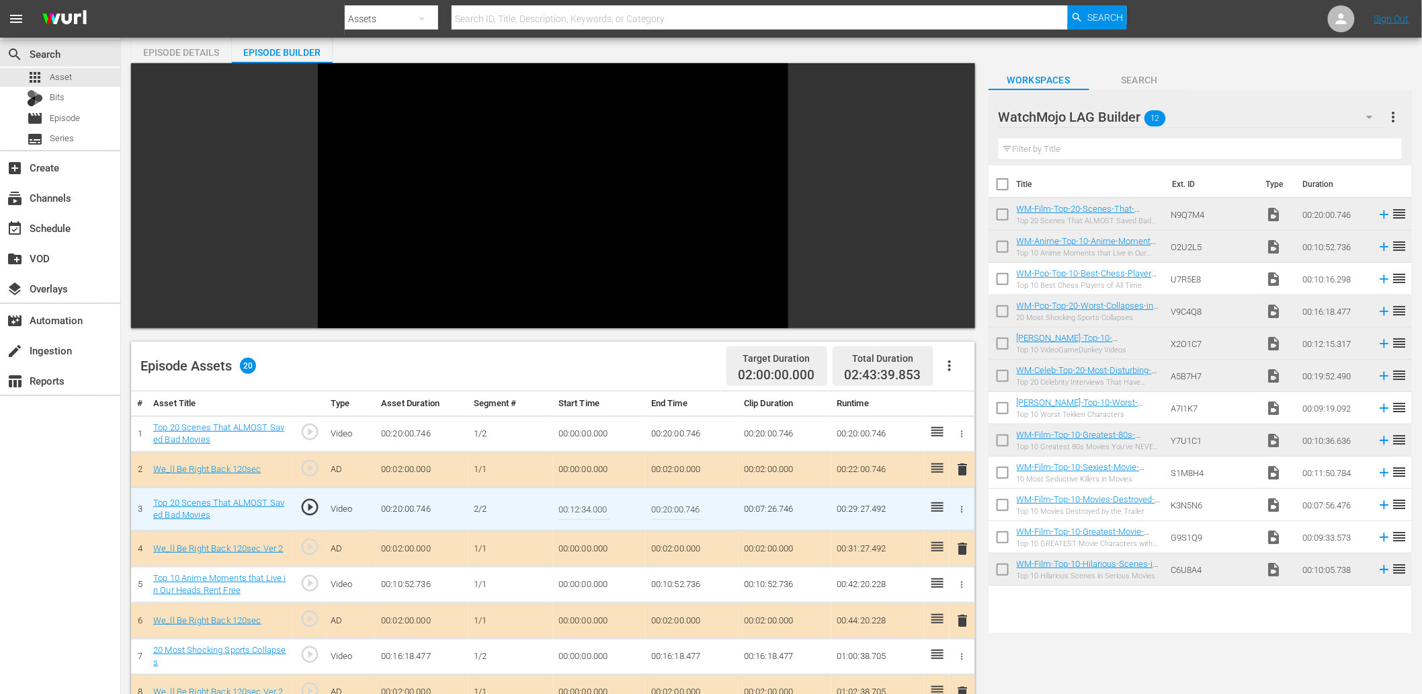
click at [586, 501] on input "00:12:34.000" at bounding box center [585, 509] width 52 height 32
click at [586, 505] on input "00:12:34.000" at bounding box center [585, 509] width 52 height 32
type input "00:12:30.000"
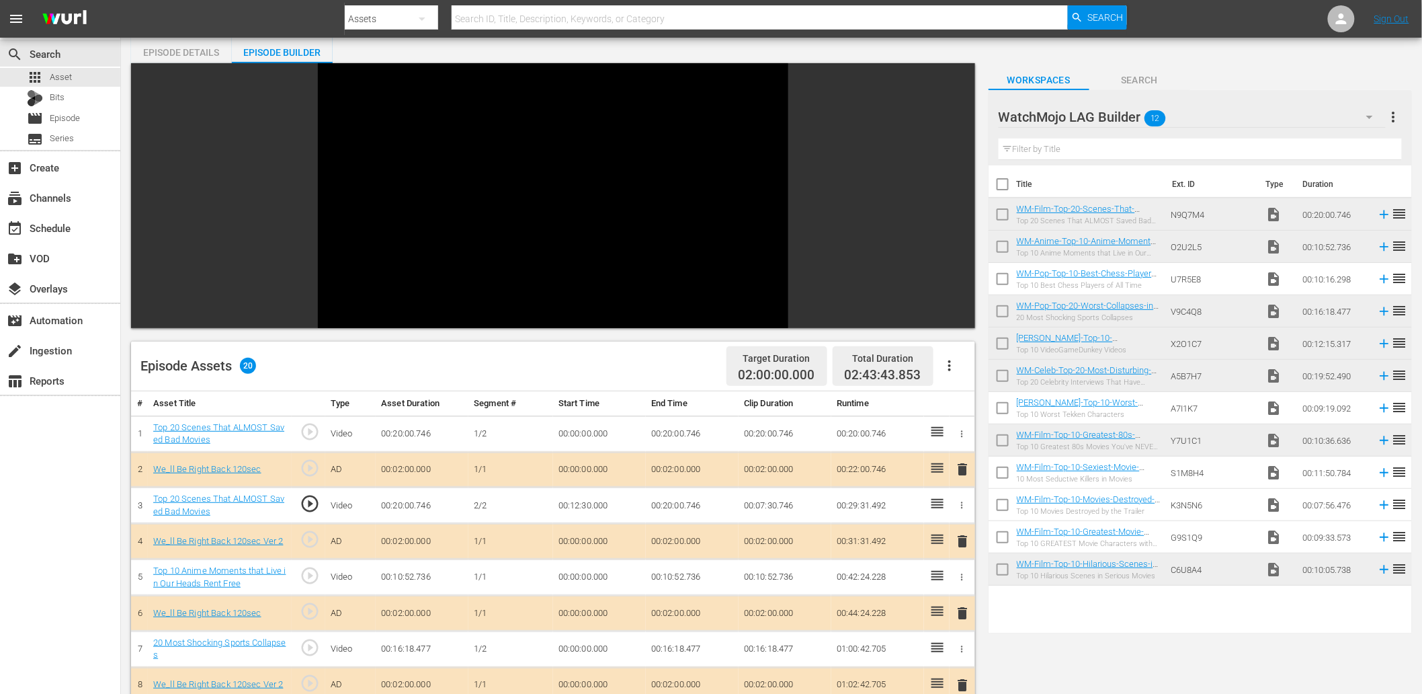
click at [313, 499] on span "play_circle_outline" at bounding box center [310, 503] width 20 height 20
click at [582, 502] on td "00:12:30.000" at bounding box center [599, 505] width 93 height 36
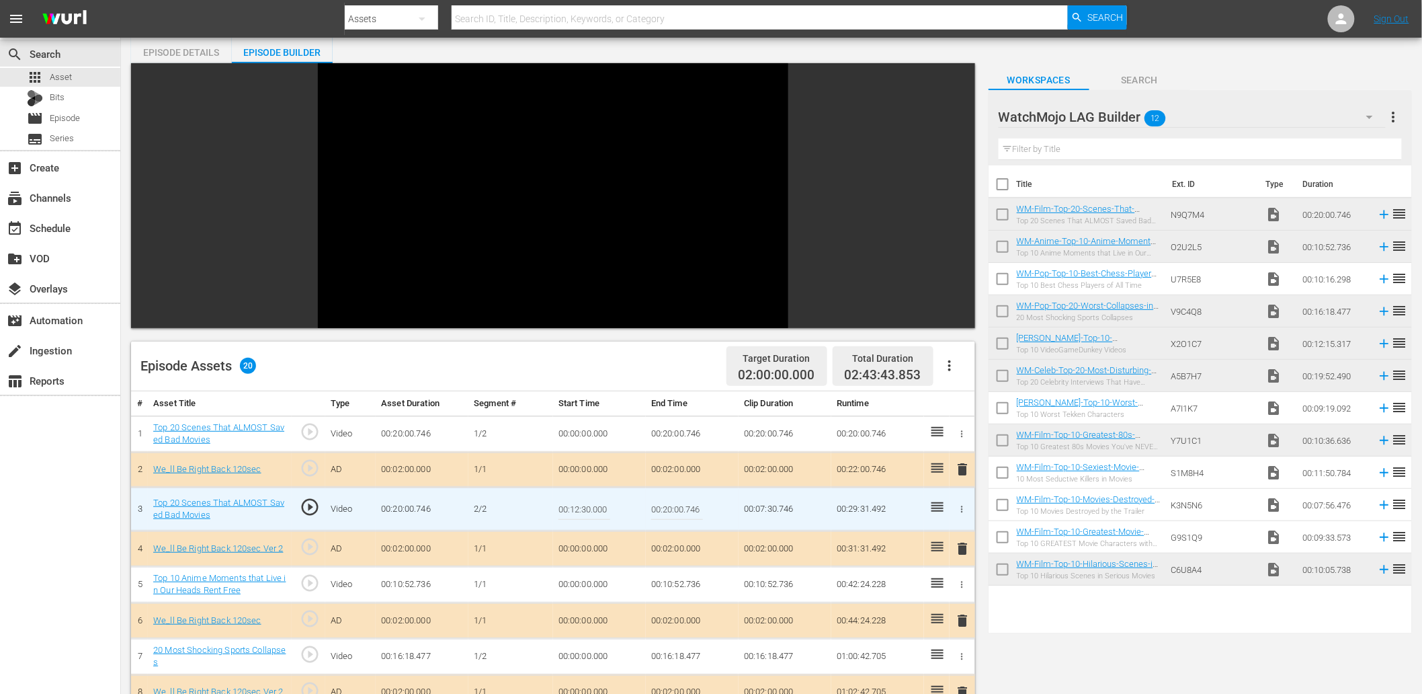
click at [582, 502] on input "00:12:30.000" at bounding box center [585, 509] width 52 height 32
type input "00:12:29.000"
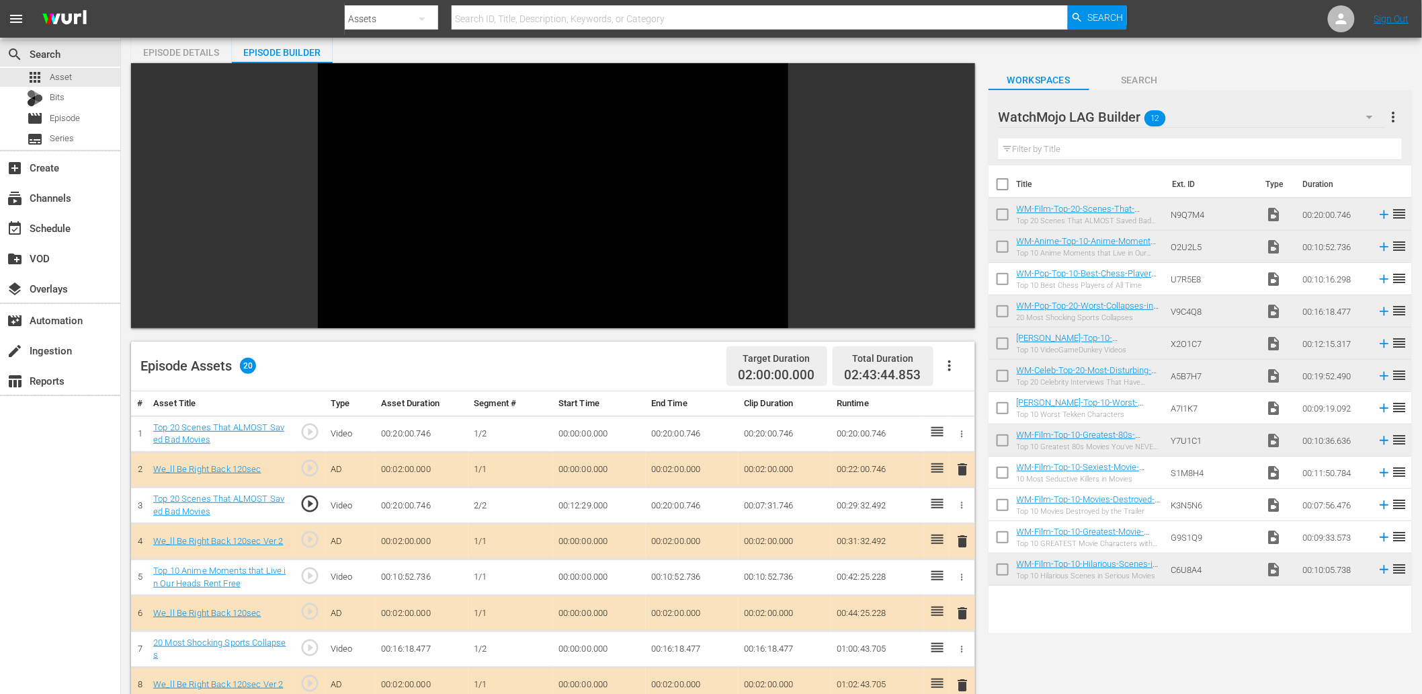
click at [585, 503] on td "00:12:29.000" at bounding box center [599, 505] width 93 height 36
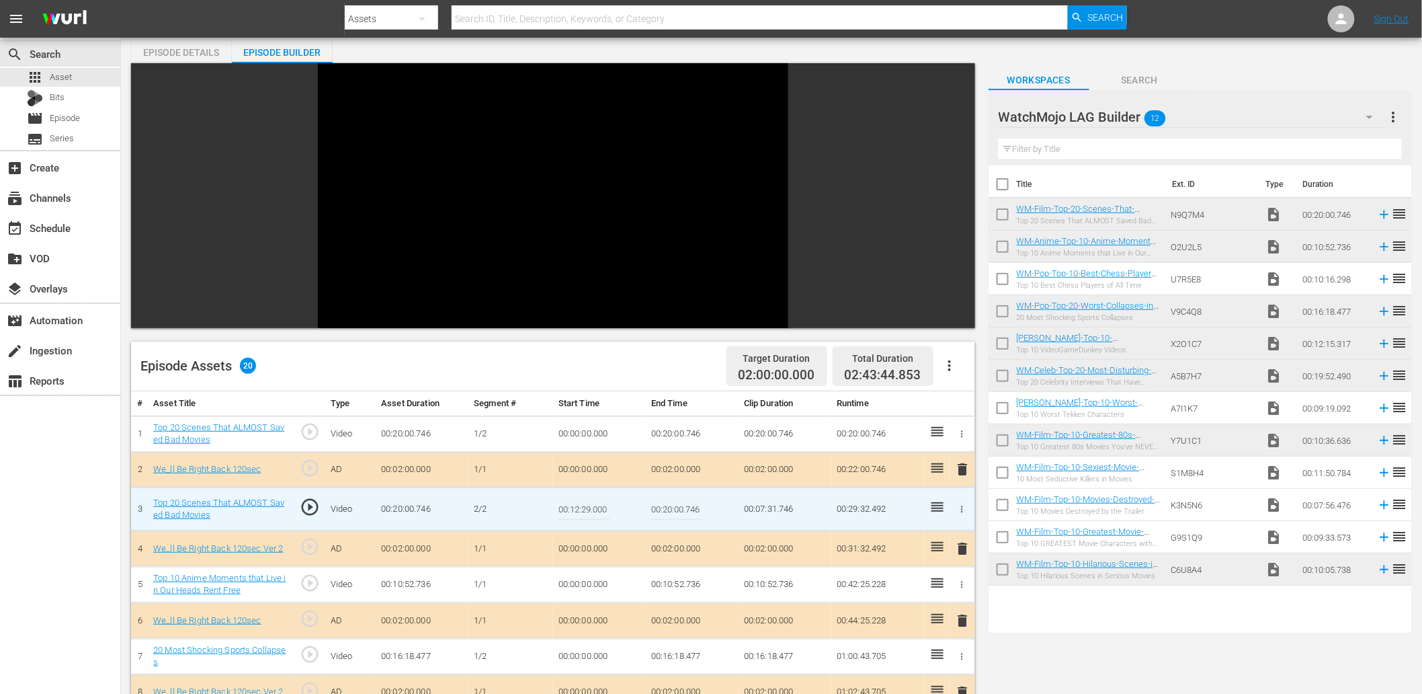
click at [585, 503] on input "00:12:29.000" at bounding box center [585, 509] width 52 height 32
type input "00:12:26.000"
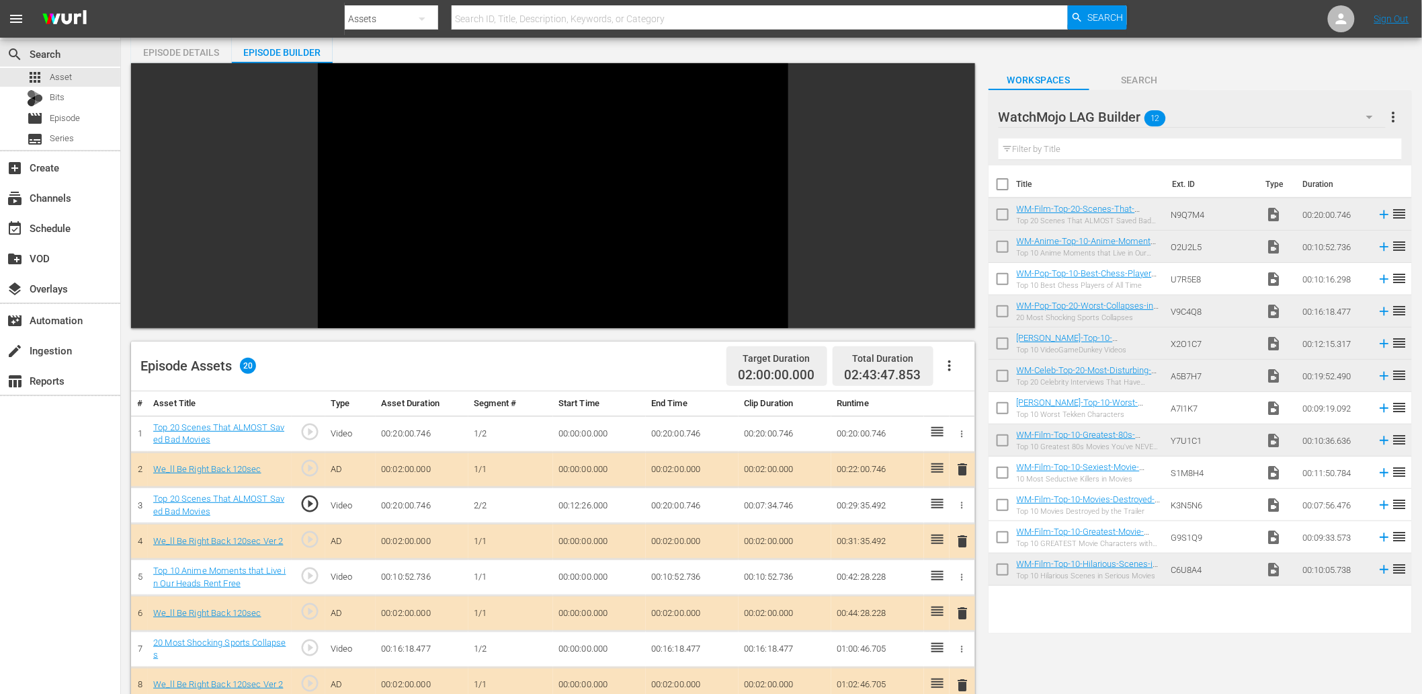
click at [587, 508] on td "00:12:26.000" at bounding box center [599, 505] width 93 height 36
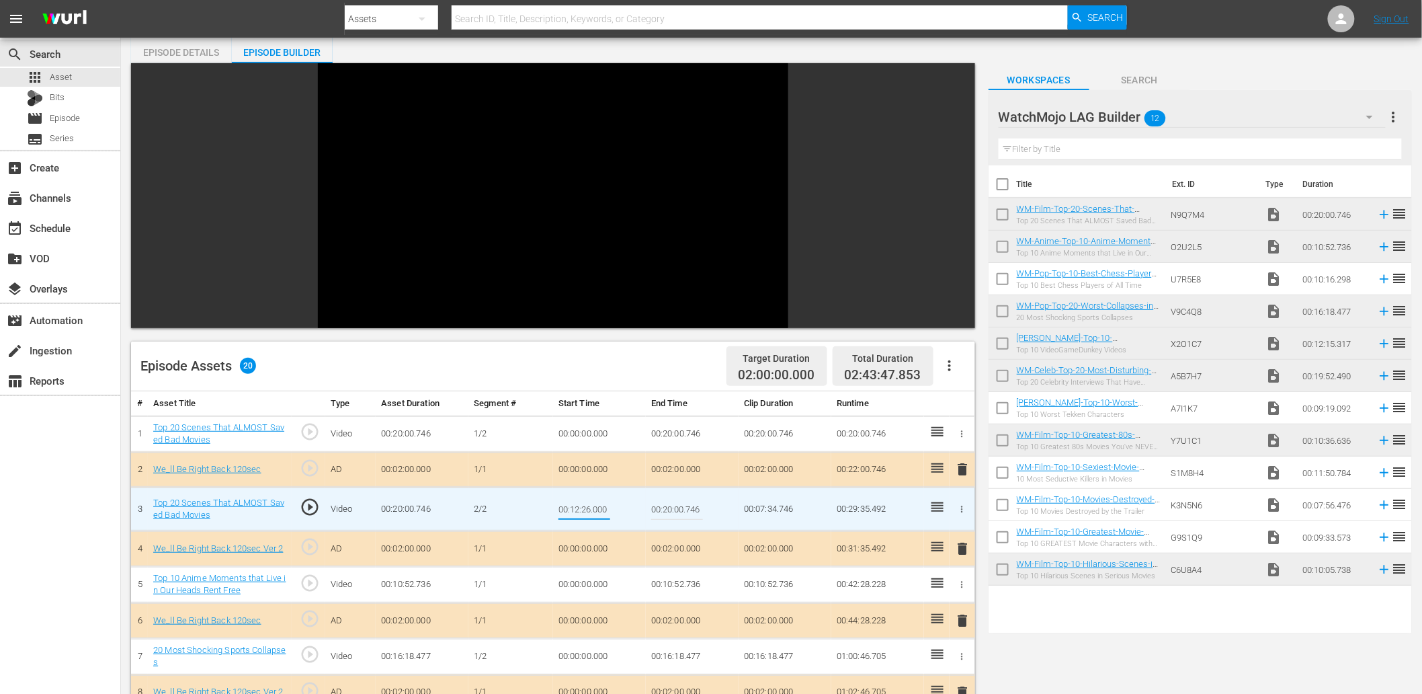
click at [587, 508] on input "00:12:26.000" at bounding box center [585, 509] width 52 height 32
type input "00:12:25.000"
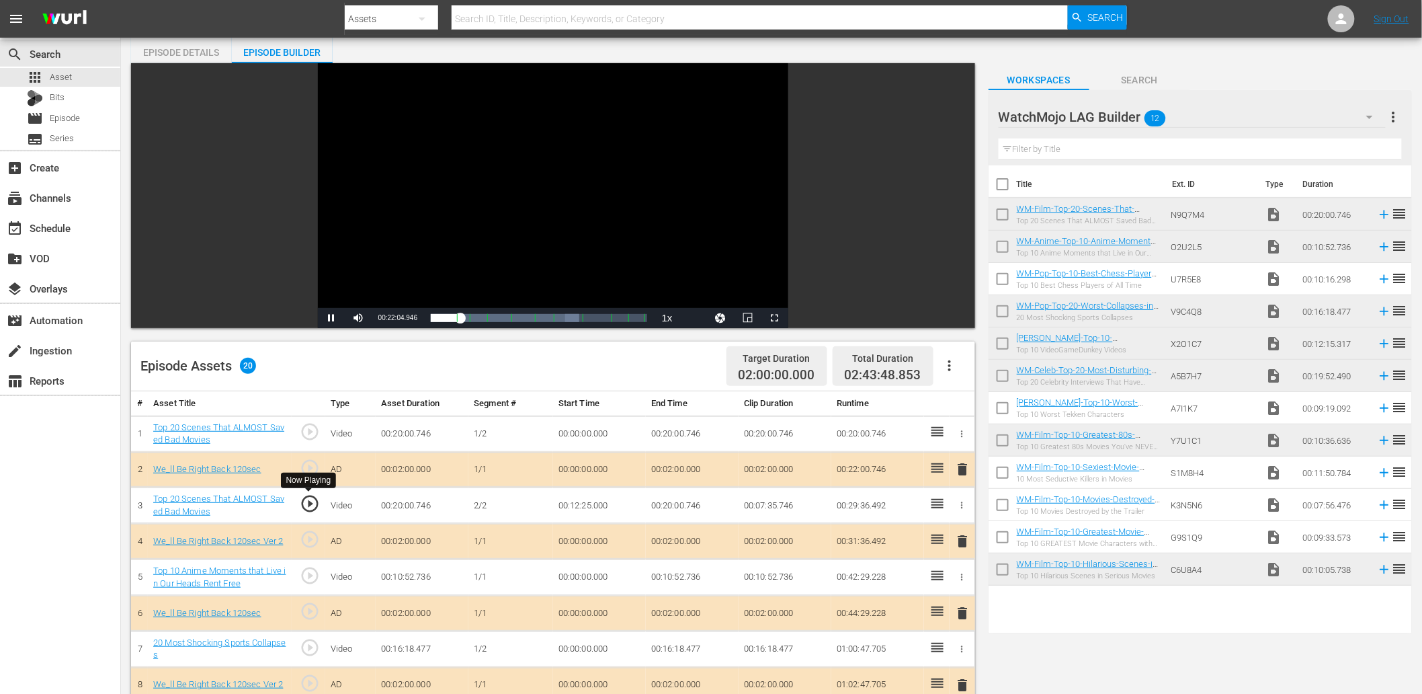
click at [309, 502] on span "play_circle_outline" at bounding box center [310, 503] width 20 height 20
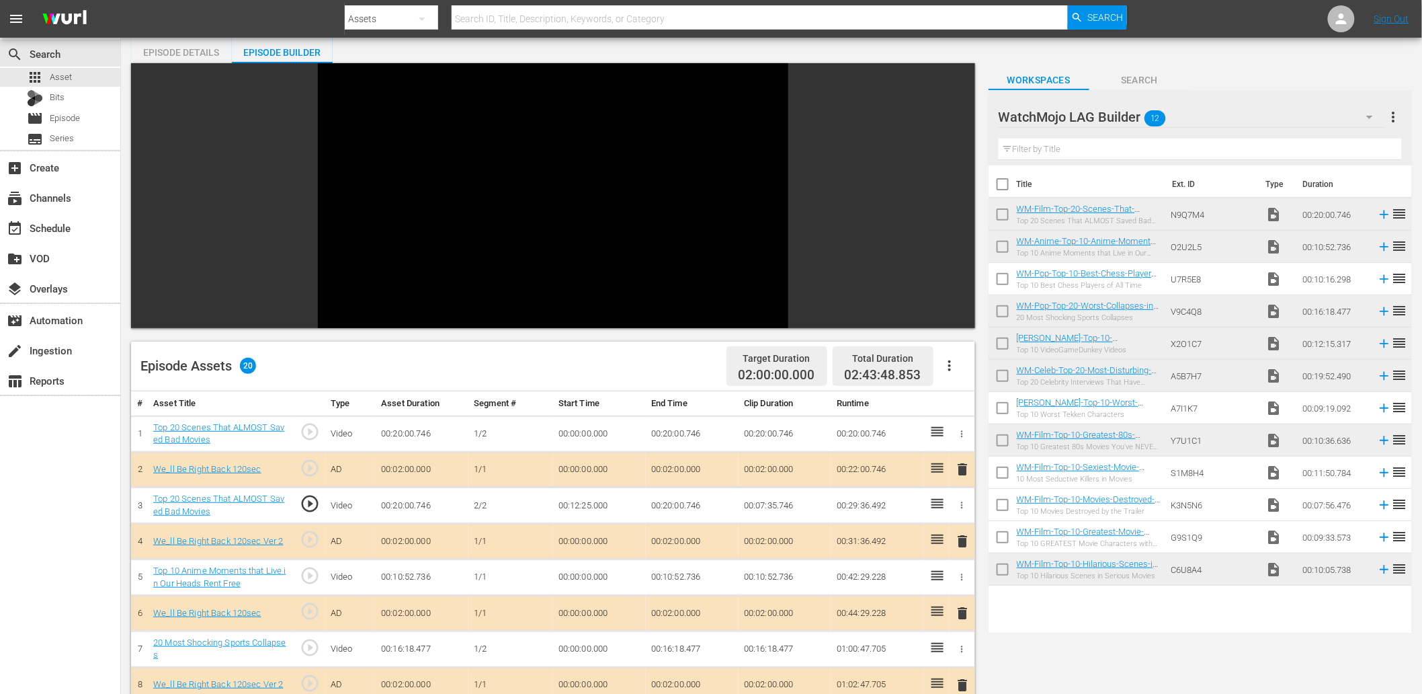
click at [587, 501] on td "00:12:25.000" at bounding box center [599, 505] width 93 height 36
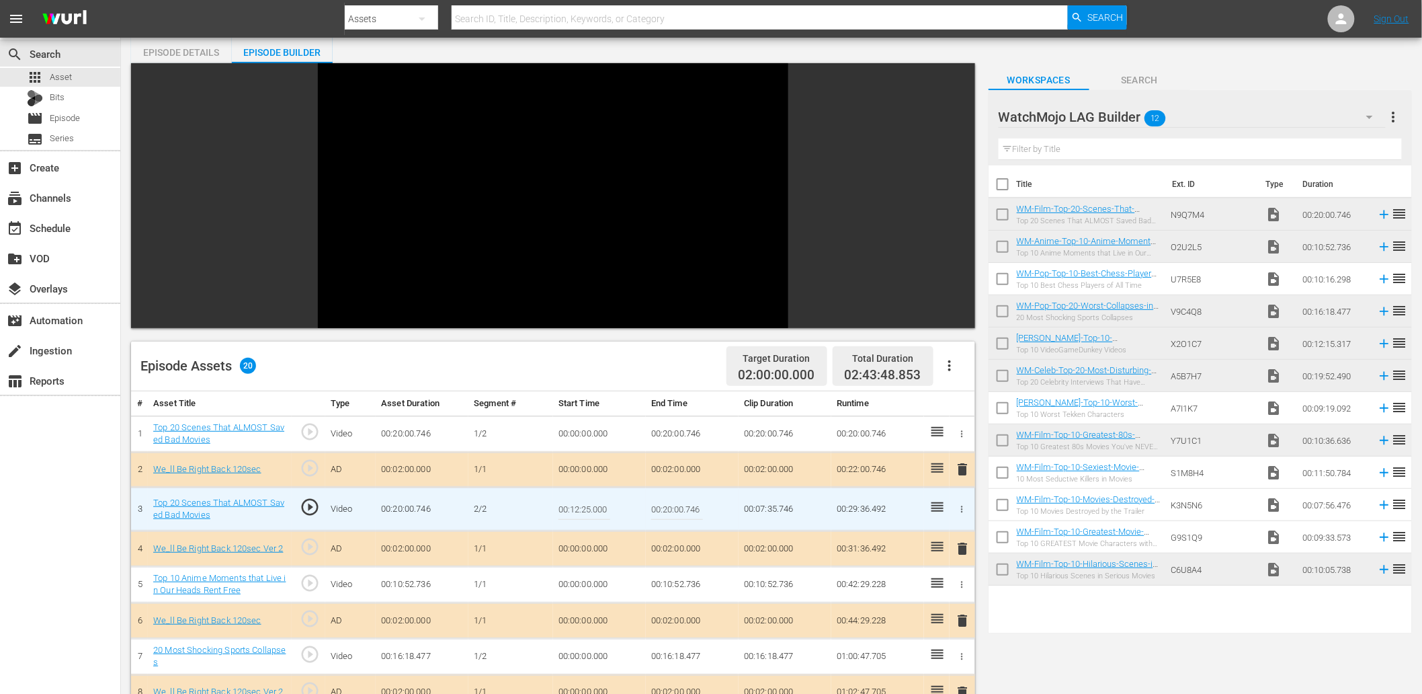
click at [587, 501] on input "00:12:25.000" at bounding box center [585, 509] width 52 height 32
type input "00:12:25.333"
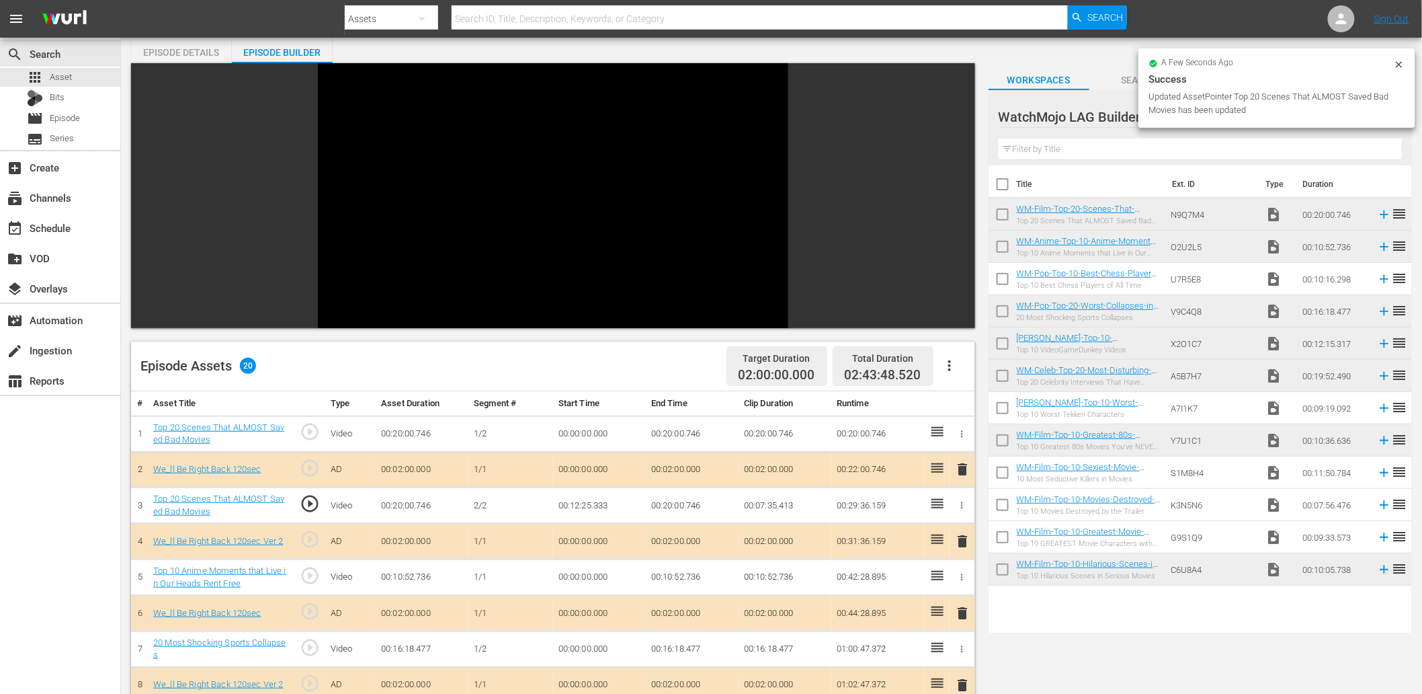
click at [597, 508] on td "00:12:25.333" at bounding box center [599, 505] width 93 height 36
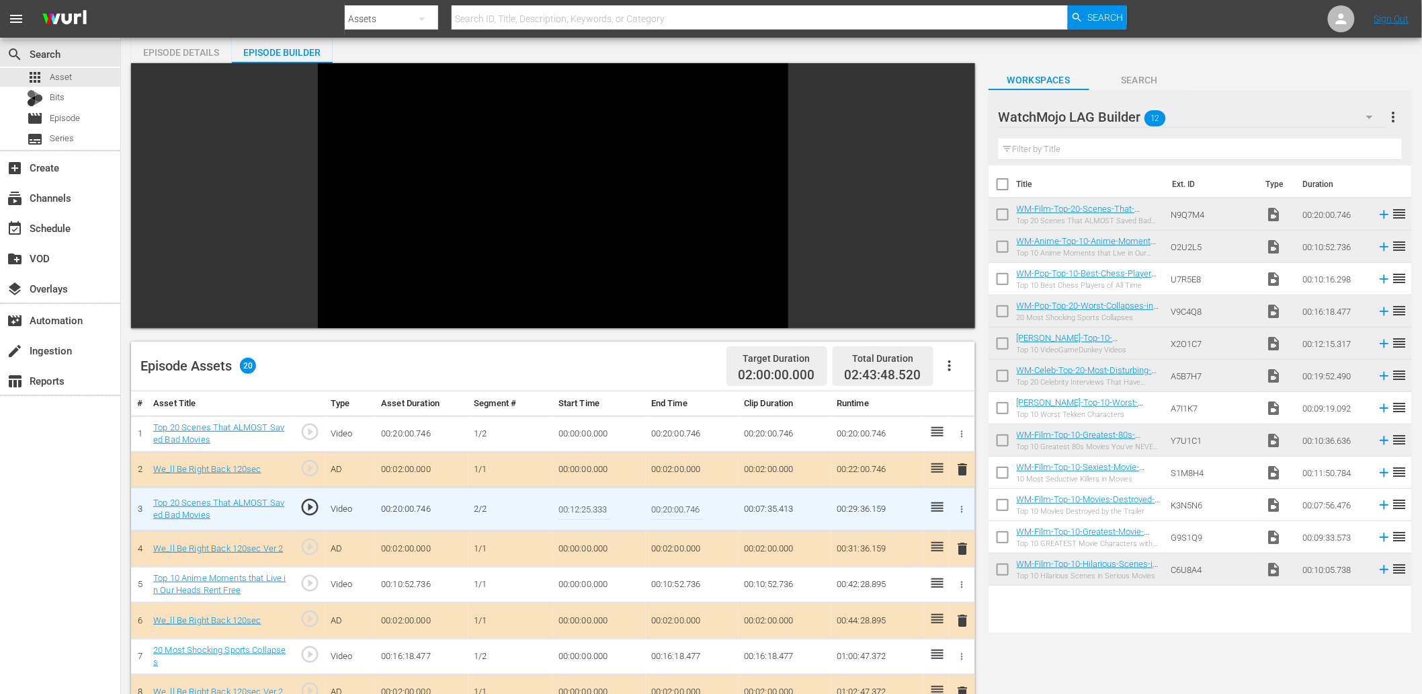
click at [597, 508] on input "00:12:25.333" at bounding box center [585, 509] width 52 height 32
click at [676, 433] on td "00:20:00.746" at bounding box center [692, 433] width 93 height 36
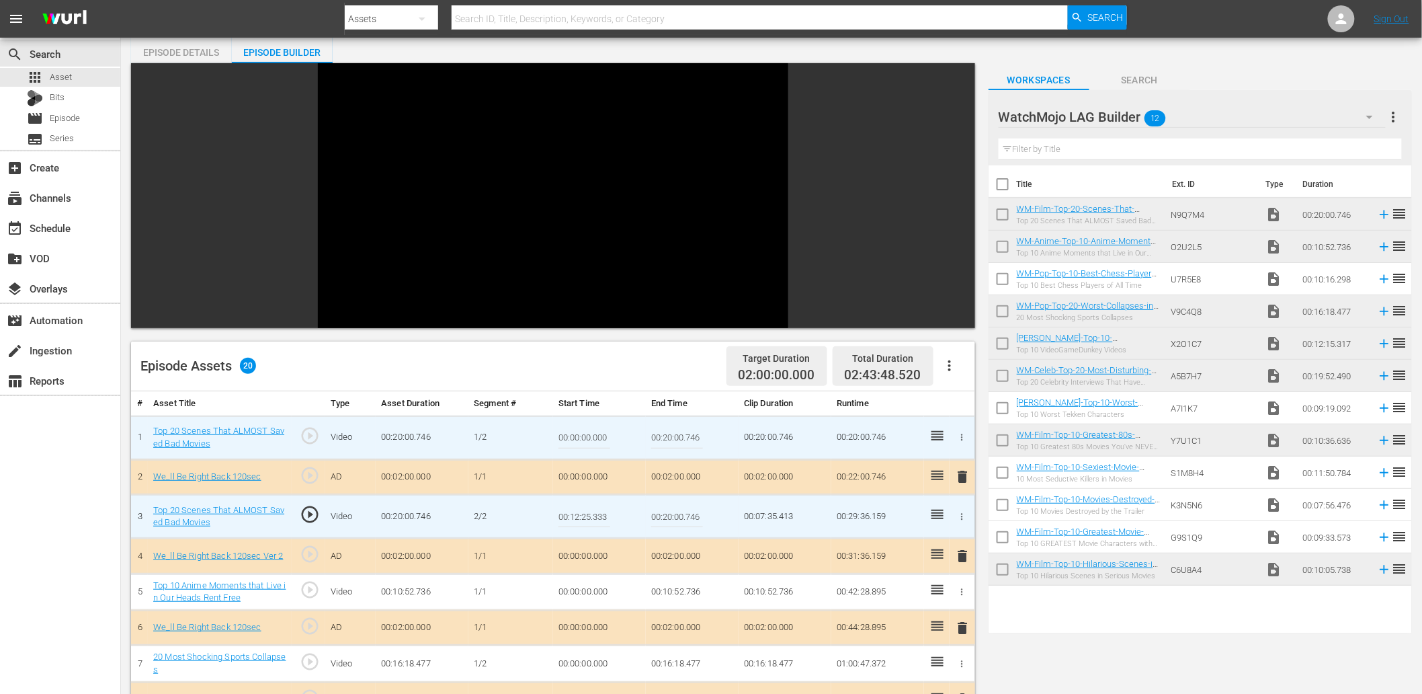
click at [676, 433] on input "00:20:00.746" at bounding box center [677, 437] width 52 height 32
paste input "12:25.333"
type input "00:12:25.299"
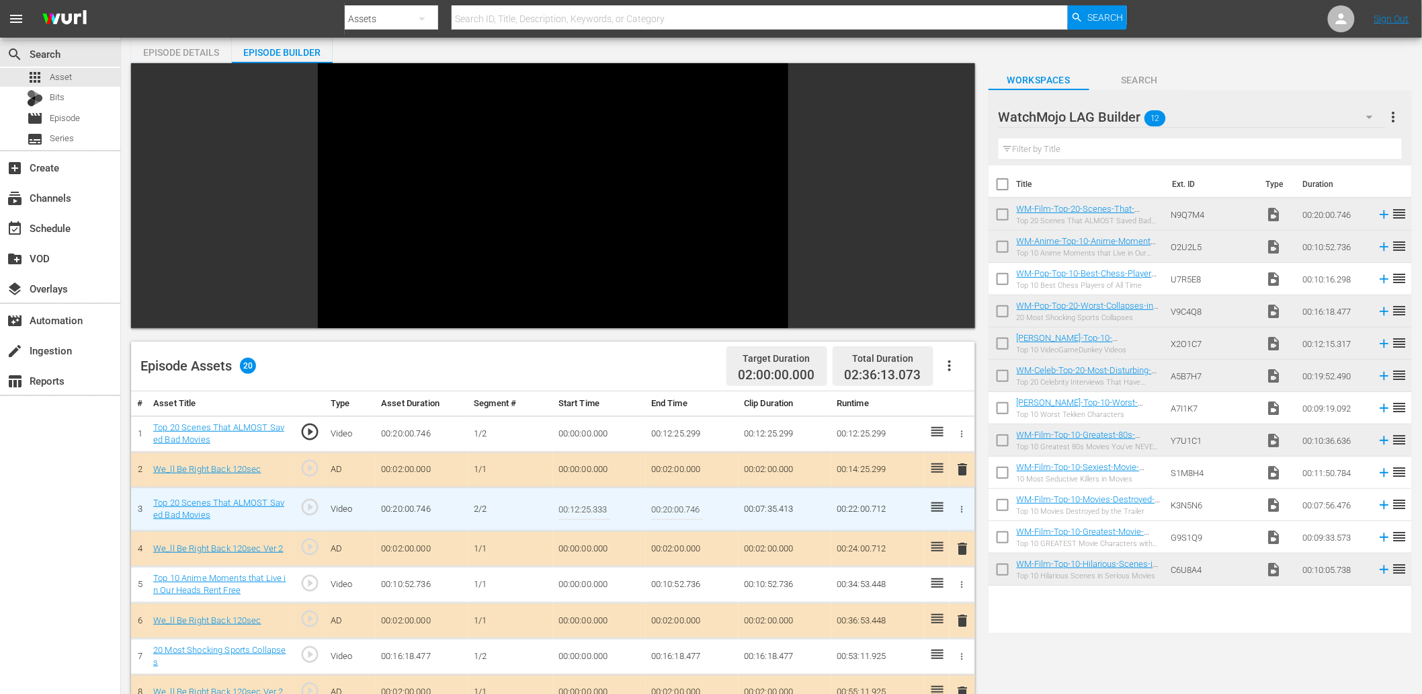
click at [598, 511] on input "00:12:25.333" at bounding box center [585, 509] width 52 height 32
click at [592, 512] on input "00:12:25.333" at bounding box center [585, 509] width 52 height 32
type input "00:12:25.399"
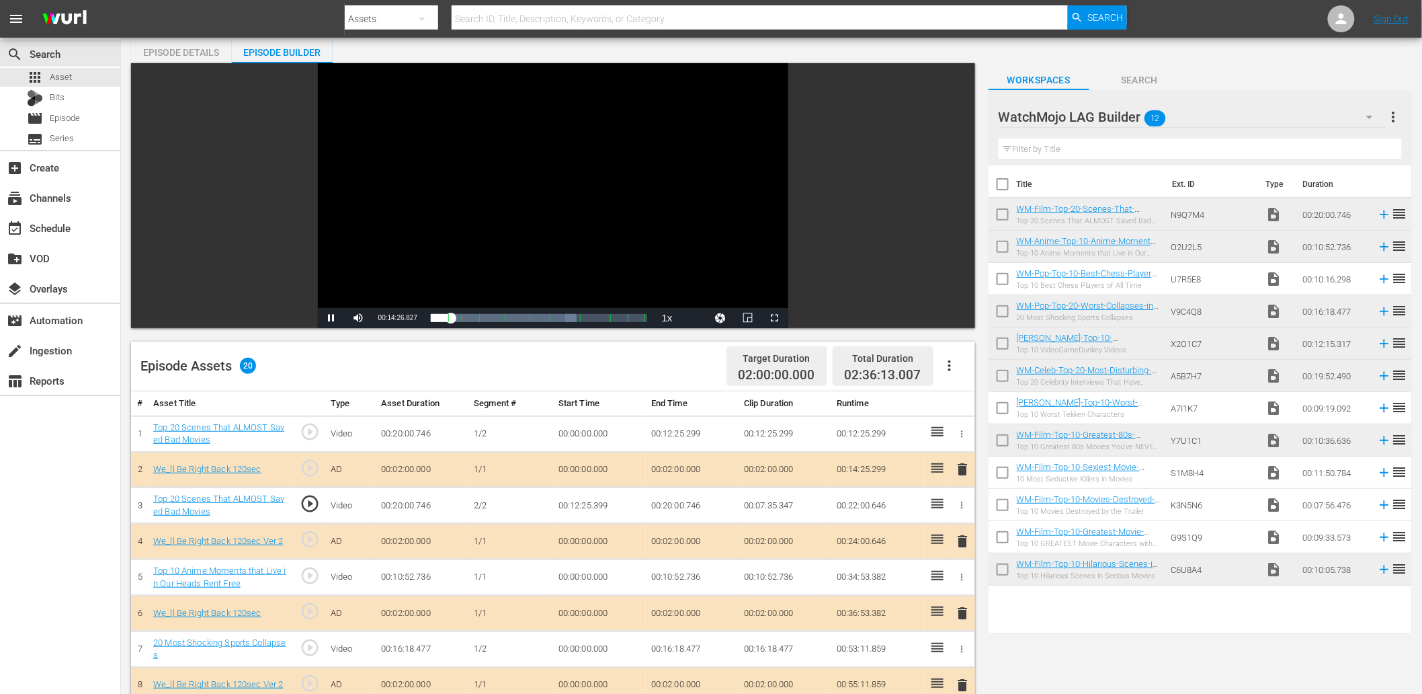
click at [448, 213] on div "Video Player" at bounding box center [553, 185] width 471 height 245
click at [306, 501] on span "play_circle_outline" at bounding box center [310, 503] width 20 height 20
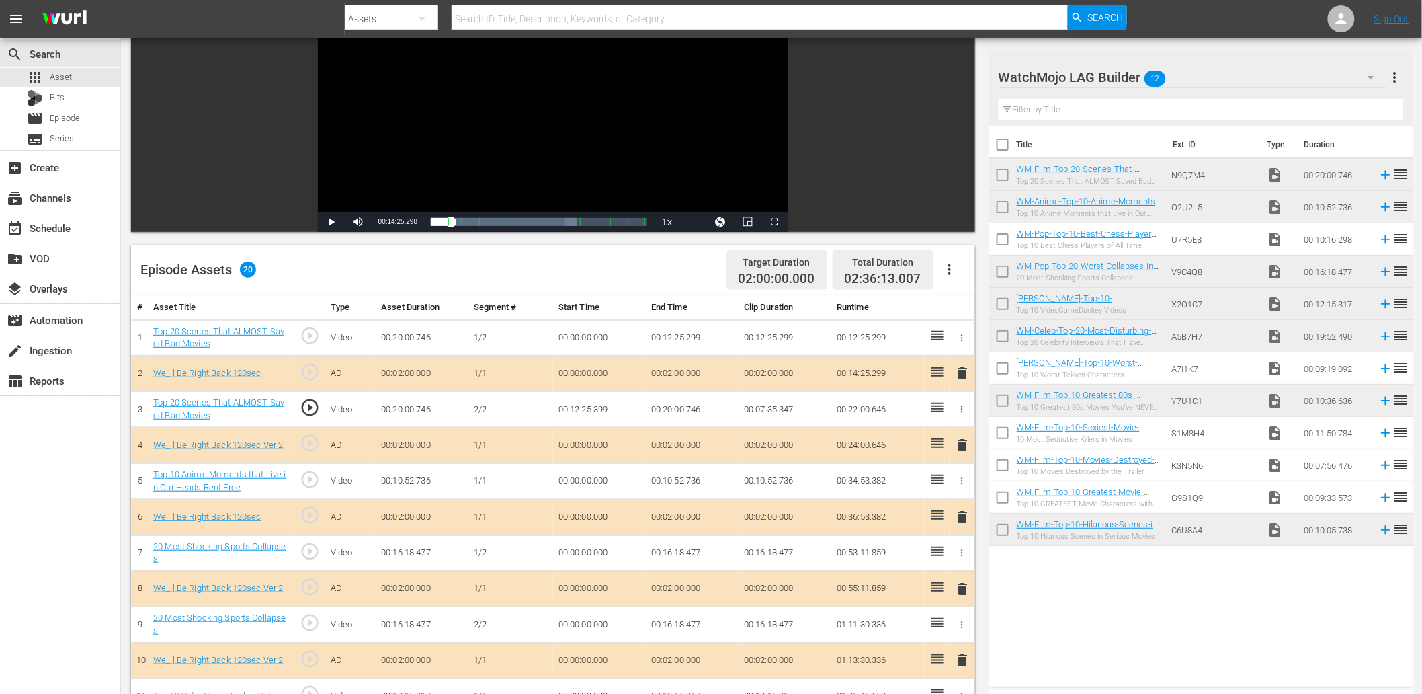
scroll to position [149, 0]
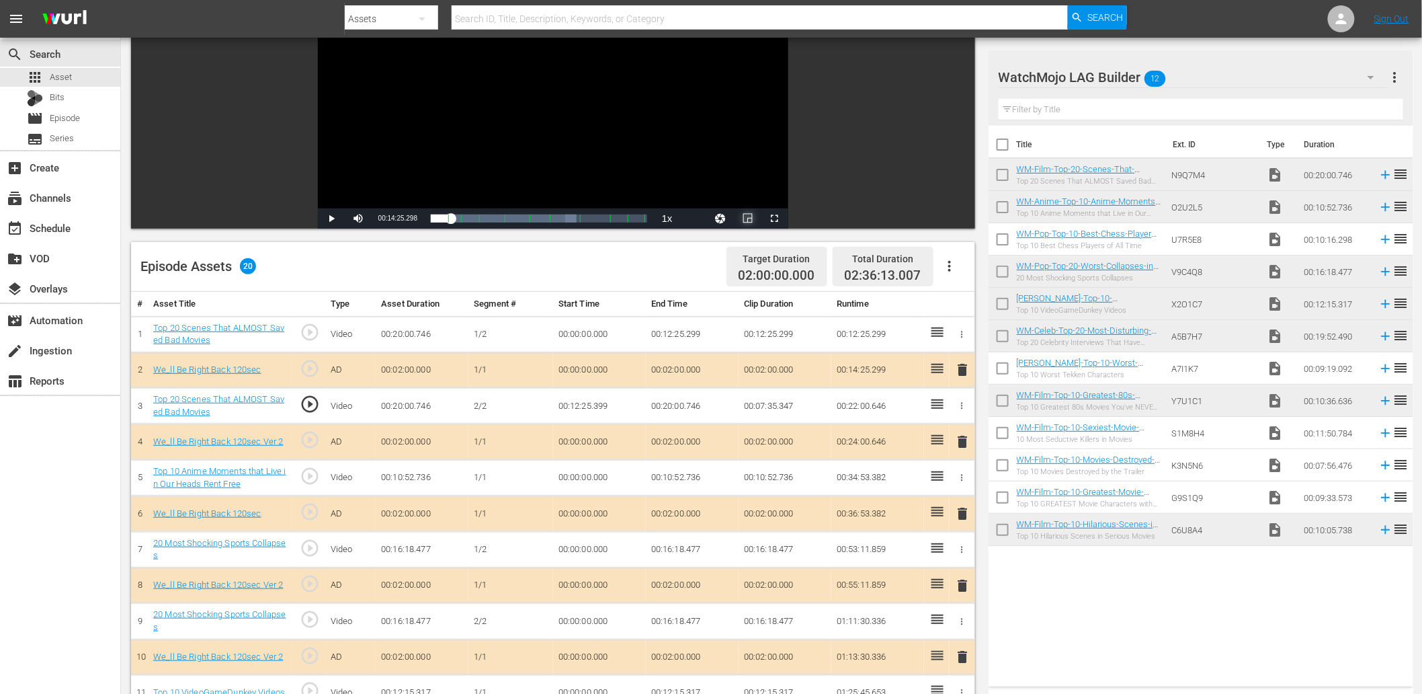
click at [748, 218] on span "Video Player" at bounding box center [748, 218] width 0 height 0
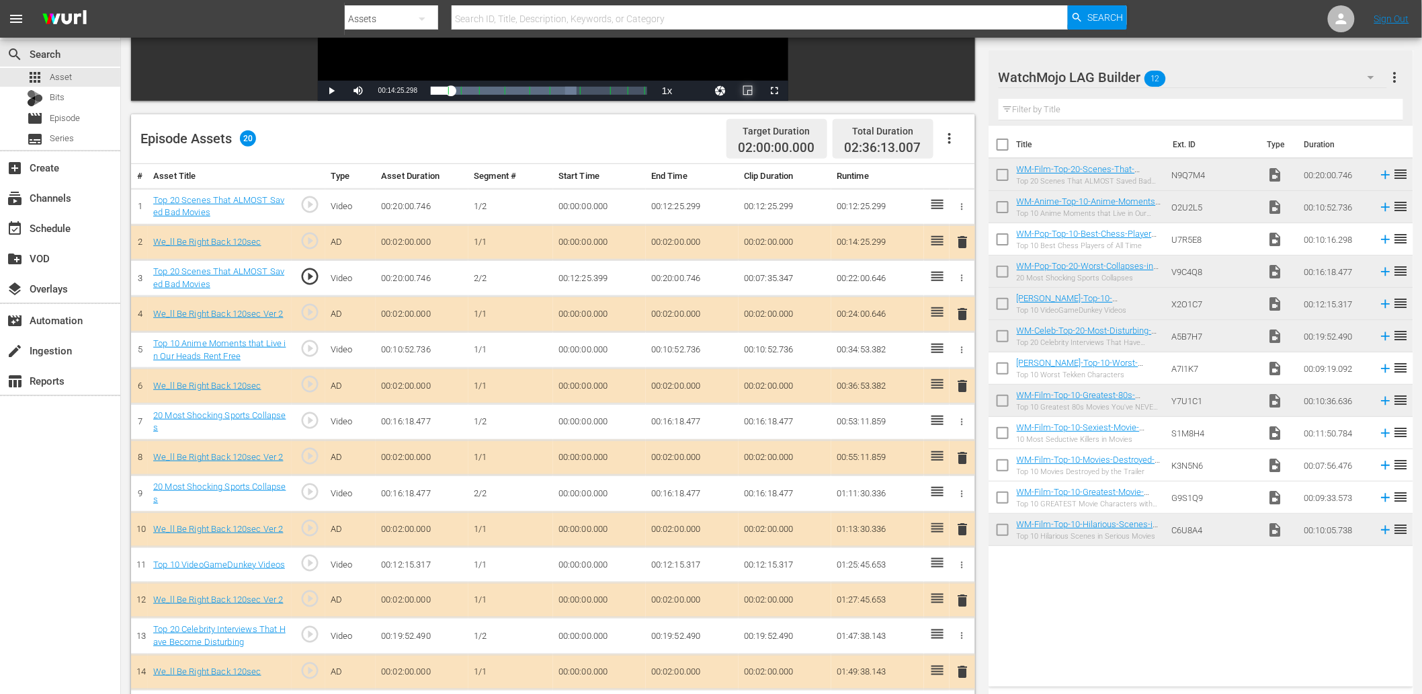
scroll to position [298, 0]
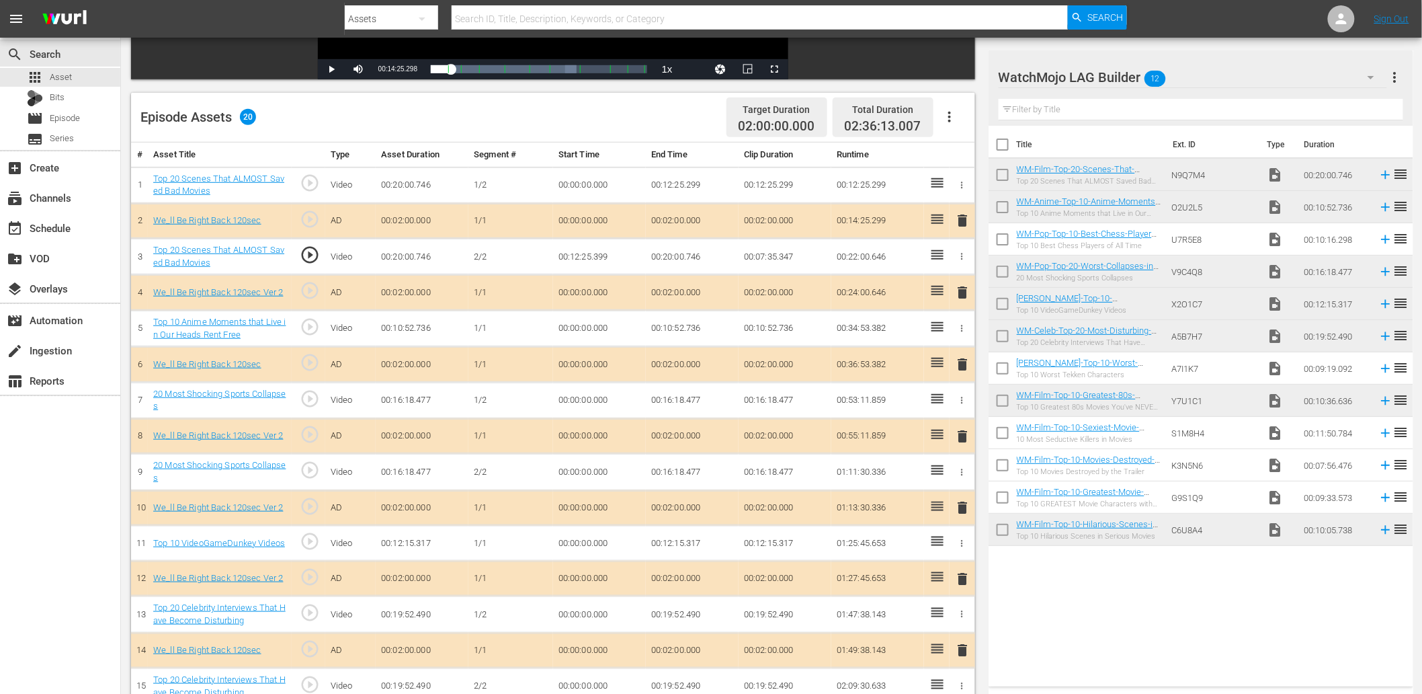
click at [583, 466] on td "00:00:00.000" at bounding box center [599, 472] width 93 height 36
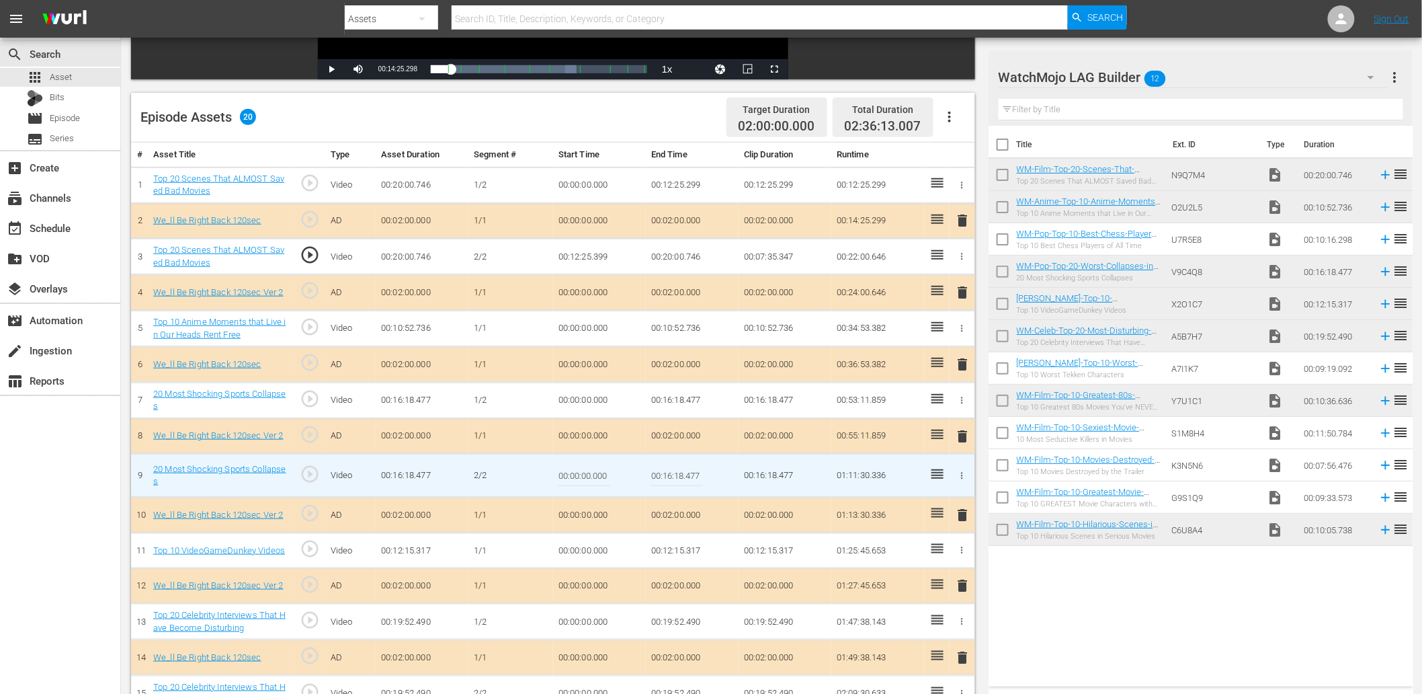
click at [583, 466] on input "00:00:00.000" at bounding box center [585, 475] width 52 height 32
paste input "10:07"
type input "00:10:07.000"
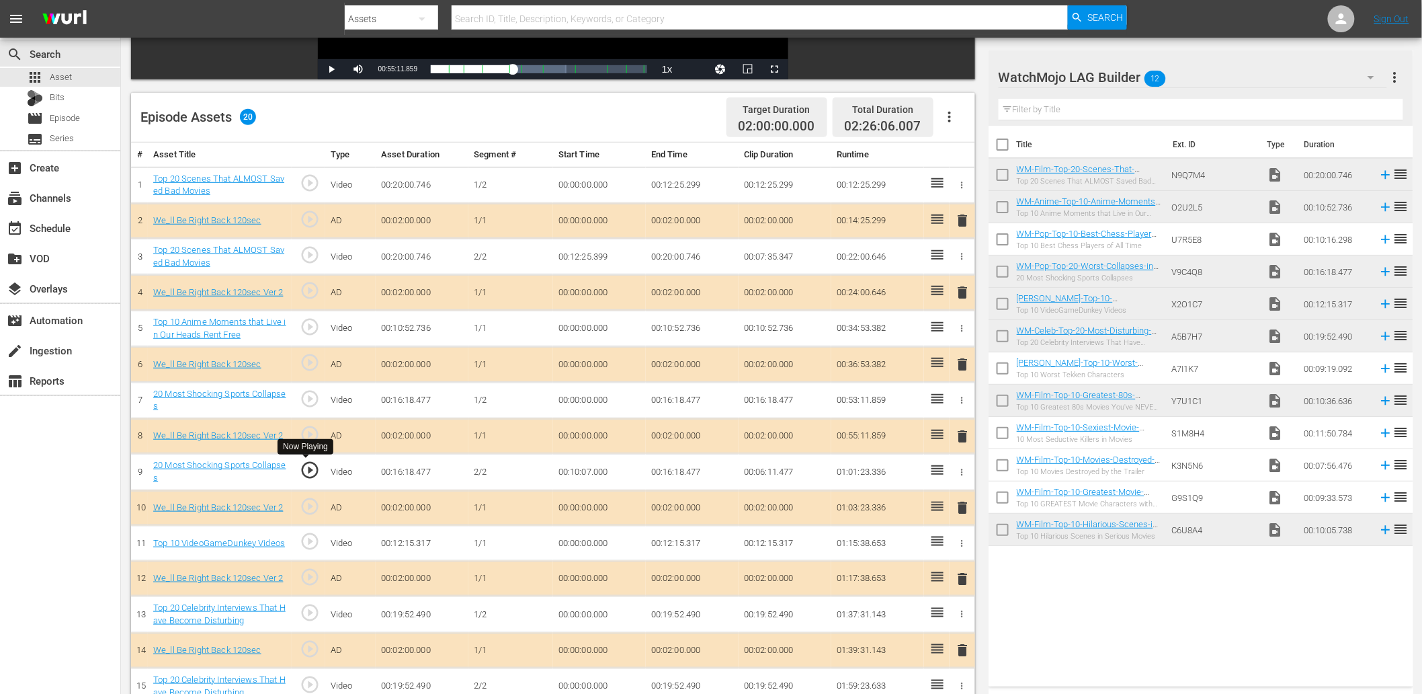
click at [310, 468] on span "play_circle_outline" at bounding box center [310, 470] width 20 height 20
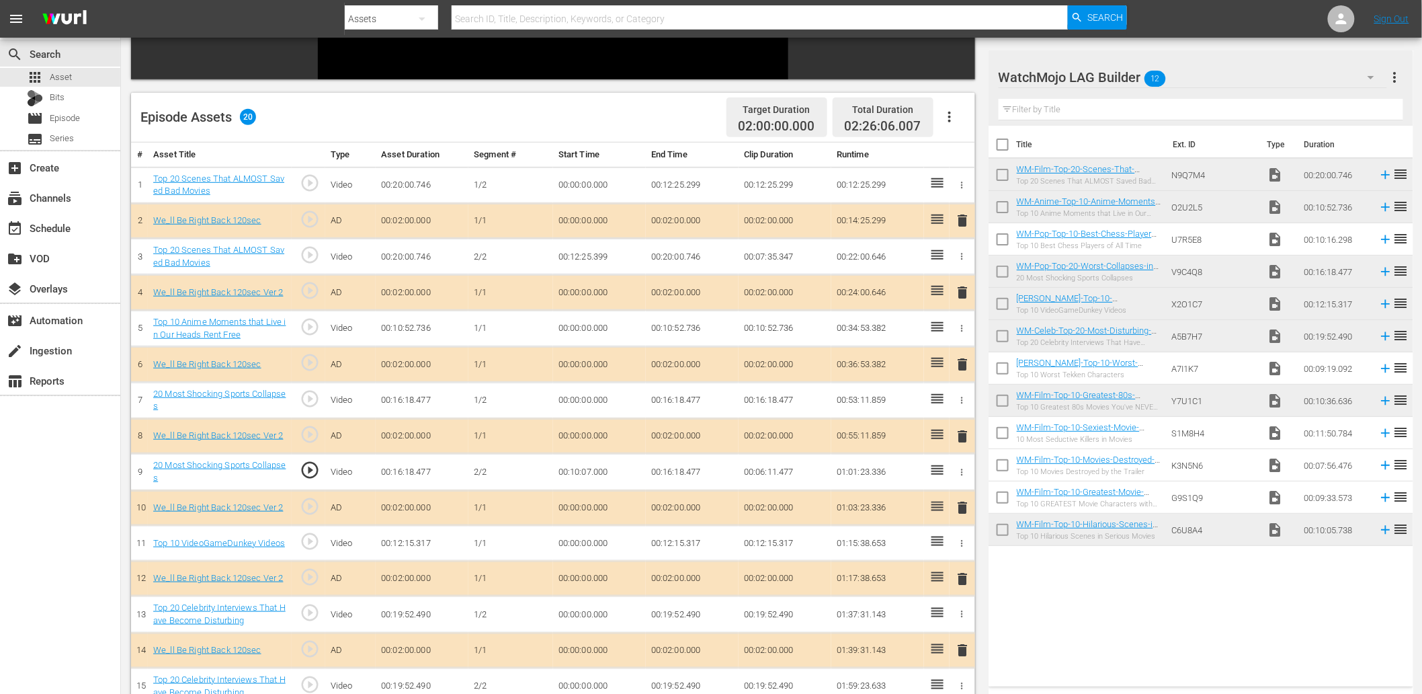
click at [306, 469] on span "play_circle_outline" at bounding box center [310, 470] width 20 height 20
click at [586, 466] on td "00:10:07.000" at bounding box center [599, 472] width 93 height 36
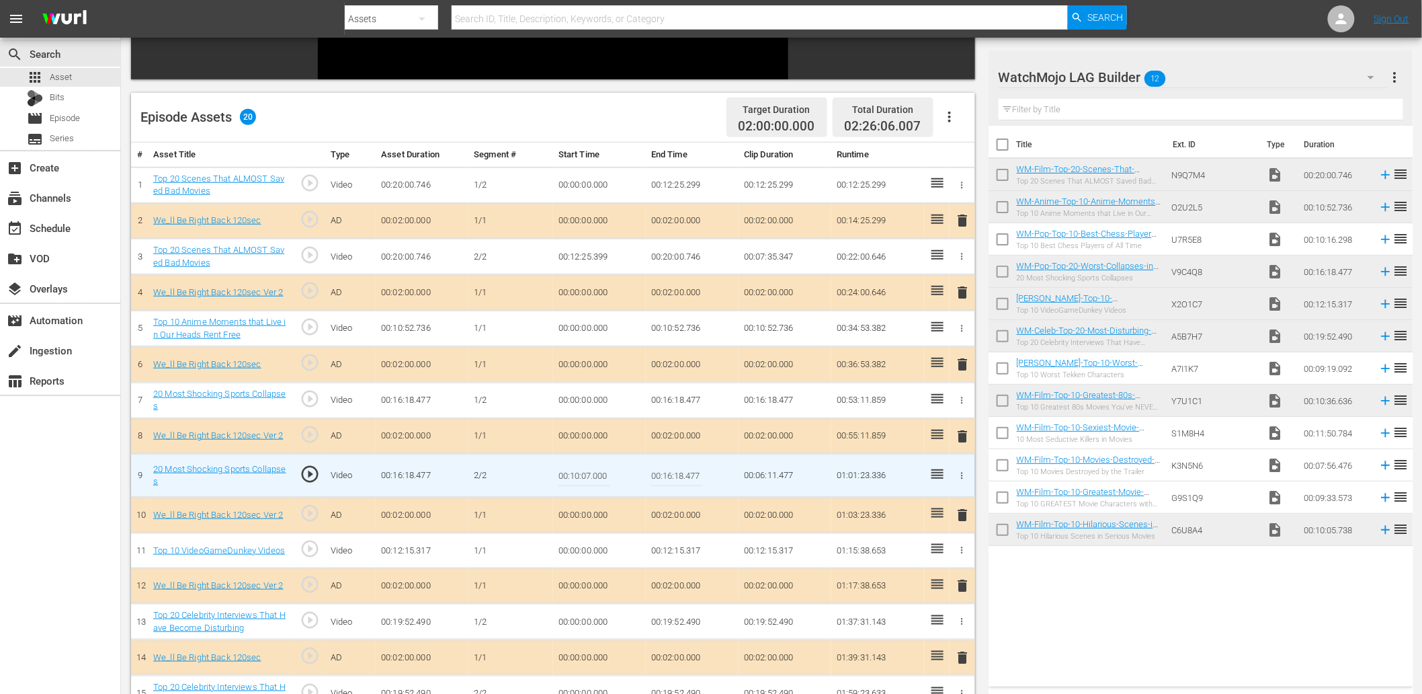
drag, startPoint x: 586, startPoint y: 466, endPoint x: 787, endPoint y: 512, distance: 206.1
click at [587, 466] on input "00:10:07.000" at bounding box center [585, 475] width 52 height 32
type input "00:10:07.299"
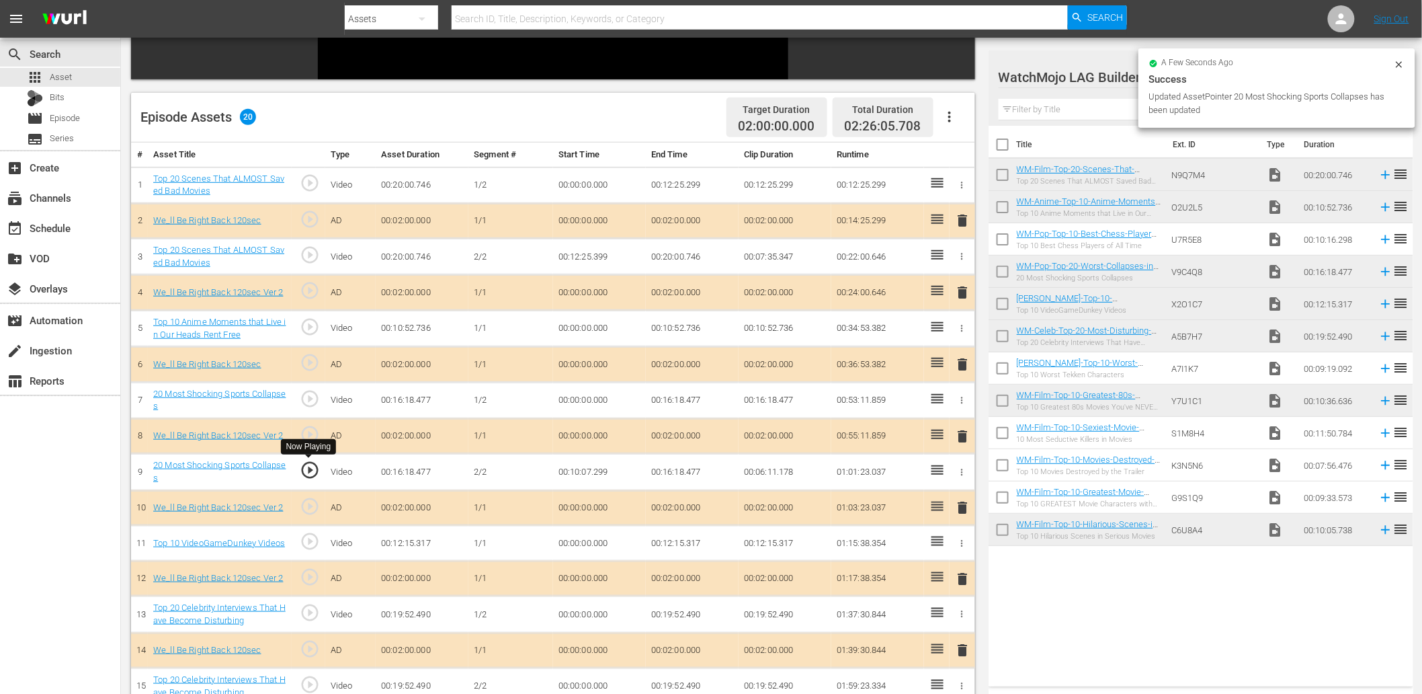
click at [304, 473] on span "play_circle_outline" at bounding box center [310, 470] width 20 height 20
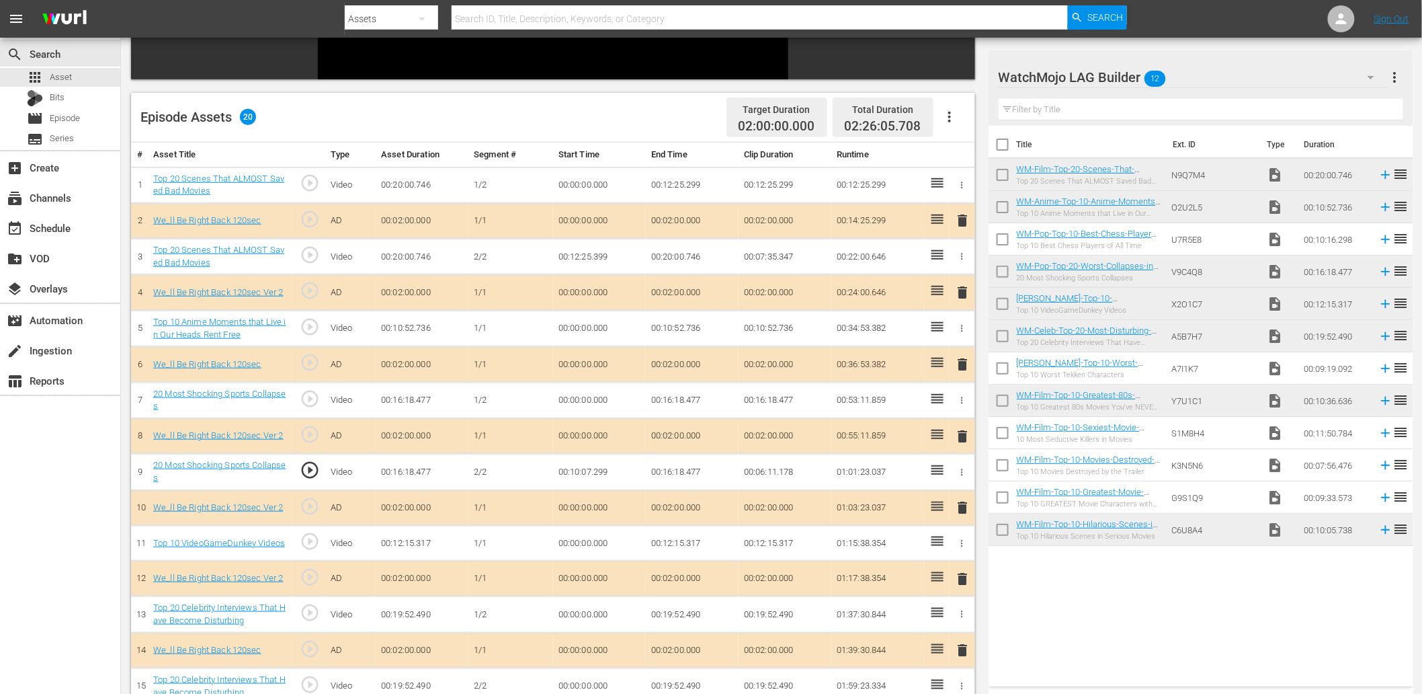
click at [593, 471] on td "00:10:07.299" at bounding box center [599, 472] width 93 height 36
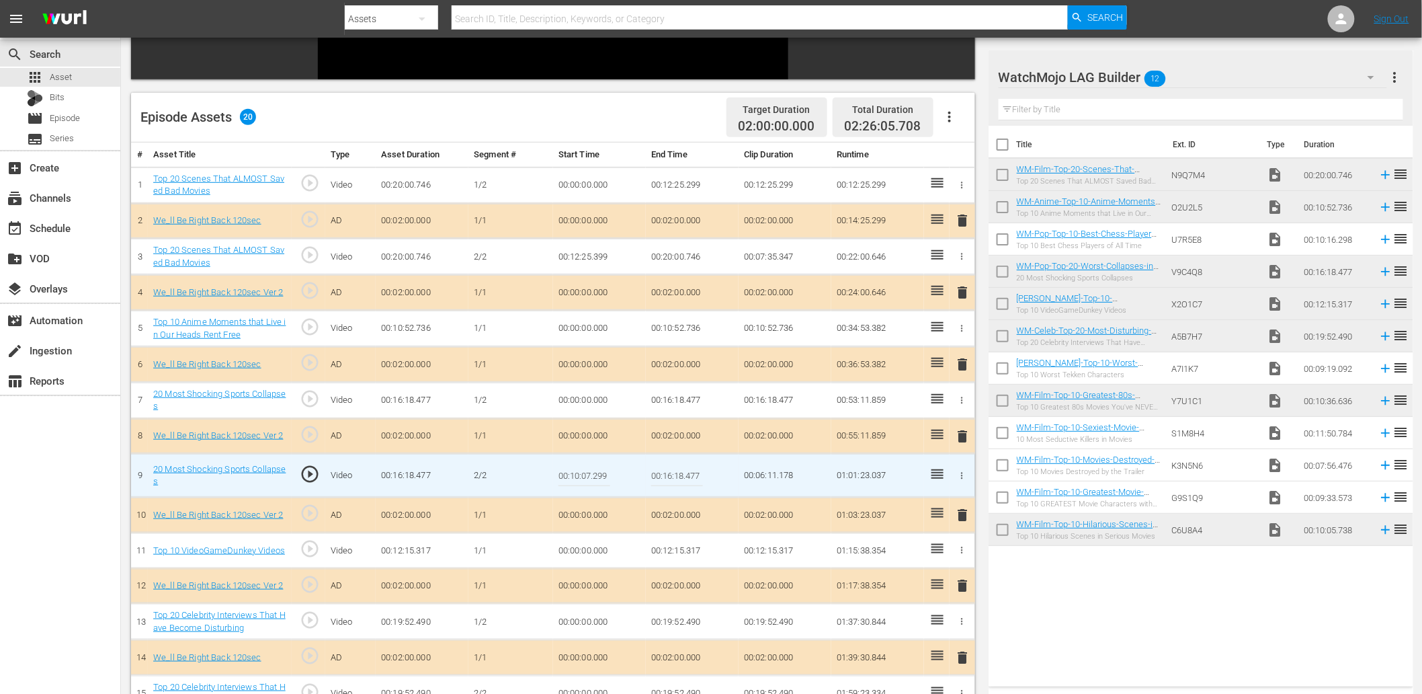
click at [593, 471] on input "00:10:07.299" at bounding box center [585, 475] width 52 height 32
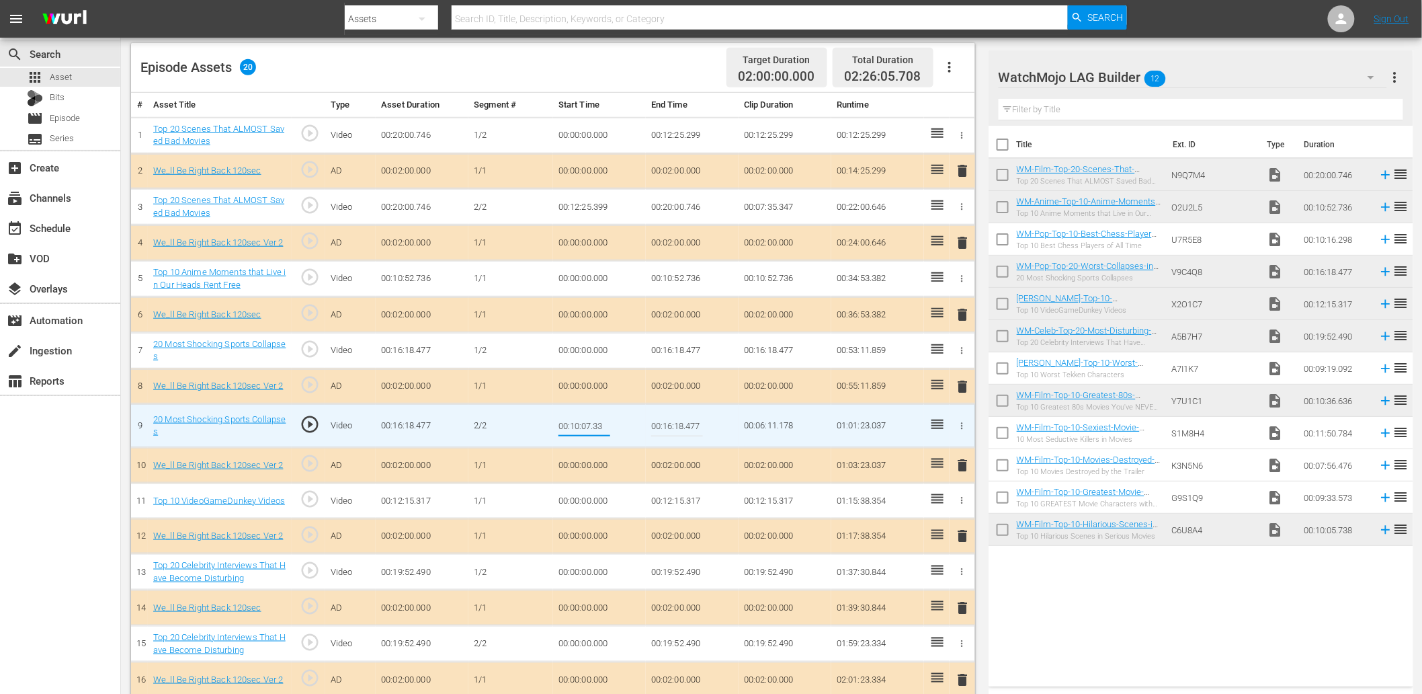
type input "00:10:07.333"
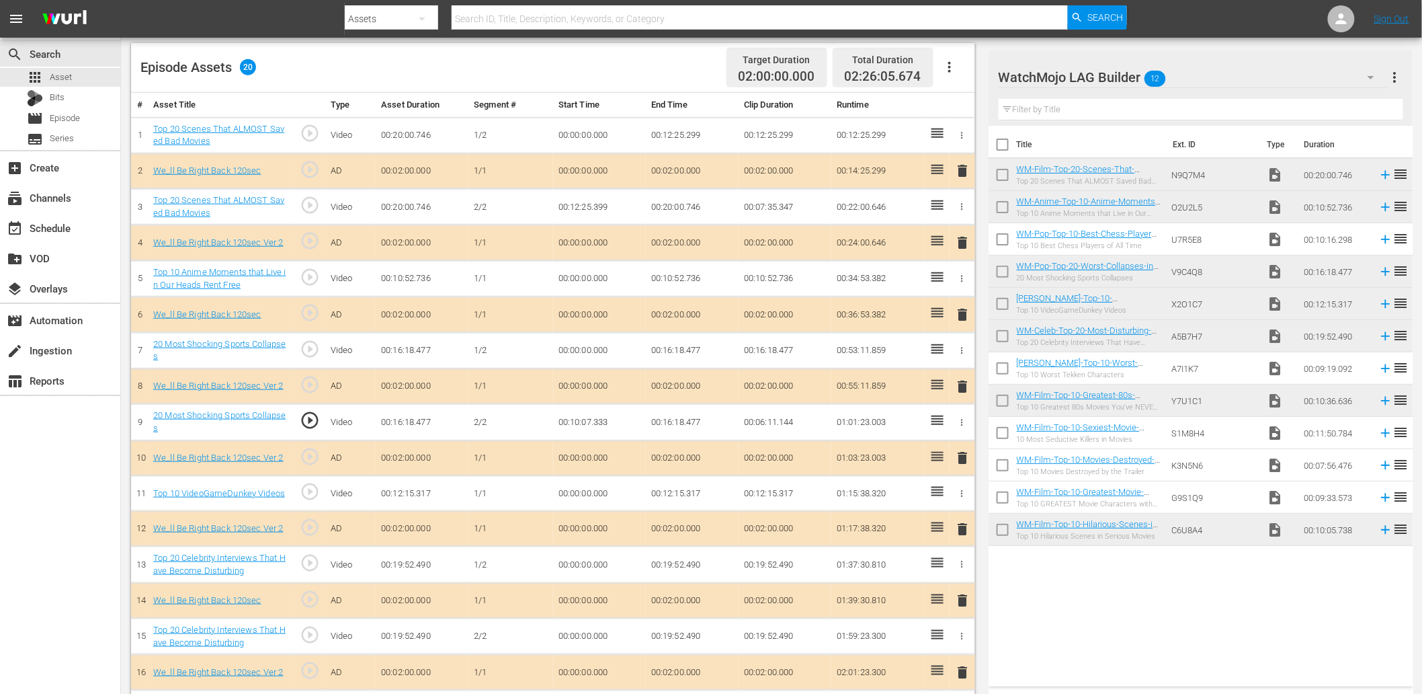
click at [597, 414] on td "00:10:07.333" at bounding box center [599, 422] width 93 height 36
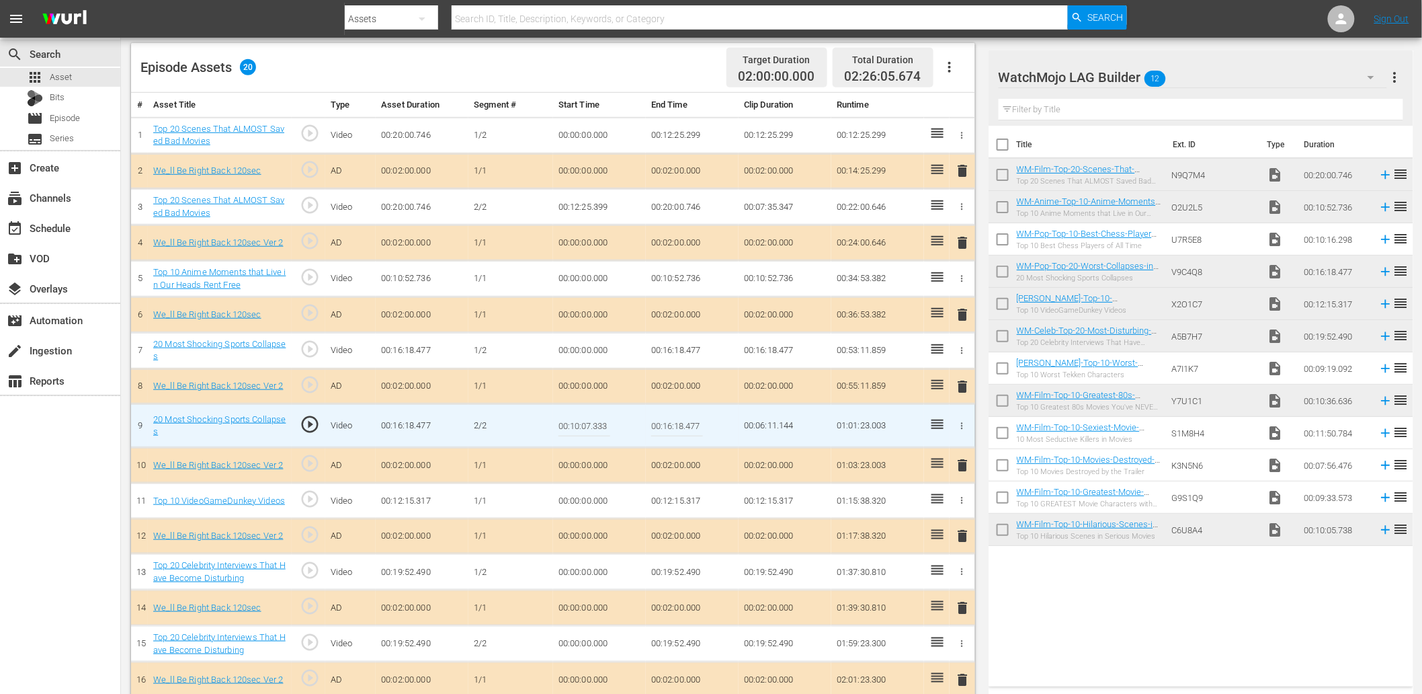
click at [597, 414] on input "00:10:07.333" at bounding box center [585, 425] width 52 height 32
type input "00:10:07.399"
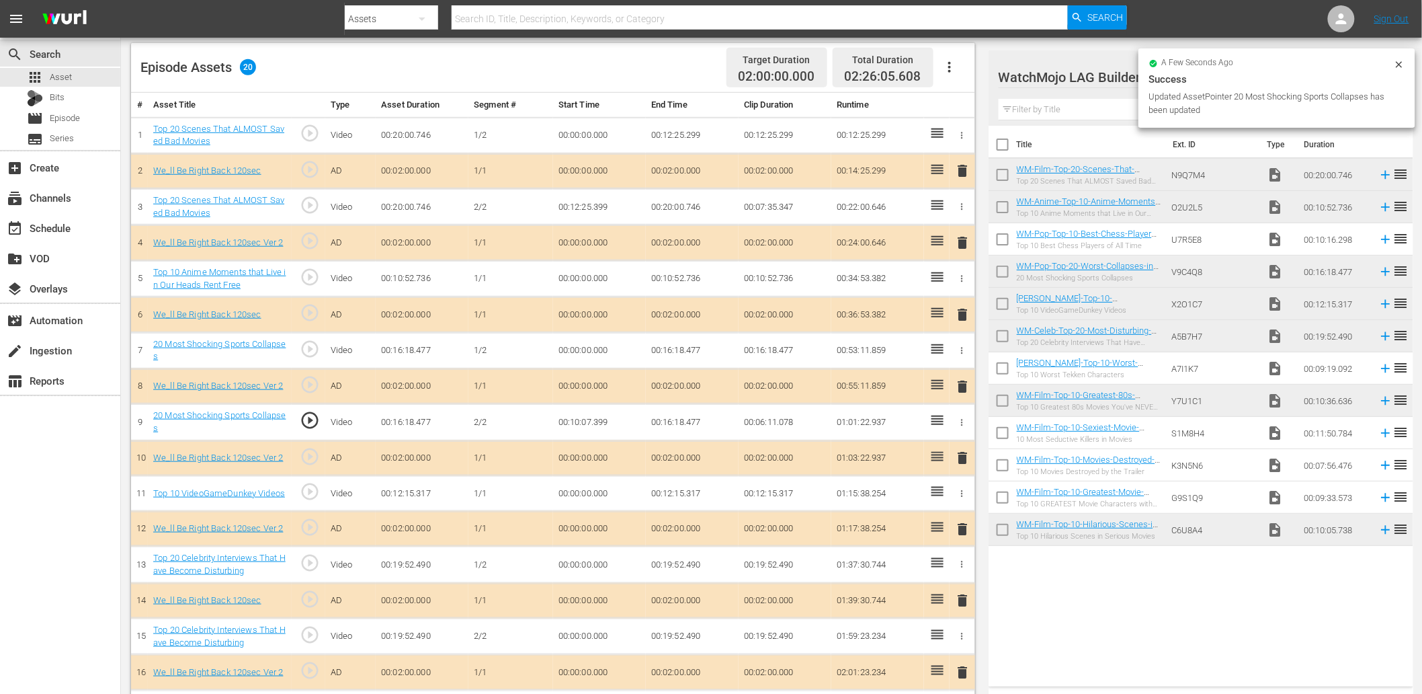
click at [601, 421] on td "00:10:07.399" at bounding box center [599, 422] width 93 height 36
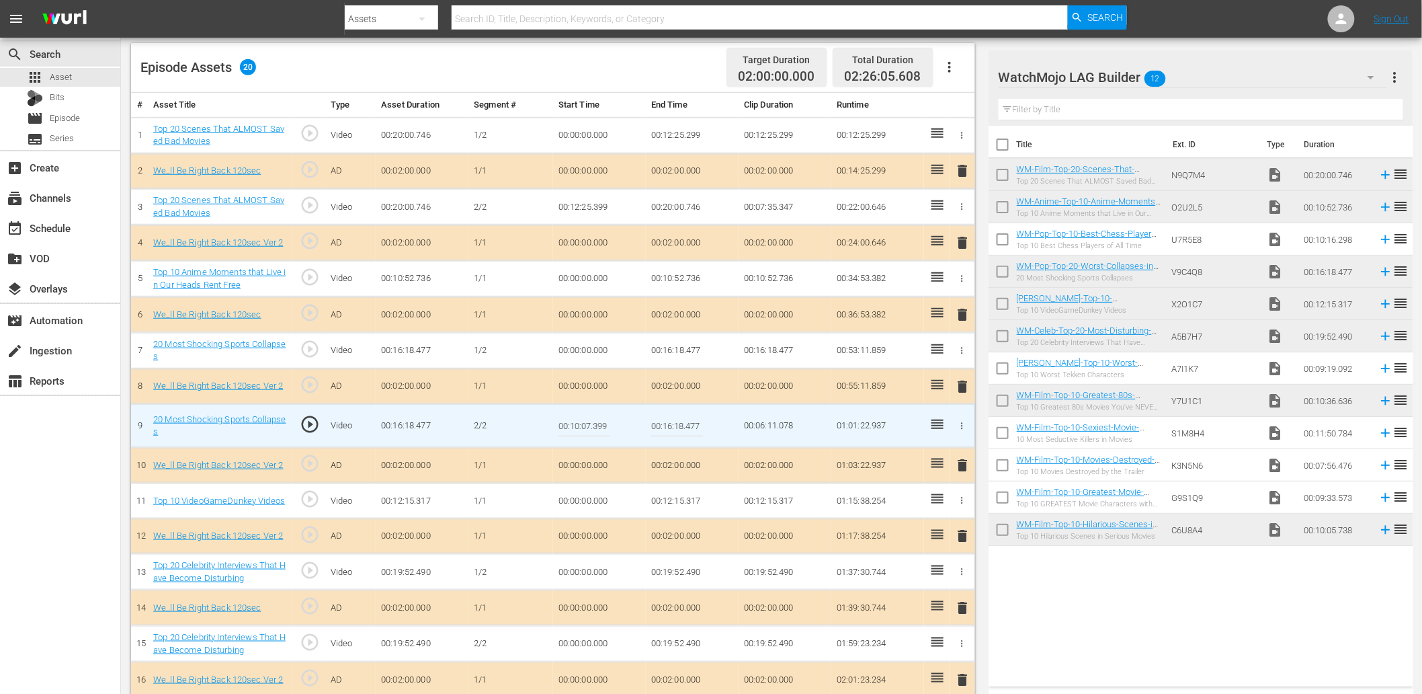
click at [601, 421] on input "00:10:07.399" at bounding box center [585, 425] width 52 height 32
click at [682, 356] on td "00:16:18.477" at bounding box center [692, 350] width 93 height 36
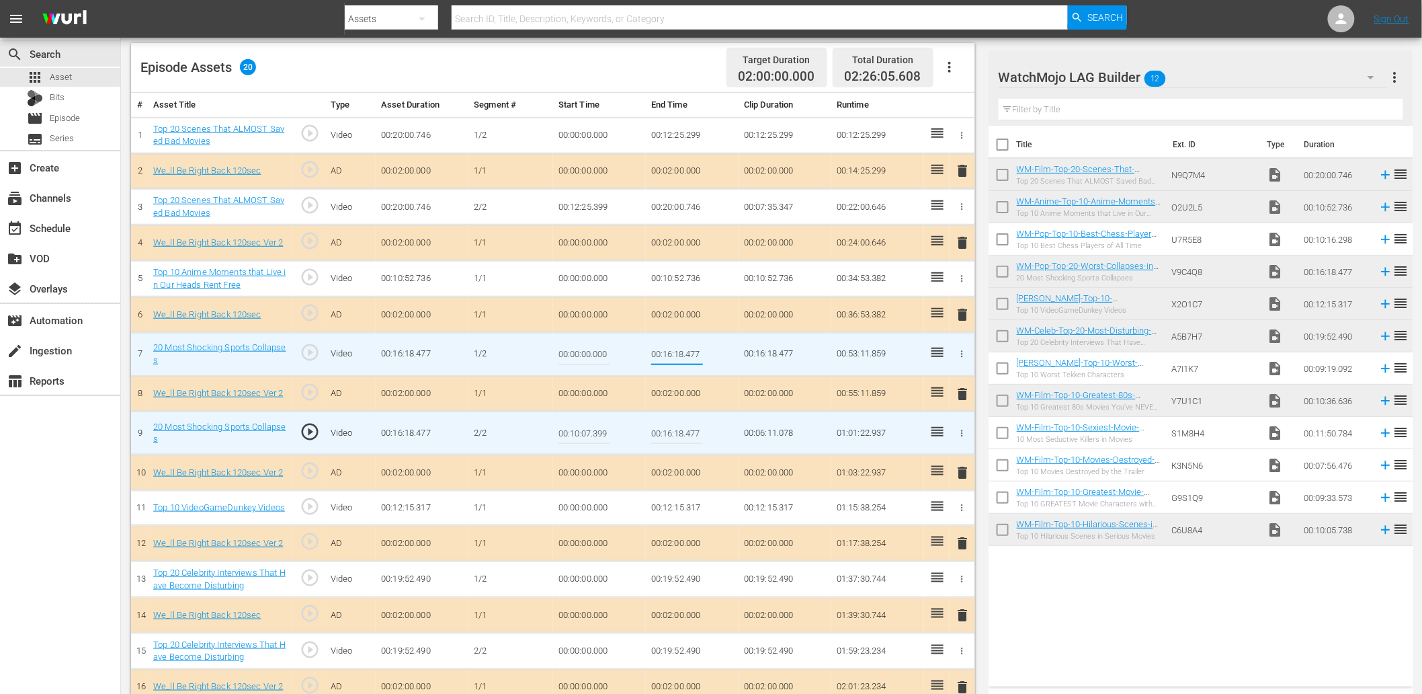
type input "00:10:07.399"
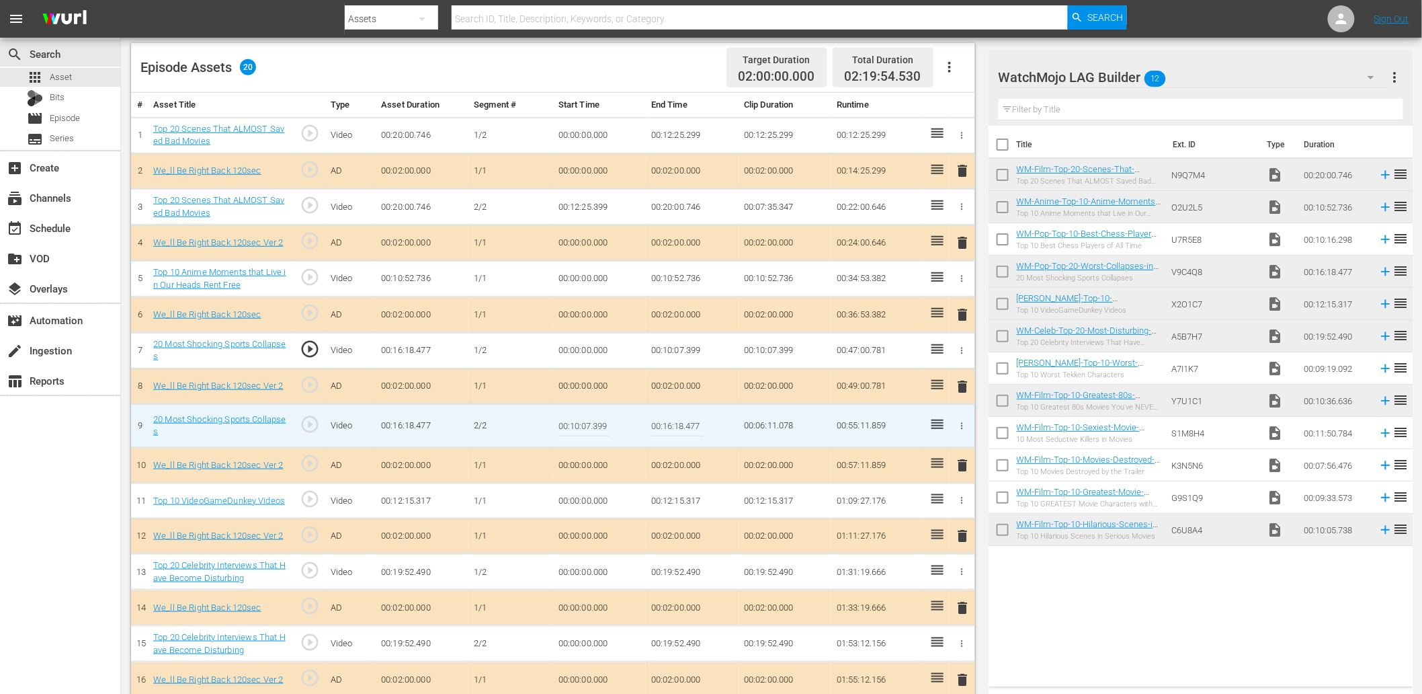
click at [602, 425] on input "00:10:07.399" at bounding box center [585, 425] width 52 height 32
click at [620, 426] on td "00:10:07.399" at bounding box center [599, 426] width 93 height 44
type input "00:10:07.499"
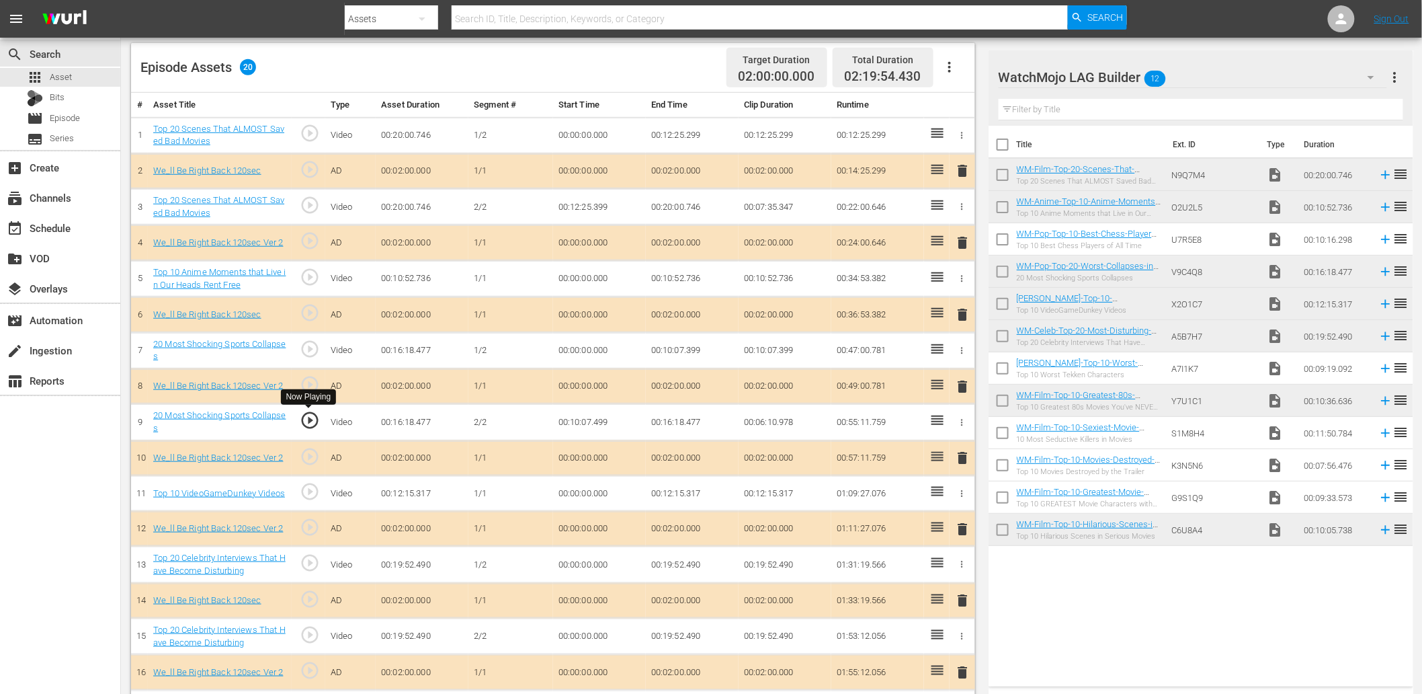
click at [311, 413] on span "play_circle_outline" at bounding box center [310, 420] width 20 height 20
click at [590, 420] on td "00:10:07.499" at bounding box center [599, 422] width 93 height 36
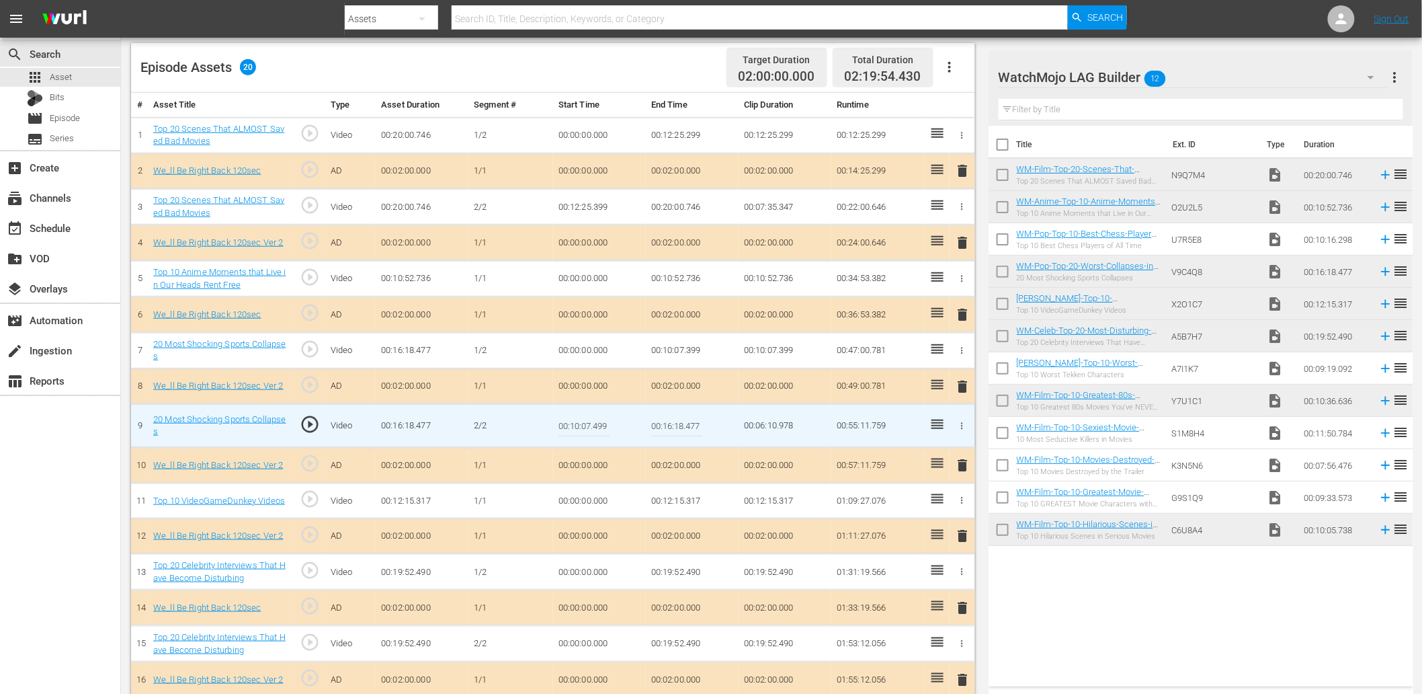
click at [590, 420] on input "00:10:07.499" at bounding box center [585, 425] width 52 height 32
type input "00:10:07.599"
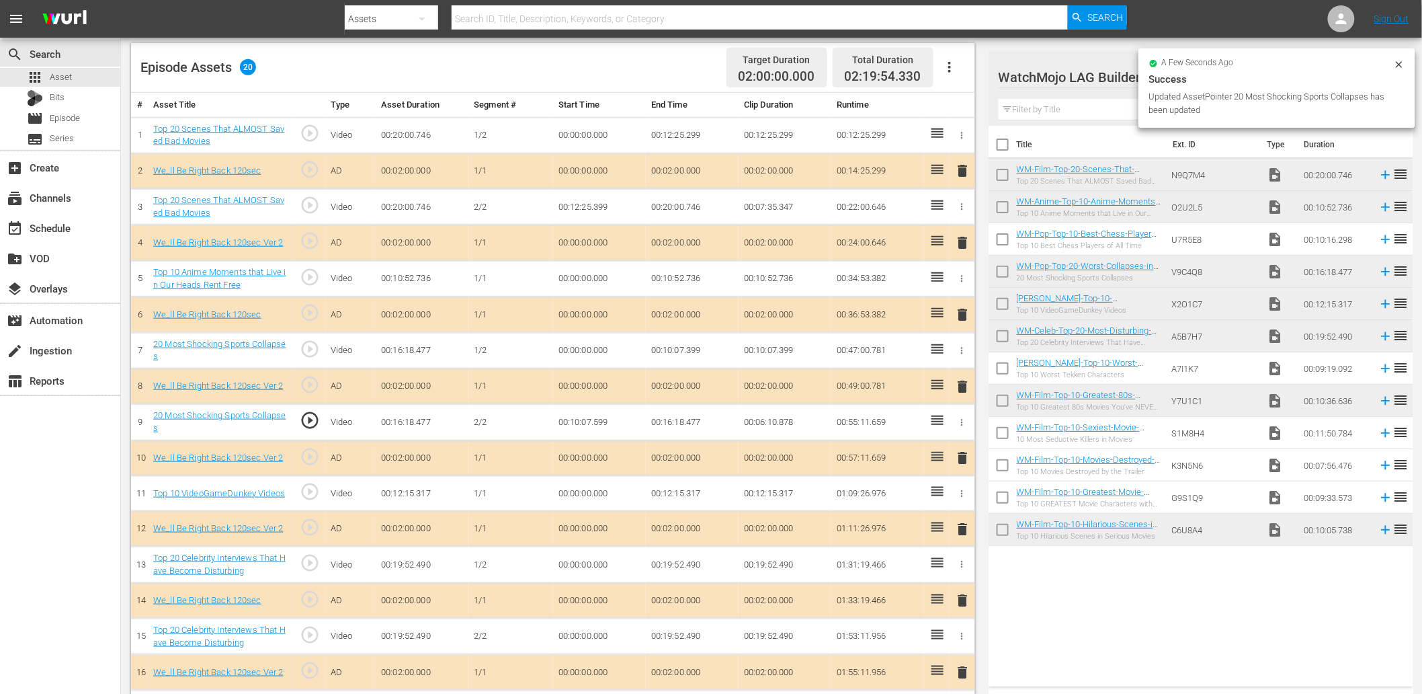
click at [602, 419] on td "00:10:07.599" at bounding box center [599, 422] width 93 height 36
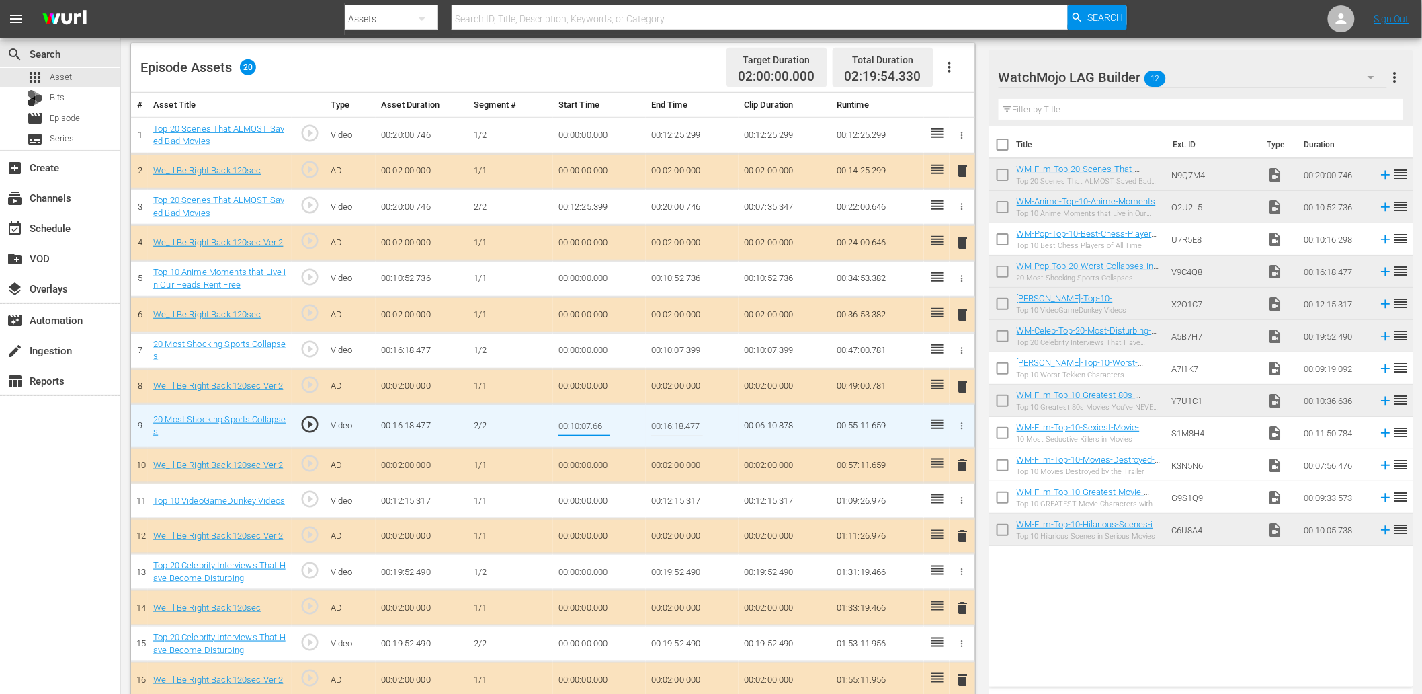
type input "00:10:07.666"
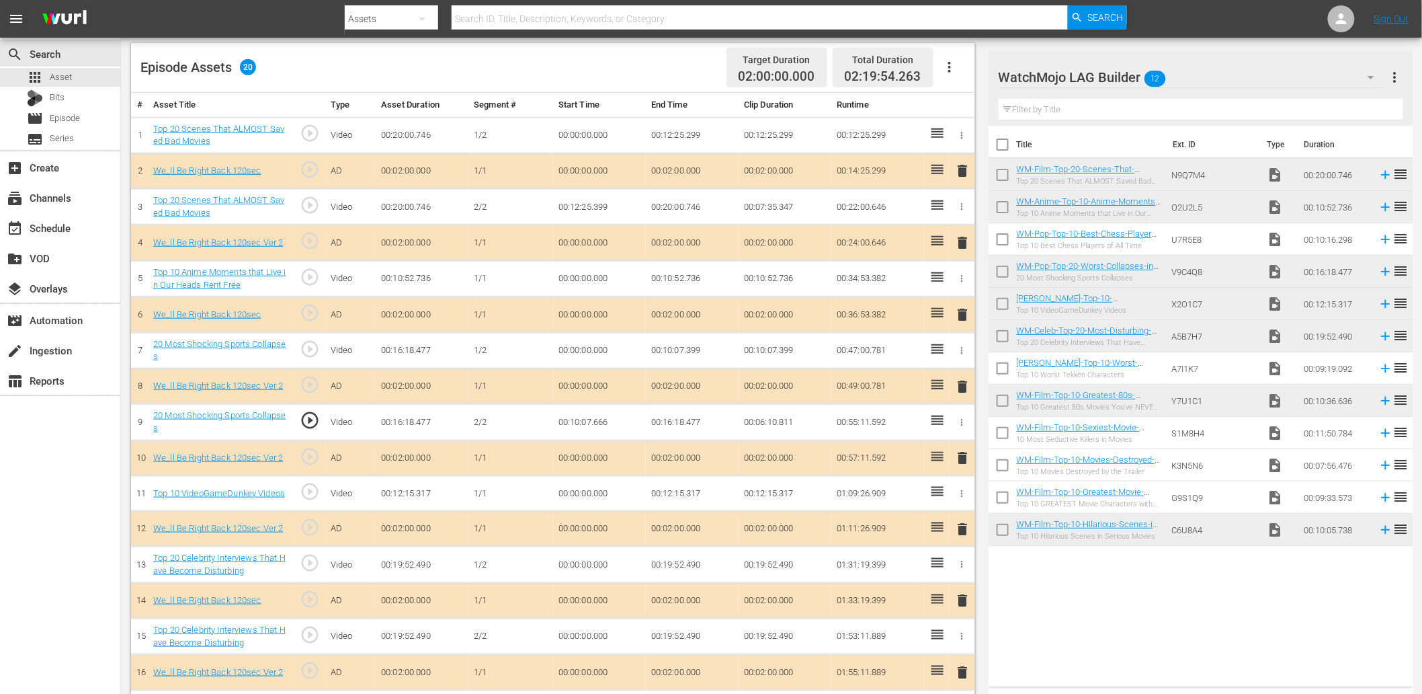
click at [694, 345] on td "00:10:07.399" at bounding box center [692, 350] width 93 height 36
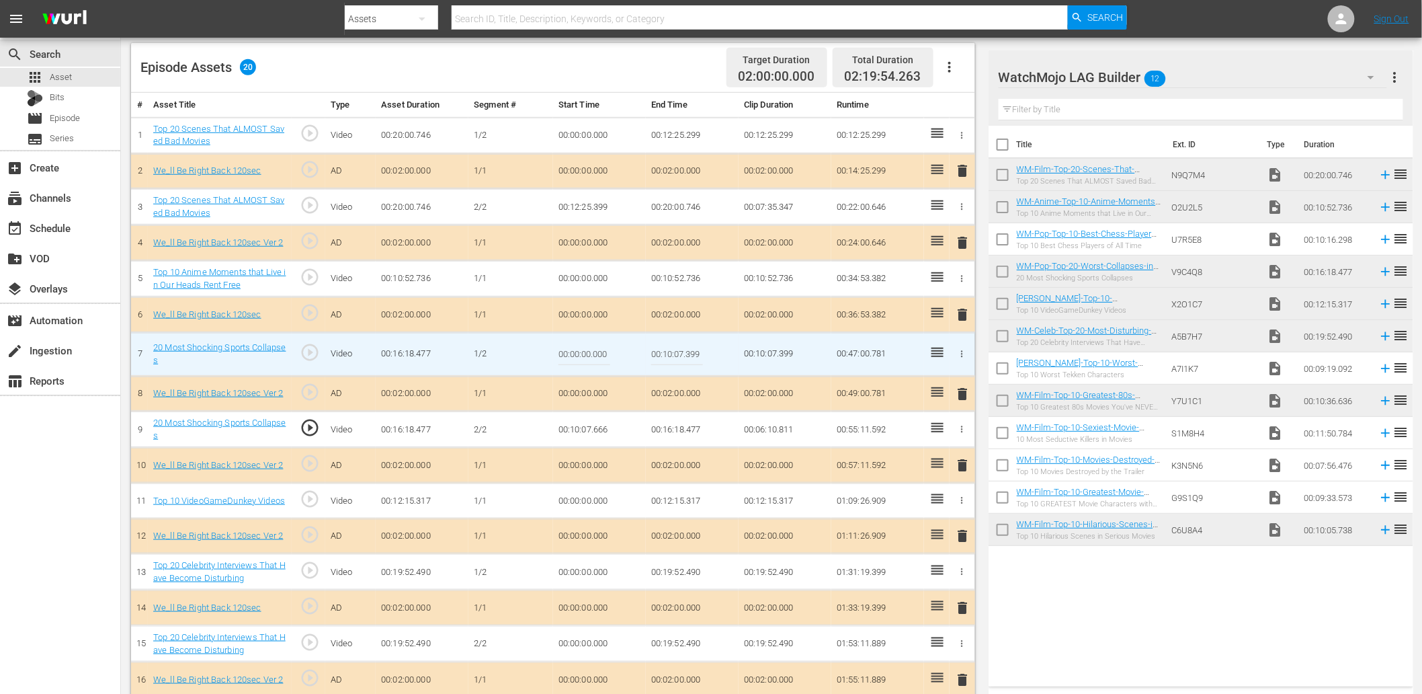
click at [694, 345] on input "00:10:07.399" at bounding box center [677, 354] width 52 height 32
type input "00:10:07.599"
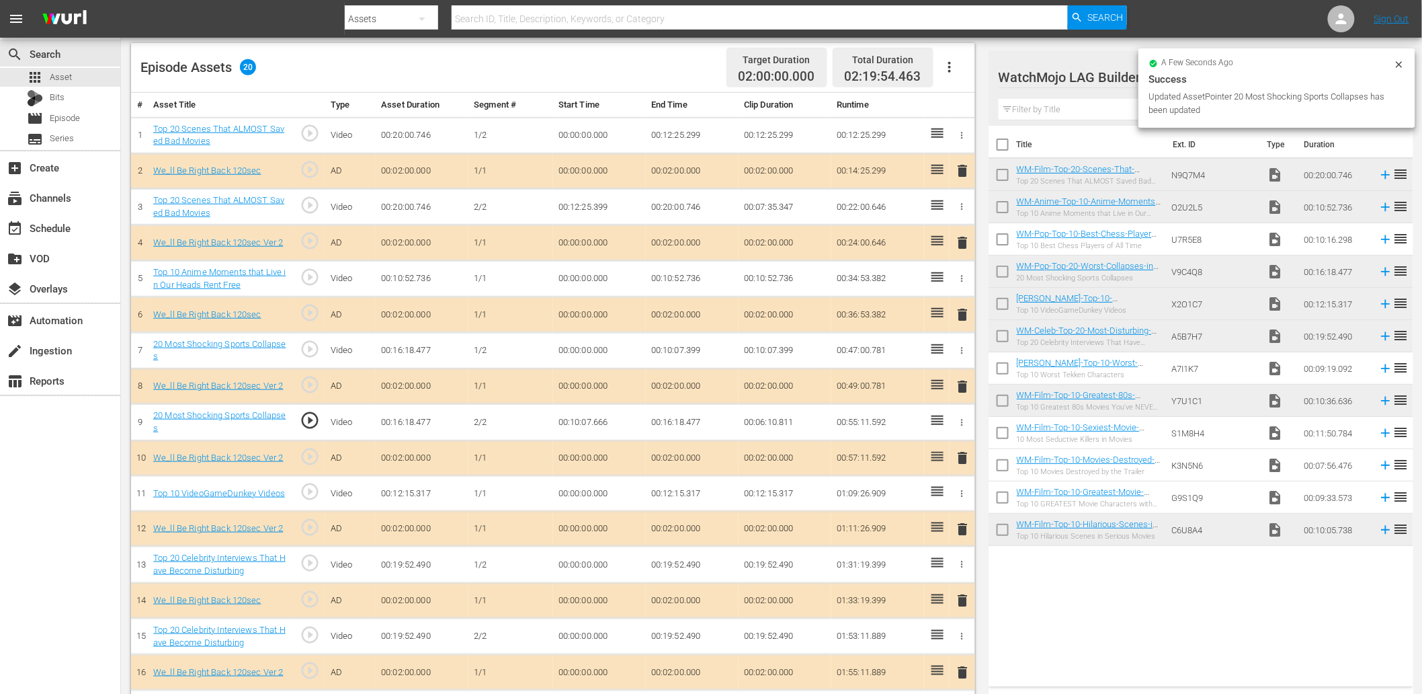
click at [587, 415] on td "00:10:07.666" at bounding box center [599, 422] width 93 height 36
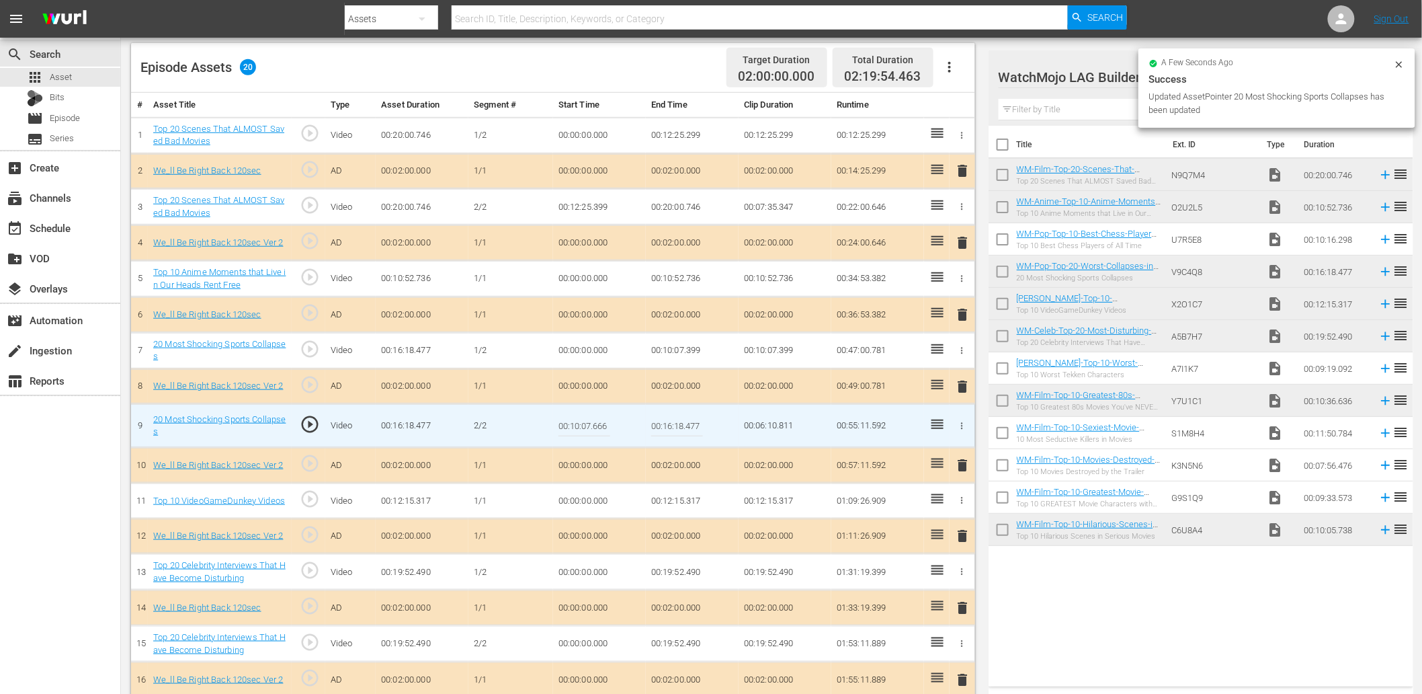
click at [587, 415] on input "00:10:07.666" at bounding box center [585, 425] width 52 height 32
type input "00:10:07.777"
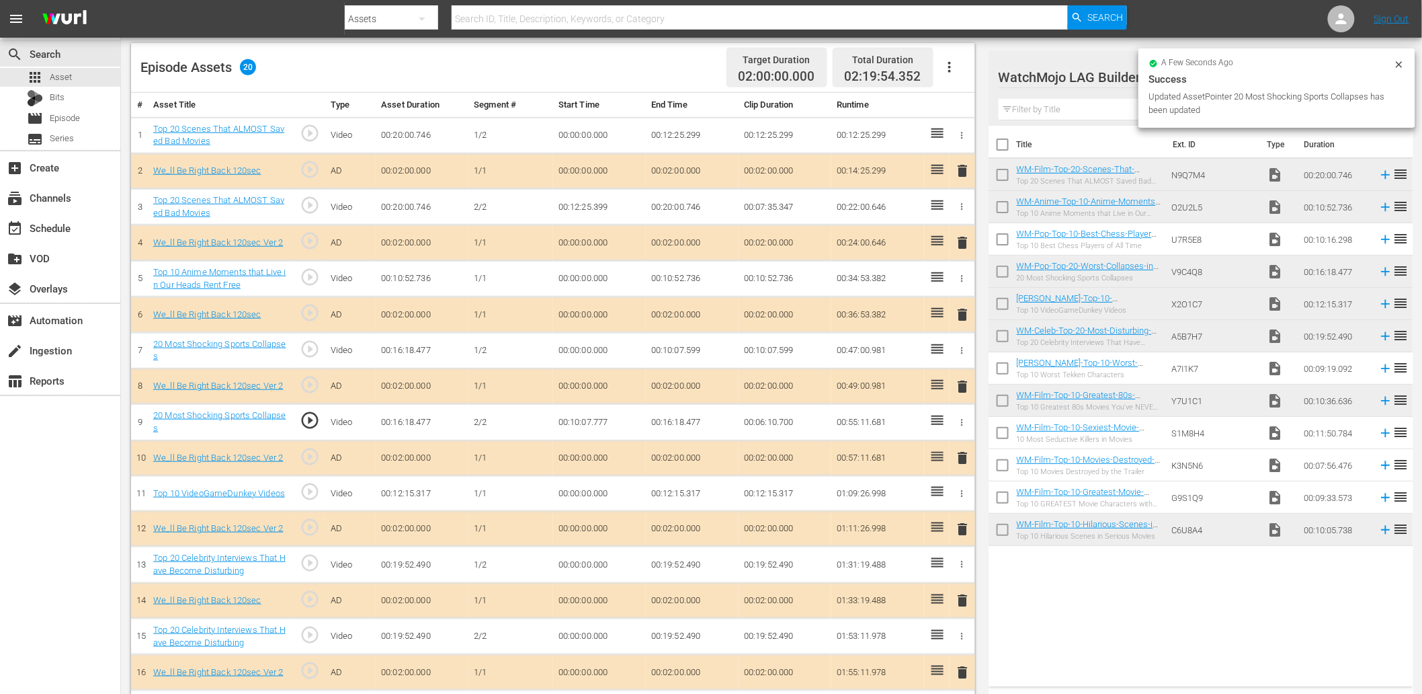
click at [605, 432] on td "00:10:07.777" at bounding box center [599, 422] width 93 height 36
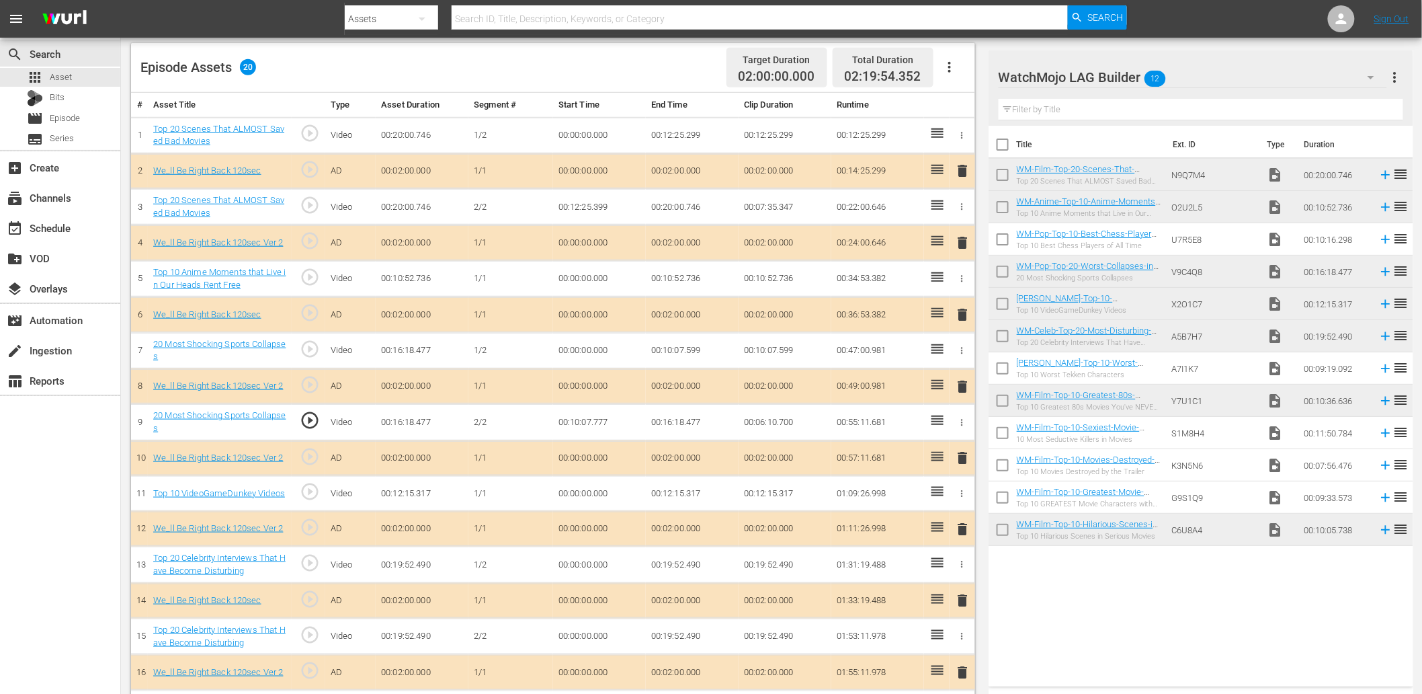
click at [605, 432] on td "00:10:07.777" at bounding box center [599, 422] width 93 height 36
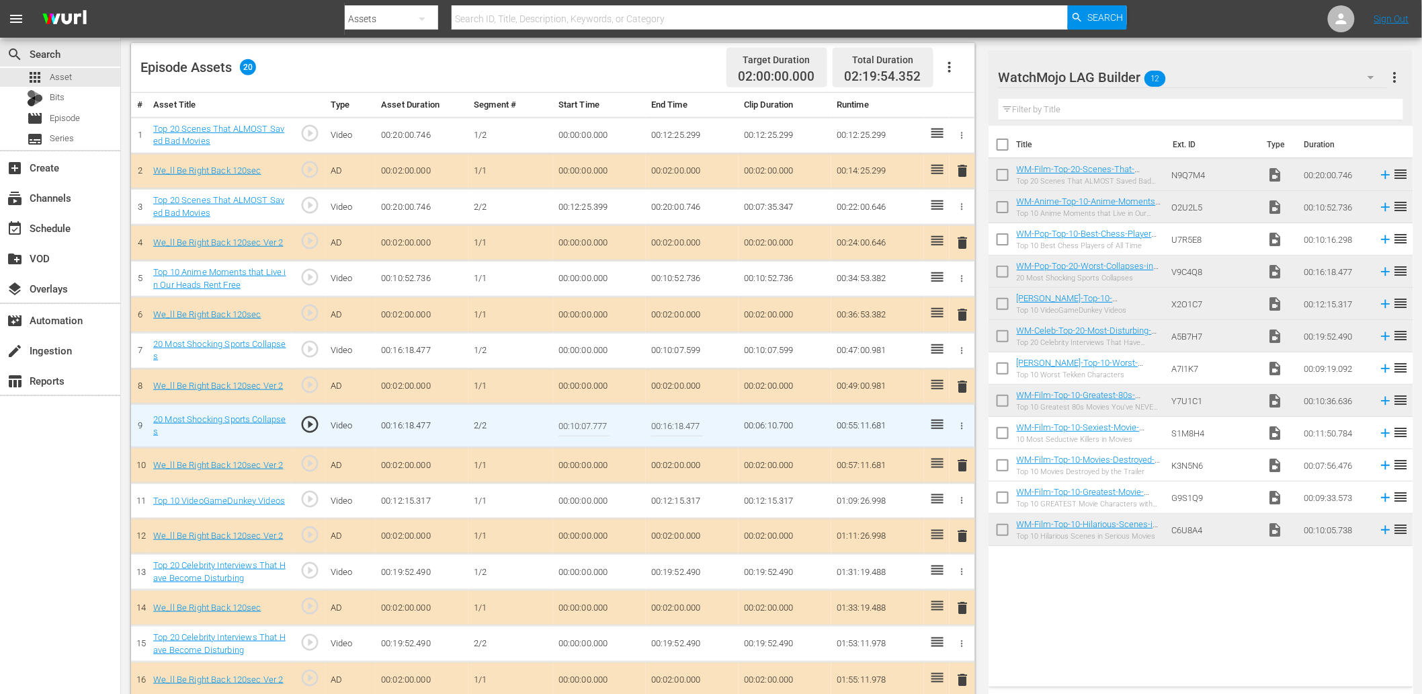
click at [605, 432] on input "00:10:07.777" at bounding box center [585, 425] width 52 height 32
type input "00:10:07.888"
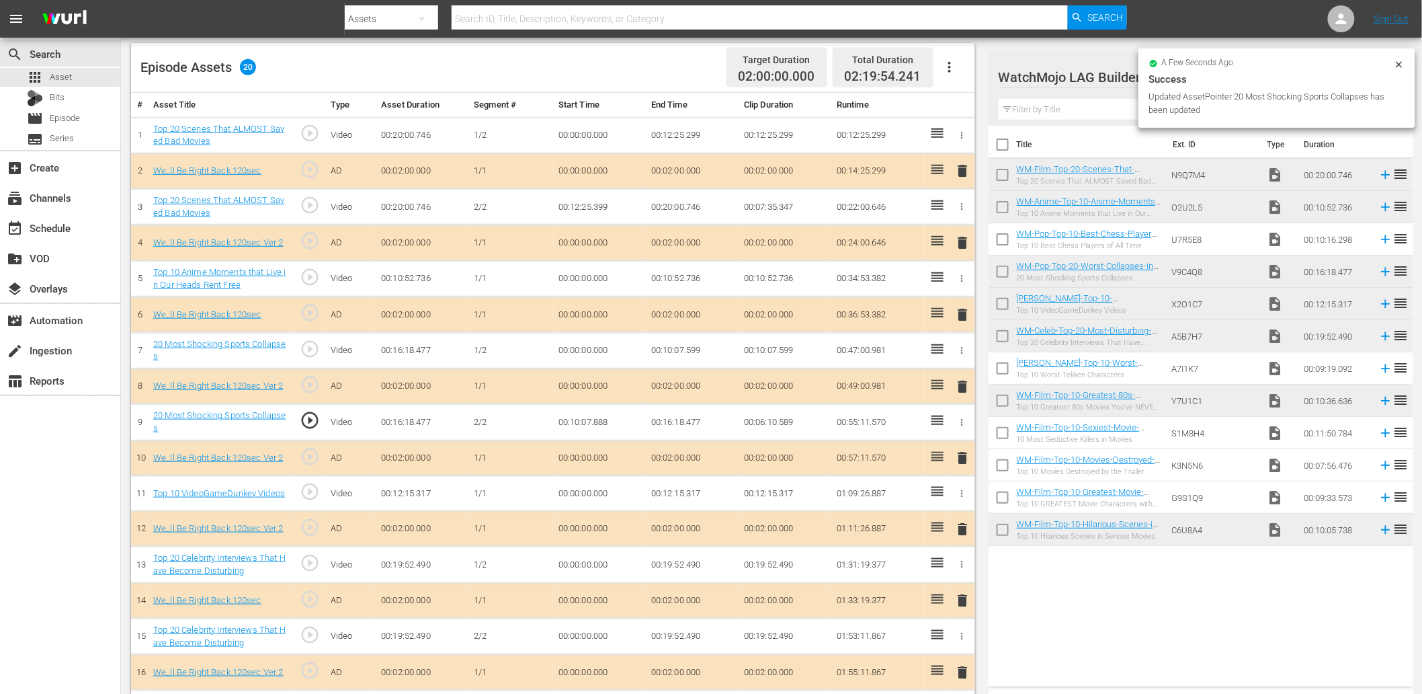
click at [592, 420] on td "00:10:07.888" at bounding box center [599, 422] width 93 height 36
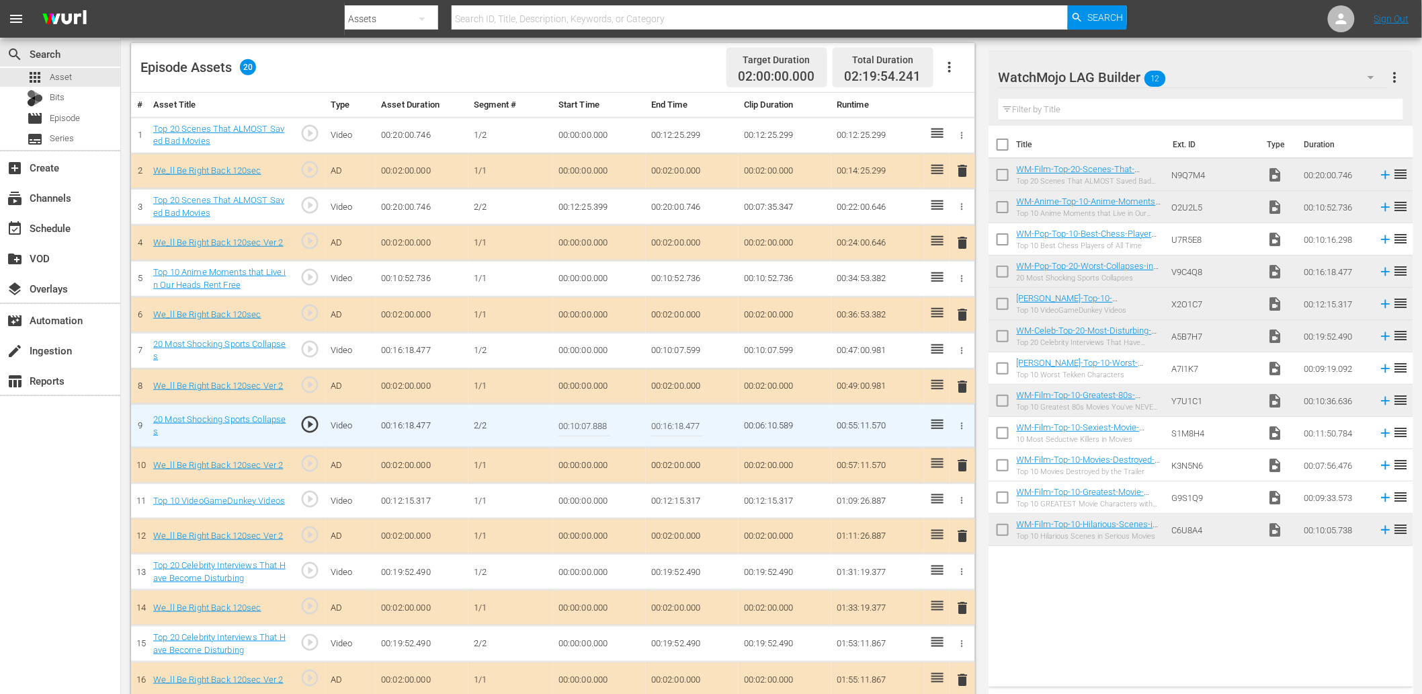
click at [592, 420] on input "00:10:07.888" at bounding box center [585, 425] width 52 height 32
type input "00:10:07.999"
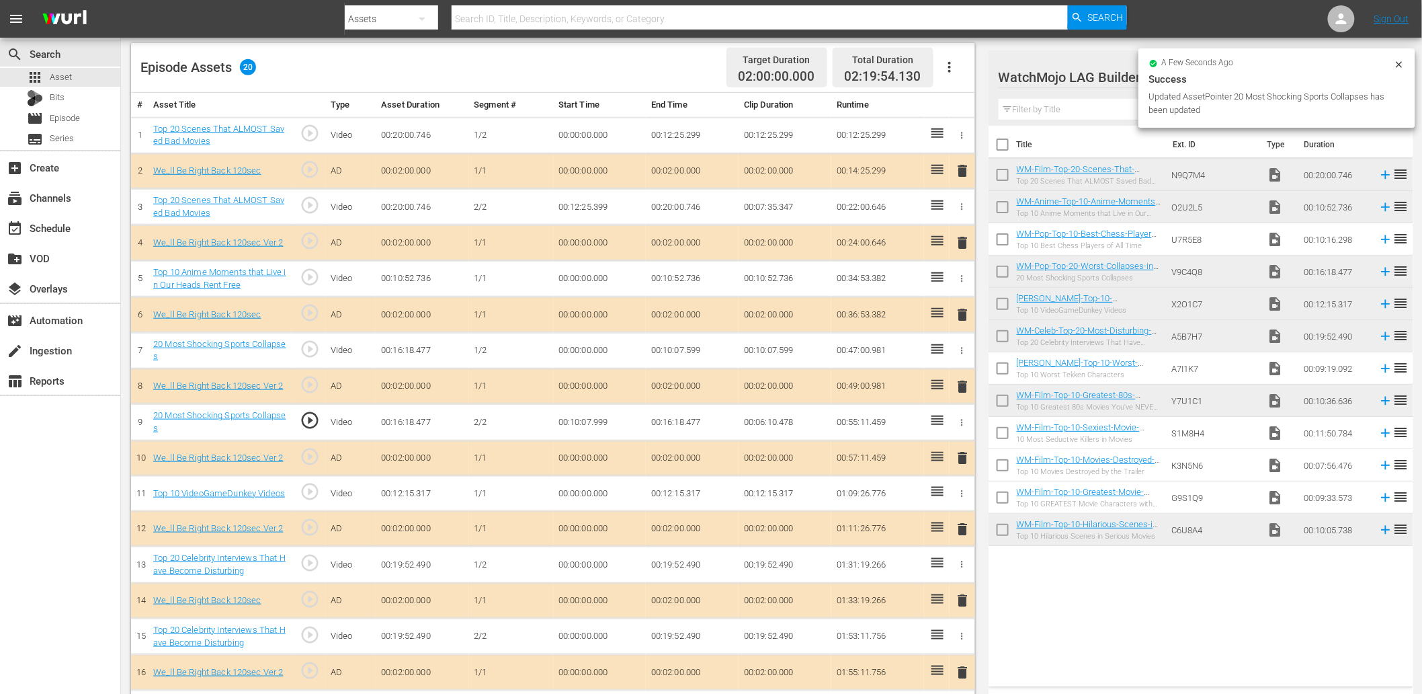
click at [602, 417] on td "00:10:07.999" at bounding box center [599, 422] width 93 height 36
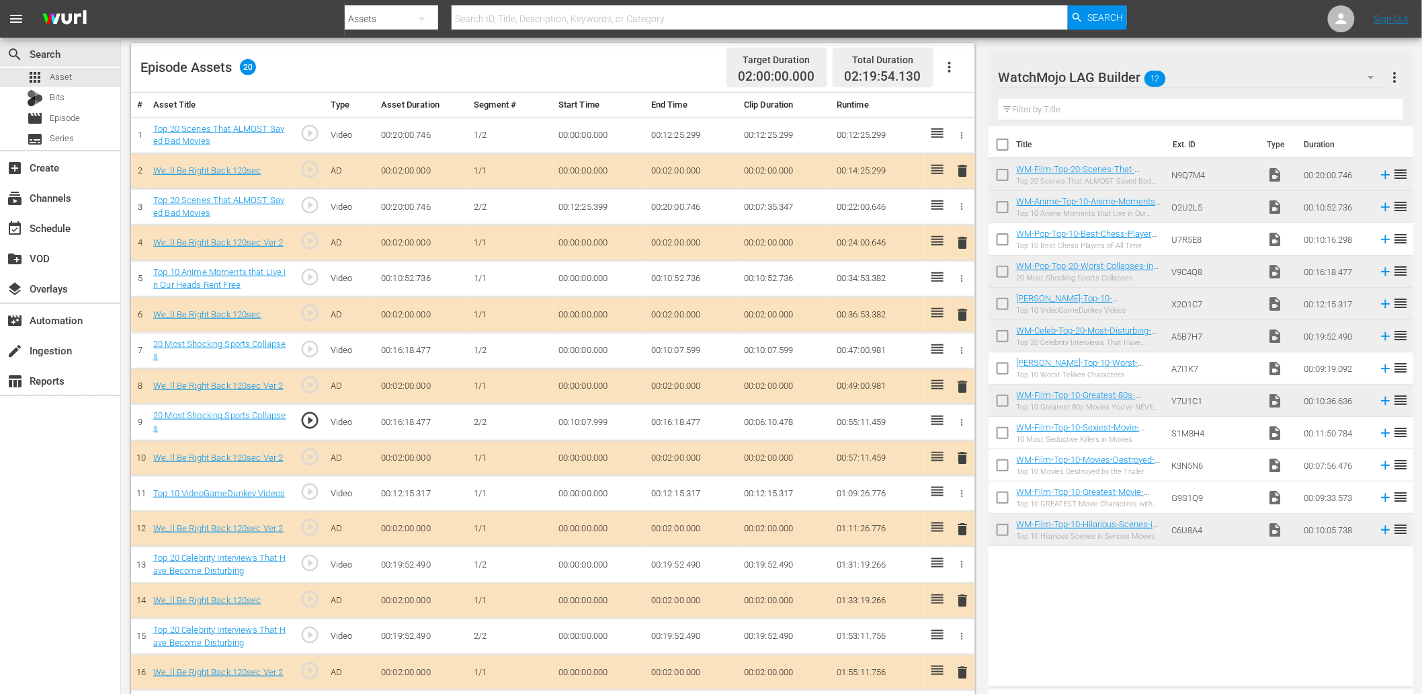
click at [690, 348] on td "00:10:07.599" at bounding box center [692, 350] width 93 height 36
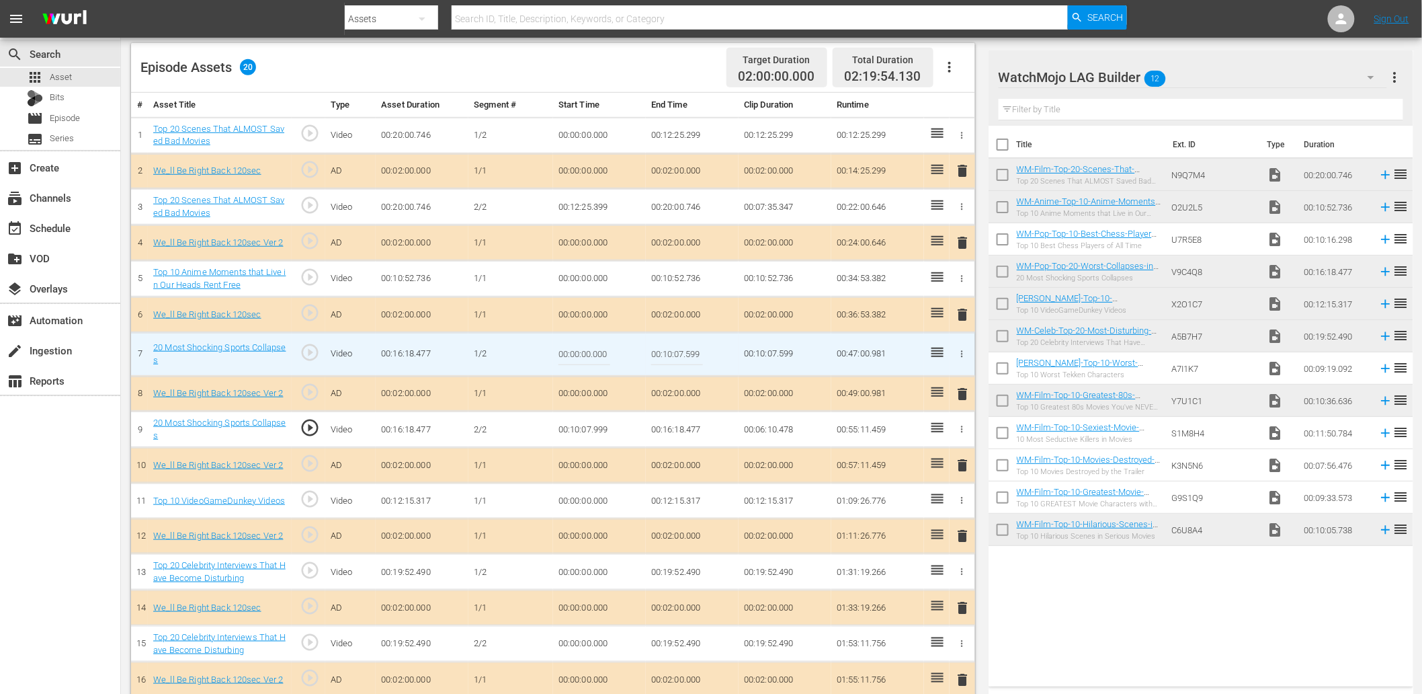
click at [690, 348] on input "00:10:07.599" at bounding box center [677, 354] width 52 height 32
type input "00:10:07.799"
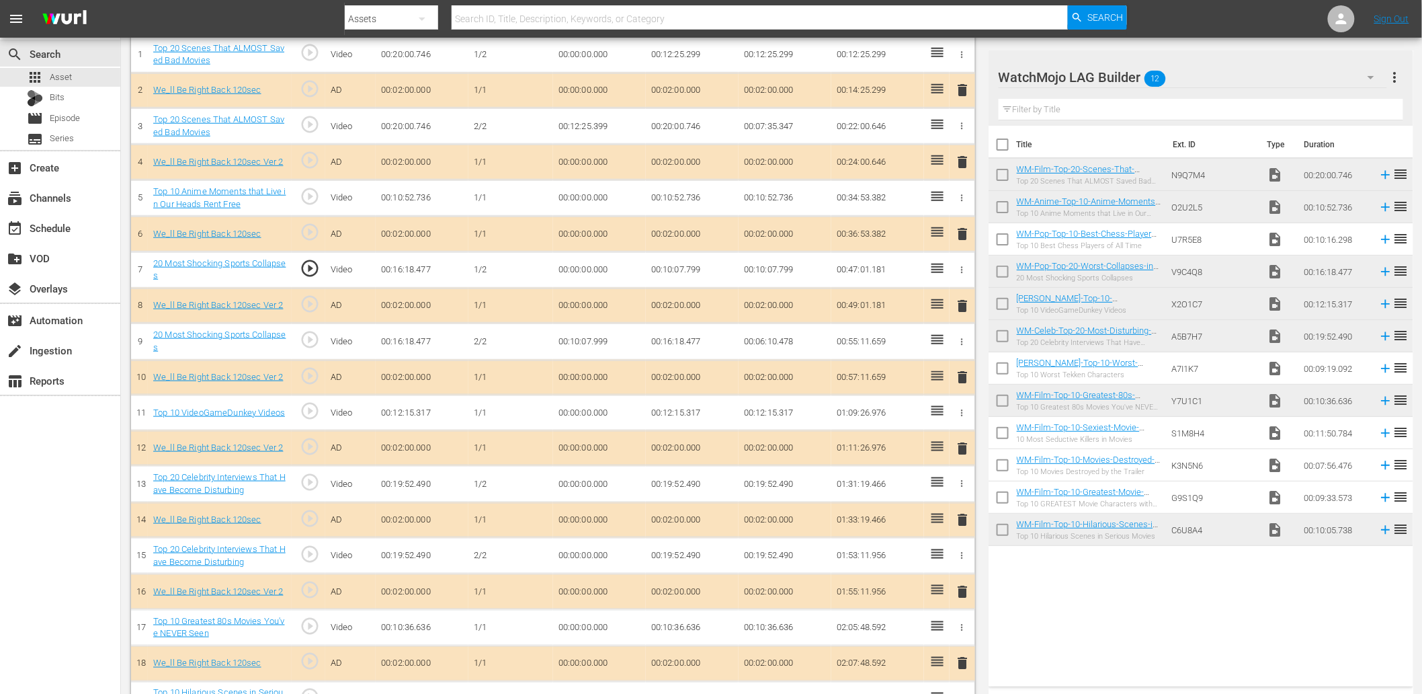
scroll to position [448, 0]
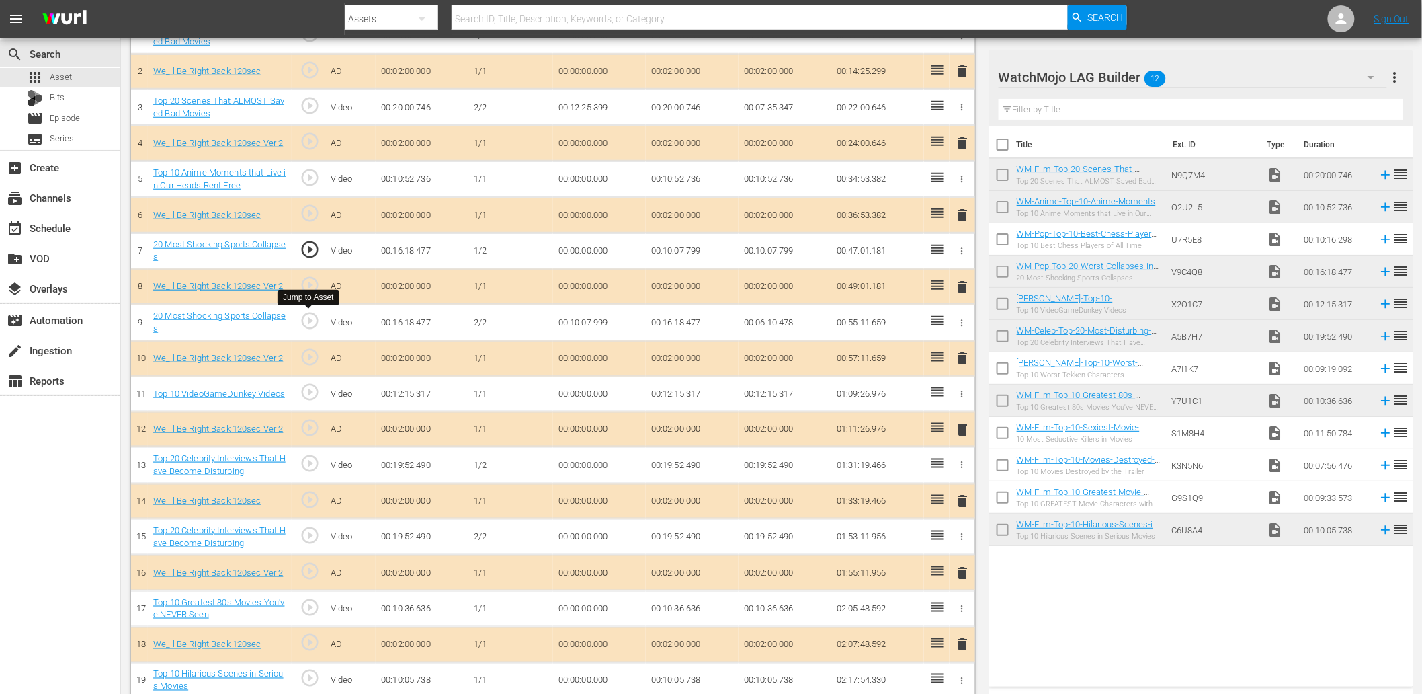
click at [302, 315] on span "play_circle_outline" at bounding box center [310, 321] width 20 height 20
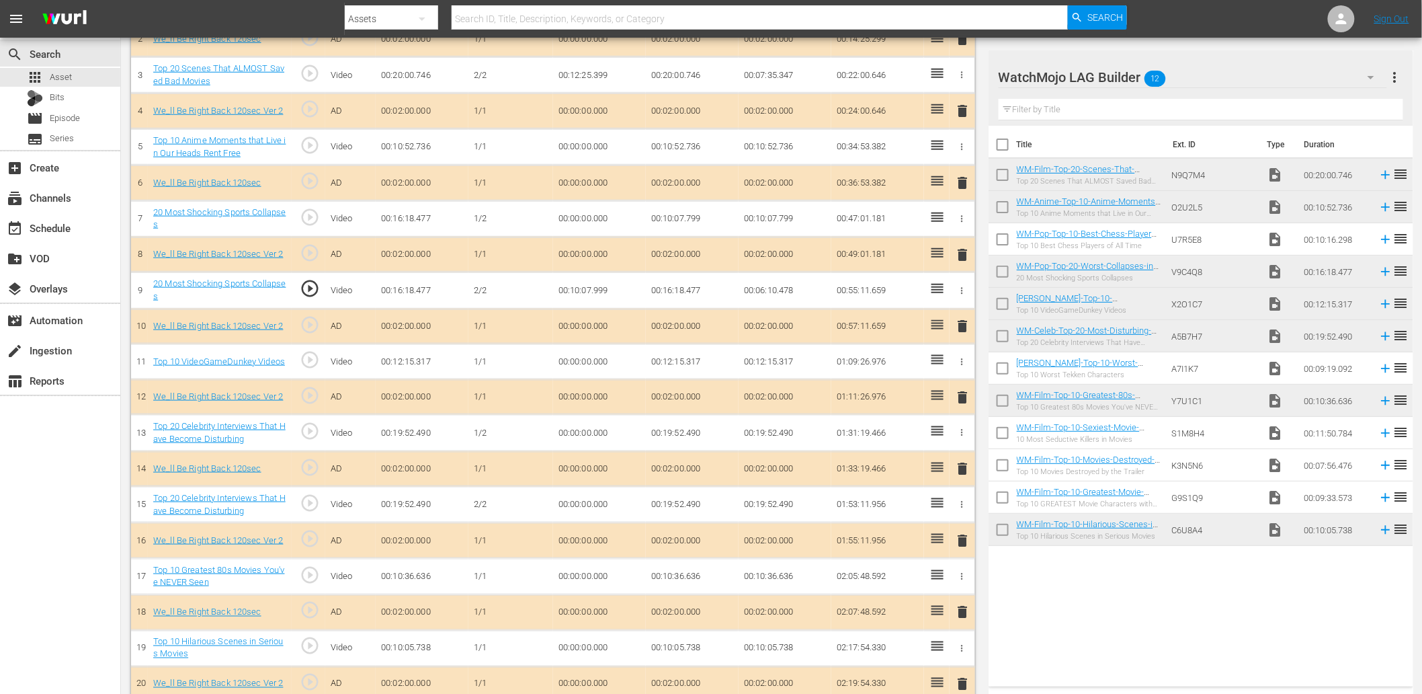
scroll to position [497, 0]
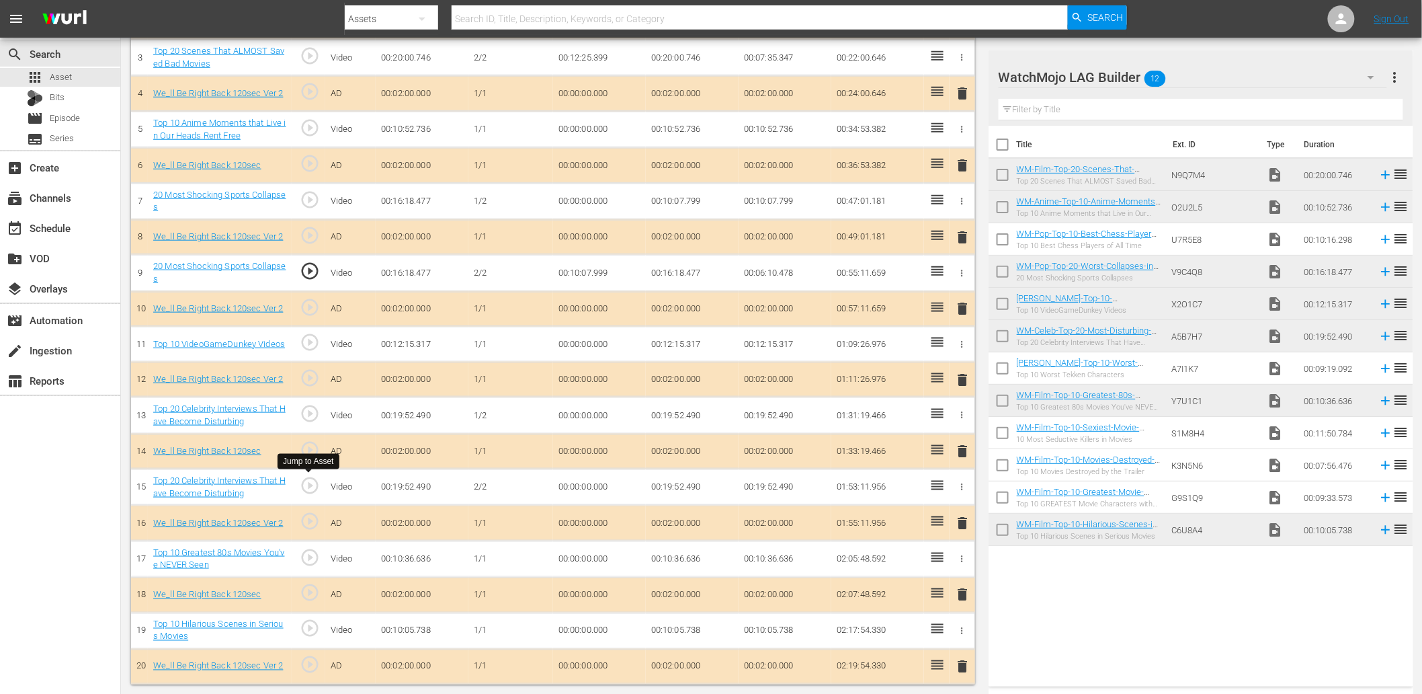
click at [306, 481] on span "play_circle_outline" at bounding box center [310, 485] width 20 height 20
click at [579, 485] on td "00:00:00.000" at bounding box center [599, 487] width 93 height 36
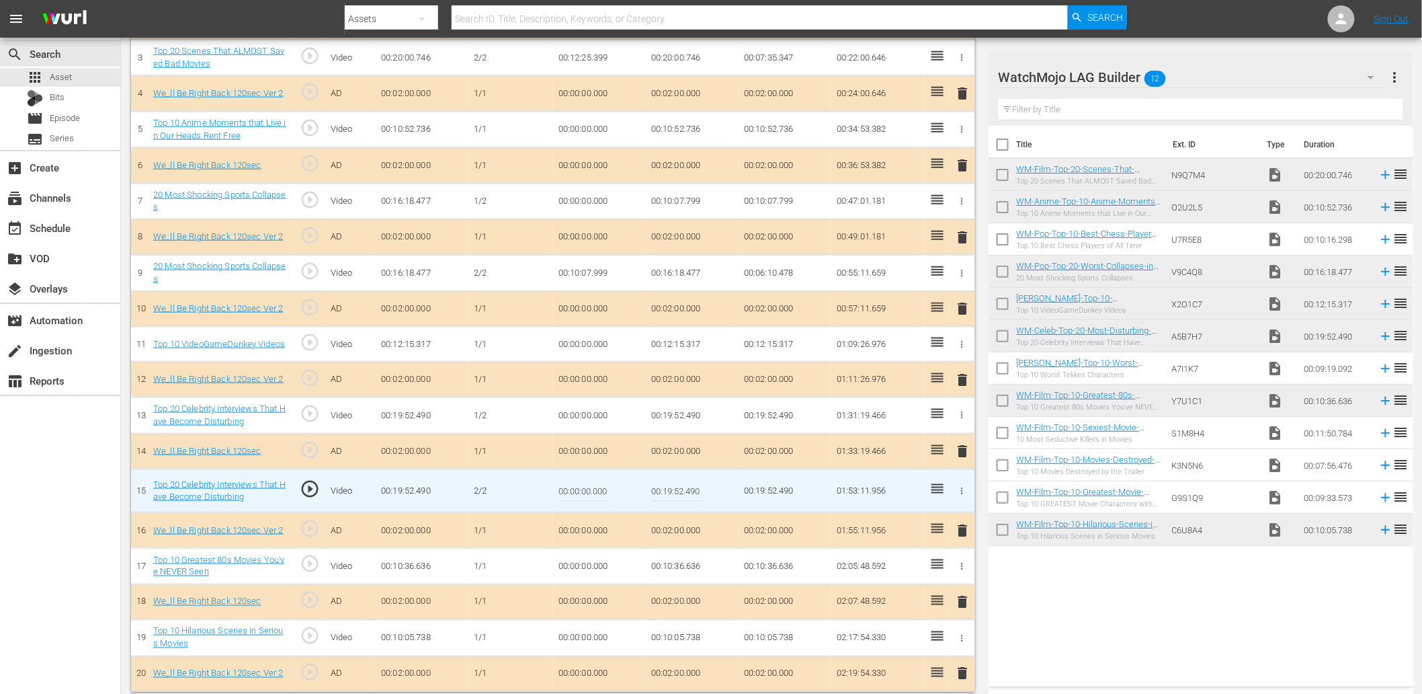
click at [579, 485] on input "00:00:00.000" at bounding box center [585, 491] width 52 height 32
paste input "11:5"
type input "00:11:50.000"
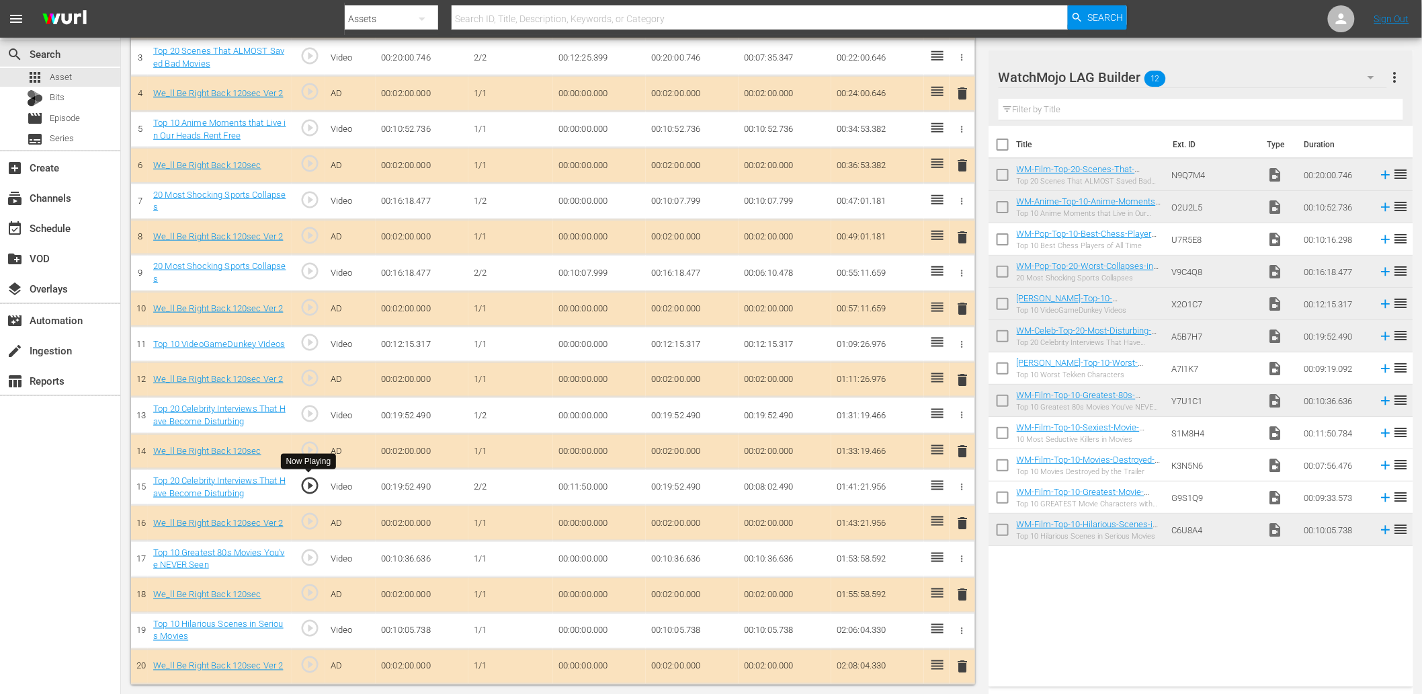
click at [305, 484] on span "play_circle_outline" at bounding box center [310, 485] width 20 height 20
click at [581, 495] on td "00:11:50.000" at bounding box center [599, 487] width 93 height 36
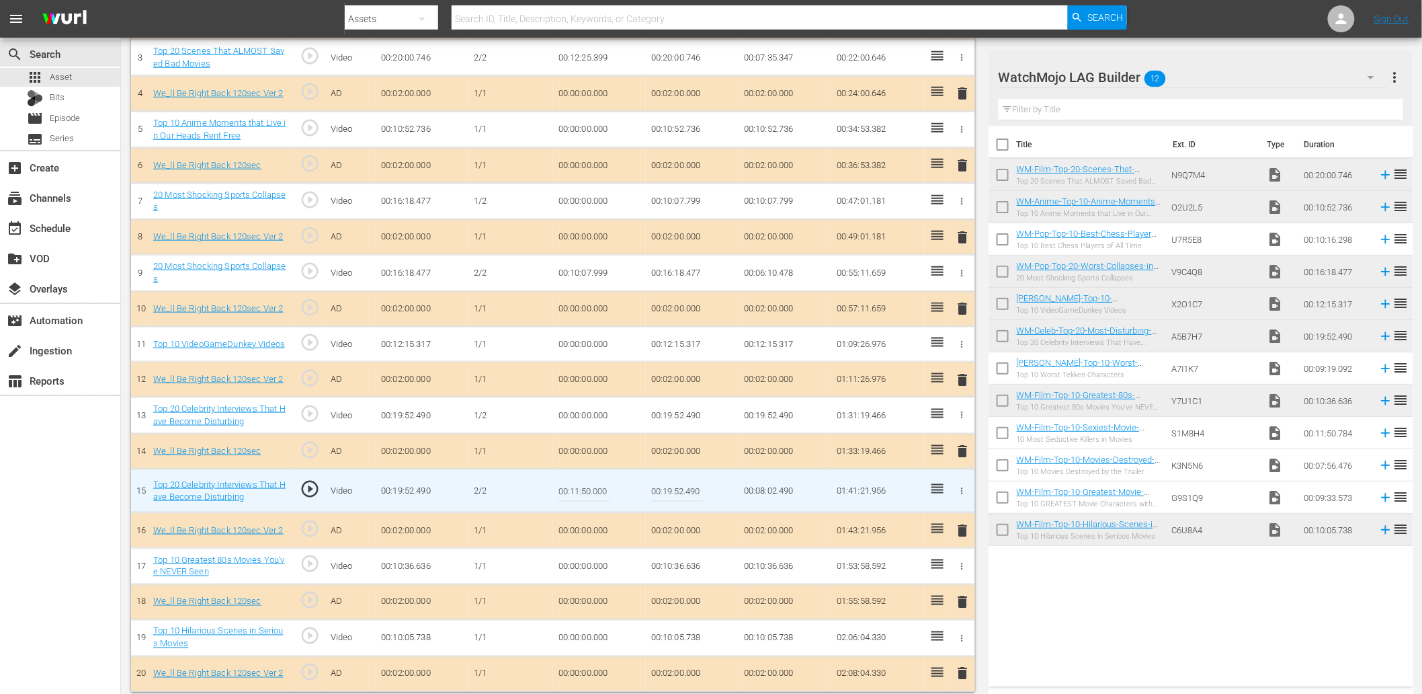
click at [606, 489] on input "00:11:50.000" at bounding box center [585, 491] width 52 height 32
type input "00:11:50.199"
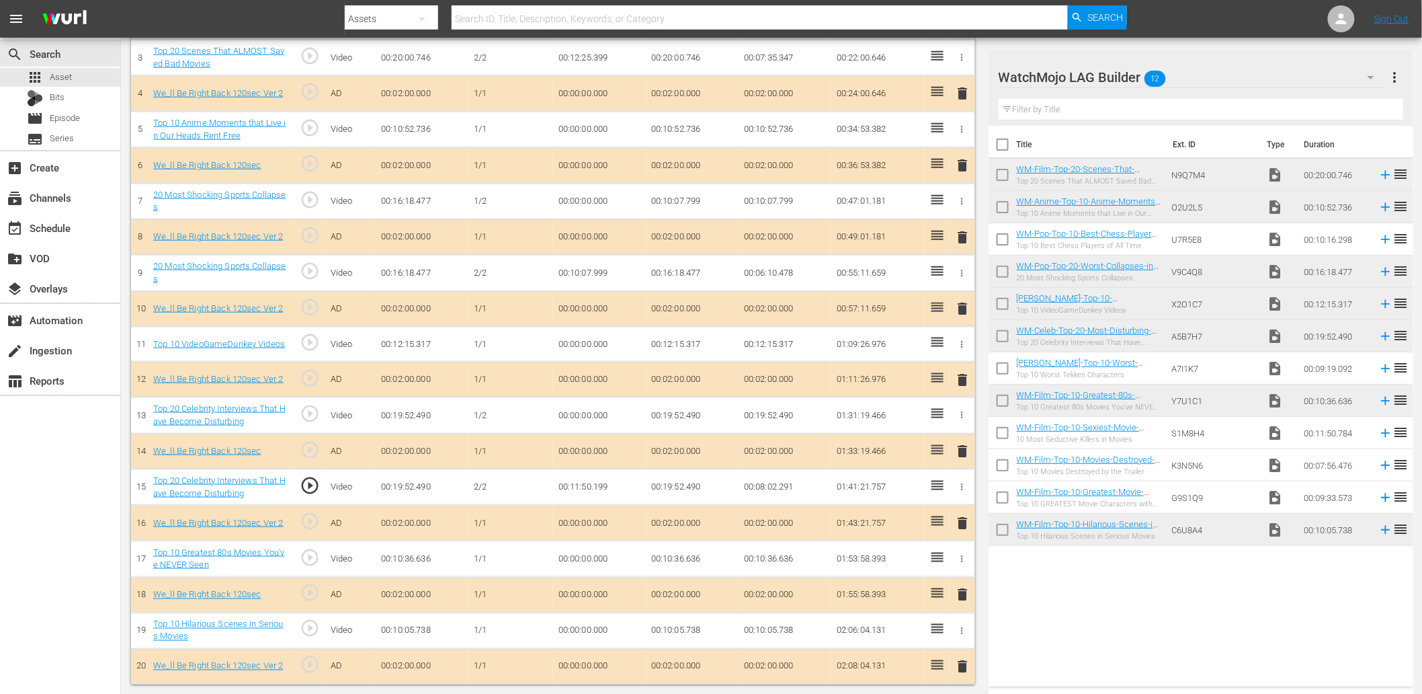
click at [307, 489] on span "play_circle_outline" at bounding box center [310, 485] width 20 height 20
click at [587, 481] on td "00:11:50.199" at bounding box center [599, 487] width 93 height 36
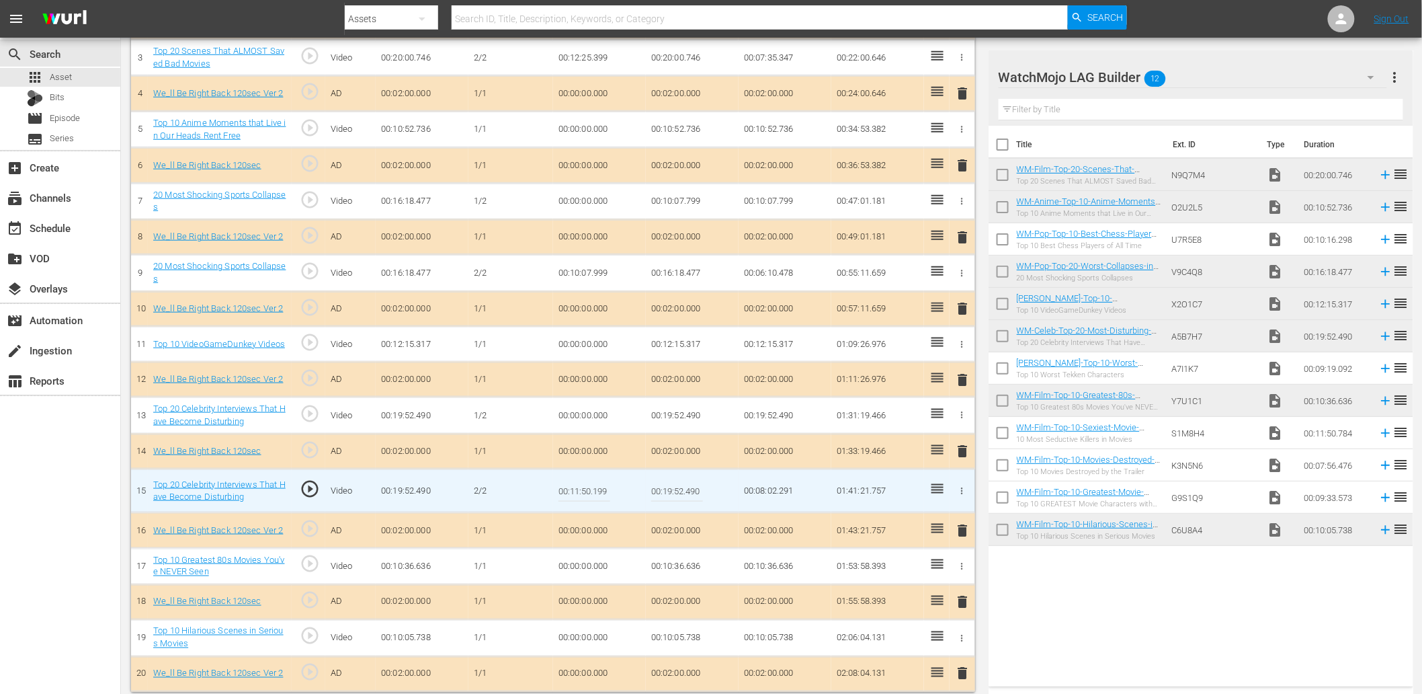
click at [587, 481] on input "00:11:50.199" at bounding box center [585, 491] width 52 height 32
type input "00:11:50.399"
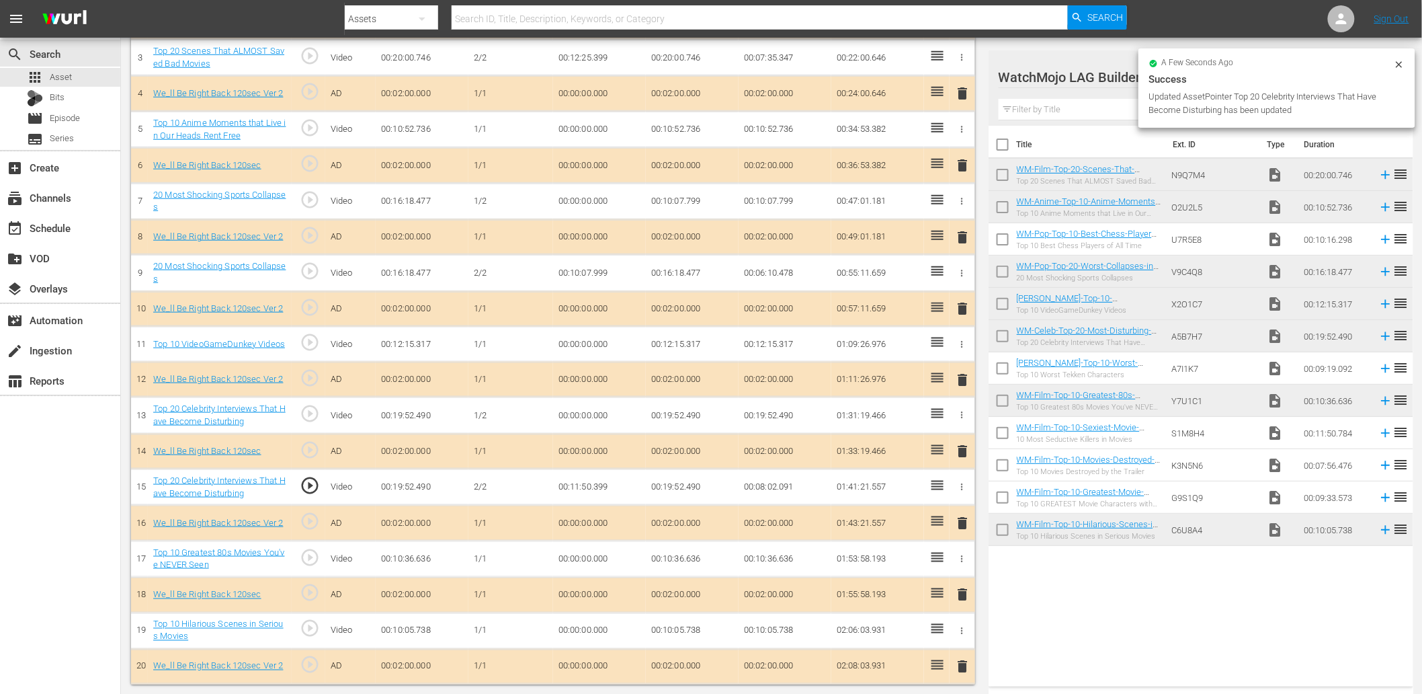
click at [596, 485] on td "00:11:50.399" at bounding box center [599, 487] width 93 height 36
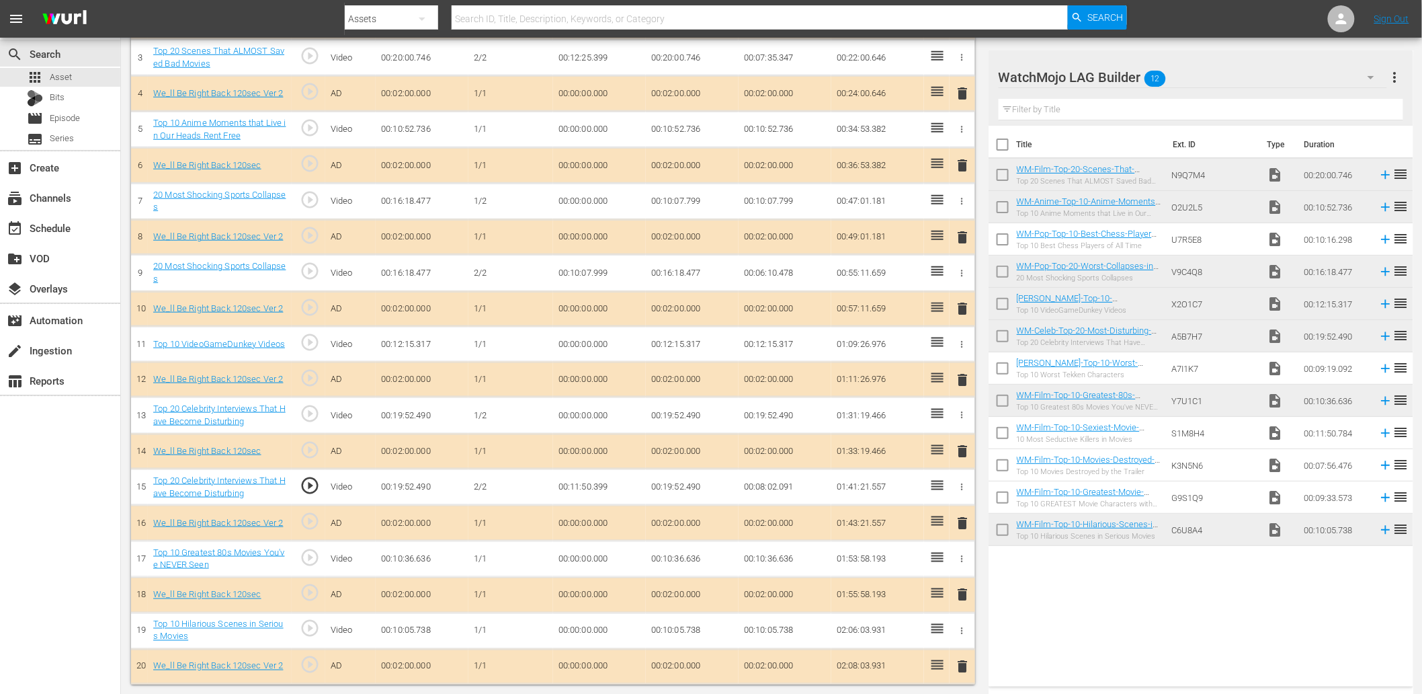
click at [596, 485] on td "00:11:50.399" at bounding box center [599, 487] width 93 height 36
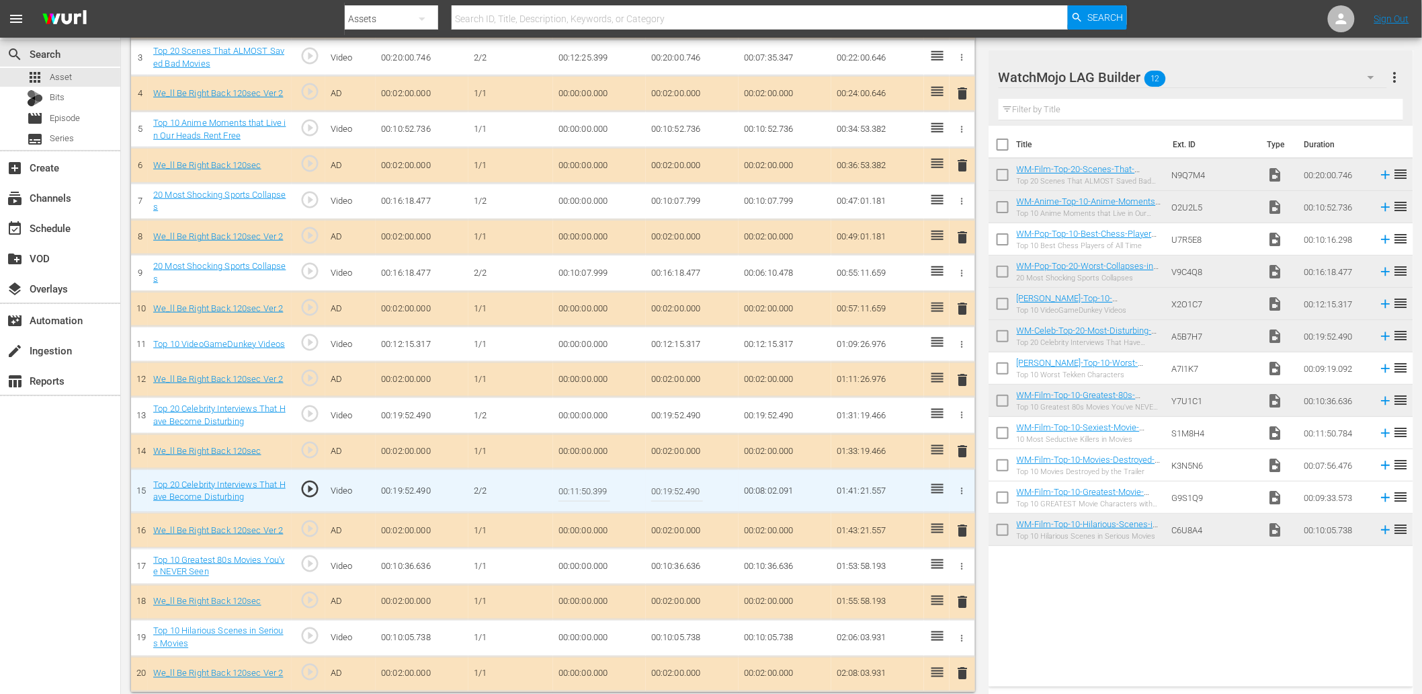
click at [596, 485] on input "00:11:50.399" at bounding box center [585, 491] width 52 height 32
type input "00:11:50.459"
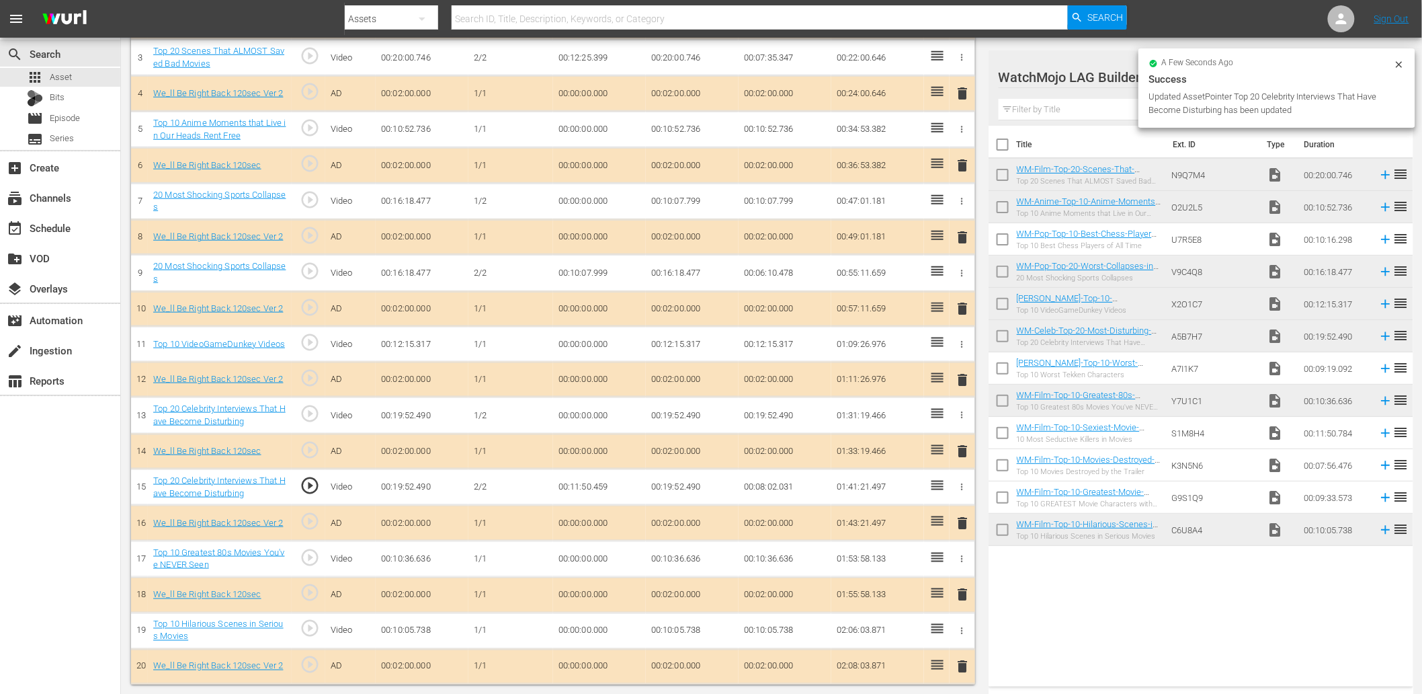
click at [601, 485] on td "00:11:50.459" at bounding box center [599, 487] width 93 height 36
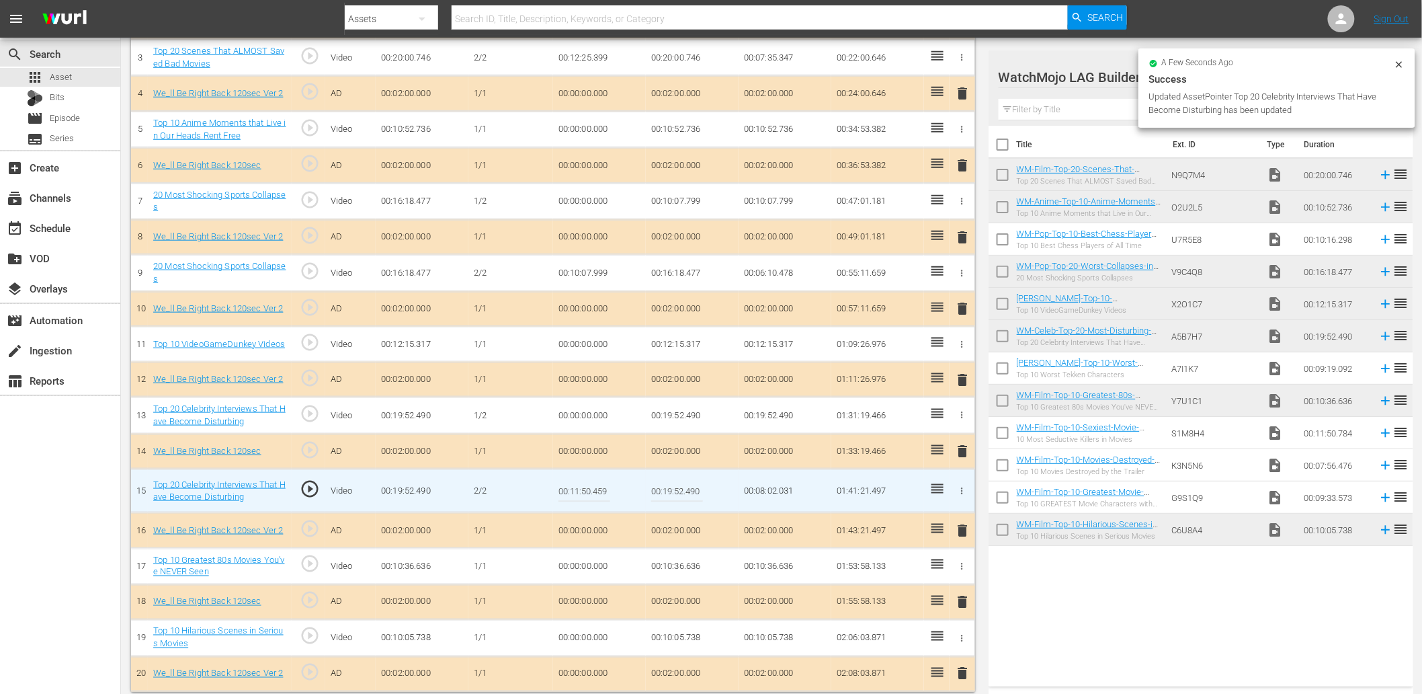
click at [601, 485] on input "00:11:50.459" at bounding box center [585, 491] width 52 height 32
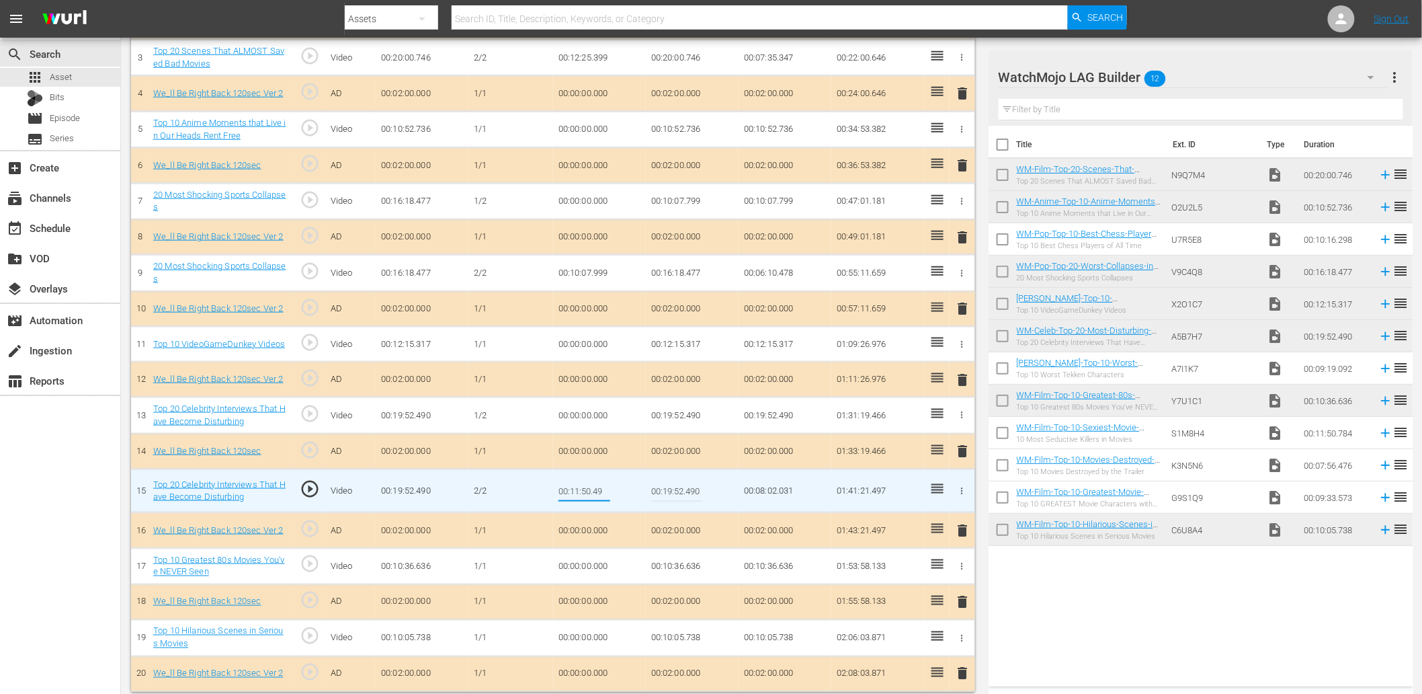
type input "00:11:50.499"
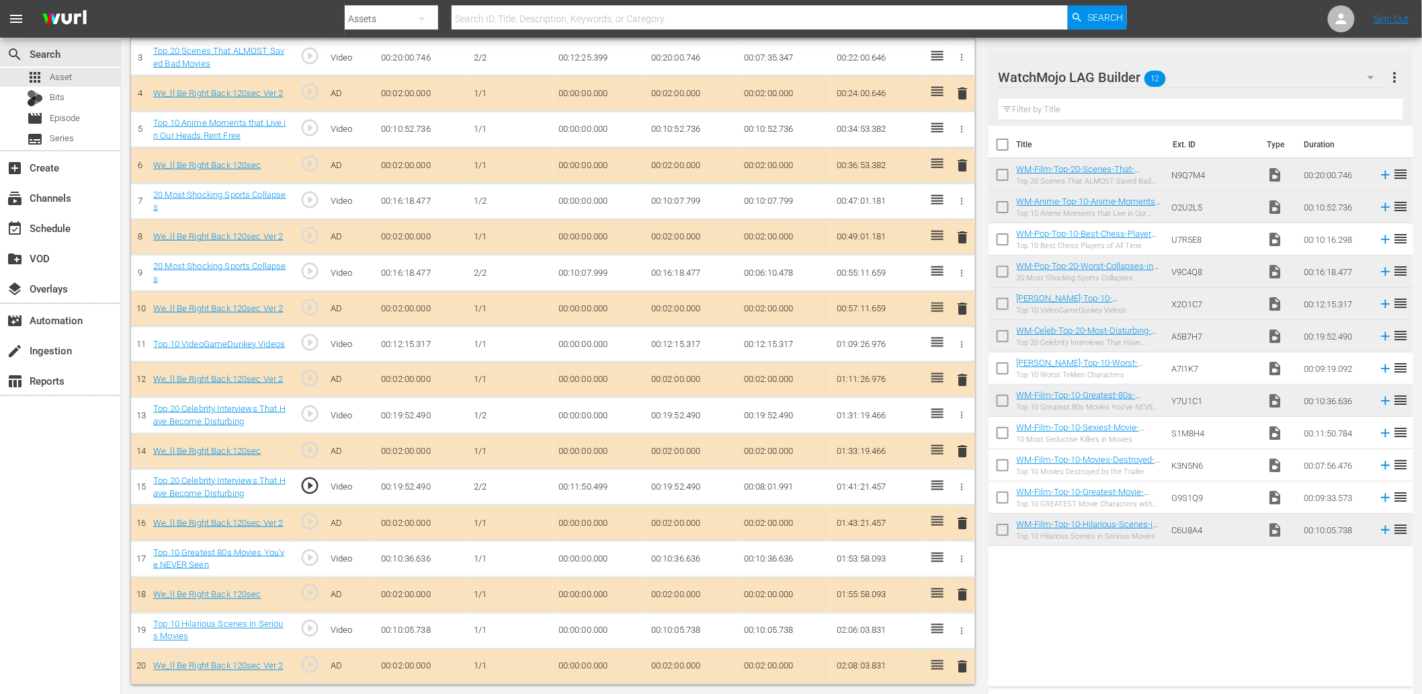
click at [302, 481] on span "play_circle_outline" at bounding box center [310, 485] width 20 height 20
click at [590, 487] on td "00:11:50.499" at bounding box center [599, 487] width 93 height 36
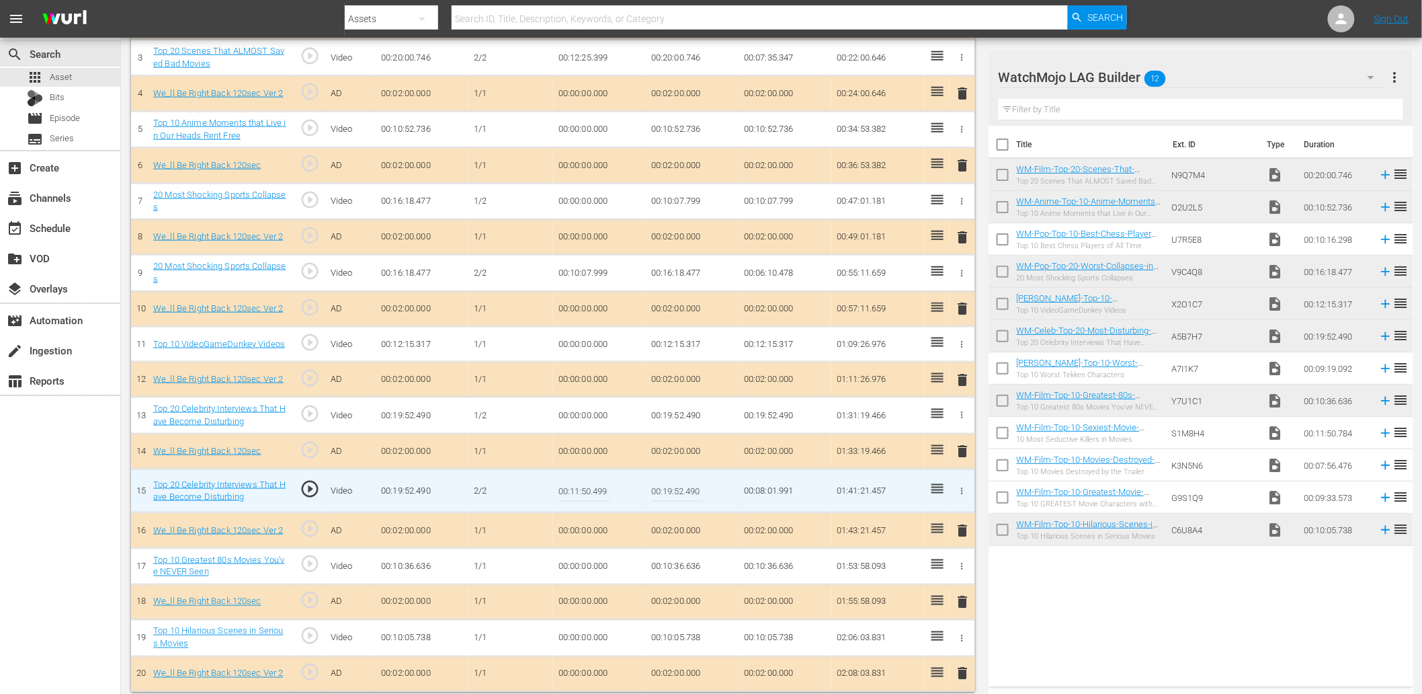
click at [590, 487] on input "00:11:50.499" at bounding box center [585, 491] width 52 height 32
click at [686, 419] on td "00:19:52.490" at bounding box center [692, 415] width 93 height 36
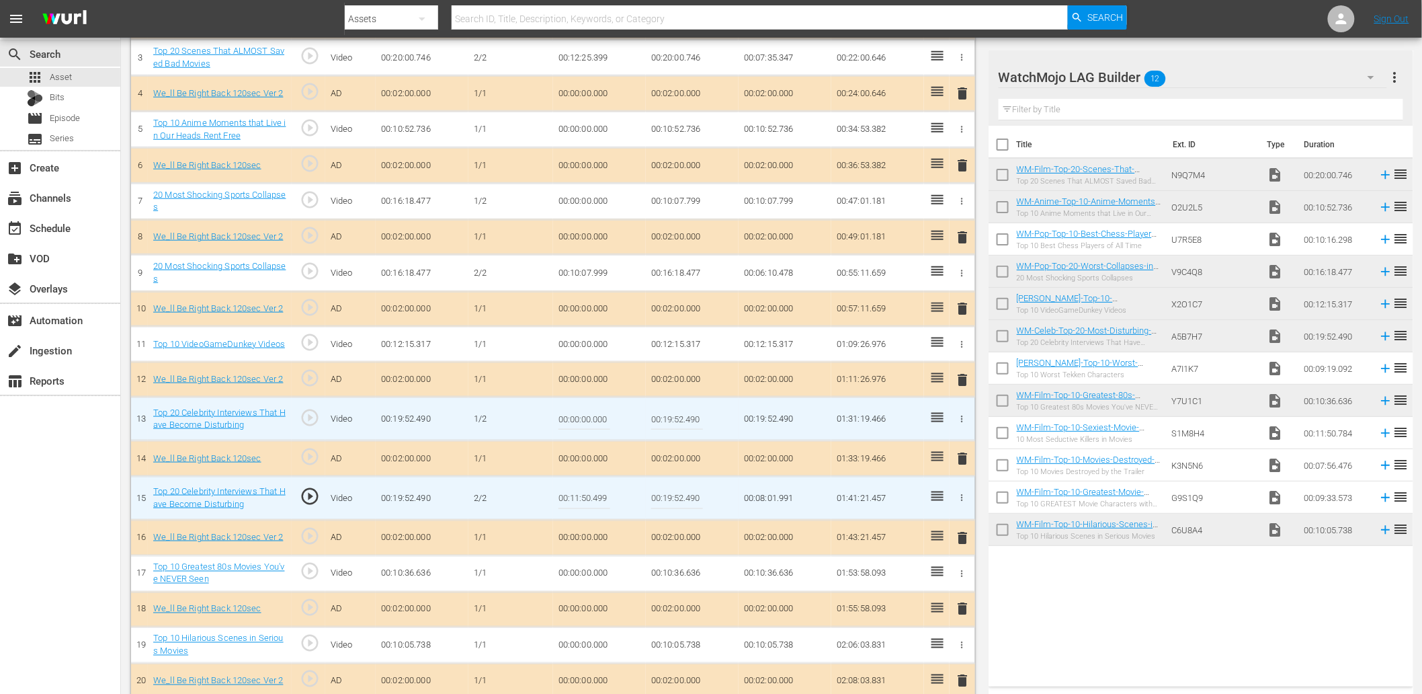
click at [686, 419] on input "00:19:52.490" at bounding box center [677, 419] width 52 height 32
paste input "1:50.499"
type input "00:11:50.499"
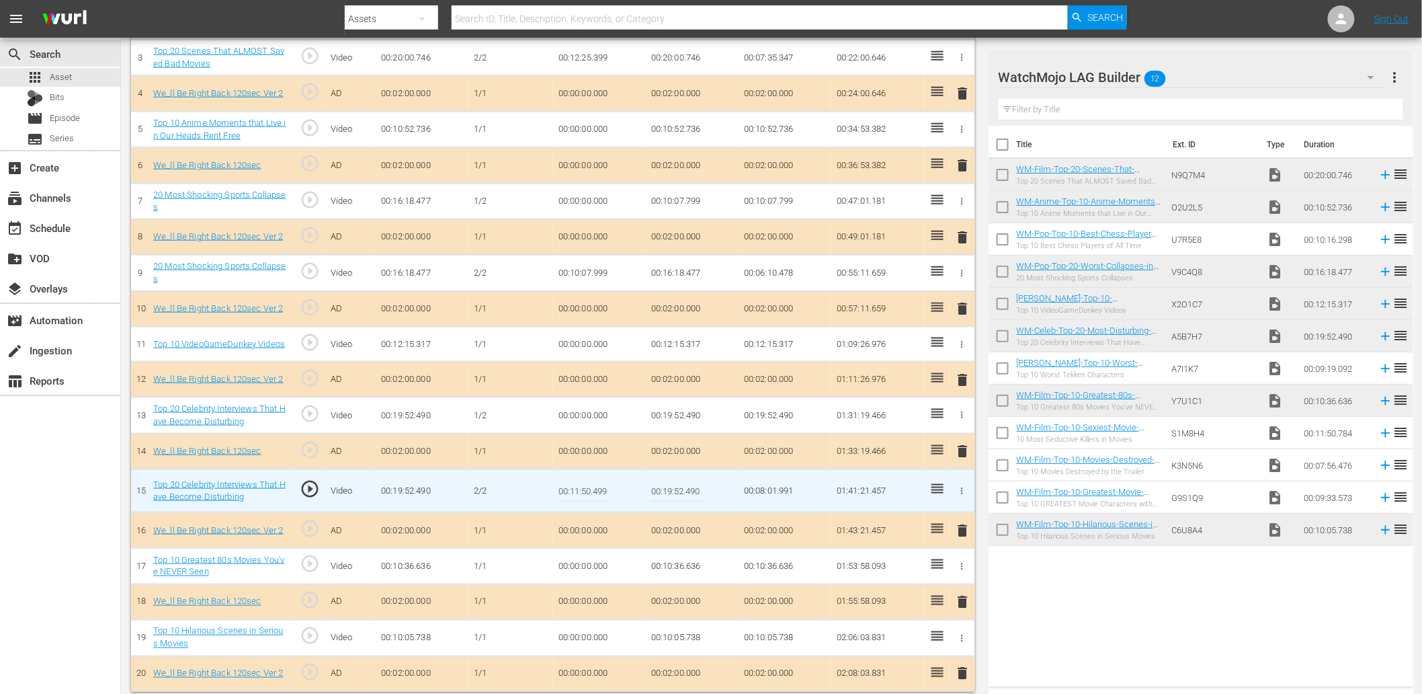
click at [602, 499] on input "00:11:50.499" at bounding box center [585, 491] width 52 height 32
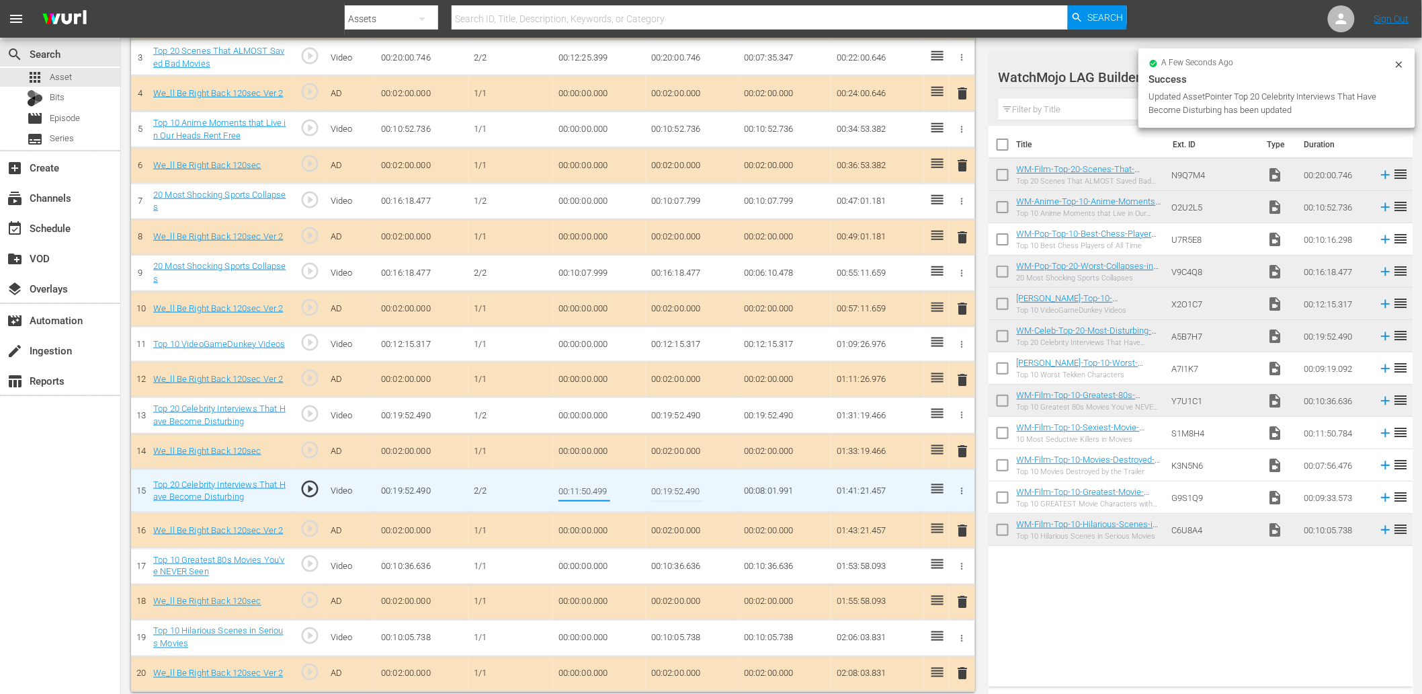
drag, startPoint x: 602, startPoint y: 499, endPoint x: 788, endPoint y: 526, distance: 188.2
click at [604, 499] on input "00:11:50.499" at bounding box center [585, 491] width 52 height 32
type input "00:11:50.555"
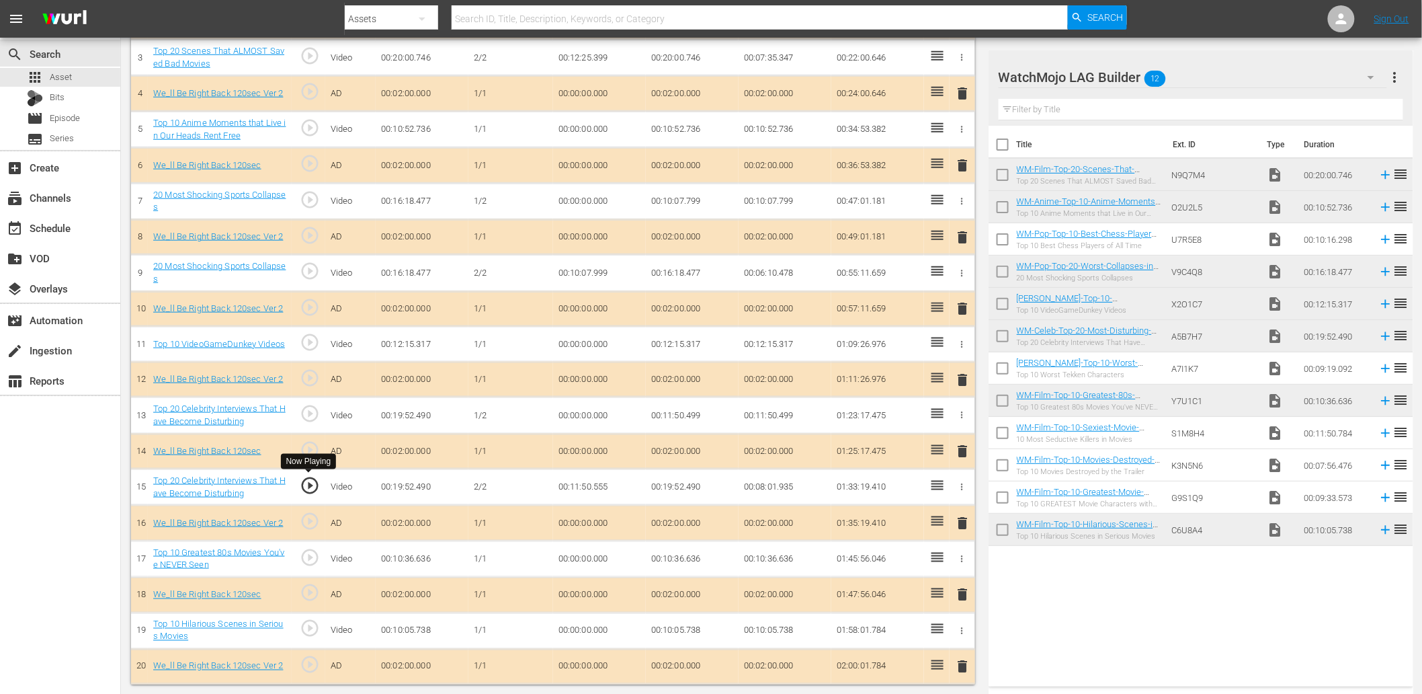
click at [302, 481] on span "play_circle_outline" at bounding box center [310, 485] width 20 height 20
click at [702, 418] on td "00:11:50.499" at bounding box center [692, 415] width 93 height 36
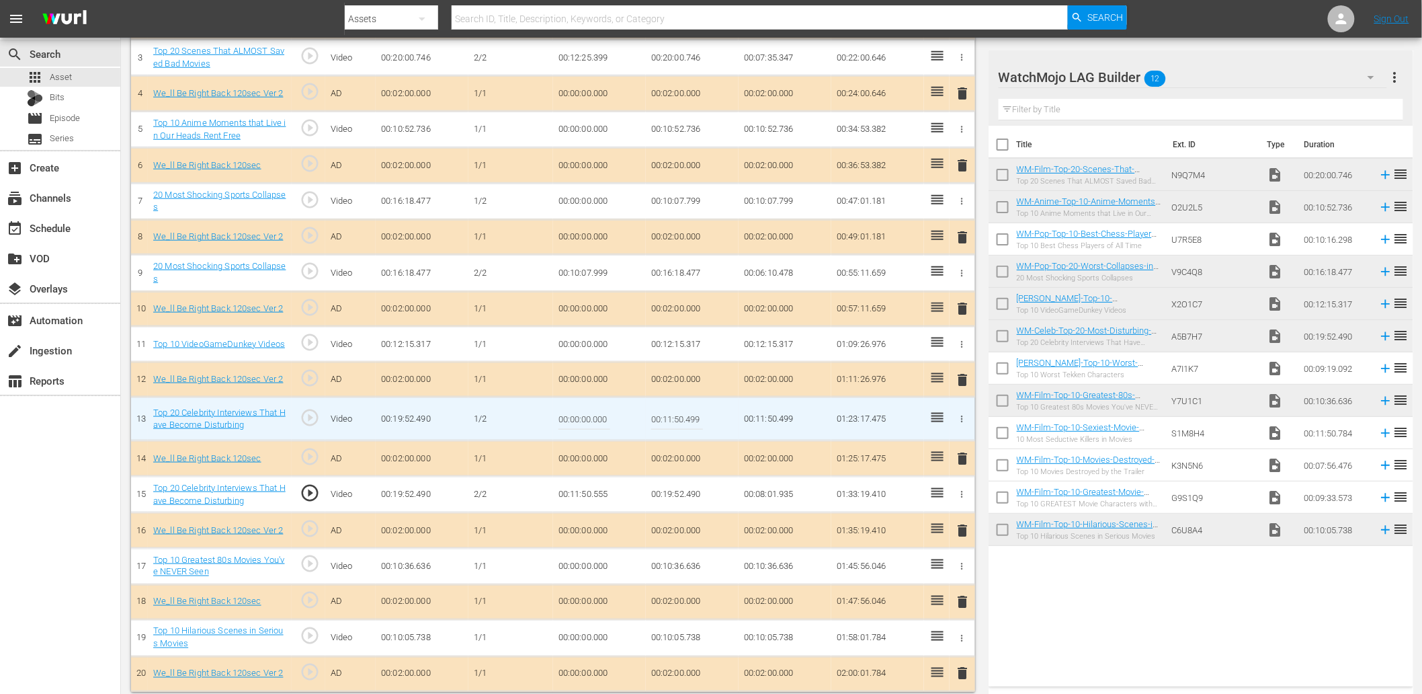
click at [702, 418] on input "00:11:50.499" at bounding box center [677, 419] width 52 height 32
type input "00:11:50.555"
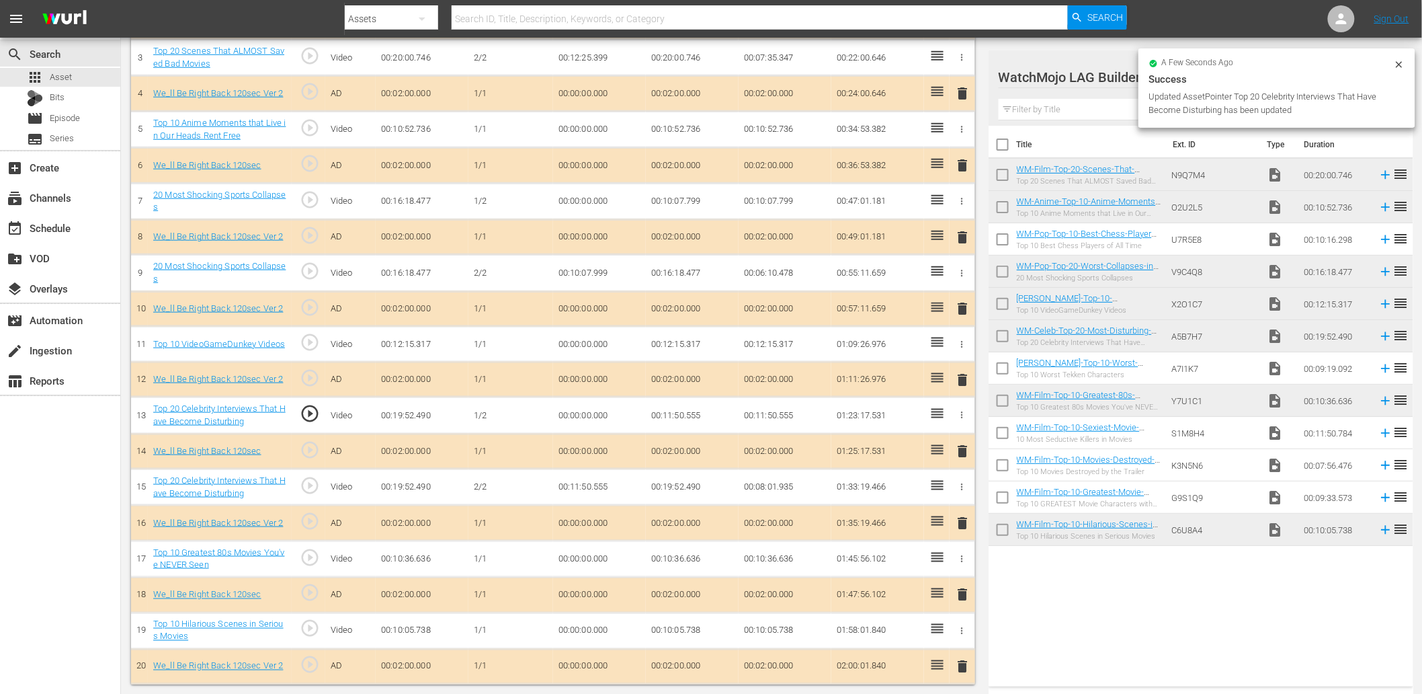
click at [602, 487] on td "00:11:50.555" at bounding box center [599, 487] width 93 height 36
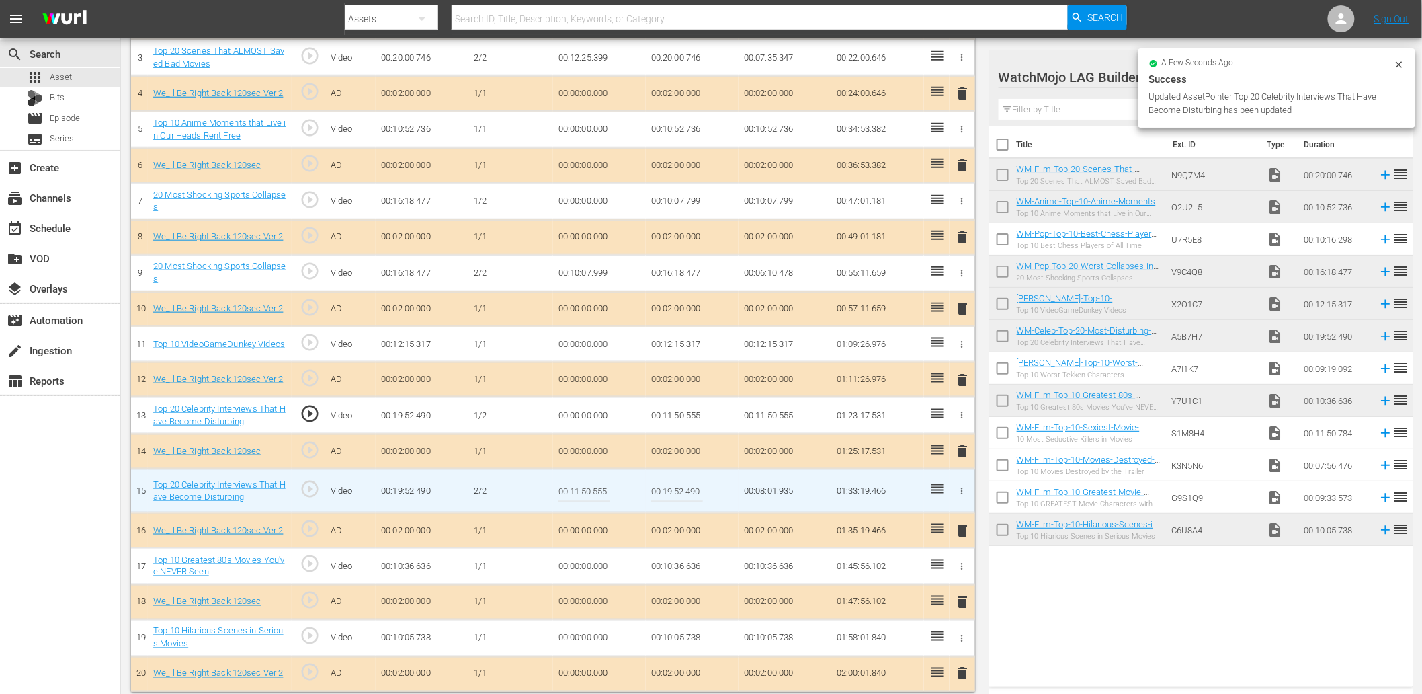
click at [602, 487] on input "00:11:50.555" at bounding box center [585, 491] width 52 height 32
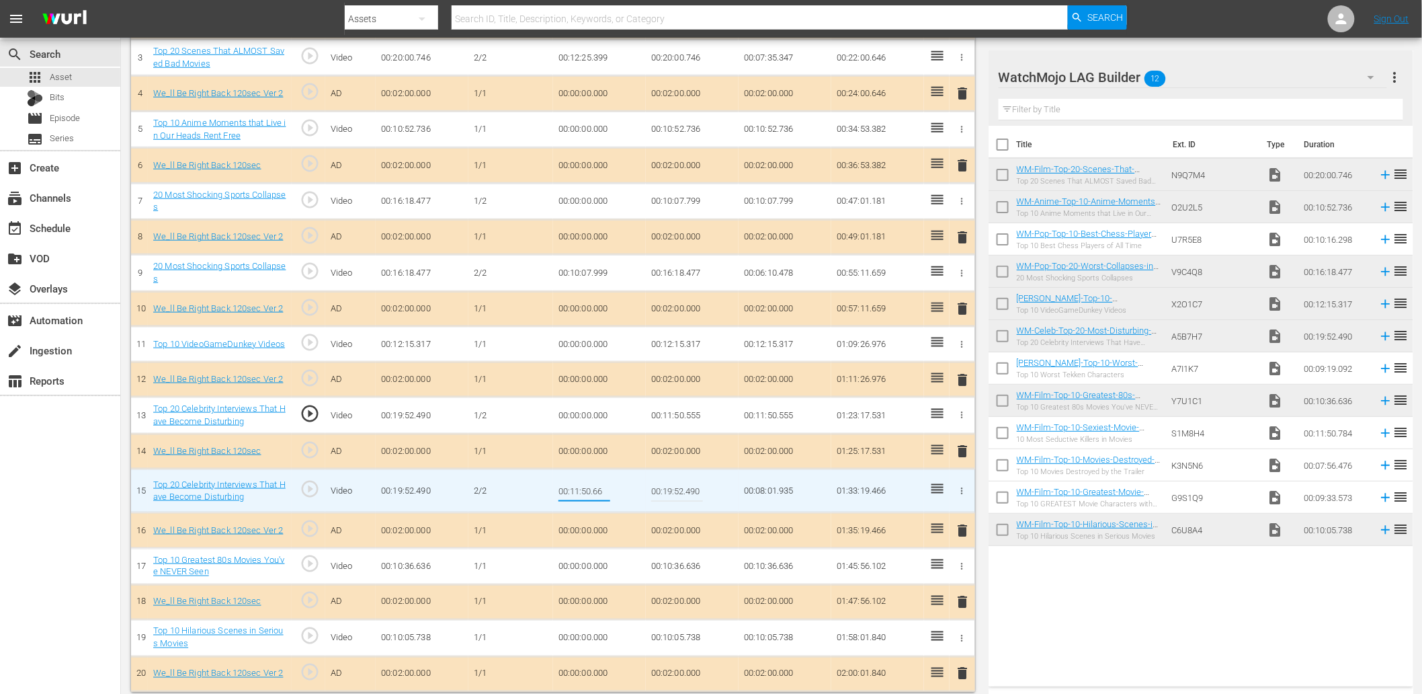
type input "00:11:50.666"
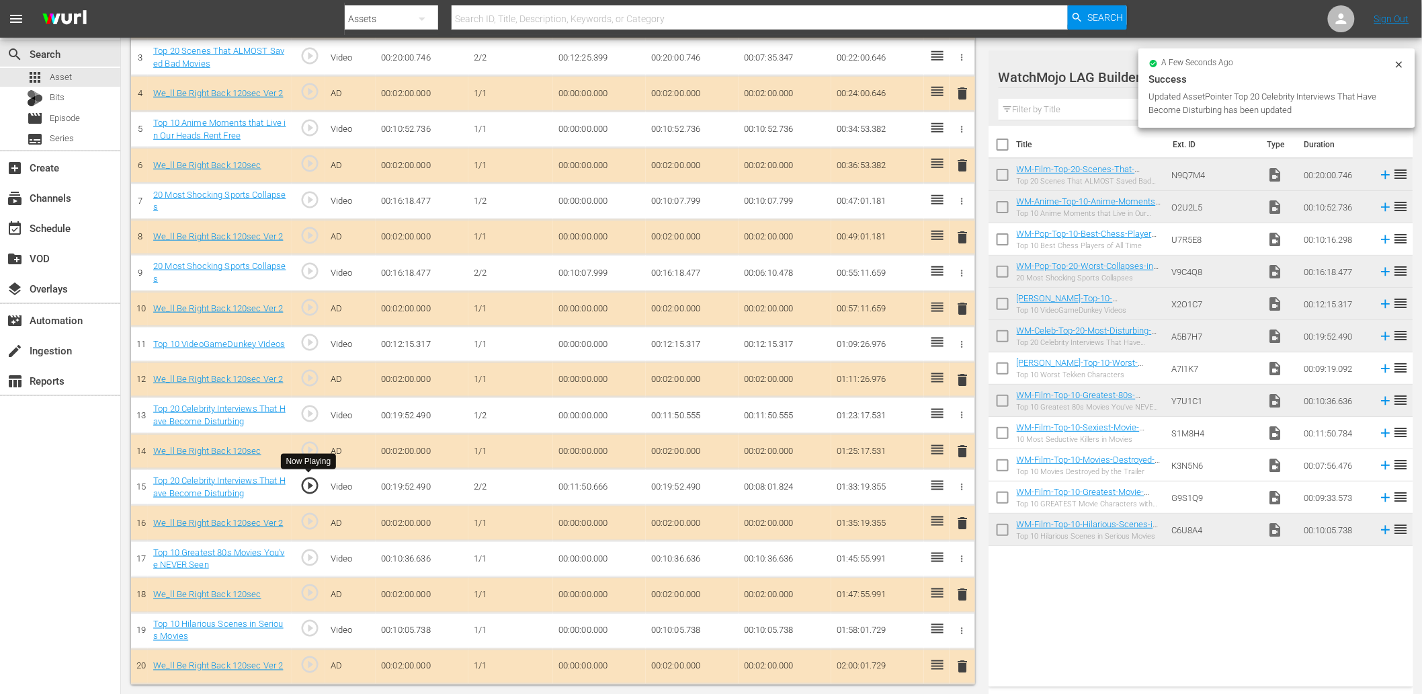
click at [315, 482] on span "play_circle_outline" at bounding box center [310, 485] width 20 height 20
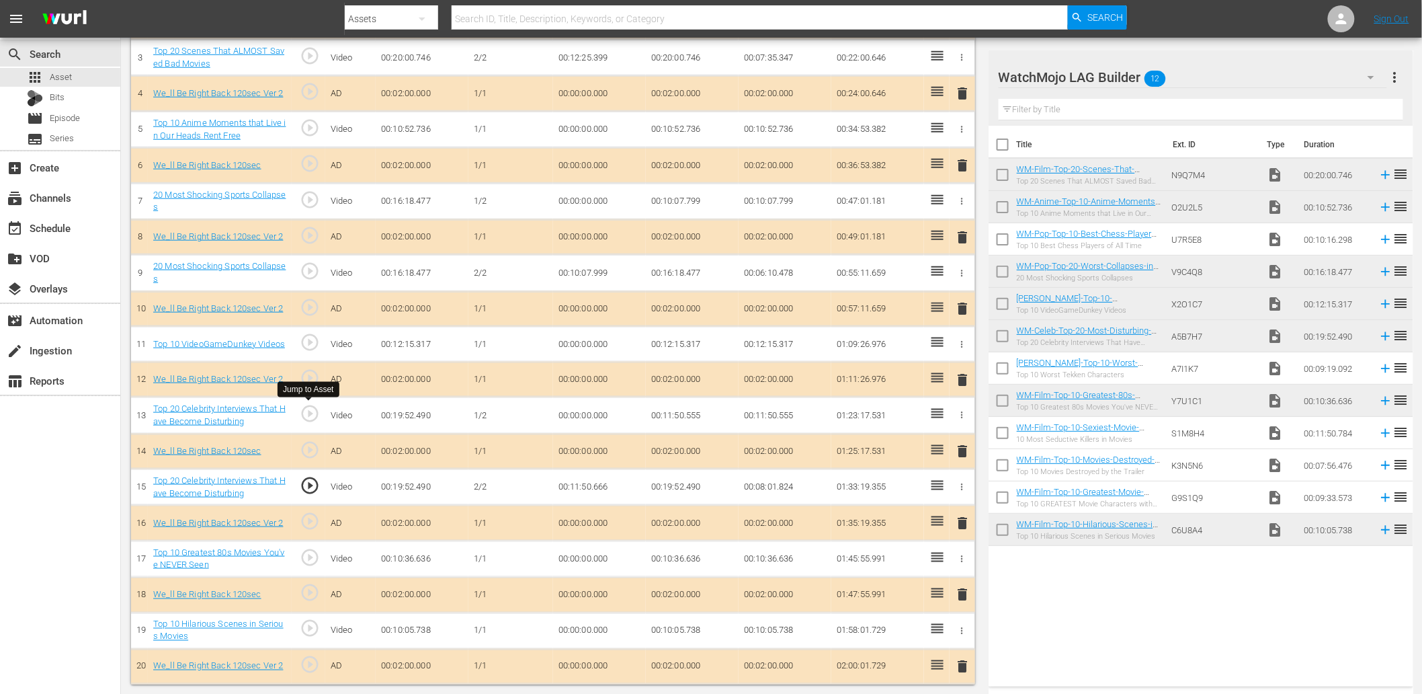
click at [300, 407] on span "play_circle_outline" at bounding box center [310, 413] width 20 height 20
click at [313, 487] on span "play_circle_outline" at bounding box center [310, 485] width 20 height 20
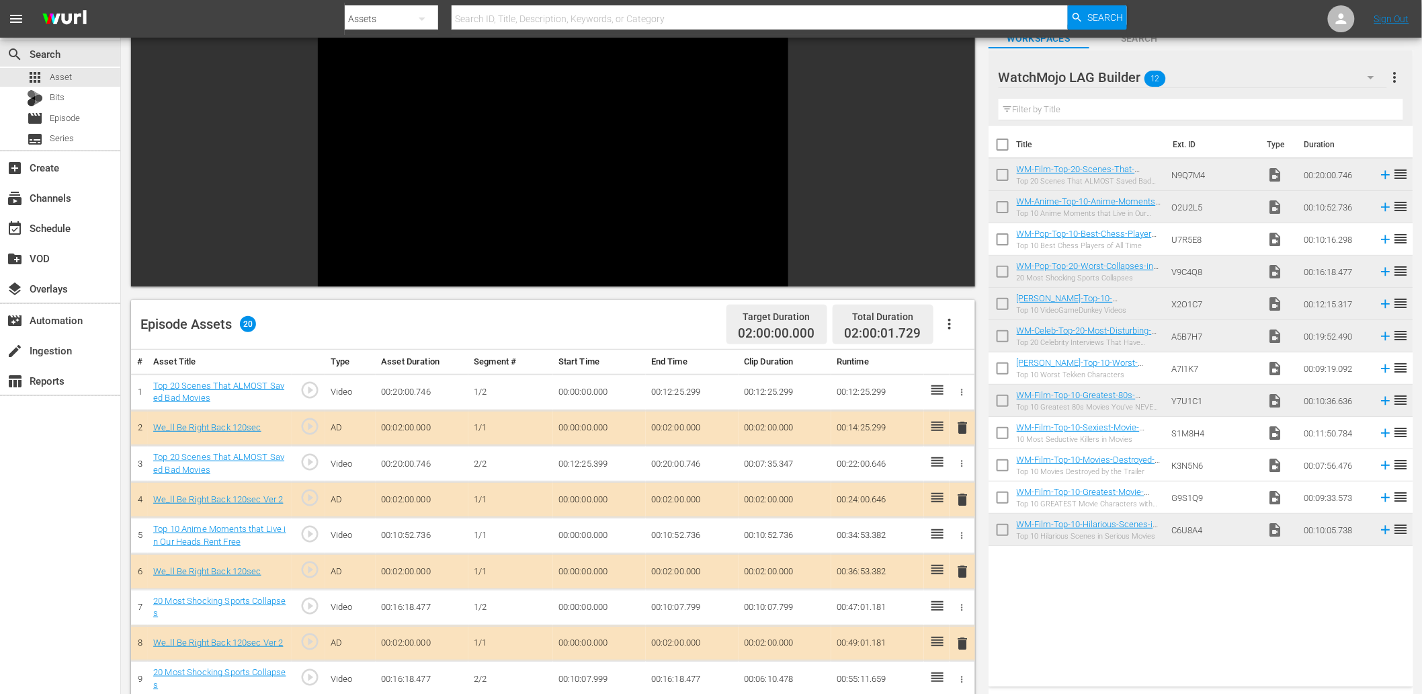
scroll to position [0, 0]
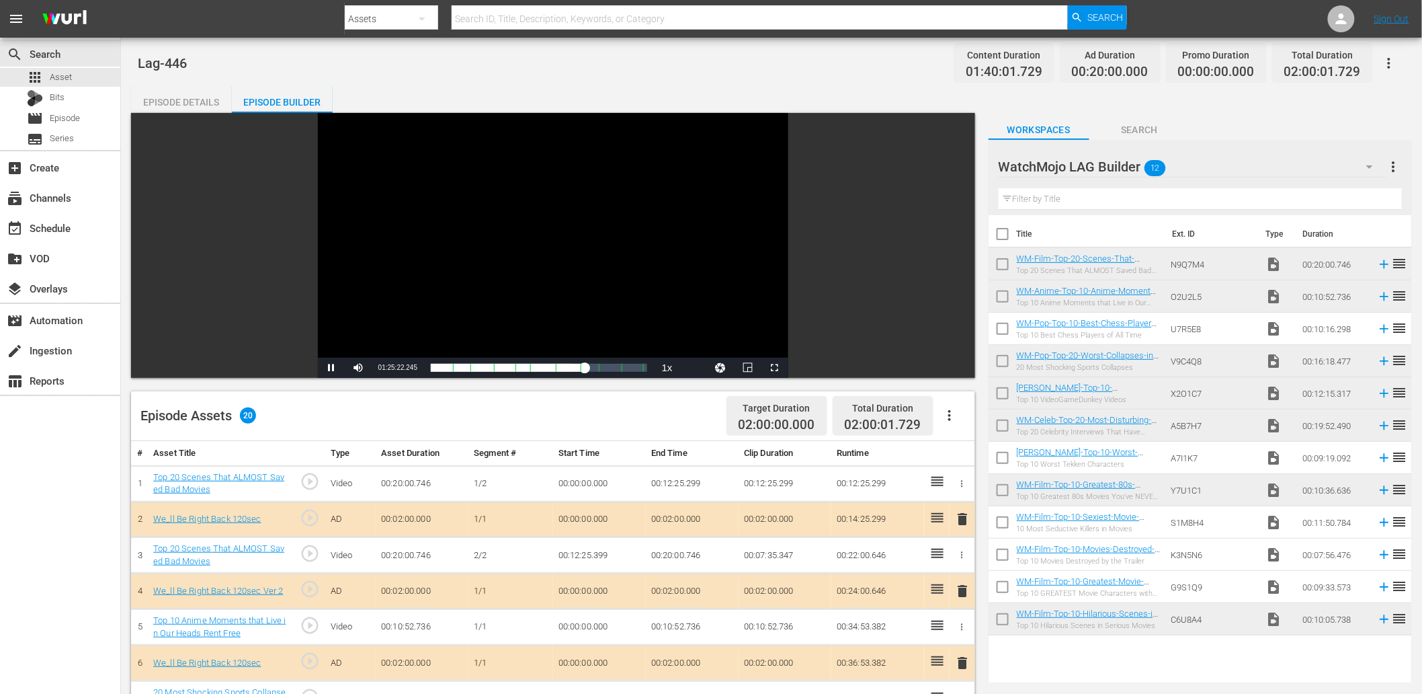
click at [530, 309] on div "Video Player" at bounding box center [553, 235] width 471 height 245
click at [227, 485] on div "Top 20 Scenes That ALMOST Saved Bad Movies" at bounding box center [219, 483] width 133 height 25
click at [224, 477] on link "Top 20 Scenes That ALMOST Saved Bad Movies" at bounding box center [218, 483] width 131 height 23
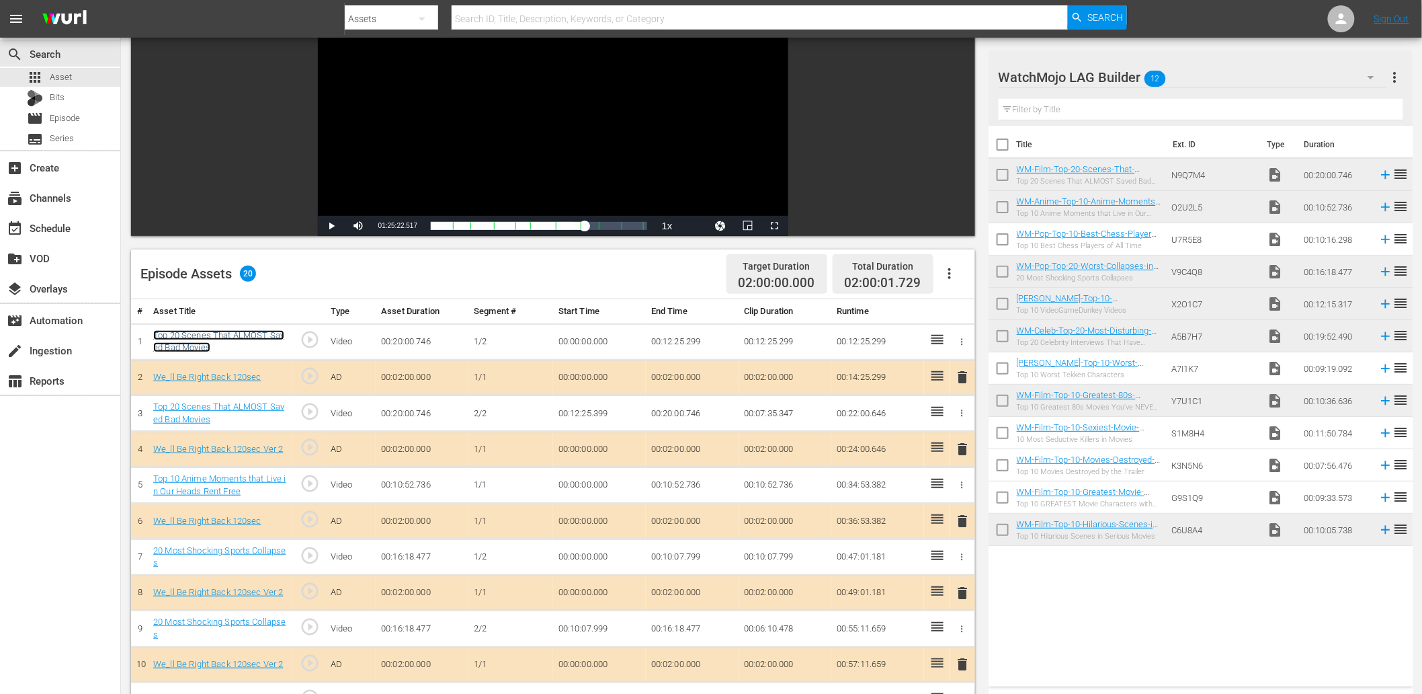
scroll to position [199, 0]
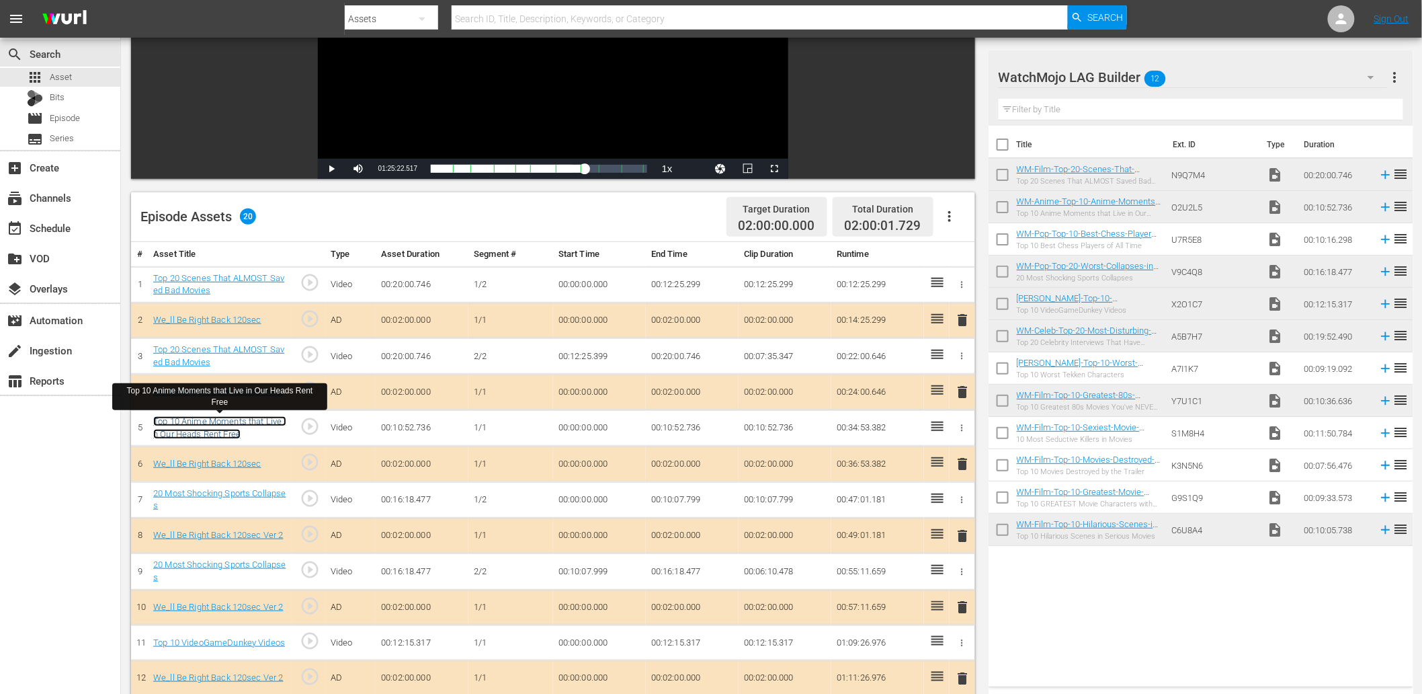
click at [239, 422] on link "Top 10 Anime Moments that Live in Our Heads Rent Free" at bounding box center [219, 427] width 132 height 23
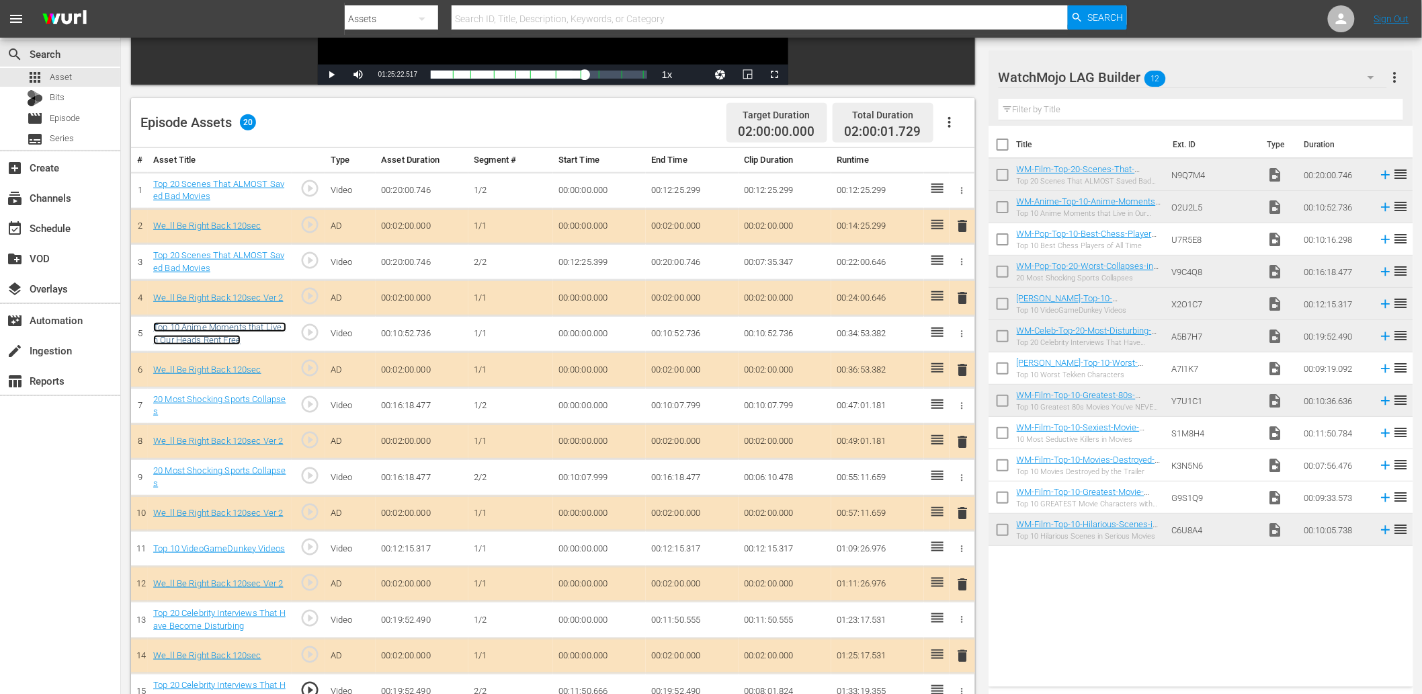
scroll to position [298, 0]
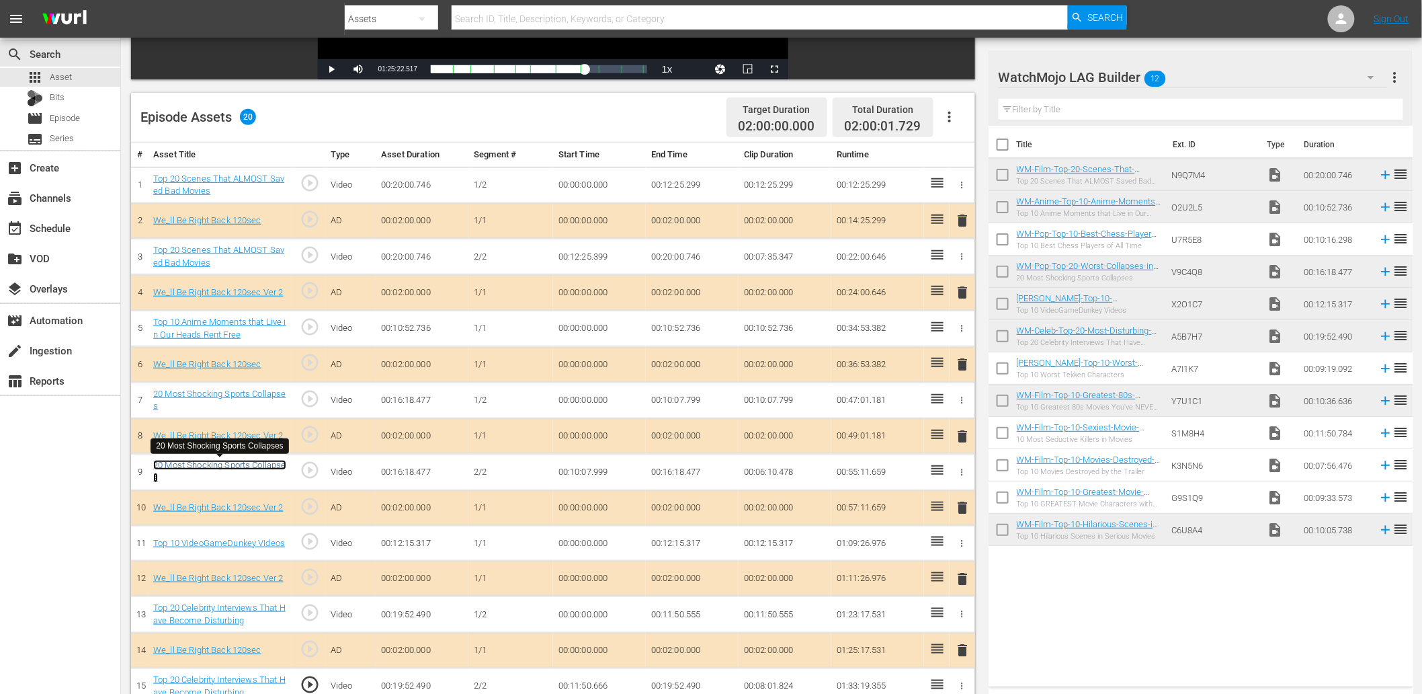
click at [240, 466] on link "20 Most Shocking Sports Collapses" at bounding box center [219, 471] width 132 height 23
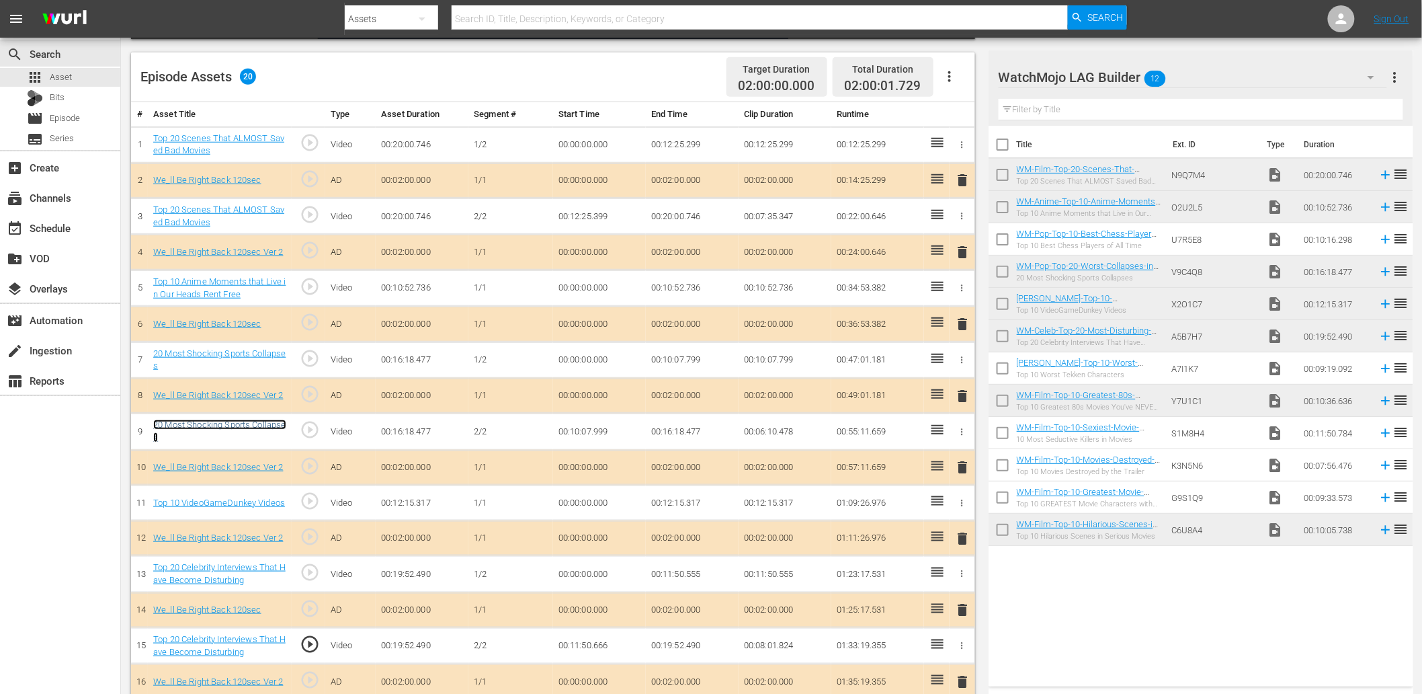
scroll to position [448, 0]
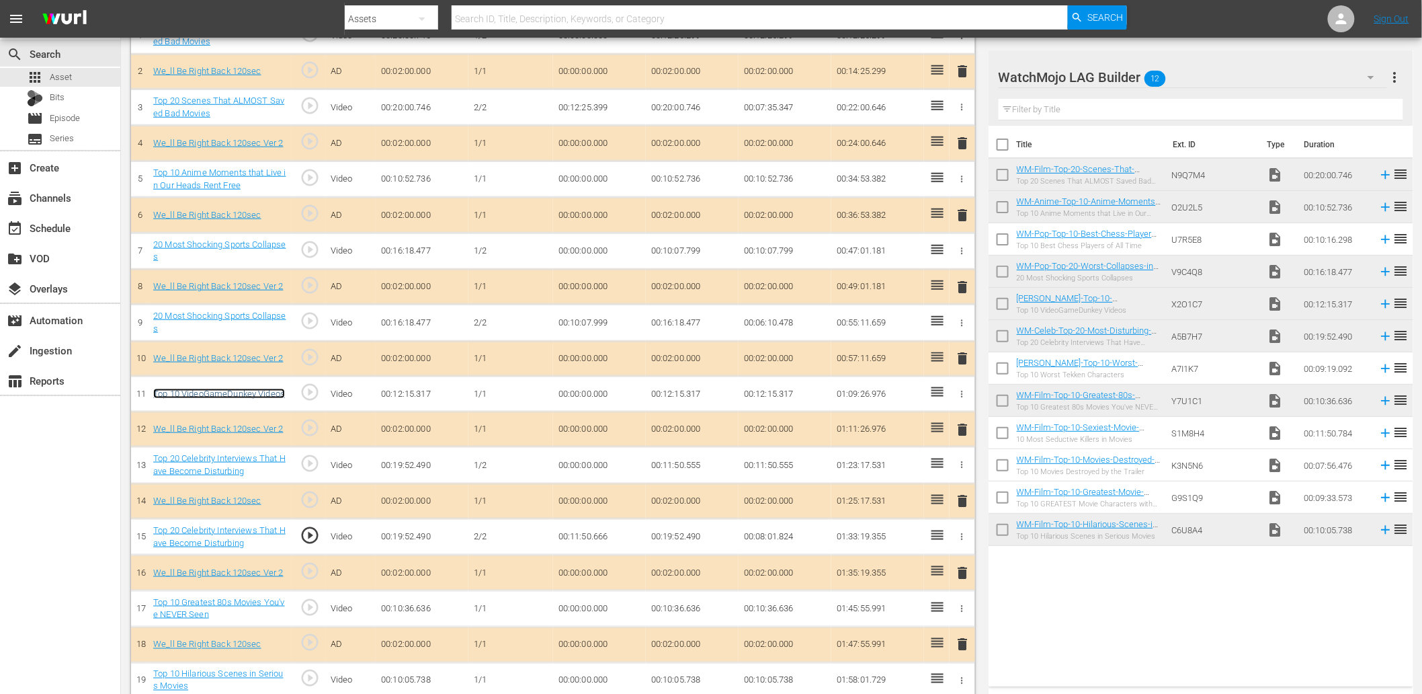
click at [251, 397] on link "Top 10 VideoGameDunkey Videos" at bounding box center [219, 394] width 132 height 10
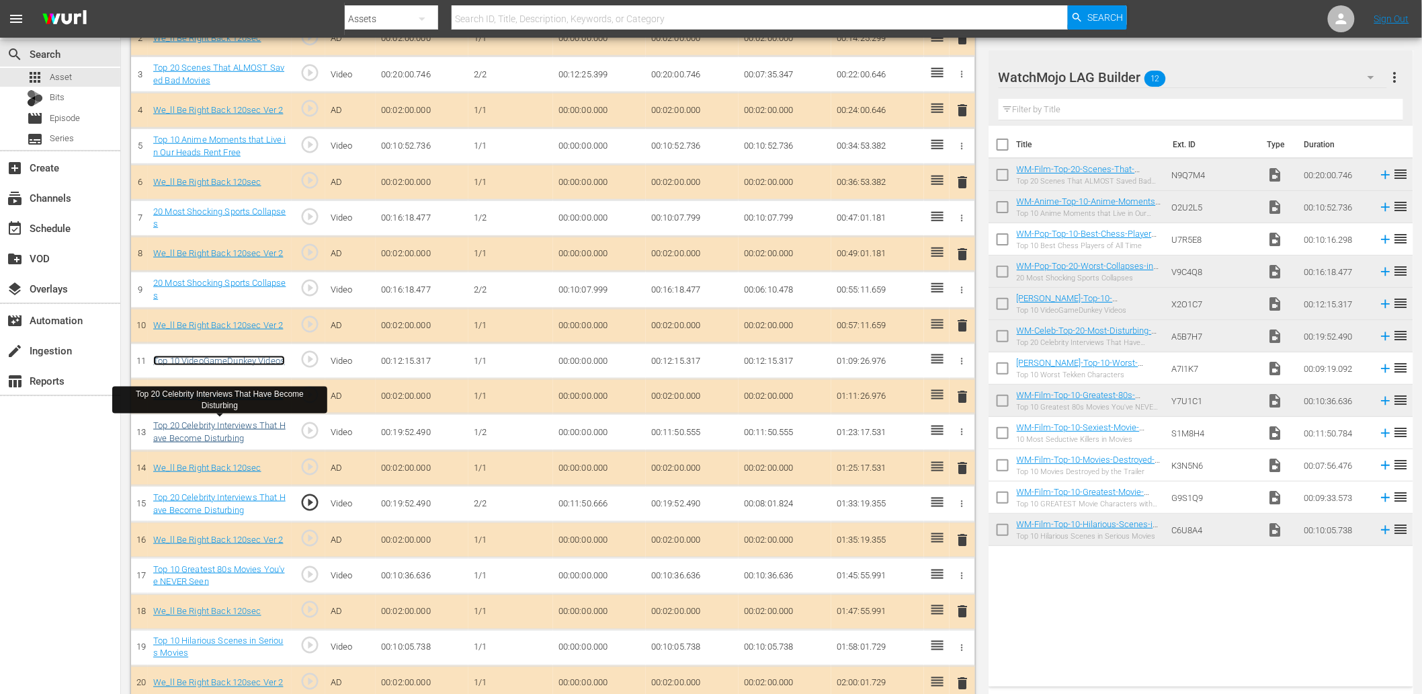
scroll to position [497, 0]
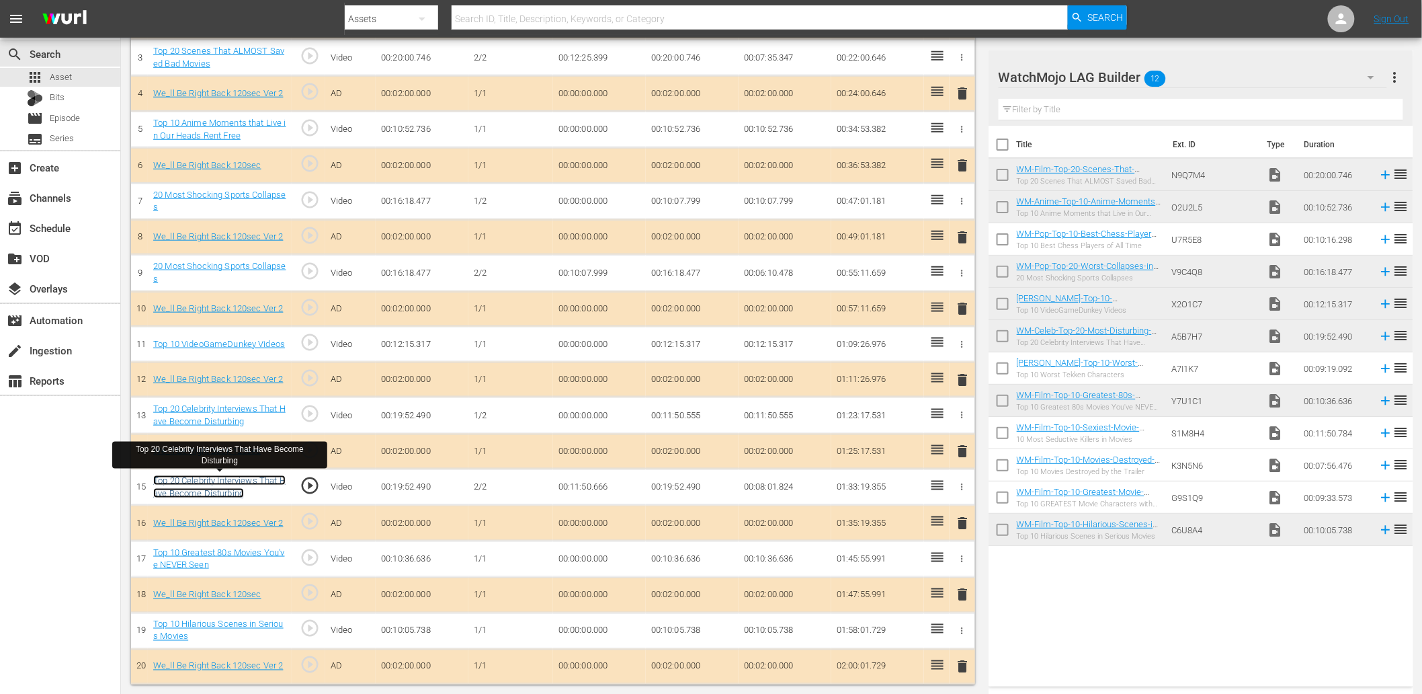
click at [188, 489] on link "Top 20 Celebrity Interviews That Have Become Disturbing" at bounding box center [219, 486] width 132 height 23
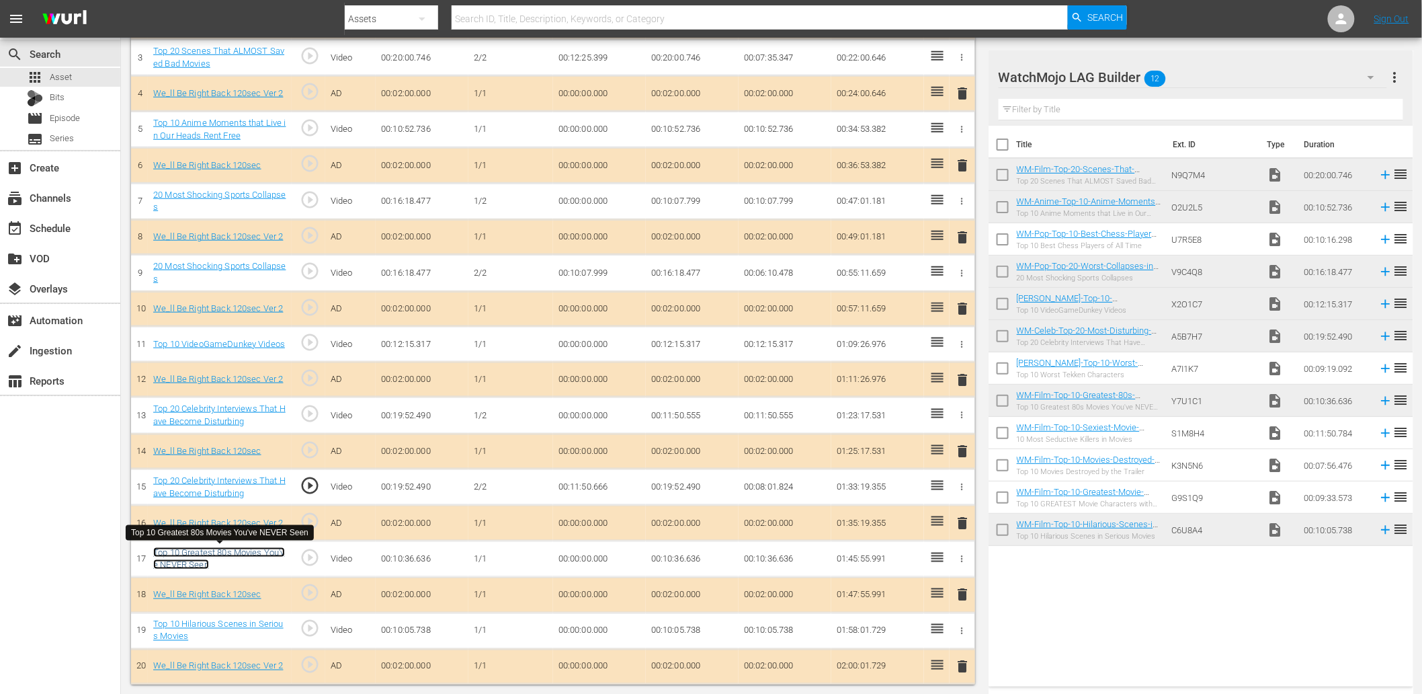
click at [202, 559] on link "Top 10 Greatest 80s Movies You've NEVER Seen" at bounding box center [218, 558] width 131 height 23
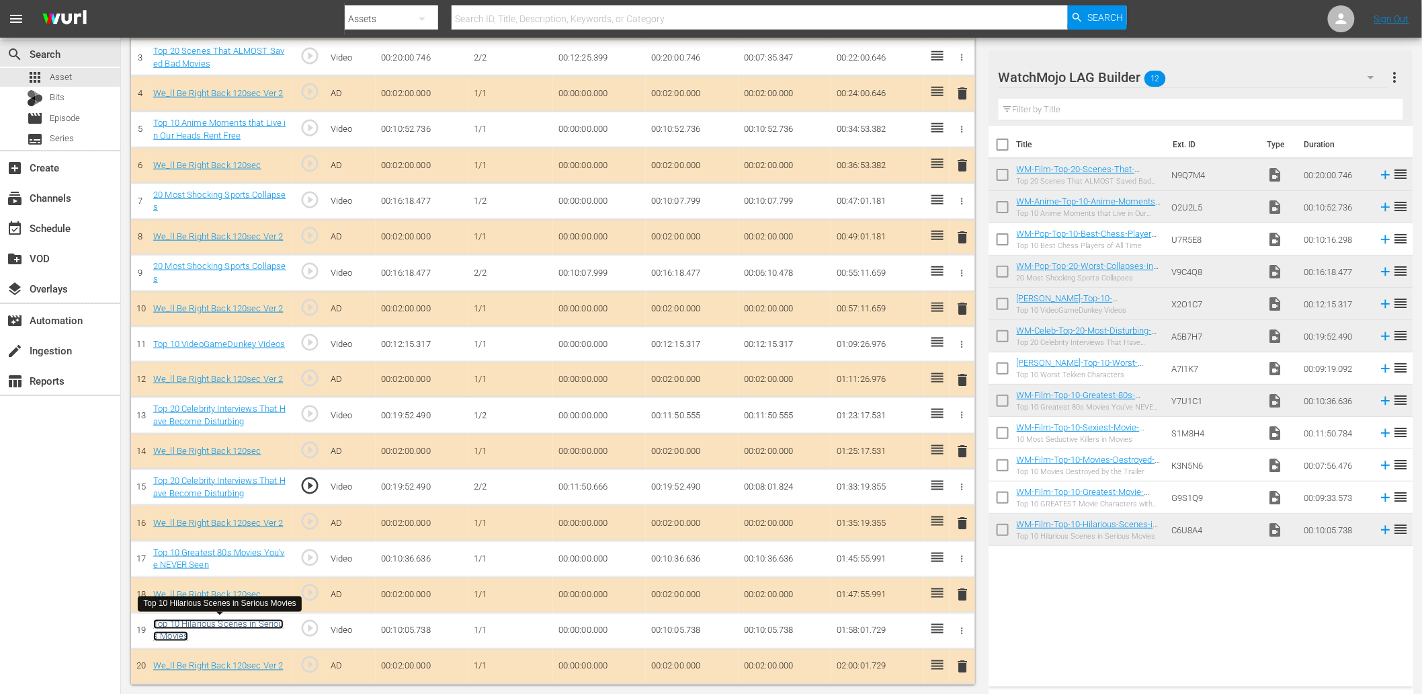
click at [231, 620] on link "Top 10 Hilarious Scenes in Serious Movies" at bounding box center [218, 630] width 130 height 23
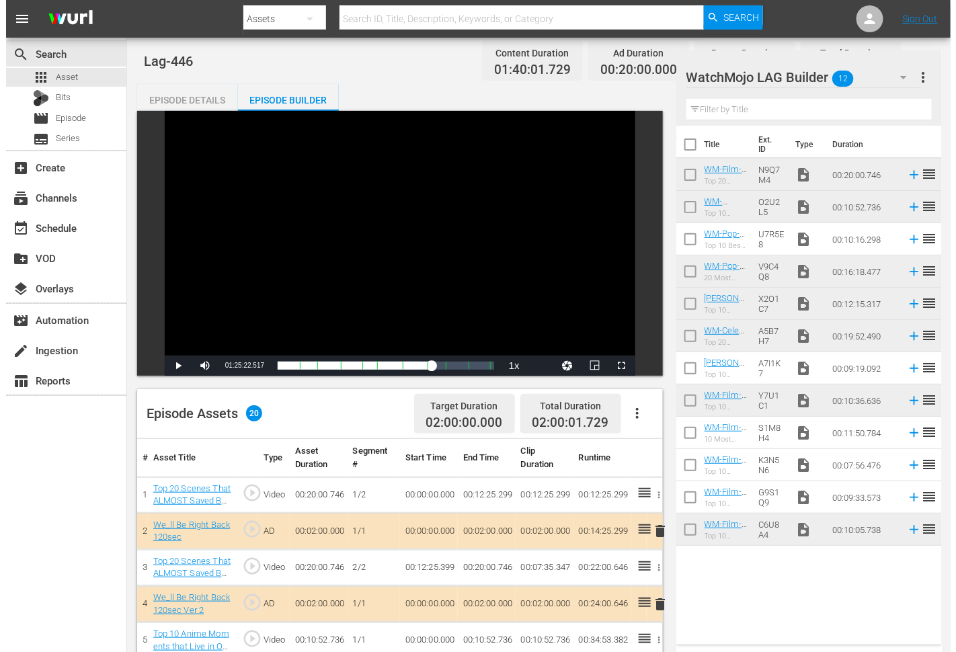
scroll to position [0, 0]
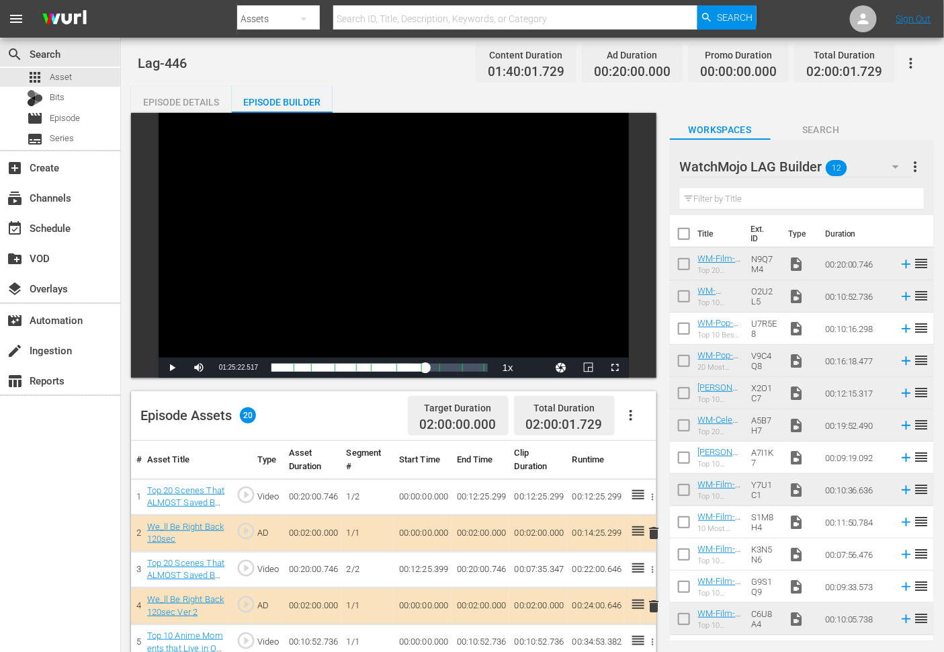
click at [173, 97] on div "Episode Details" at bounding box center [181, 102] width 101 height 32
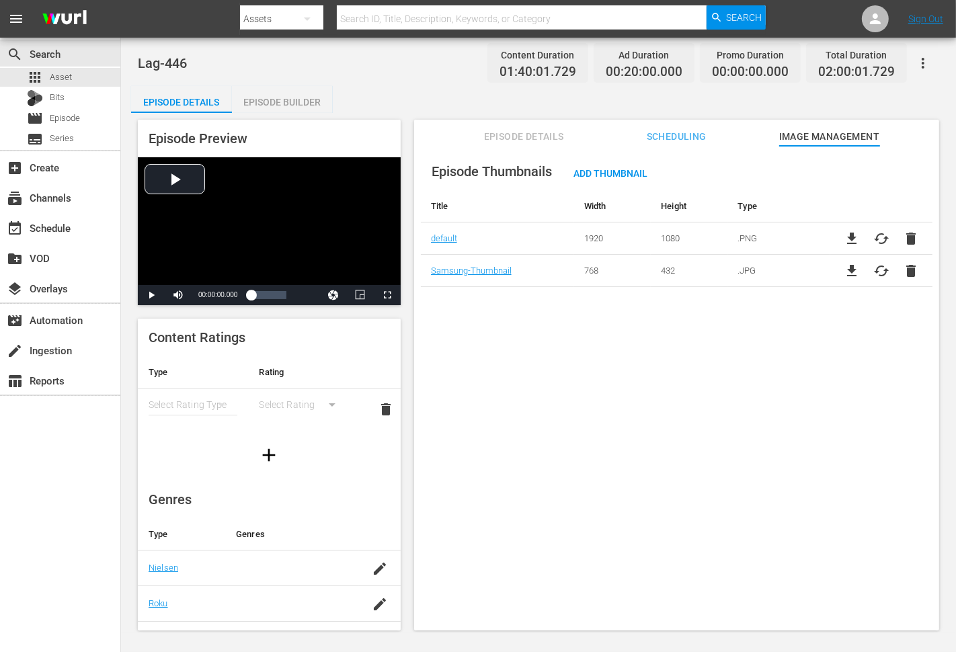
click at [532, 138] on span "Episode Details" at bounding box center [523, 136] width 101 height 17
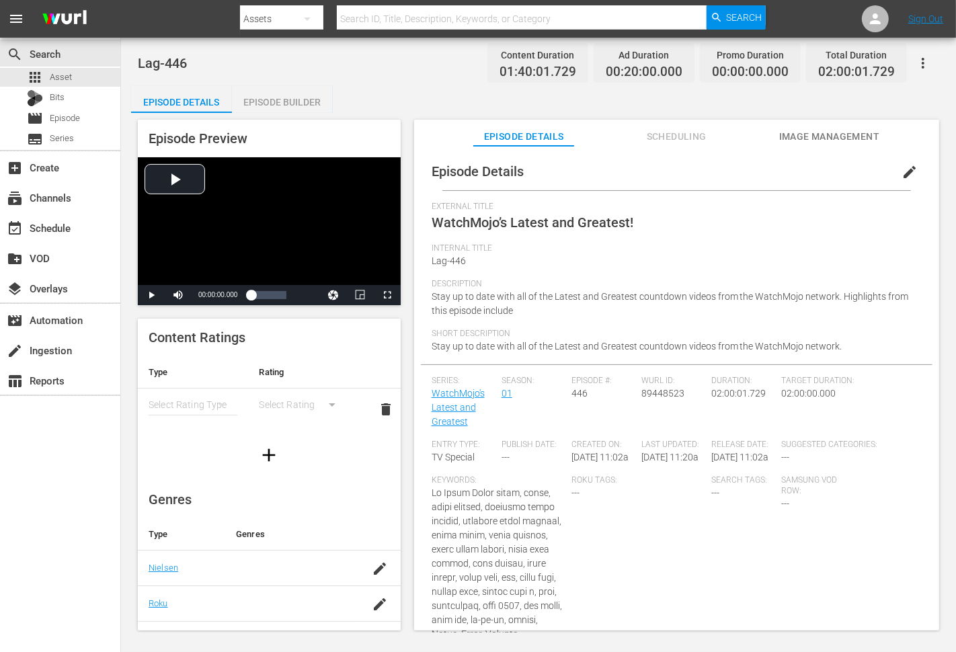
click at [901, 171] on span "edit" at bounding box center [909, 172] width 16 height 16
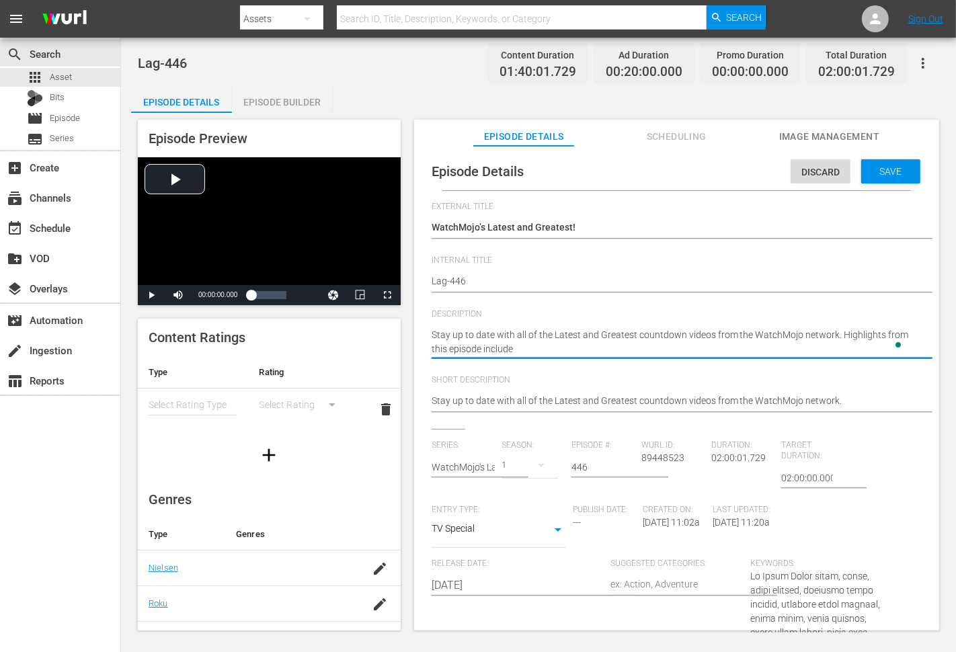
type textarea "Stay up to date with all of the Latest and Greatest countdown videos from the W…"
paste textarea "Top 20 Scenes That ALMOST Saved Bad Movies"
type textarea "Stay up to date with all of the Latest and Greatest countdown videos from the W…"
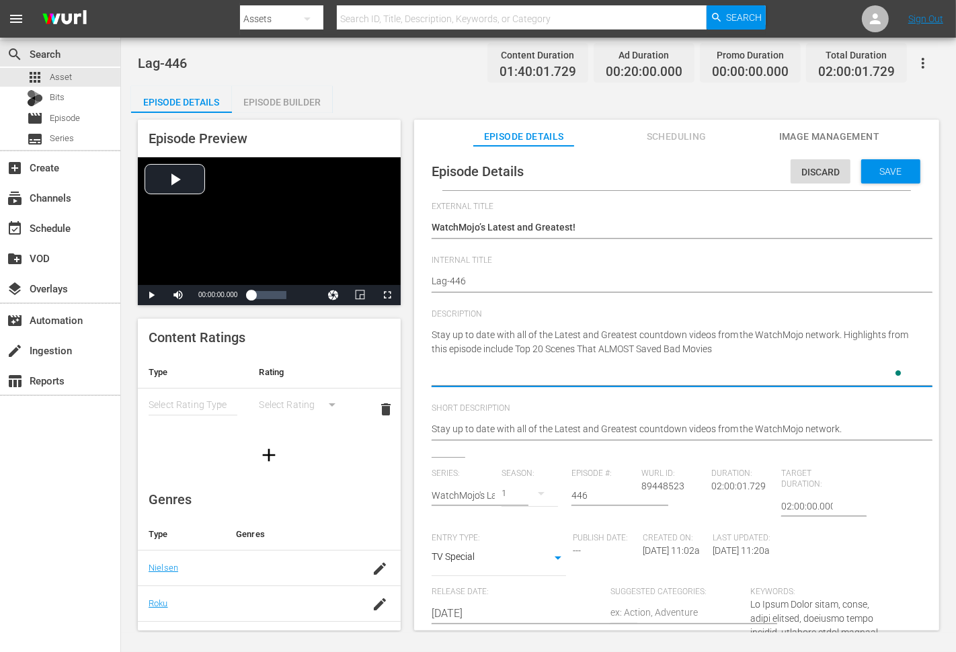
type textarea "Stay up to date with all of the Latest and Greatest countdown videos from the W…"
click at [760, 344] on textarea "Stay up to date with all of the Latest and Greatest countdown videos from the W…" at bounding box center [673, 356] width 483 height 56
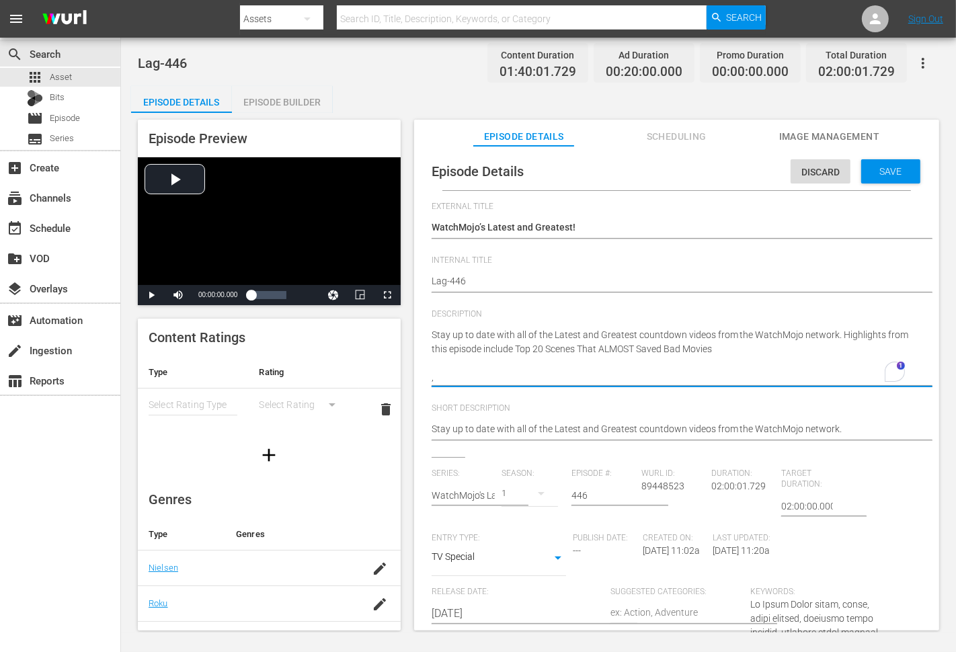
type textarea "Stay up to date with all of the Latest and Greatest countdown videos from the W…"
paste textarea "Top 10 Anime Moments that Live in Our Heads Rent Free"
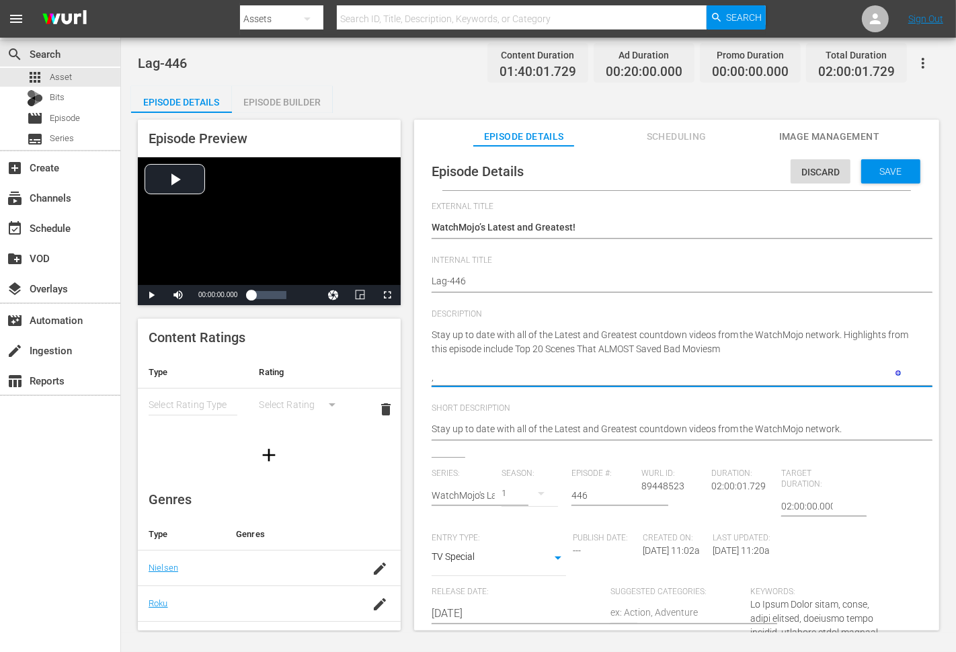
type textarea "Stay up to date with all of the Latest and Greatest countdown videos from the W…"
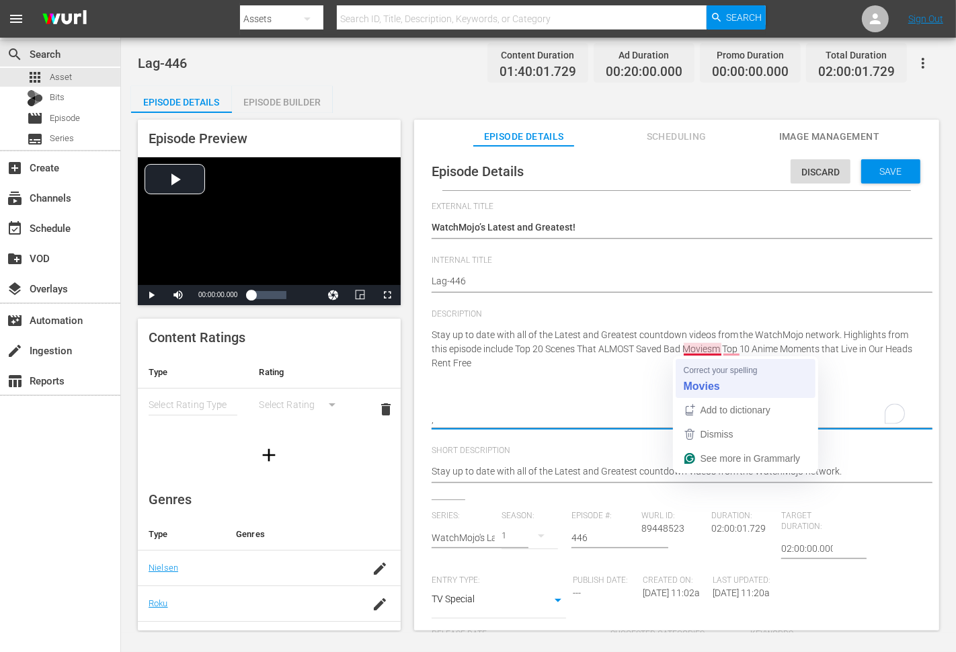
type textarea "Stay up to date with all of the Latest and Greatest countdown videos from the W…"
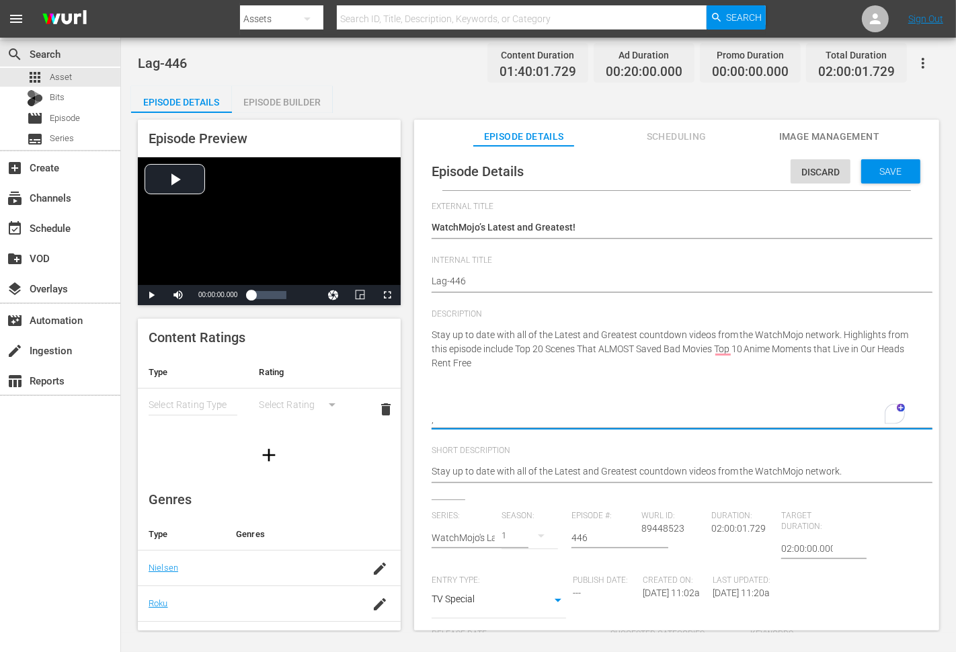
type textarea "Stay up to date with all of the Latest and Greatest countdown videos from the W…"
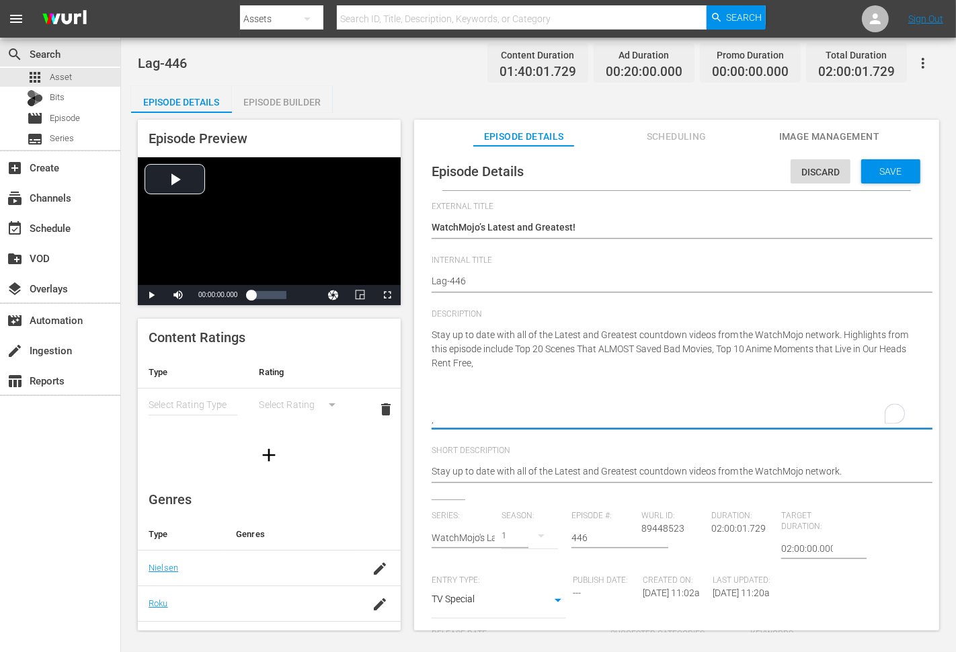
type textarea "Stay up to date with all of the Latest and Greatest countdown videos from the W…"
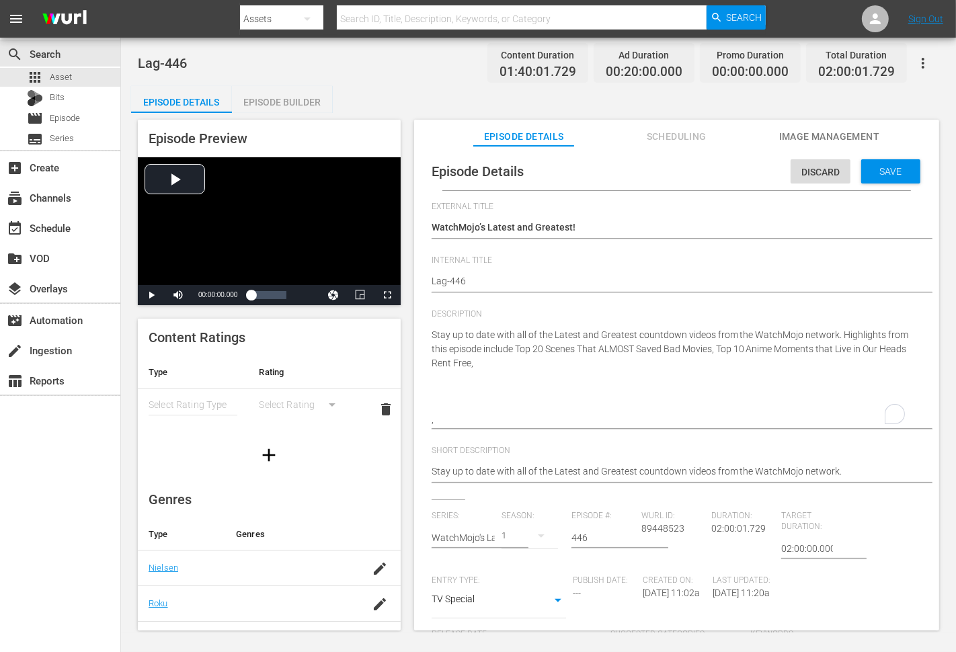
click at [524, 361] on textarea "Stay up to date with all of the Latest and Greatest countdown videos from the W…" at bounding box center [673, 377] width 483 height 99
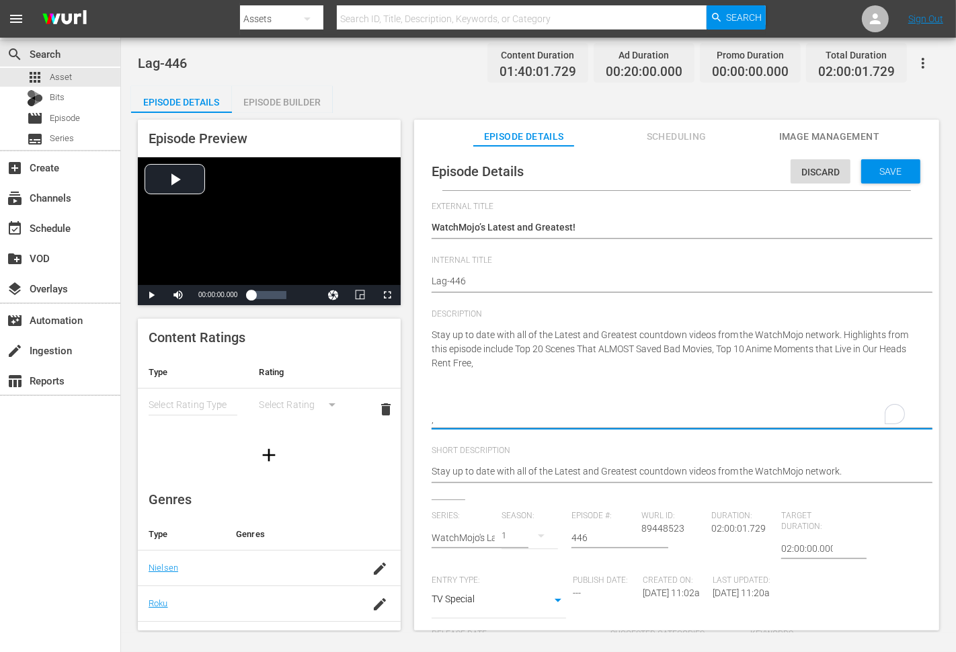
paste textarea "20 Most Shocking Sports Collapses"
type textarea "Stay up to date with all of the Latest and Greatest countdown videos from the W…"
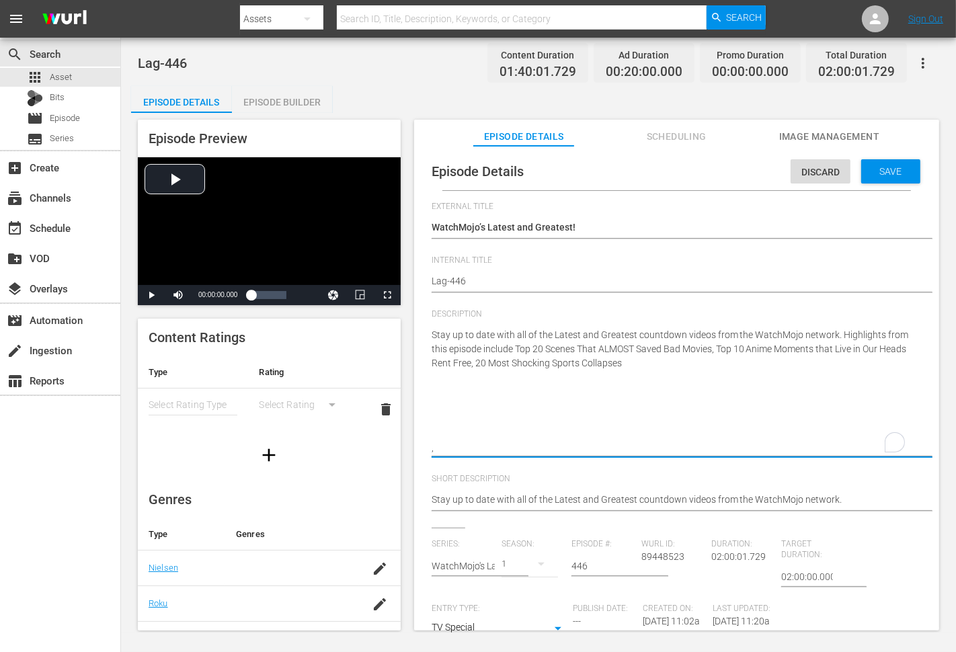
type textarea "Stay up to date with all of the Latest and Greatest countdown videos from the W…"
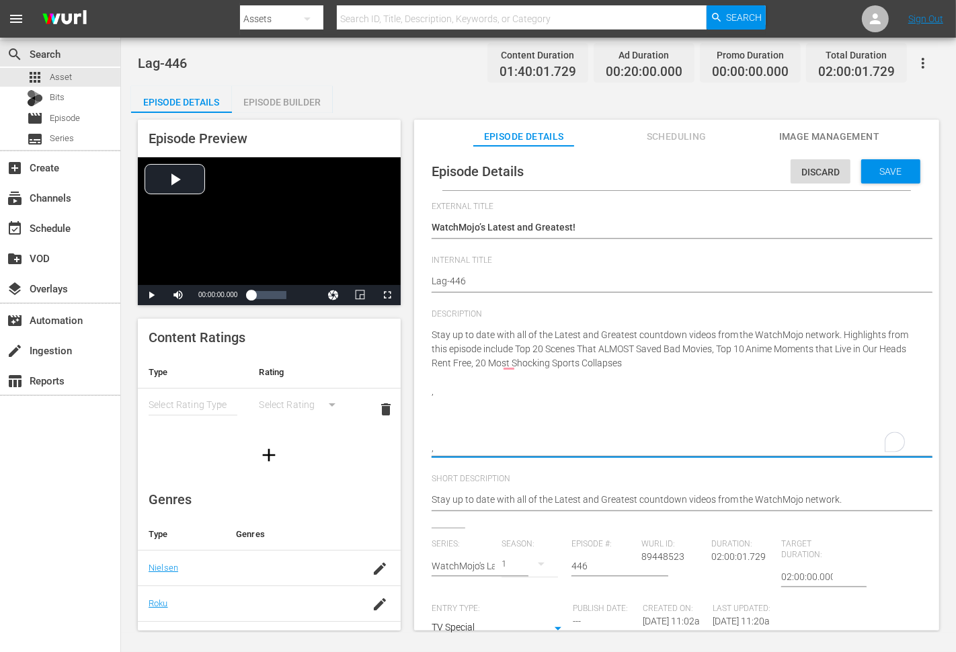
type textarea "Stay up to date with all of the Latest and Greatest countdown videos from the W…"
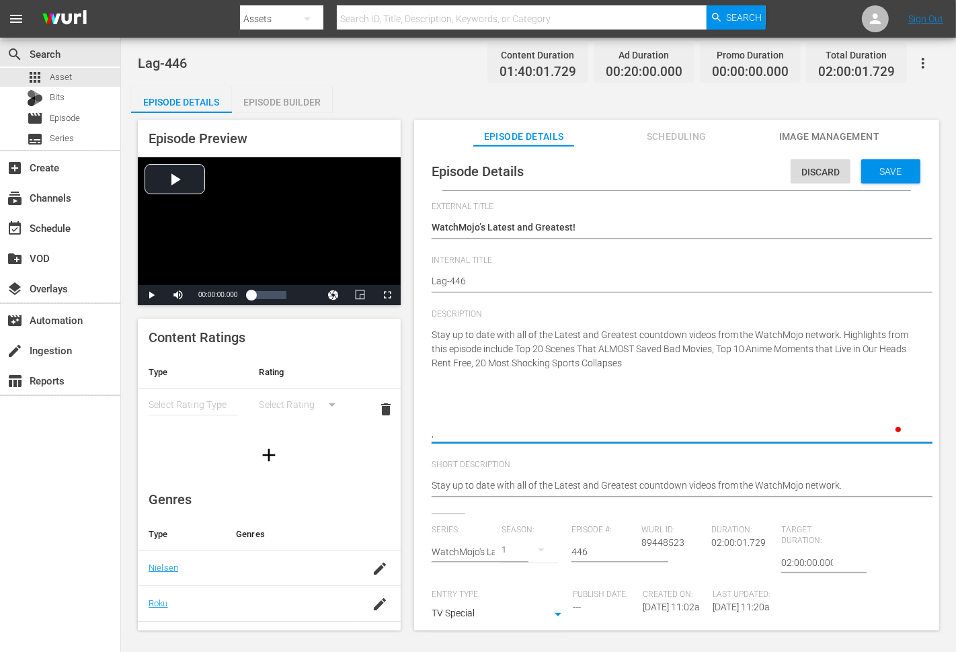
type textarea "Stay up to date with all of the Latest and Greatest countdown videos from the W…"
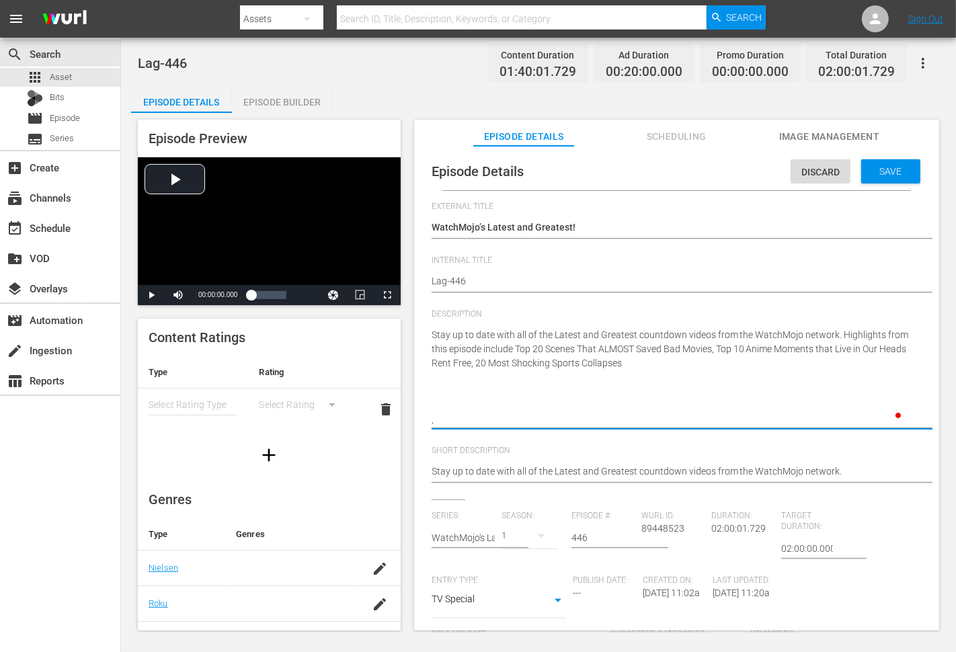
type textarea "Stay up to date with all of the Latest and Greatest countdown videos from the W…"
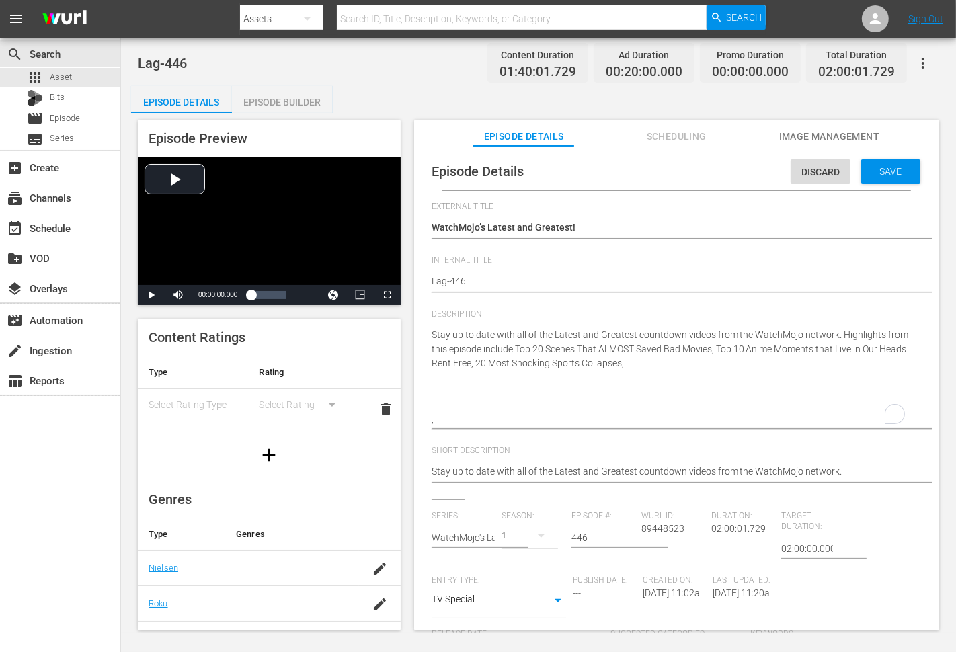
click at [696, 373] on textarea "Stay up to date with all of the Latest and Greatest countdown videos from the W…" at bounding box center [673, 377] width 483 height 99
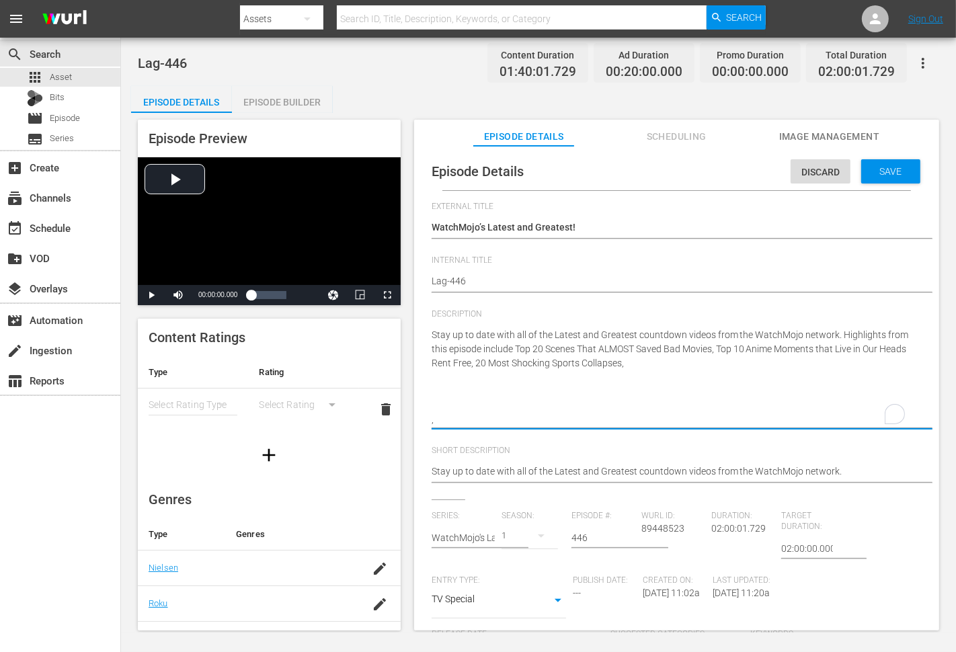
click at [667, 348] on textarea "Stay up to date with all of the Latest and Greatest countdown videos from the W…" at bounding box center [673, 377] width 483 height 99
paste textarea "Top 10 VideoGameDunkey Videos"
type textarea "Stay up to date with all of the Latest and Greatest countdown videos from the W…"
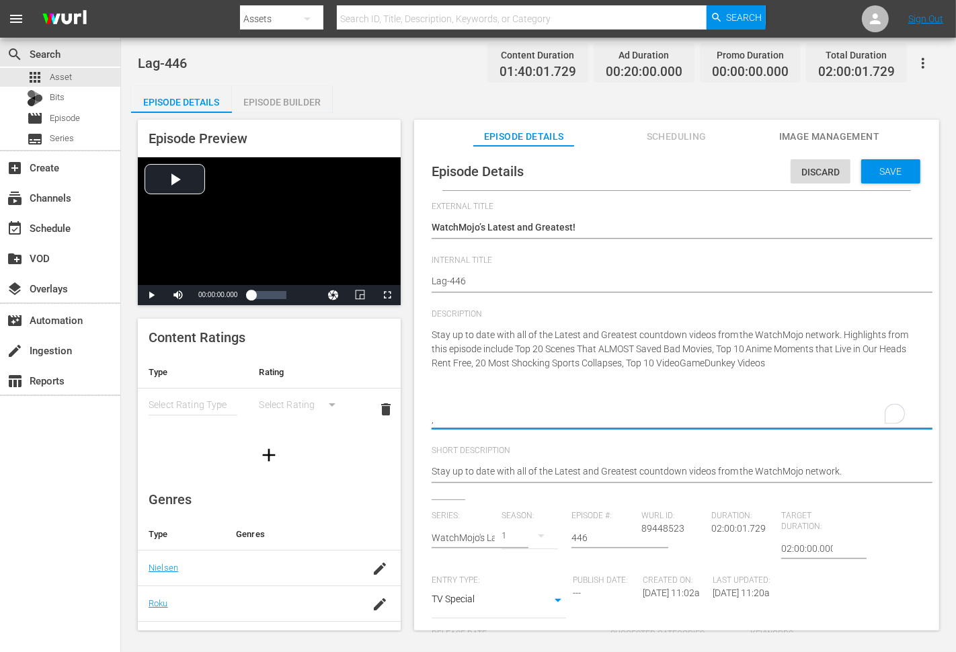
type textarea "Stay up to date with all of the Latest and Greatest countdown videos from the W…"
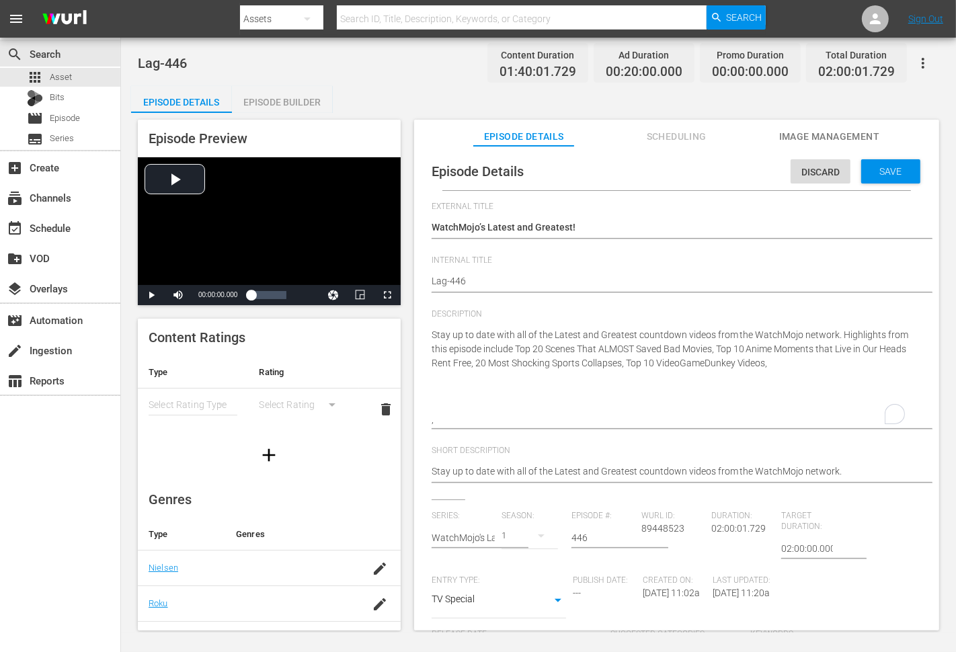
click at [808, 366] on textarea "Stay up to date with all of the Latest and Greatest countdown videos from the W…" at bounding box center [673, 377] width 483 height 99
paste textarea "Top 20 Celebrity Interviews That Have Become Disturbing"
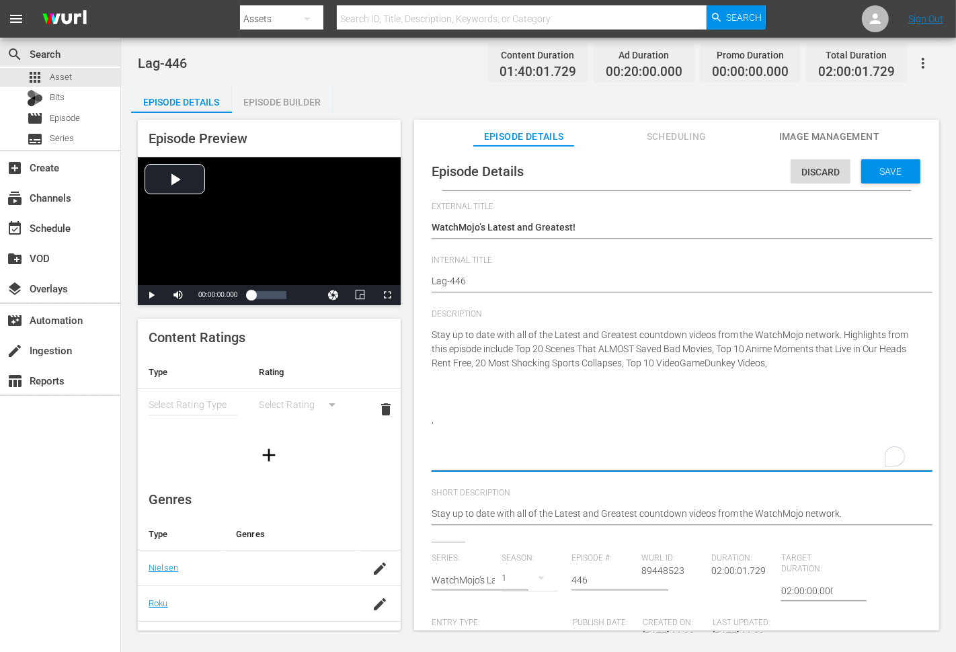
type textarea "Stay up to date with all of the Latest and Greatest countdown videos from the W…"
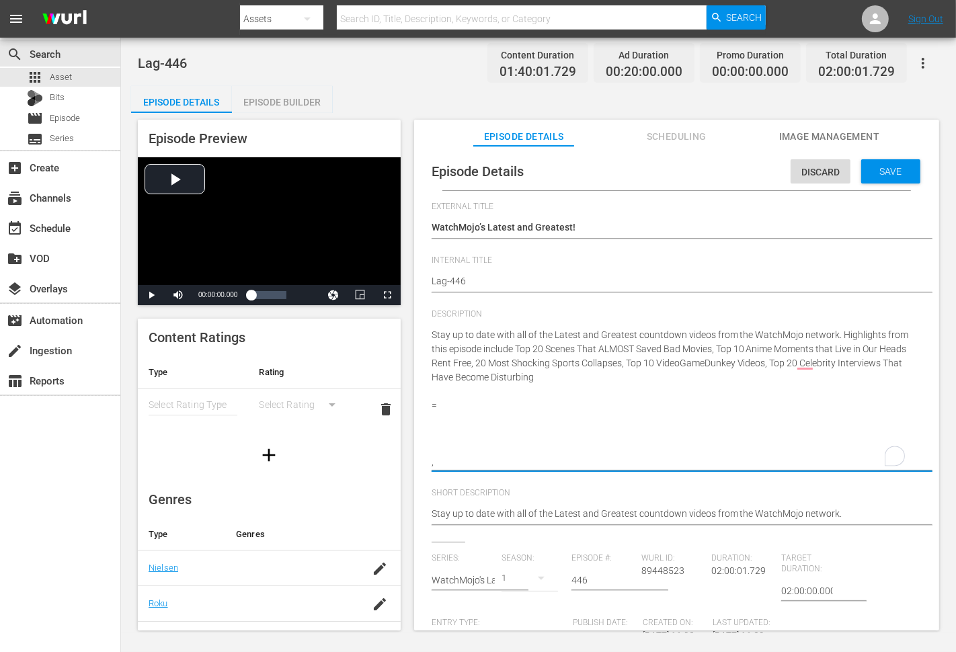
type textarea "Stay up to date with all of the Latest and Greatest countdown videos from the W…"
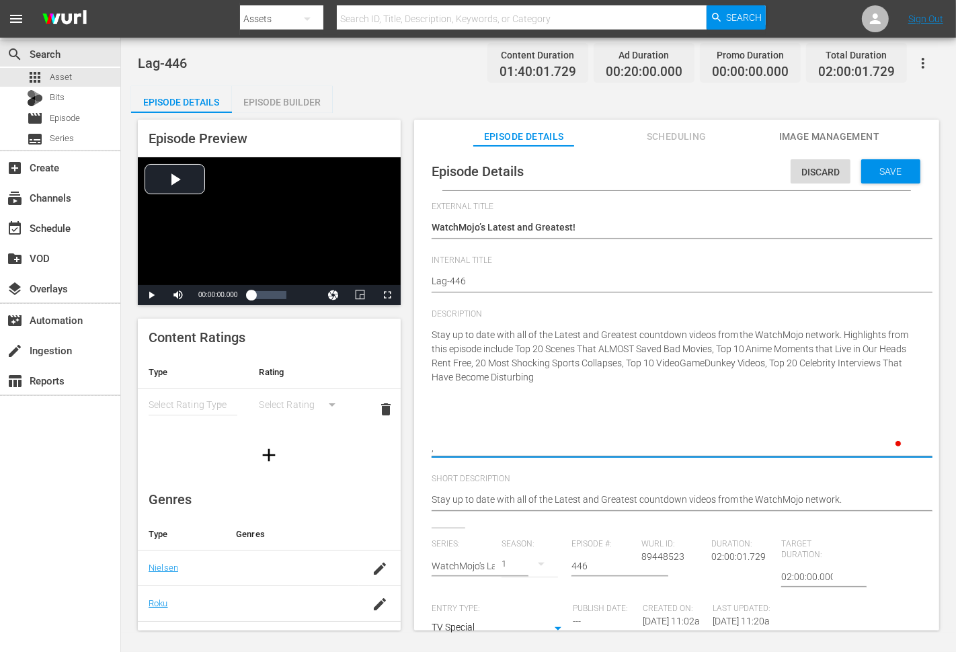
type textarea "Stay up to date with all of the Latest and Greatest countdown videos from the W…"
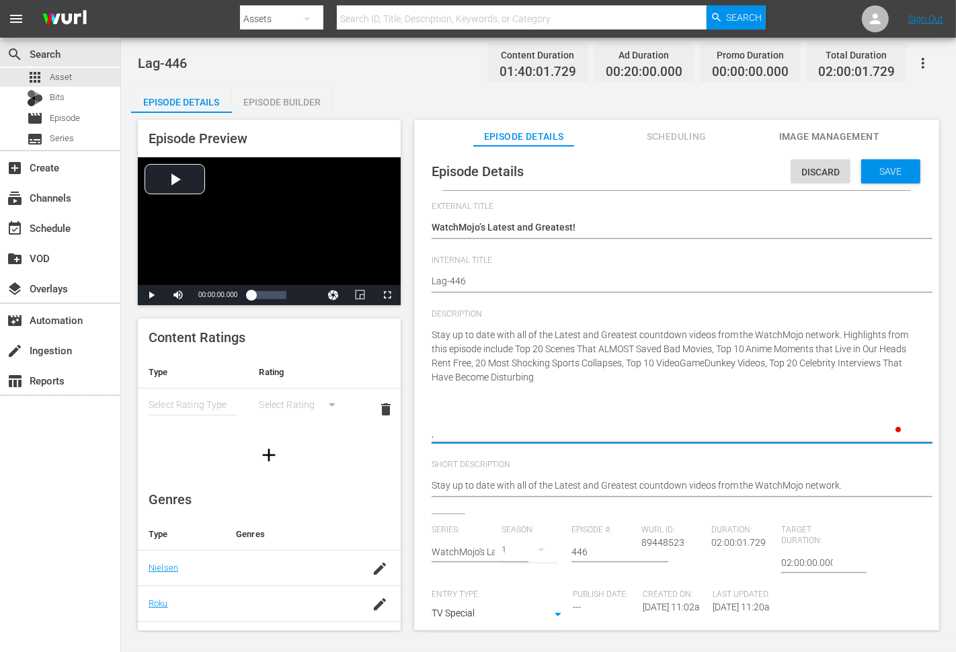
type textarea "Stay up to date with all of the Latest and Greatest countdown videos from the W…"
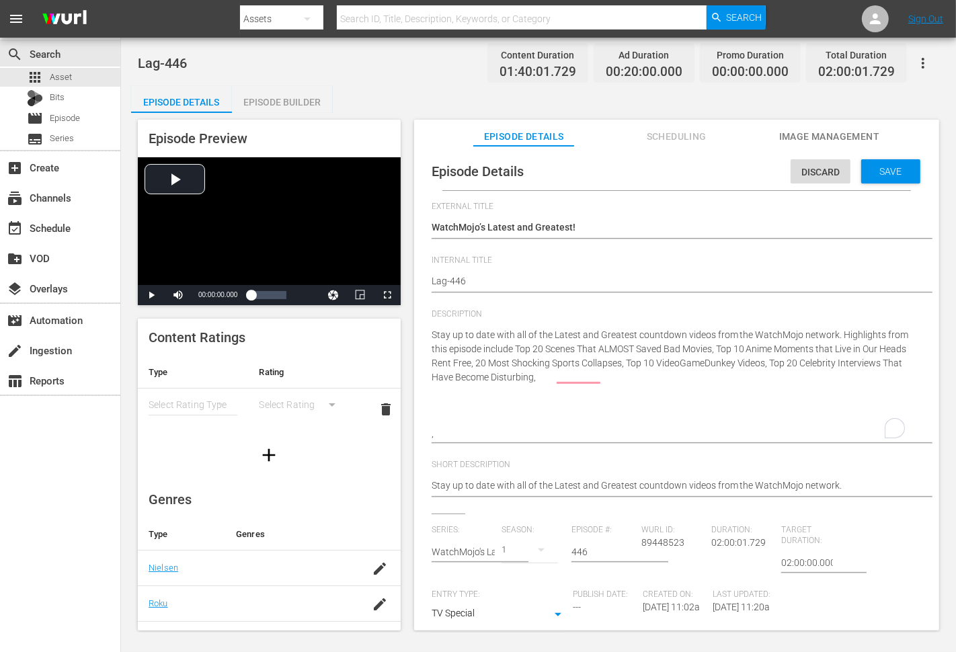
click at [628, 370] on textarea "Stay up to date with all of the Latest and Greatest countdown videos from the W…" at bounding box center [673, 384] width 483 height 113
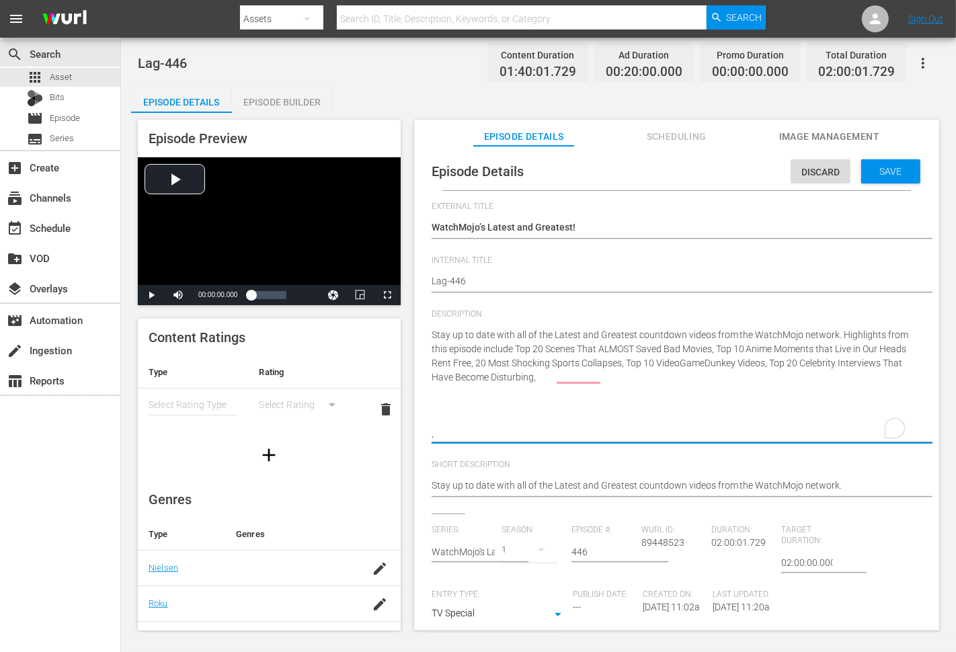
paste textarea "Top 10 Greatest 80s Movies You've NEVER Seen"
type textarea "Stay up to date with all of the Latest and Greatest countdown videos from the W…"
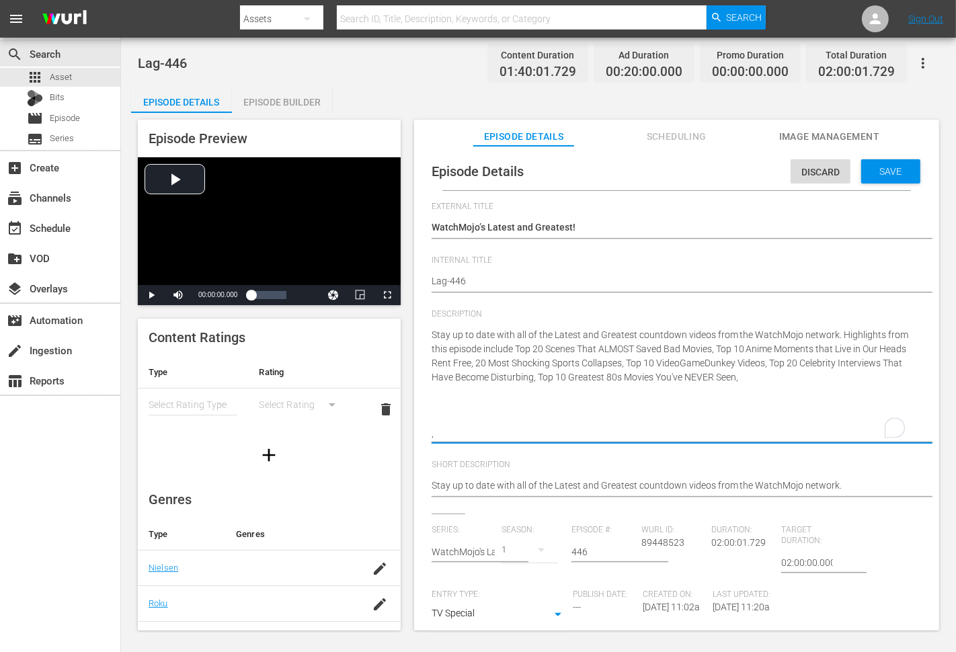
type textarea "Stay up to date with all of the Latest and Greatest countdown videos from the W…"
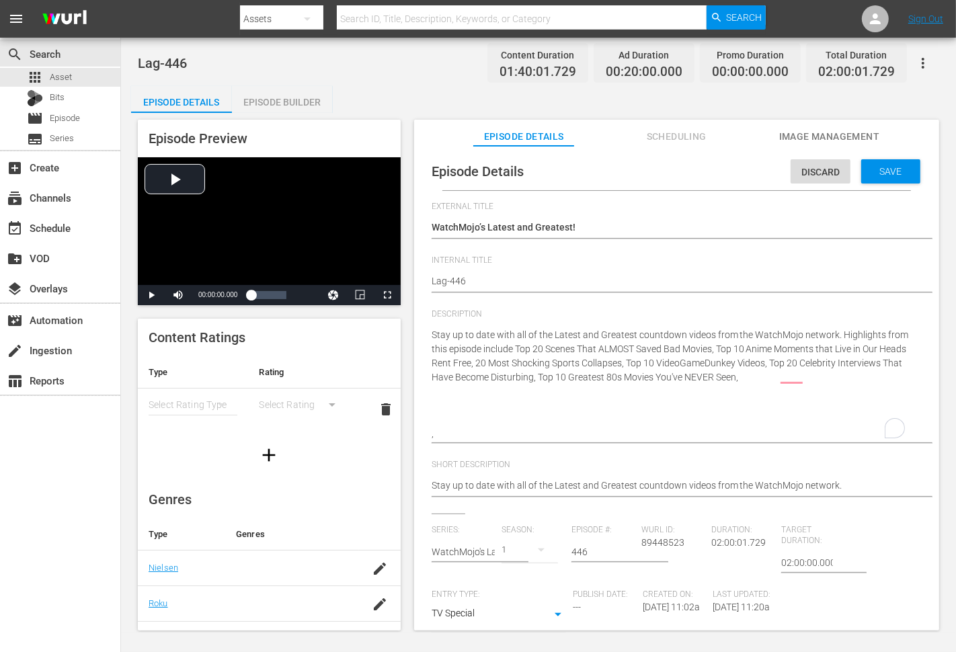
click at [819, 379] on textarea "Stay up to date with all of the Latest and Greatest countdown videos from the W…" at bounding box center [673, 384] width 483 height 113
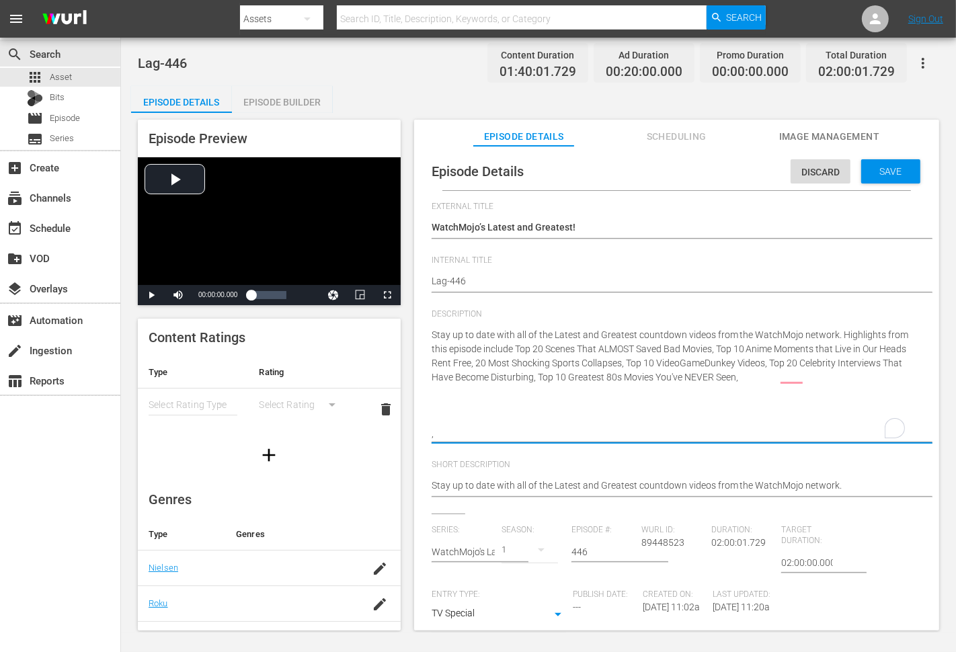
paste textarea "Top 10 Hilarious Scenes in Serious Movies"
type textarea "Stay up to date with all of the Latest and Greatest countdown videos from the W…"
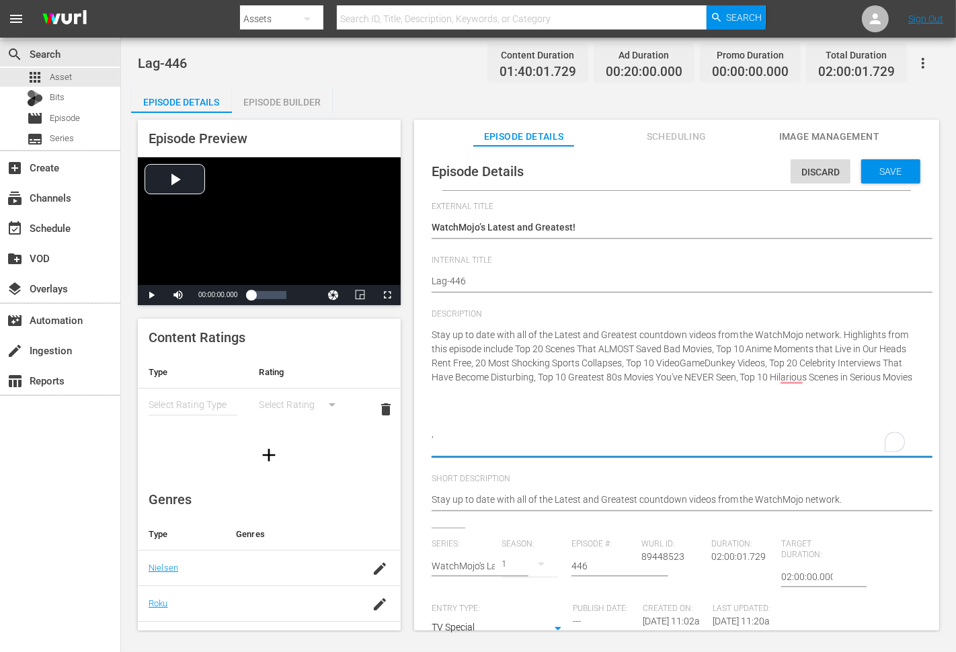
type textarea "Stay up to date with all of the Latest and Greatest countdown videos from the W…"
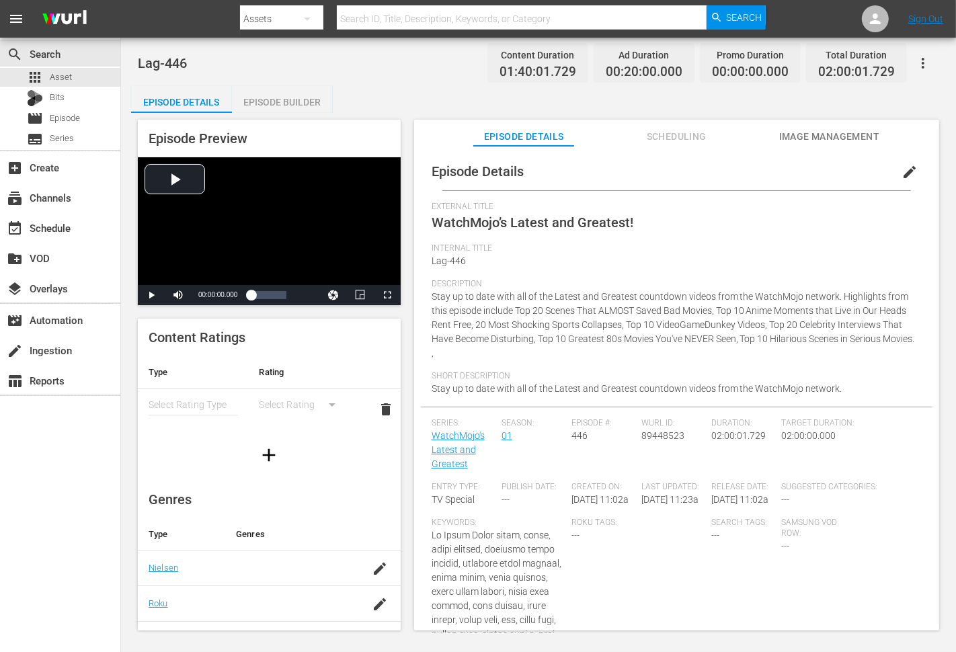
click at [907, 172] on span "edit" at bounding box center [909, 172] width 16 height 16
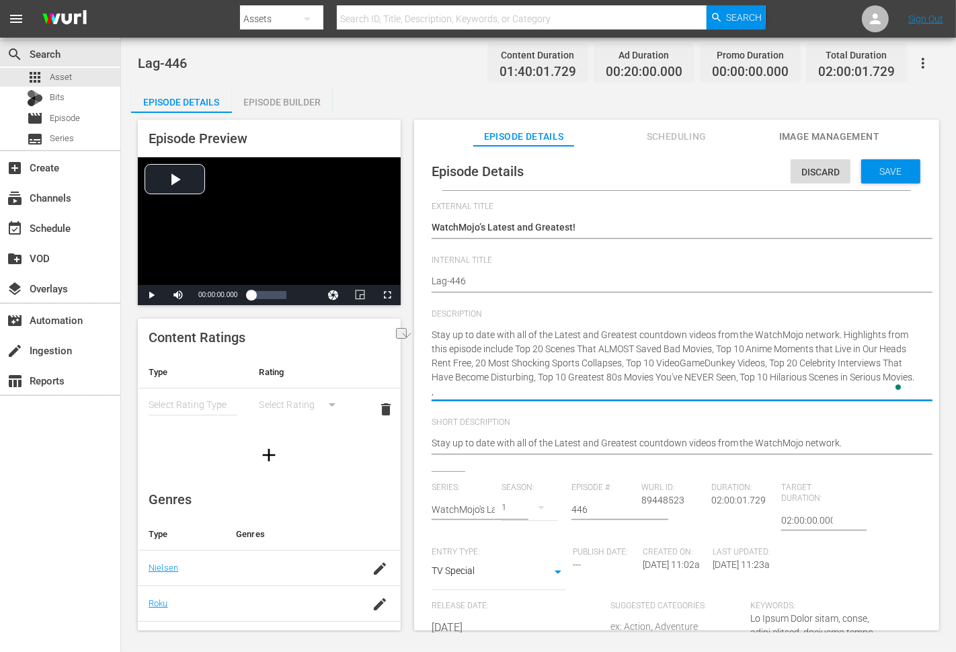
type textarea "Stay up to date with all of the Latest and Greatest countdown videos from the W…"
paste textarea "Bet you can’t watch just one!"
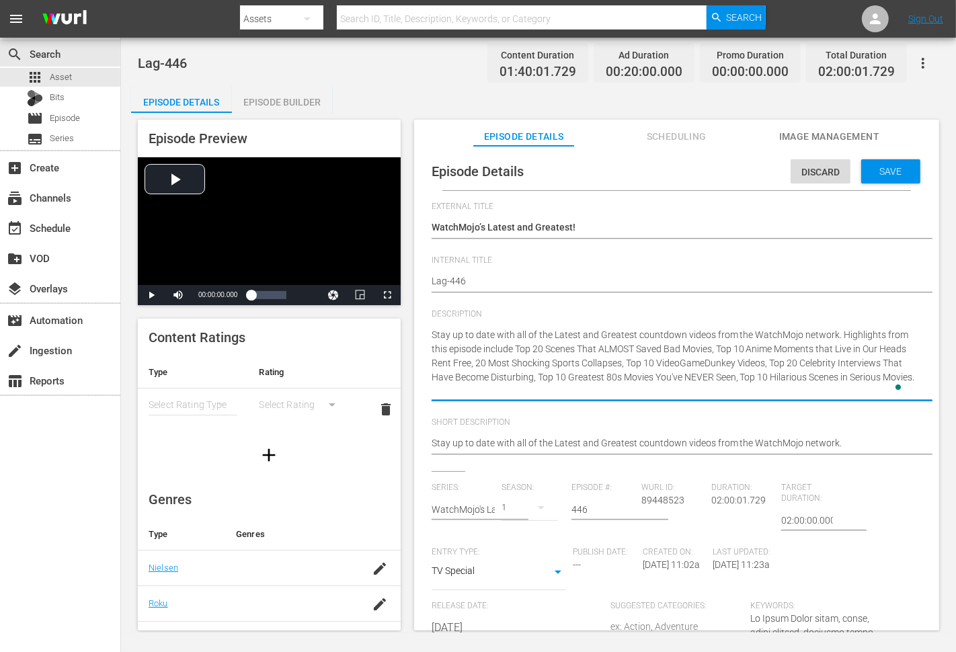
type textarea "Stay up to date with all of the Latest and Greatest countdown videos from the W…"
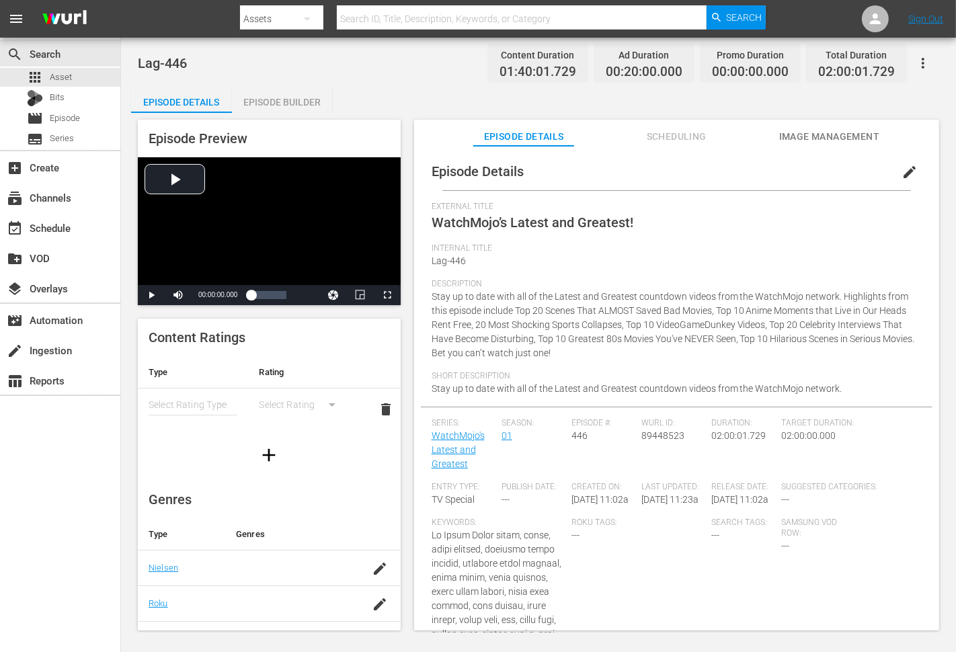
click at [434, 300] on span "Stay up to date with all of the Latest and Greatest countdown videos from the W…" at bounding box center [673, 324] width 483 height 67
click at [507, 313] on span "Stay up to date with all of the Latest and Greatest countdown videos from the W…" at bounding box center [673, 324] width 483 height 67
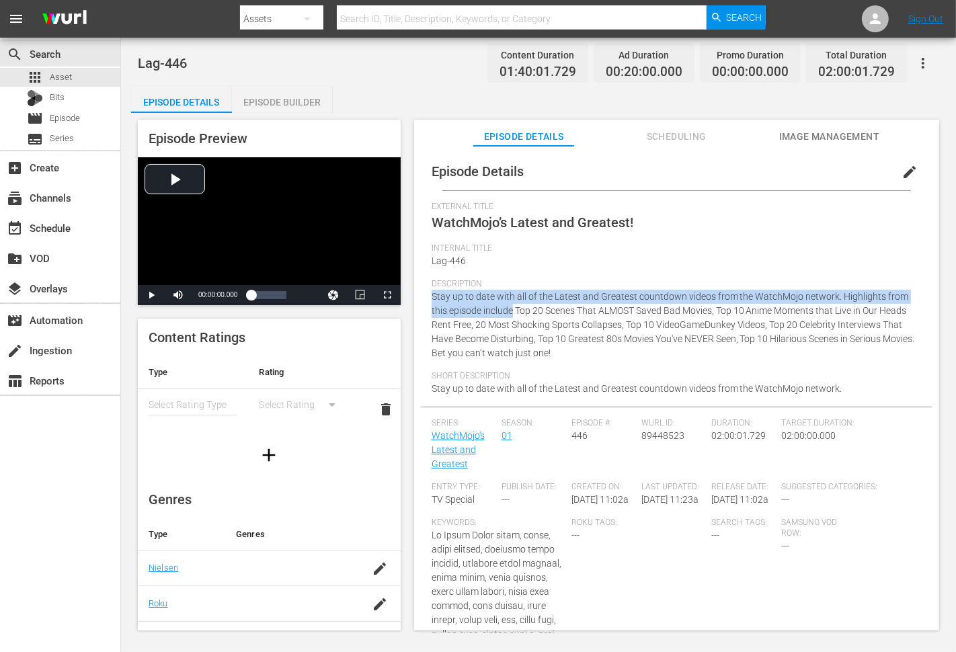
copy span "Stay up to date with all of the Latest and Greatest countdown videos from the W…"
click at [433, 391] on span "Stay up to date with all of the Latest and Greatest countdown videos from the W…" at bounding box center [637, 388] width 411 height 11
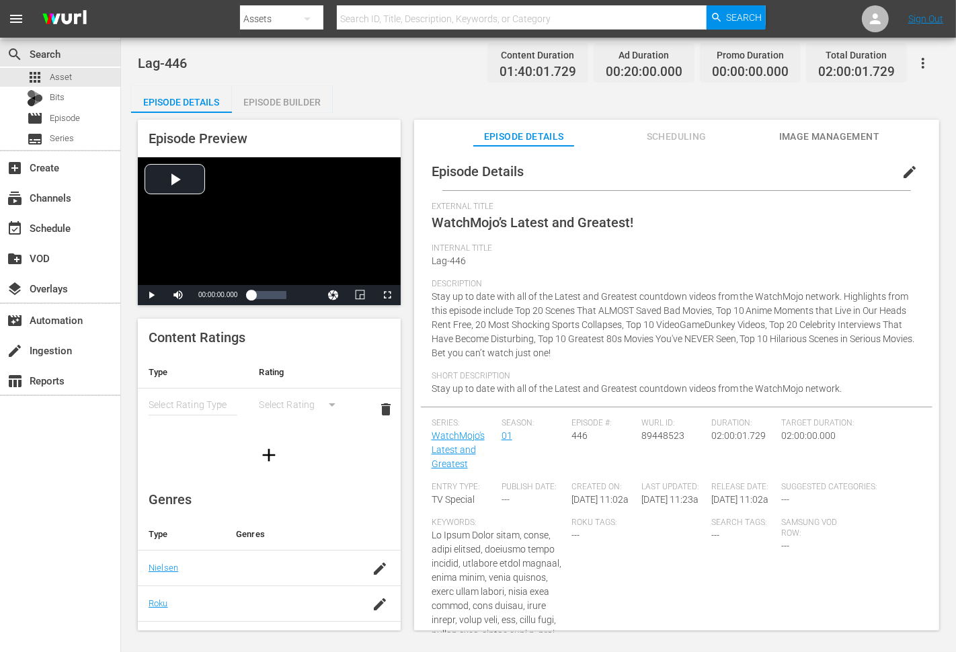
click at [433, 391] on span "Stay up to date with all of the Latest and Greatest countdown videos from the W…" at bounding box center [637, 388] width 411 height 11
click at [839, 393] on div "Short Description Stay up to date with all of the Latest and Greatest countdown…" at bounding box center [677, 389] width 490 height 36
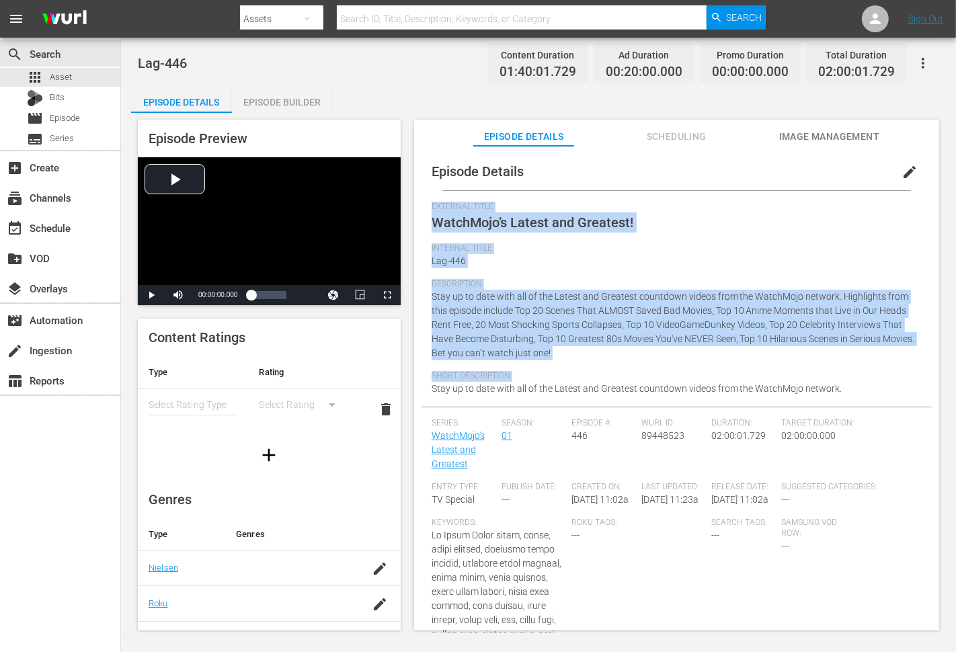
copy div "External Title WatchMojo’s Latest and Greatest! Internal Title Lag-446 Descript…"
click at [519, 352] on span "Stay up to date with all of the Latest and Greatest countdown videos from the W…" at bounding box center [673, 324] width 483 height 67
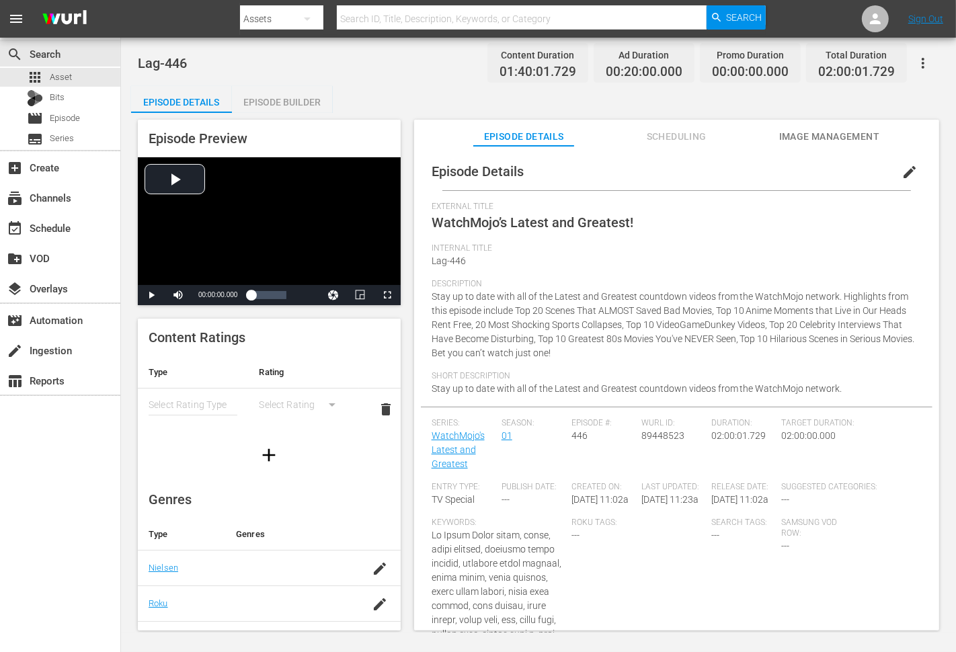
click at [519, 352] on span "Stay up to date with all of the Latest and Greatest countdown videos from the W…" at bounding box center [673, 324] width 483 height 67
click at [647, 351] on div "Description Stay up to date with all of the Latest and Greatest countdown video…" at bounding box center [677, 325] width 490 height 92
copy span "Bet you can’t watch just one!"
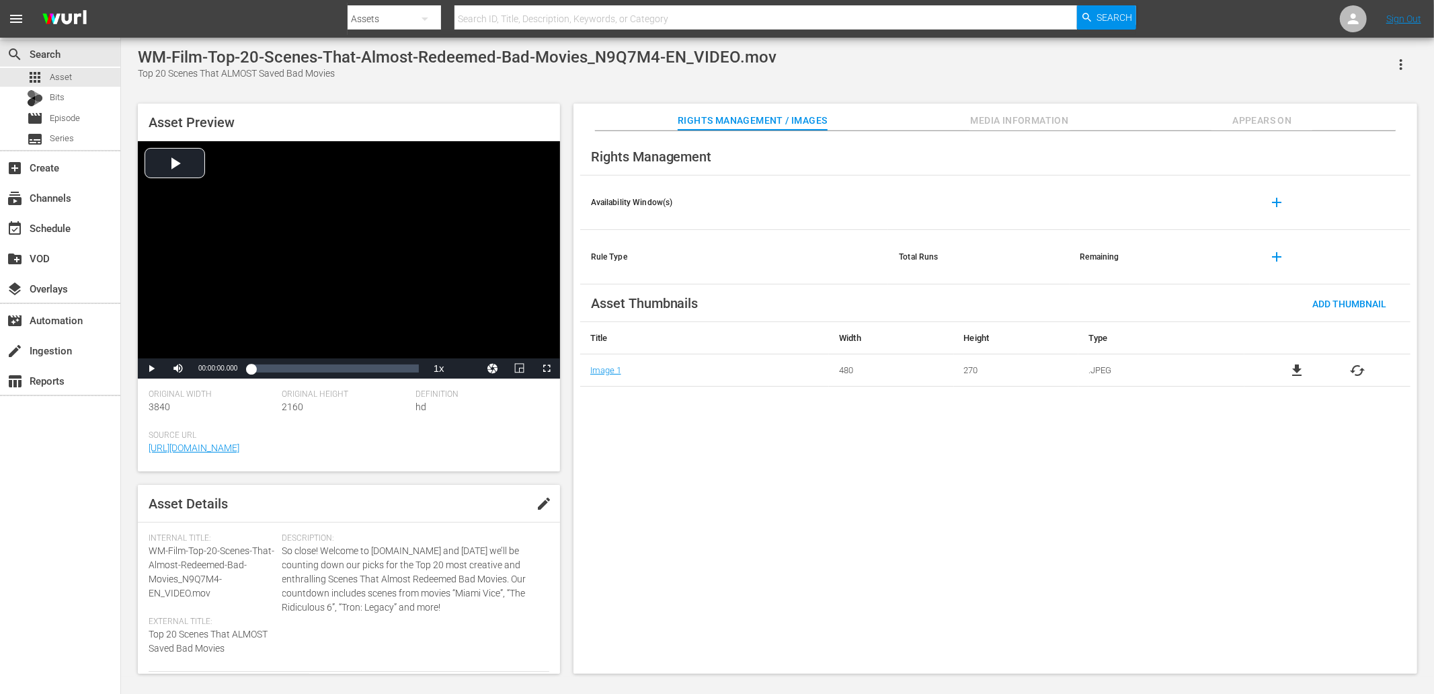
click at [656, 69] on div "Top 20 Scenes That ALMOST Saved Bad Movies" at bounding box center [457, 74] width 639 height 14
drag, startPoint x: 377, startPoint y: 85, endPoint x: 126, endPoint y: 75, distance: 250.9
click at [126, 75] on div "WM-Film-Top-20-Scenes-That-Almost-Redeemed-Bad-Movies_N9Q7M4-EN_VIDEO.mov Top 2…" at bounding box center [777, 357] width 1313 height 639
click at [142, 78] on div "Top 20 Scenes That ALMOST Saved Bad Movies" at bounding box center [457, 74] width 639 height 14
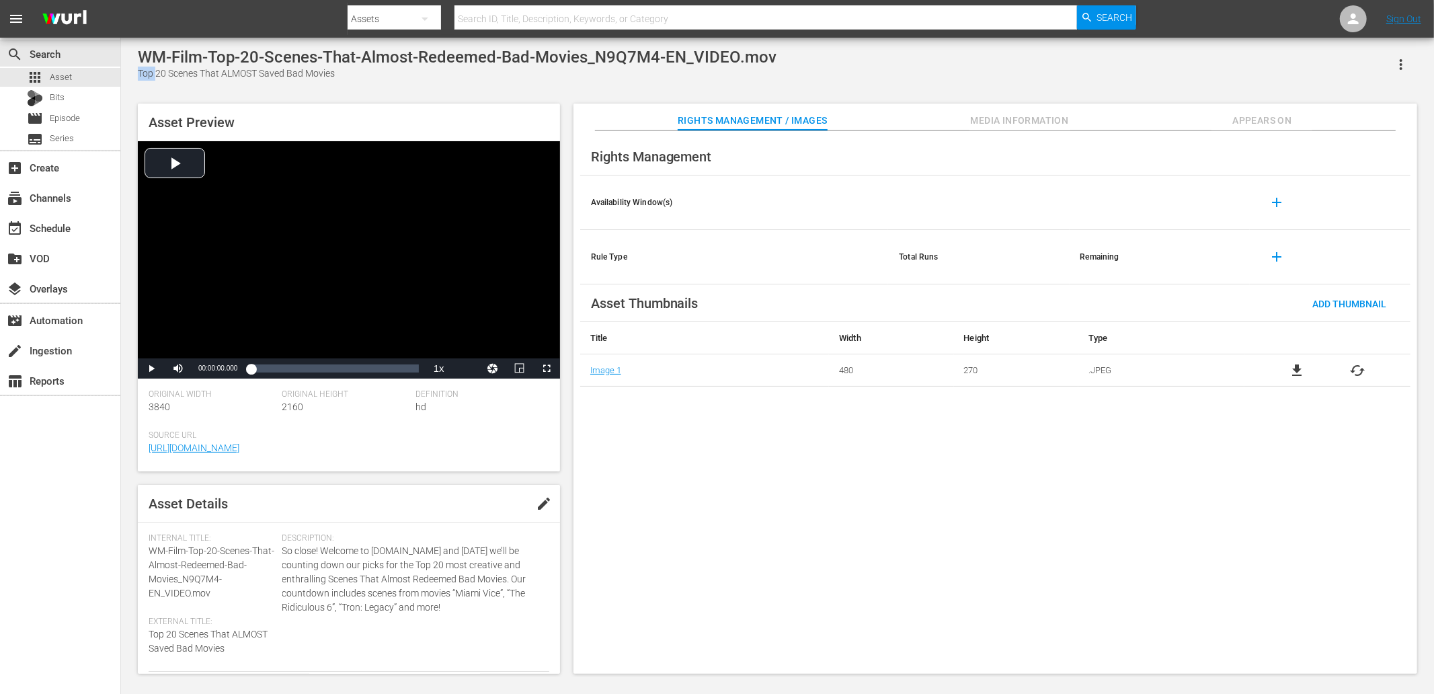
click at [352, 75] on div "Top 20 Scenes That ALMOST Saved Bad Movies" at bounding box center [457, 74] width 639 height 14
click at [373, 83] on div "WM-Anime-Top-10-Anime-Moments-that-Live-in-Our-Heads-Rent-Free_O2U2L5-EN_VIDEO.…" at bounding box center [777, 357] width 1293 height 619
click at [142, 77] on div "Top 10 Anime Moments that Live in Our Heads Rent Free" at bounding box center [483, 74] width 690 height 14
click at [391, 74] on div "Top 10 Anime Moments that Live in Our Heads Rent Free" at bounding box center [483, 74] width 690 height 14
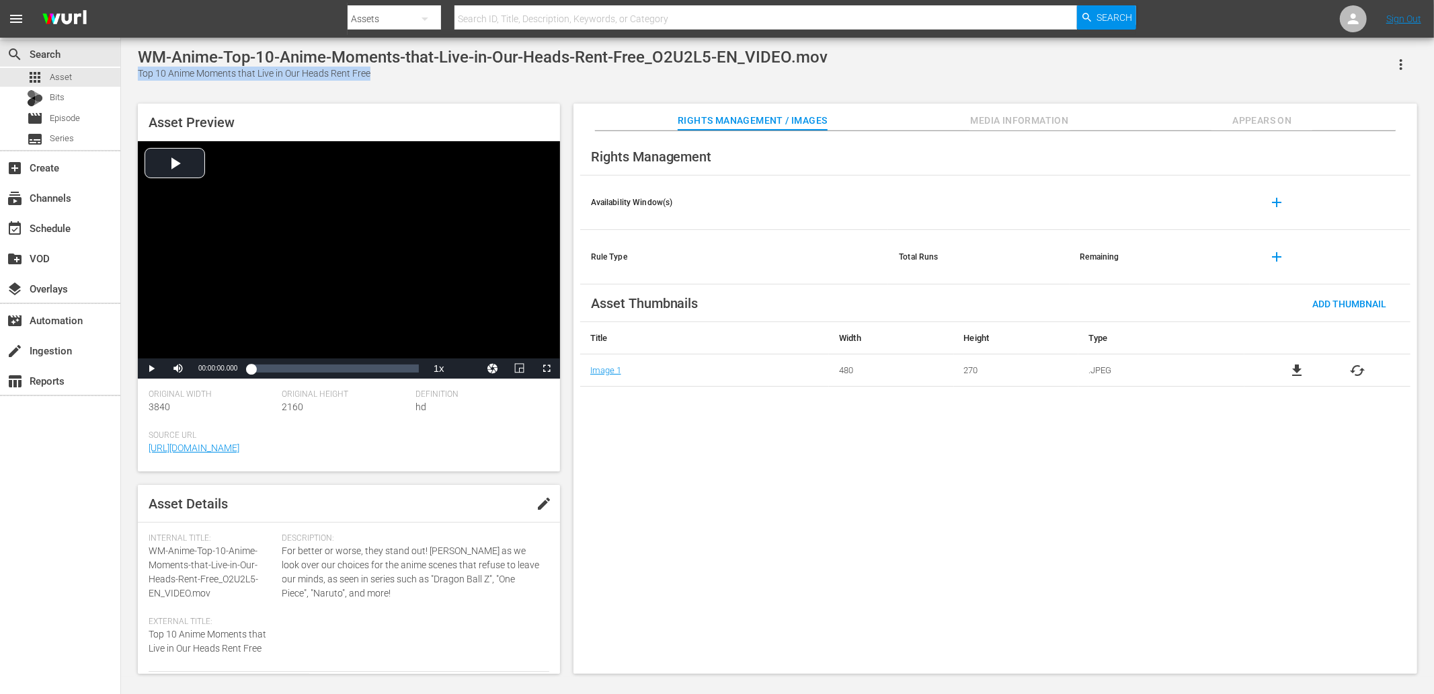
copy div "Top 10 Anime Moments that Live in Our Heads Rent Free"
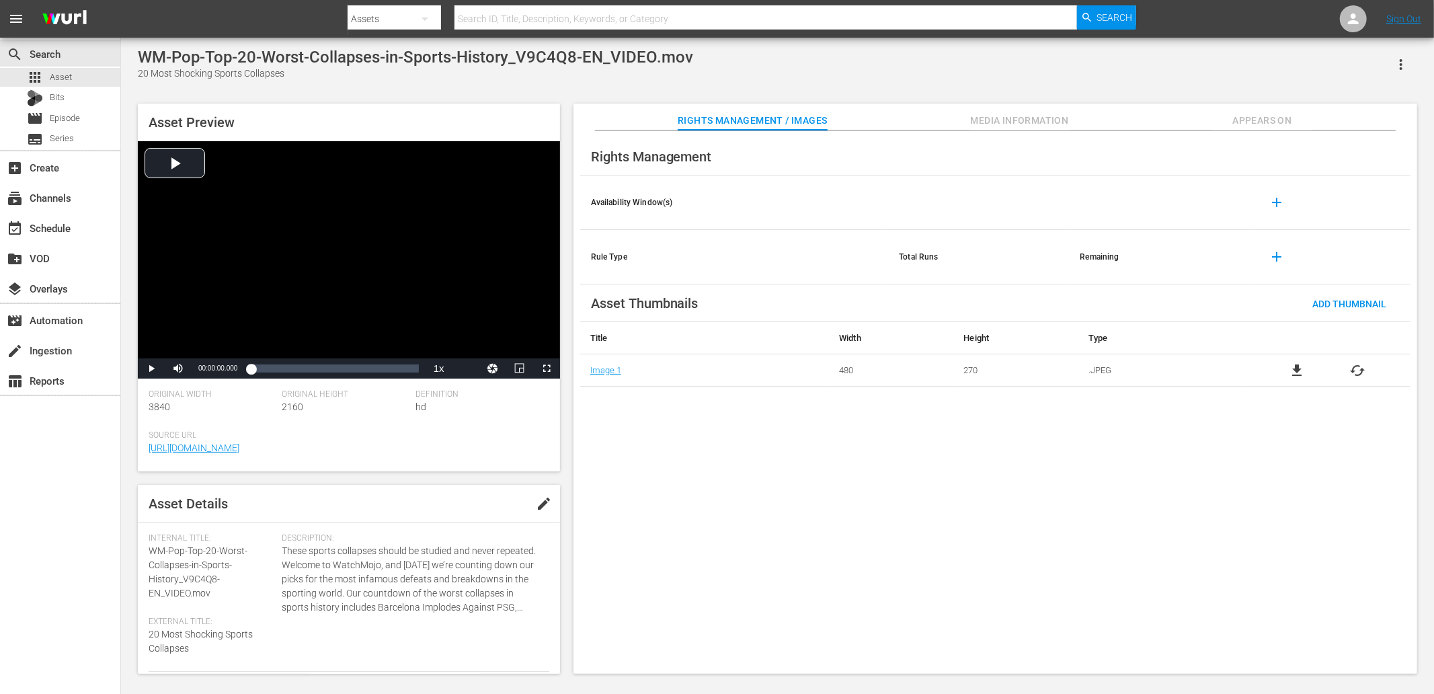
click at [142, 74] on div "20 Most Shocking Sports Collapses" at bounding box center [415, 74] width 555 height 14
click at [299, 75] on div "20 Most Shocking Sports Collapses" at bounding box center [415, 74] width 555 height 14
copy div "20 Most Shocking Sports Collapses"
click at [149, 76] on div "Top 20 Celebrity Interviews That Have Become Disturbing" at bounding box center [526, 74] width 777 height 14
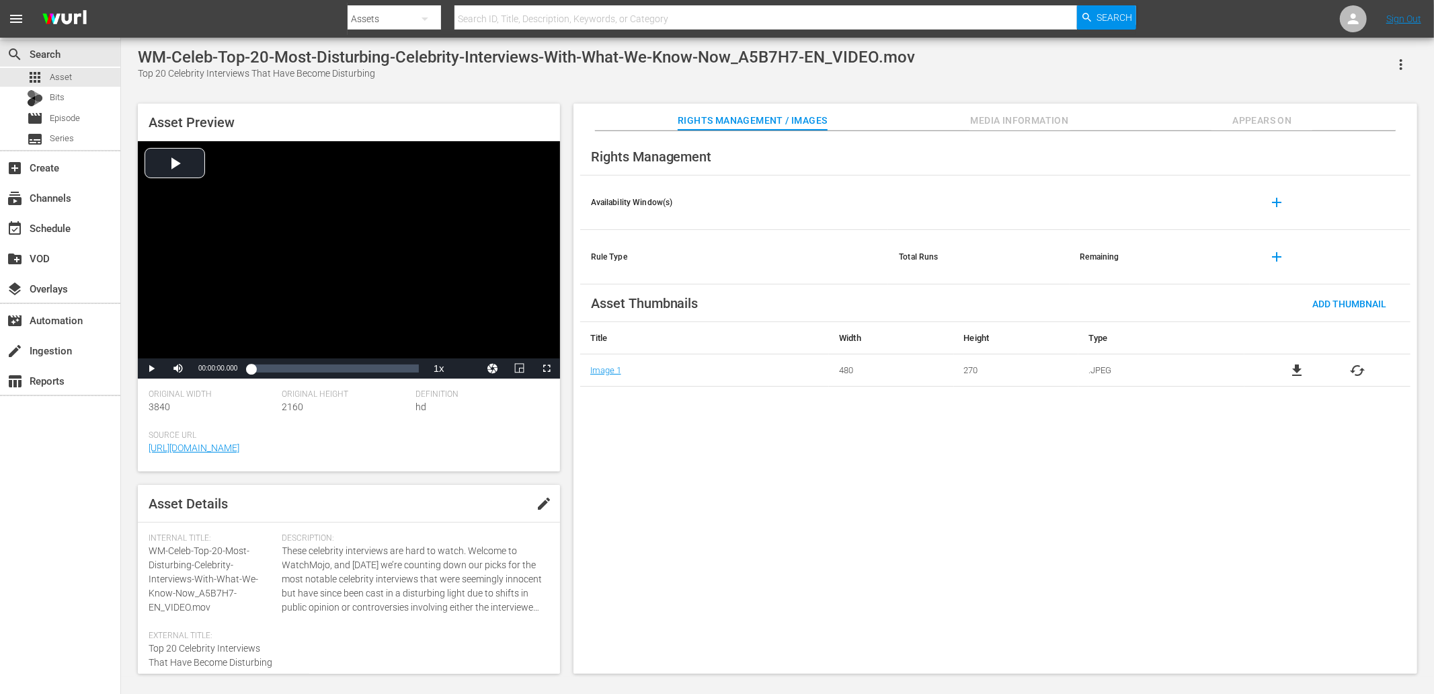
click at [149, 76] on div "Top 20 Celebrity Interviews That Have Become Disturbing" at bounding box center [526, 74] width 777 height 14
click at [376, 76] on div "Top 20 Celebrity Interviews That Have Become Disturbing" at bounding box center [526, 74] width 777 height 14
copy div "Top 20 Celebrity Interviews That Have Become Disturbing"
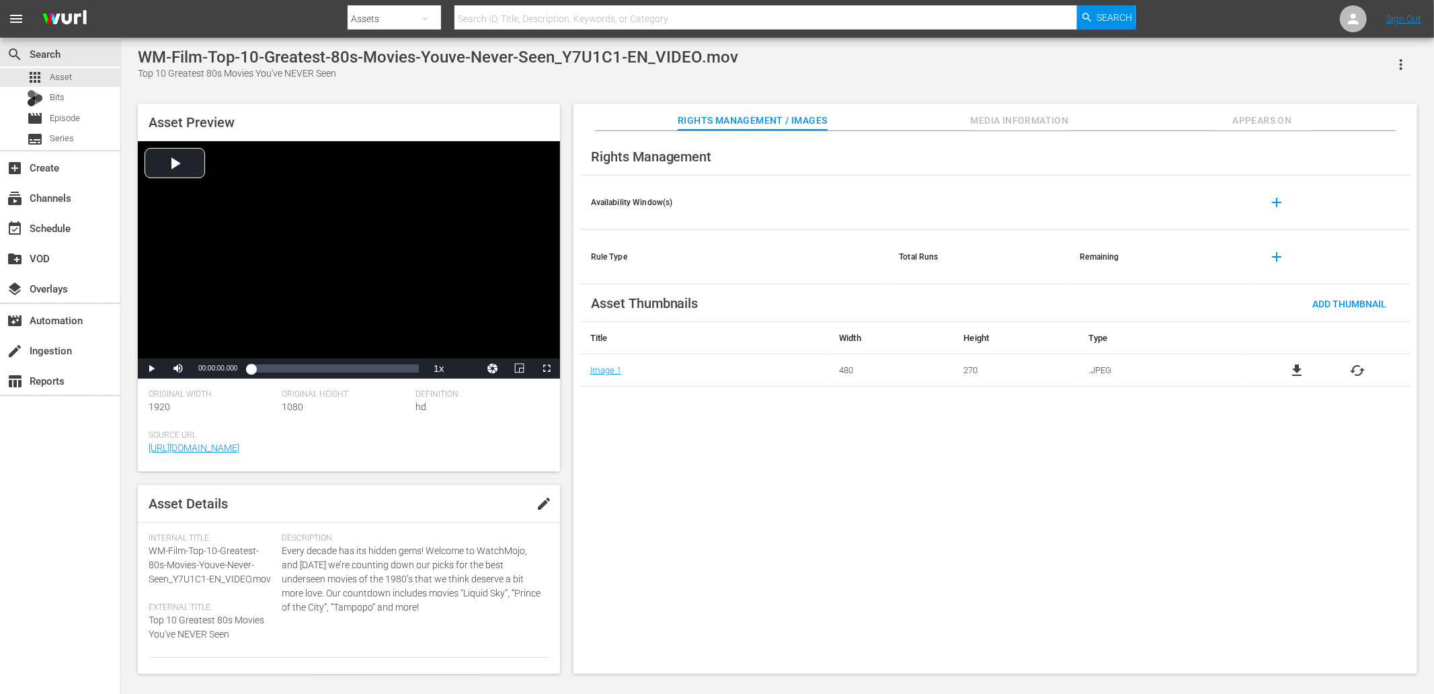
click at [145, 72] on div "Top 10 Greatest 80s Movies You've NEVER Seen" at bounding box center [438, 74] width 600 height 14
copy div "Top 10 Greatest 80s Movies You've NEVER Seen"
click at [145, 71] on div "Top 10 Hilarious Scenes in Serious Movies" at bounding box center [422, 74] width 569 height 14
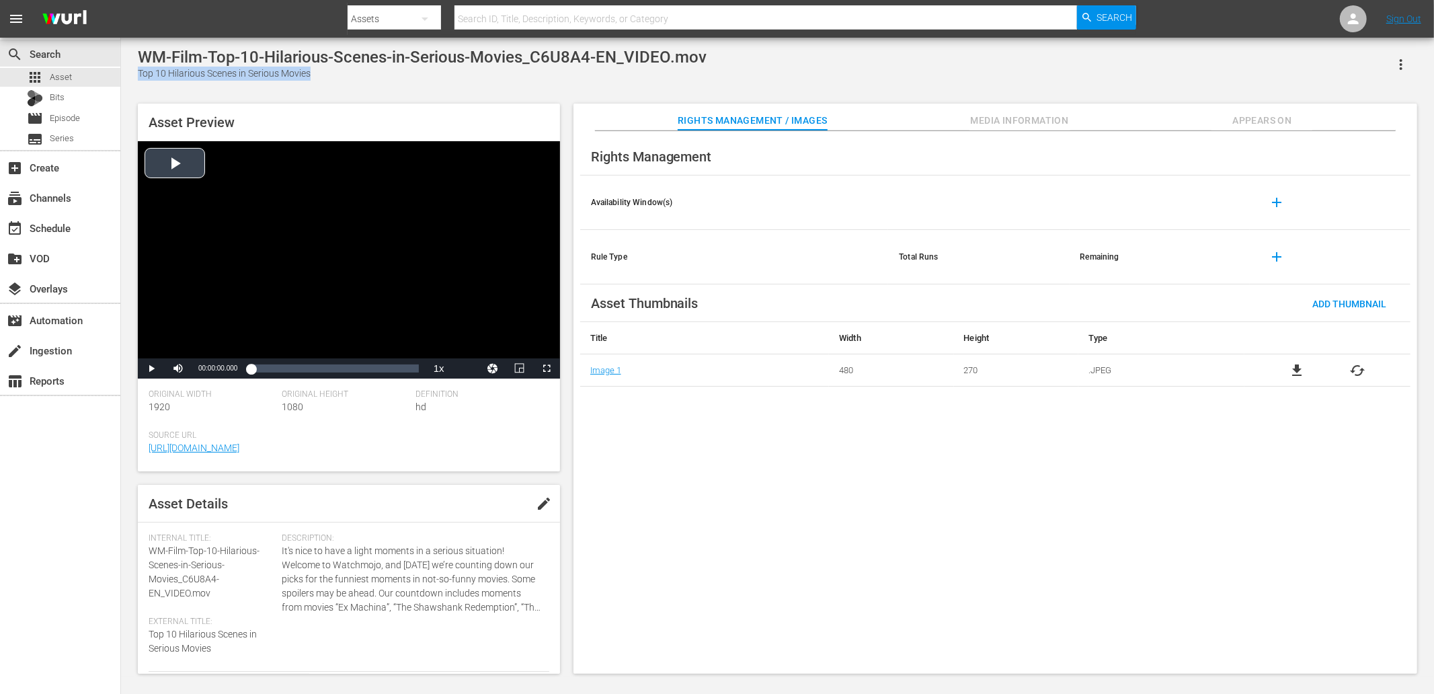
copy div "Top 10 Hilarious Scenes in Serious Movies"
click at [143, 73] on div "Top 10 VideoGameDunkey Videos" at bounding box center [420, 74] width 565 height 14
copy div "Top 10 VideoGameDunkey Videos"
click at [145, 77] on div "Top 10 Best Chess Players of All Time" at bounding box center [404, 74] width 533 height 14
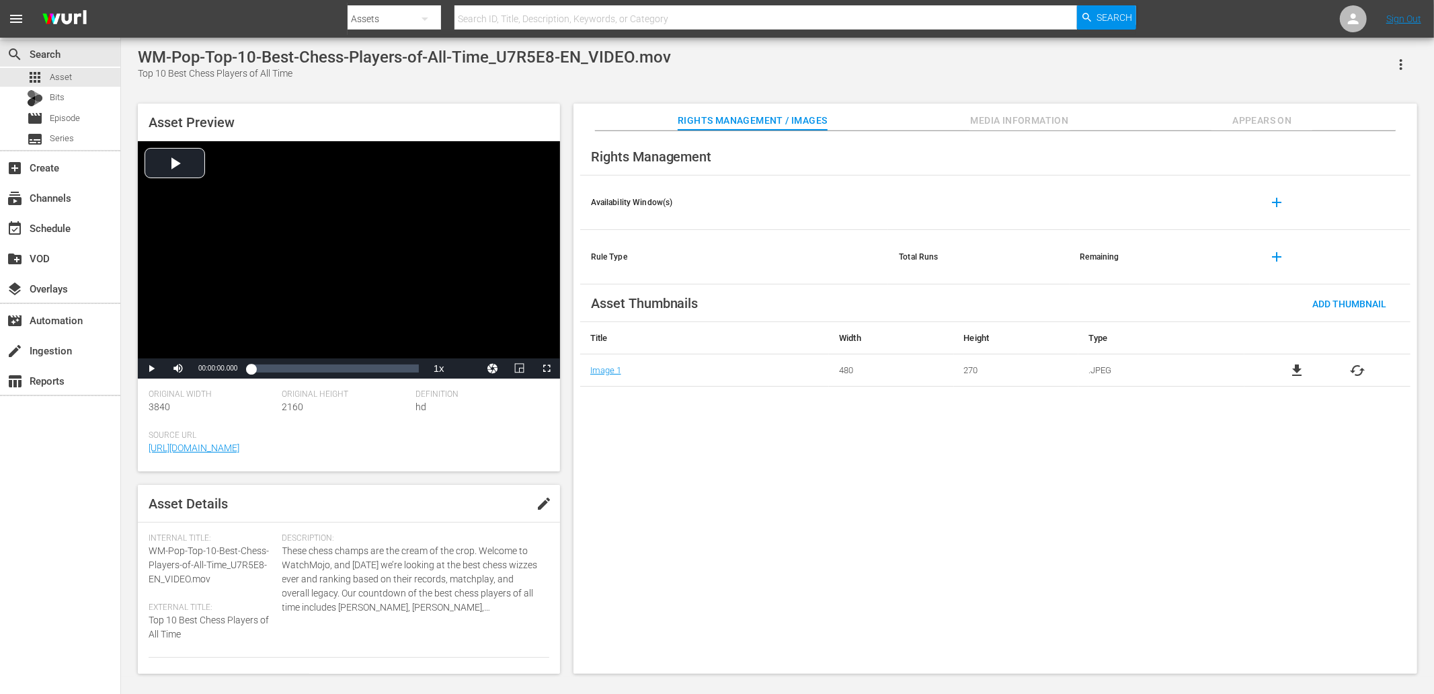
click at [145, 77] on div "Top 10 Best Chess Players of All Time" at bounding box center [404, 74] width 533 height 14
click at [287, 76] on div "Top 10 Best Chess Players of All Time" at bounding box center [404, 74] width 533 height 14
copy div "Top 10 Best Chess Players of All Time"
click at [136, 71] on div "[PERSON_NAME]-Top-10-Worst-Tekken-Characters_A7I1K7-EN_VIDEO.mov Top 10 Worst T…" at bounding box center [777, 357] width 1293 height 619
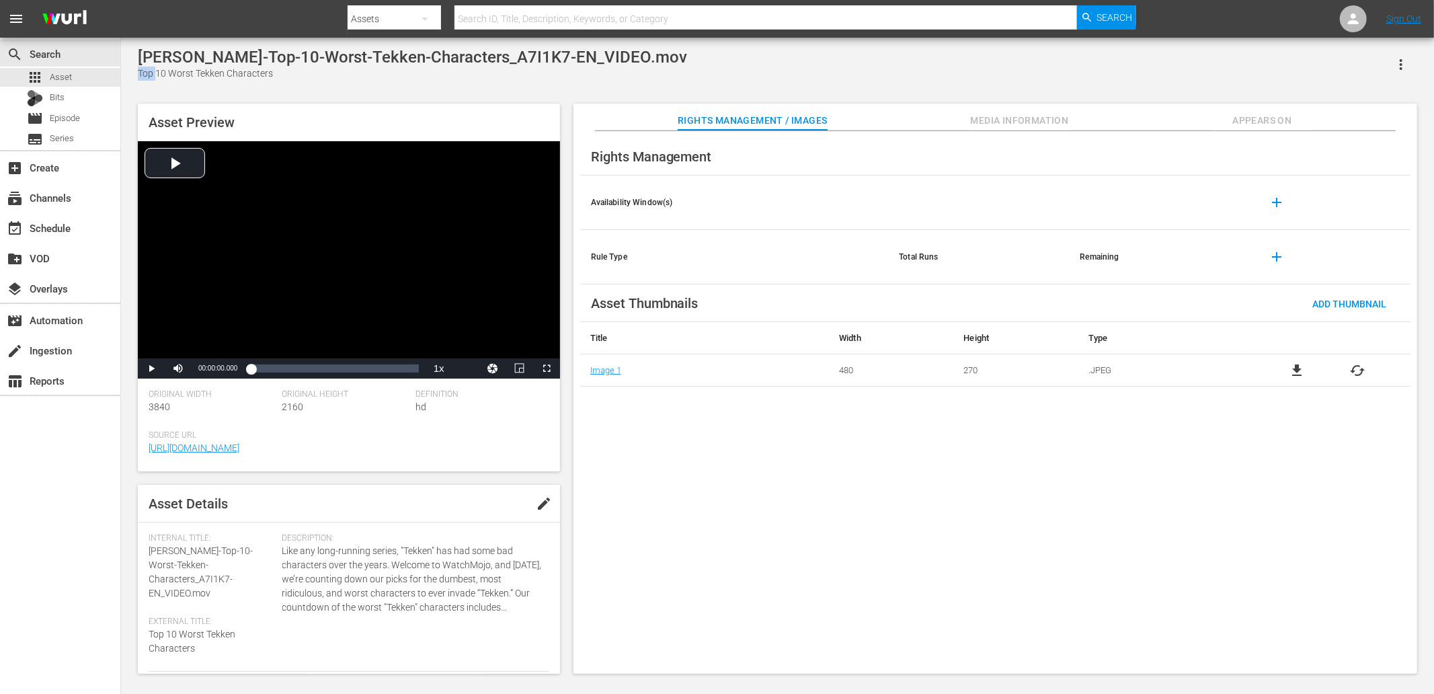
click at [272, 78] on div "Top 10 Worst Tekken Characters" at bounding box center [412, 74] width 549 height 14
copy div "Top 10 Worst Tekken Characters"
click at [144, 74] on div "Top 20 Most Insane Guitar Shredders" at bounding box center [405, 74] width 534 height 14
copy div "Top 20 Most Insane Guitar Shredders"
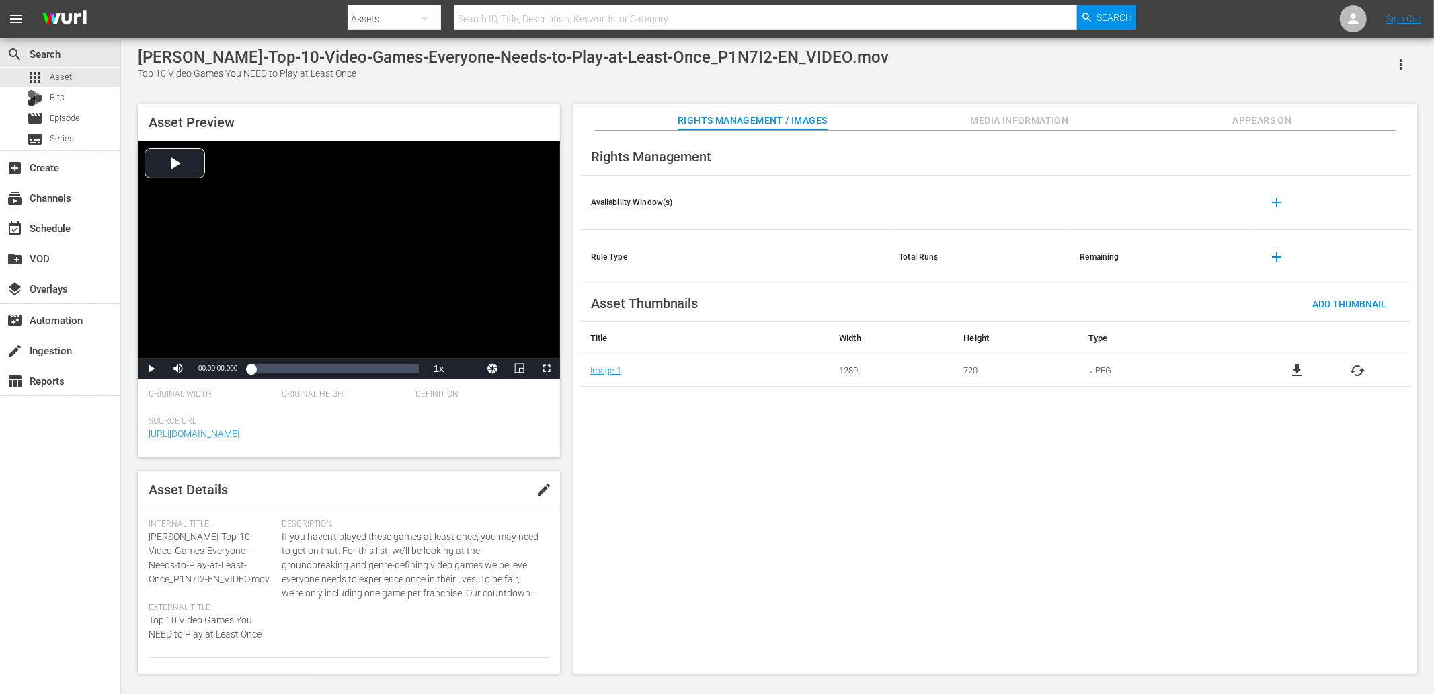
click at [142, 77] on div "Top 10 Video Games You NEED to Play at Least Once" at bounding box center [513, 74] width 751 height 14
copy div "Top 10 Video Games You NEED to Play at Least Once"
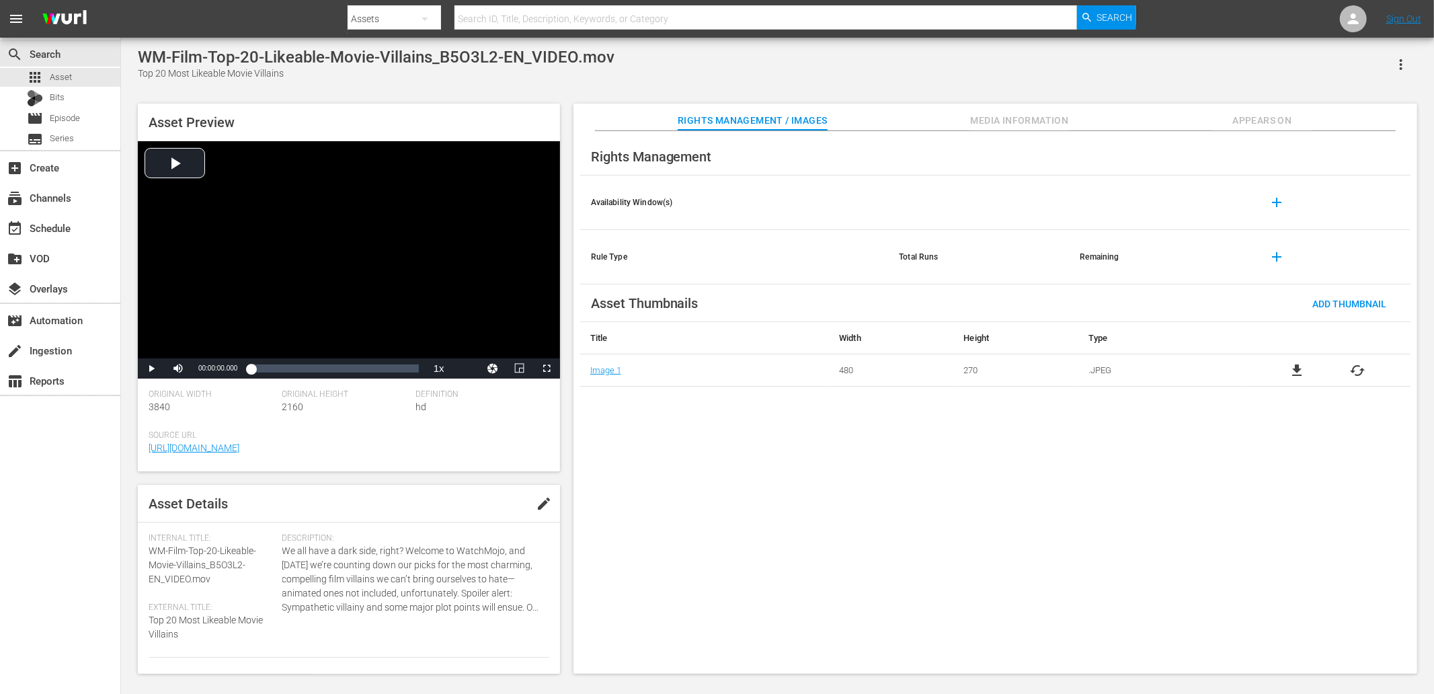
click at [139, 76] on div "Top 20 Most Likeable Movie Villains" at bounding box center [376, 74] width 477 height 14
copy div "Top 20 Most Likeable Movie Villains"
drag, startPoint x: 336, startPoint y: 72, endPoint x: 130, endPoint y: 75, distance: 205.7
click at [131, 75] on div "WM-Film-Top-10-Underrated-Heroines_C7G1F9-EN_VIDEO.mov Top 10 Underrated [DEMOG…" at bounding box center [777, 357] width 1293 height 619
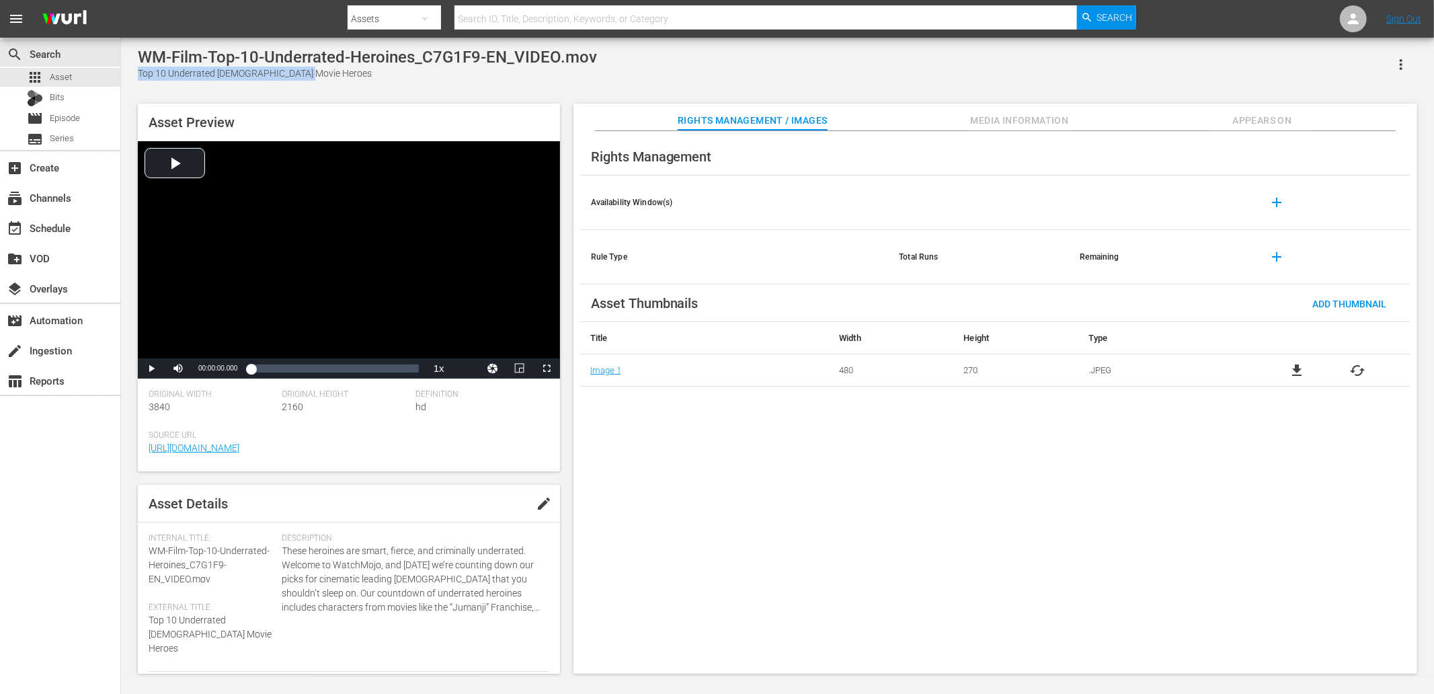
click at [149, 72] on div "Top 10 Underrated [DEMOGRAPHIC_DATA] Movie Heroes" at bounding box center [367, 74] width 459 height 14
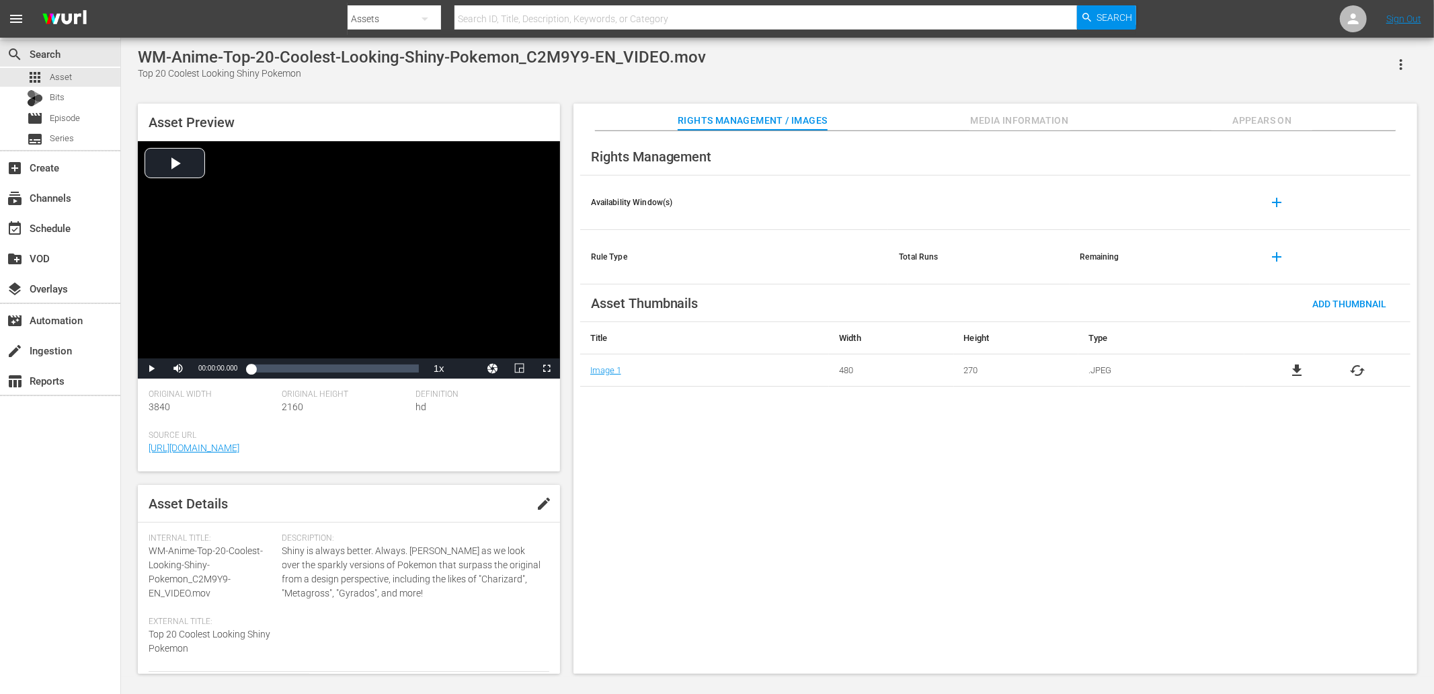
click at [141, 76] on div "Top 20 Coolest Looking Shiny Pokemon" at bounding box center [422, 74] width 568 height 14
copy div "Top 20 Coolest Looking Shiny Pokemon"
